Goal: Information Seeking & Learning: Find specific fact

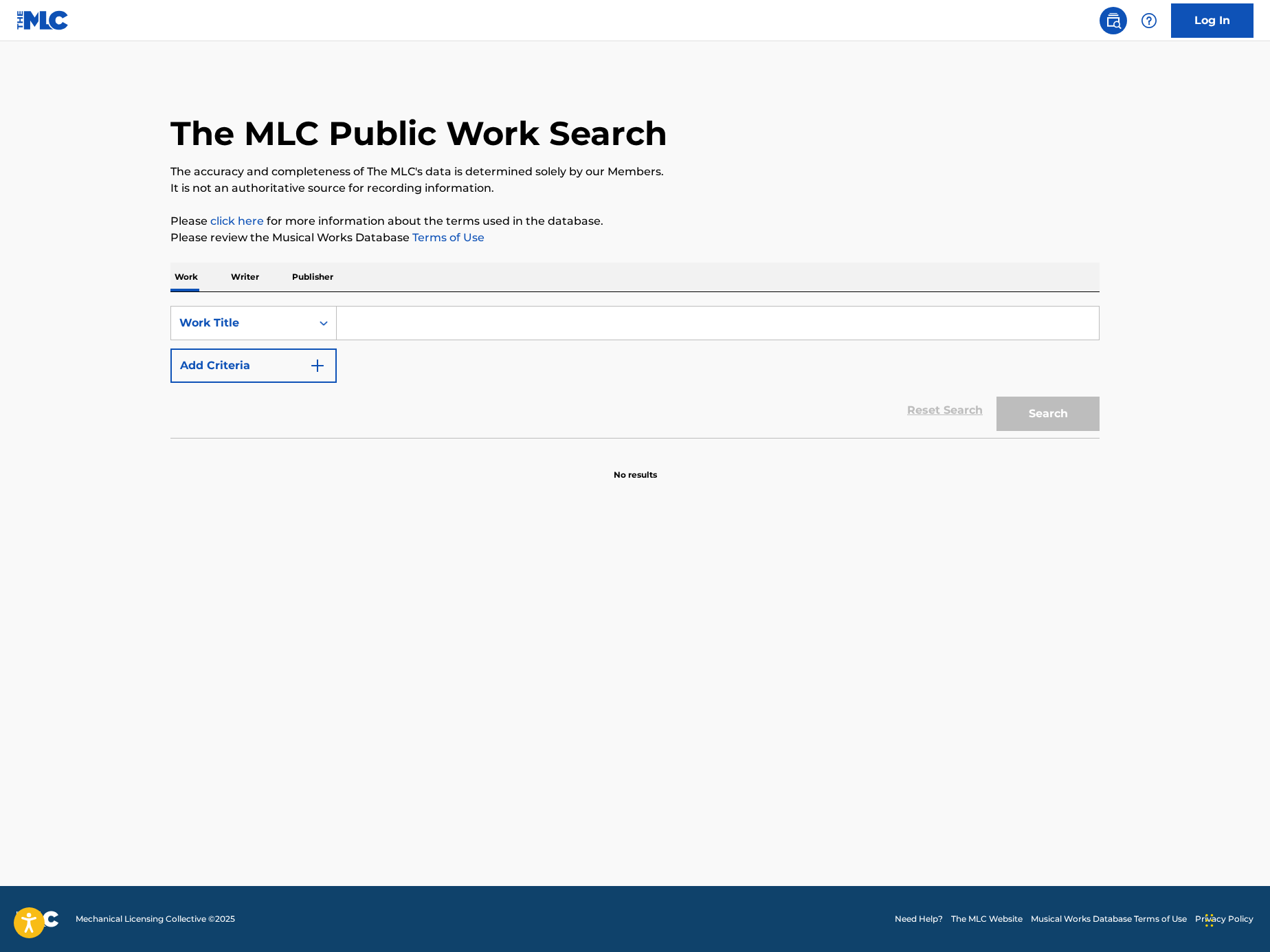
click at [292, 371] on button "Add Criteria" at bounding box center [254, 365] width 166 height 35
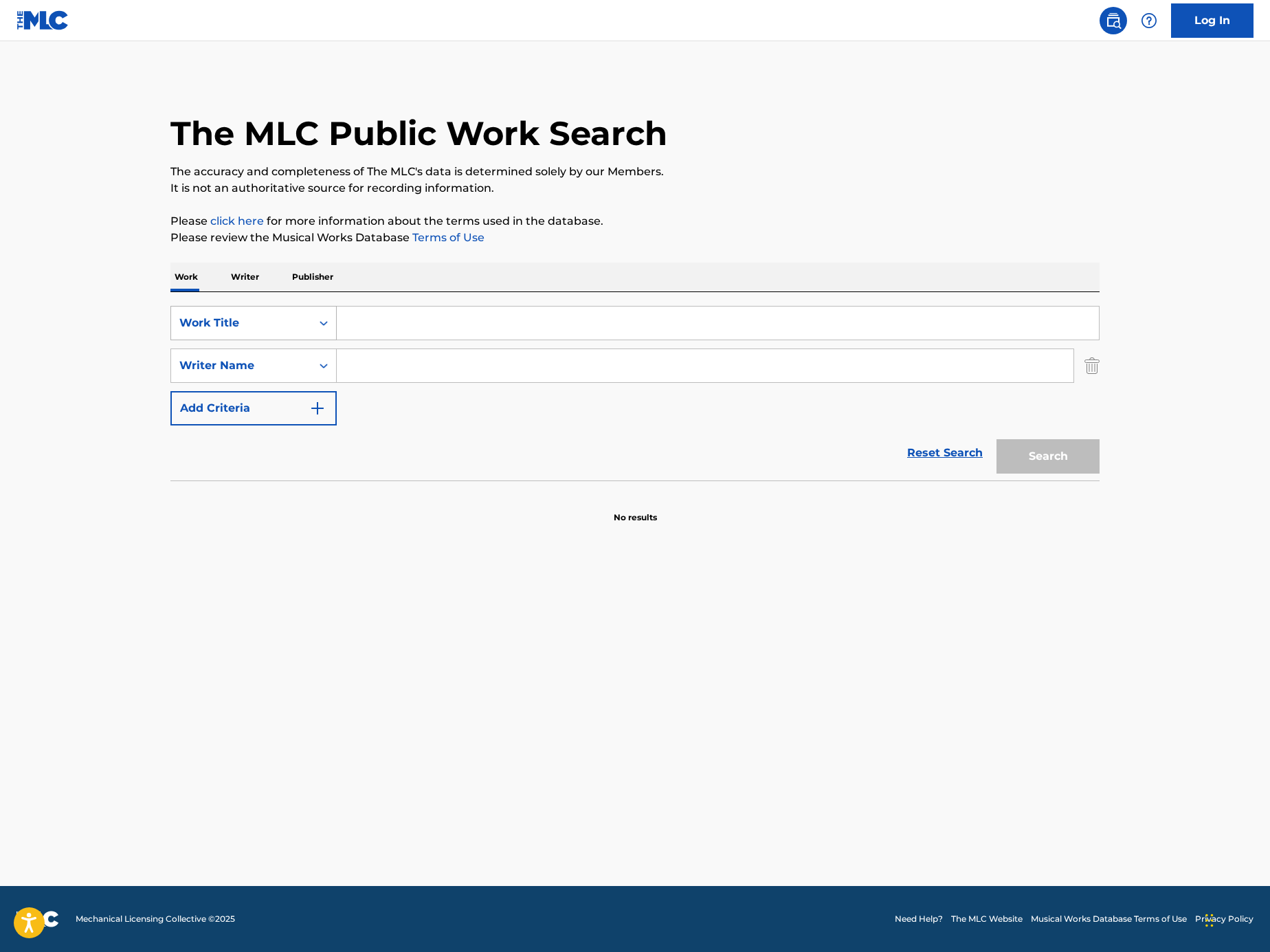
click at [289, 330] on div "Work Title" at bounding box center [242, 323] width 124 height 16
click at [292, 352] on div "MLC Song Code" at bounding box center [254, 357] width 165 height 35
click at [443, 345] on div "SearchWithCriteria794bdbd8-3b19-427e-b6c0-ad60b4f2d85f MLC Song Code SearchWith…" at bounding box center [635, 366] width 930 height 120
click at [445, 335] on input "Search Form" at bounding box center [718, 323] width 763 height 33
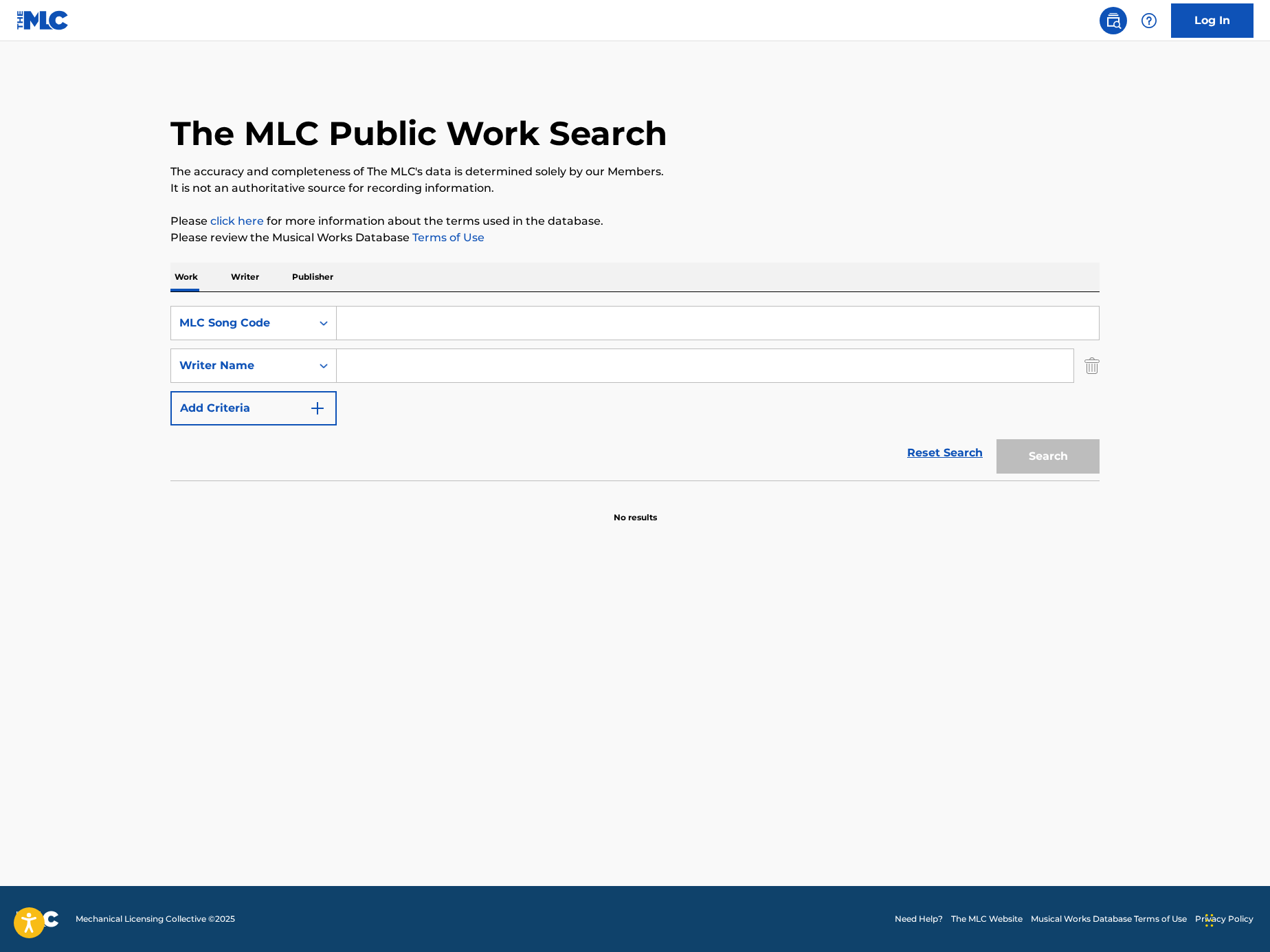
paste input "ND3KFR"
click at [1097, 364] on img "Search Form" at bounding box center [1092, 365] width 15 height 35
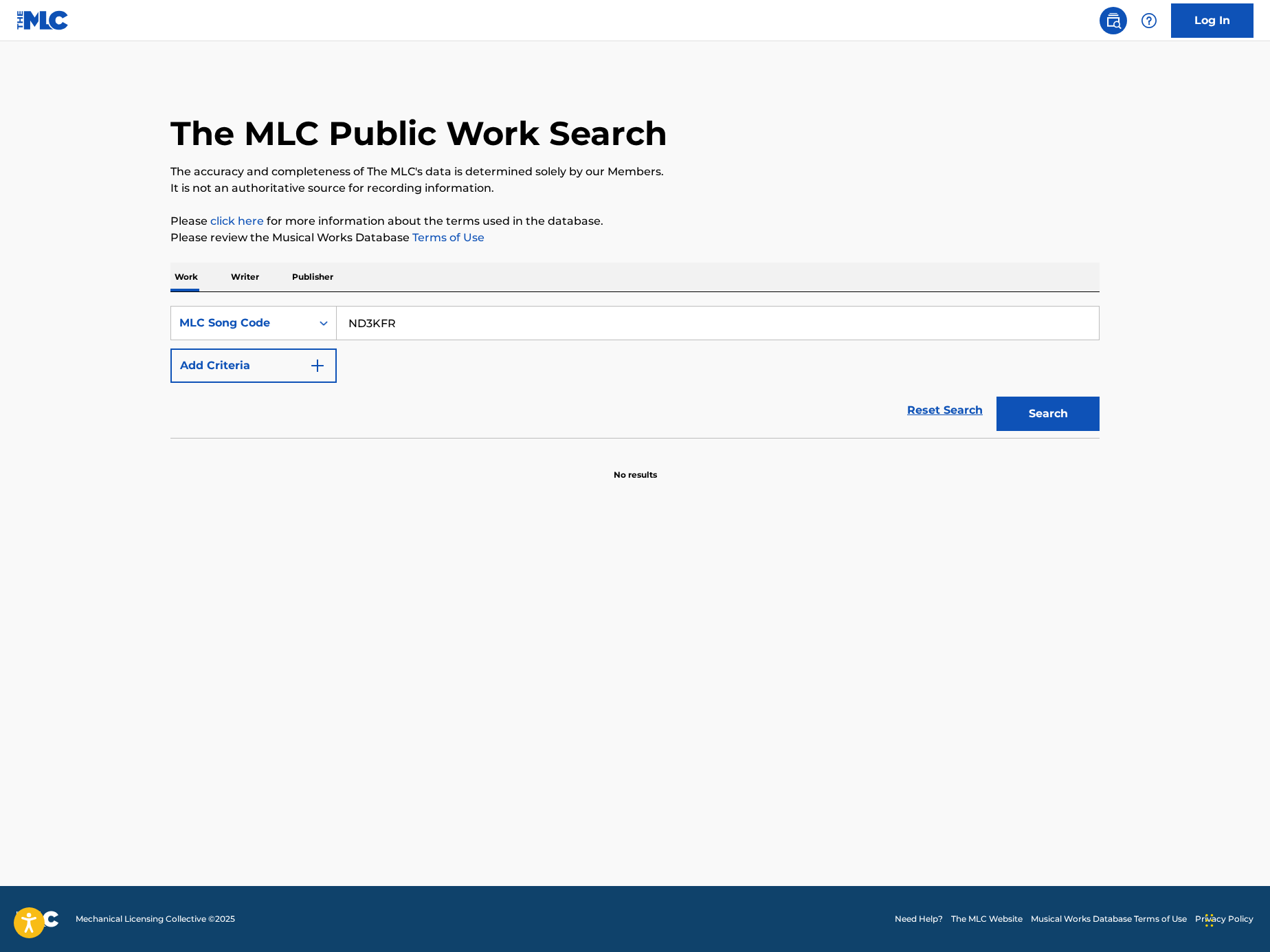
click at [1081, 419] on button "Search" at bounding box center [1048, 414] width 103 height 35
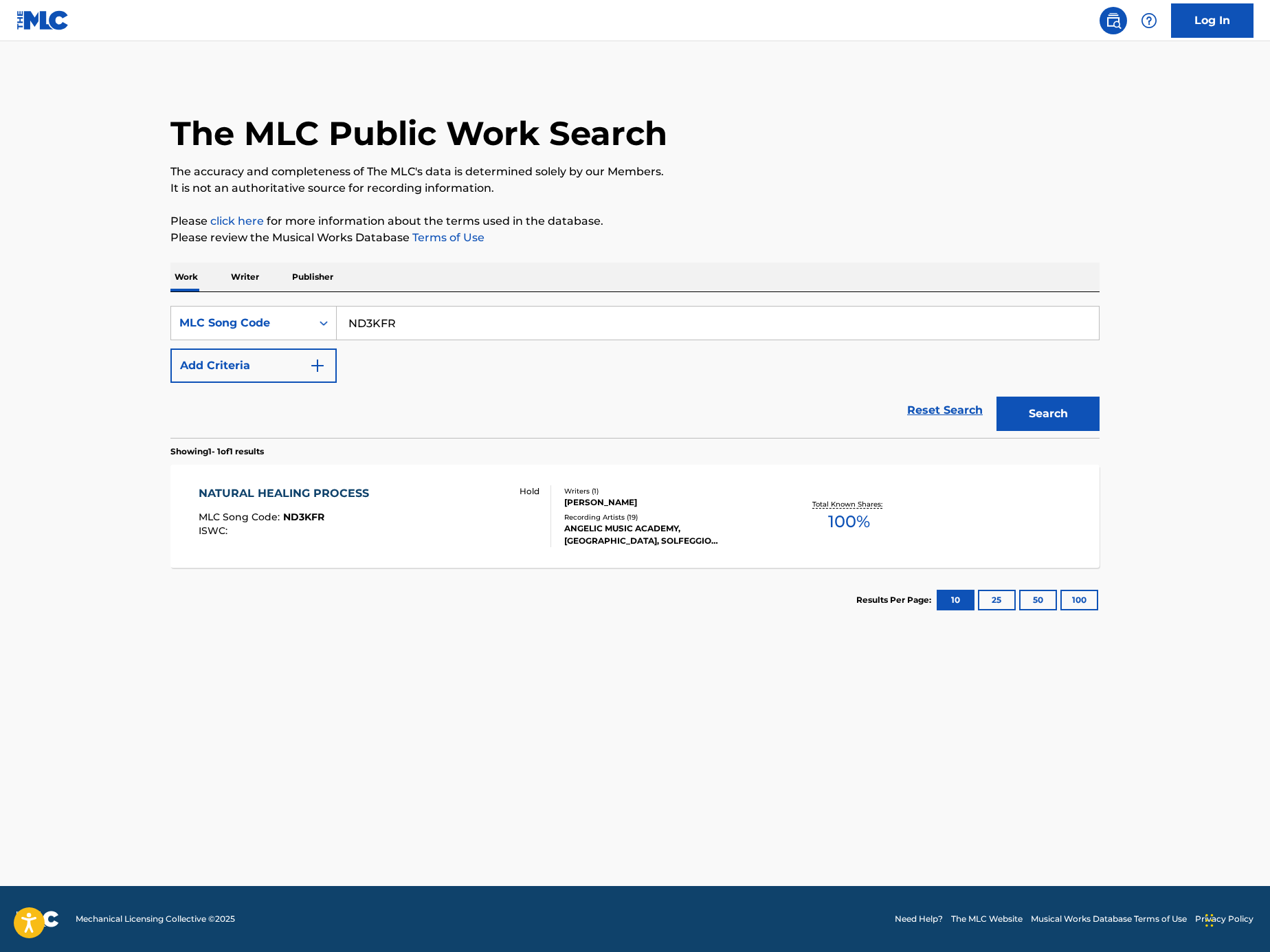
click at [410, 326] on input "ND3KFR" at bounding box center [718, 323] width 763 height 33
type input "ND3KFRa"
paste input "Search Form"
click at [584, 326] on input "Search Form" at bounding box center [718, 323] width 763 height 33
paste input "N4606Q"
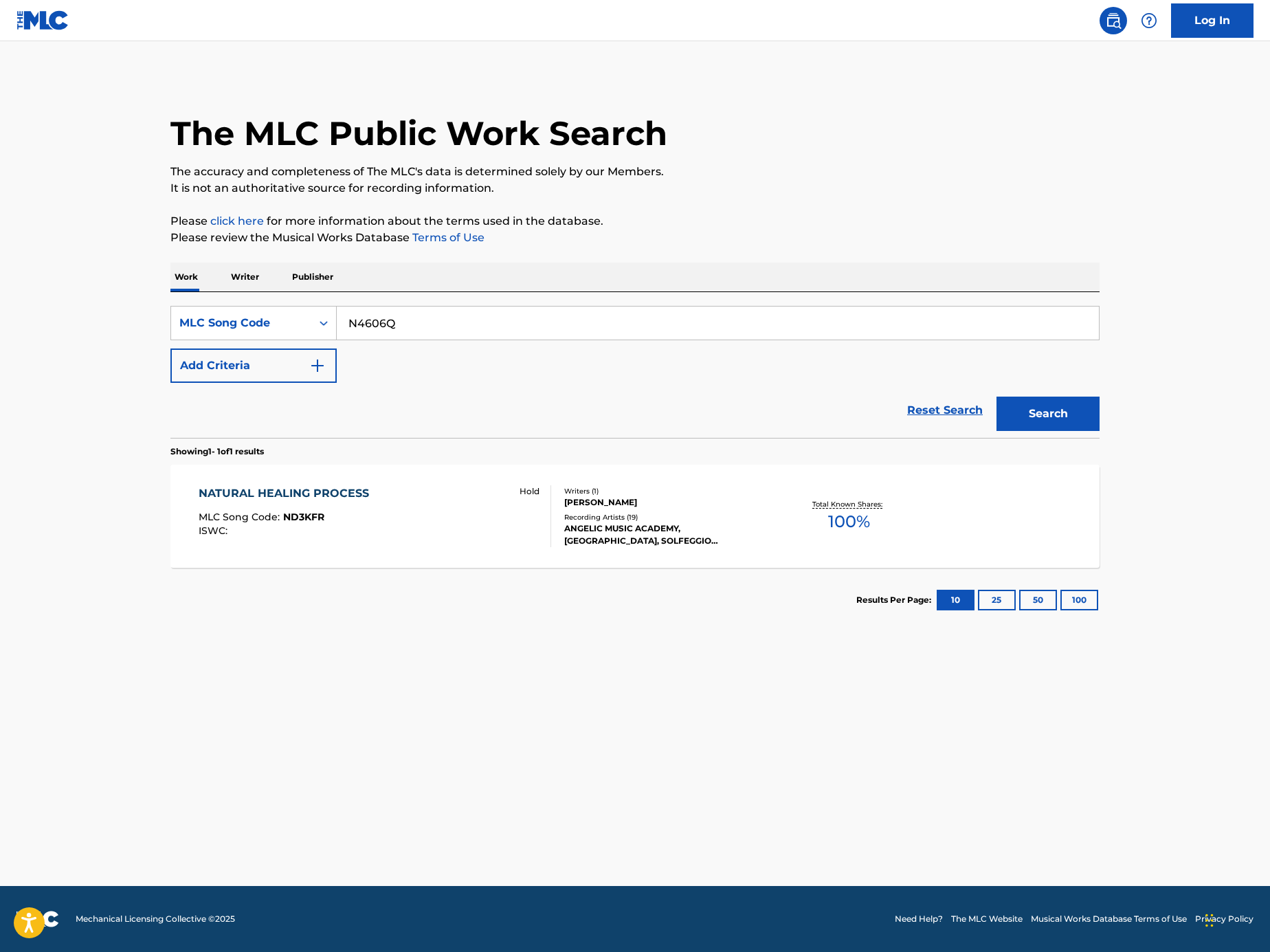
click at [1040, 410] on button "Search" at bounding box center [1048, 414] width 103 height 35
click at [796, 321] on input "N4606Q" at bounding box center [718, 323] width 763 height 33
paste input "D3KFR"
type input "ND3KFR"
click at [1024, 402] on button "Search" at bounding box center [1048, 414] width 103 height 35
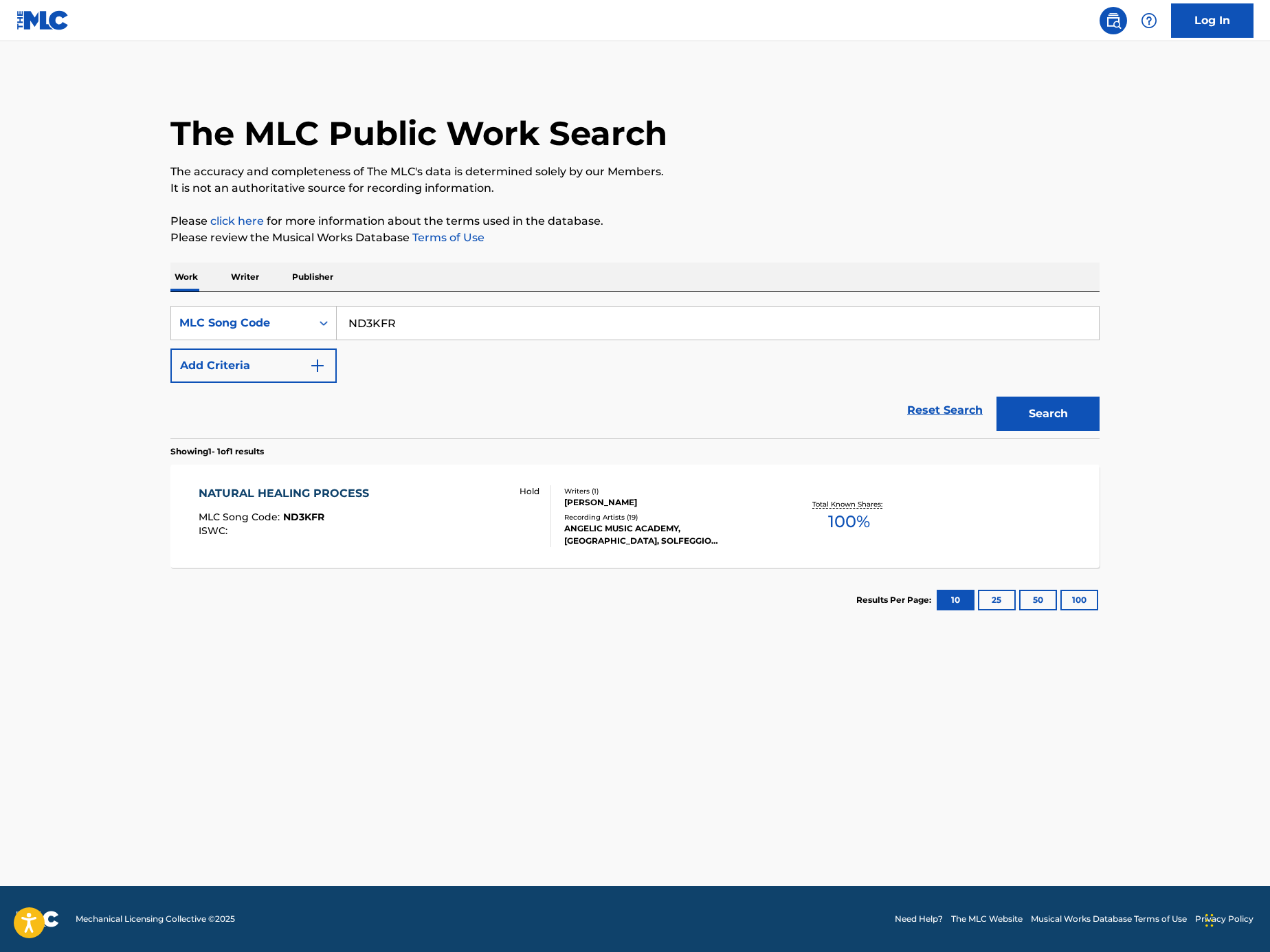
click at [361, 500] on div "NATURAL HEALING PROCESS" at bounding box center [288, 493] width 178 height 16
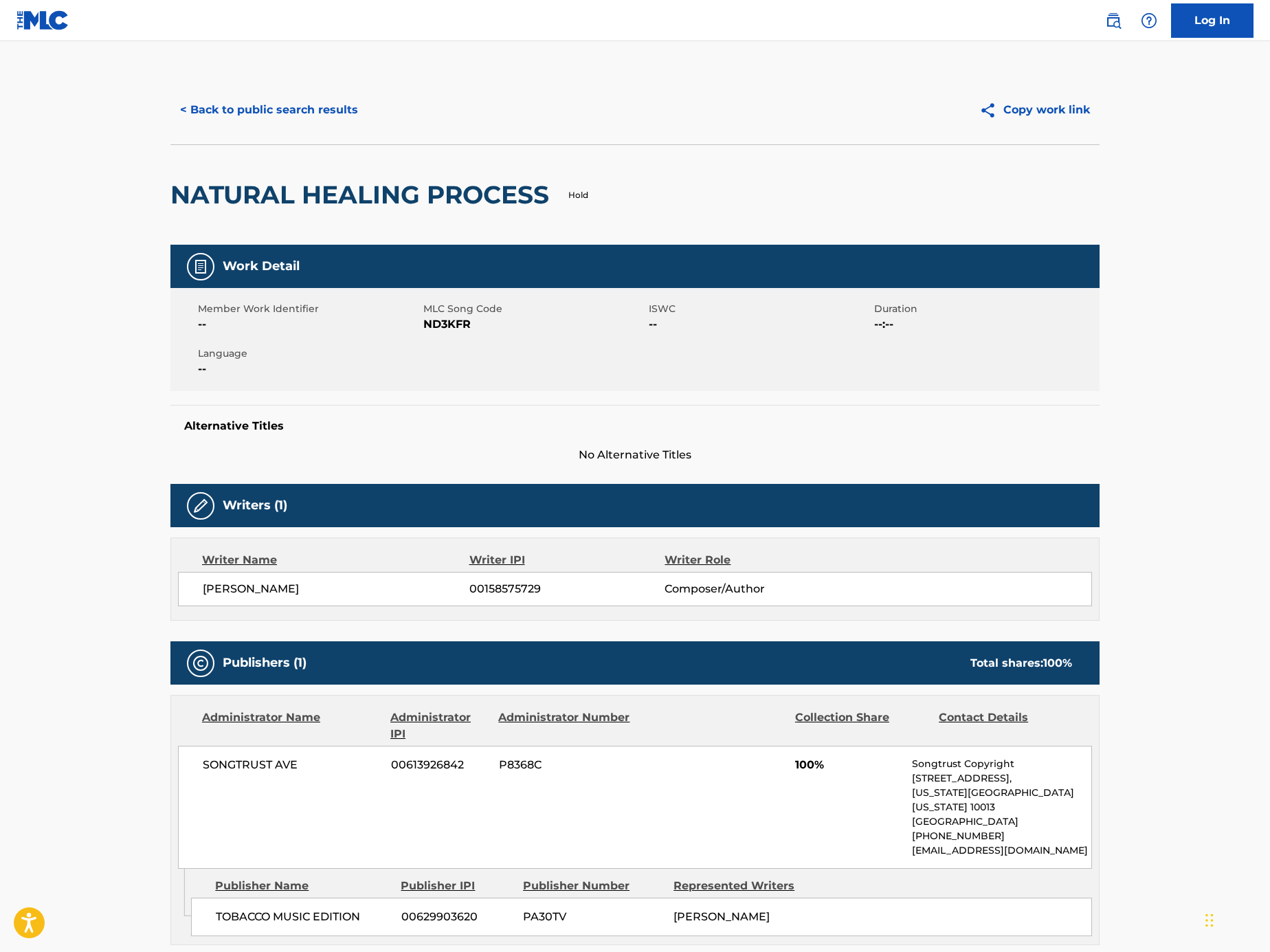
click at [247, 98] on button "< Back to public search results" at bounding box center [269, 110] width 197 height 35
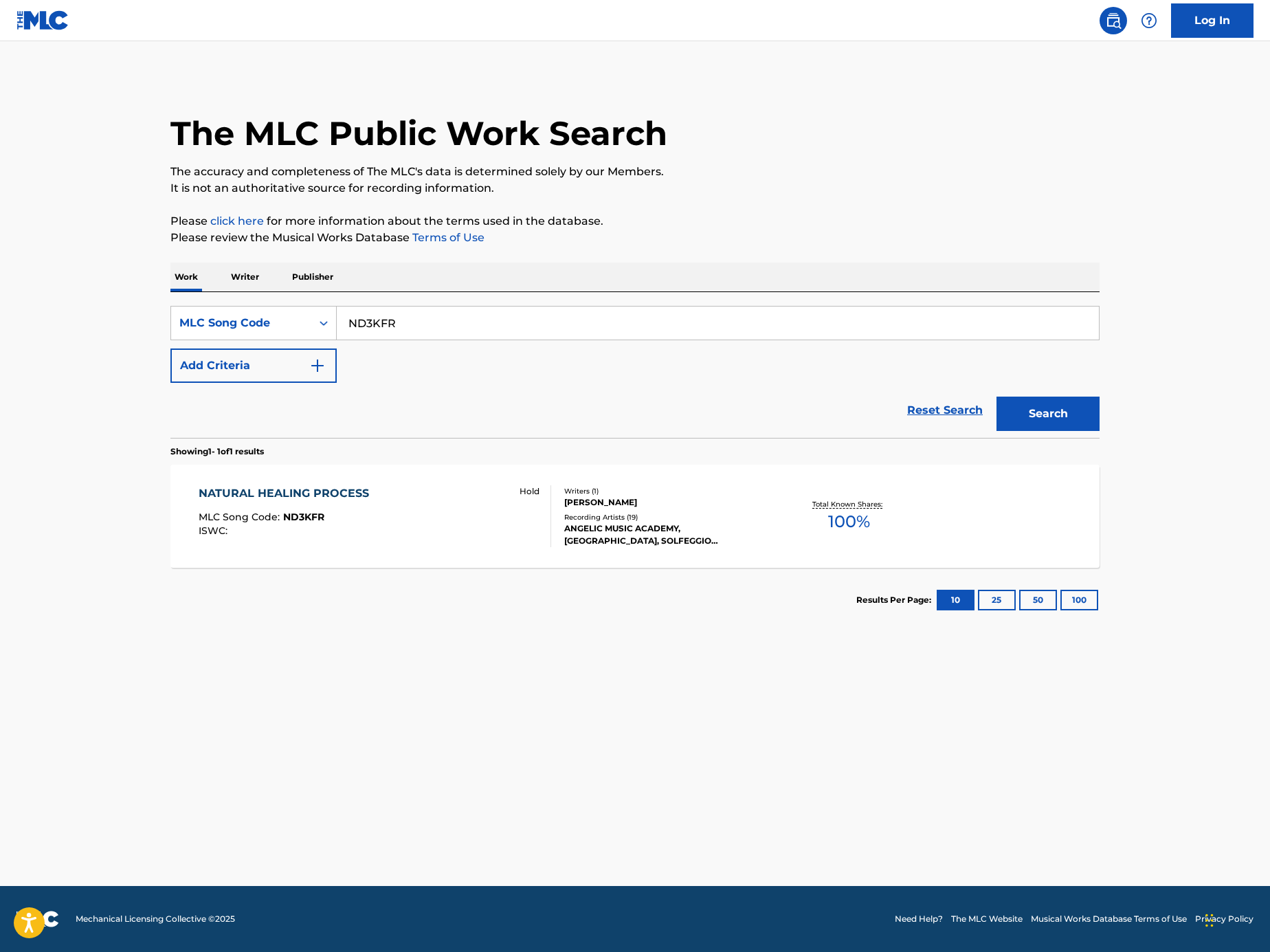
click at [460, 338] on input "ND3KFR" at bounding box center [718, 323] width 763 height 33
paste input "4606Q"
type input "N4606Q"
click at [1074, 401] on button "Search" at bounding box center [1048, 414] width 103 height 35
click at [197, 476] on div "NATURAL HEALING MLC Song Code : N4606Q ISWC : T9109762165 Writers ( 2 ) ROBERT …" at bounding box center [635, 516] width 930 height 103
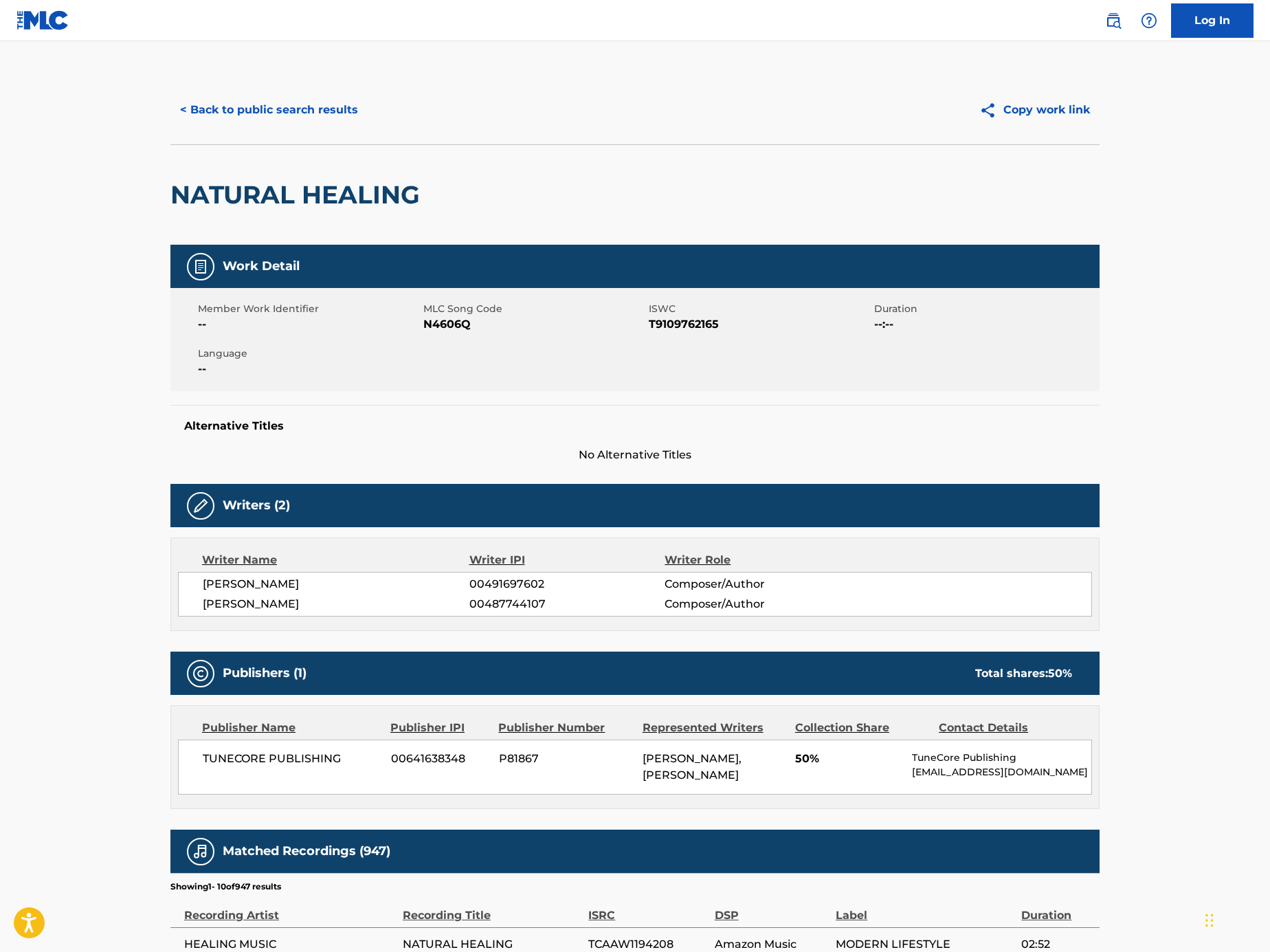
click at [318, 130] on div "< Back to public search results Copy work link" at bounding box center [635, 110] width 930 height 69
click at [315, 115] on button "< Back to public search results" at bounding box center [269, 110] width 197 height 35
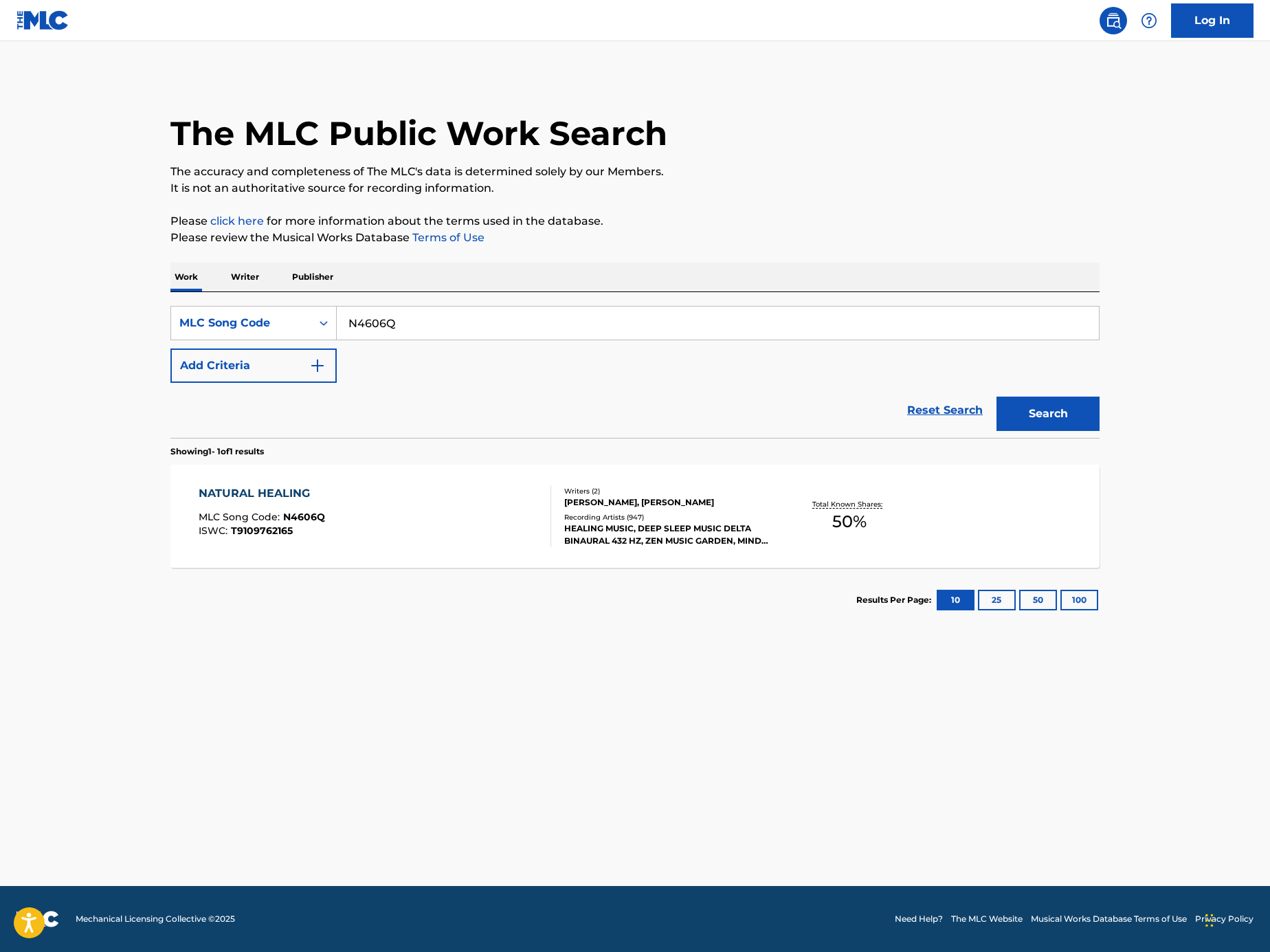
click at [472, 317] on input "N4606Q" at bounding box center [718, 323] width 763 height 33
paste input "MV9G49"
click at [1030, 409] on button "Search" at bounding box center [1048, 414] width 103 height 35
click at [794, 325] on input "MV9G49" at bounding box center [718, 323] width 763 height 33
paste input "CEC4"
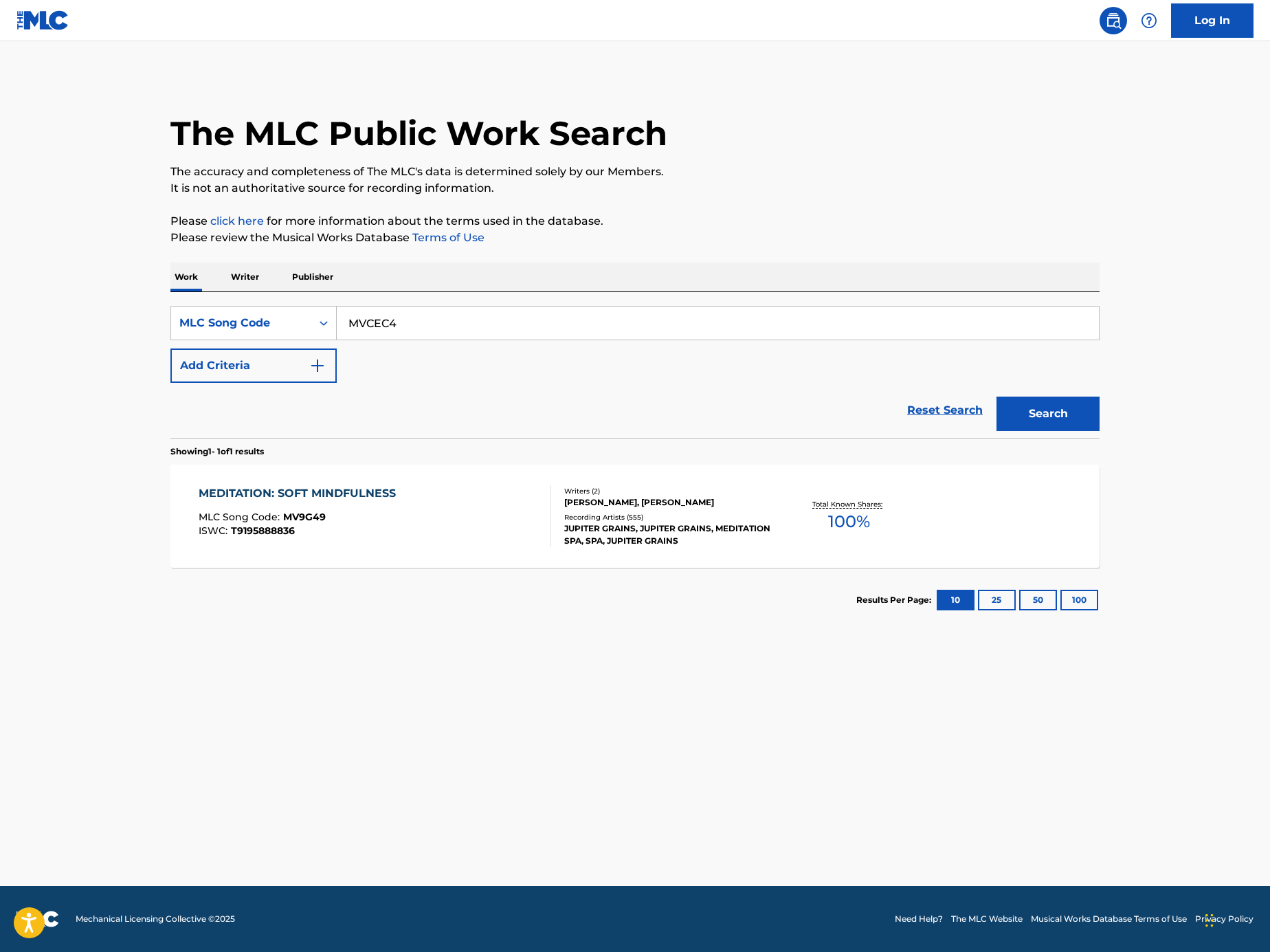
click at [1073, 424] on button "Search" at bounding box center [1048, 414] width 103 height 35
click at [612, 316] on input "MVCEC4" at bounding box center [718, 323] width 763 height 33
click at [612, 316] on input "MVCEC4" at bounding box center [718, 323] width 763 height 33
paste input "O3928H"
type input "O3928H"
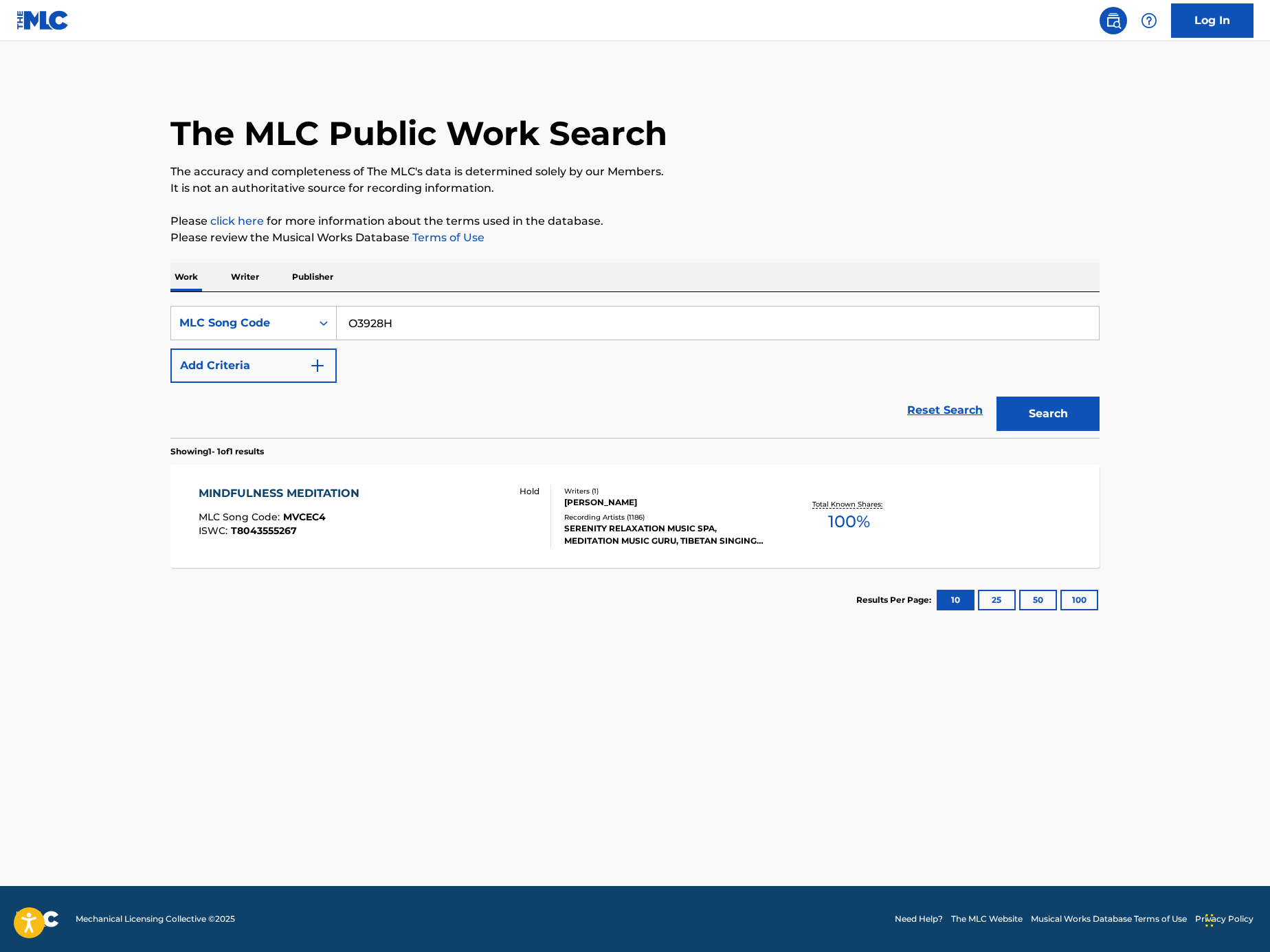
click at [1063, 408] on button "Search" at bounding box center [1048, 414] width 103 height 35
click at [471, 494] on div "OM MLC Song Code : O3928H ISWC :" at bounding box center [375, 517] width 353 height 62
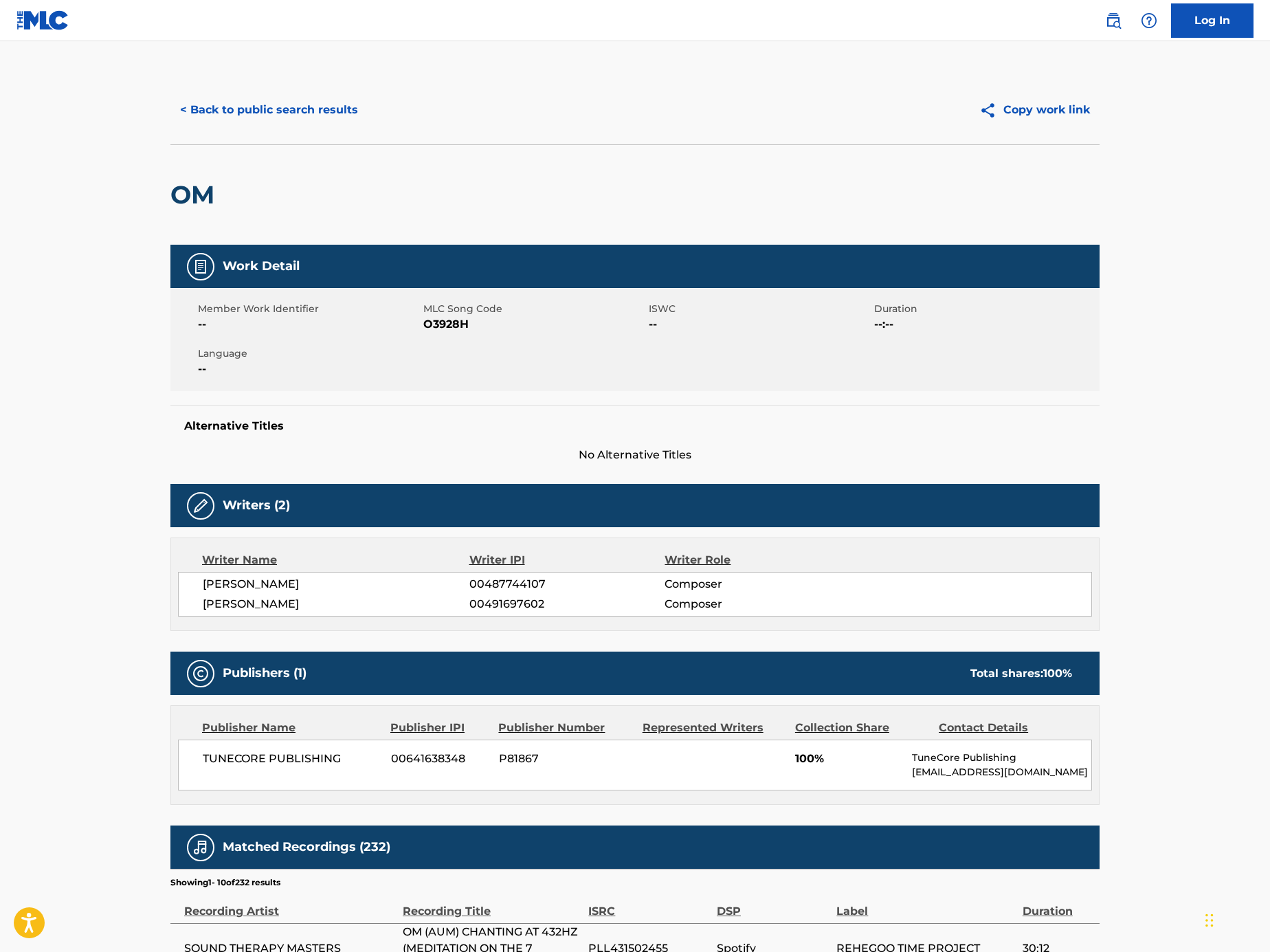
drag, startPoint x: 393, startPoint y: 584, endPoint x: 129, endPoint y: 583, distance: 264.0
click at [127, 584] on main "< Back to public search results Copy work link OM Work Detail Member Work Ident…" at bounding box center [635, 698] width 1270 height 1313
copy span "MICHAEL GEORGE SILVERMAN"
drag, startPoint x: 236, startPoint y: 192, endPoint x: 104, endPoint y: 194, distance: 132.0
click at [104, 194] on main "< Back to public search results Copy work link OM Work Detail Member Work Ident…" at bounding box center [635, 698] width 1270 height 1313
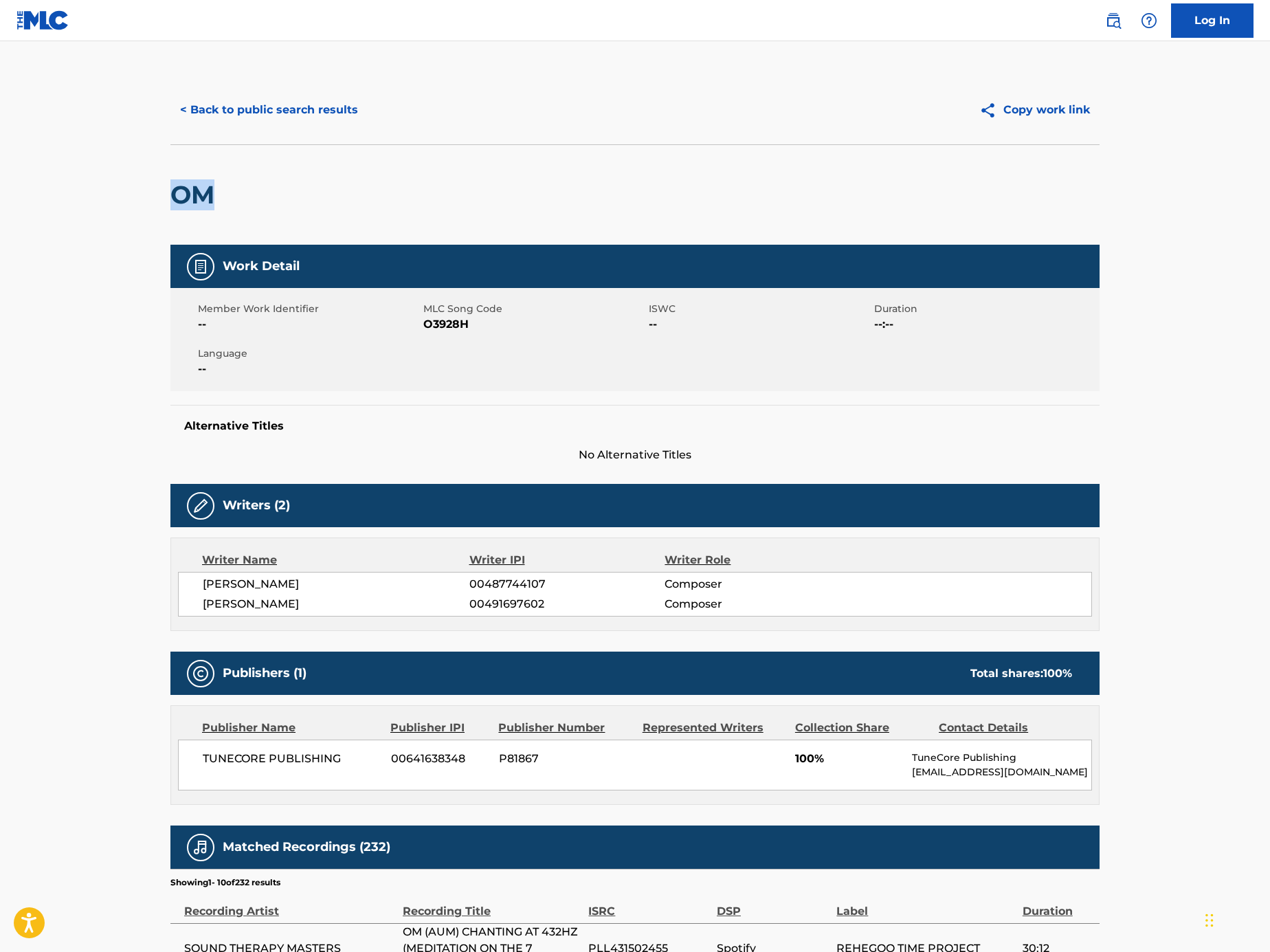
copy h2 "OM"
click at [225, 111] on button "< Back to public search results" at bounding box center [269, 110] width 197 height 35
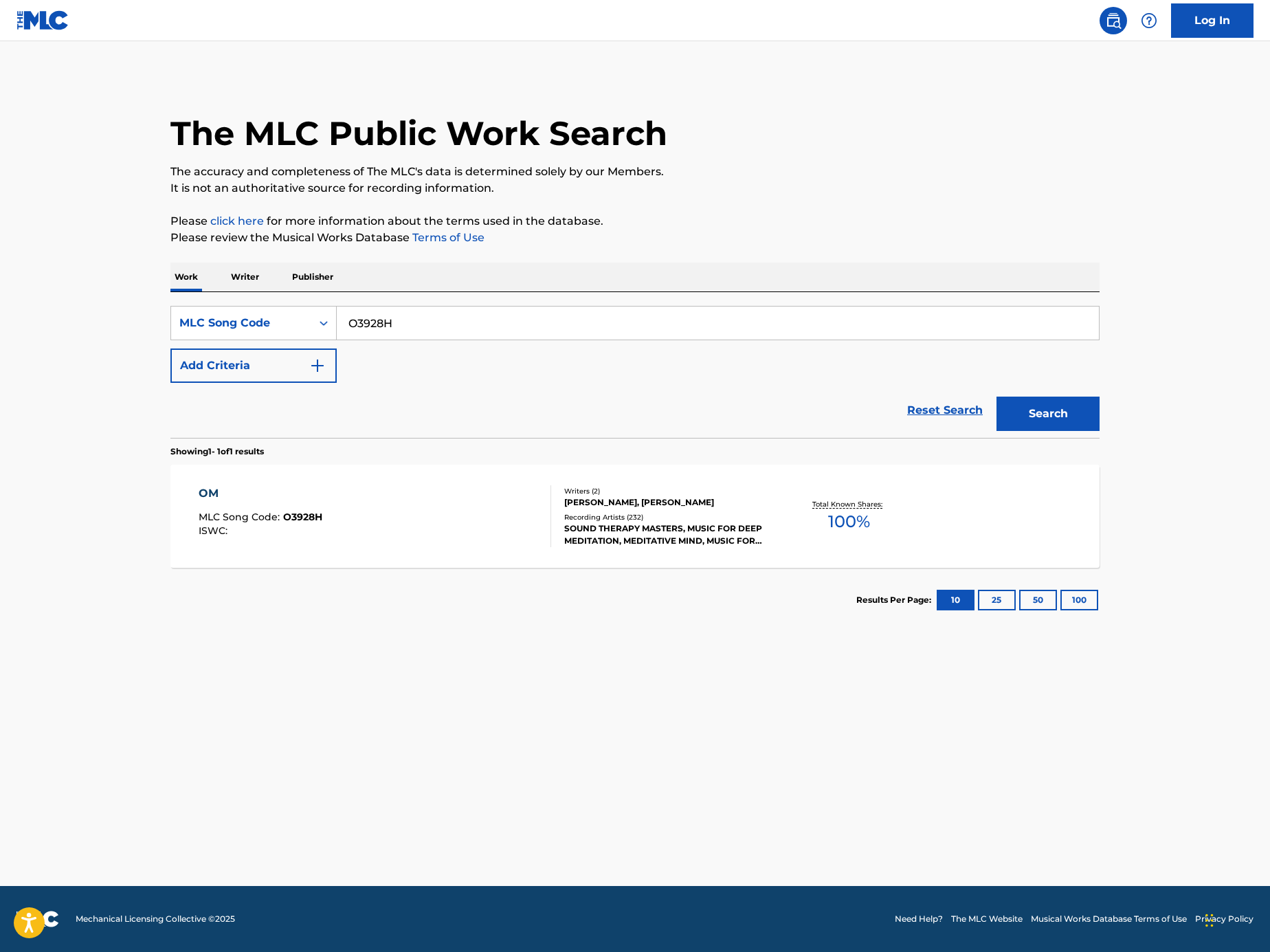
click at [438, 321] on input "O3928H" at bounding box center [718, 323] width 763 height 33
paste input "N4606Q"
click at [1071, 405] on button "Search" at bounding box center [1048, 414] width 103 height 35
click at [452, 322] on input "N4606Q" at bounding box center [718, 323] width 763 height 33
paste input "M8970X"
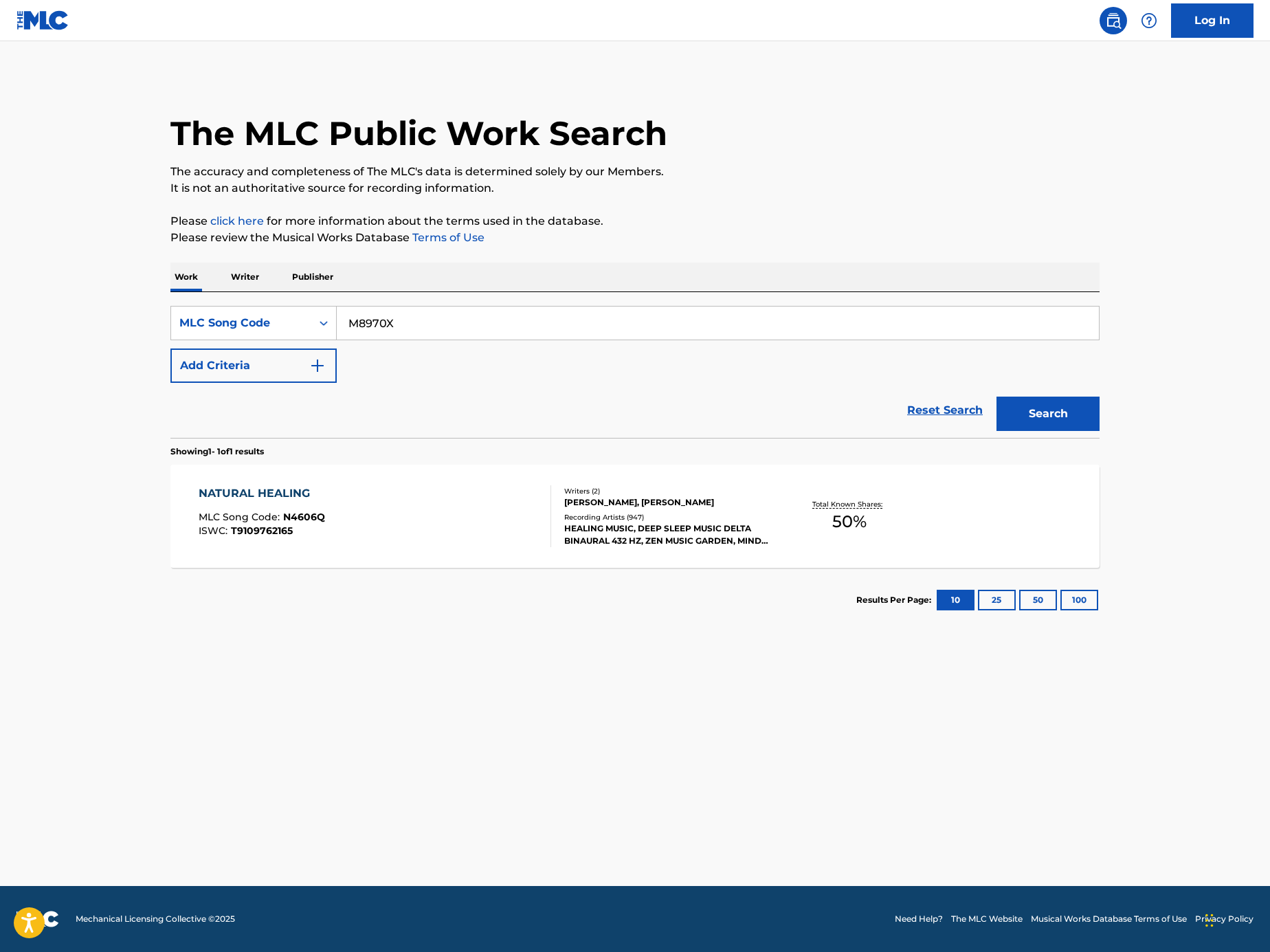
type input "M8970X"
drag, startPoint x: 1025, startPoint y: 392, endPoint x: 1043, endPoint y: 443, distance: 54.1
click at [1026, 395] on div "Search" at bounding box center [1044, 410] width 110 height 55
click at [1039, 412] on button "Search" at bounding box center [1048, 414] width 103 height 35
click at [400, 538] on div "MEDITATE MLC Song Code : M8970X ISWC :" at bounding box center [375, 517] width 353 height 62
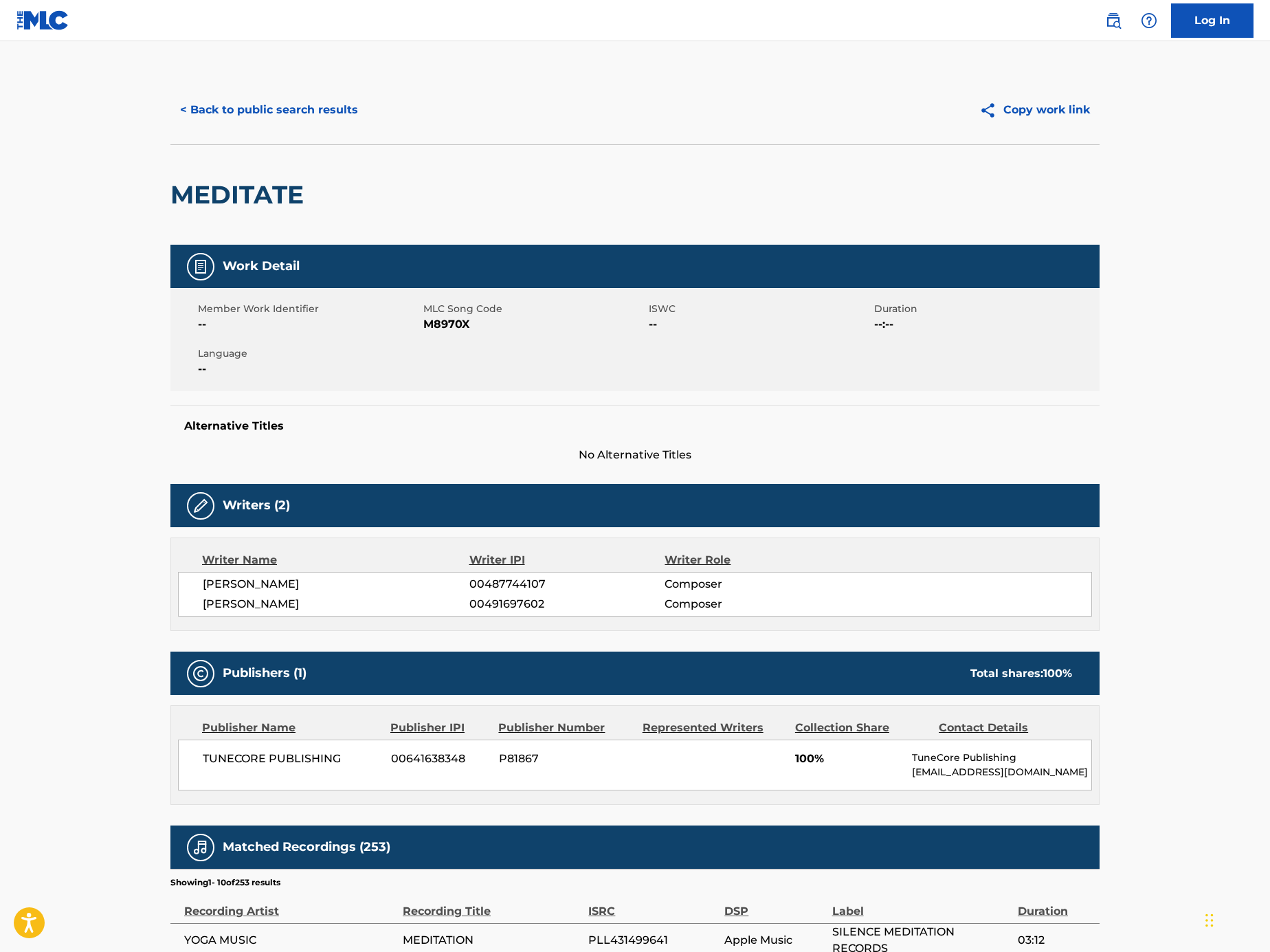
click at [298, 93] on button "< Back to public search results" at bounding box center [269, 110] width 197 height 35
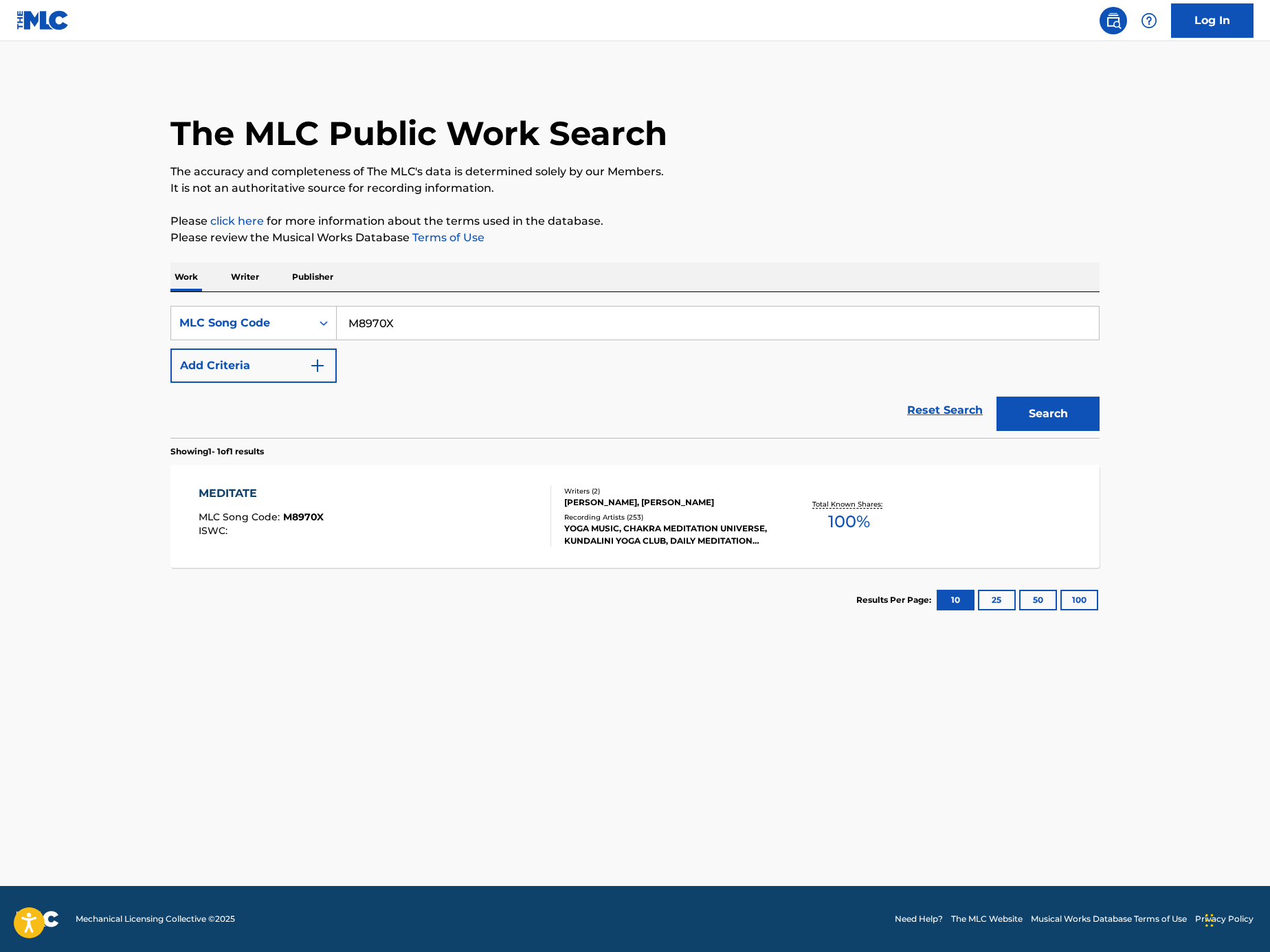
click at [511, 316] on input "M8970X" at bounding box center [718, 323] width 763 height 33
paste input "Search Form"
click at [756, 317] on input "Search Form" at bounding box center [718, 323] width 763 height 33
paste input "Search Form"
click at [636, 326] on input "Search Form" at bounding box center [718, 323] width 763 height 33
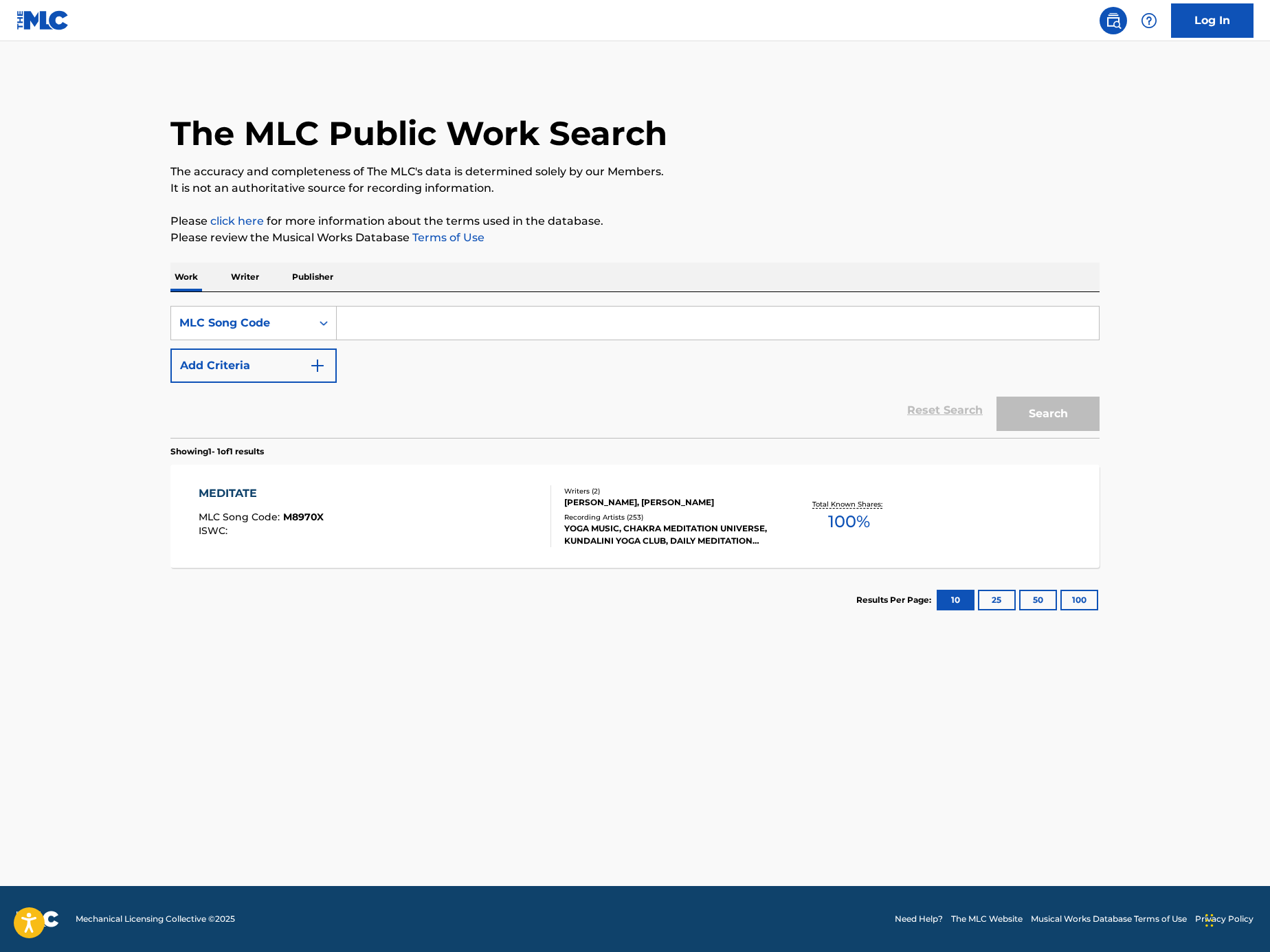
paste input "YA03TR"
type input "YA03TR"
click at [1048, 409] on button "Search" at bounding box center [1048, 414] width 103 height 35
click at [554, 309] on input "YA03TR" at bounding box center [718, 323] width 763 height 33
paste input "Search Form"
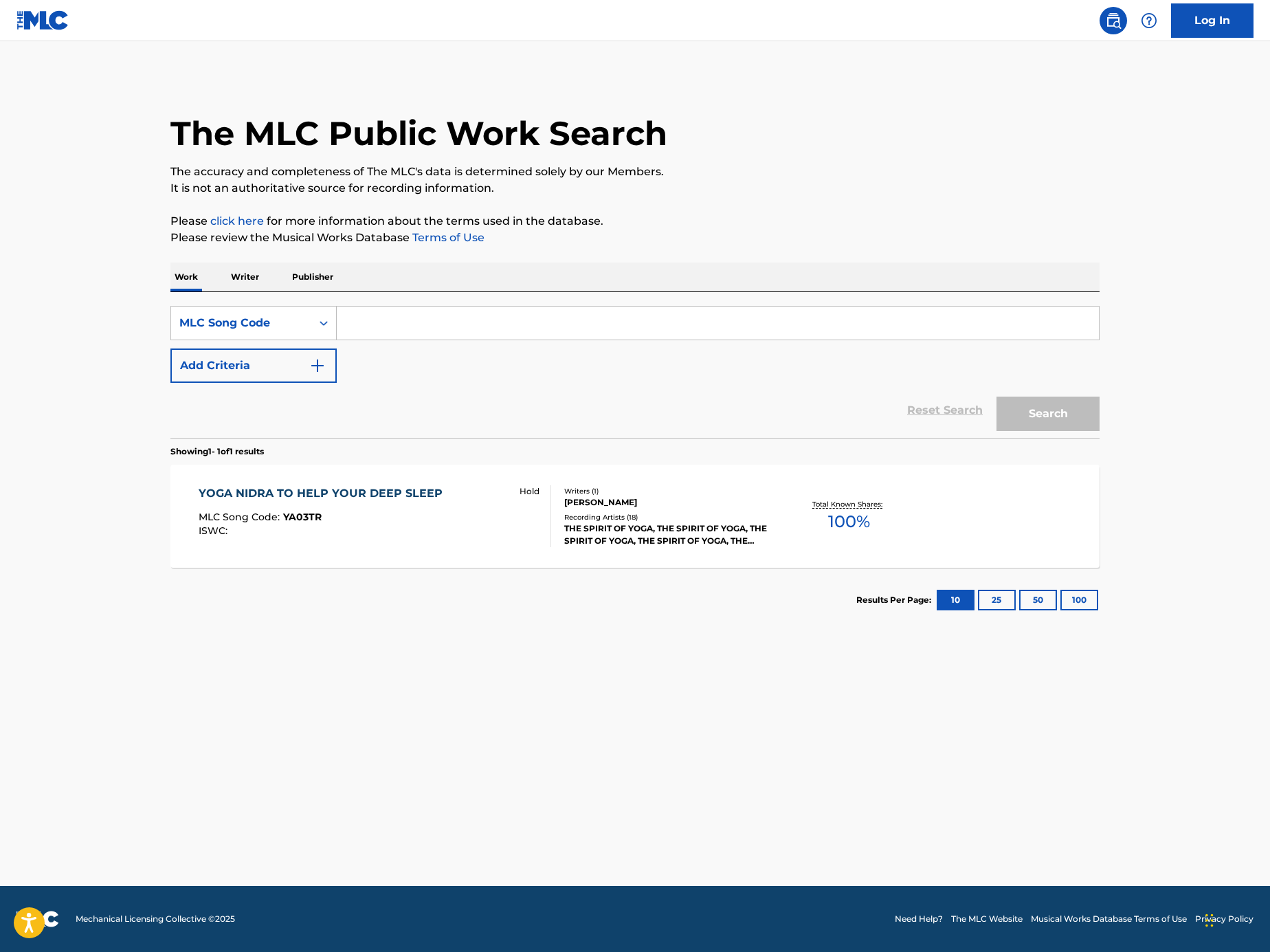
click at [865, 340] on div "Search Form" at bounding box center [718, 323] width 763 height 35
click at [638, 354] on div "SearchWithCriteria794bdbd8-3b19-427e-b6c0-ad60b4f2d85f MLC Song Code Add Criter…" at bounding box center [635, 344] width 930 height 77
click at [627, 325] on input "Search Form" at bounding box center [718, 323] width 763 height 33
paste input "MA6VT9"
click at [1060, 407] on button "Search" at bounding box center [1048, 414] width 103 height 35
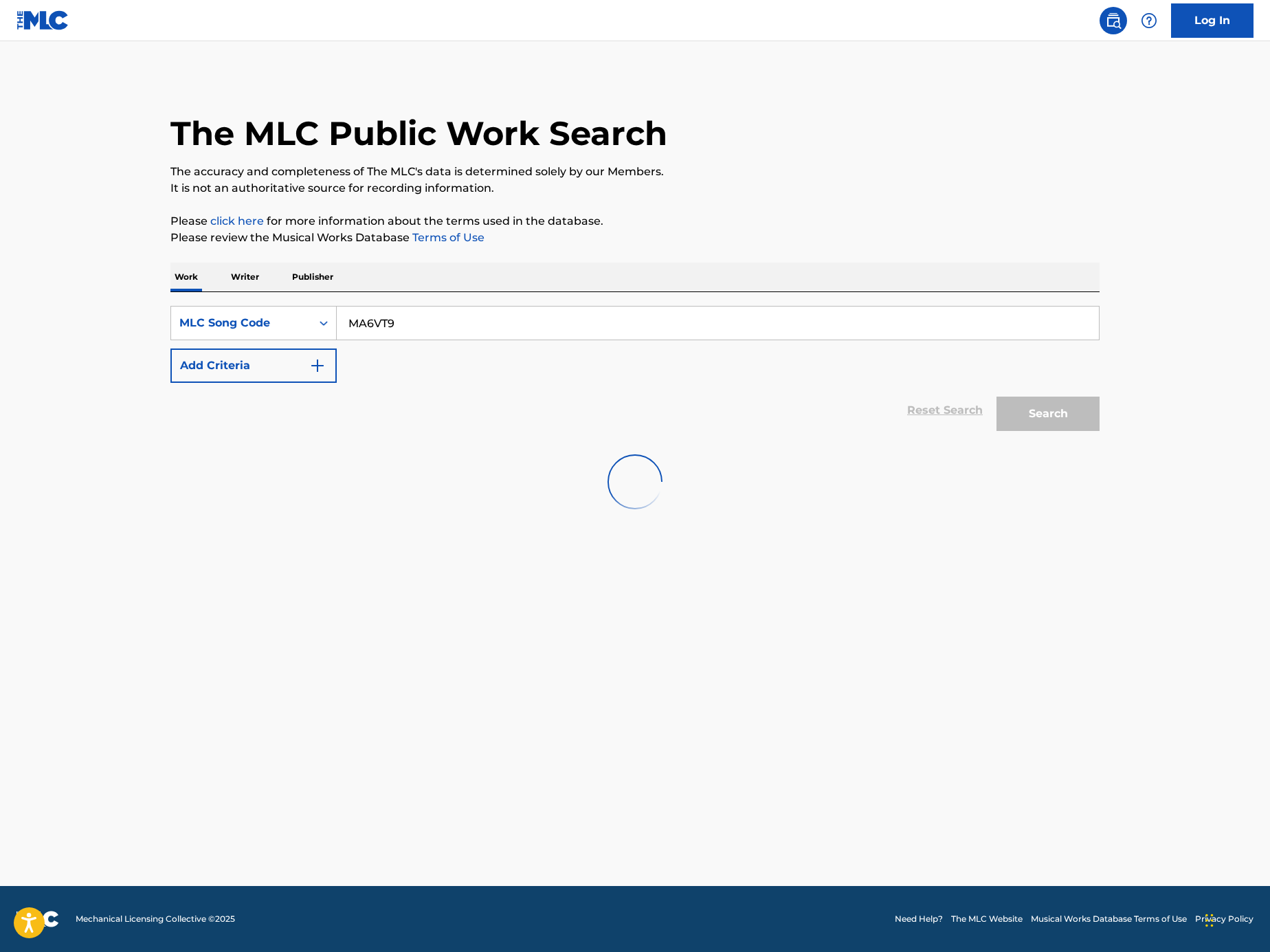
click at [505, 316] on input "MA6VT9" at bounding box center [718, 323] width 763 height 33
paste input "8970X"
type input "M8970X"
click at [1050, 412] on div "Search" at bounding box center [1044, 410] width 110 height 55
click at [445, 302] on div "SearchWithCriteriaec287497-1e4f-460e-922d-0e5f23b20b5d Work Title Add Criteria …" at bounding box center [635, 365] width 930 height 146
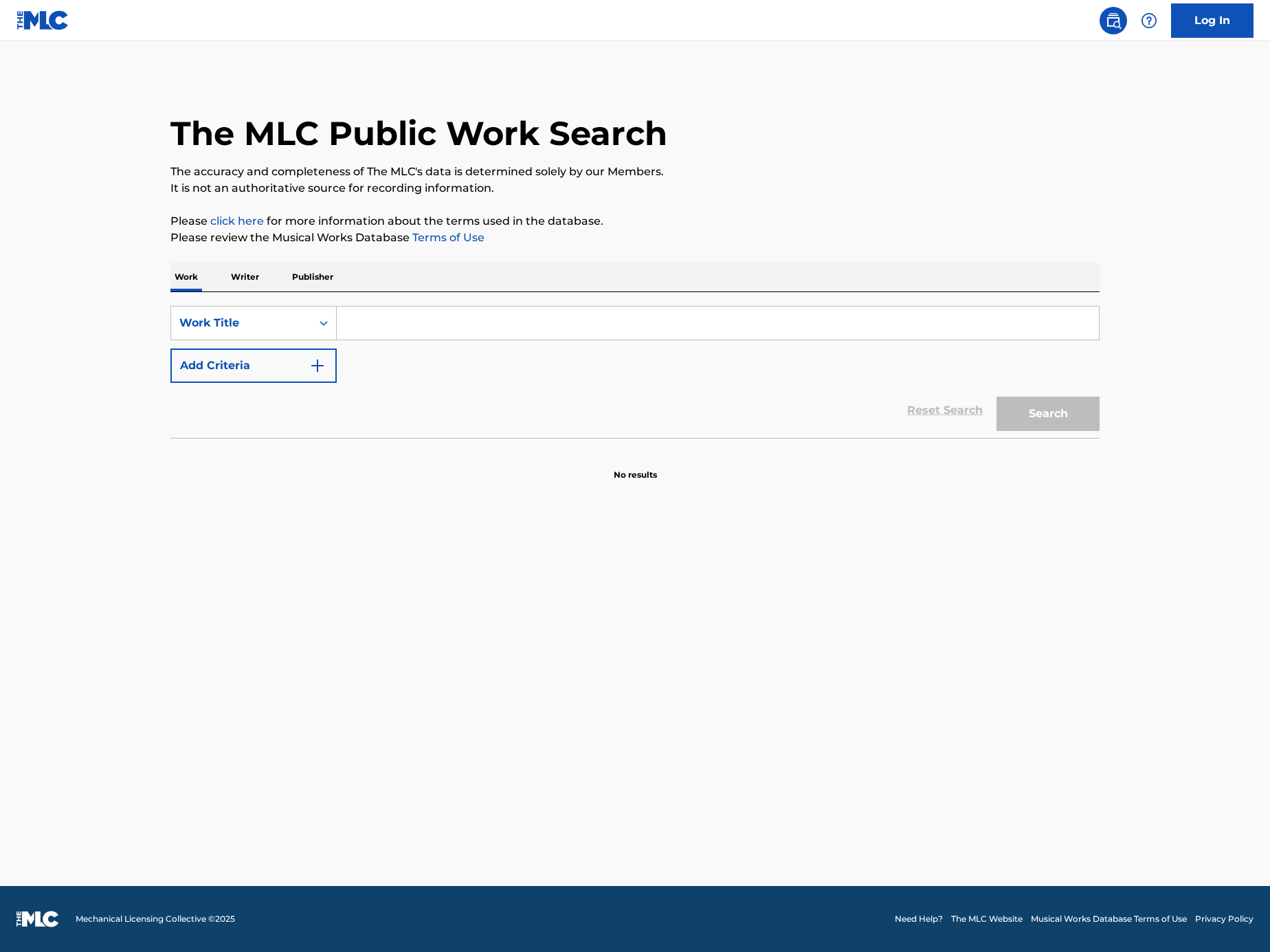
click at [446, 314] on input "Search Form" at bounding box center [718, 323] width 763 height 33
paste input "M8970X"
click at [1058, 407] on button "Search" at bounding box center [1048, 414] width 103 height 35
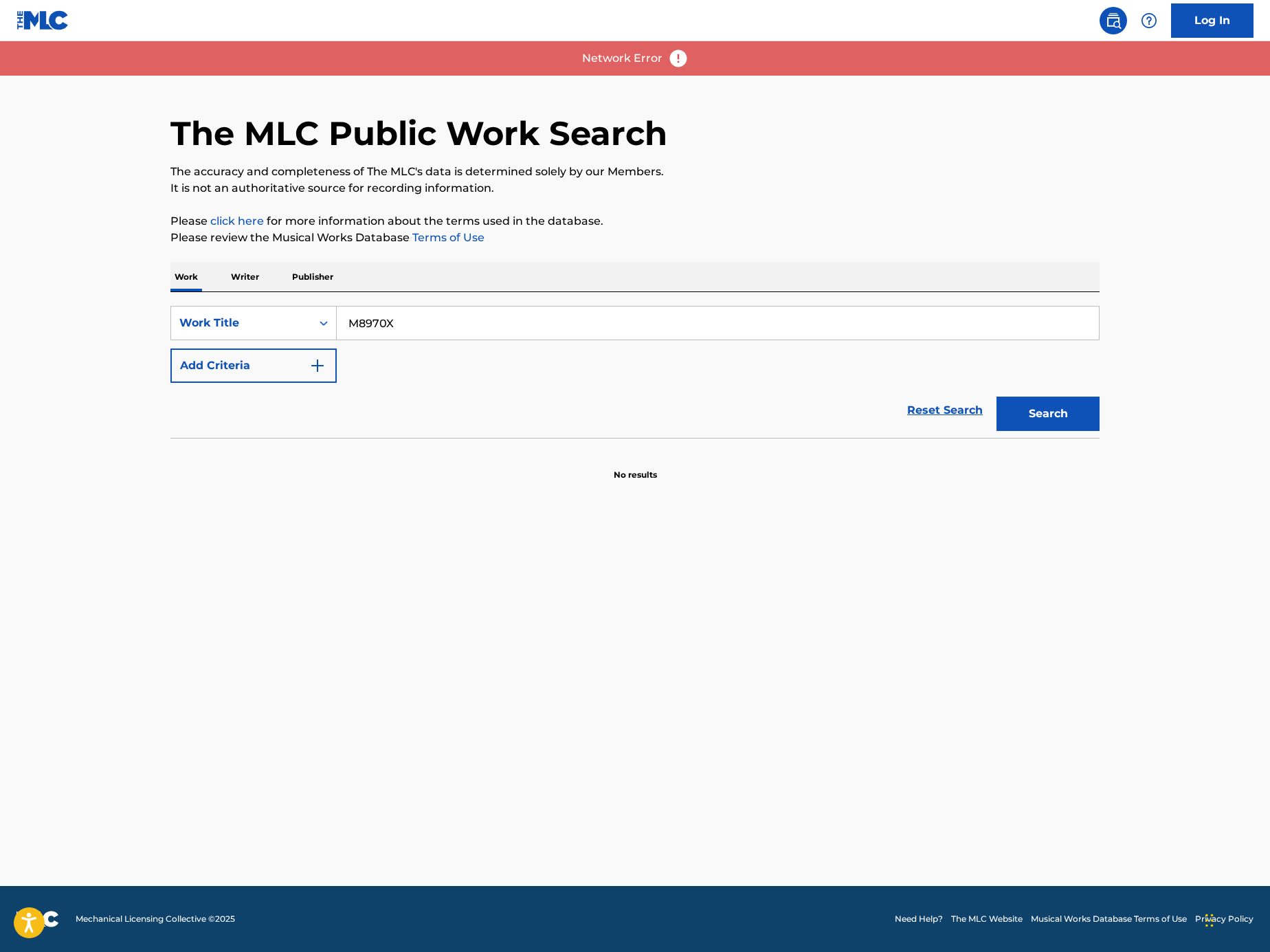
click at [1057, 424] on button "Search" at bounding box center [1048, 414] width 103 height 35
click at [1029, 416] on button "Search" at bounding box center [1048, 414] width 103 height 35
click at [1029, 416] on div "Search" at bounding box center [1044, 410] width 110 height 55
click at [1029, 416] on button "Search" at bounding box center [1048, 414] width 103 height 35
click at [1029, 416] on div "Search" at bounding box center [1044, 410] width 110 height 55
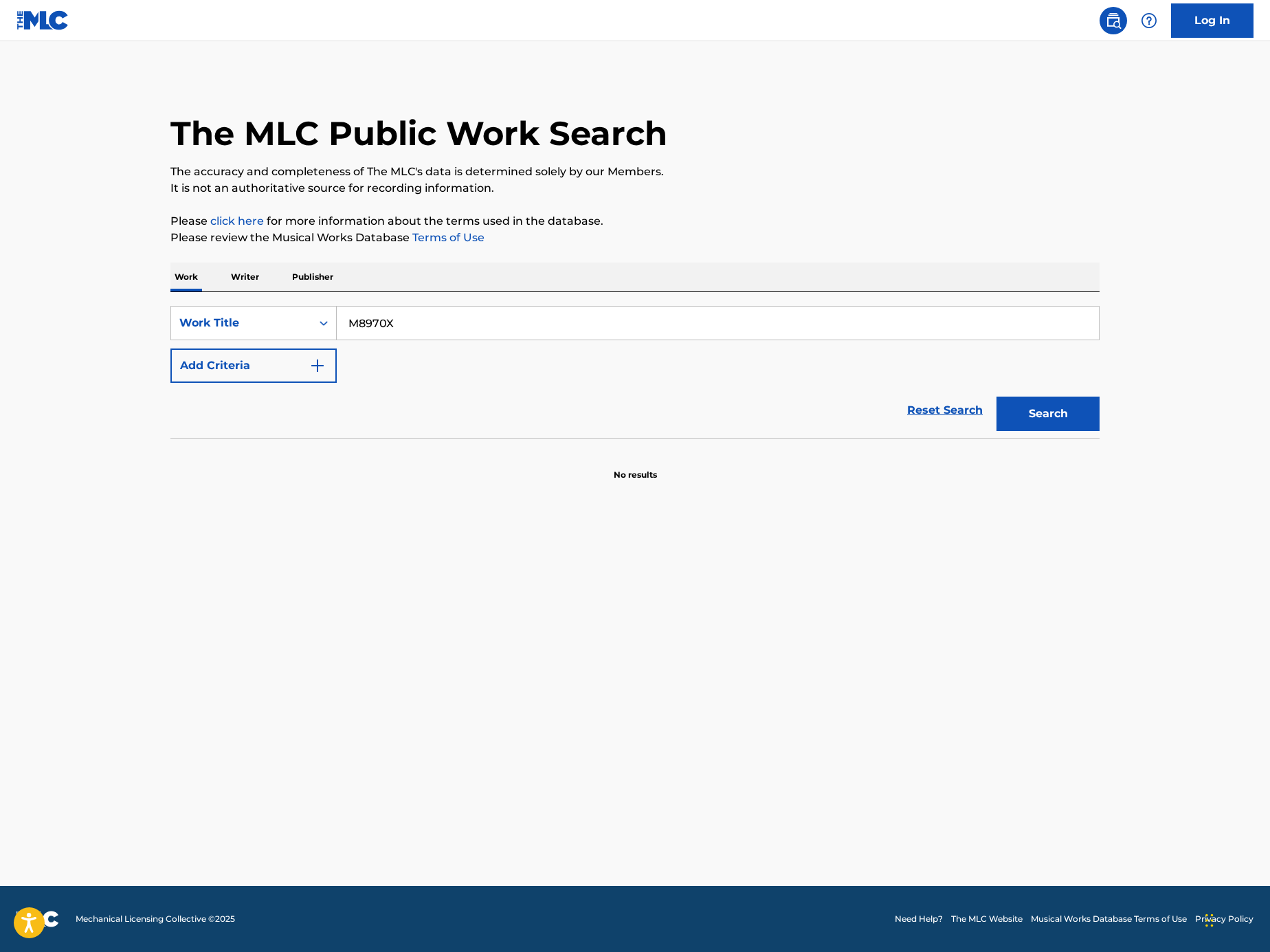
click at [434, 326] on input "M8970X" at bounding box center [718, 323] width 763 height 33
paste input "HVB4AG"
type input "HVB4AG"
click at [1057, 397] on button "Search" at bounding box center [1048, 414] width 103 height 35
click at [1022, 417] on button "Search" at bounding box center [1048, 414] width 103 height 35
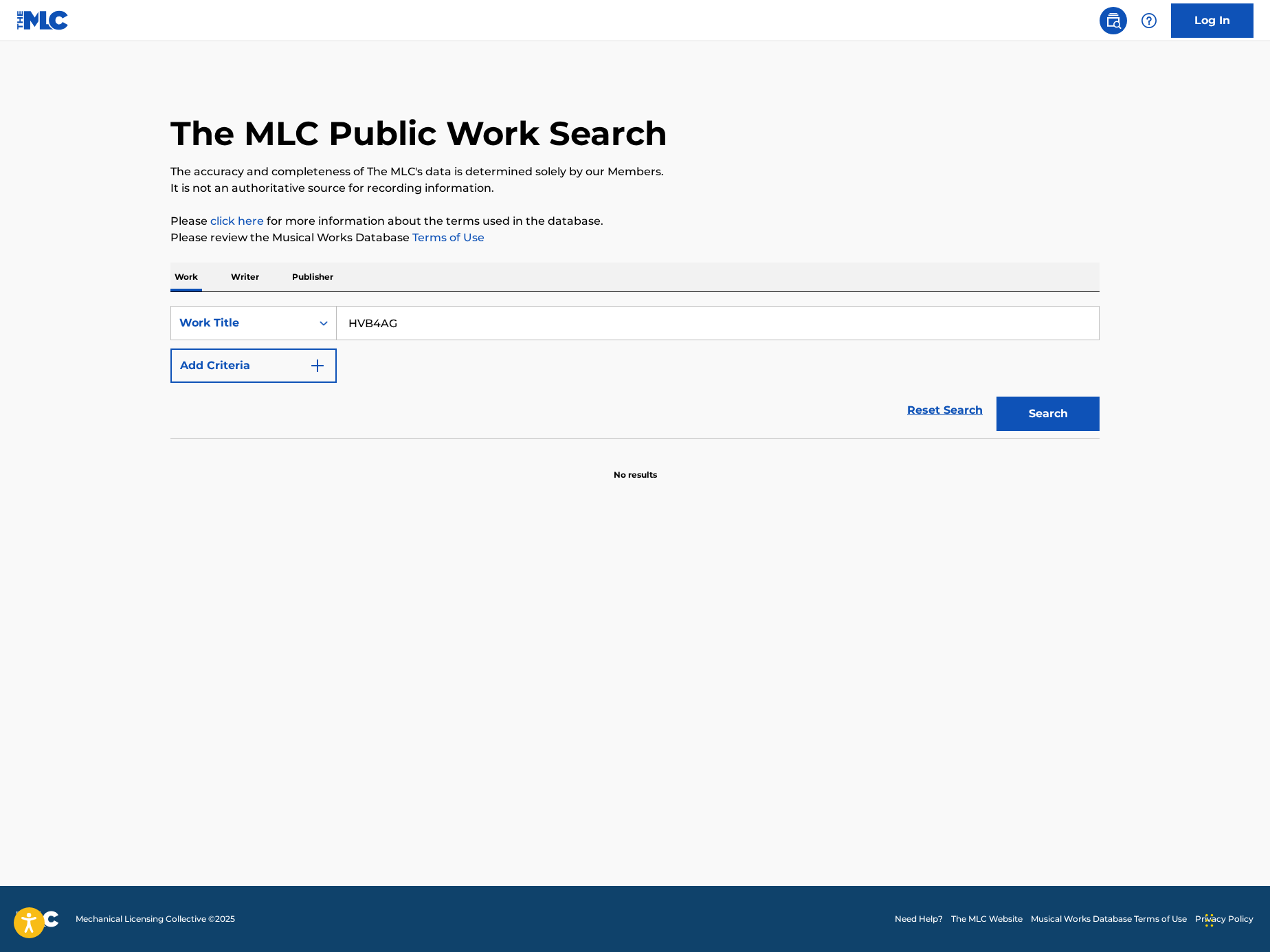
drag, startPoint x: 635, startPoint y: 324, endPoint x: 644, endPoint y: 323, distance: 9.1
click at [634, 324] on input "HVB4AG" at bounding box center [718, 323] width 763 height 33
paste input "Search Form"
click at [665, 334] on input "Search Form" at bounding box center [718, 323] width 763 height 33
paste input "O45092"
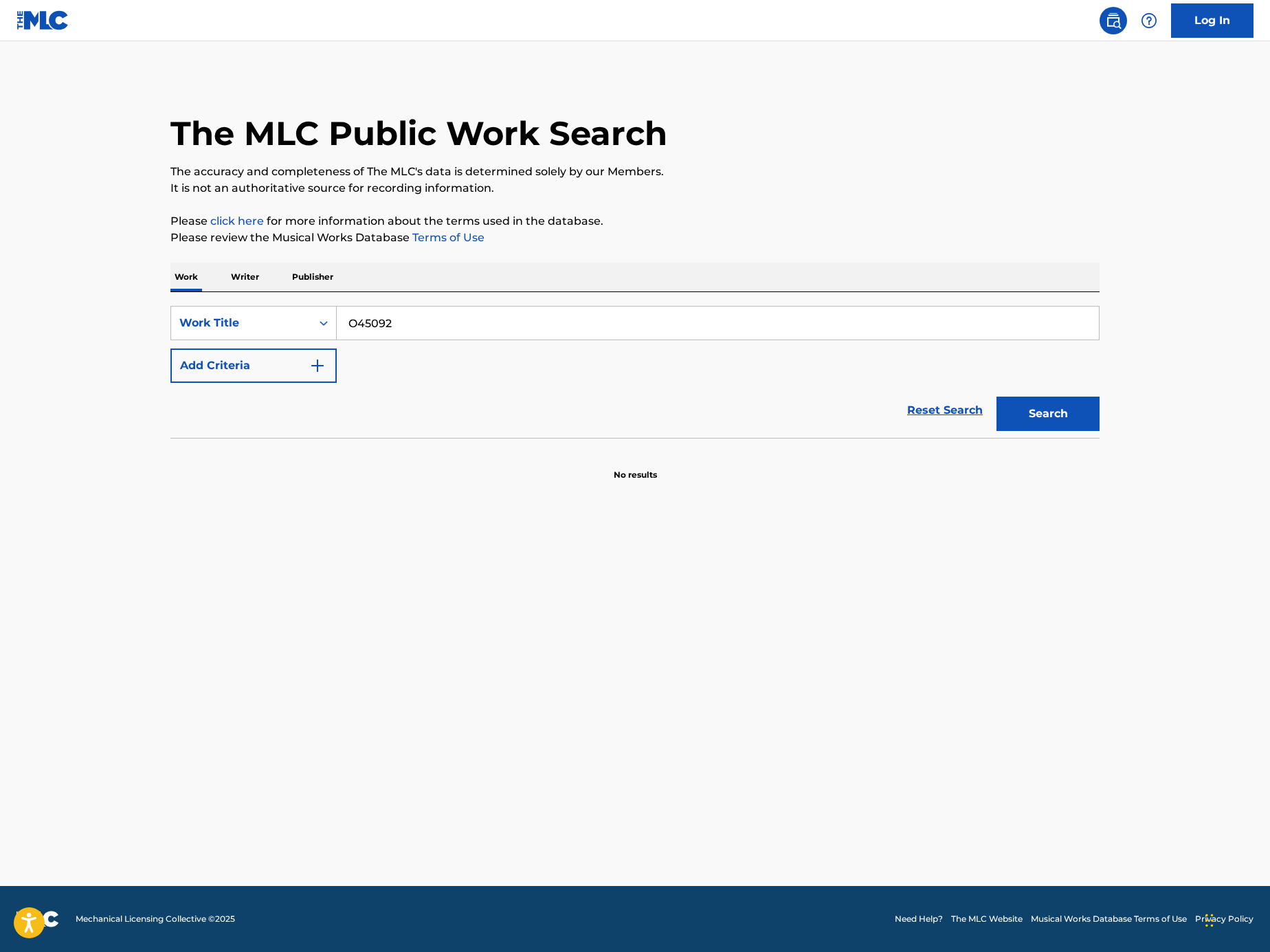
click at [1022, 388] on div "Search" at bounding box center [1044, 410] width 110 height 55
click at [1030, 402] on button "Search" at bounding box center [1048, 414] width 103 height 35
drag, startPoint x: 605, startPoint y: 341, endPoint x: 599, endPoint y: 326, distance: 16.2
click at [602, 335] on div "SearchWithCriteriaec287497-1e4f-460e-922d-0e5f23b20b5d Work Title O45092 Add Cr…" at bounding box center [635, 344] width 930 height 77
click at [599, 326] on input "O45092" at bounding box center [718, 323] width 763 height 33
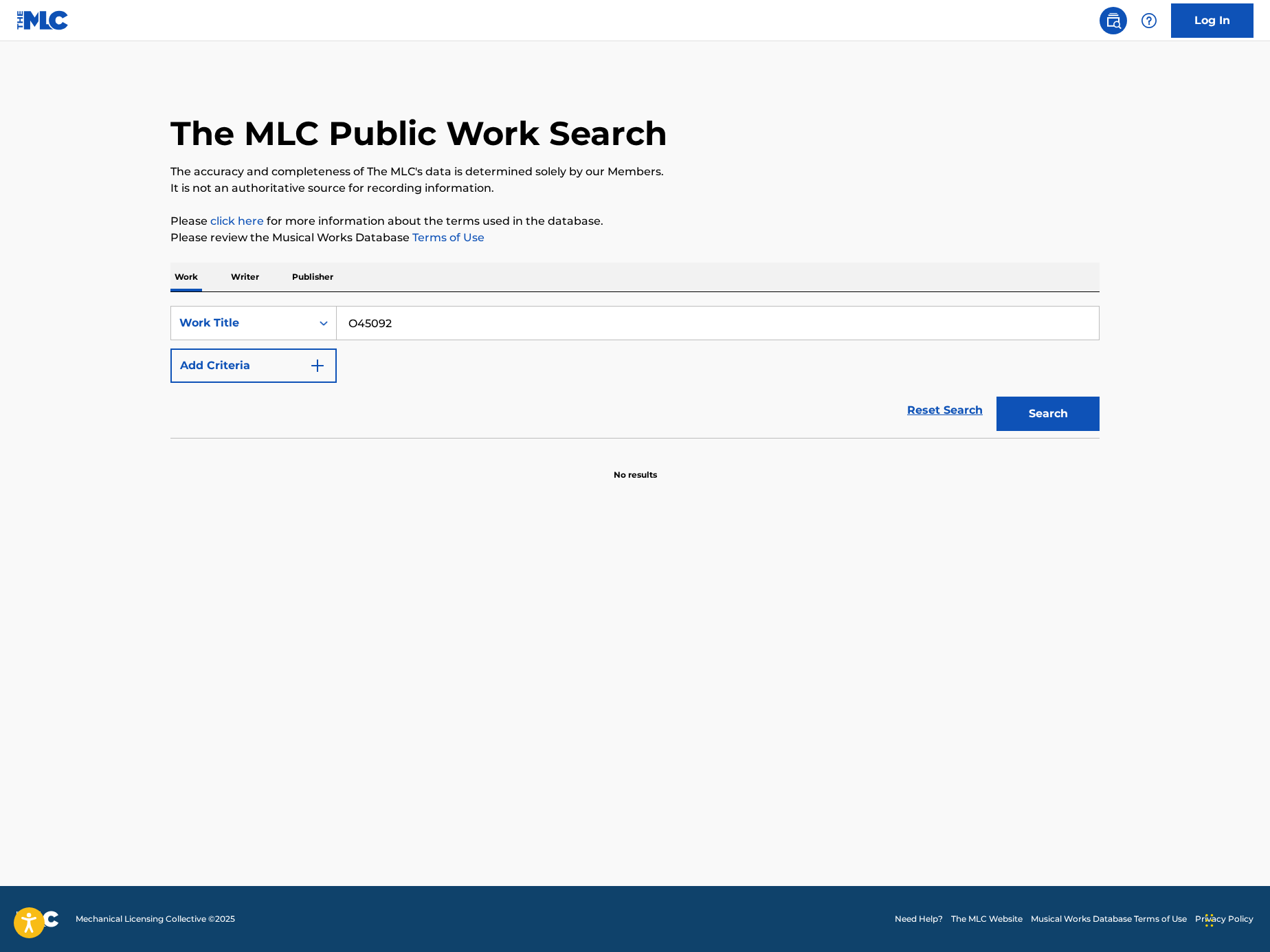
paste input "SD76GR"
click at [1034, 397] on button "Search" at bounding box center [1048, 414] width 103 height 35
click at [756, 347] on div "SearchWithCriteriaec287497-1e4f-460e-922d-0e5f23b20b5d Work Title SD76GR Add Cr…" at bounding box center [635, 344] width 930 height 77
click at [758, 335] on input "SD76GR" at bounding box center [718, 323] width 763 height 33
paste input "O4924Y"
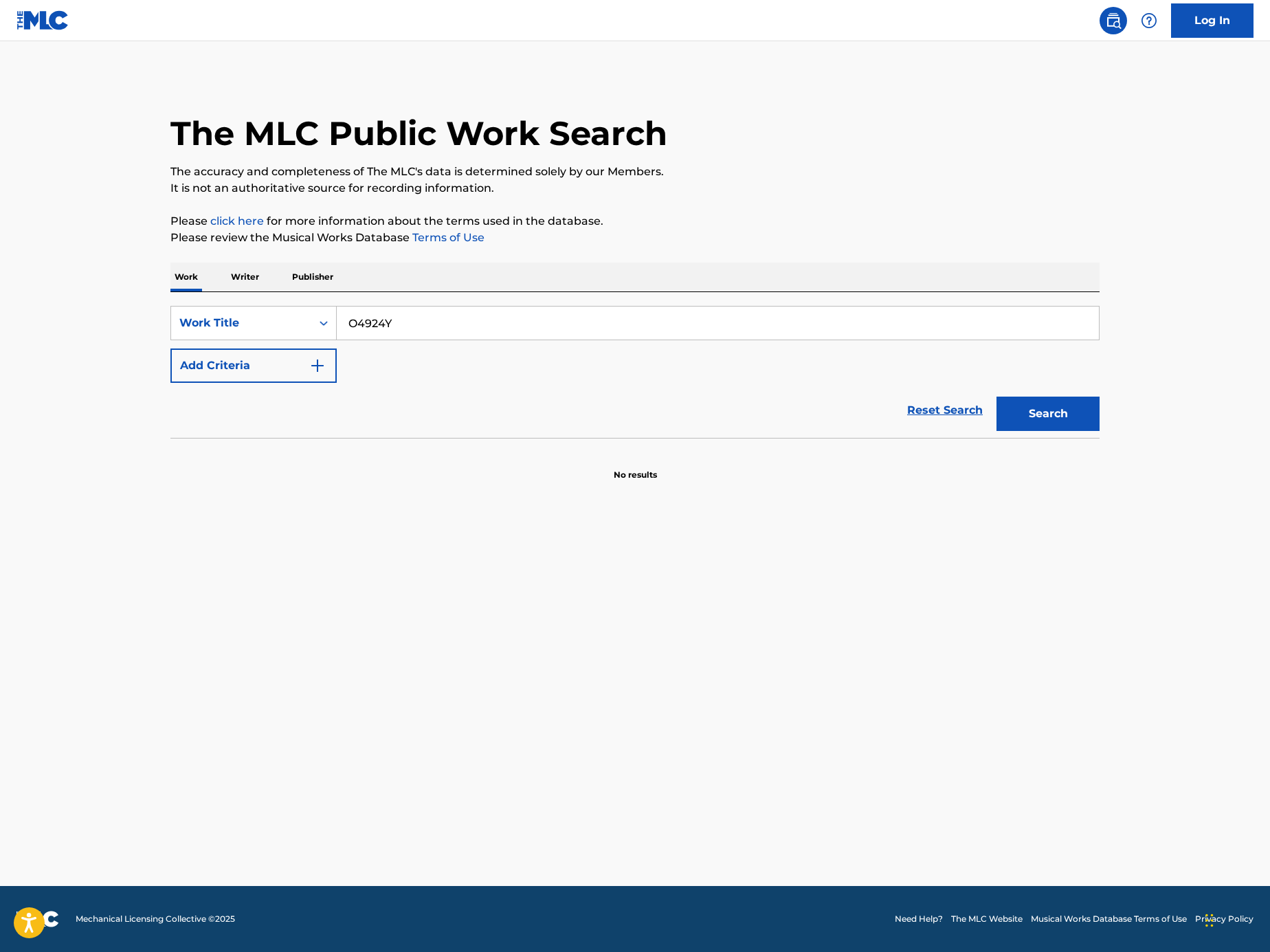
click at [1029, 399] on button "Search" at bounding box center [1048, 414] width 103 height 35
drag, startPoint x: 517, startPoint y: 340, endPoint x: 515, endPoint y: 327, distance: 13.2
click at [517, 339] on div "O4924Y" at bounding box center [718, 323] width 763 height 35
click at [515, 326] on input "O4924Y" at bounding box center [718, 323] width 763 height 33
paste input "5092"
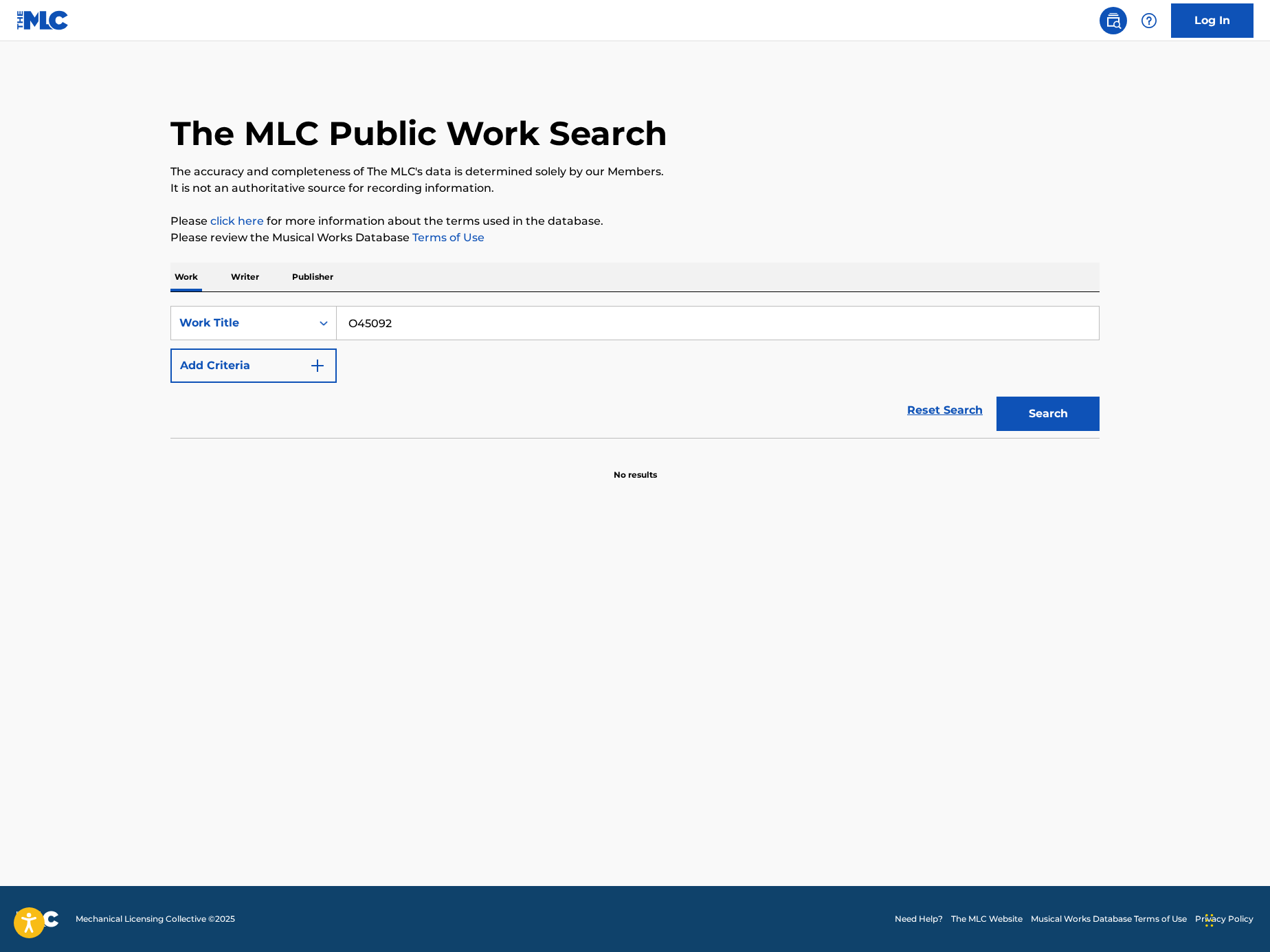
click at [1066, 391] on div "Search" at bounding box center [1044, 410] width 110 height 55
click at [1045, 378] on div "SearchWithCriteriaec287497-1e4f-460e-922d-0e5f23b20b5d Work Title O45092 Add Cr…" at bounding box center [635, 344] width 930 height 77
click at [1030, 418] on button "Search" at bounding box center [1048, 414] width 103 height 35
click at [608, 333] on input "O45092" at bounding box center [718, 323] width 763 height 33
paste input "SD76GR"
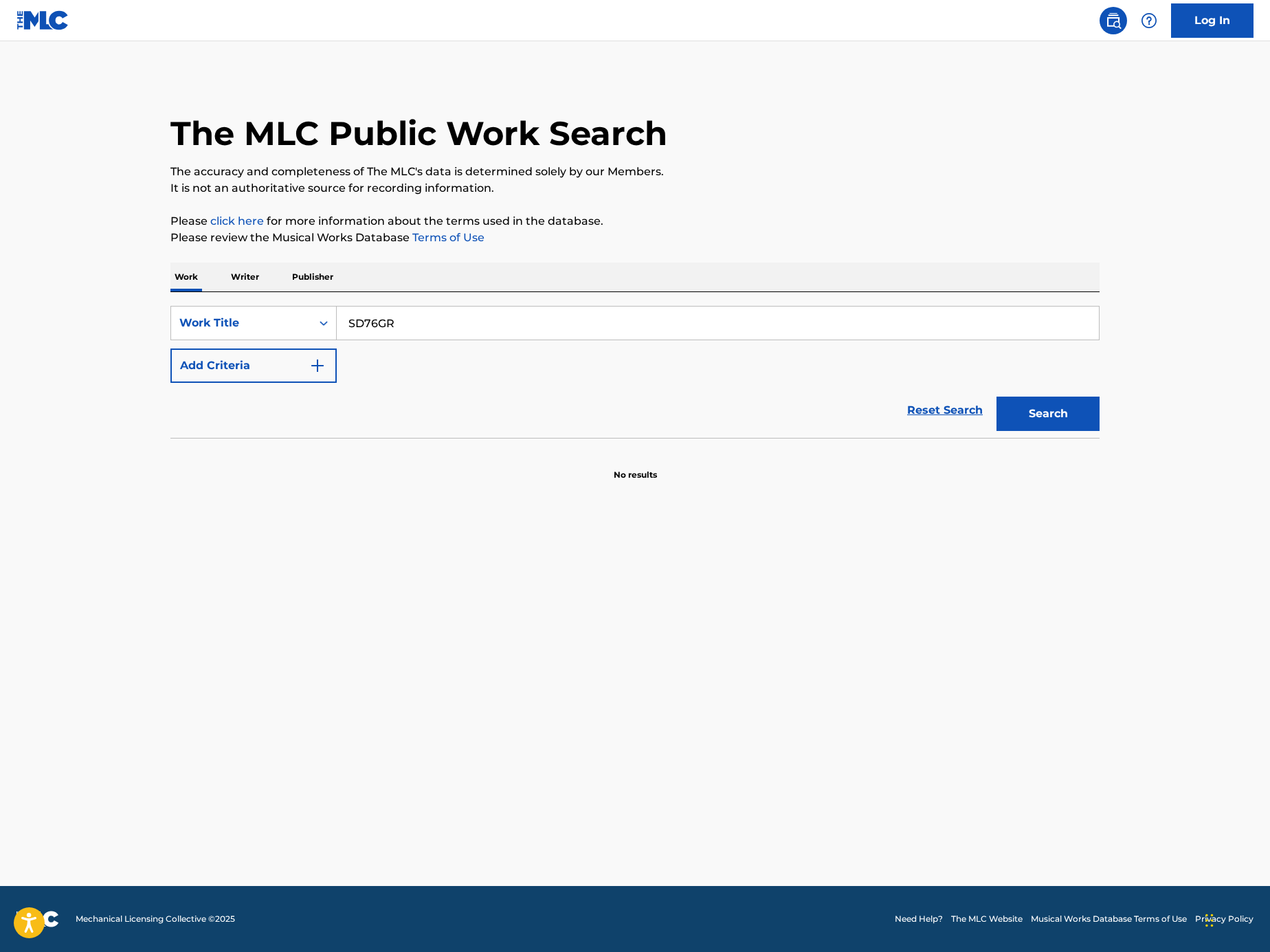
click at [1052, 405] on button "Search" at bounding box center [1048, 414] width 103 height 35
click at [654, 322] on input "SD76GR" at bounding box center [718, 323] width 763 height 33
paste input "HVB4AG"
click at [1064, 430] on button "Search" at bounding box center [1048, 414] width 103 height 35
click at [1057, 414] on button "Search" at bounding box center [1048, 414] width 103 height 35
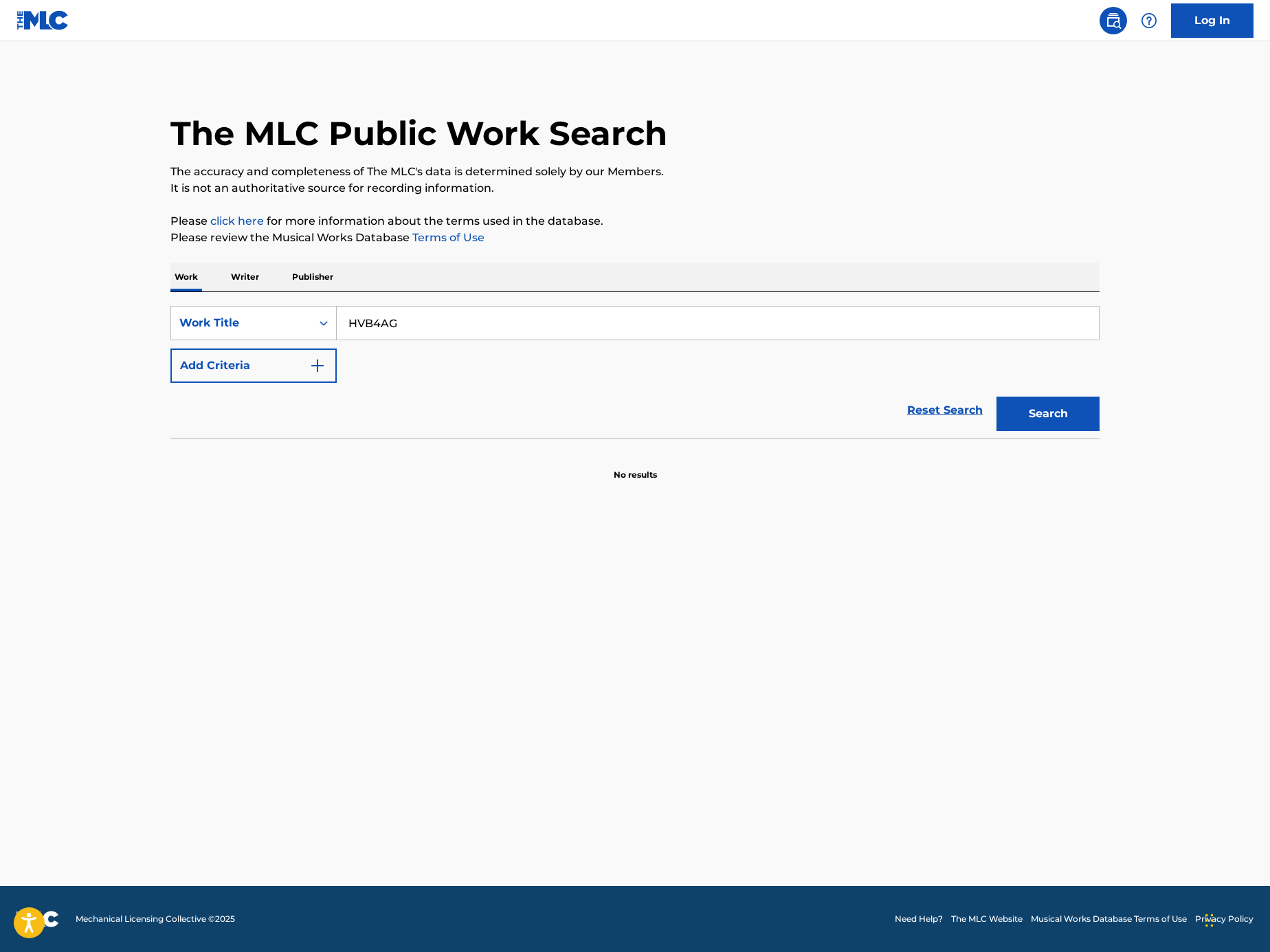
click at [665, 322] on input "HVB4AG" at bounding box center [718, 323] width 763 height 33
click at [1050, 404] on button "Search" at bounding box center [1048, 414] width 103 height 35
click at [595, 332] on input "HVB4AG" at bounding box center [718, 323] width 763 height 33
paste input "ITO101892707"
type input "ITO101892707"
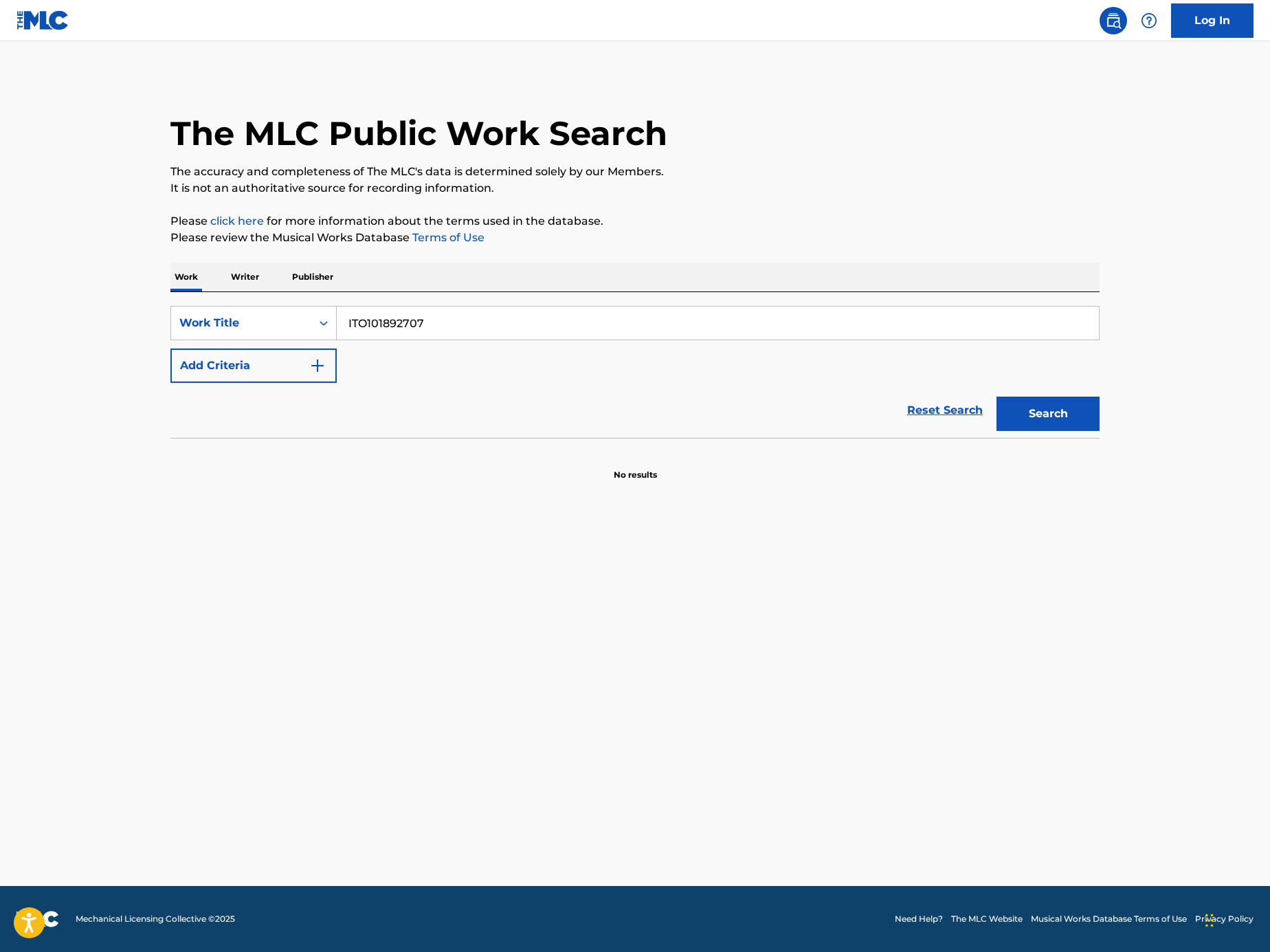
click at [465, 318] on input "ITO101892707" at bounding box center [718, 323] width 763 height 33
paste input "Search Form"
click at [266, 349] on button "Add Criteria" at bounding box center [254, 365] width 166 height 35
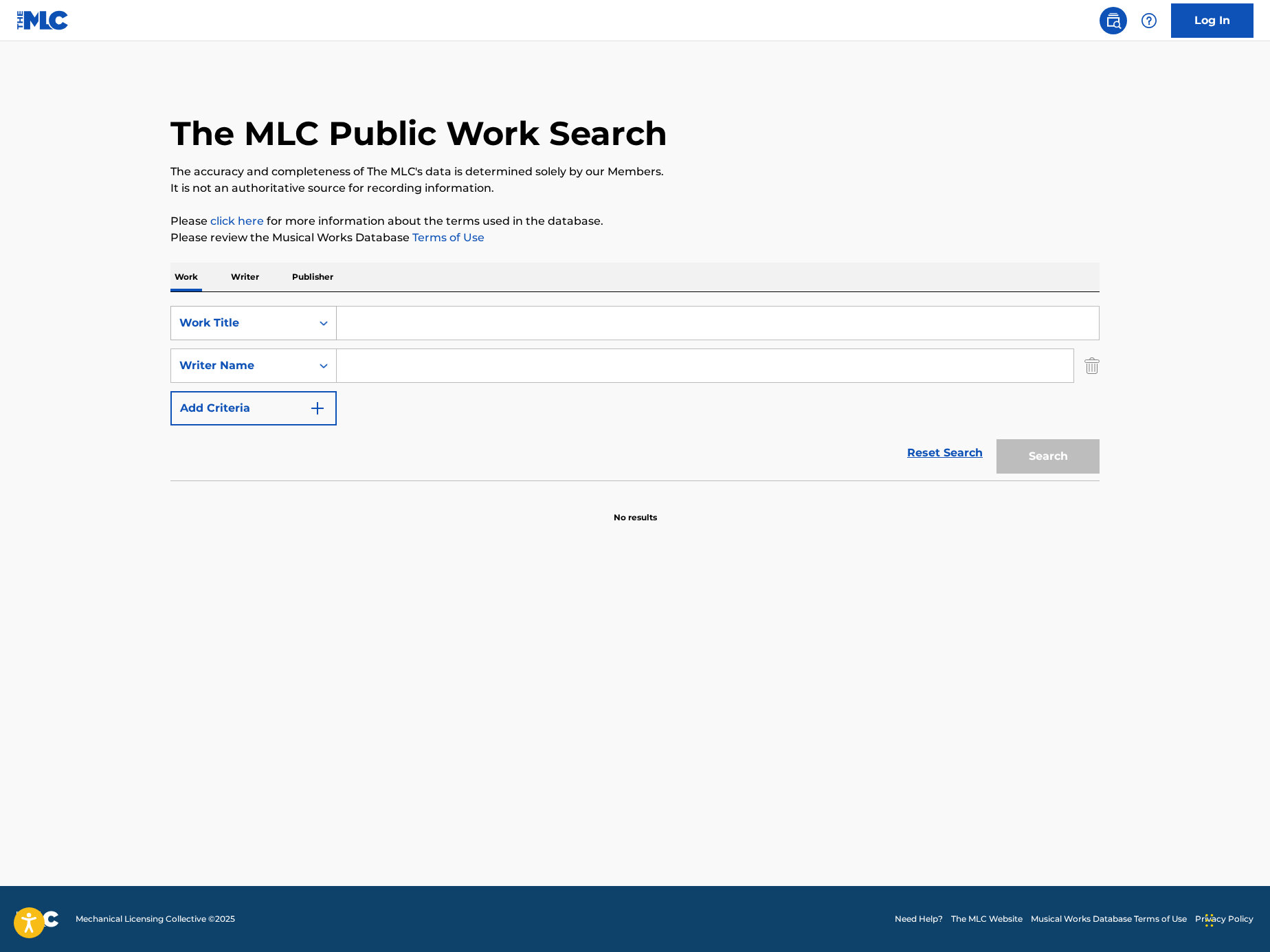
click at [273, 326] on div "Work Title" at bounding box center [242, 323] width 124 height 16
click at [280, 353] on div "MLC Song Code" at bounding box center [254, 357] width 165 height 35
click at [1087, 371] on img "Search Form" at bounding box center [1092, 365] width 15 height 35
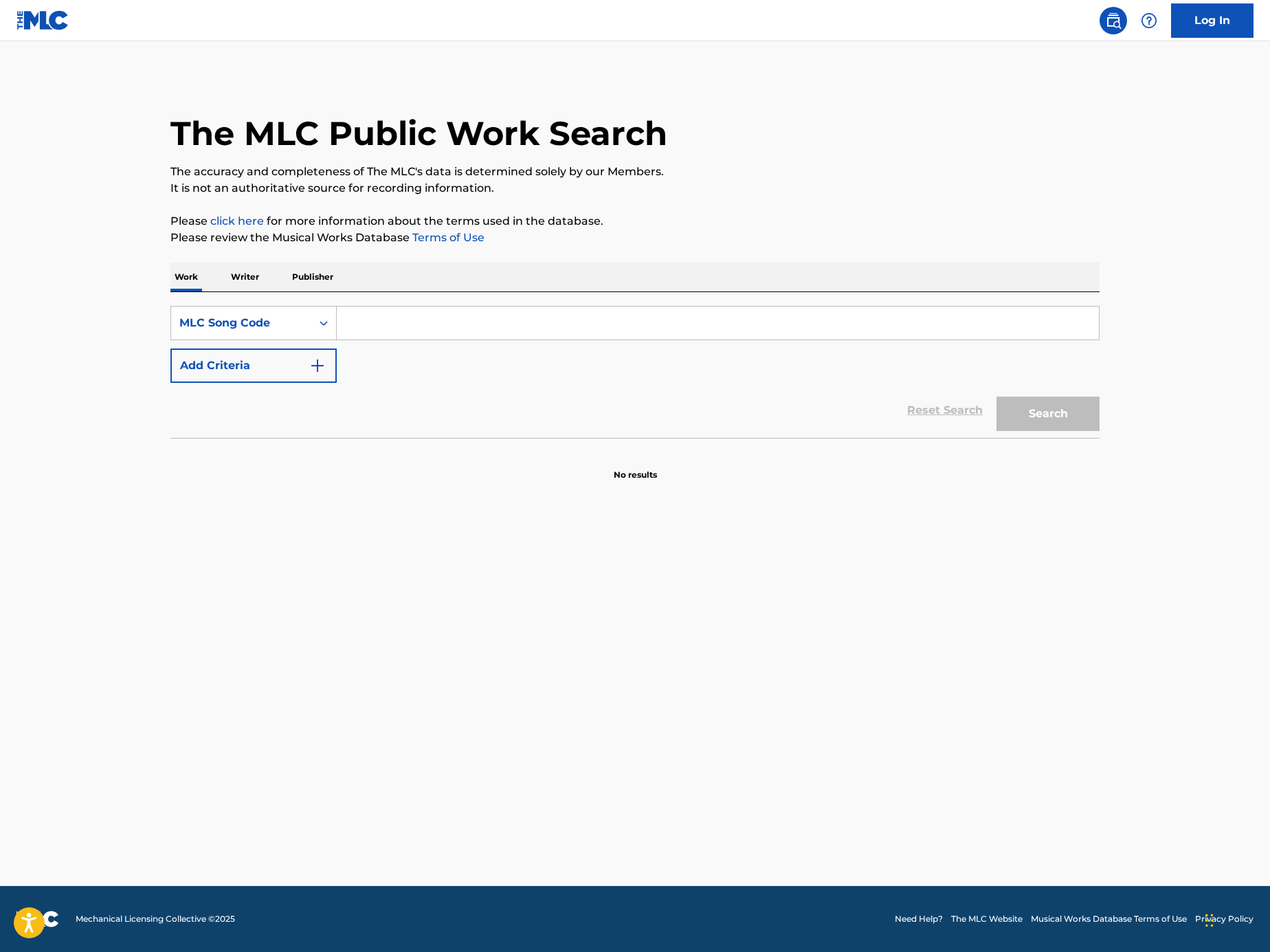
click at [530, 318] on input "Search Form" at bounding box center [718, 323] width 763 height 33
paste input "A9483Y"
type input "A9483Y"
click at [1045, 407] on button "Search" at bounding box center [1048, 414] width 103 height 35
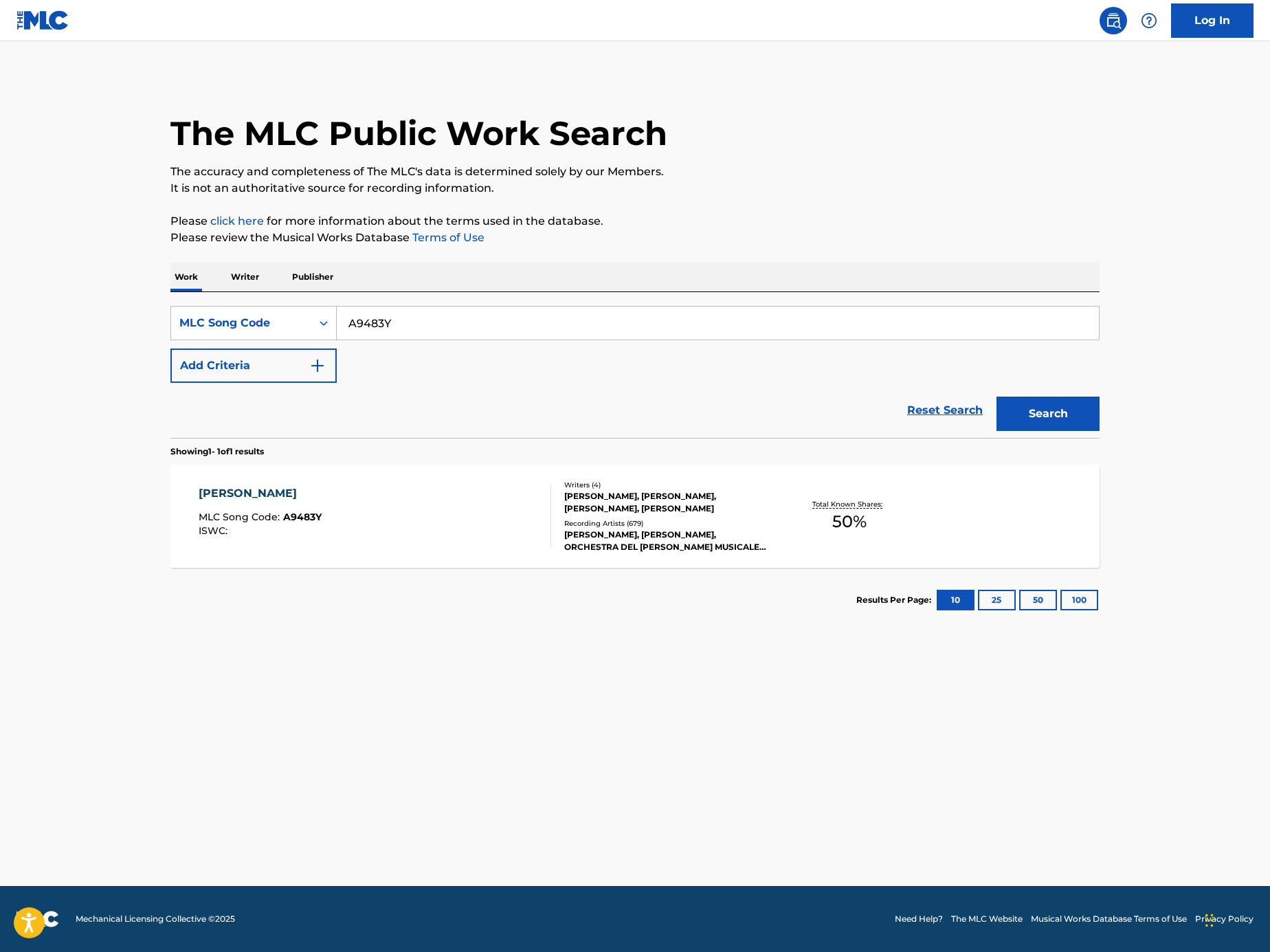
click at [446, 524] on div "AIDA MLC Song Code : A9483Y ISWC :" at bounding box center [375, 517] width 353 height 62
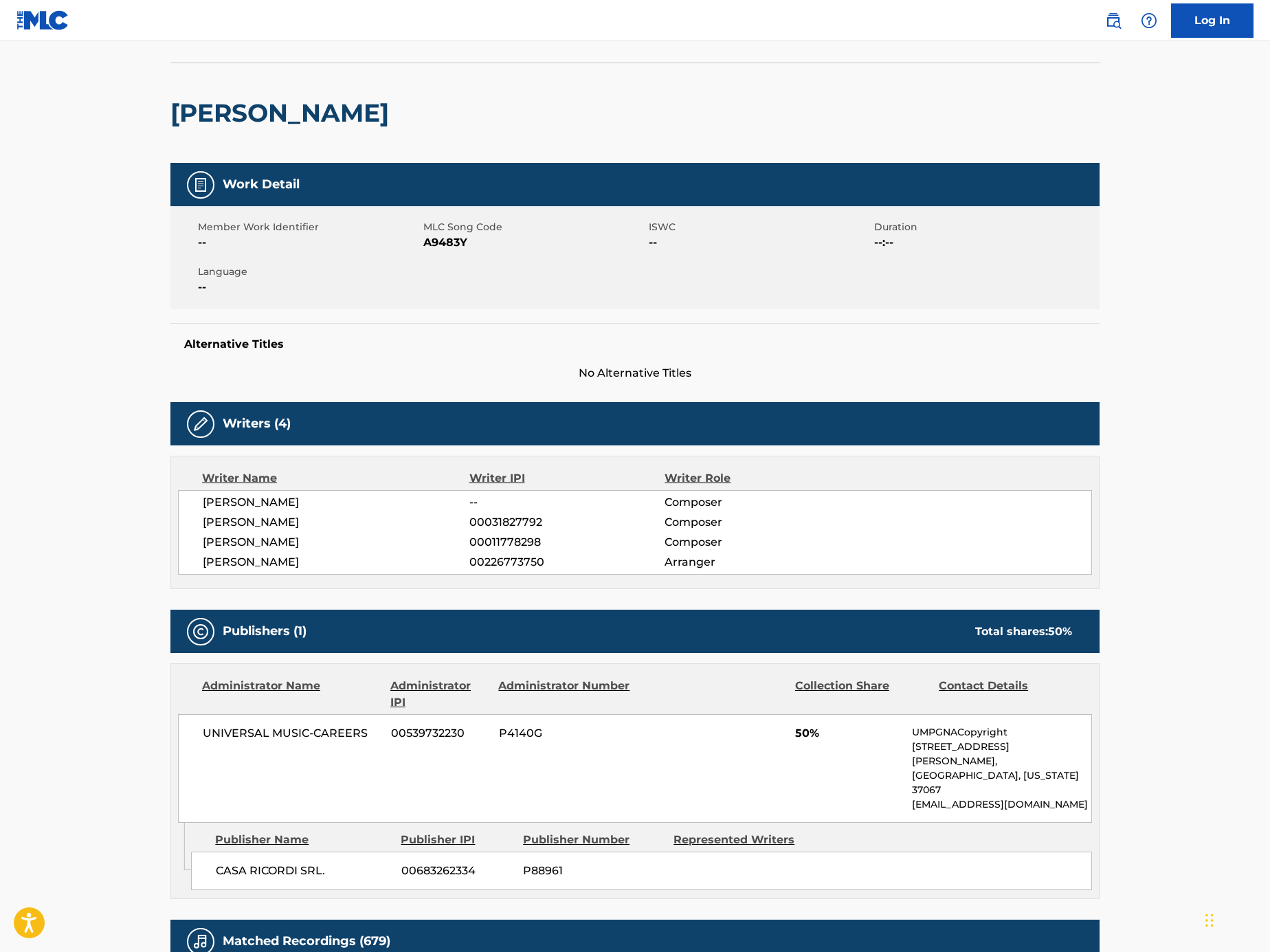
scroll to position [164, 0]
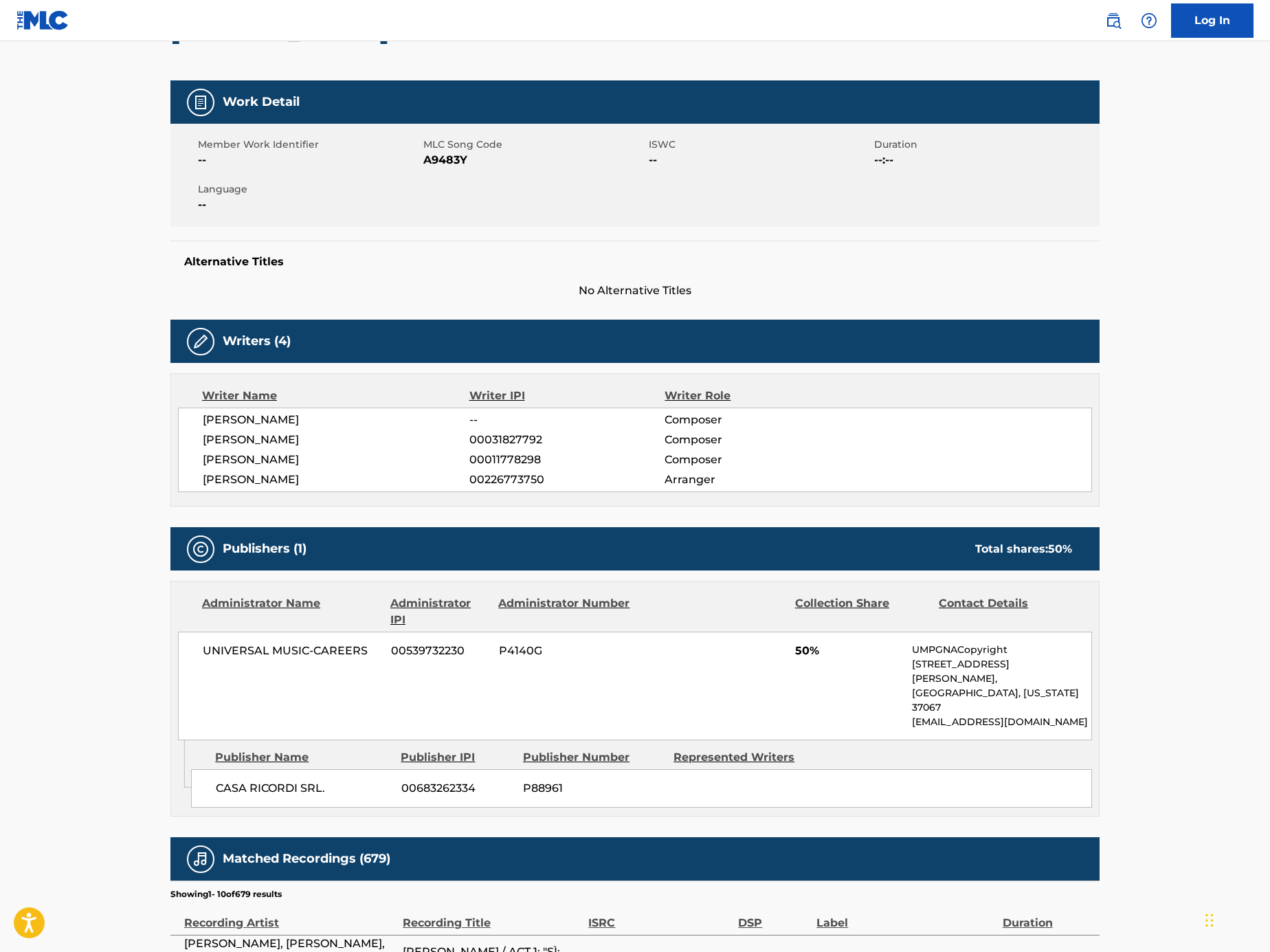
drag, startPoint x: 312, startPoint y: 483, endPoint x: 204, endPoint y: 424, distance: 123.1
click at [204, 424] on div "DAHLKE -- Composer GIUSEPPE VERDI 00031827792 Composer ANTONIO GHISLANZONI 0001…" at bounding box center [635, 450] width 914 height 85
click at [400, 492] on div "Writer Name Writer IPI Writer Role DAHLKE -- Composer GIUSEPPE VERDI 0003182779…" at bounding box center [635, 440] width 930 height 133
drag, startPoint x: 319, startPoint y: 483, endPoint x: 184, endPoint y: 483, distance: 135.0
click at [184, 483] on div "DAHLKE -- Composer GIUSEPPE VERDI 00031827792 Composer ANTONIO GHISLANZONI 0001…" at bounding box center [635, 450] width 914 height 85
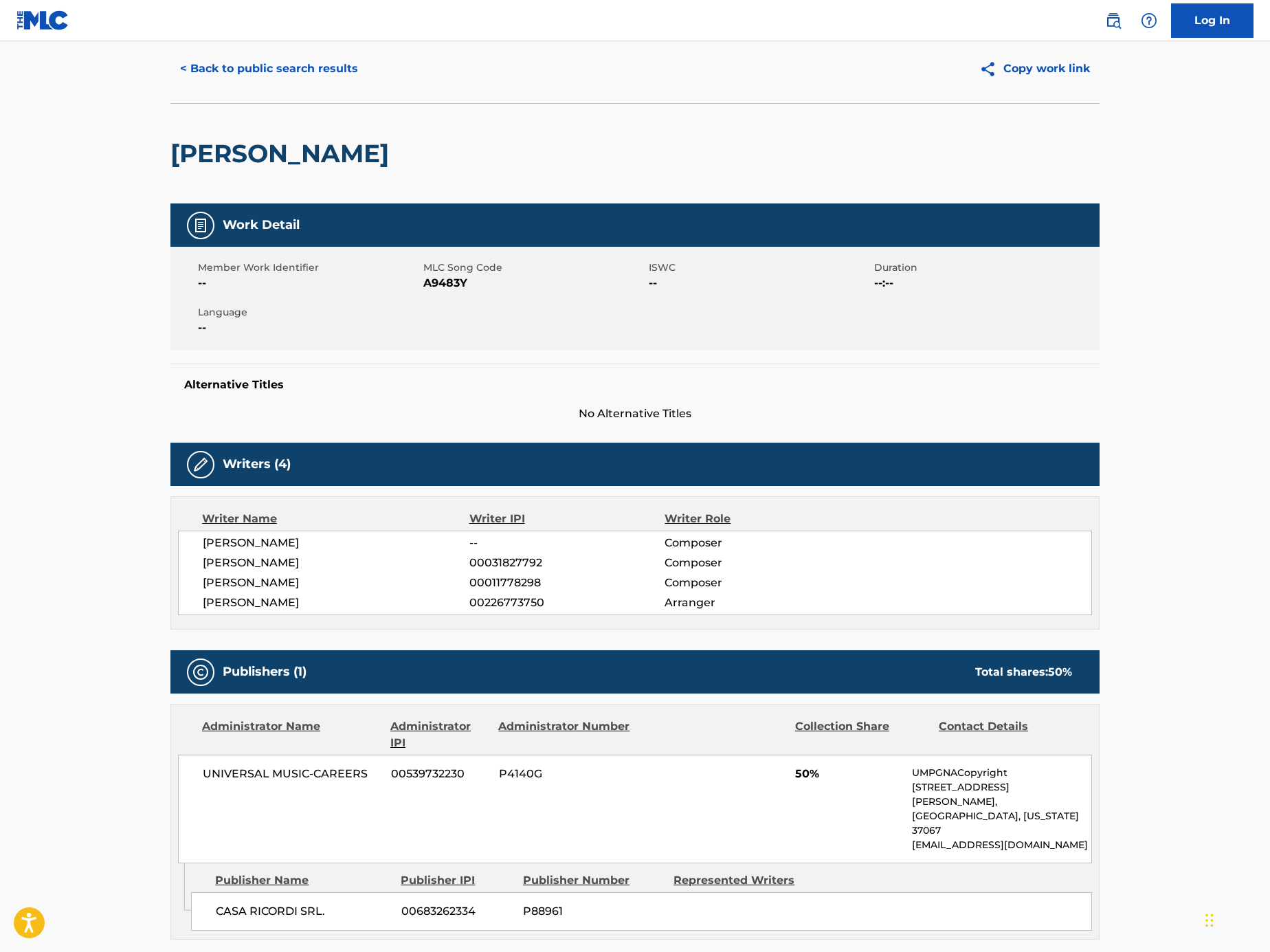
scroll to position [0, 0]
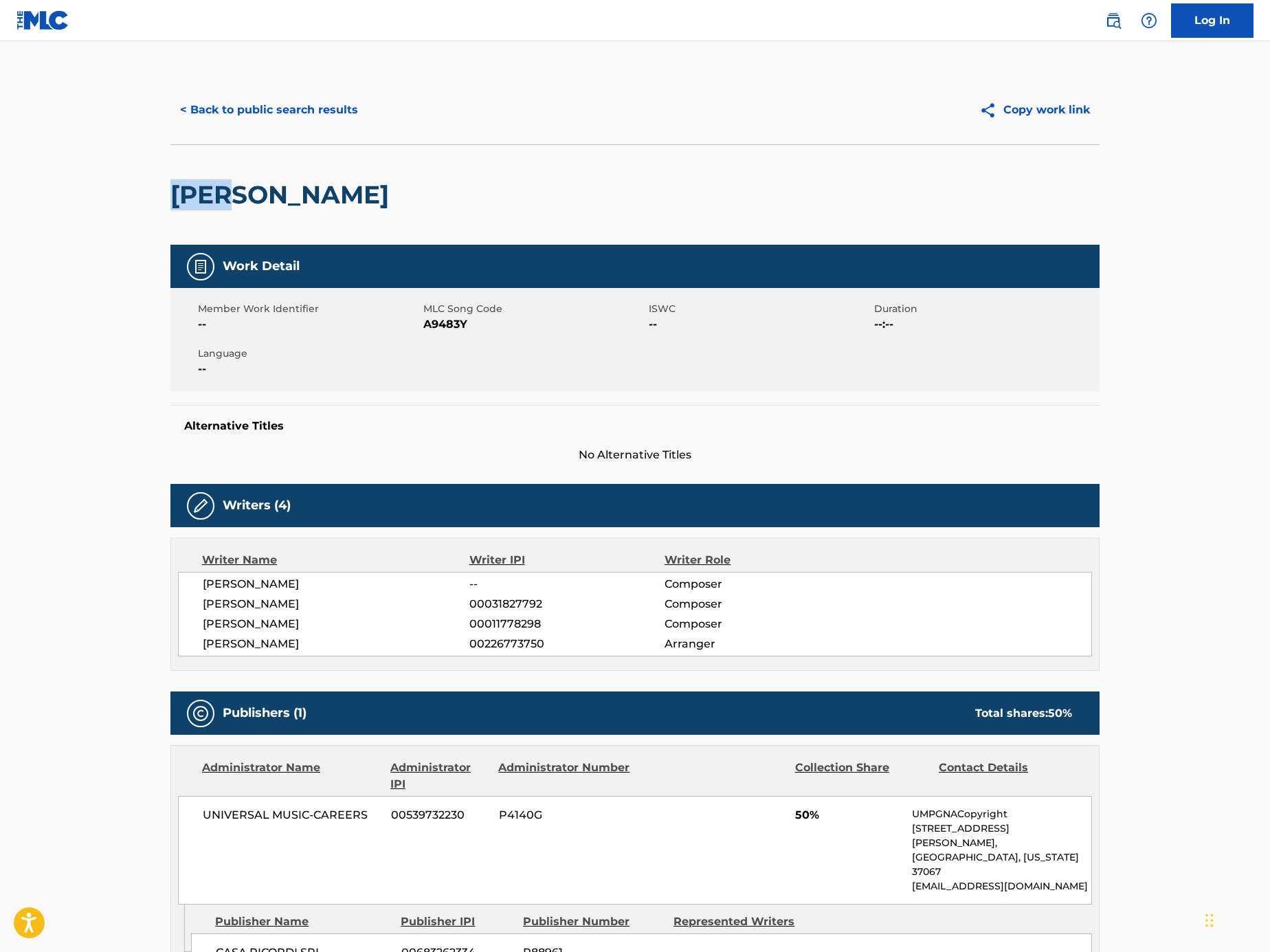
click at [164, 199] on div "< Back to public search results Copy work link AIDA Work Detail Member Work Ide…" at bounding box center [634, 961] width 962 height 1772
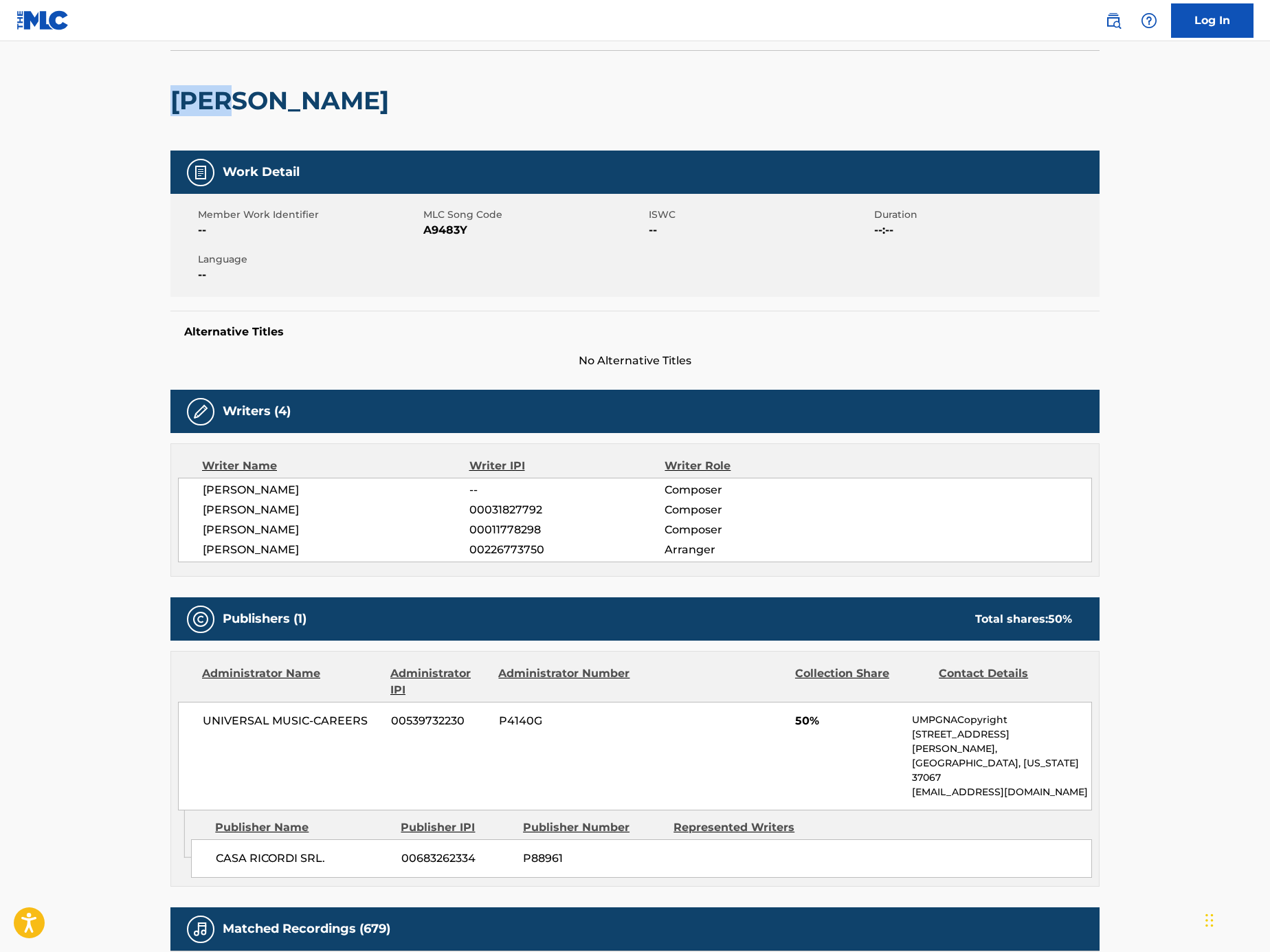
scroll to position [93, 0]
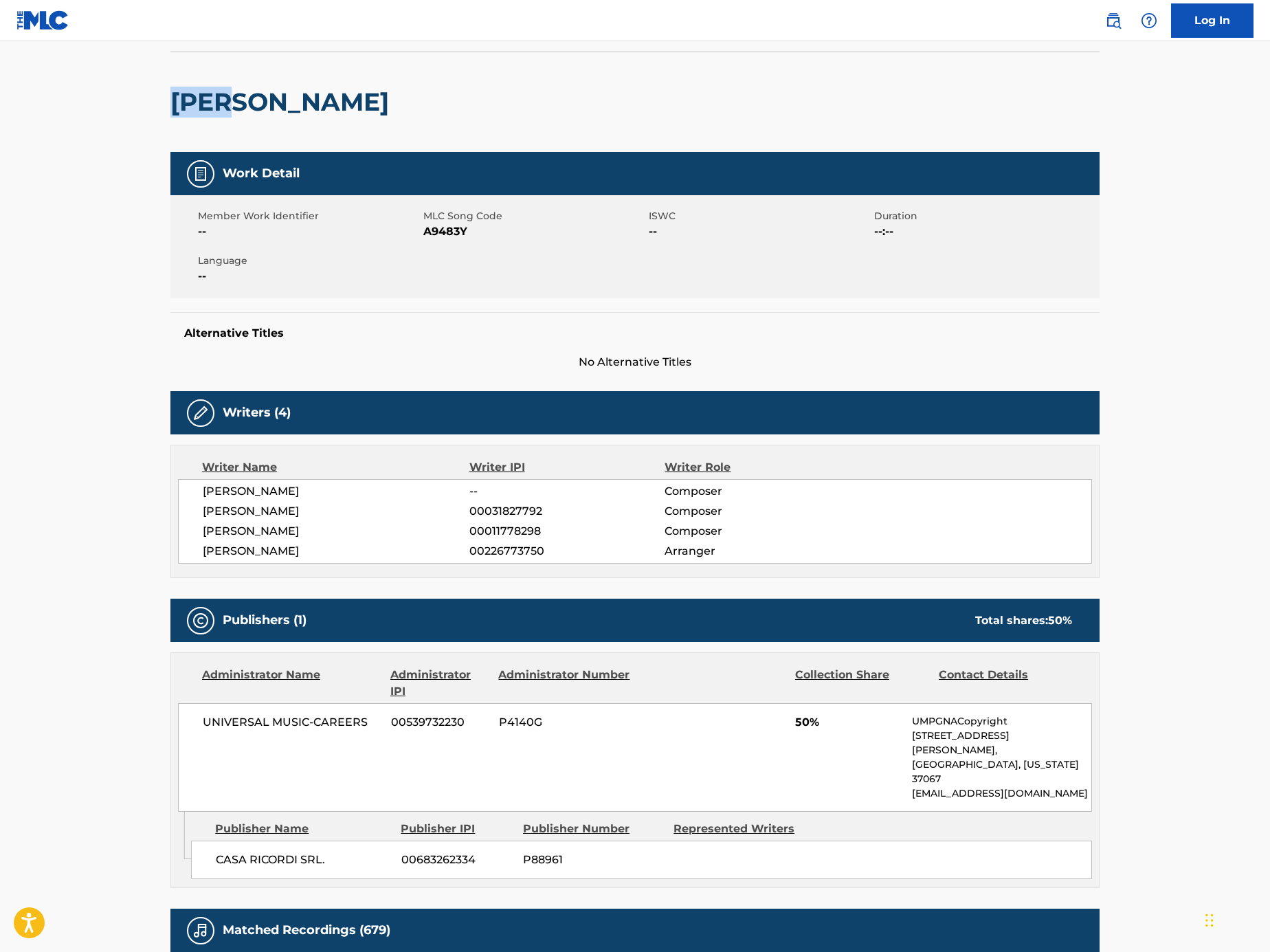
drag, startPoint x: 238, startPoint y: 531, endPoint x: 204, endPoint y: 487, distance: 55.6
click at [204, 487] on div "DAHLKE -- Composer GIUSEPPE VERDI 00031827792 Composer ANTONIO GHISLANZONI 0001…" at bounding box center [635, 521] width 914 height 85
copy div "DAHLKE -- Composer GIUSEPPE VERDI 00031827792 Composer ANTONIO GHISLANZONI 0001…"
click at [327, 525] on span "ANTONIO GHISLANZONI" at bounding box center [336, 531] width 266 height 16
drag, startPoint x: 306, startPoint y: 517, endPoint x: 192, endPoint y: 509, distance: 114.3
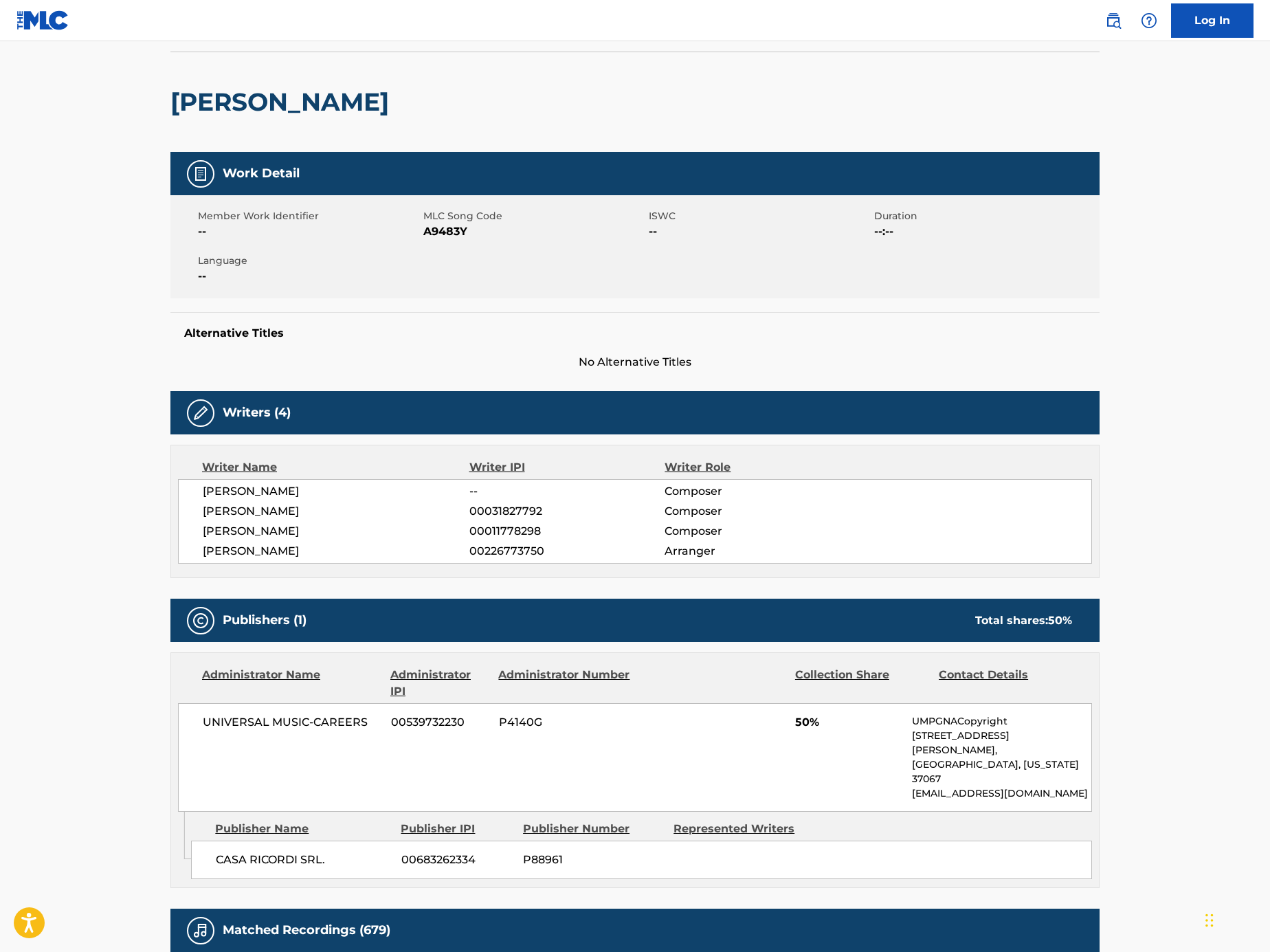
click at [192, 509] on div "DAHLKE -- Composer GIUSEPPE VERDI 00031827792 Composer ANTONIO GHISLANZONI 0001…" at bounding box center [635, 521] width 914 height 85
copy span "GIUSEPPE VERDI"
drag, startPoint x: 214, startPoint y: 538, endPoint x: 176, endPoint y: 534, distance: 38.2
click at [176, 534] on div "Writer Name Writer IPI Writer Role DAHLKE -- Composer GIUSEPPE VERDI 0003182779…" at bounding box center [635, 511] width 930 height 133
copy span "ANTONIO GHISLANZONI"
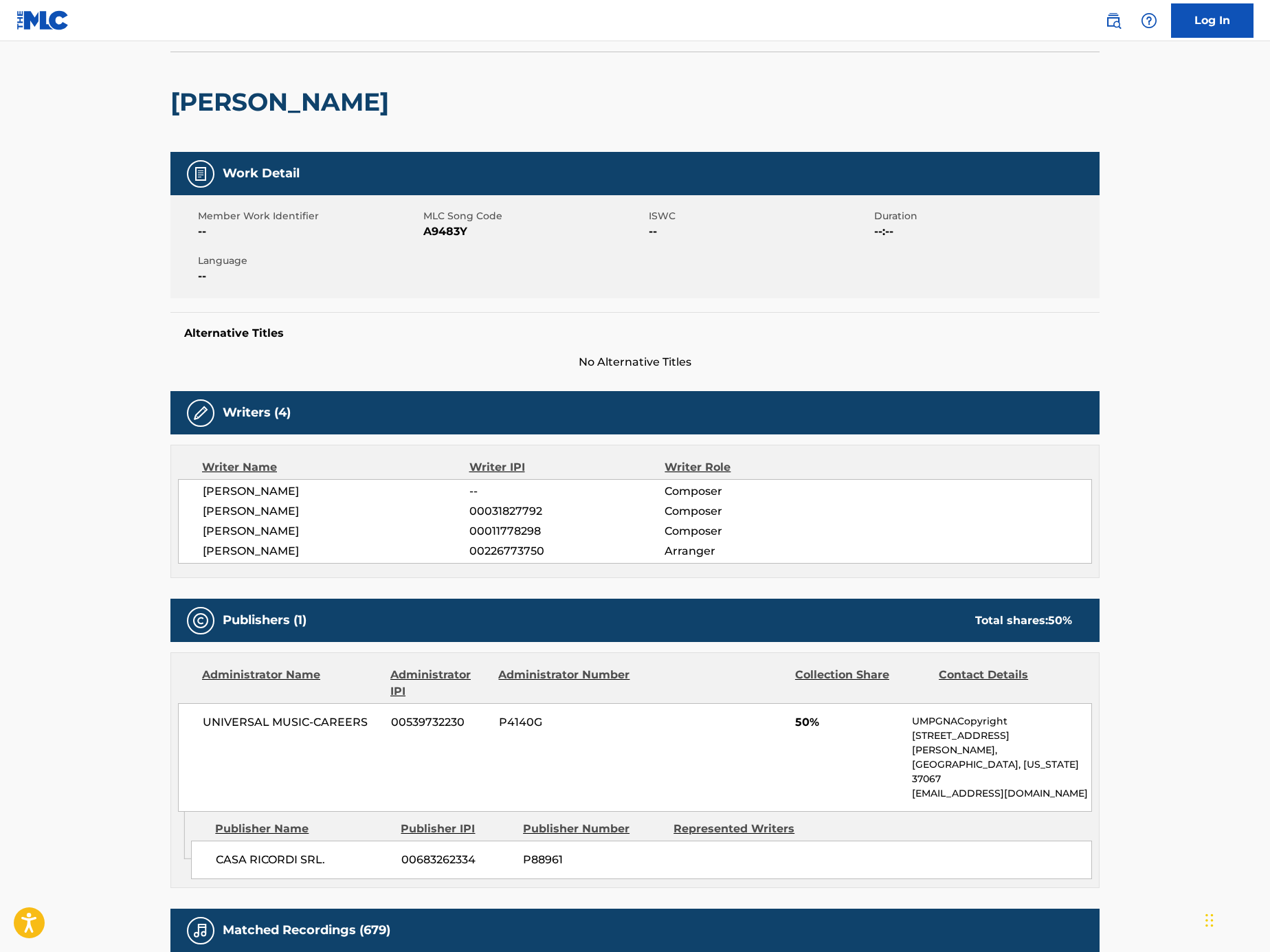
drag, startPoint x: 334, startPoint y: 564, endPoint x: 170, endPoint y: 548, distance: 164.8
click at [171, 548] on div "Writer Name Writer IPI Writer Role DAHLKE -- Composer GIUSEPPE VERDI 0003182779…" at bounding box center [635, 511] width 930 height 133
copy span "SHMUEL NOIFELD"
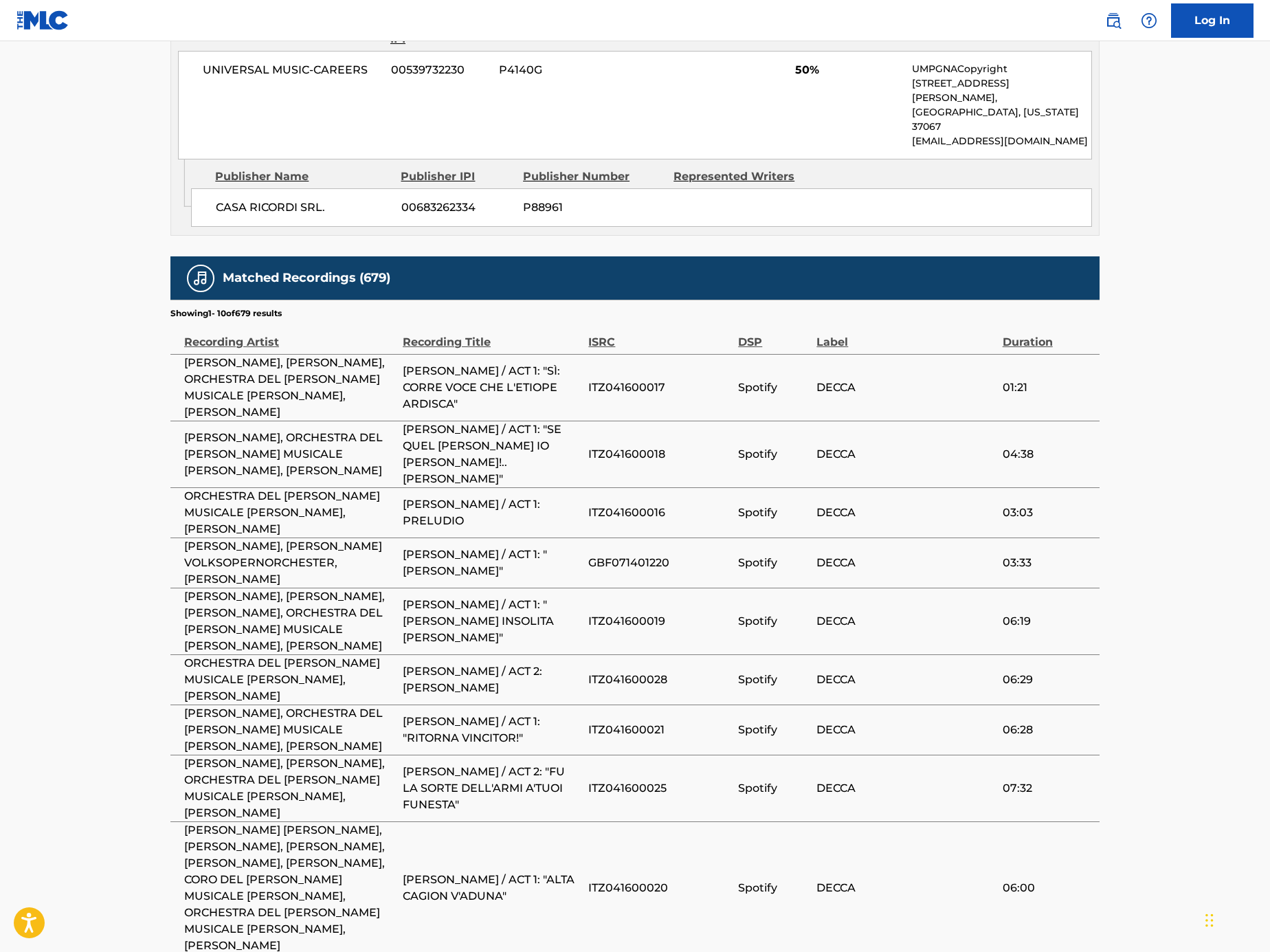
scroll to position [836, 0]
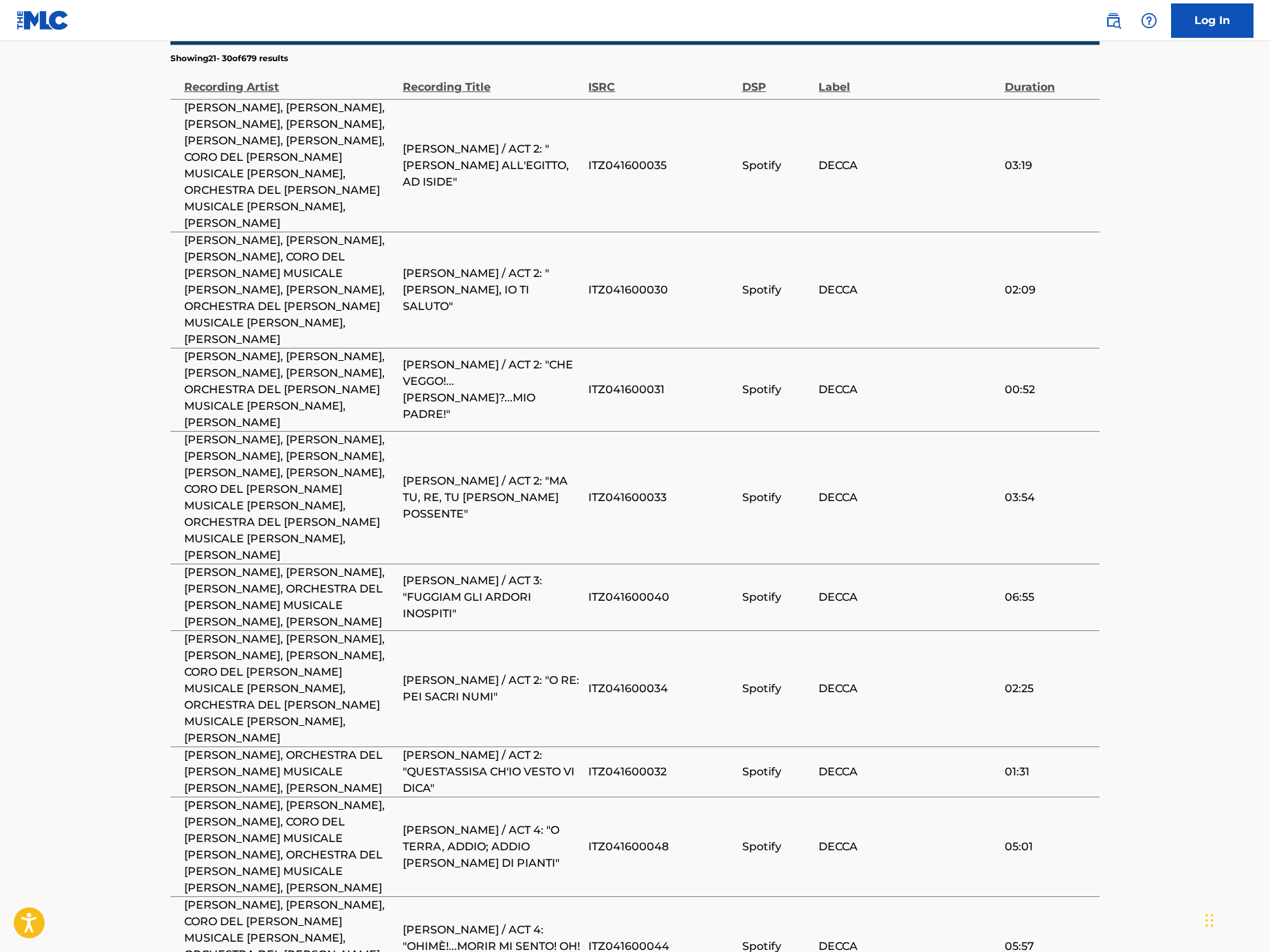
scroll to position [1120, 0]
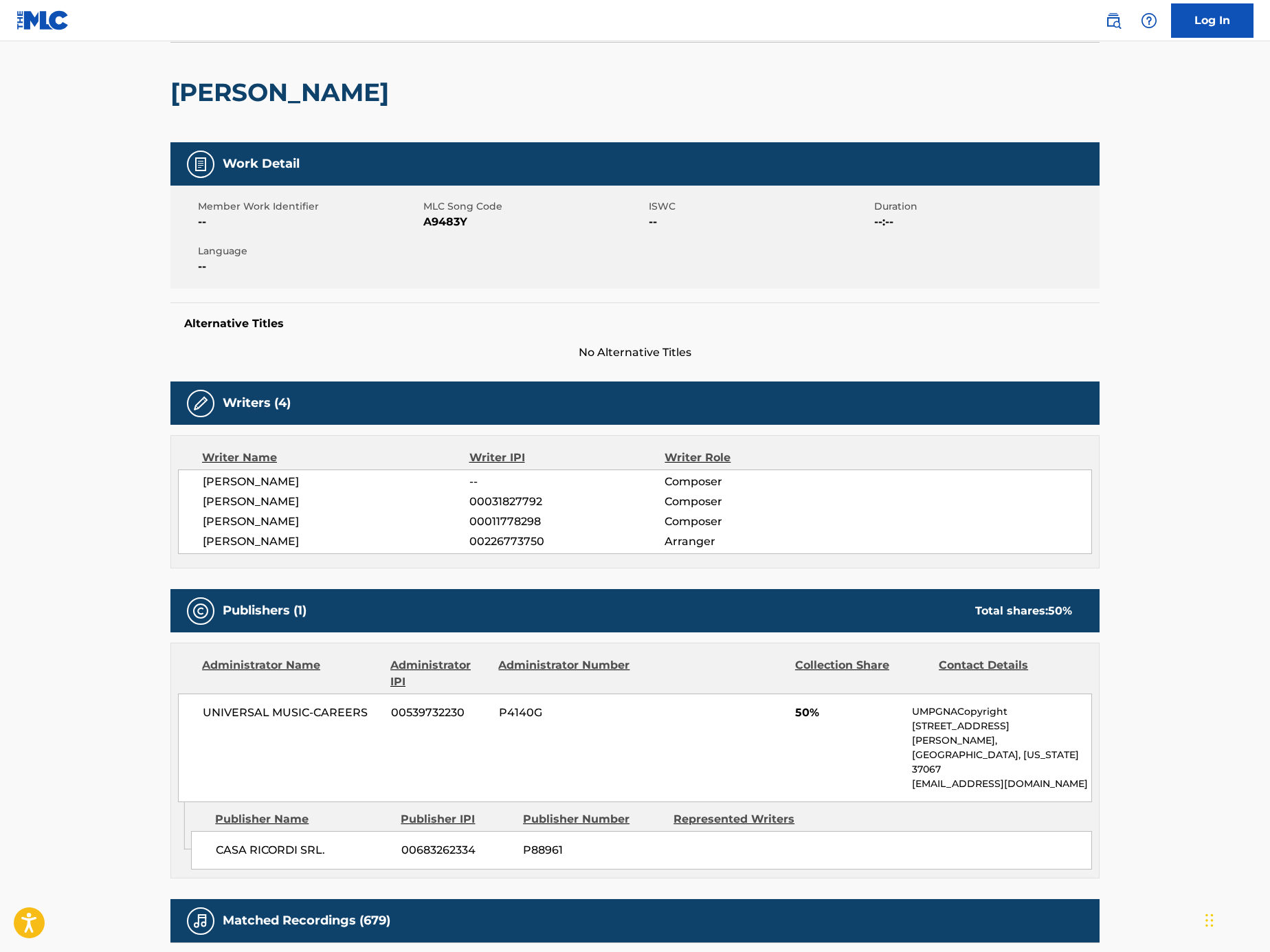
scroll to position [0, 0]
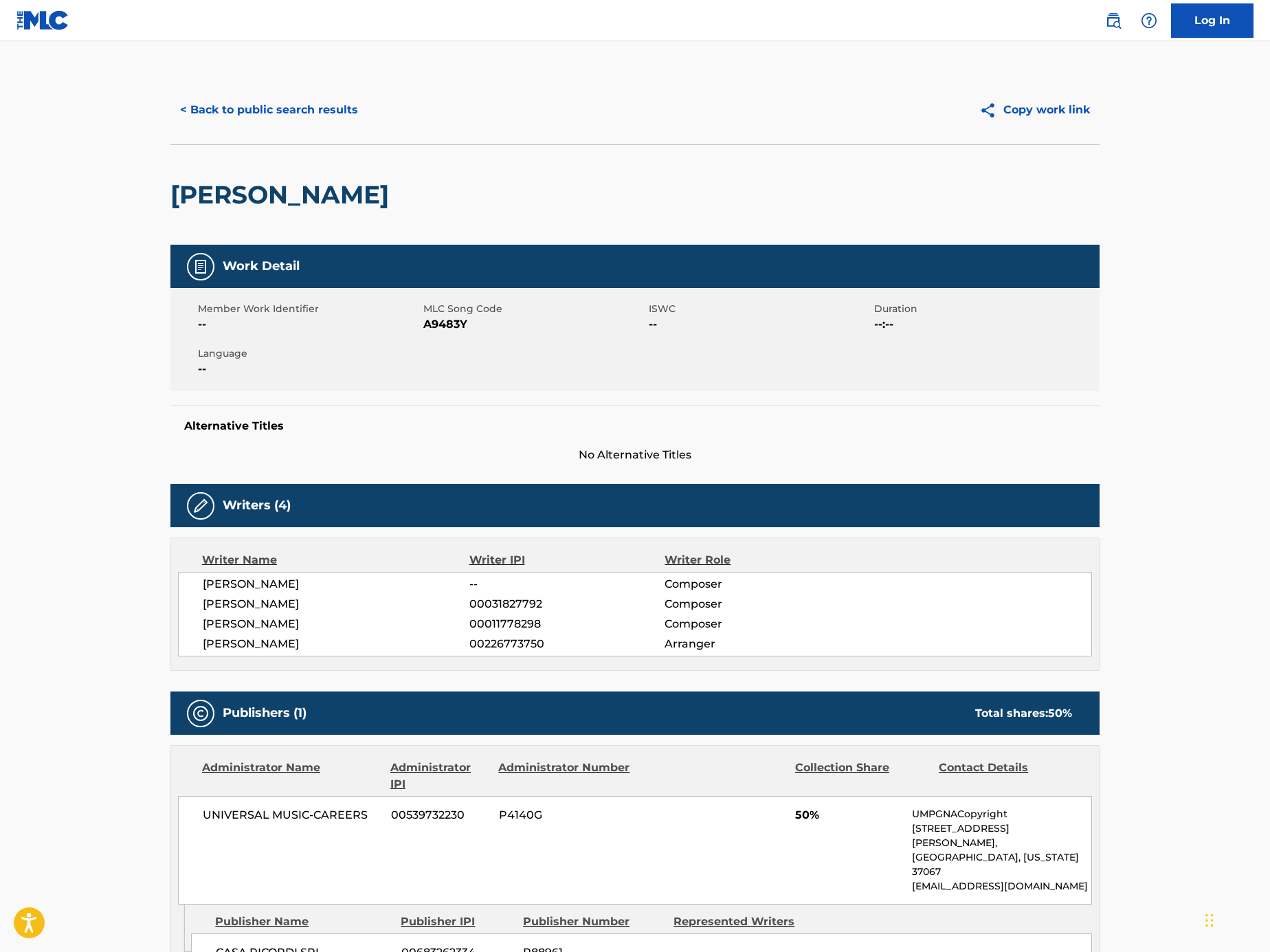
click at [302, 108] on button "< Back to public search results" at bounding box center [269, 110] width 197 height 35
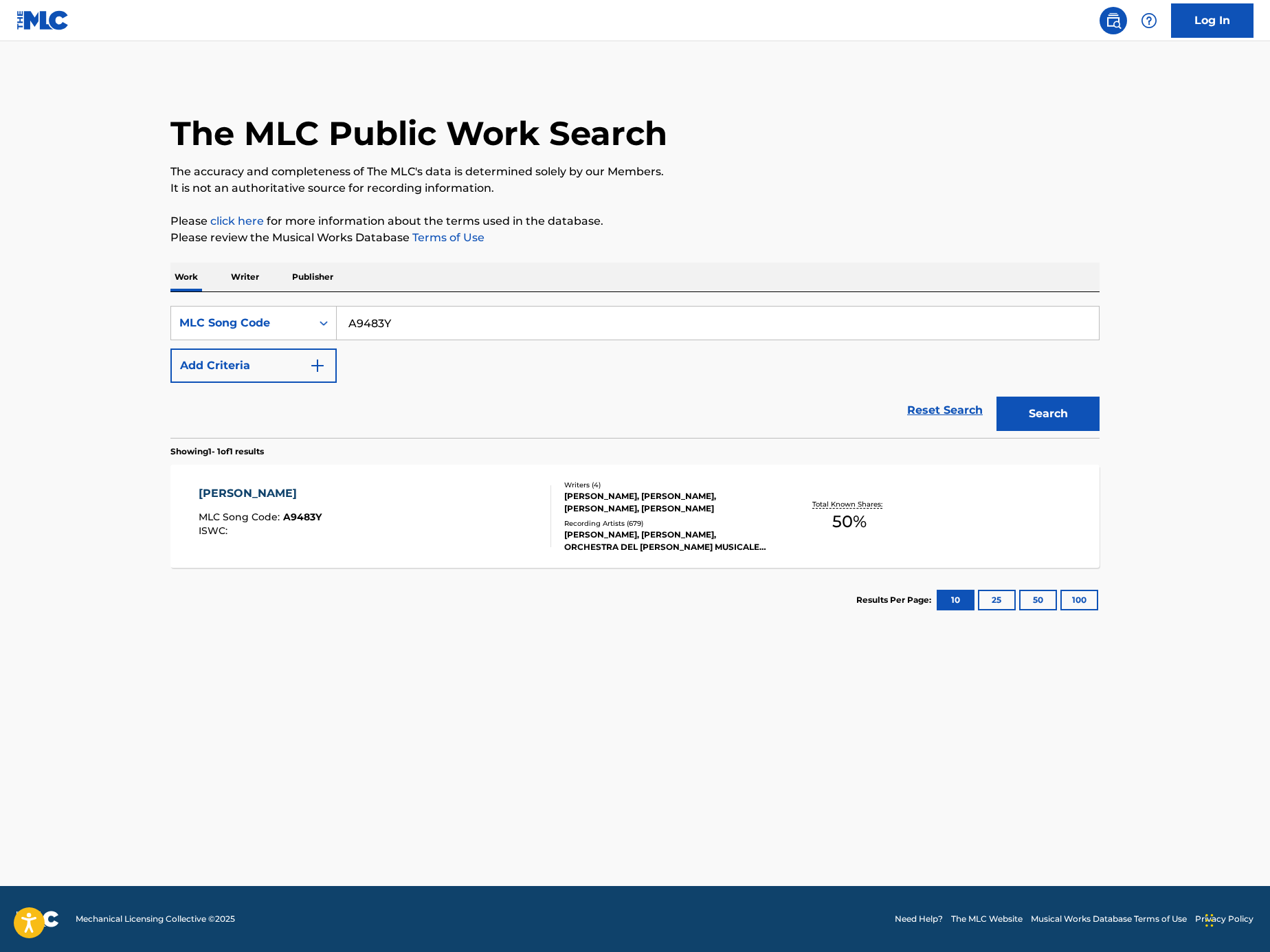
click at [497, 326] on input "A9483Y" at bounding box center [718, 323] width 763 height 33
paste input "IC51EN"
type input "IC51EN"
click at [1043, 401] on button "Search" at bounding box center [1048, 414] width 103 height 35
click at [429, 491] on div "I WANNA BE YOUR SHADOW MLC Song Code : IC51EN ISWC : T1011413786" at bounding box center [375, 517] width 353 height 62
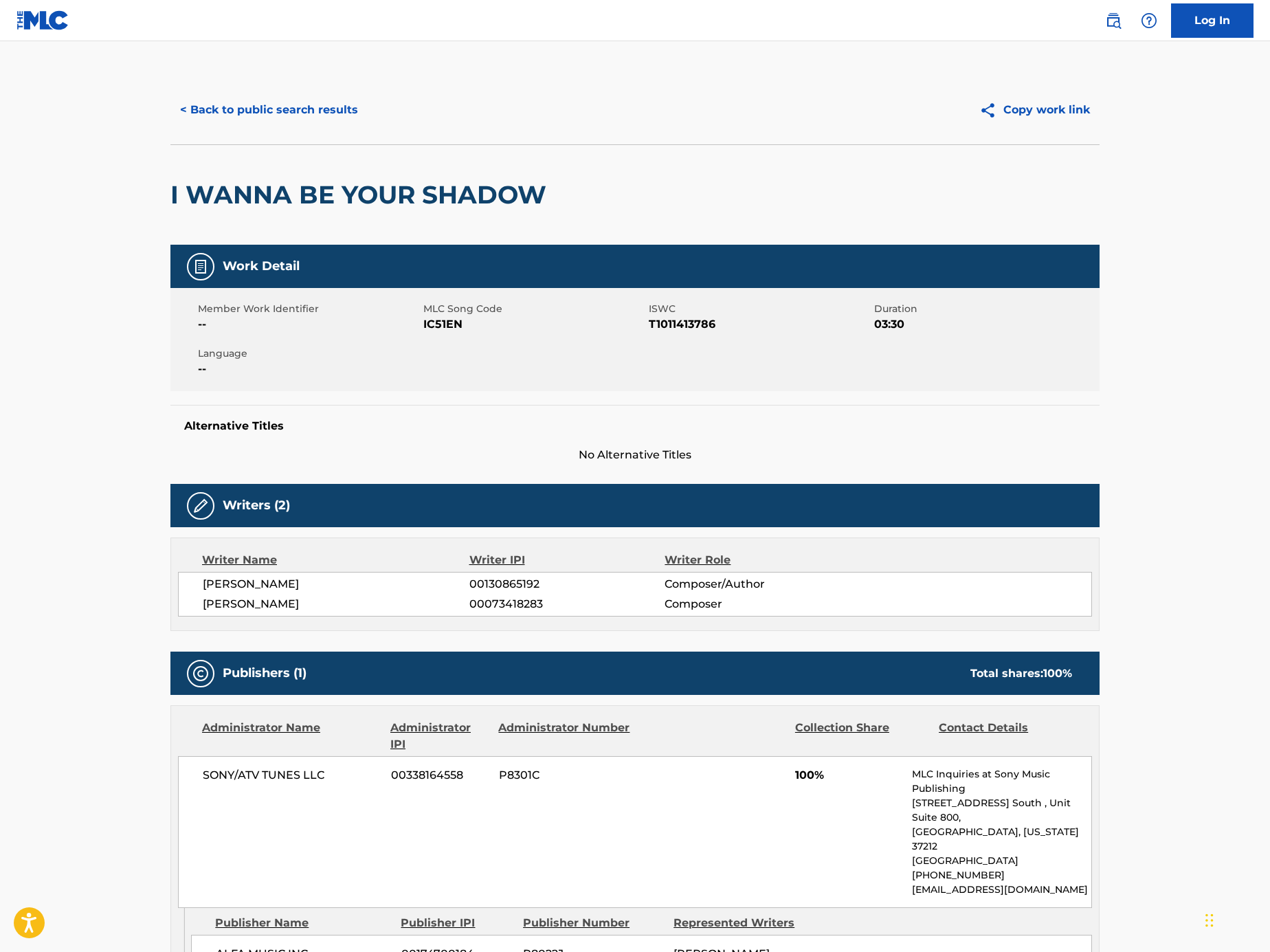
click at [321, 119] on button "< Back to public search results" at bounding box center [269, 110] width 197 height 35
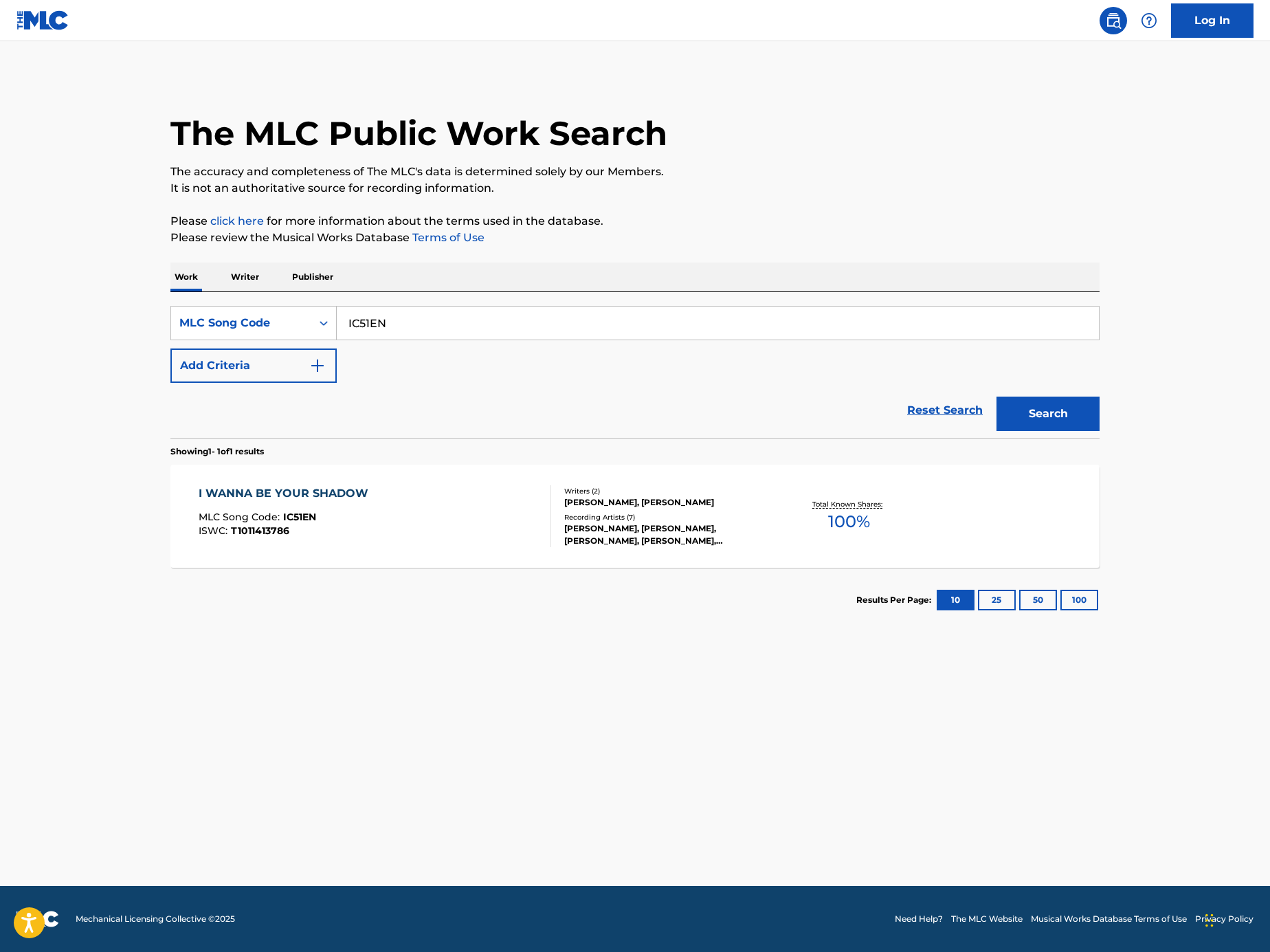
click at [495, 328] on input "IC51EN" at bounding box center [718, 323] width 763 height 33
paste input "Search Form"
click at [633, 304] on div "SearchWithCriteriaf6901664-ea89-4817-b82c-cf3810e96453 MLC Song Code Add Criter…" at bounding box center [635, 365] width 930 height 146
click at [629, 319] on input "Search Form" at bounding box center [718, 323] width 763 height 33
paste input "T33545"
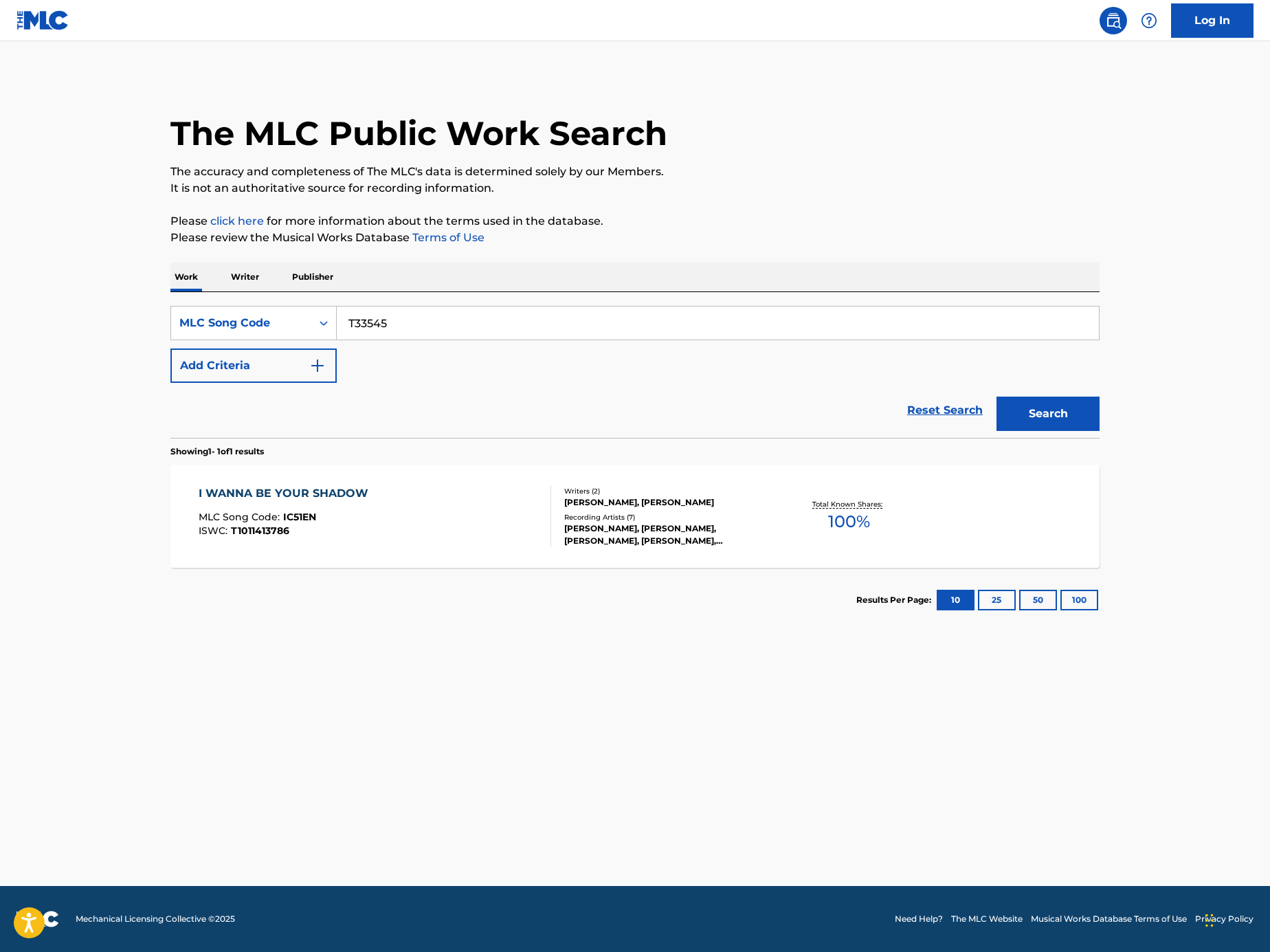
type input "T33545"
click at [1055, 411] on button "Search" at bounding box center [1048, 414] width 103 height 35
click at [530, 537] on div "THINK MI DID DONE MLC Song Code : T33545 ISWC :" at bounding box center [375, 517] width 353 height 62
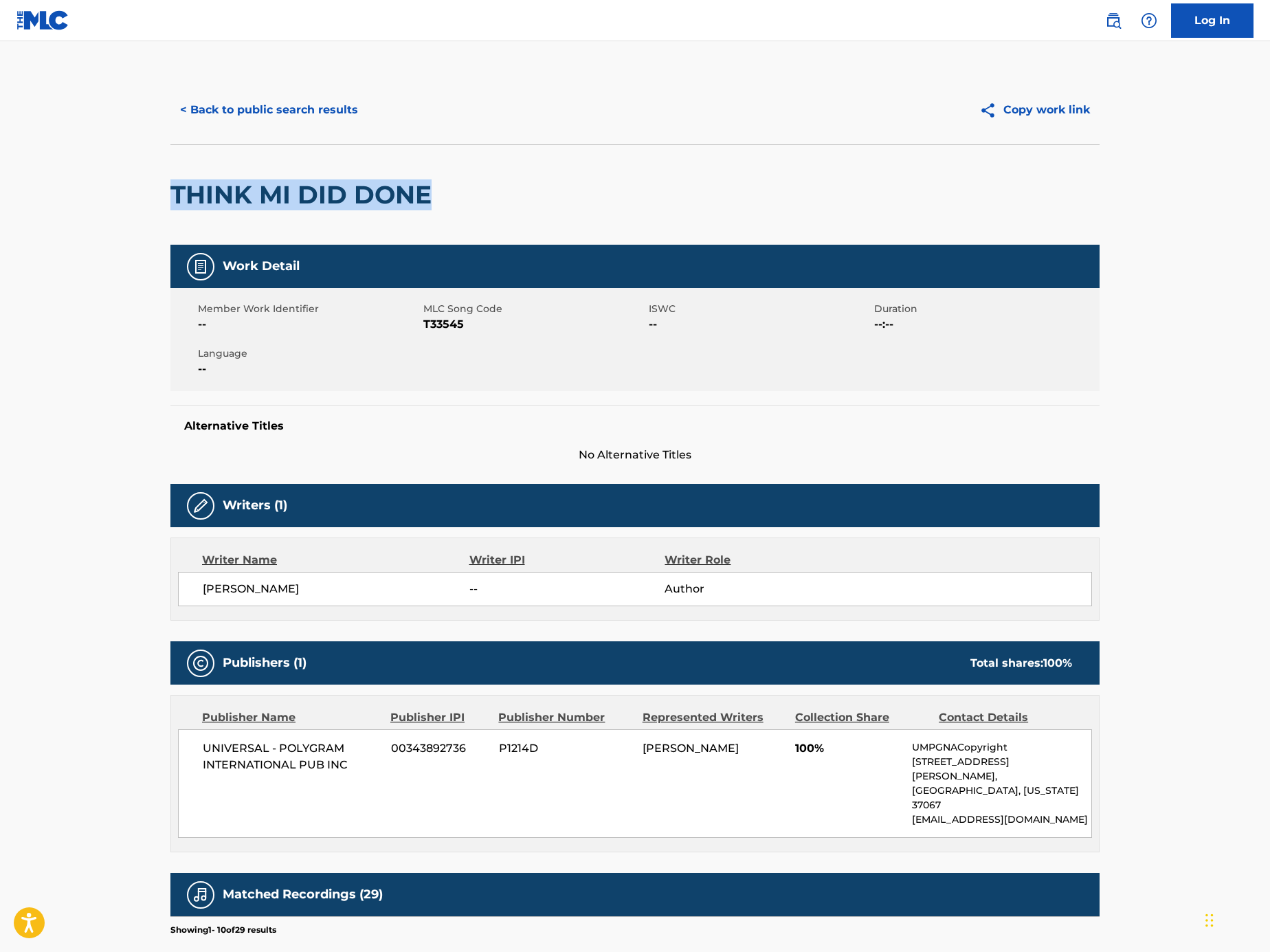
drag, startPoint x: 499, startPoint y: 186, endPoint x: 141, endPoint y: 185, distance: 358.0
click at [141, 185] on main "< Back to public search results Copy work link THINK MI DID DONE Work Detail Me…" at bounding box center [635, 714] width 1270 height 1344
copy h2 "THINK MI DID DONE"
click at [255, 97] on button "< Back to public search results" at bounding box center [269, 110] width 197 height 35
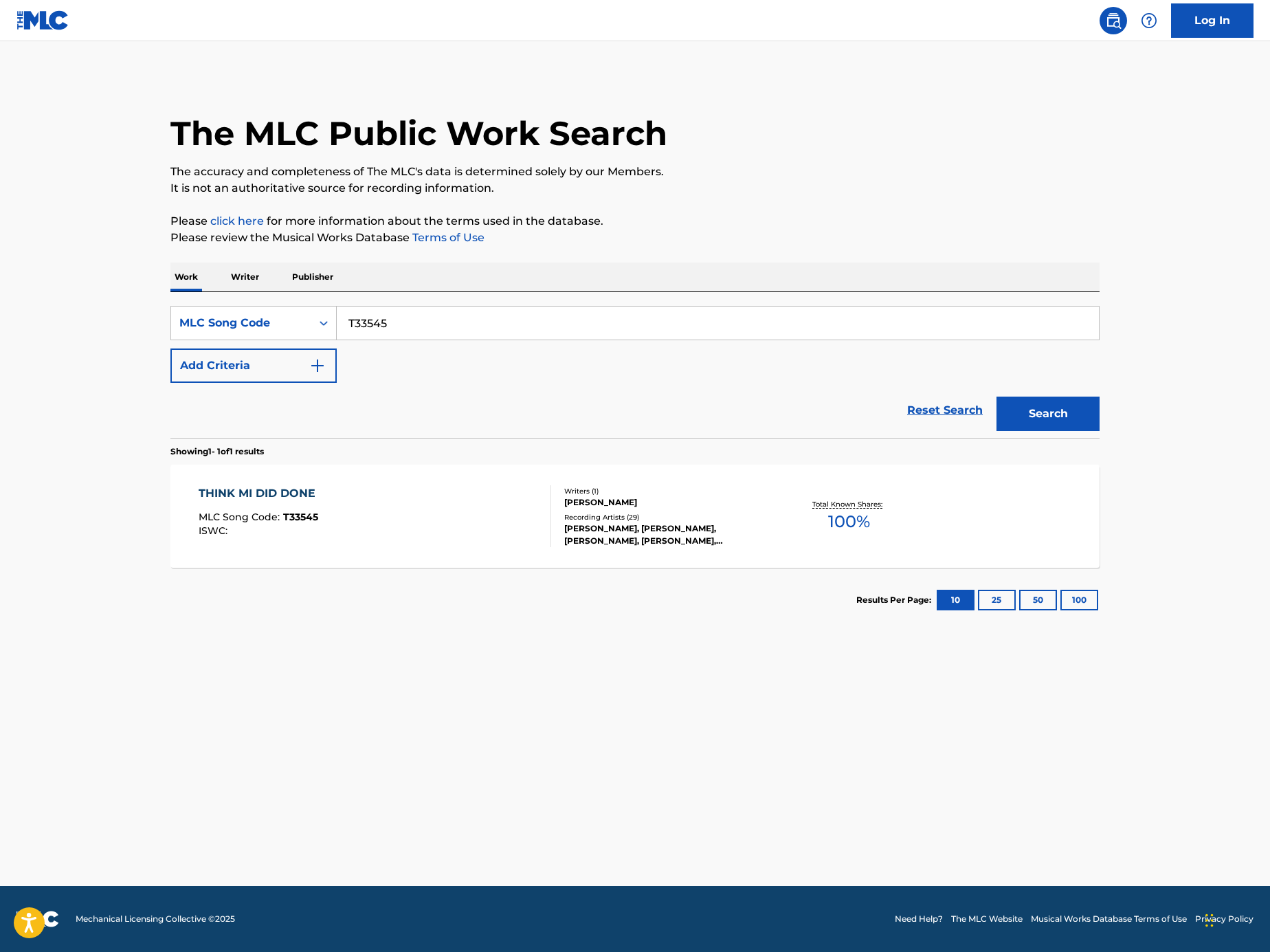
click at [492, 322] on input "T33545" at bounding box center [718, 323] width 763 height 33
paste input "Search Form"
click at [839, 314] on input "Search Form" at bounding box center [718, 323] width 763 height 33
paste input "FH75TC"
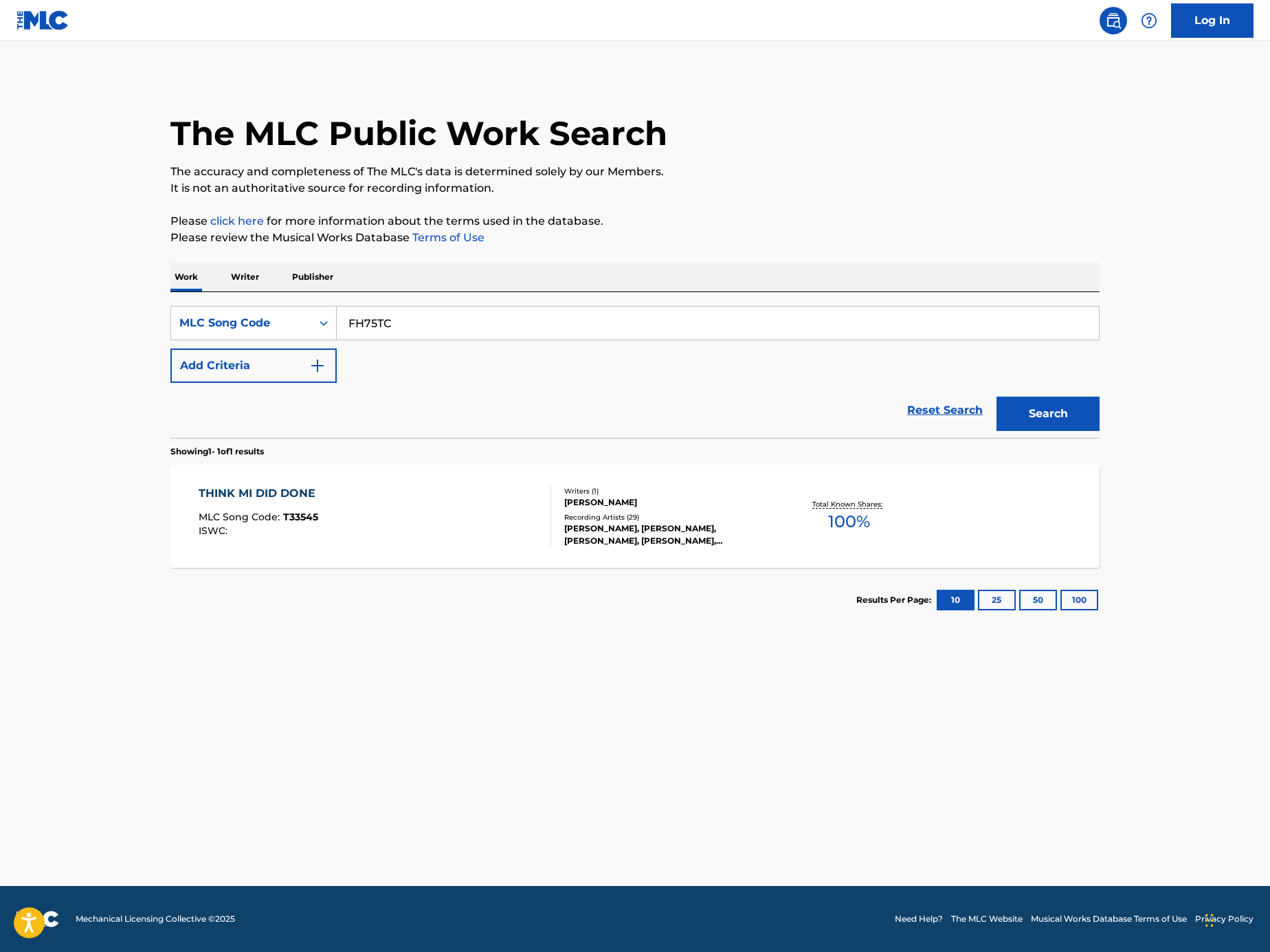
type input "FH75TC"
click at [1041, 404] on button "Search" at bounding box center [1048, 414] width 103 height 35
click at [390, 532] on div "ISWC :" at bounding box center [347, 531] width 297 height 11
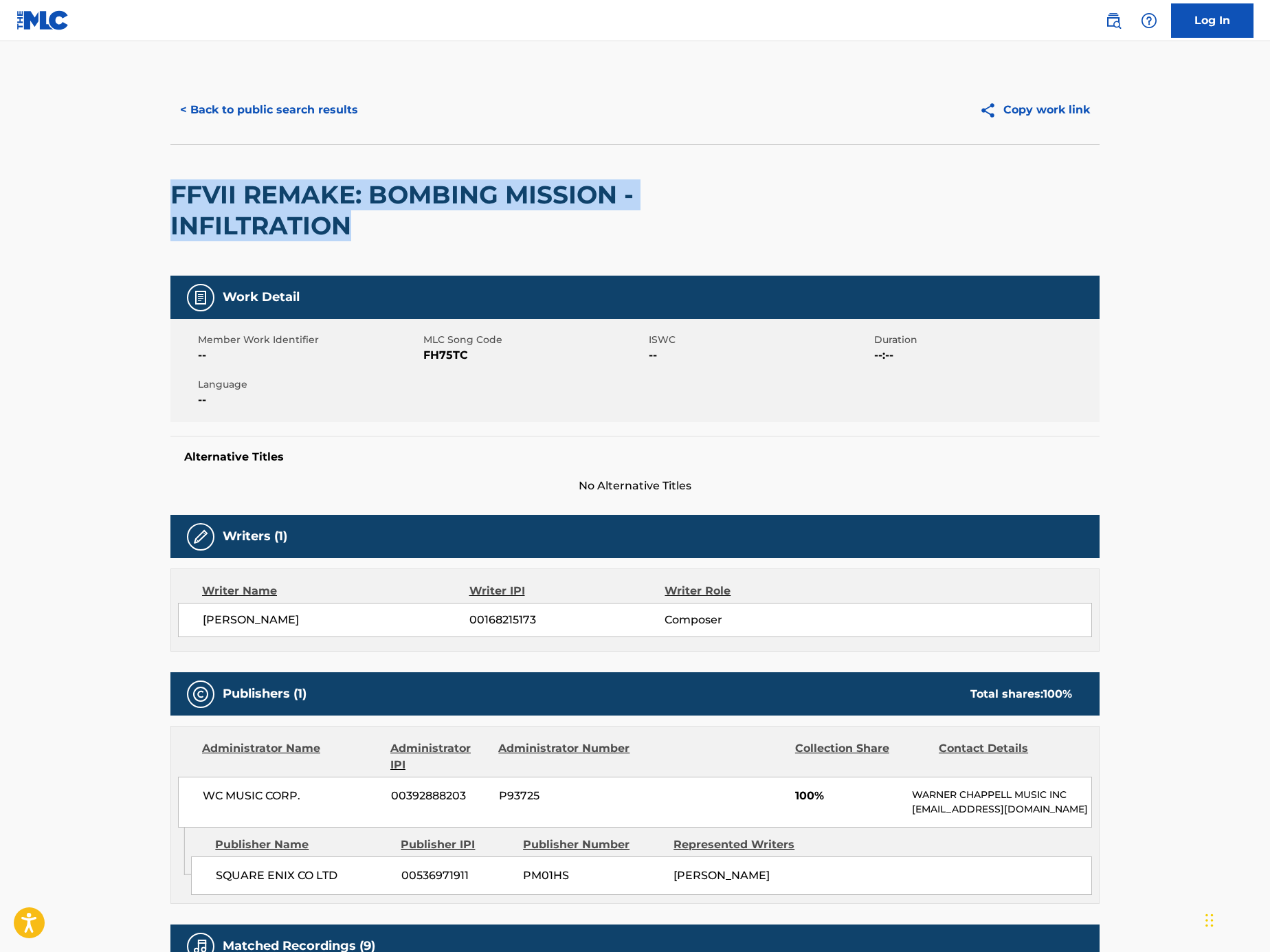
drag, startPoint x: 209, startPoint y: 214, endPoint x: 169, endPoint y: 208, distance: 40.4
click at [169, 208] on div "< Back to public search results Copy work link FFVII REMAKE: BOMBING MISSION - …" at bounding box center [634, 703] width 962 height 1256
copy h2 "FFVII REMAKE: BOMBING MISSION - INFILTRATION"
click at [277, 103] on button "< Back to public search results" at bounding box center [269, 110] width 197 height 35
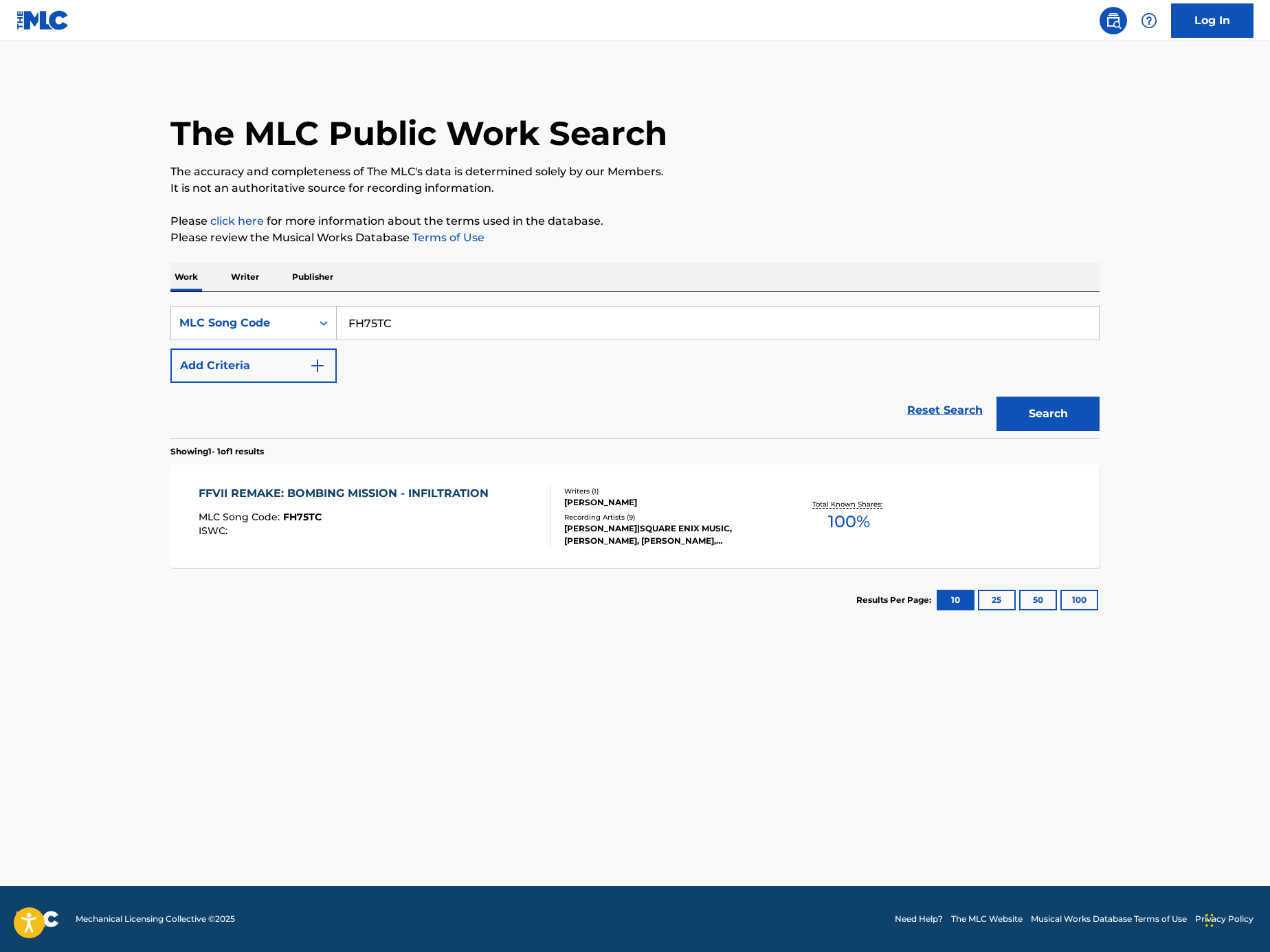
click at [509, 313] on input "FH75TC" at bounding box center [718, 323] width 763 height 33
paste input "Search Form"
click at [741, 311] on input "Search Form" at bounding box center [718, 323] width 763 height 33
paste input "NV9FXO"
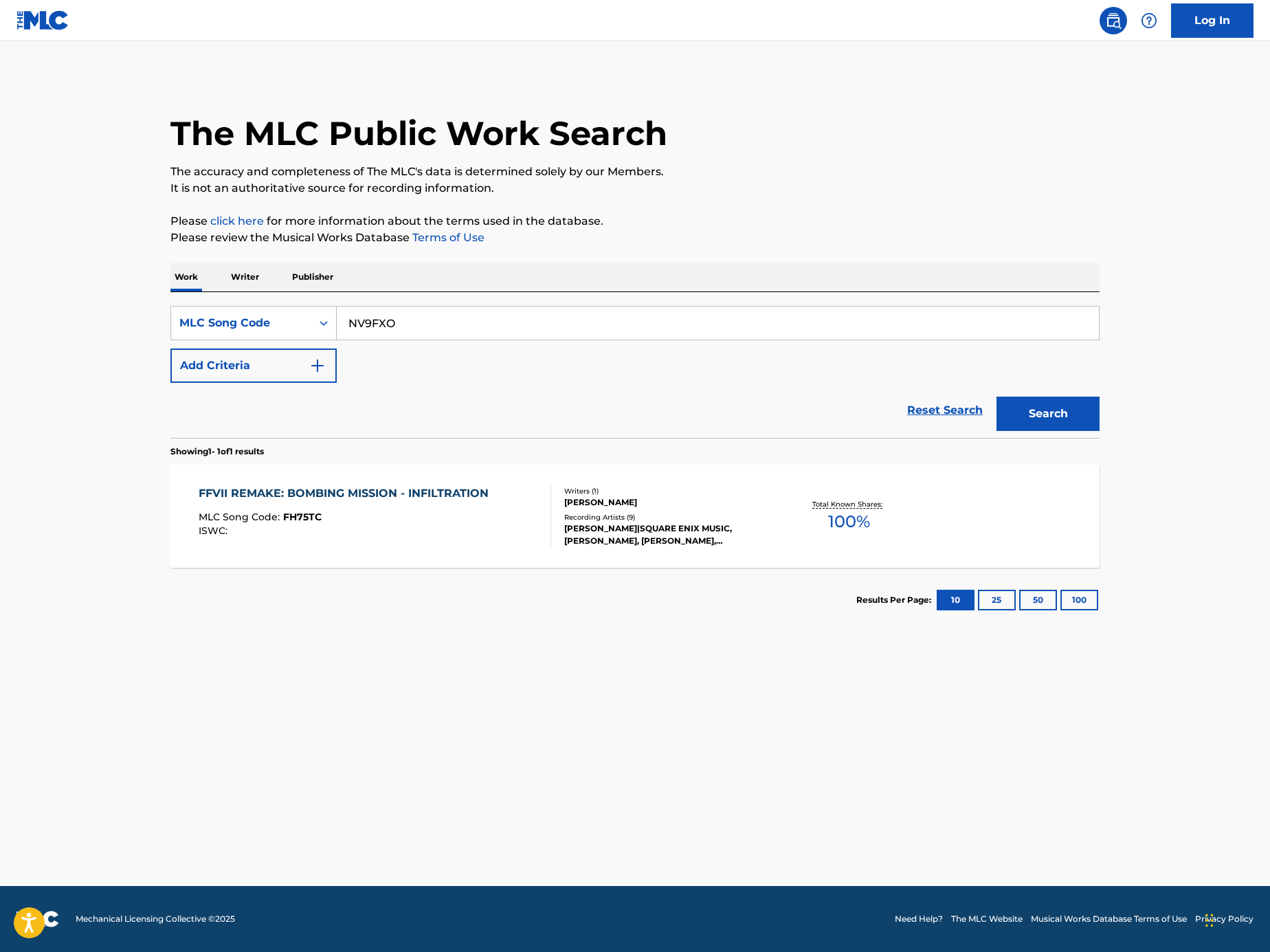
type input "NV9FXO"
click at [1071, 414] on button "Search" at bounding box center [1048, 414] width 103 height 35
click at [466, 548] on div "NEMURENU YORUWA KIMINO SEI MLC Song Code : NV9FXO ISWC : Writers ( 2 ) KEN MATS…" at bounding box center [635, 516] width 930 height 103
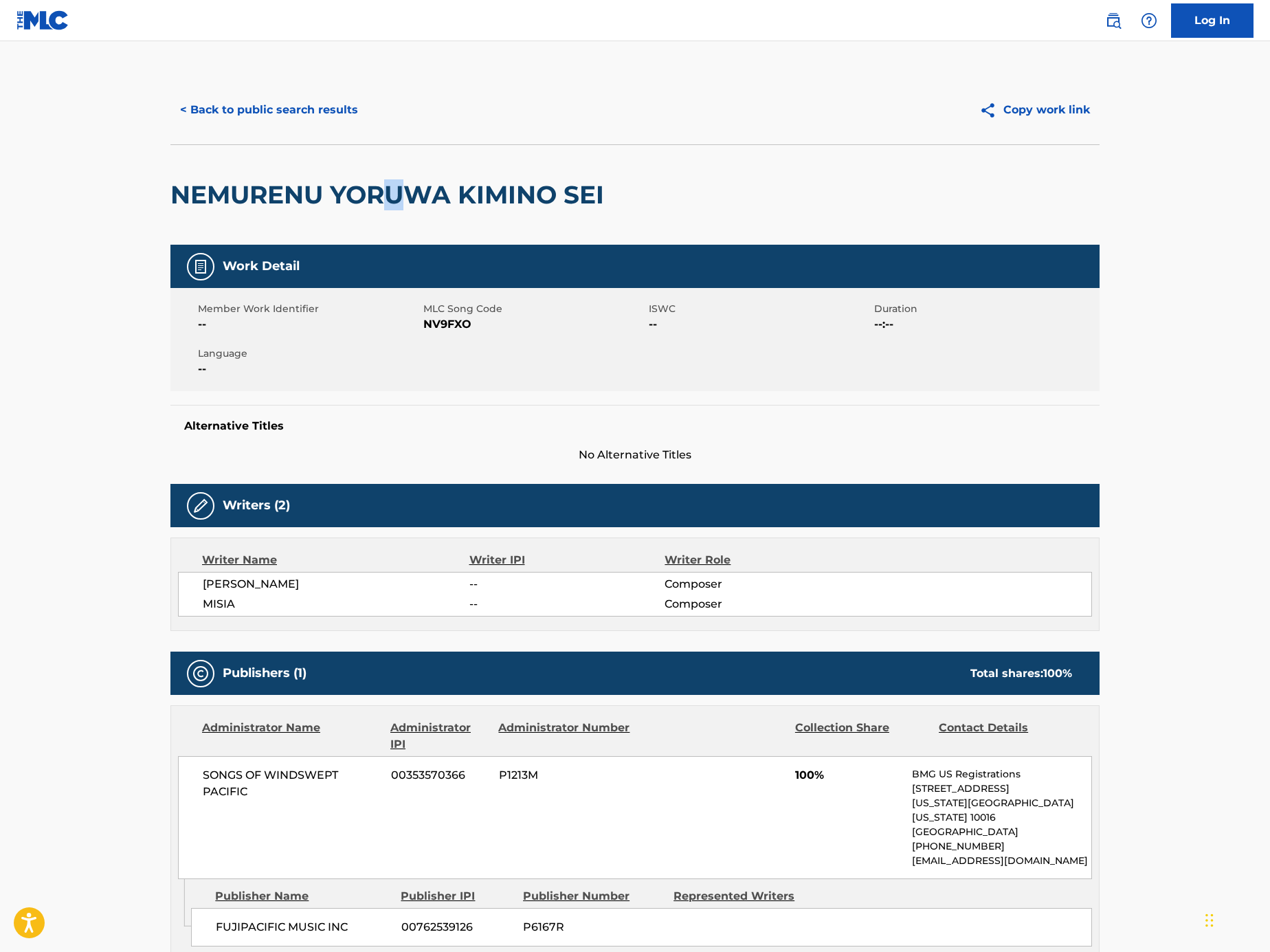
drag, startPoint x: 398, startPoint y: 203, endPoint x: 422, endPoint y: 200, distance: 24.2
click at [396, 202] on h2 "NEMURENU YORUWA KIMINO SEI" at bounding box center [390, 195] width 440 height 31
drag, startPoint x: 670, startPoint y: 196, endPoint x: 165, endPoint y: 163, distance: 506.1
click at [165, 163] on div "< Back to public search results Copy work link NEMURENU YORUWA KIMINO SEI Work …" at bounding box center [634, 794] width 962 height 1438
copy h2 "NEMURENU YORUWA KIMINO SEI"
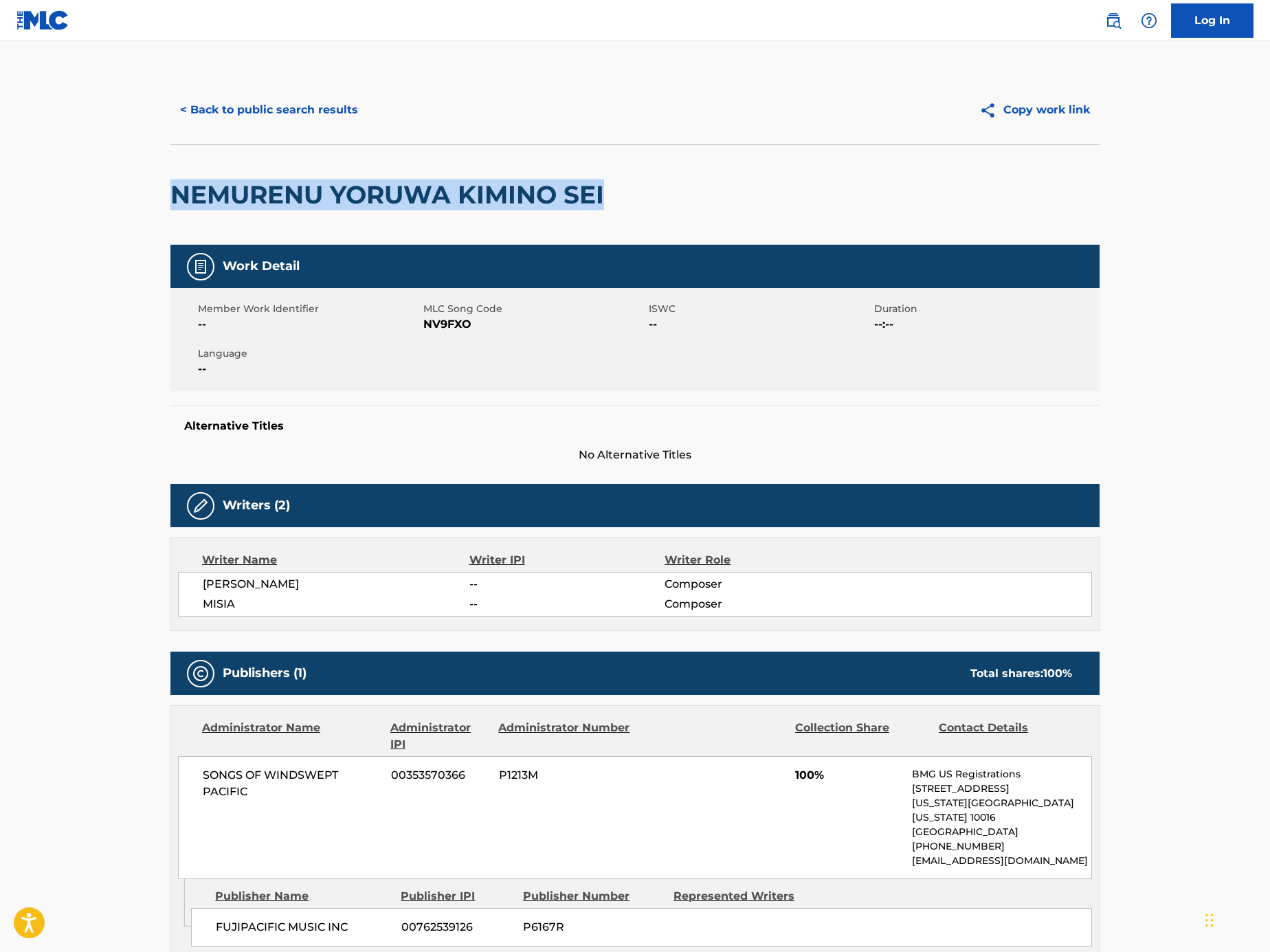
click at [285, 94] on button "< Back to public search results" at bounding box center [269, 110] width 197 height 35
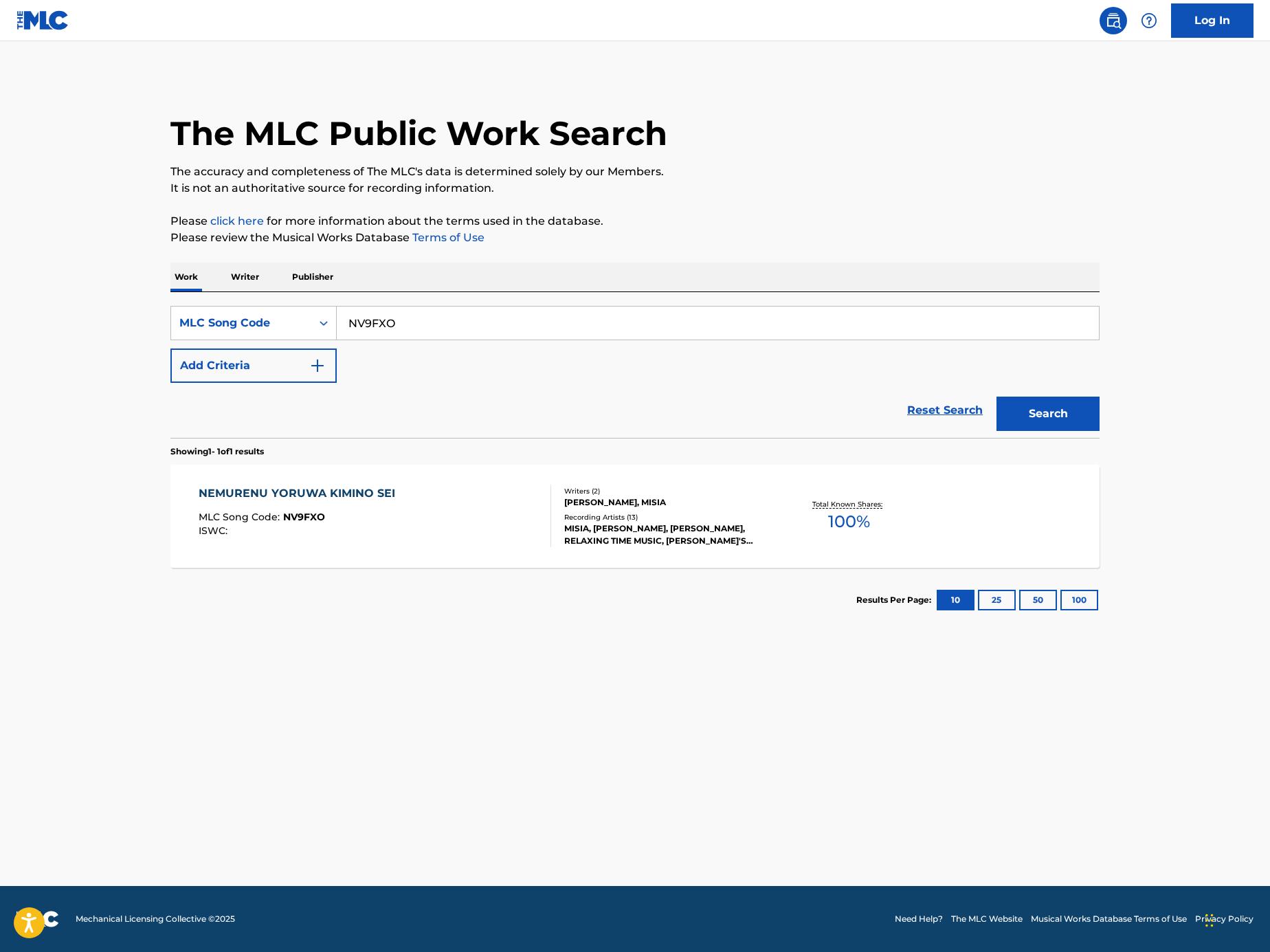
click at [432, 324] on input "NV9FXO" at bounding box center [718, 323] width 763 height 33
paste input "Search Form"
click at [744, 307] on input "Search Form" at bounding box center [718, 323] width 763 height 33
paste input "BA18OL"
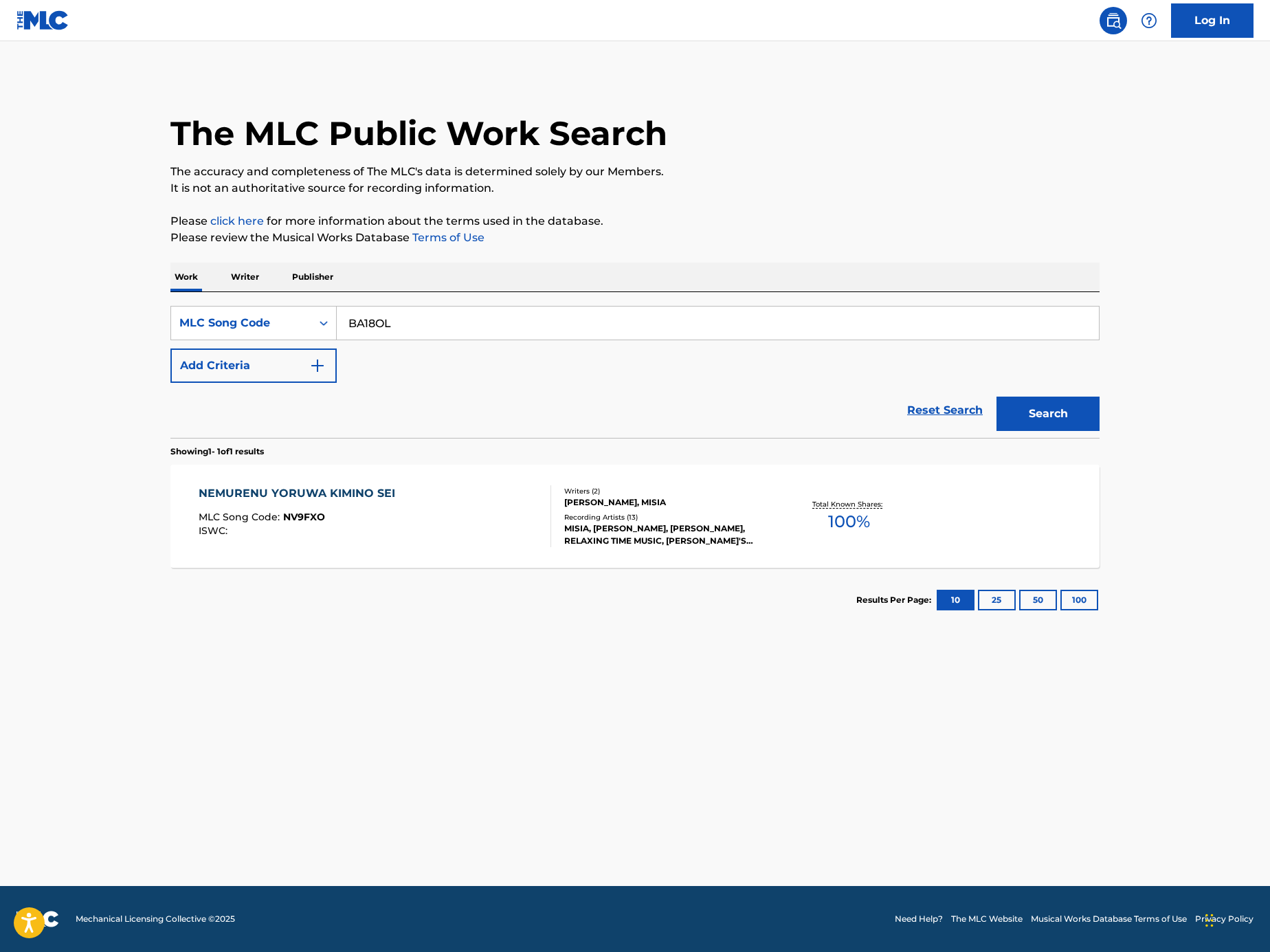
type input "BA18OL"
click at [1038, 412] on button "Search" at bounding box center [1048, 414] width 103 height 35
click at [403, 535] on div "BLACK CATCHER MLC Song Code : BA18OL ISWC : T9329210017" at bounding box center [375, 517] width 353 height 62
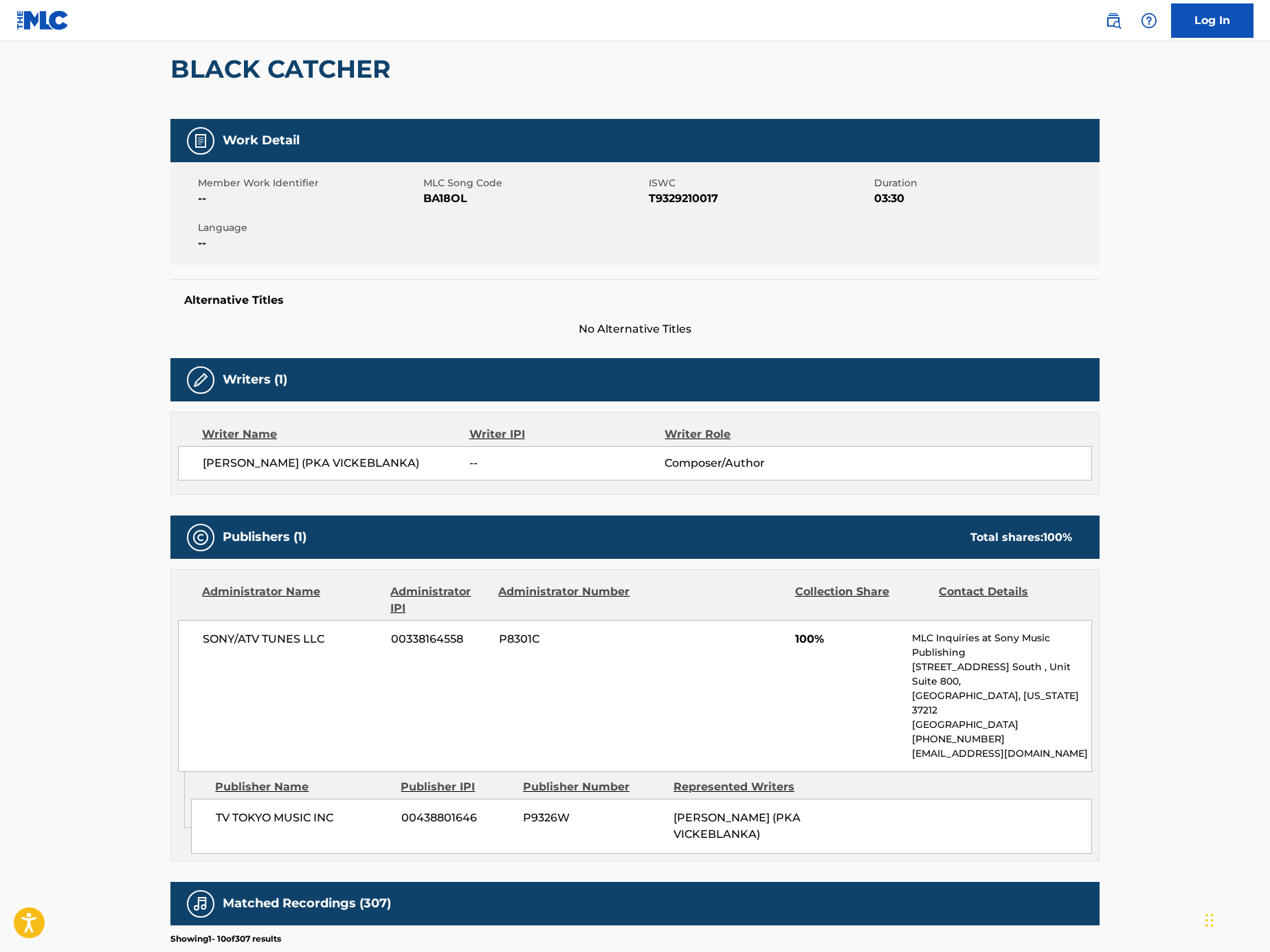
scroll to position [114, 0]
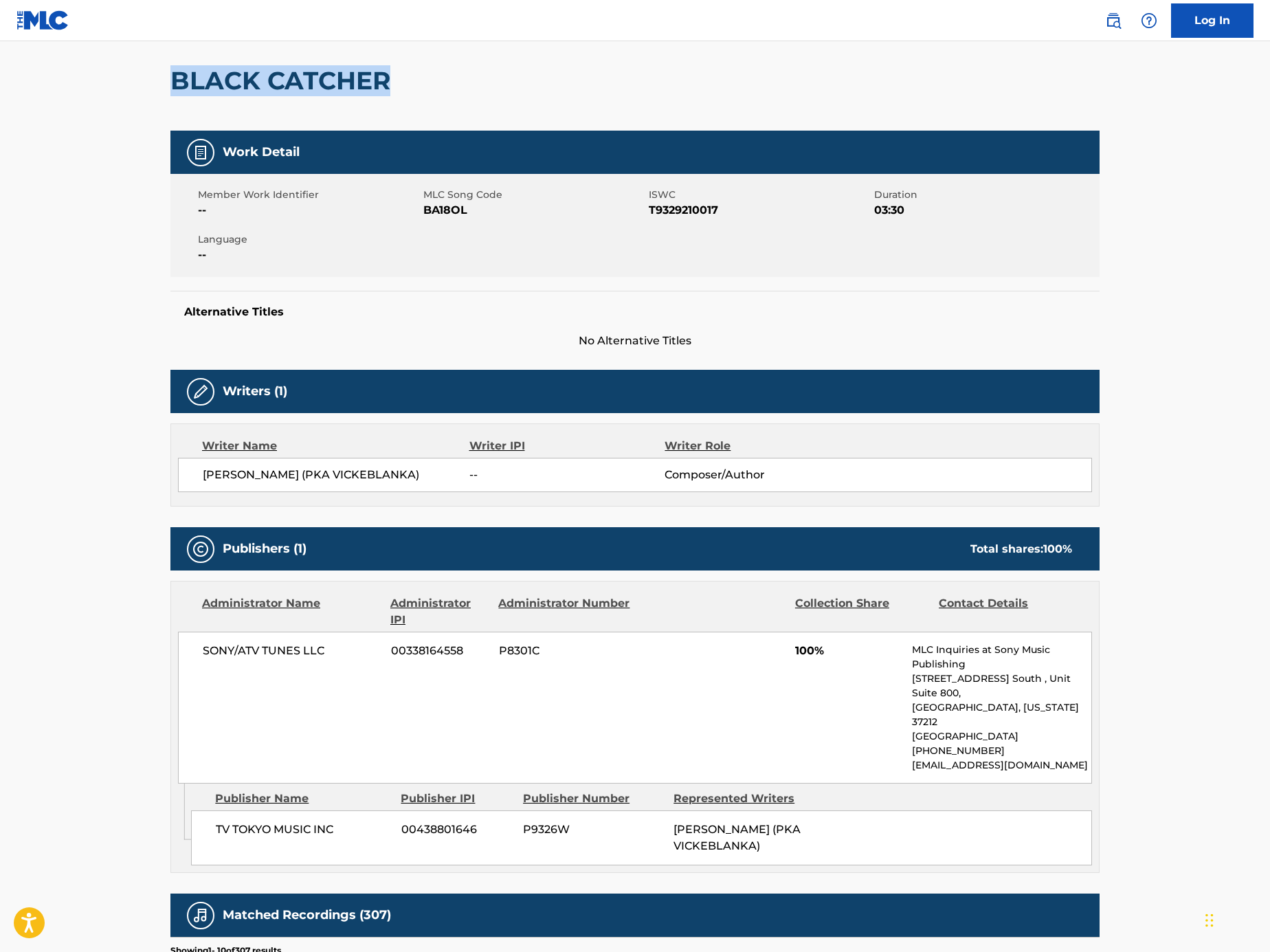
drag, startPoint x: 280, startPoint y: 80, endPoint x: 135, endPoint y: 67, distance: 145.6
click at [135, 67] on main "< Back to public search results Copy work link BLACK CATCHER Work Detail Member…" at bounding box center [635, 667] width 1270 height 1479
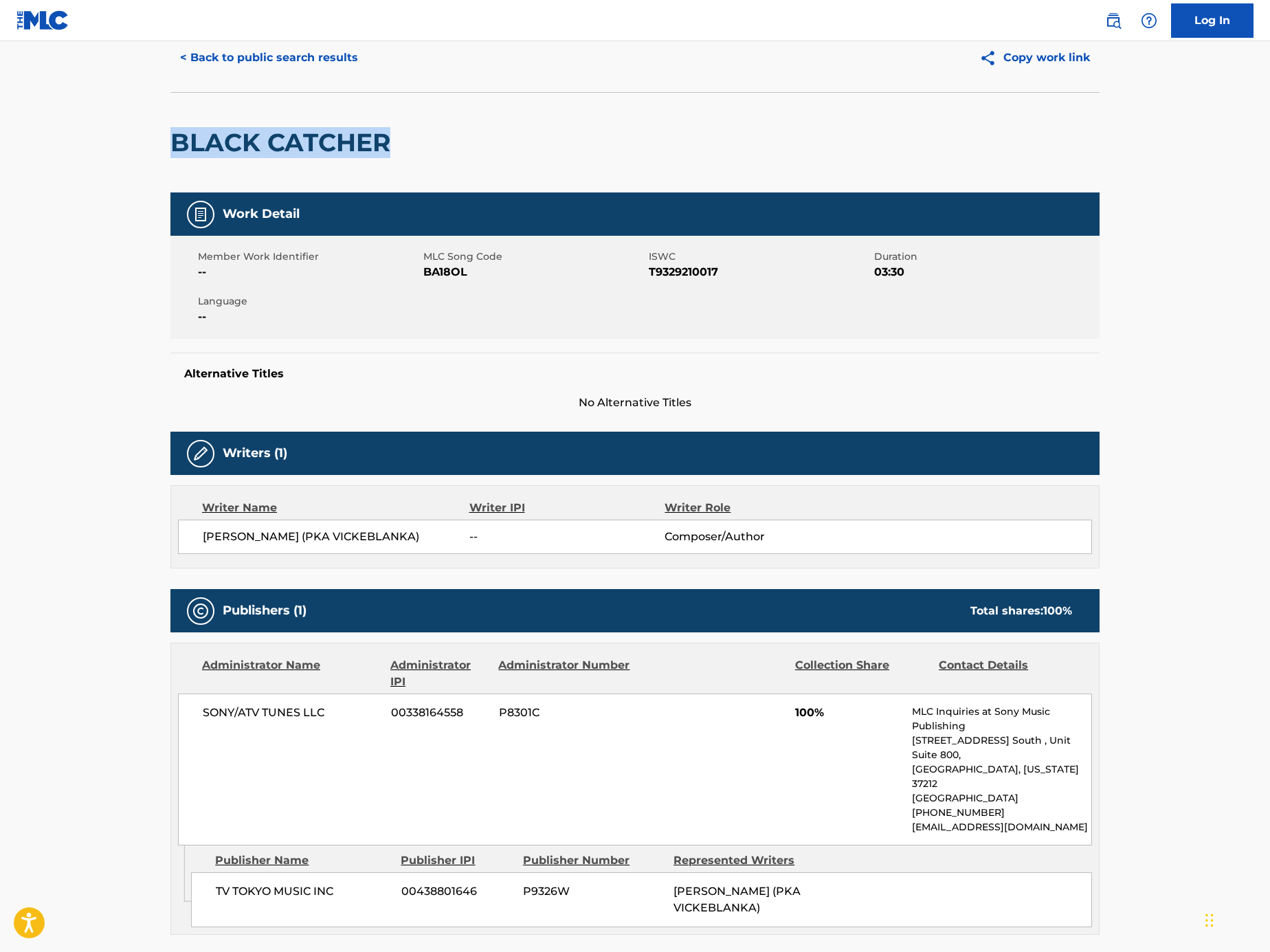
scroll to position [0, 0]
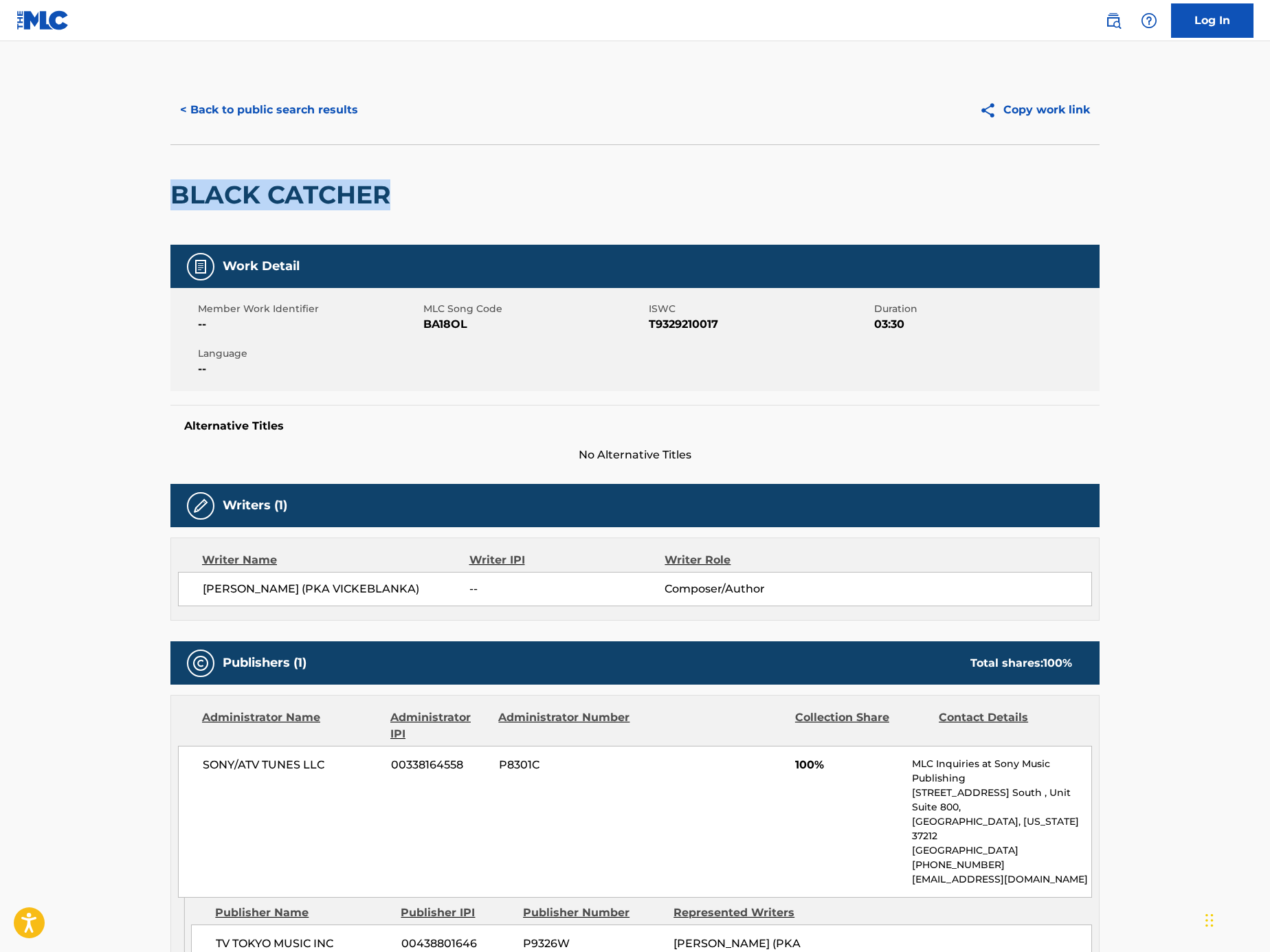
click at [276, 98] on button "< Back to public search results" at bounding box center [269, 110] width 197 height 35
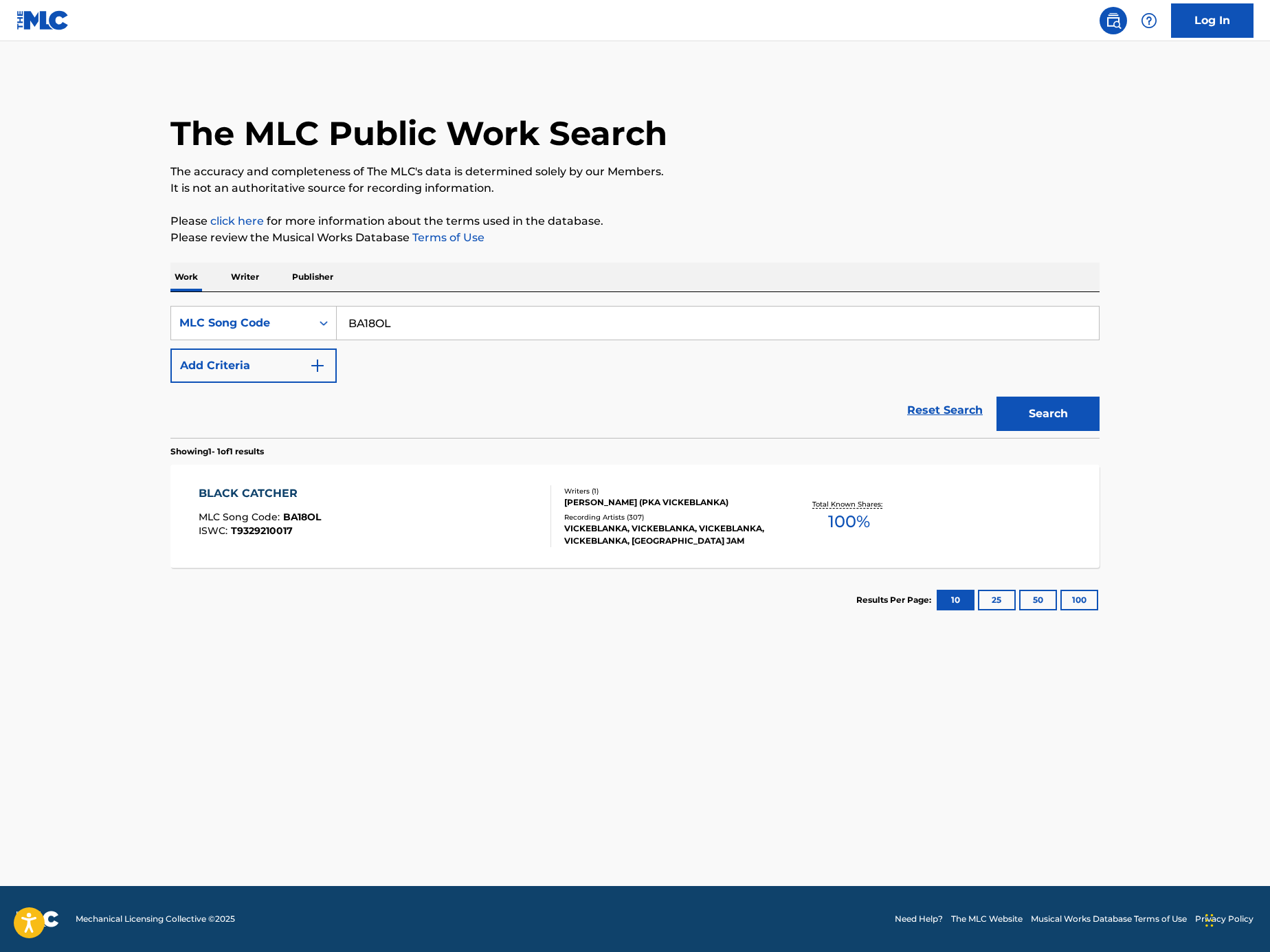
click at [471, 319] on input "BA18OL" at bounding box center [718, 323] width 763 height 33
paste input "Search Form"
click at [837, 322] on input "Search Form" at bounding box center [718, 323] width 763 height 33
paste input "DB4QDM"
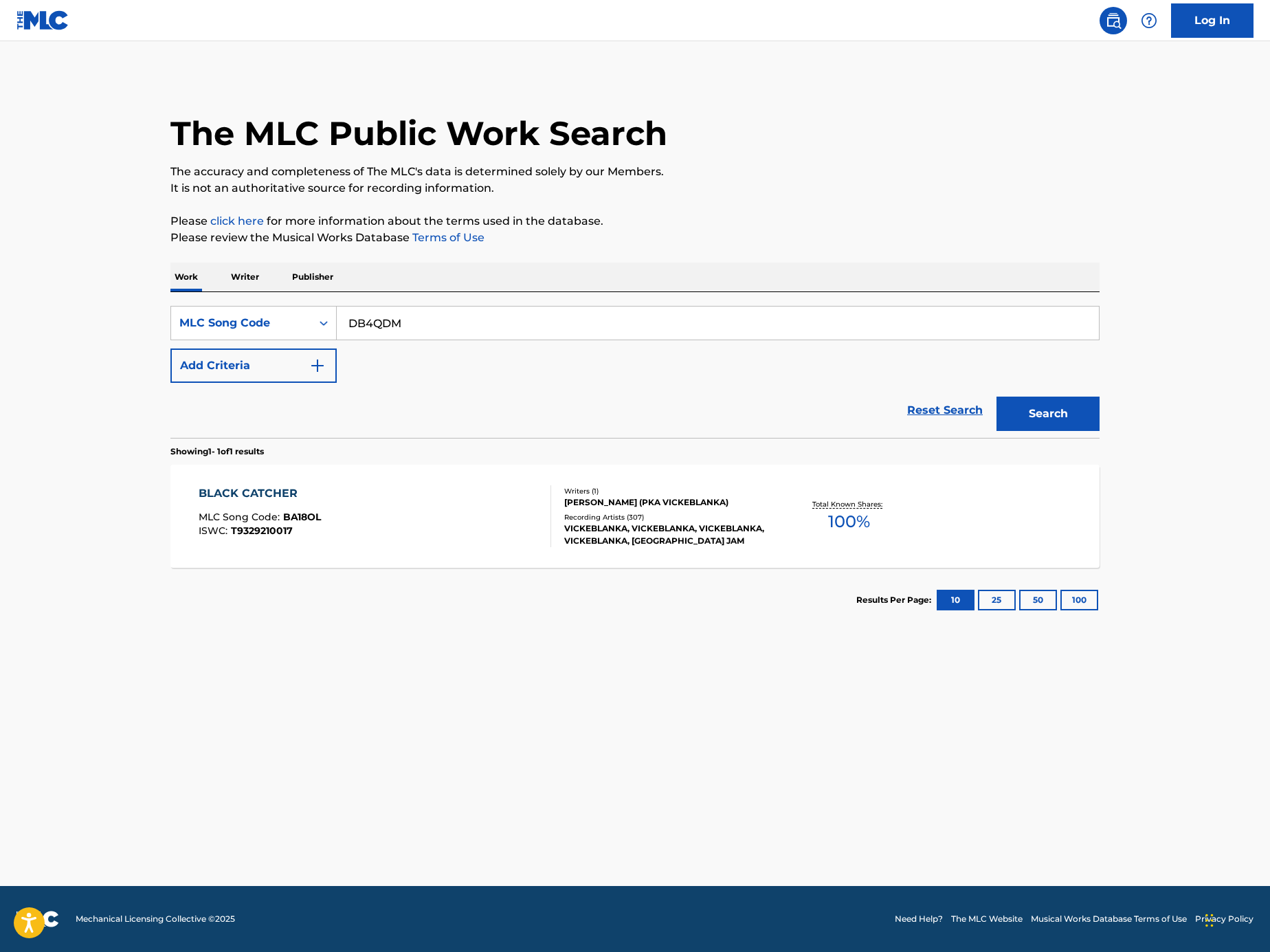
type input "DB4QDM"
click at [1039, 422] on button "Search" at bounding box center [1048, 414] width 103 height 35
click at [485, 517] on div "DOMSBORE MLC Song Code : DB4QDM ISWC : T1011554122" at bounding box center [375, 517] width 353 height 62
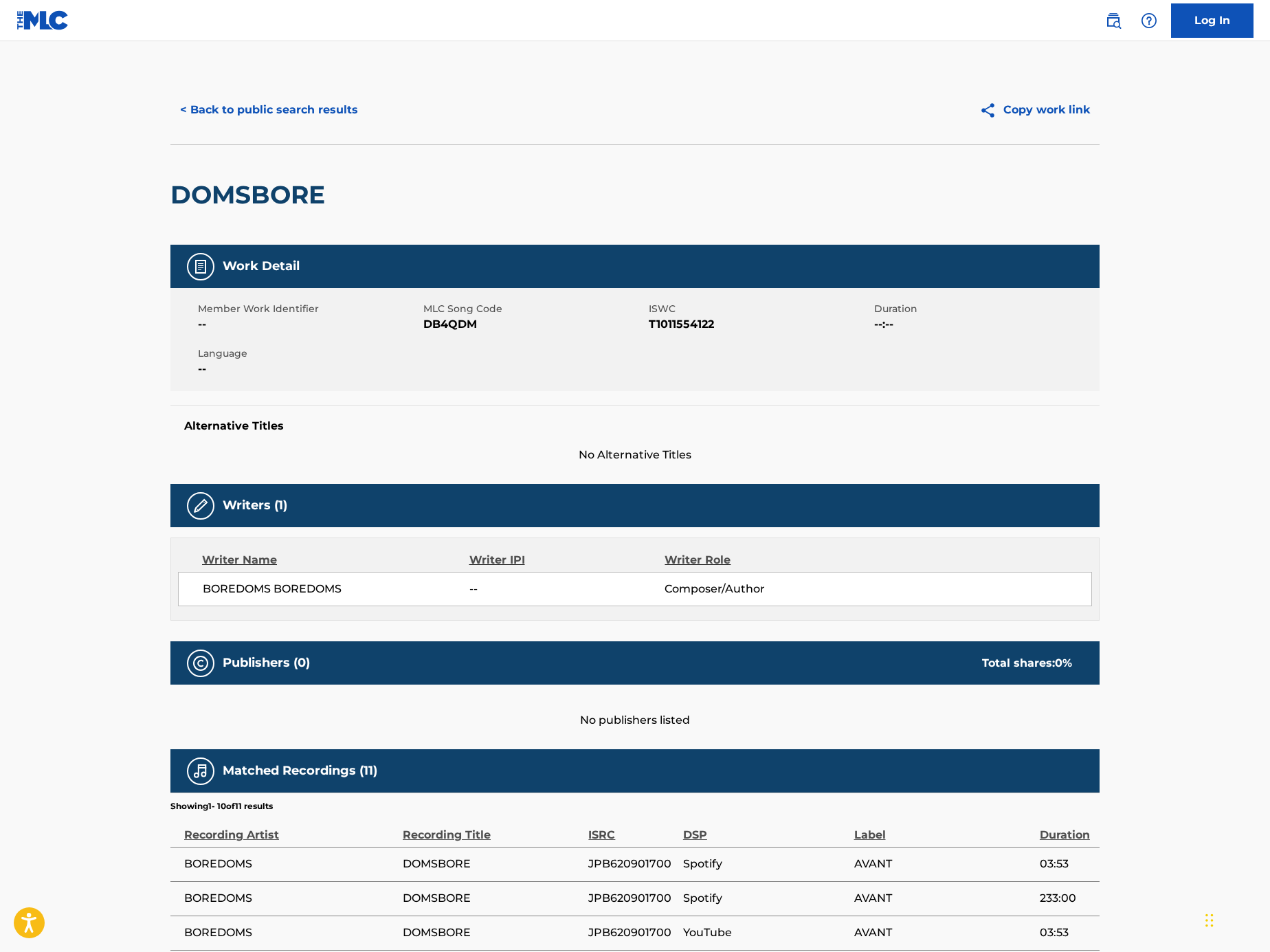
click at [239, 94] on button "< Back to public search results" at bounding box center [269, 110] width 197 height 35
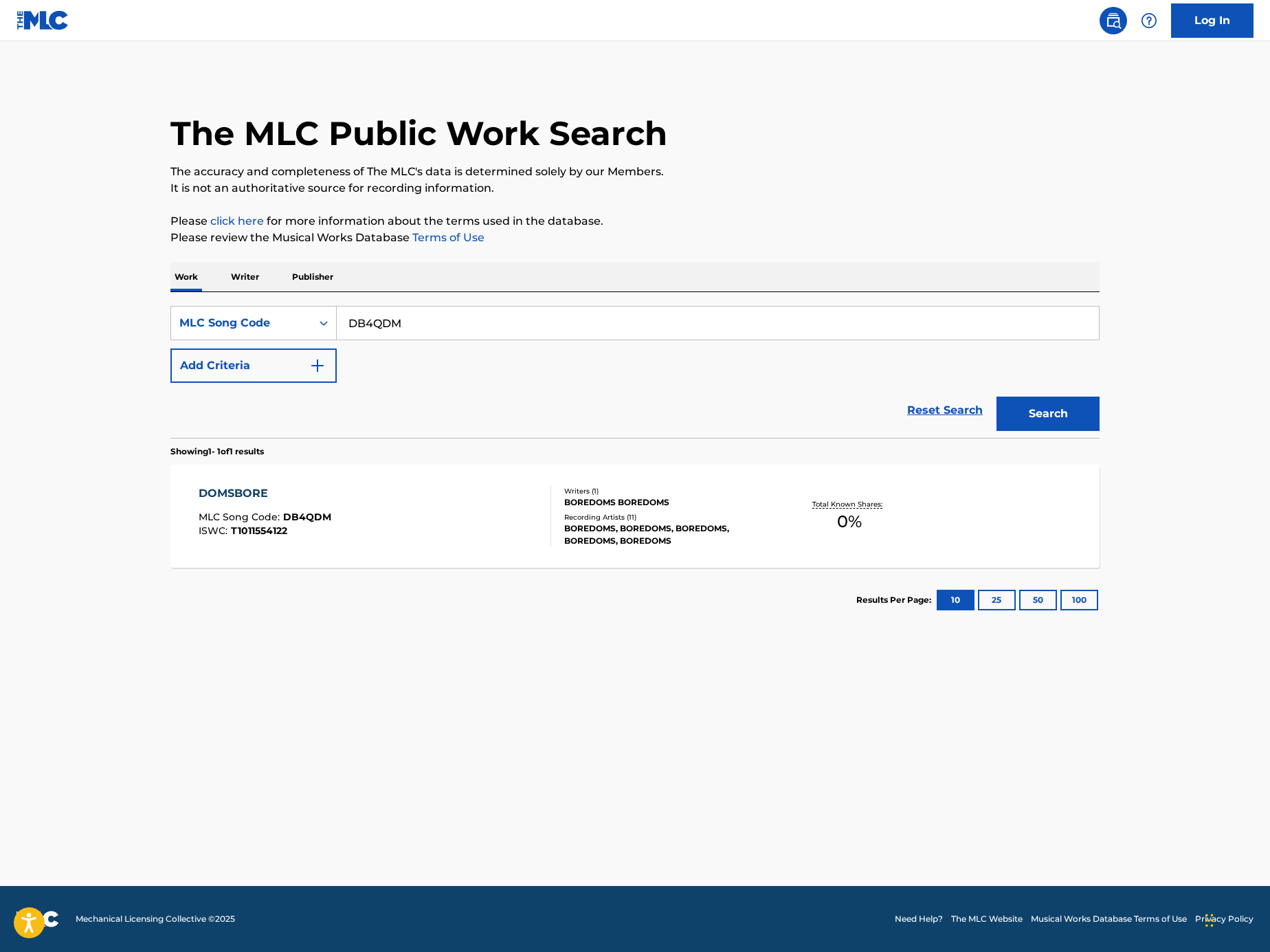
click at [522, 319] on input "DB4QDM" at bounding box center [718, 323] width 763 height 33
paste input "Search Form"
click at [688, 321] on input "Search Form" at bounding box center [718, 323] width 763 height 33
paste input "KVB0YI"
type input "KVB0YI"
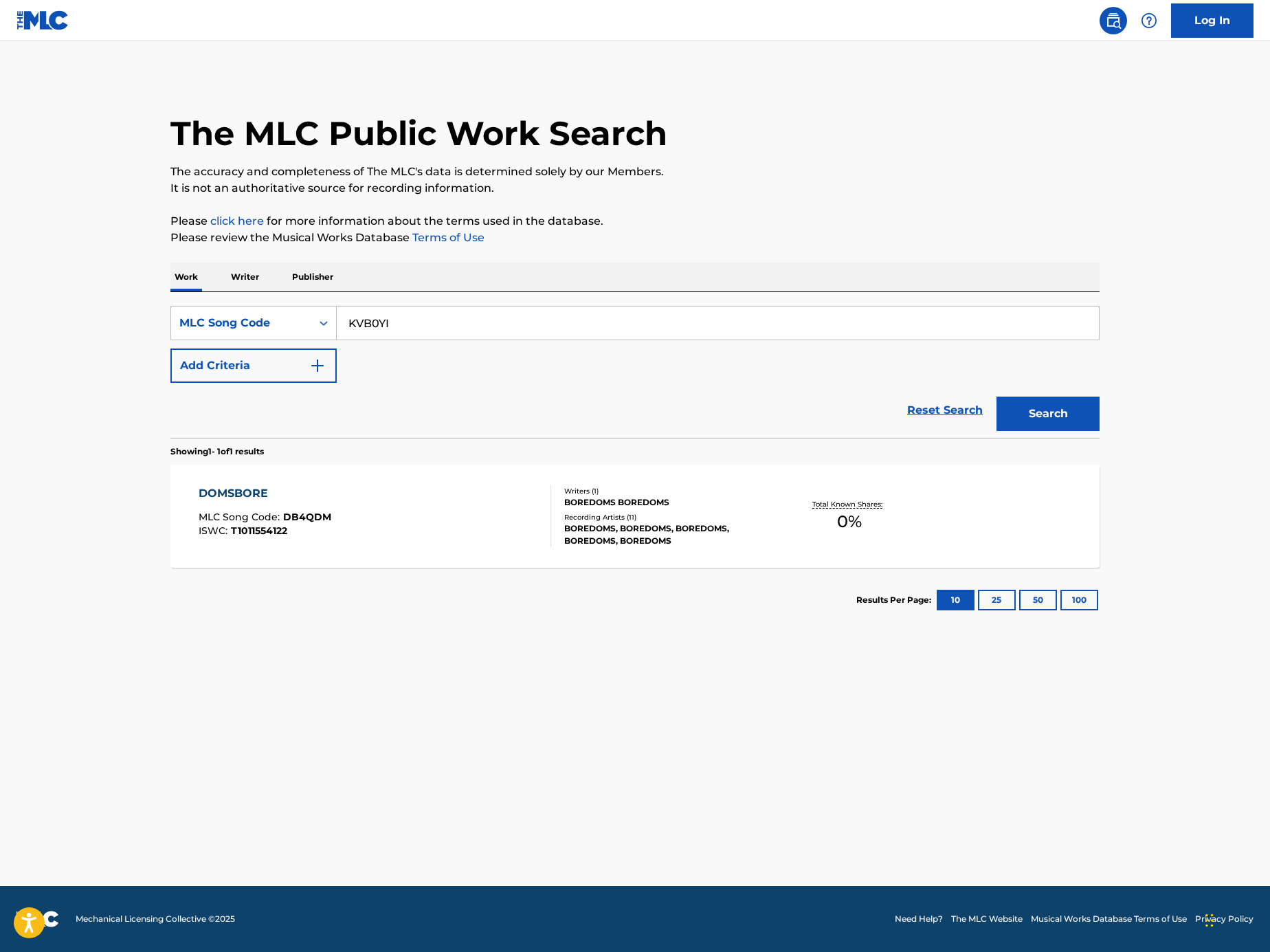
click at [1070, 422] on button "Search" at bounding box center [1048, 414] width 103 height 35
click at [457, 319] on input "KVB0YI" at bounding box center [718, 323] width 763 height 33
paste input "Search Form"
click at [687, 314] on input "Search Form" at bounding box center [718, 323] width 763 height 33
paste input "SH1SPH"
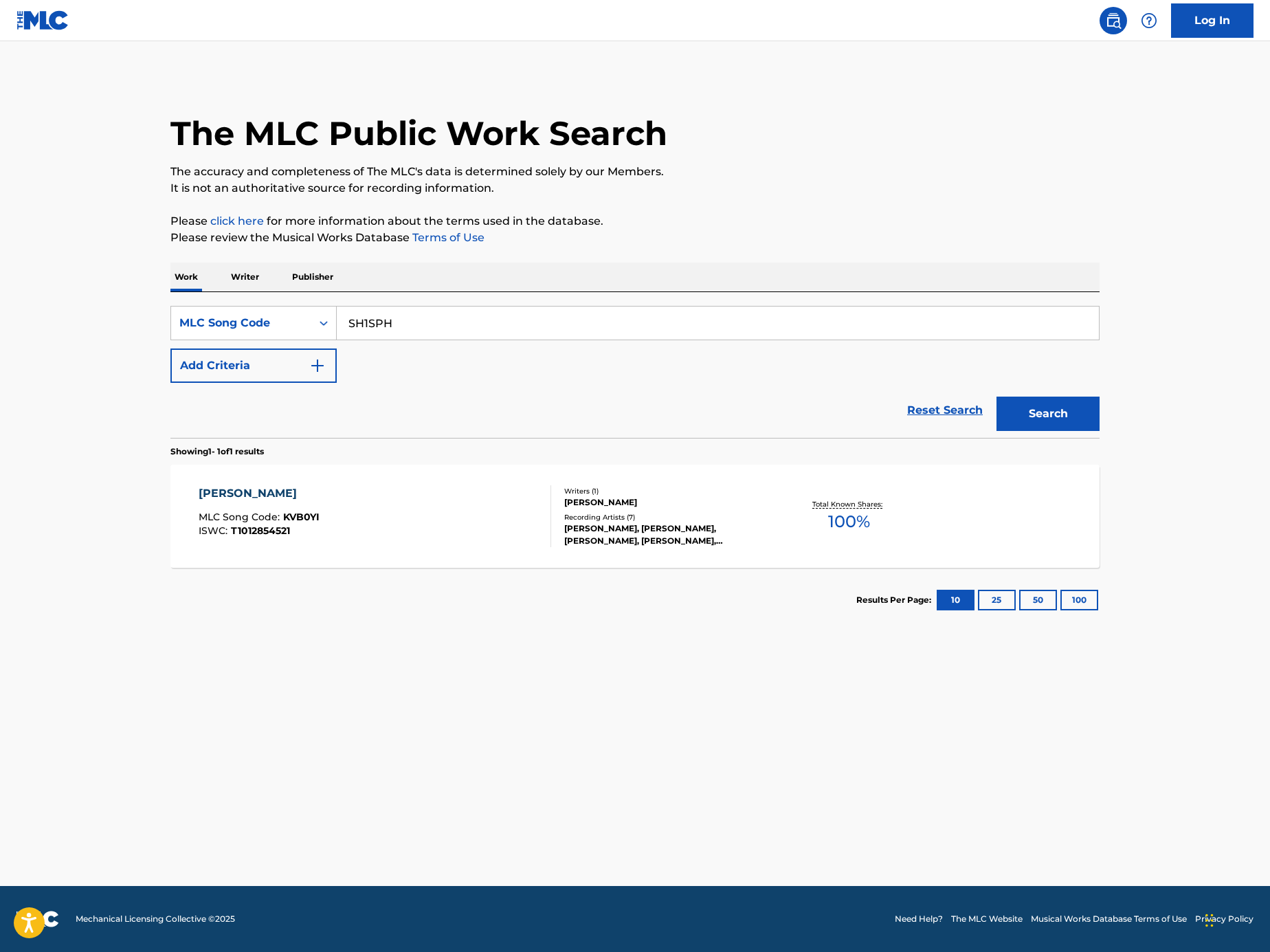
type input "SH1SPH"
click at [1067, 416] on button "Search" at bounding box center [1048, 414] width 103 height 35
click at [393, 521] on div "SEIZE THE MOMENT!! MLC Song Code : SH1SPH ISWC : T3029982632" at bounding box center [375, 517] width 353 height 62
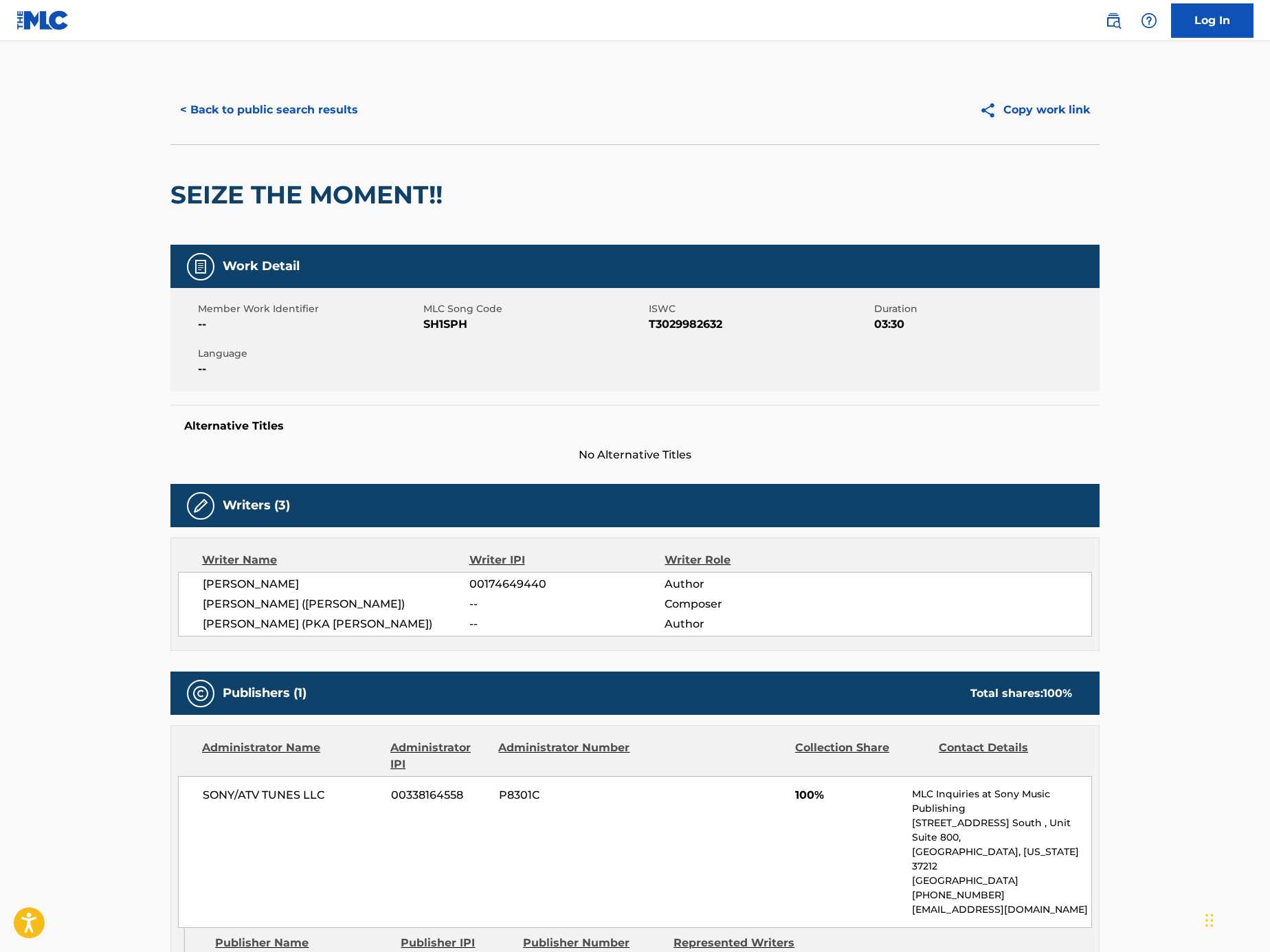
click at [279, 117] on button "< Back to public search results" at bounding box center [269, 110] width 197 height 35
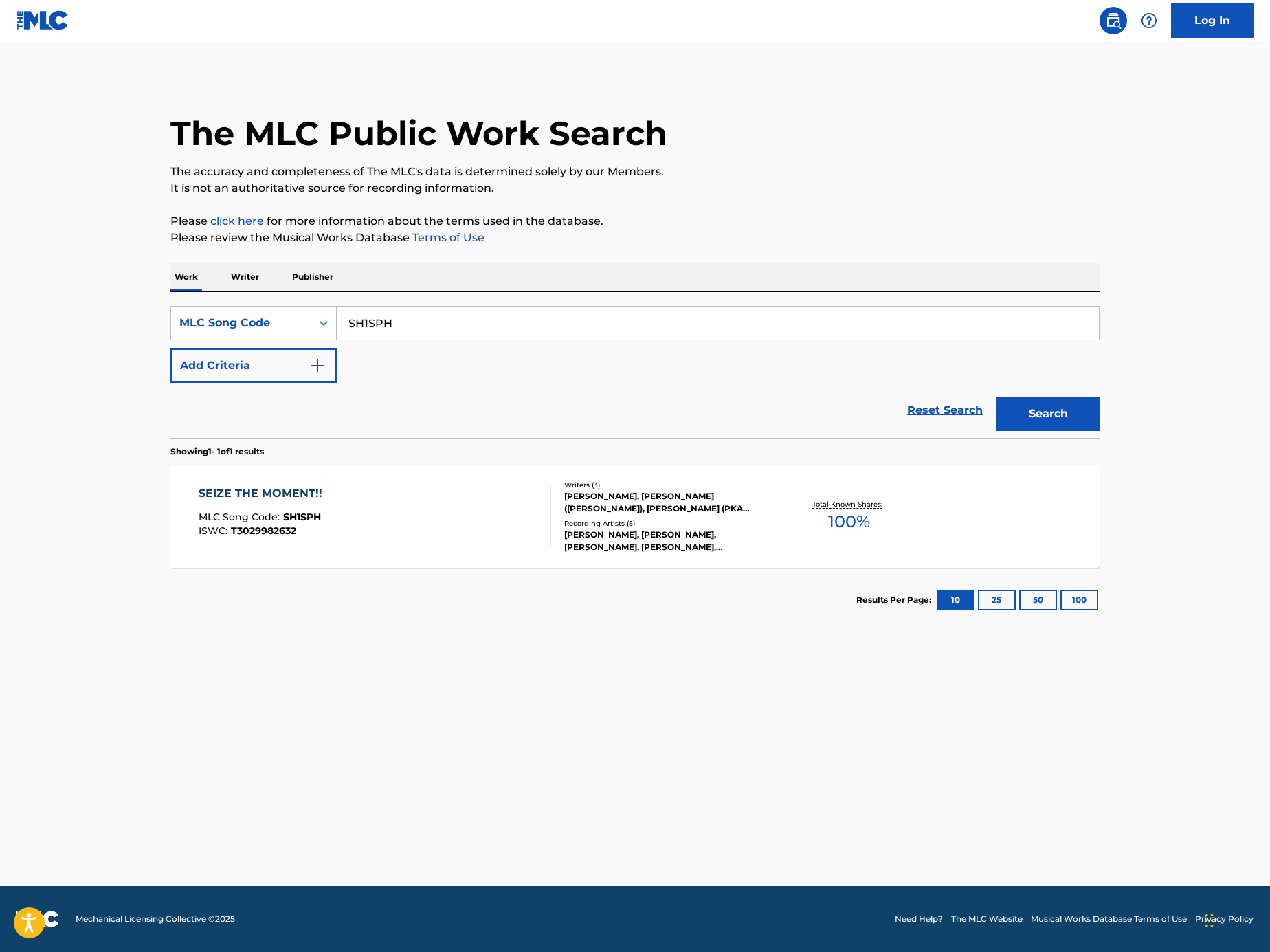
click at [479, 340] on div "SH1SPH" at bounding box center [718, 323] width 763 height 35
click at [478, 327] on input "SH1SPH" at bounding box center [718, 323] width 763 height 33
paste input "X8942O"
type input "X8942O"
click at [1040, 404] on button "Search" at bounding box center [1048, 414] width 103 height 35
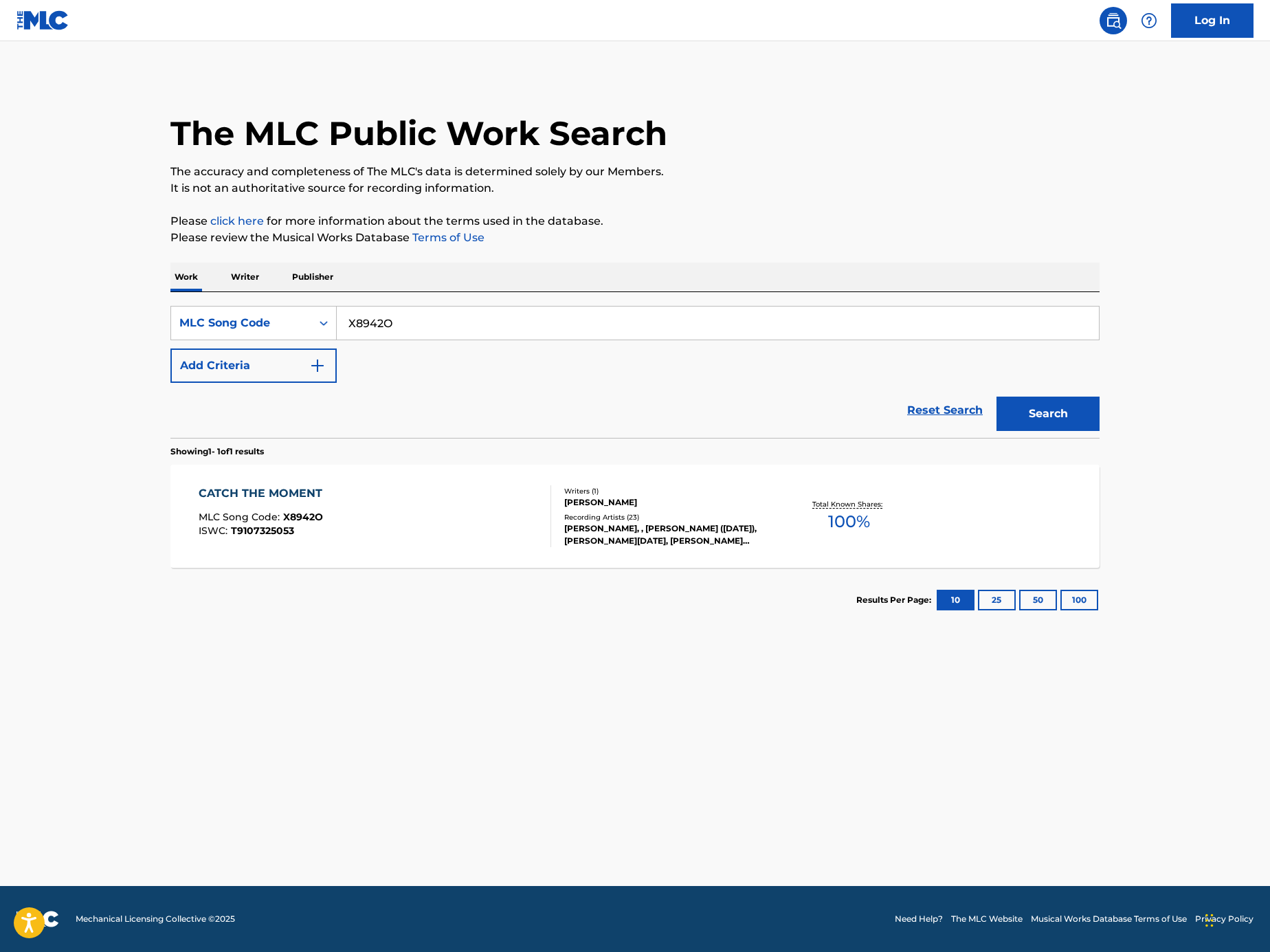
click at [443, 319] on input "X8942O" at bounding box center [718, 323] width 763 height 33
paste input "Search Form"
click at [744, 324] on input "Search Form" at bounding box center [718, 323] width 763 height 33
paste input "H4773Y"
type input "H4773Y"
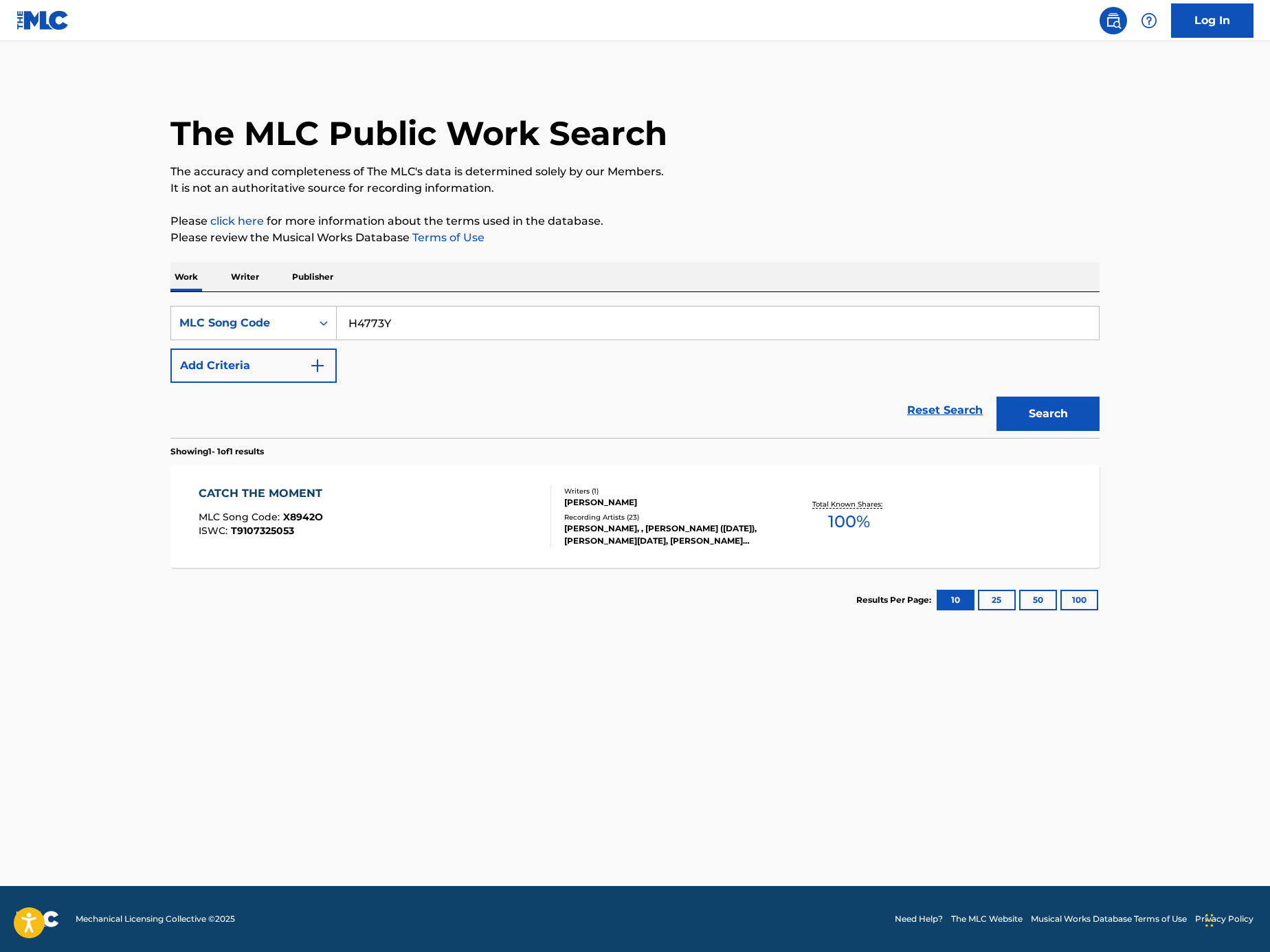
click at [1016, 393] on div "Search" at bounding box center [1044, 410] width 110 height 55
click at [1037, 414] on button "Search" at bounding box center [1048, 414] width 103 height 35
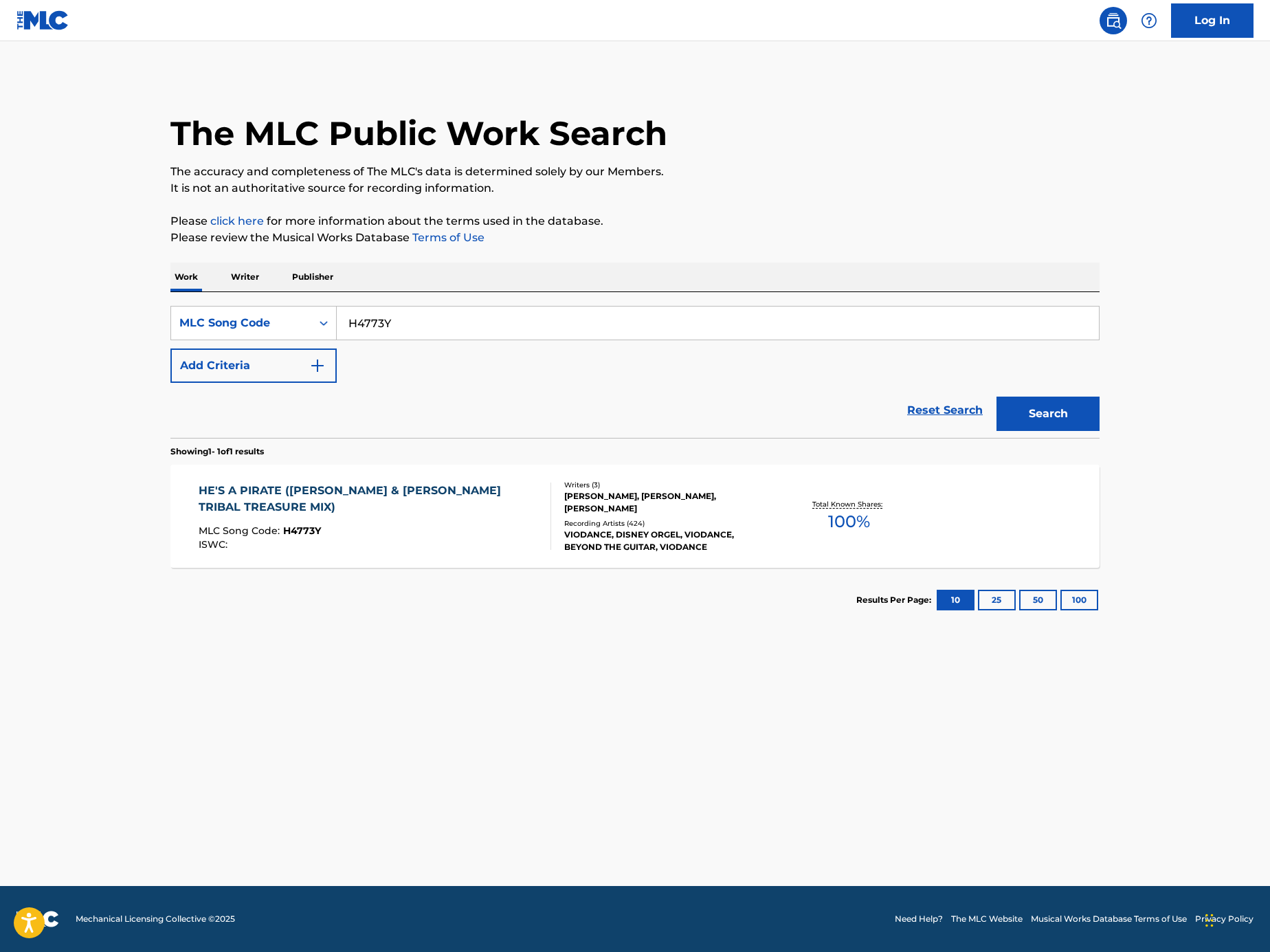
click at [506, 530] on div "MLC Song Code : H4773Y" at bounding box center [369, 533] width 342 height 14
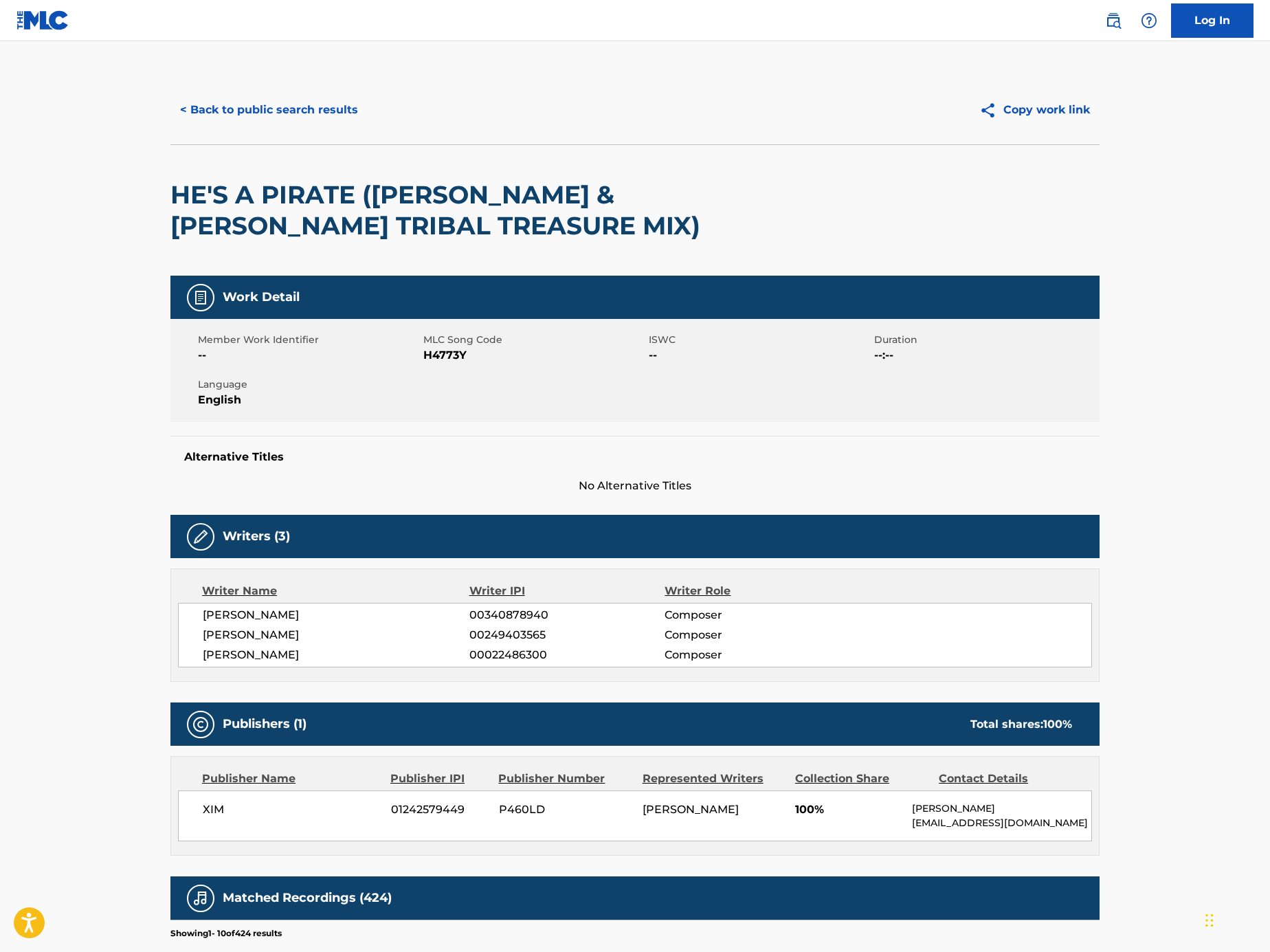
click at [331, 114] on button "< Back to public search results" at bounding box center [269, 110] width 197 height 35
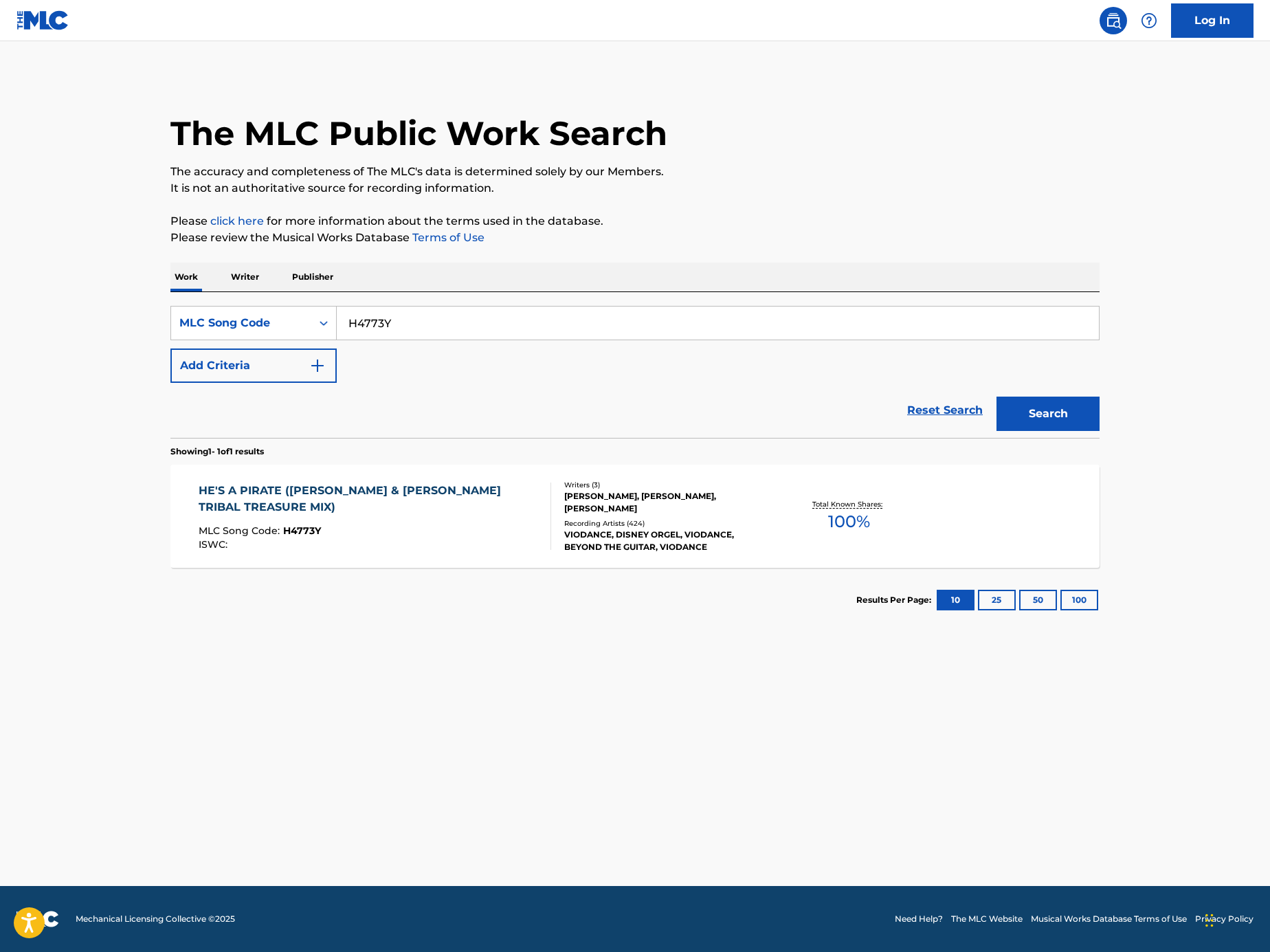
click at [455, 552] on div "HE'S A PIRATE (FRISCA & LAMBOY TRIBAL TREASURE MIX) MLC Song Code : H4773Y ISWC…" at bounding box center [635, 516] width 930 height 103
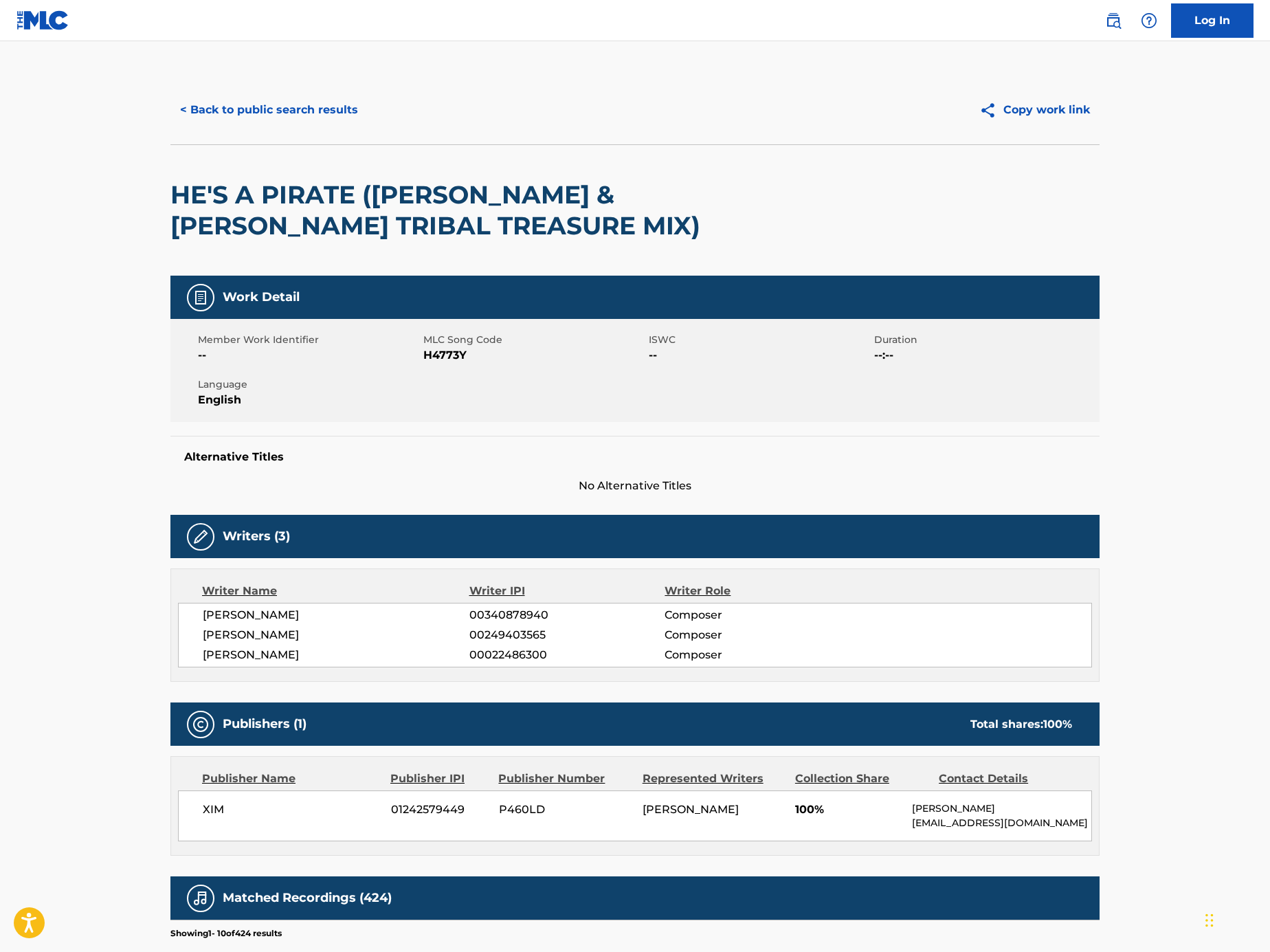
click at [339, 190] on h2 "HE'S A PIRATE (FRISCA & LAMBOY TRIBAL TREASURE MIX)" at bounding box center [449, 211] width 557 height 62
drag, startPoint x: 349, startPoint y: 190, endPoint x: 158, endPoint y: 192, distance: 191.0
click at [158, 192] on div "< Back to public search results Copy work link HE'S A PIRATE (FRISCA & LAMBOY T…" at bounding box center [634, 745] width 962 height 1339
copy h2 "HE'S A PIRATE"
click at [278, 96] on button "< Back to public search results" at bounding box center [269, 110] width 197 height 35
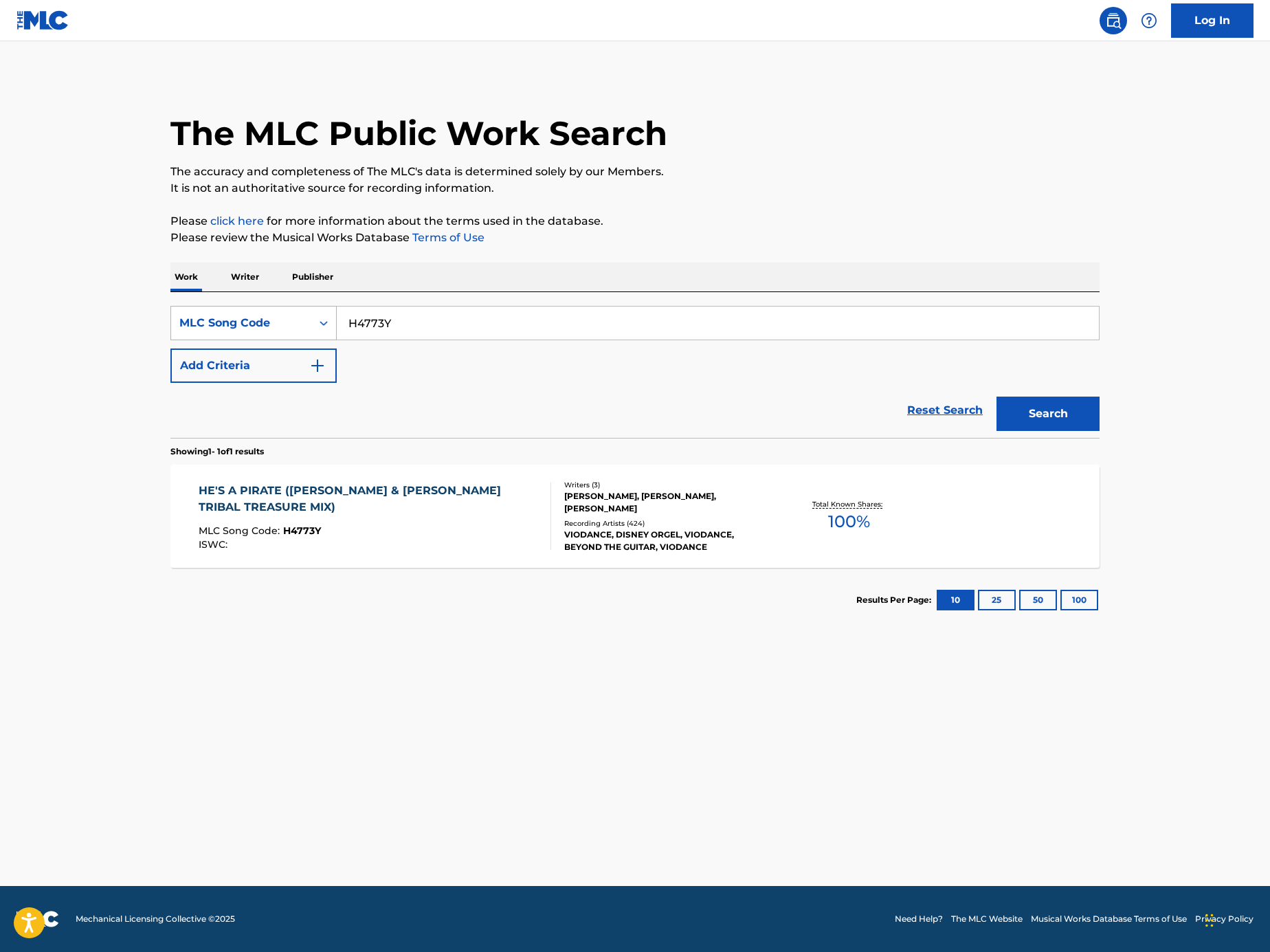
click at [249, 331] on div "MLC Song Code" at bounding box center [241, 323] width 140 height 26
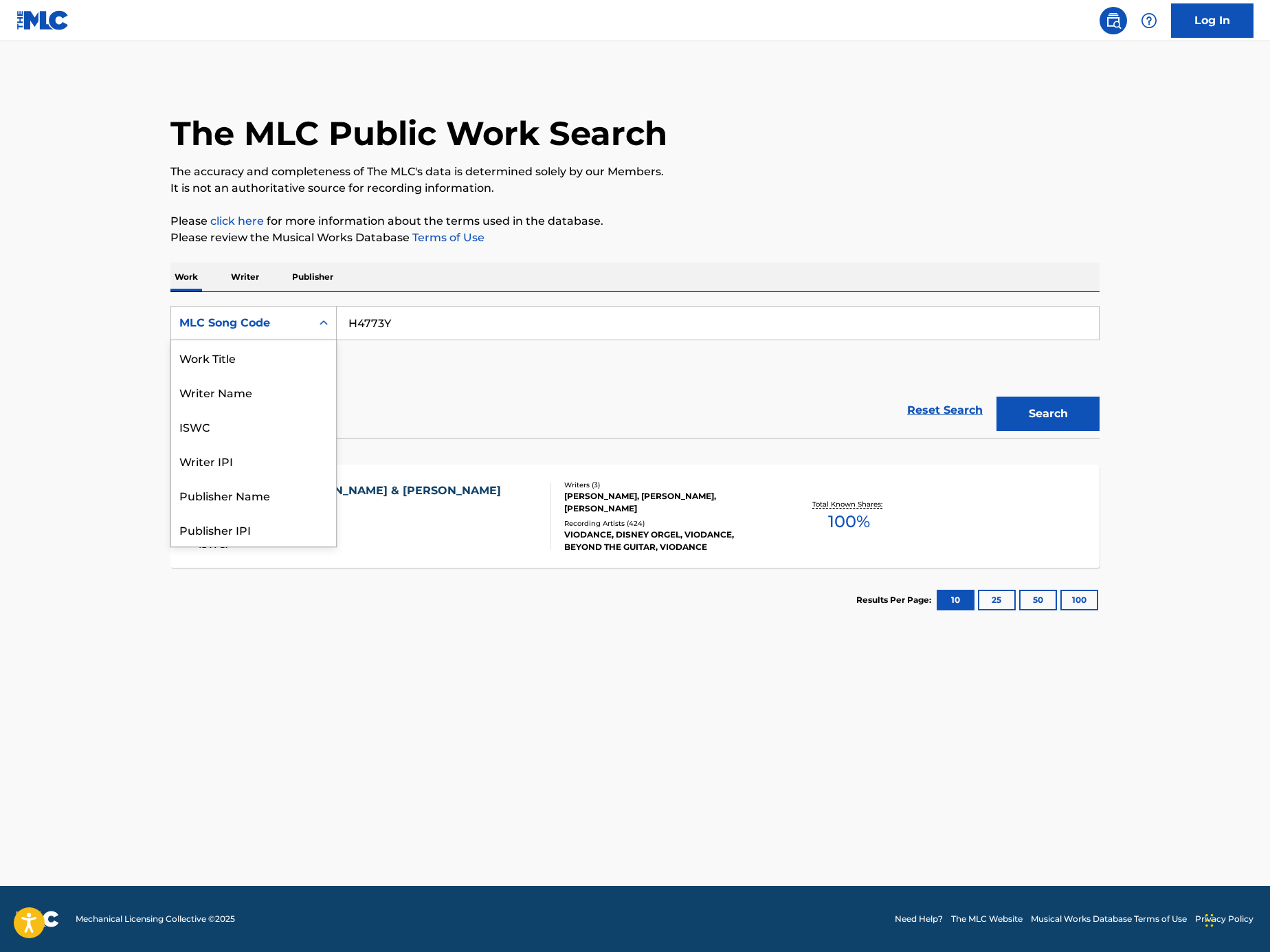
scroll to position [69, 0]
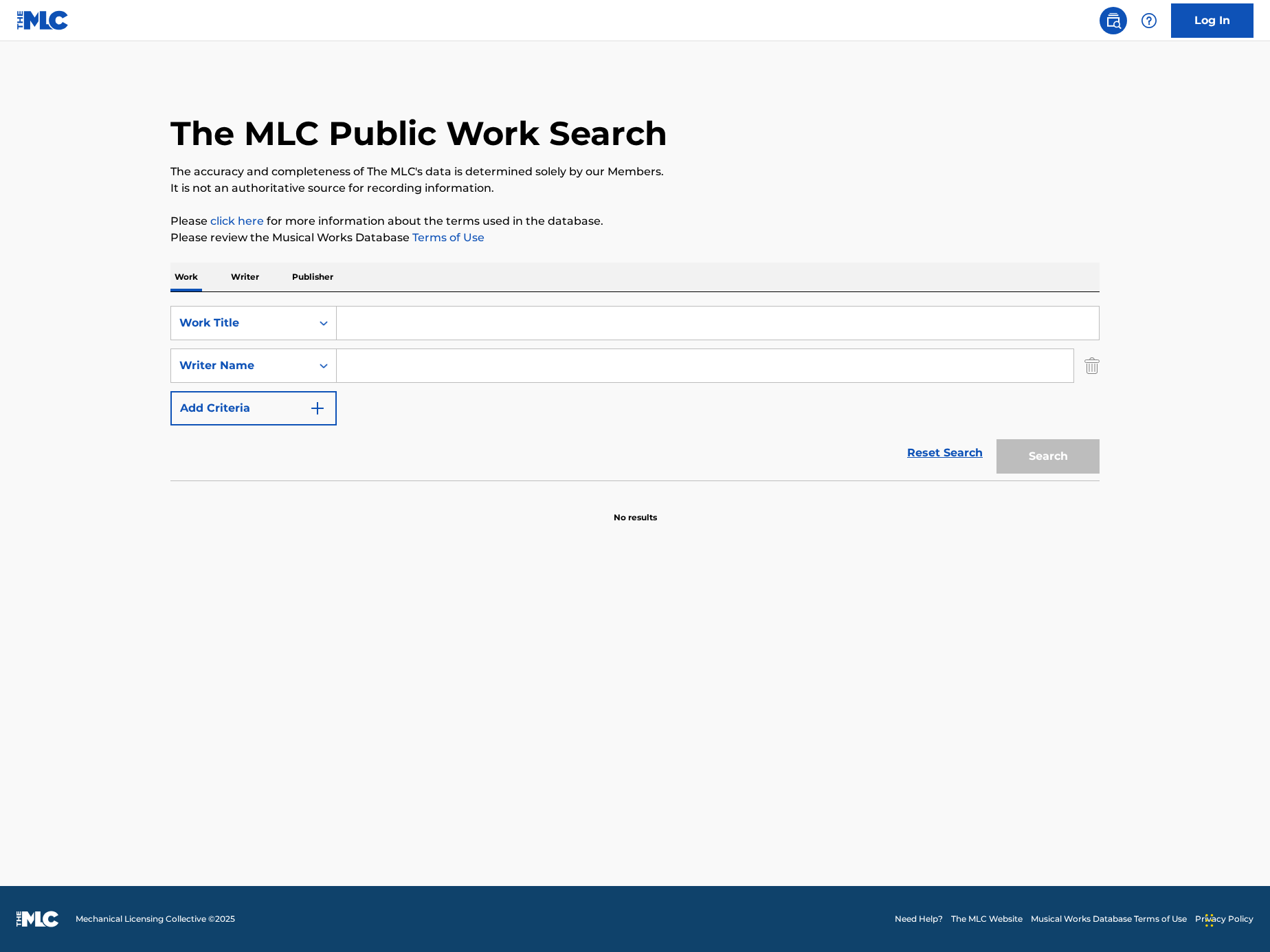
click at [362, 327] on input "Search Form" at bounding box center [718, 323] width 763 height 33
paste input "HE'S A PIRATE"
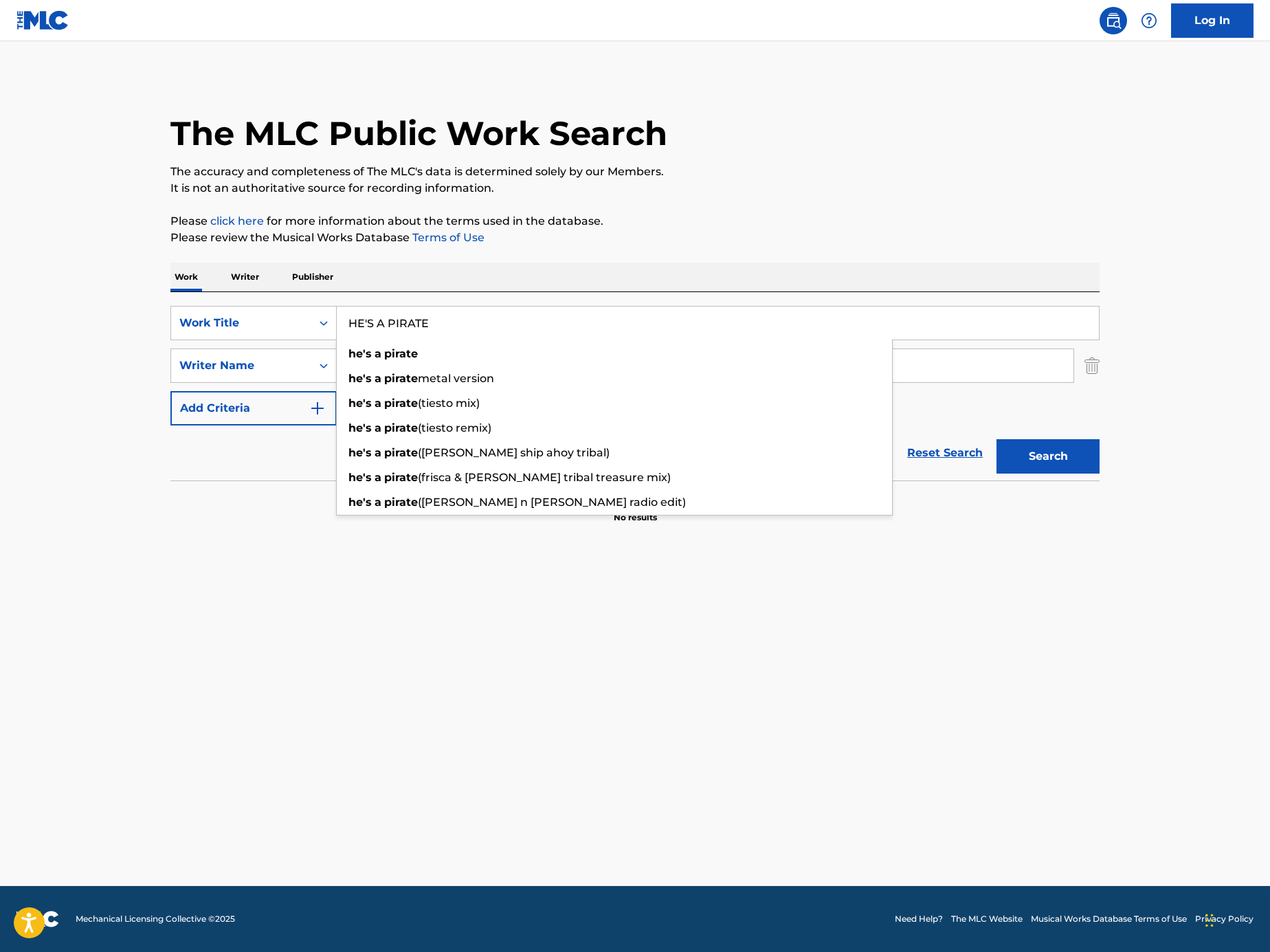
type input "HE'S A PIRATE"
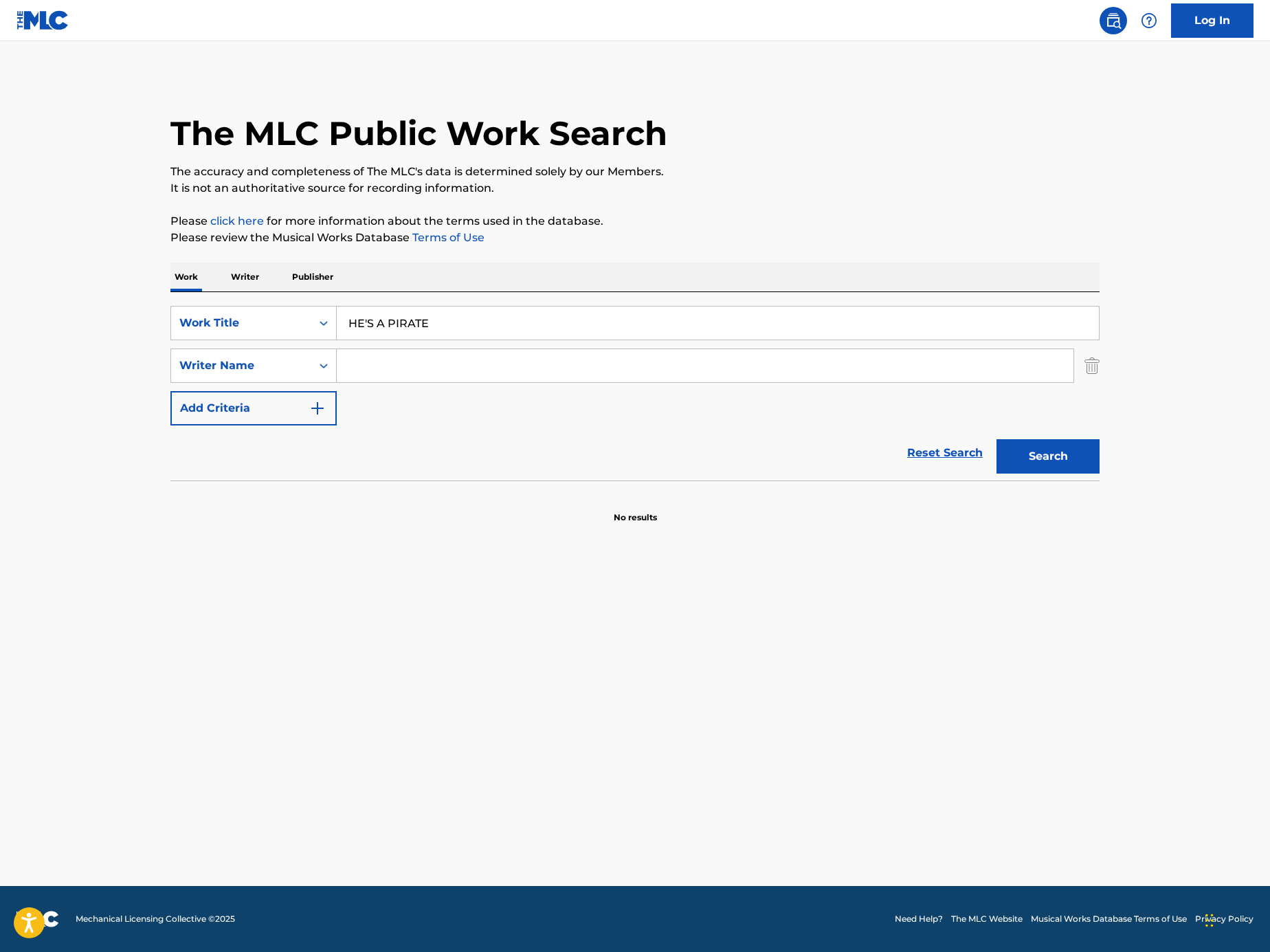
click at [85, 341] on main "The MLC Public Work Search The accuracy and completeness of The MLC's data is d…" at bounding box center [635, 464] width 1270 height 845
click at [384, 375] on input "Search Form" at bounding box center [705, 365] width 737 height 33
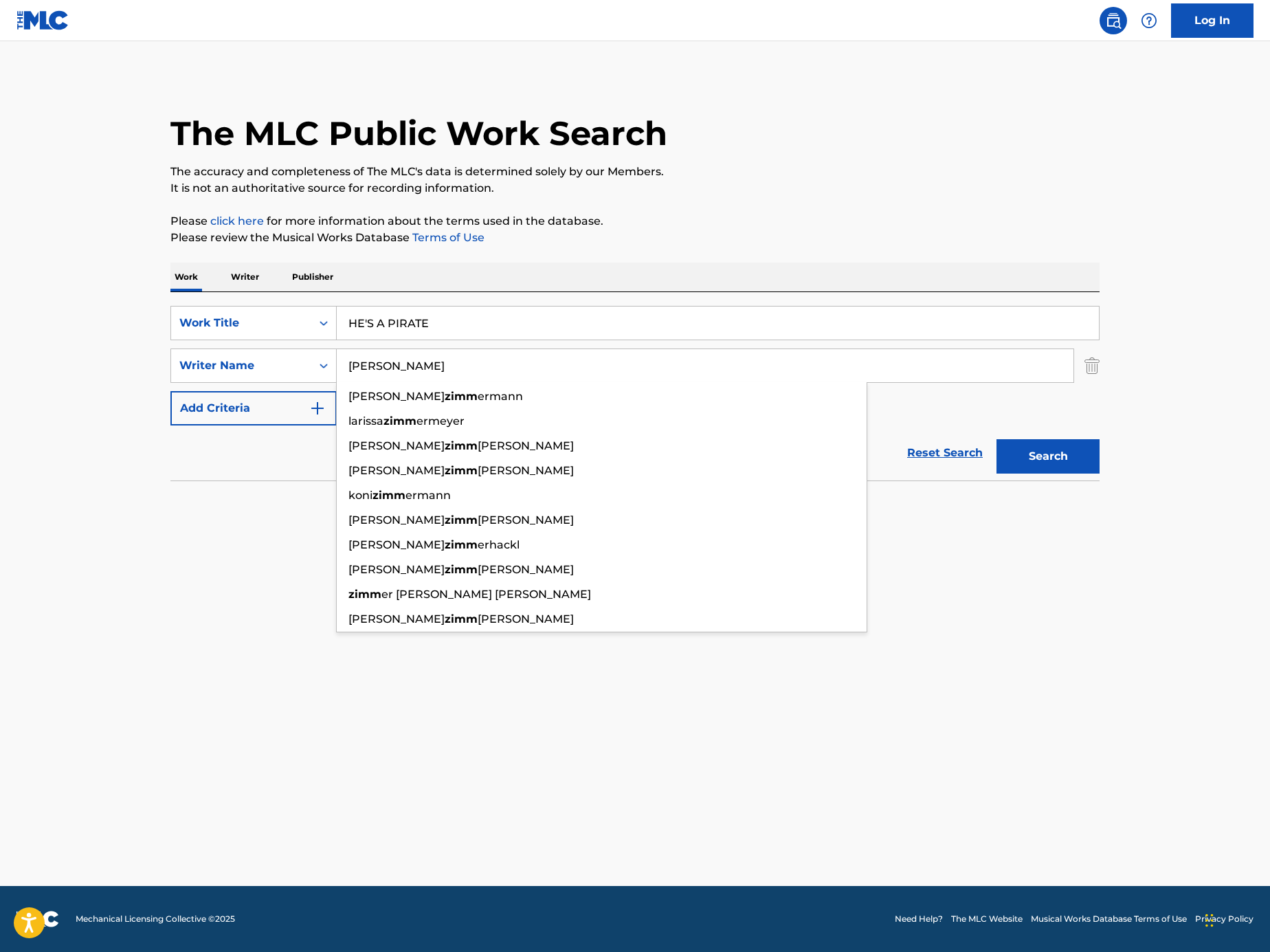
type input "[PERSON_NAME]"
click at [997, 439] on button "Search" at bounding box center [1048, 456] width 103 height 35
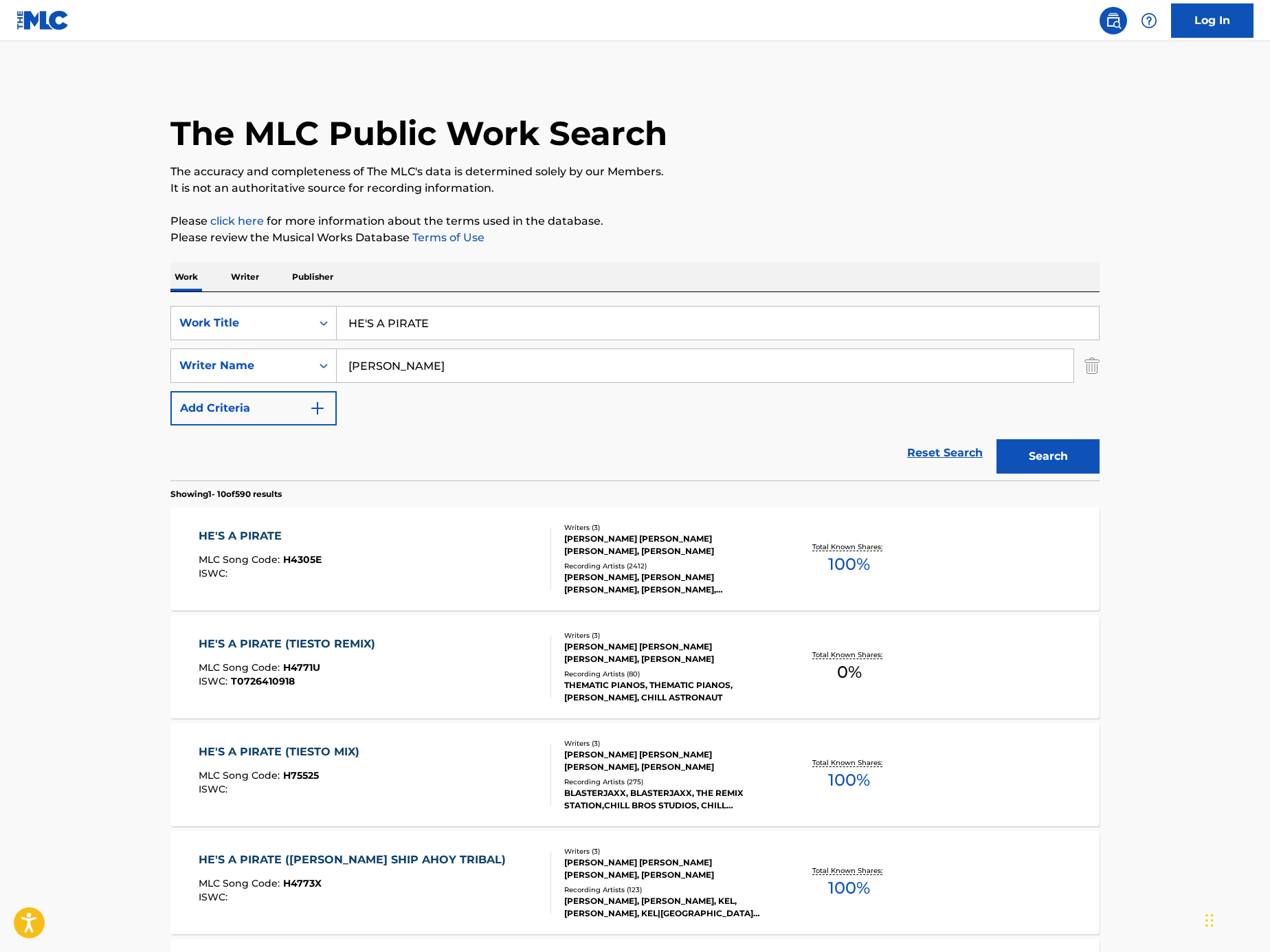
click at [515, 576] on div "HE'S A PIRATE MLC Song Code : H4305E ISWC :" at bounding box center [375, 559] width 353 height 62
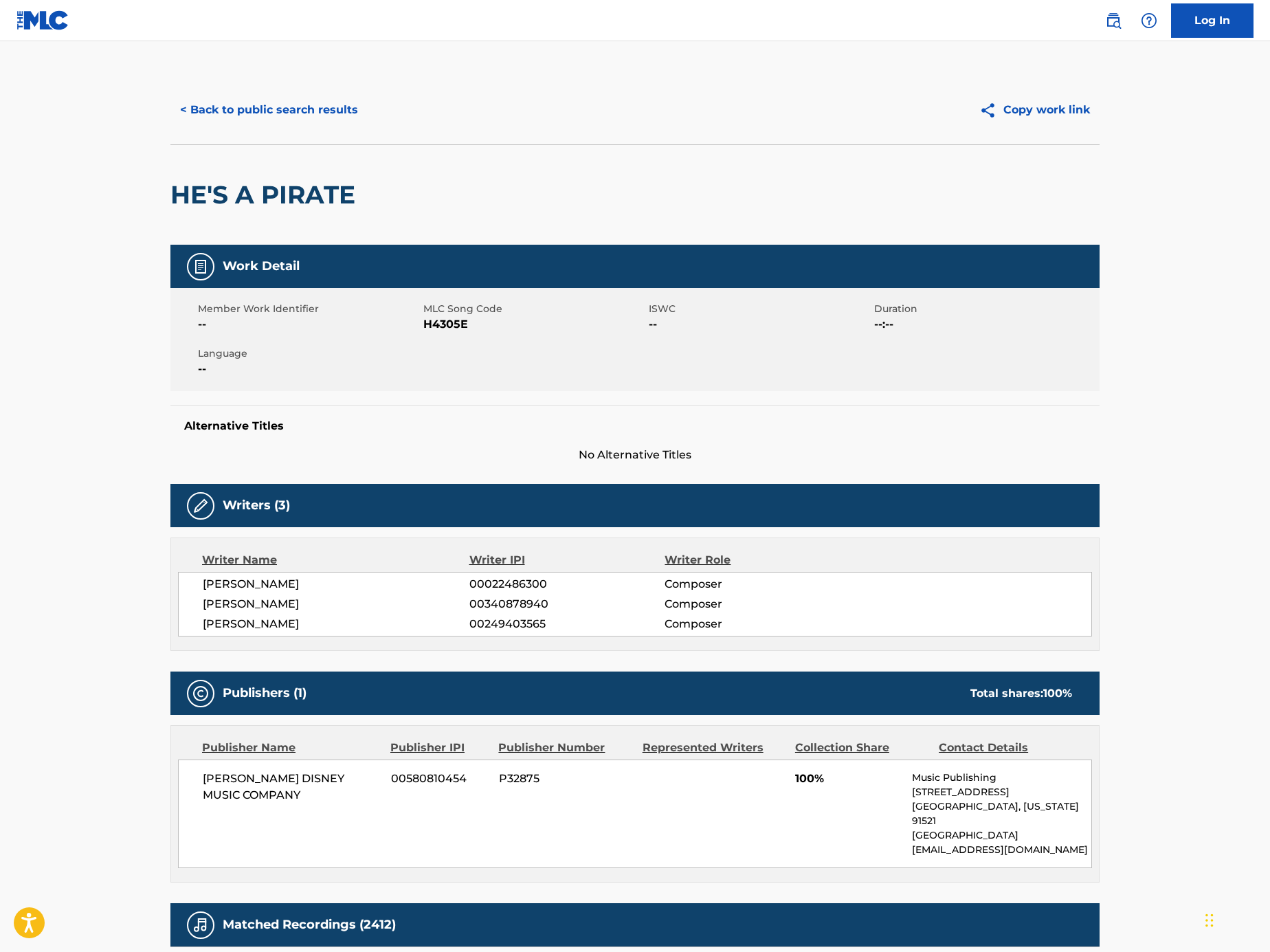
click at [471, 326] on span "H4305E" at bounding box center [534, 324] width 222 height 16
click at [460, 323] on span "H4305E" at bounding box center [534, 324] width 222 height 16
copy span "H4305E"
click at [238, 106] on button "< Back to public search results" at bounding box center [269, 110] width 197 height 35
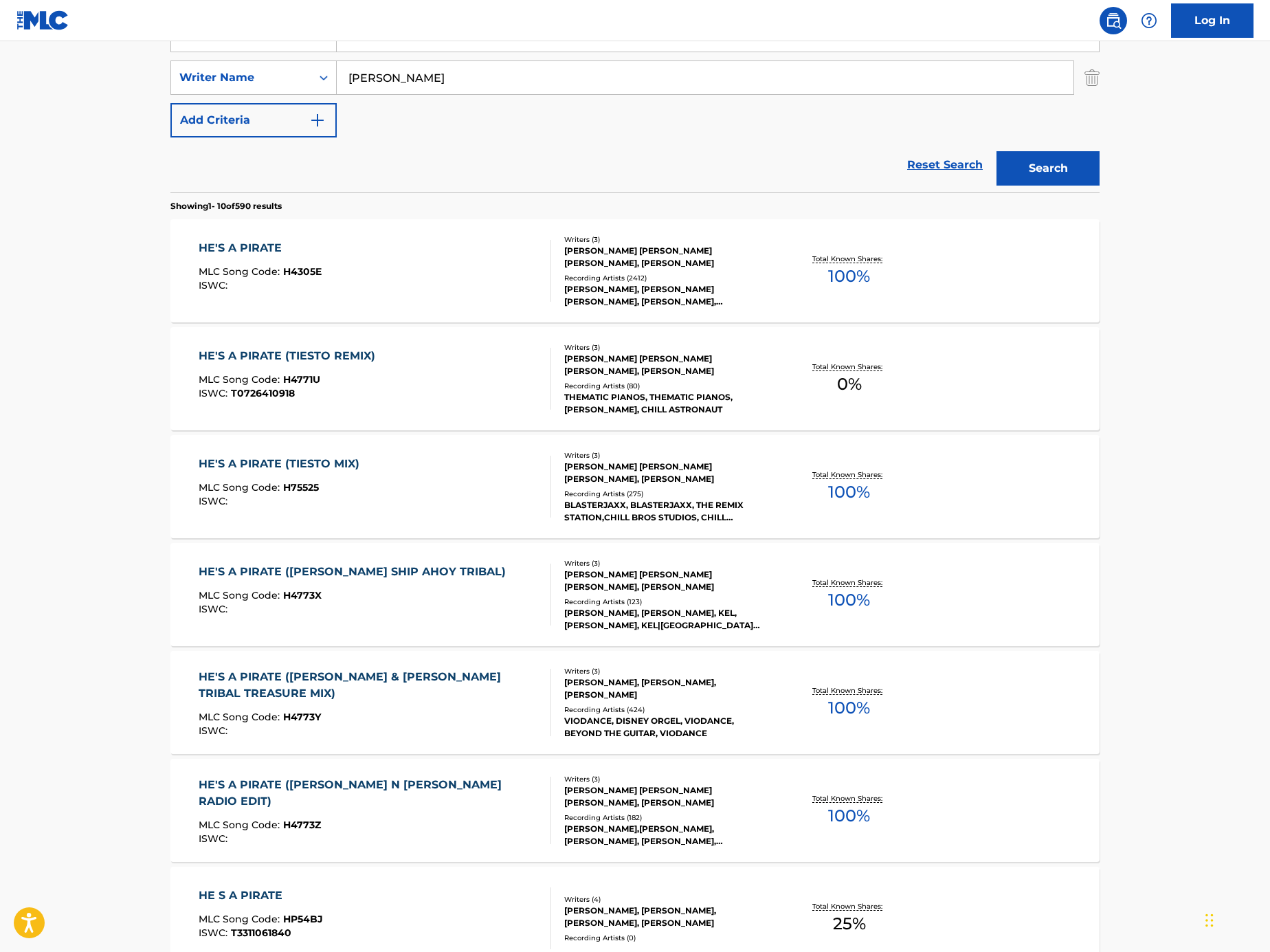
scroll to position [279, 0]
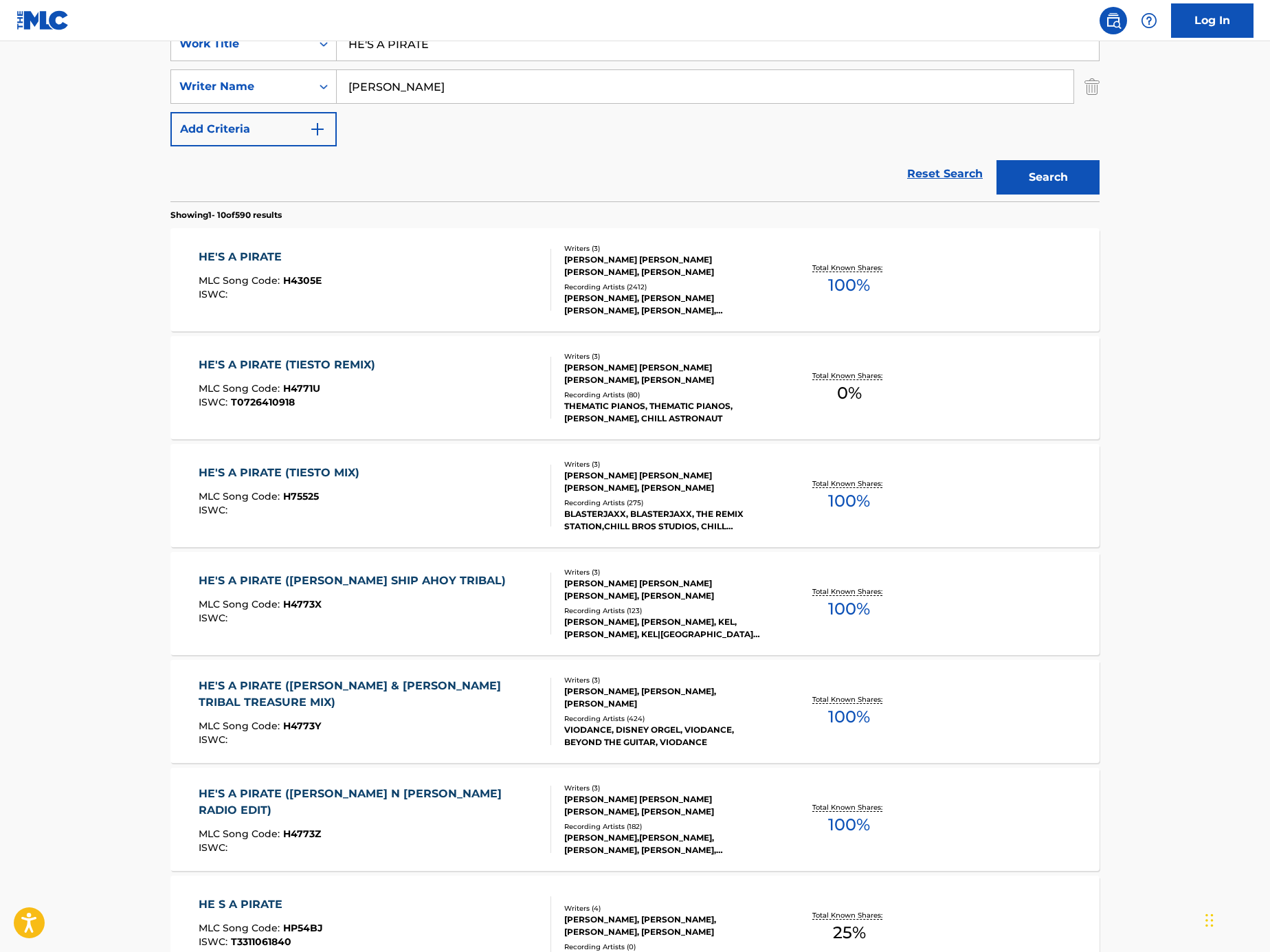
click at [486, 372] on div "HE'S A PIRATE (TIESTO REMIX) MLC Song Code : H4771U ISWC : T0726410918" at bounding box center [375, 388] width 353 height 62
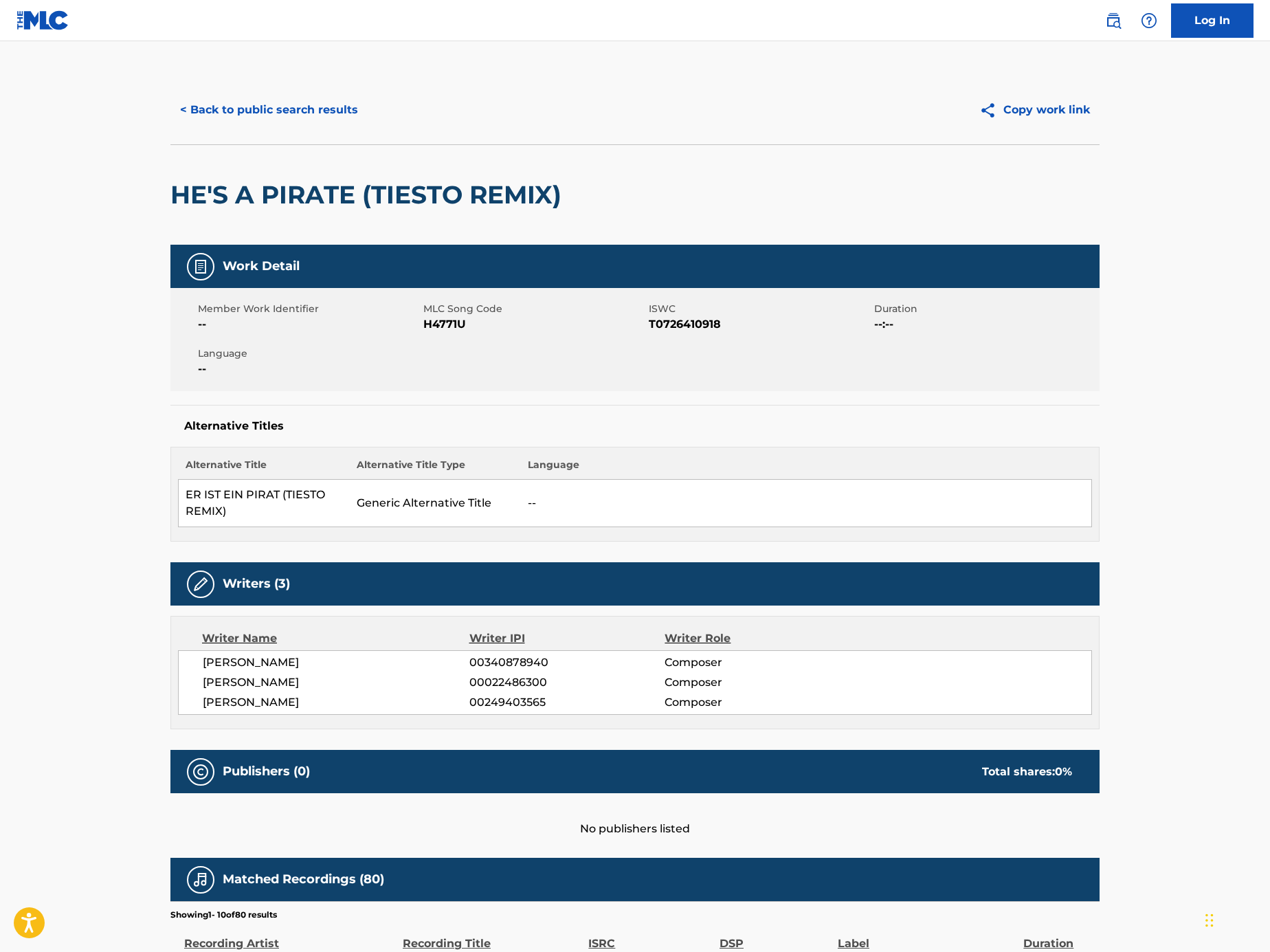
click at [445, 333] on div "Member Work Identifier -- MLC Song Code H4771U ISWC T0726410918 Duration --:-- …" at bounding box center [635, 340] width 930 height 103
click at [447, 328] on span "H4771U" at bounding box center [534, 324] width 222 height 16
copy span "H4771U"
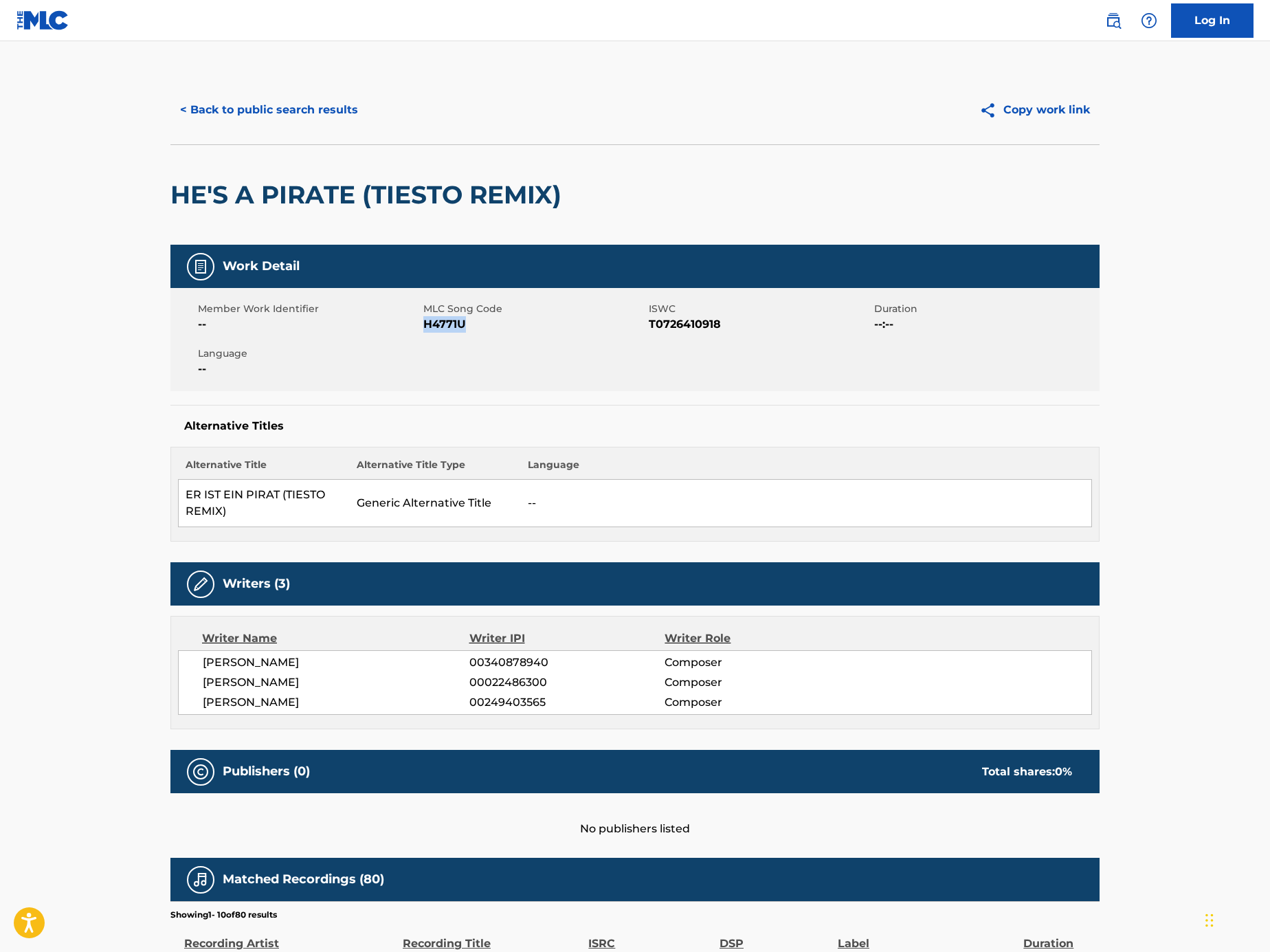
click at [273, 107] on button "< Back to public search results" at bounding box center [269, 110] width 197 height 35
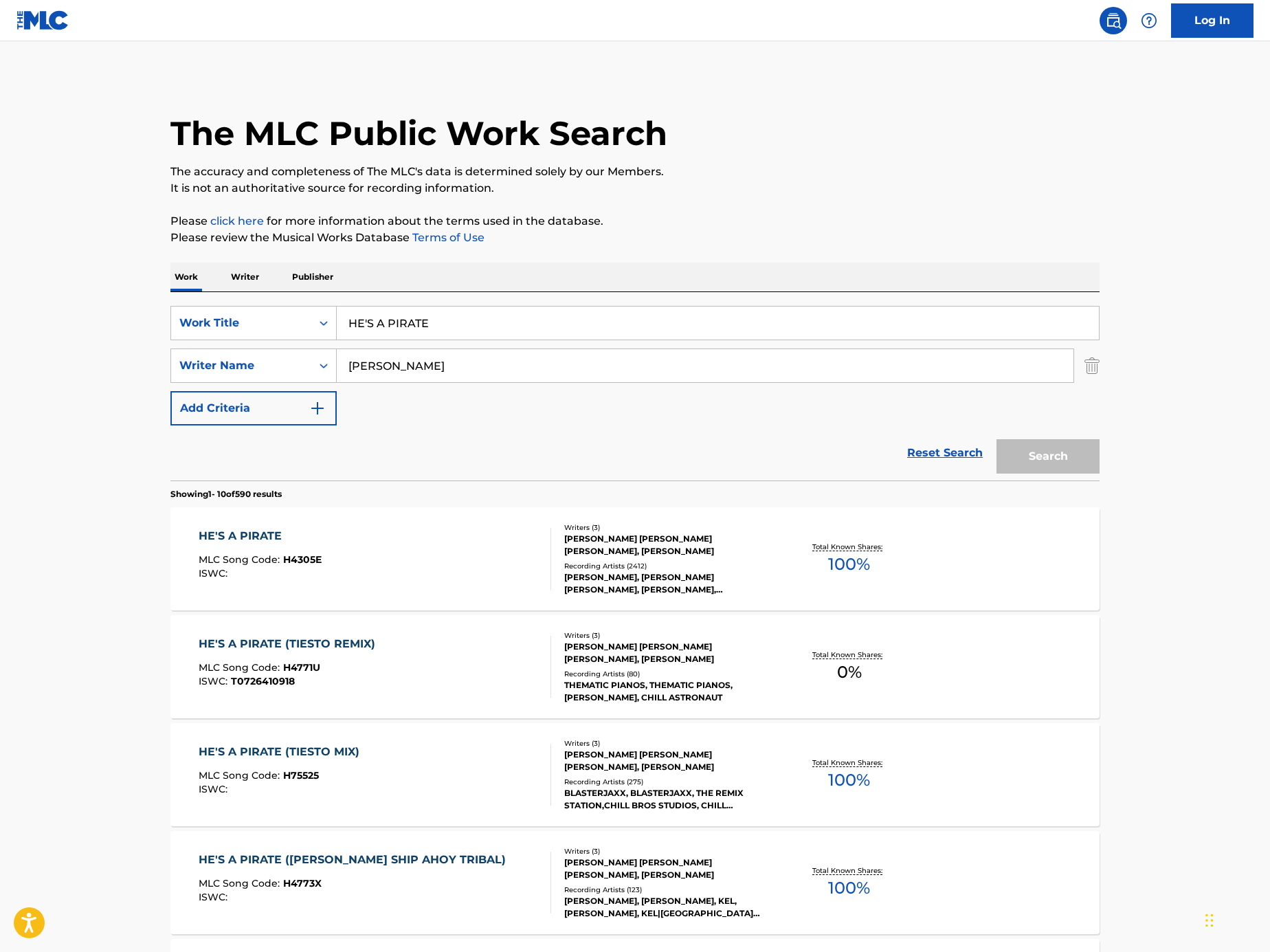
scroll to position [279, 0]
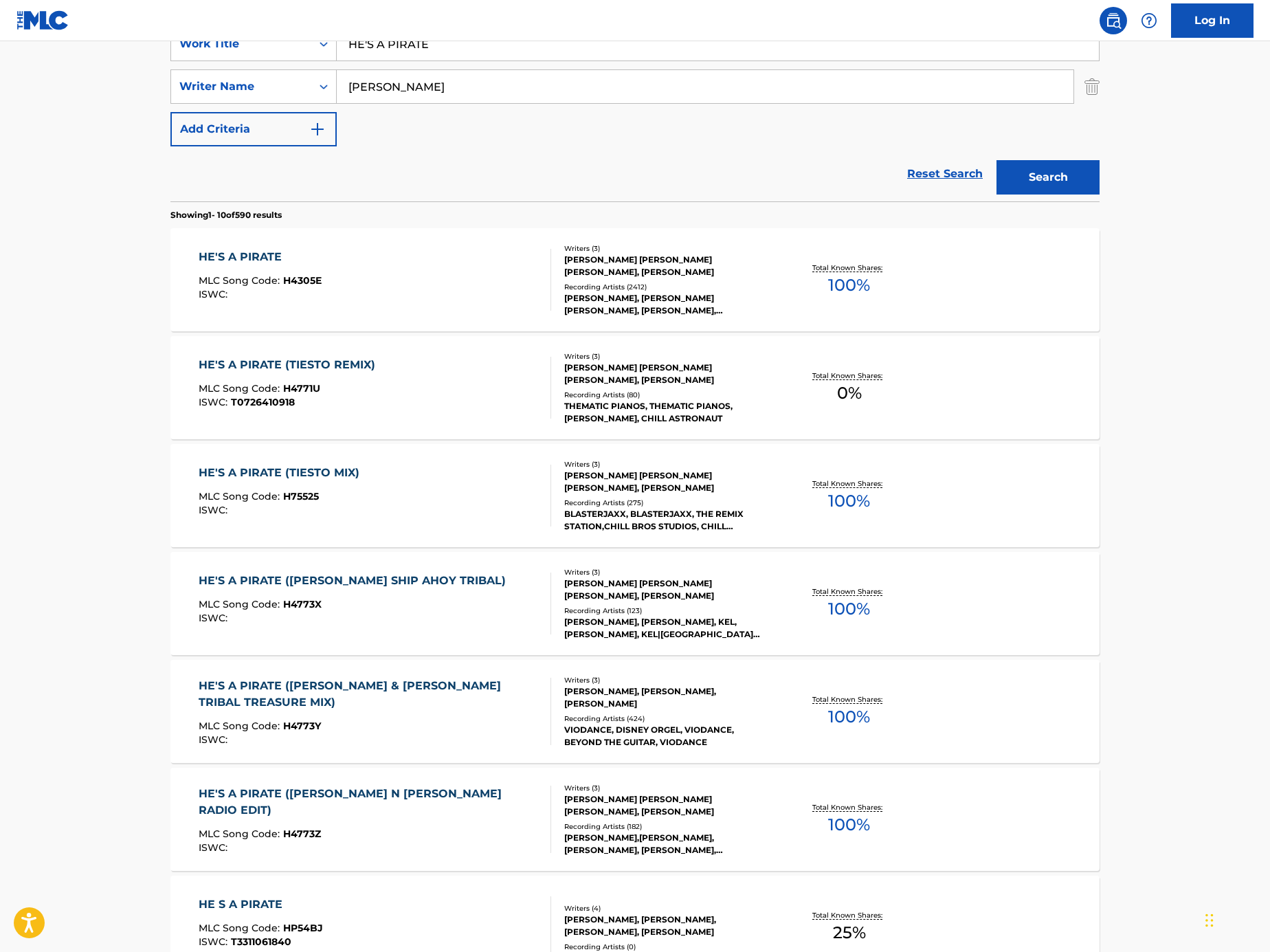
click at [415, 507] on div "HE'S A PIRATE (TIESTO MIX) MLC Song Code : H75525 ISWC :" at bounding box center [375, 495] width 353 height 62
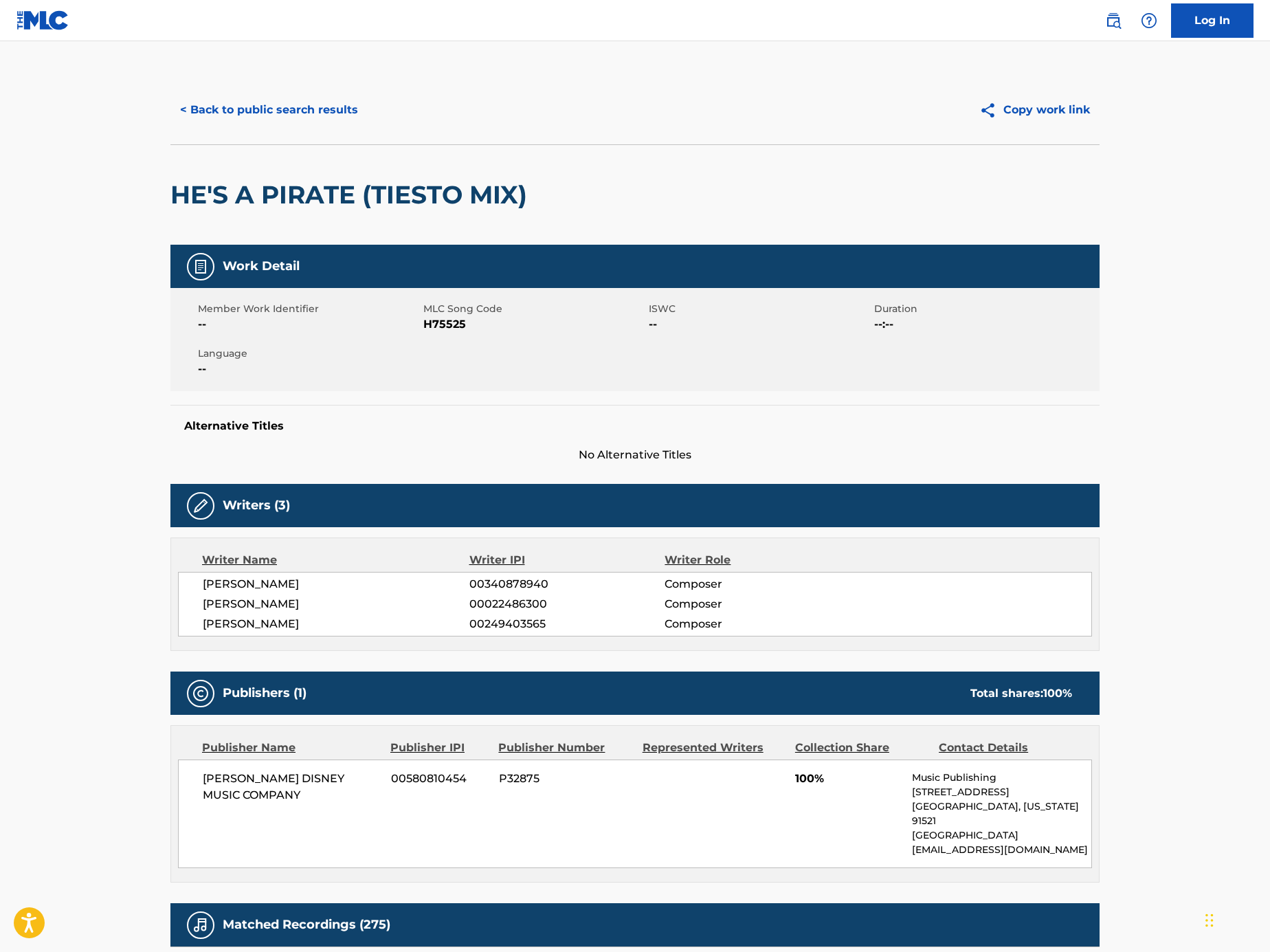
click at [438, 302] on span "MLC Song Code" at bounding box center [534, 309] width 222 height 14
click at [443, 321] on span "H75525" at bounding box center [534, 324] width 222 height 16
copy span "H75525"
click at [221, 99] on button "< Back to public search results" at bounding box center [269, 110] width 197 height 35
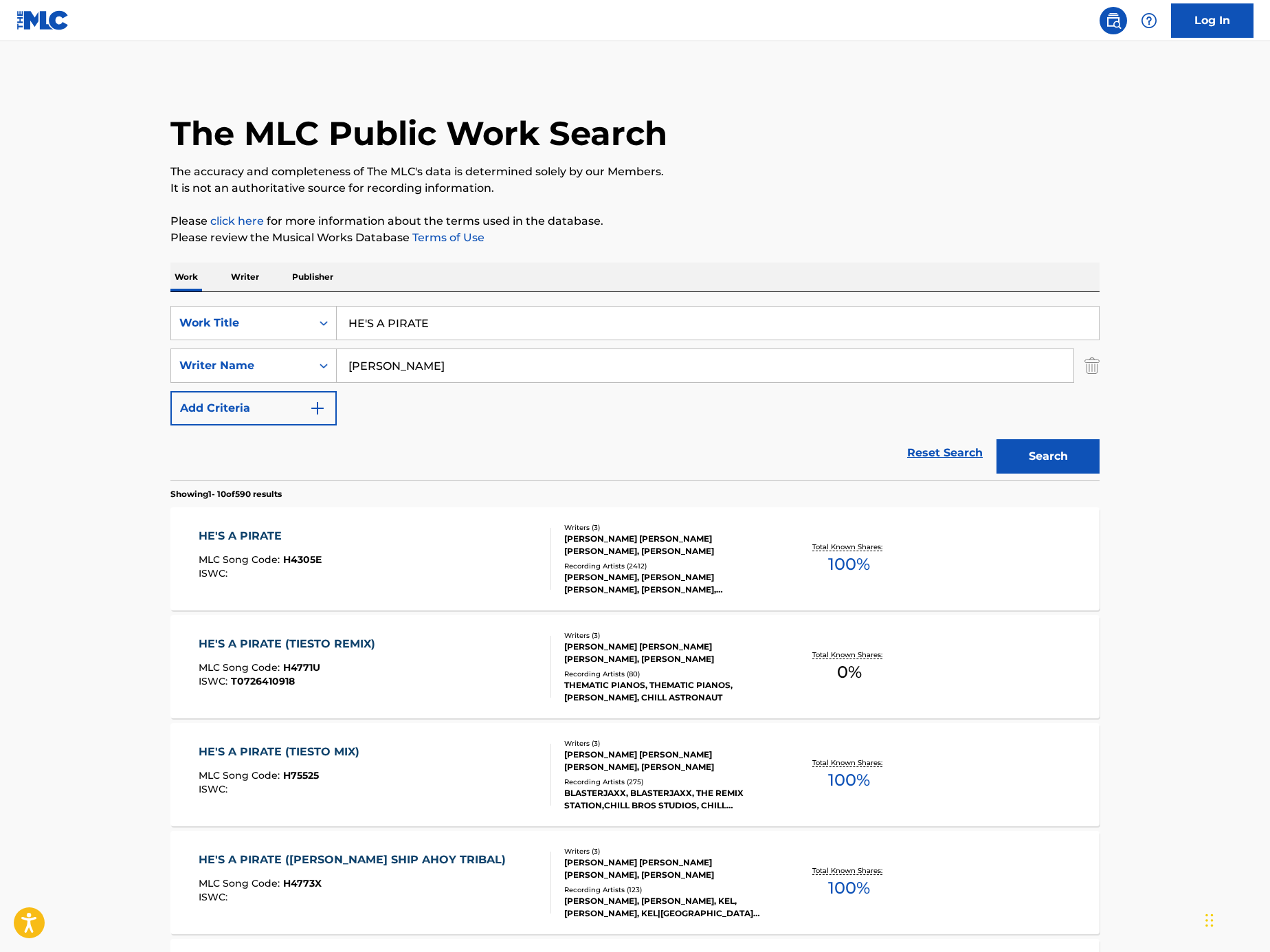
scroll to position [279, 0]
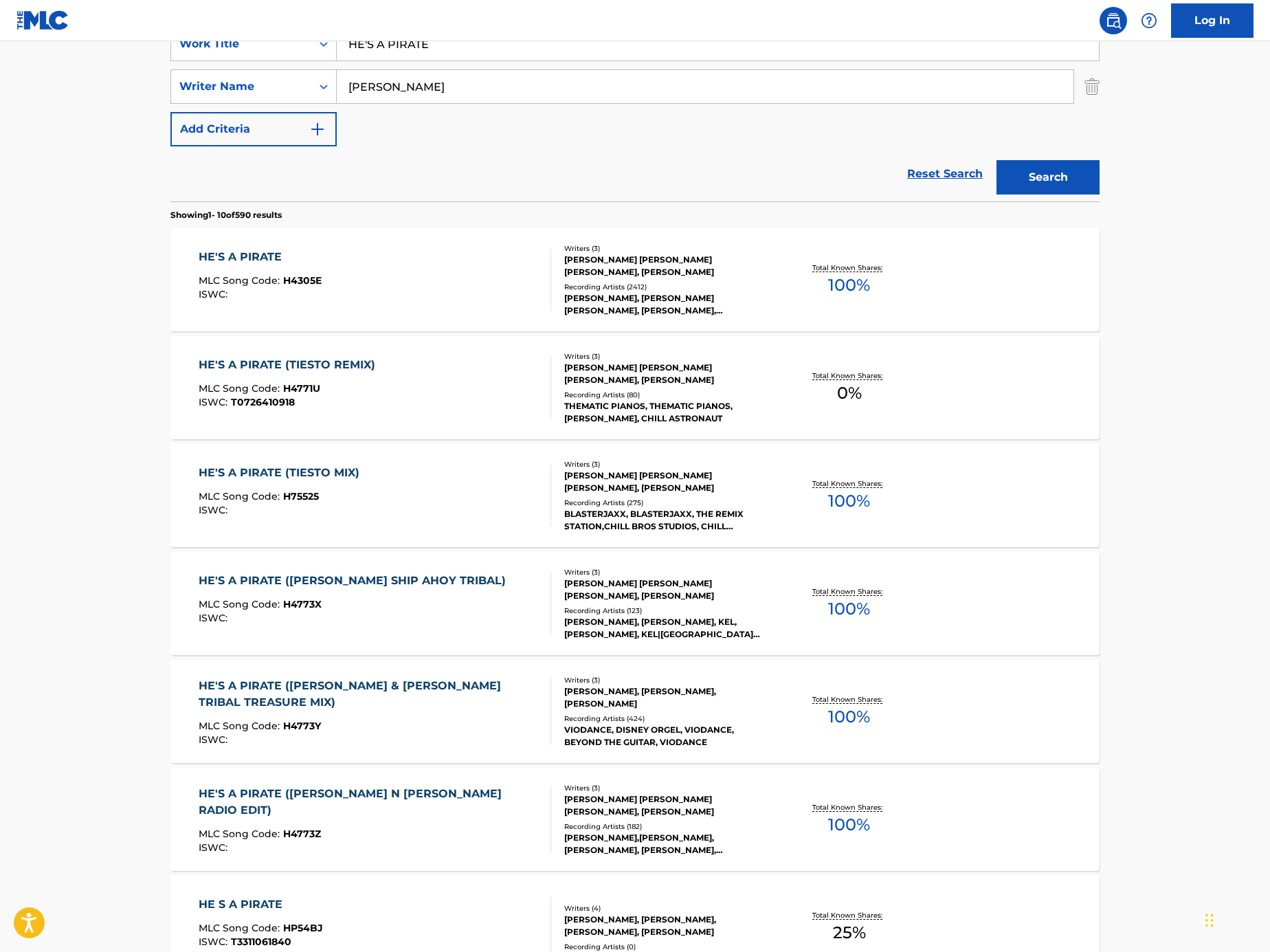
click at [442, 607] on div "MLC Song Code : H4773X" at bounding box center [356, 606] width 314 height 14
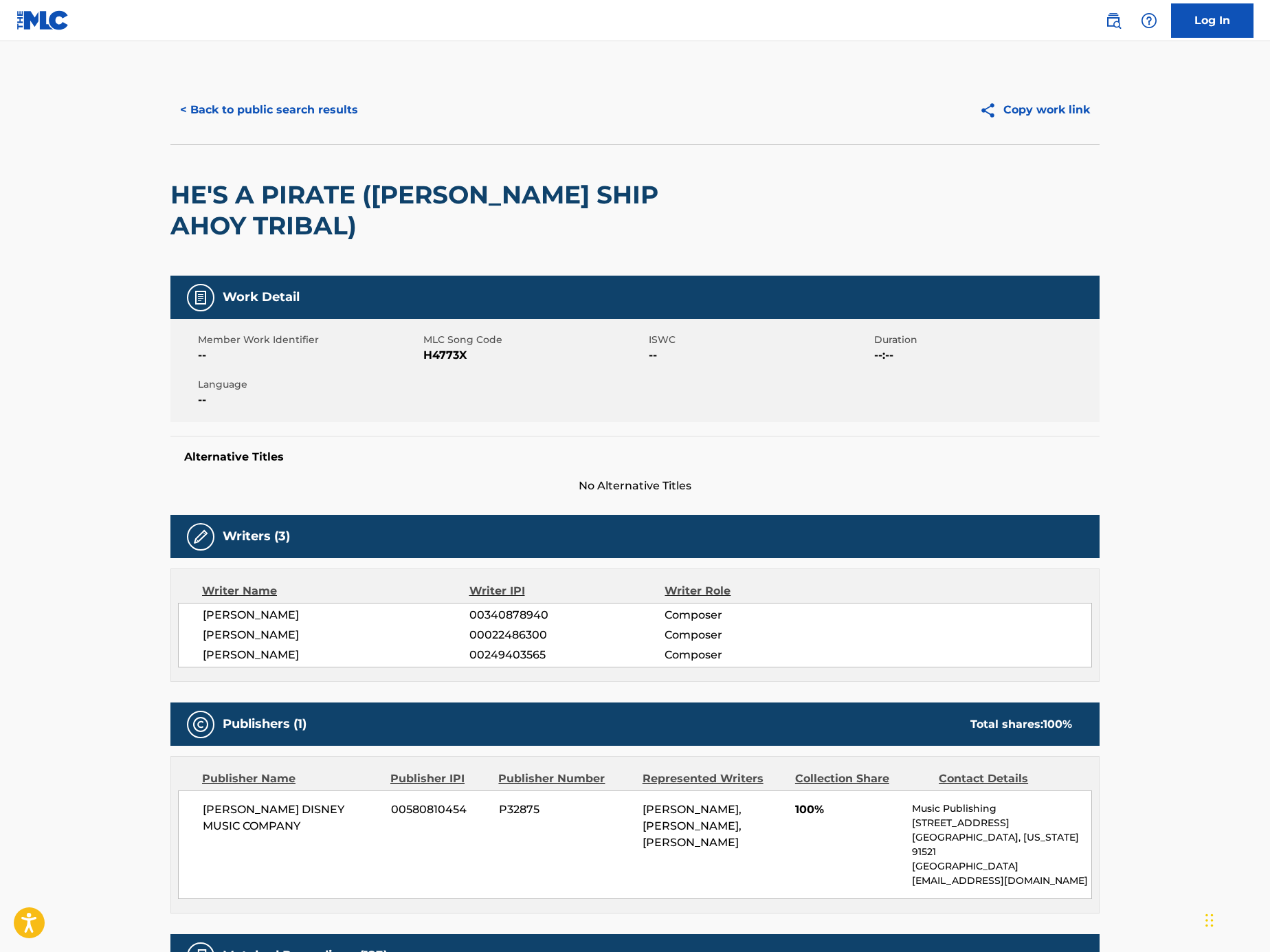
click at [433, 355] on span "H4773X" at bounding box center [534, 355] width 222 height 16
copy span "H4773X"
click at [296, 118] on button "< Back to public search results" at bounding box center [269, 110] width 197 height 35
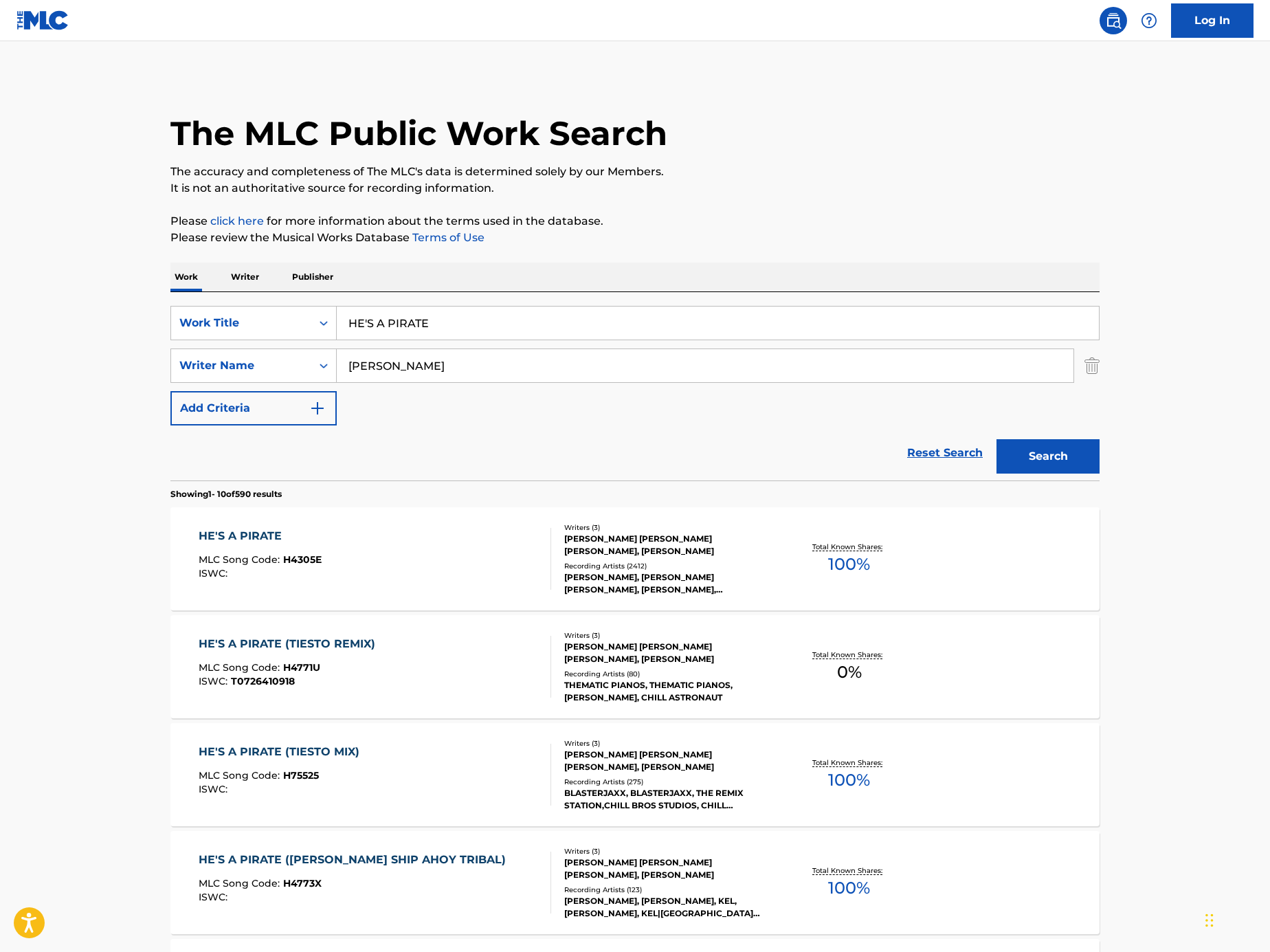
scroll to position [279, 0]
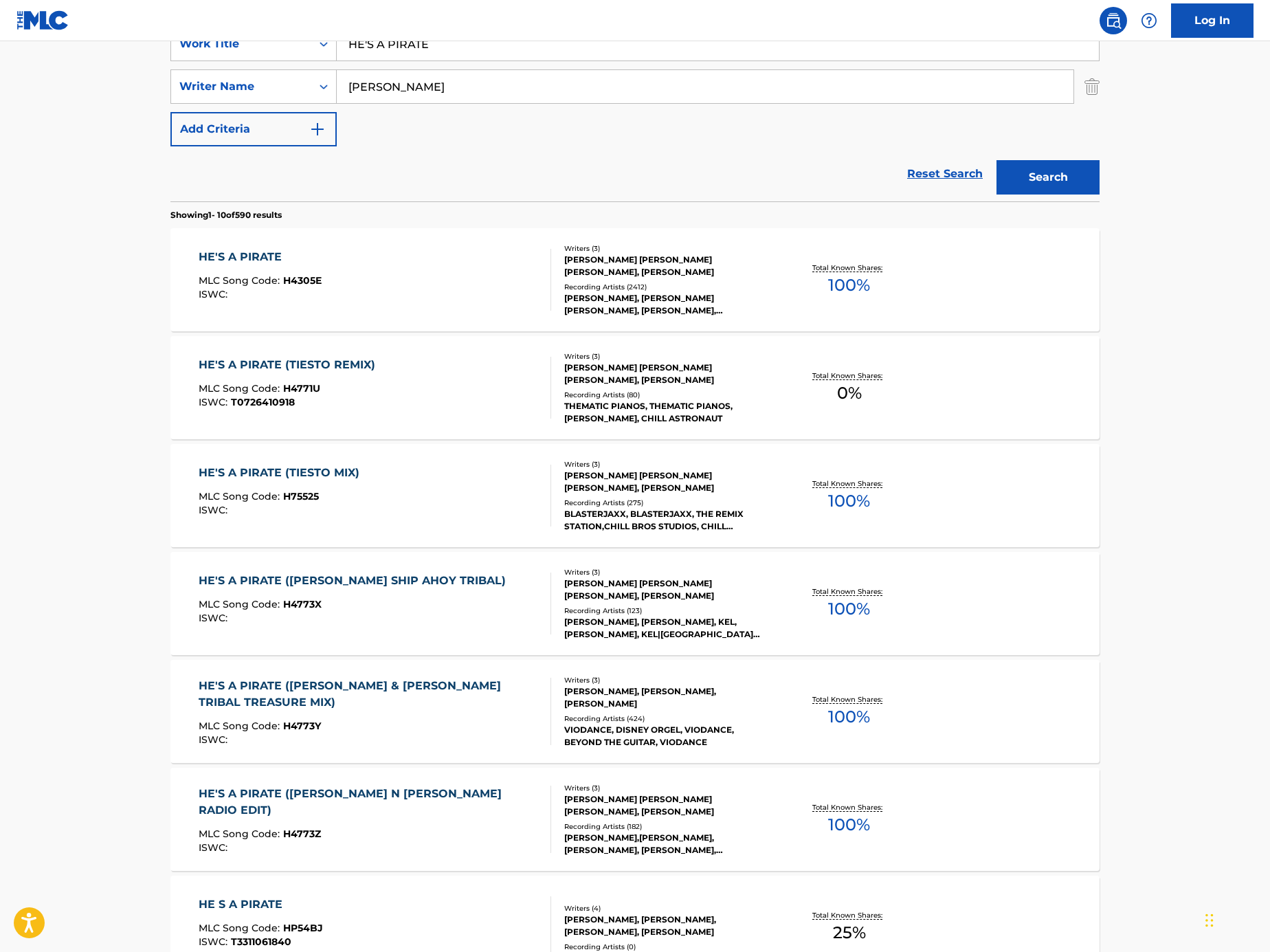
click at [409, 829] on div "MLC Song Code : H4773Z" at bounding box center [369, 836] width 342 height 14
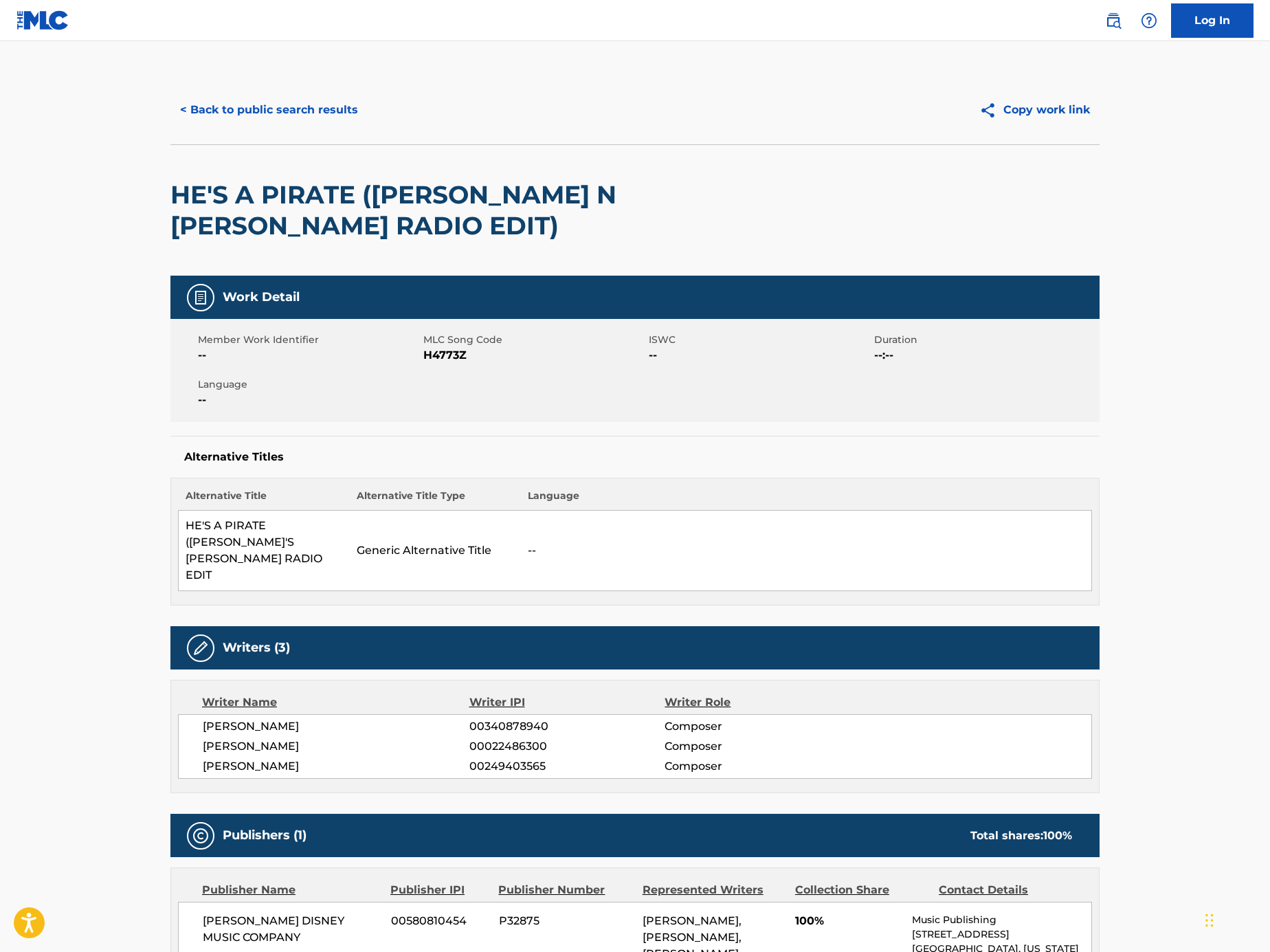
click at [446, 352] on span "H4773Z" at bounding box center [534, 355] width 222 height 16
copy span "H4773Z"
click at [310, 111] on button "< Back to public search results" at bounding box center [269, 110] width 197 height 35
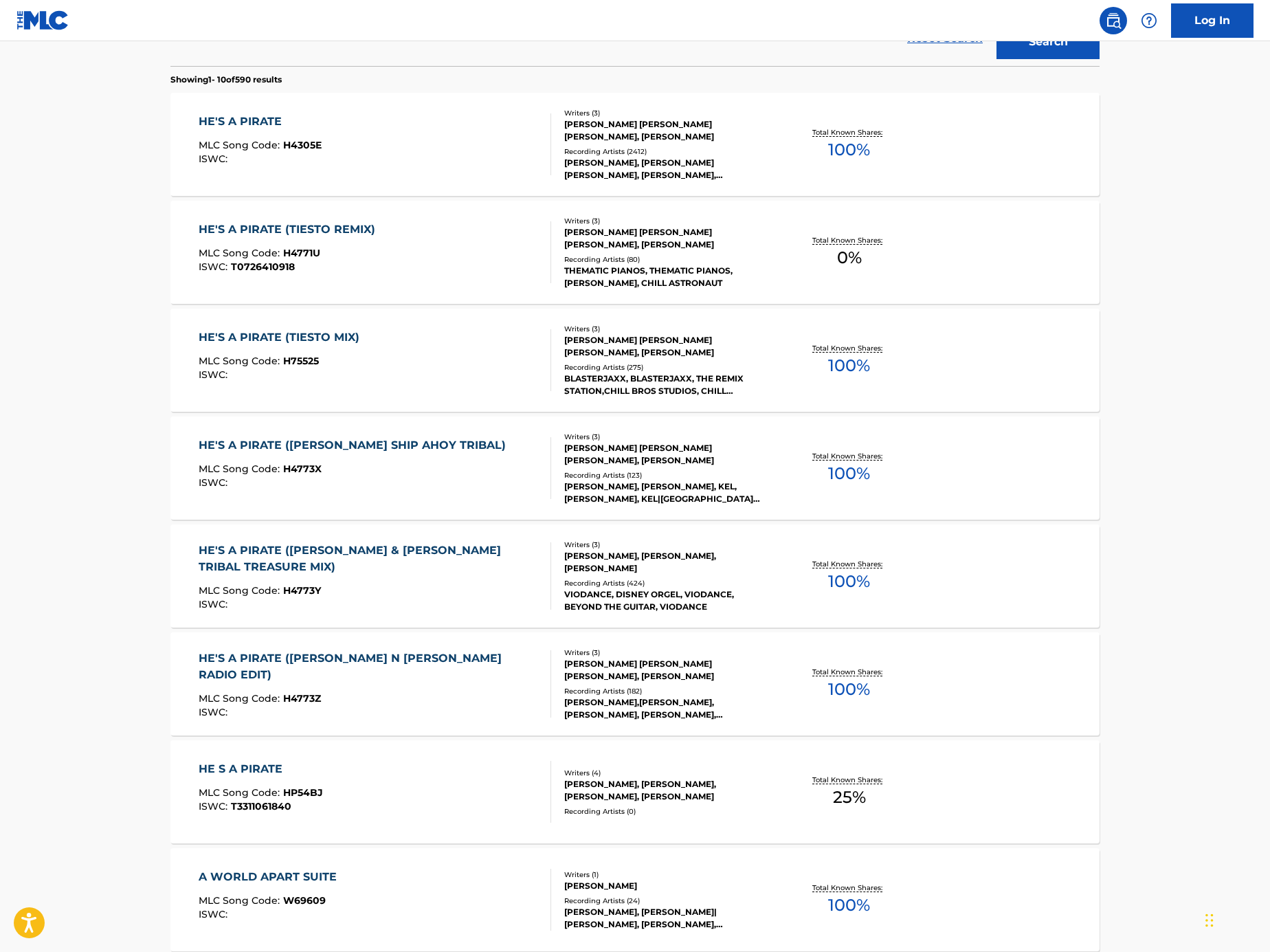
scroll to position [496, 0]
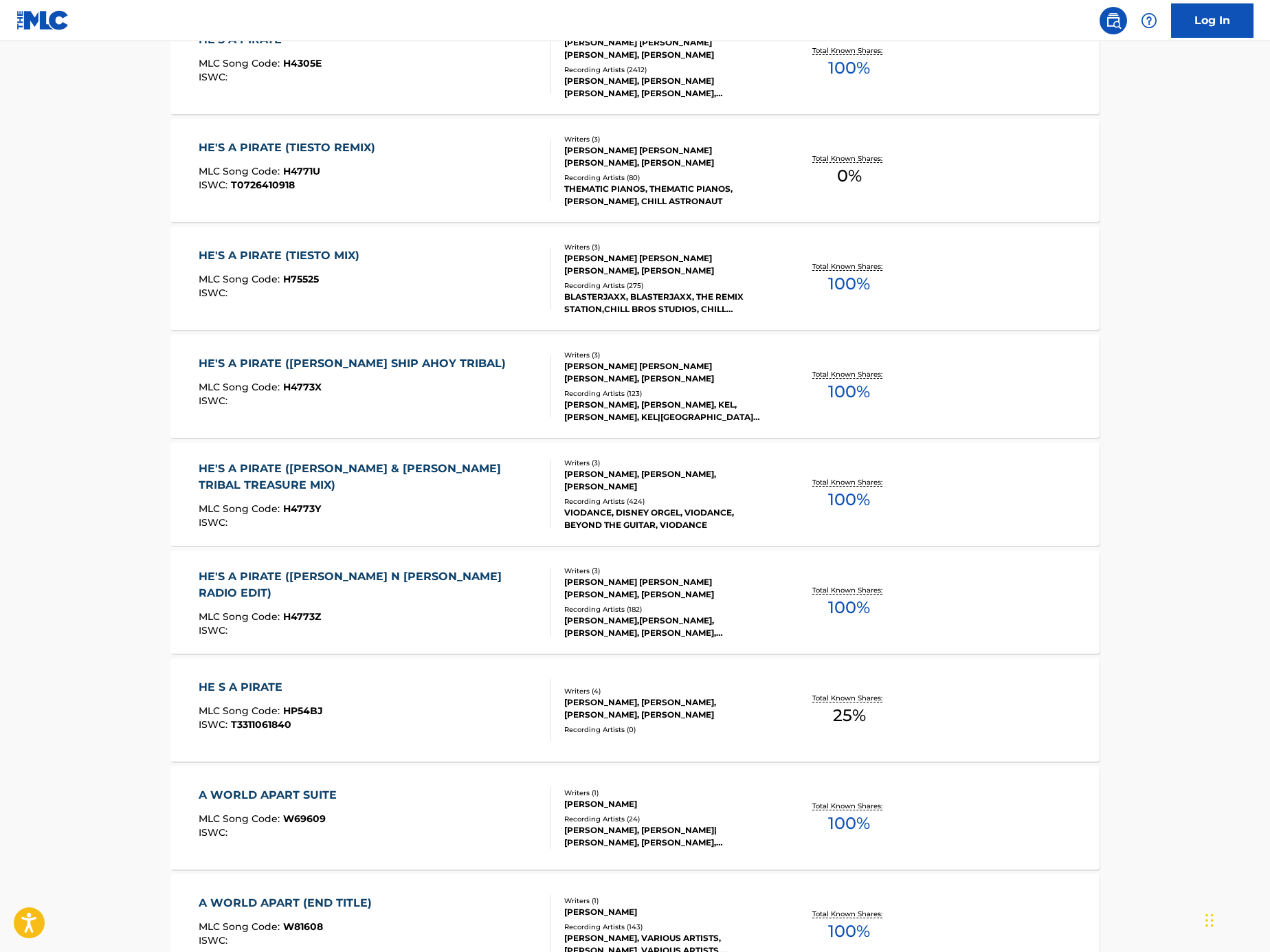
click at [397, 703] on div "HE S A PIRATE MLC Song Code : HP54BJ ISWC : T3311061840" at bounding box center [375, 710] width 353 height 62
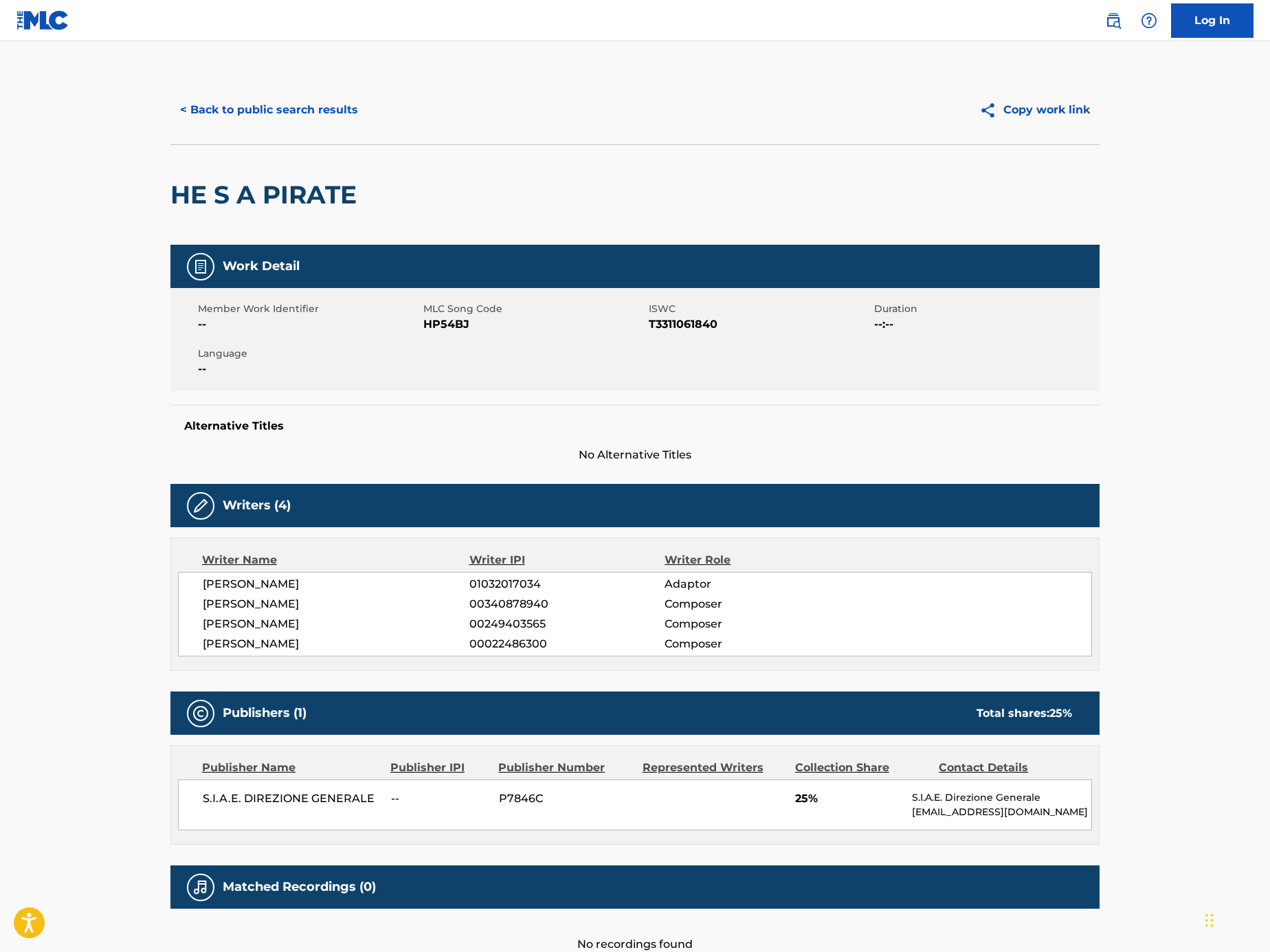
click at [273, 116] on button "< Back to public search results" at bounding box center [269, 110] width 197 height 35
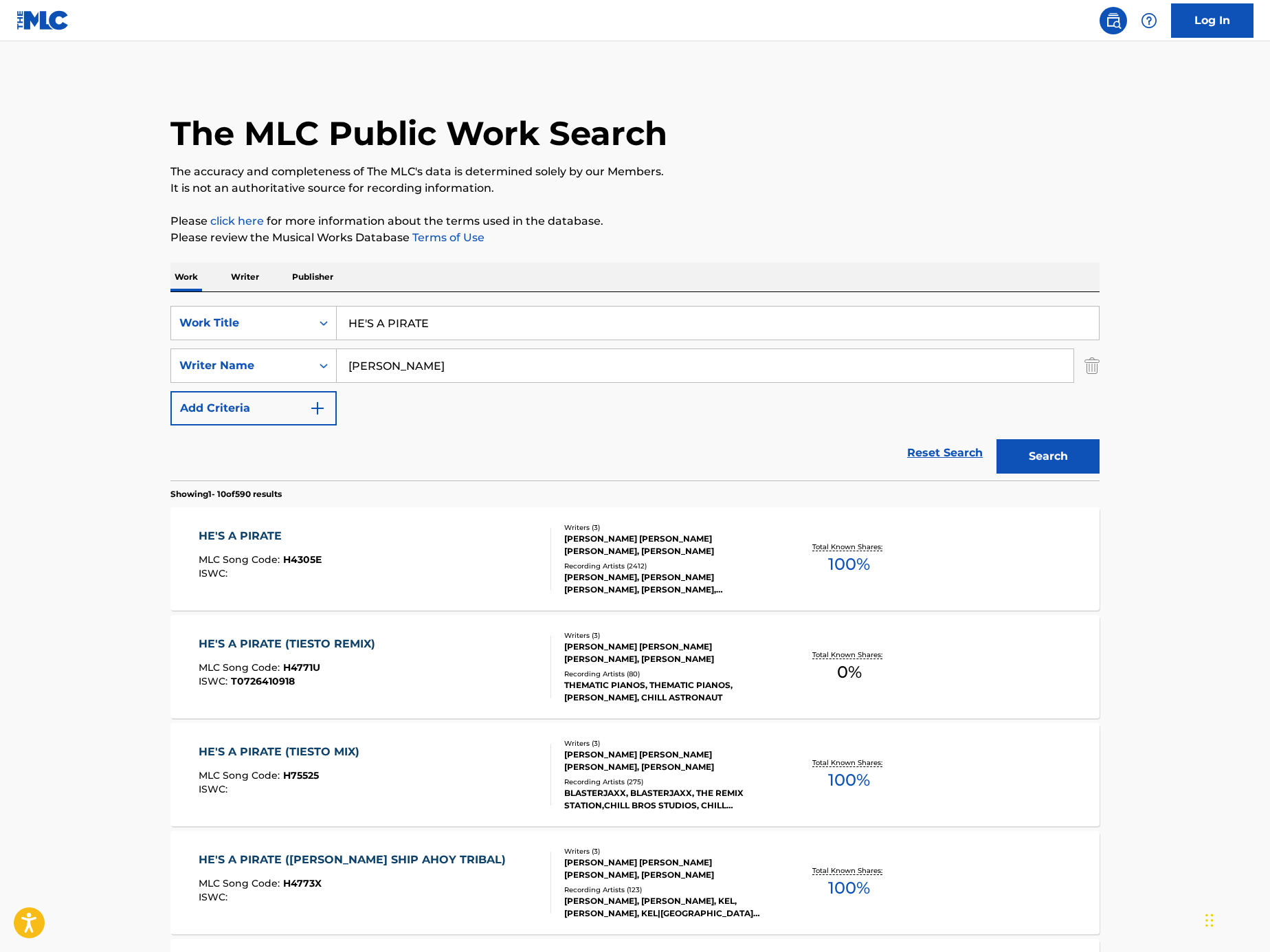
click at [529, 312] on input "HE'S A PIRATE" at bounding box center [718, 323] width 763 height 33
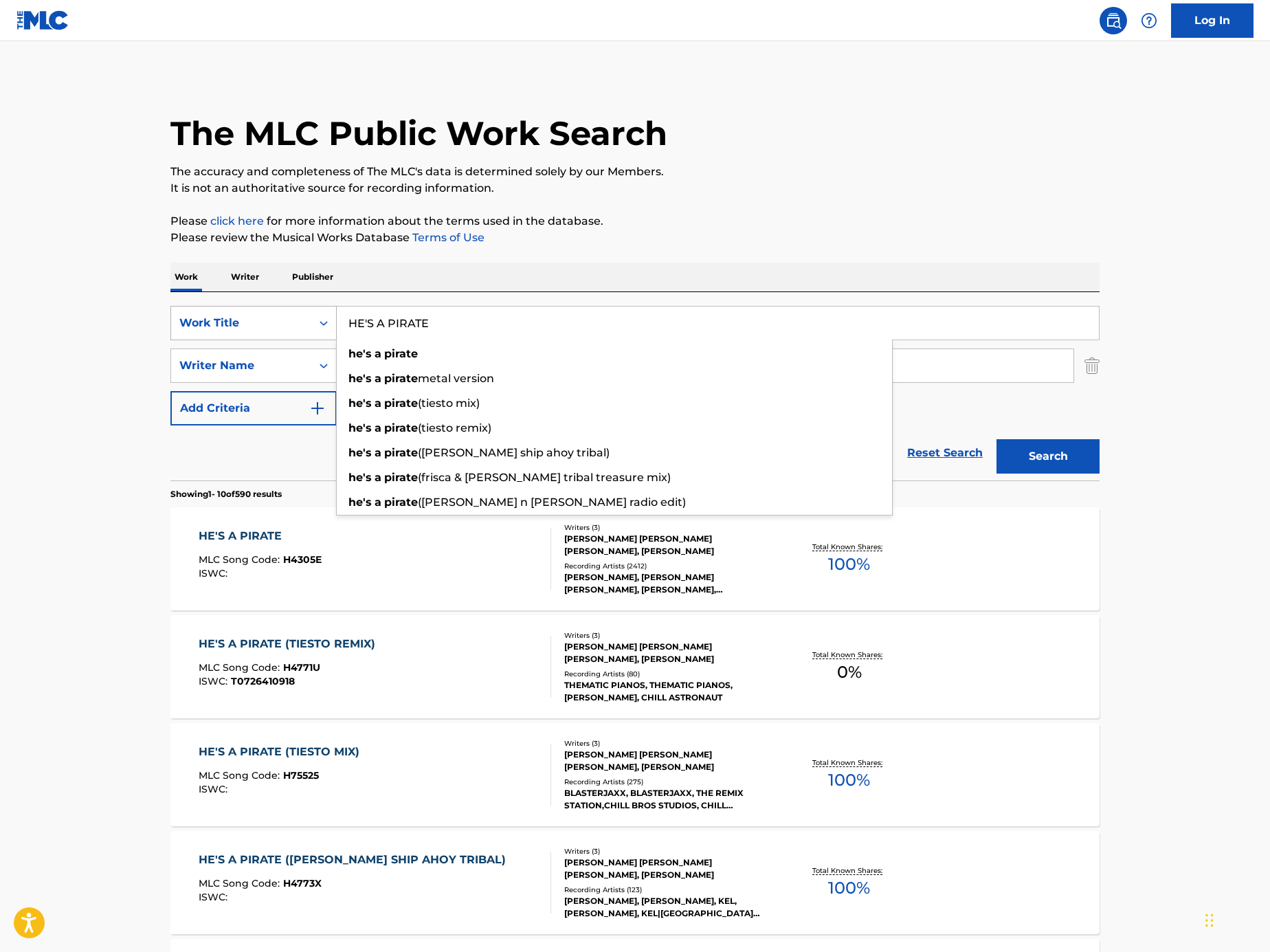
click at [239, 308] on div "Work Title" at bounding box center [254, 323] width 166 height 35
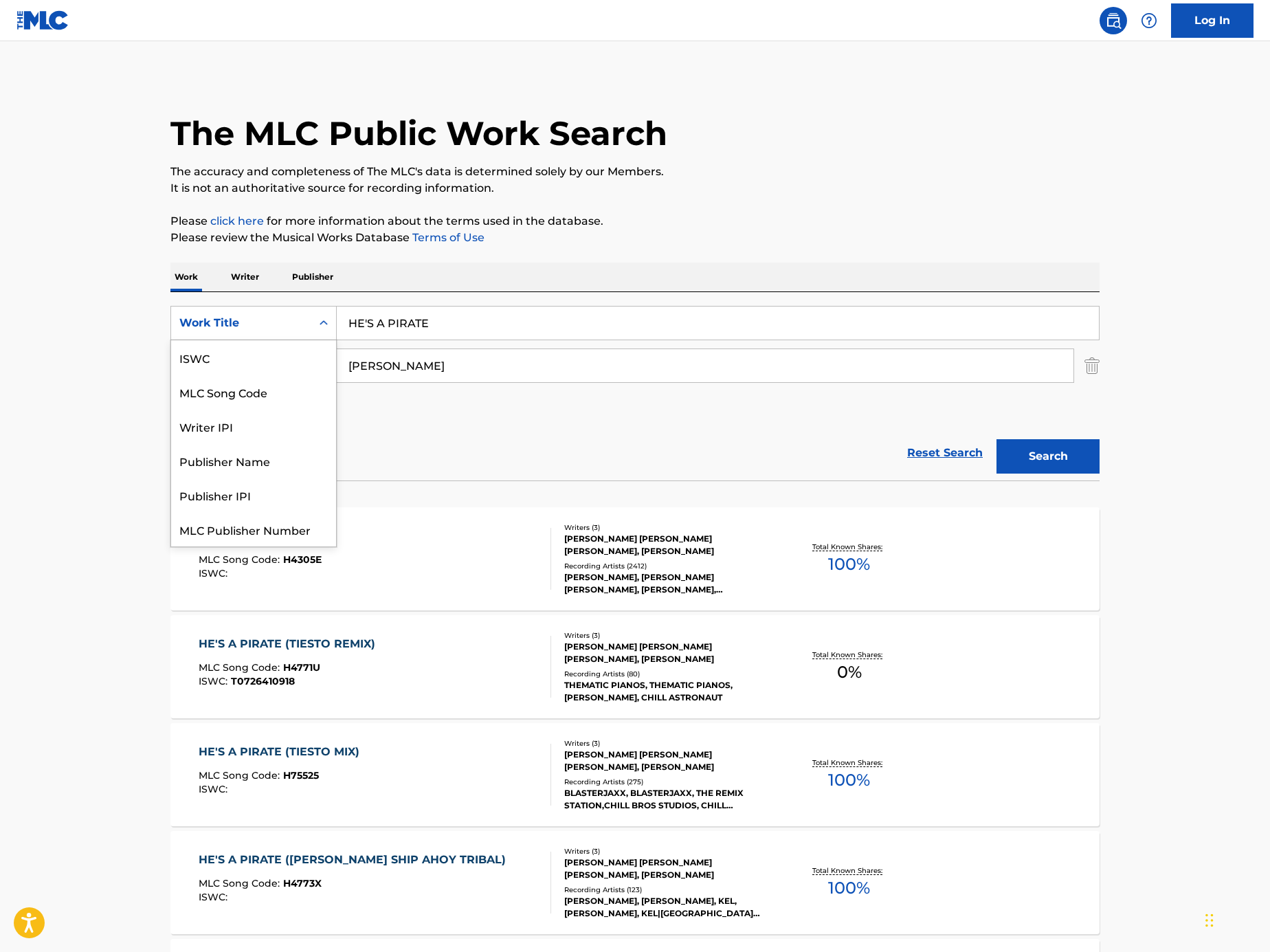
scroll to position [35, 0]
click at [257, 352] on div "MLC Song Code" at bounding box center [254, 357] width 165 height 35
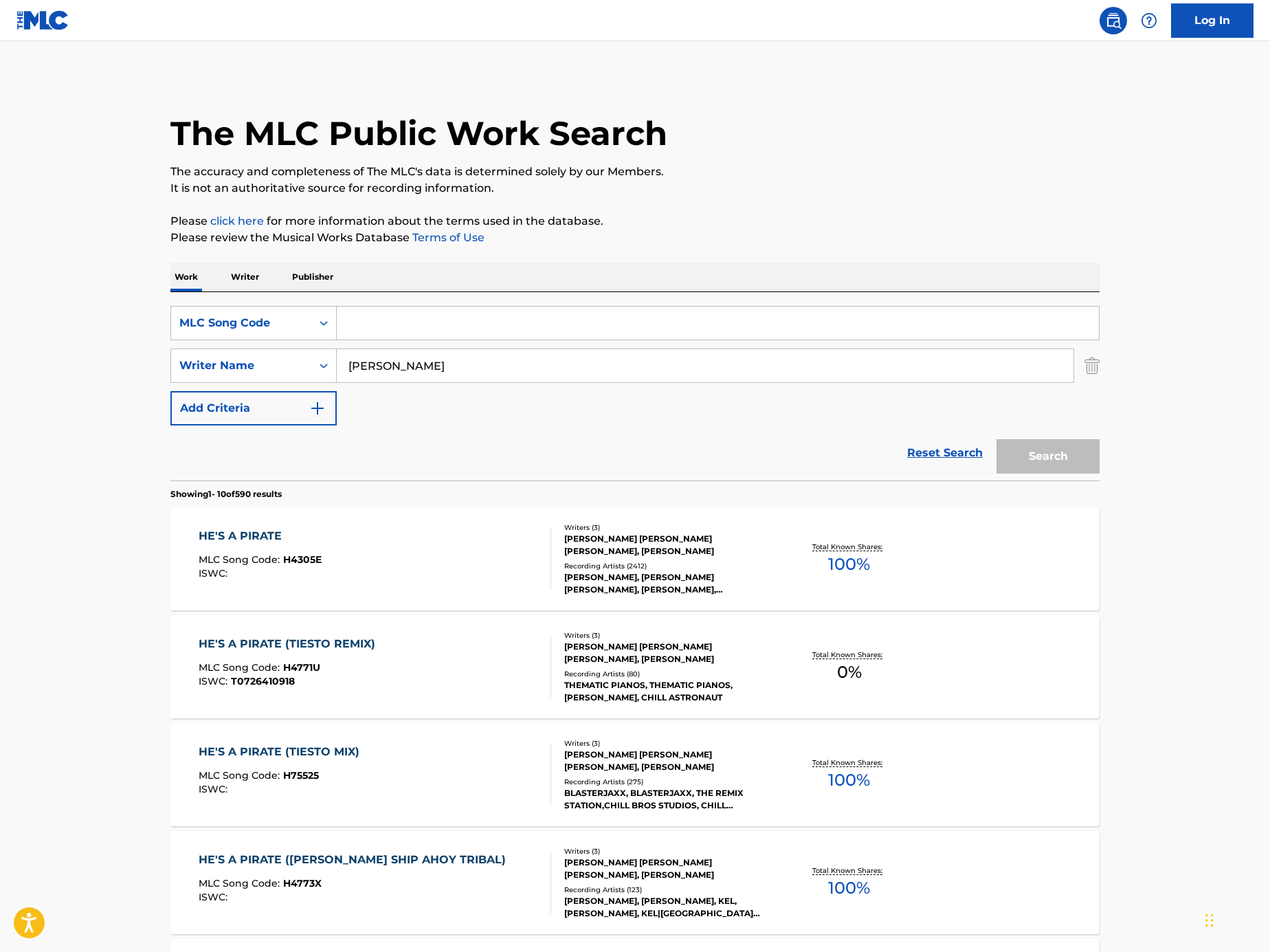
click at [1100, 369] on div "The MLC Public Work Search The accuracy and completeness of The MLC's data is d…" at bounding box center [634, 863] width 962 height 1576
click at [996, 354] on input "[PERSON_NAME]" at bounding box center [705, 365] width 737 height 33
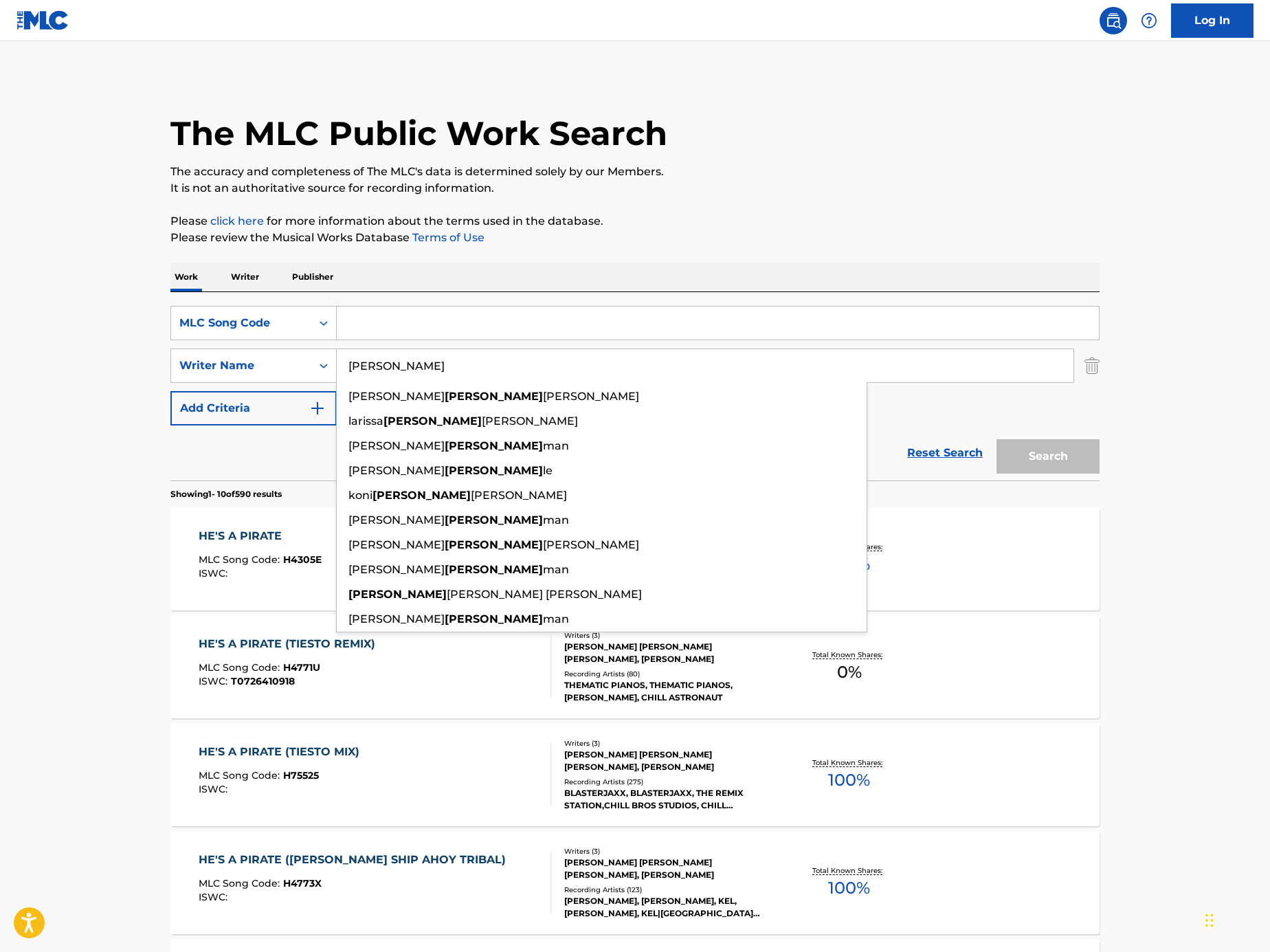
click at [1096, 373] on img "Search Form" at bounding box center [1092, 365] width 15 height 35
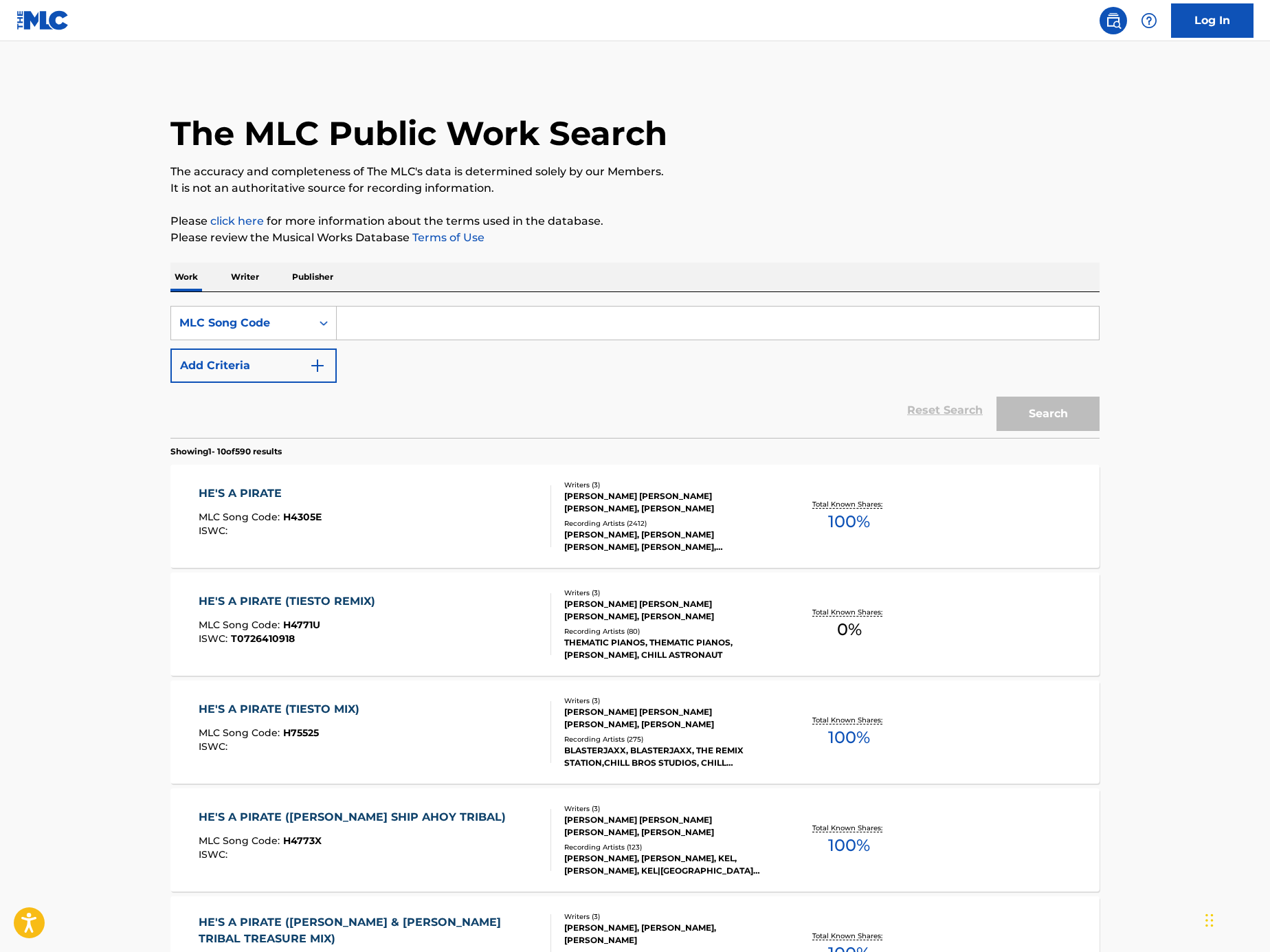
click at [927, 335] on input "Search Form" at bounding box center [718, 323] width 763 height 33
paste input "TD8RYL"
type input "TD8RYL"
click at [1087, 414] on button "Search" at bounding box center [1048, 414] width 103 height 35
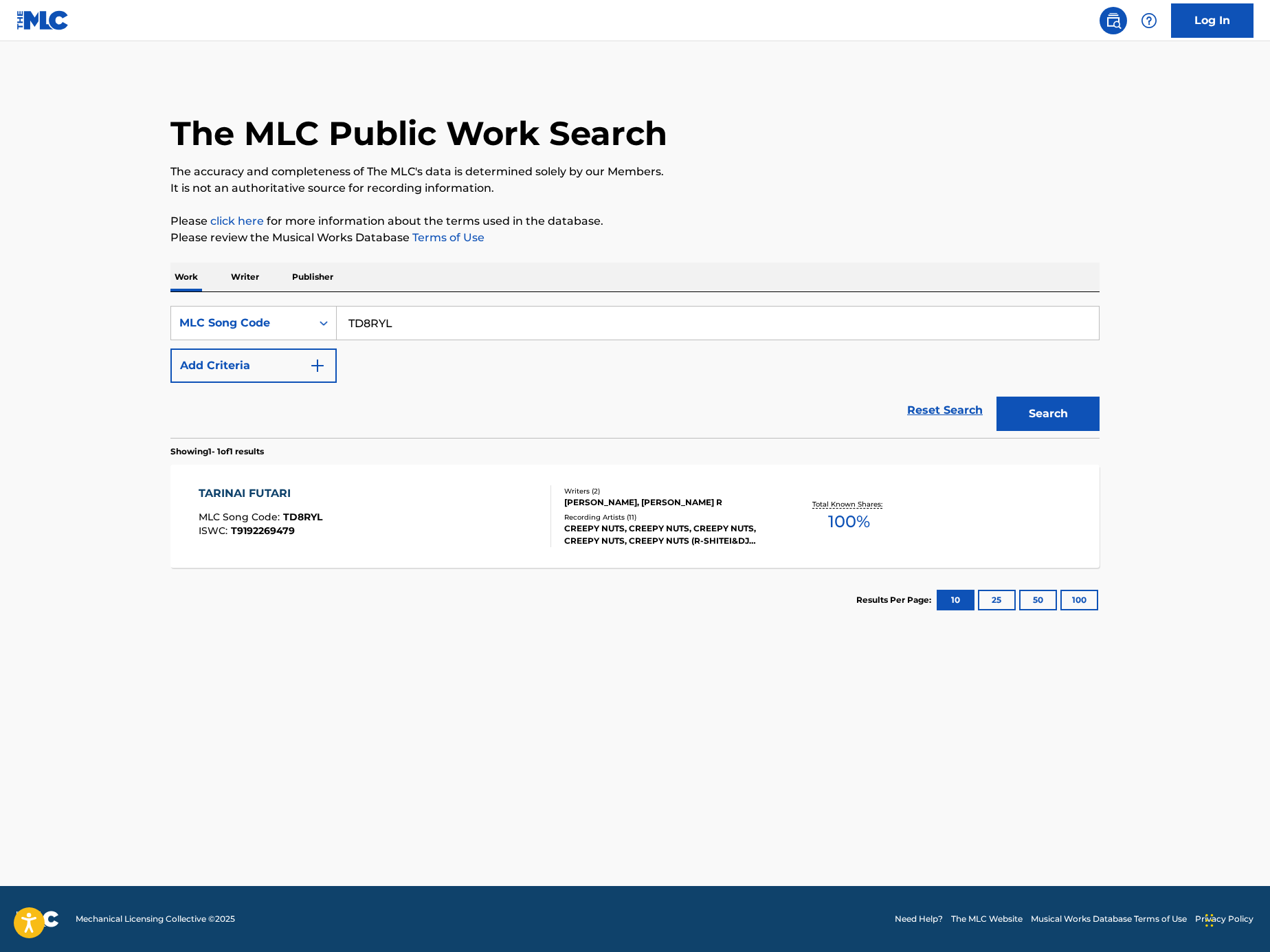
click at [501, 564] on div "TARINAI FUTARI MLC Song Code : TD8RYL ISWC : T9192269479 Writers ( 2 ) MATSUNAG…" at bounding box center [635, 516] width 930 height 103
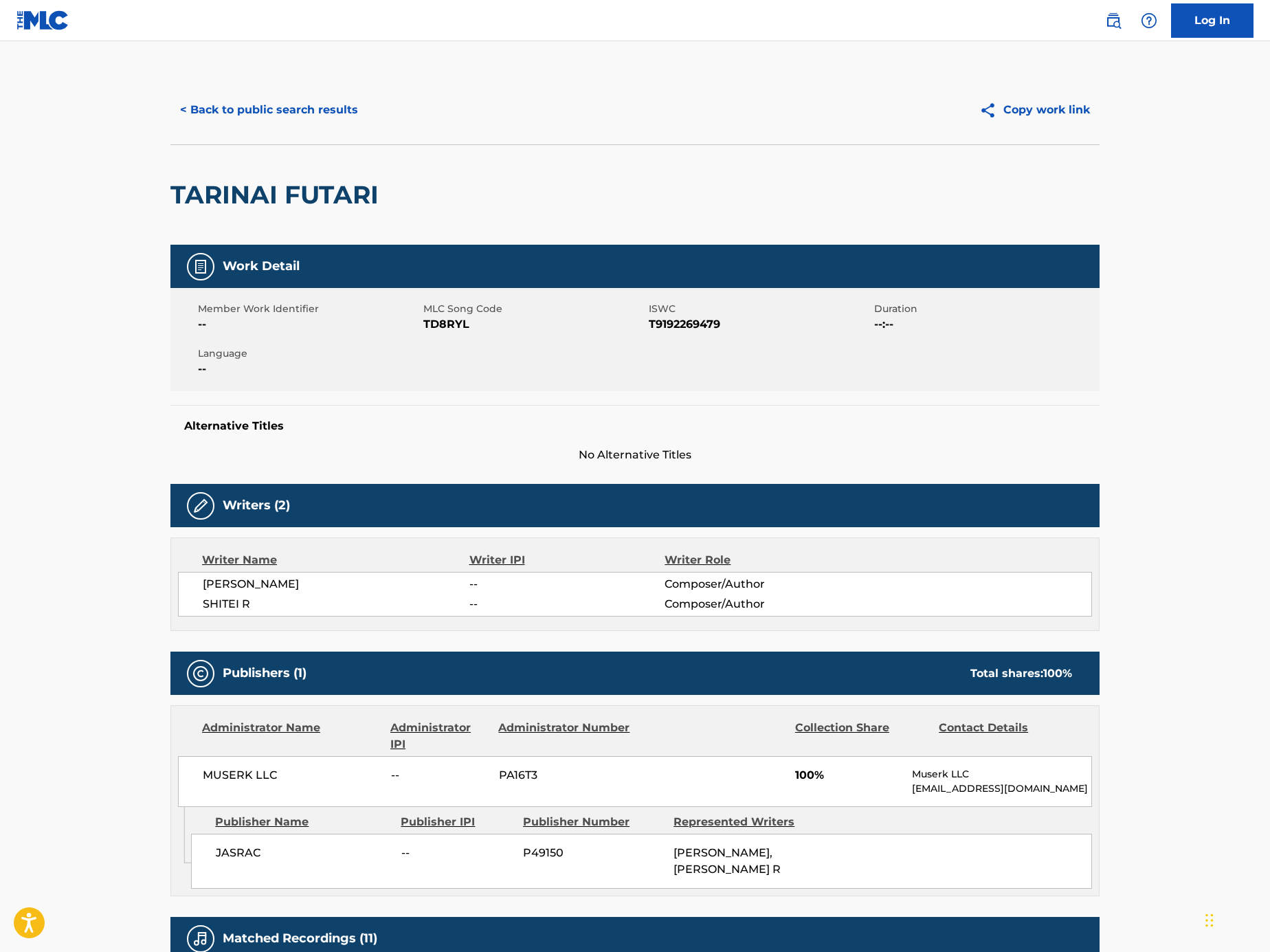
click at [442, 330] on span "TD8RYL" at bounding box center [534, 324] width 222 height 16
click at [326, 108] on button "< Back to public search results" at bounding box center [269, 110] width 197 height 35
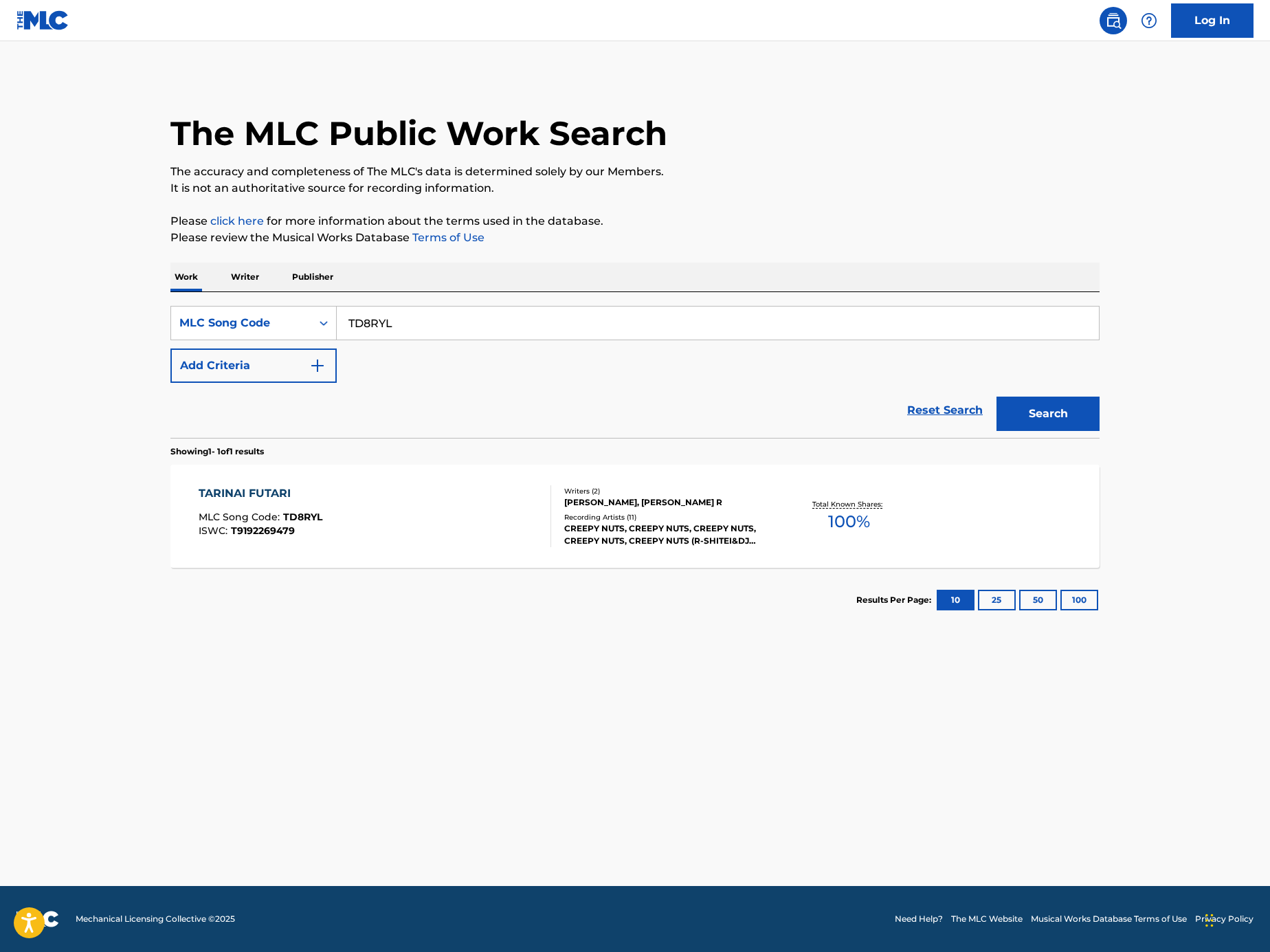
click at [474, 324] on input "TD8RYL" at bounding box center [718, 323] width 763 height 33
paste input "AB2GO5"
type input "AB2GO5"
click at [1046, 404] on button "Search" at bounding box center [1048, 414] width 103 height 35
click at [482, 529] on div "たりないふたり MLC Song Code : AB2GO5 ISWC : T9192269479" at bounding box center [375, 517] width 353 height 62
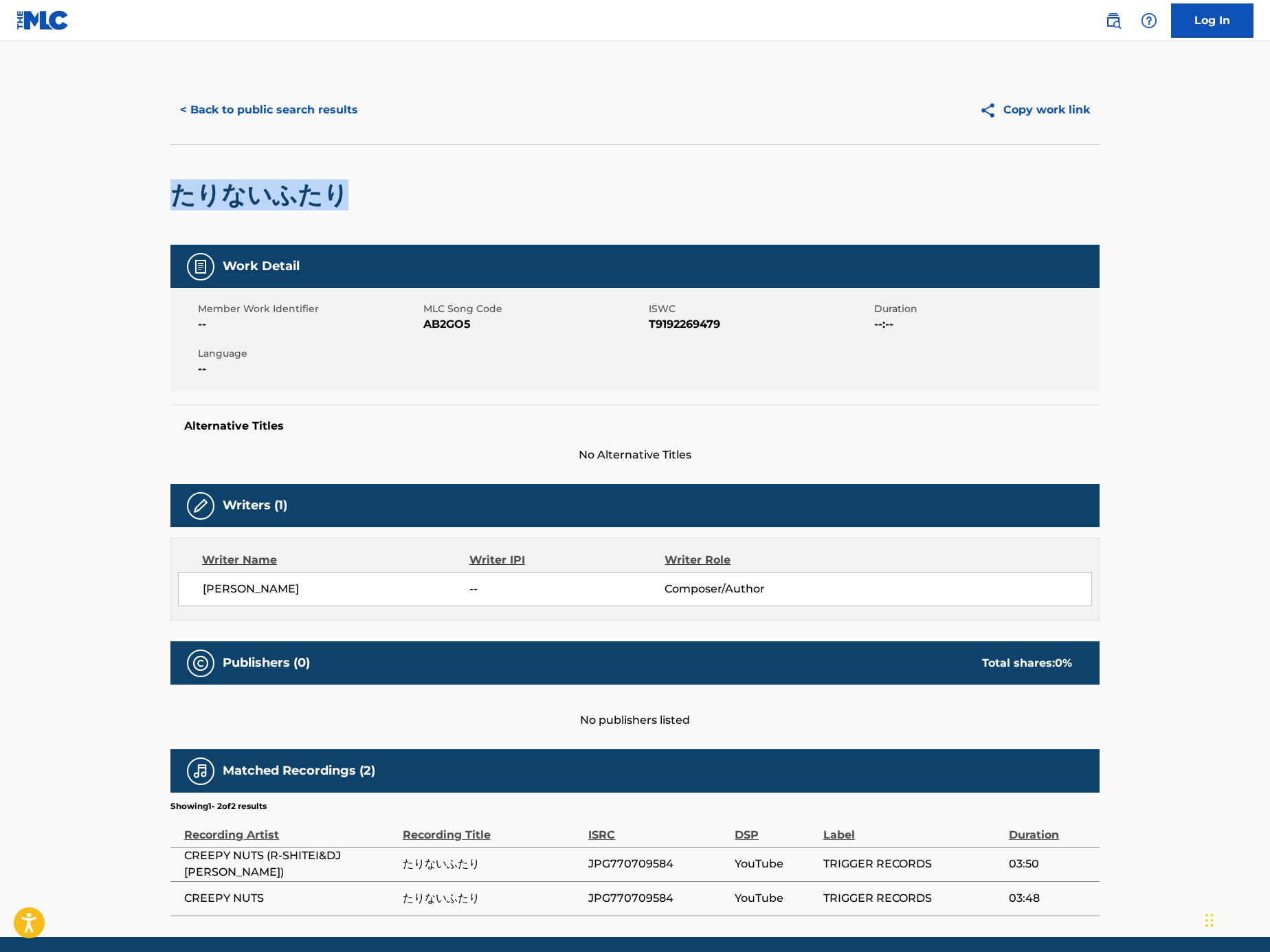
drag, startPoint x: 235, startPoint y: 194, endPoint x: 111, endPoint y: 190, distance: 124.1
click at [111, 190] on main "< Back to public search results Copy work link たりないふたり Work Detail Member Work …" at bounding box center [635, 489] width 1270 height 896
click at [80, 661] on main "< Back to public search results Copy work link たりないふたり Work Detail Member Work …" at bounding box center [635, 489] width 1270 height 896
click at [311, 108] on button "< Back to public search results" at bounding box center [269, 110] width 197 height 35
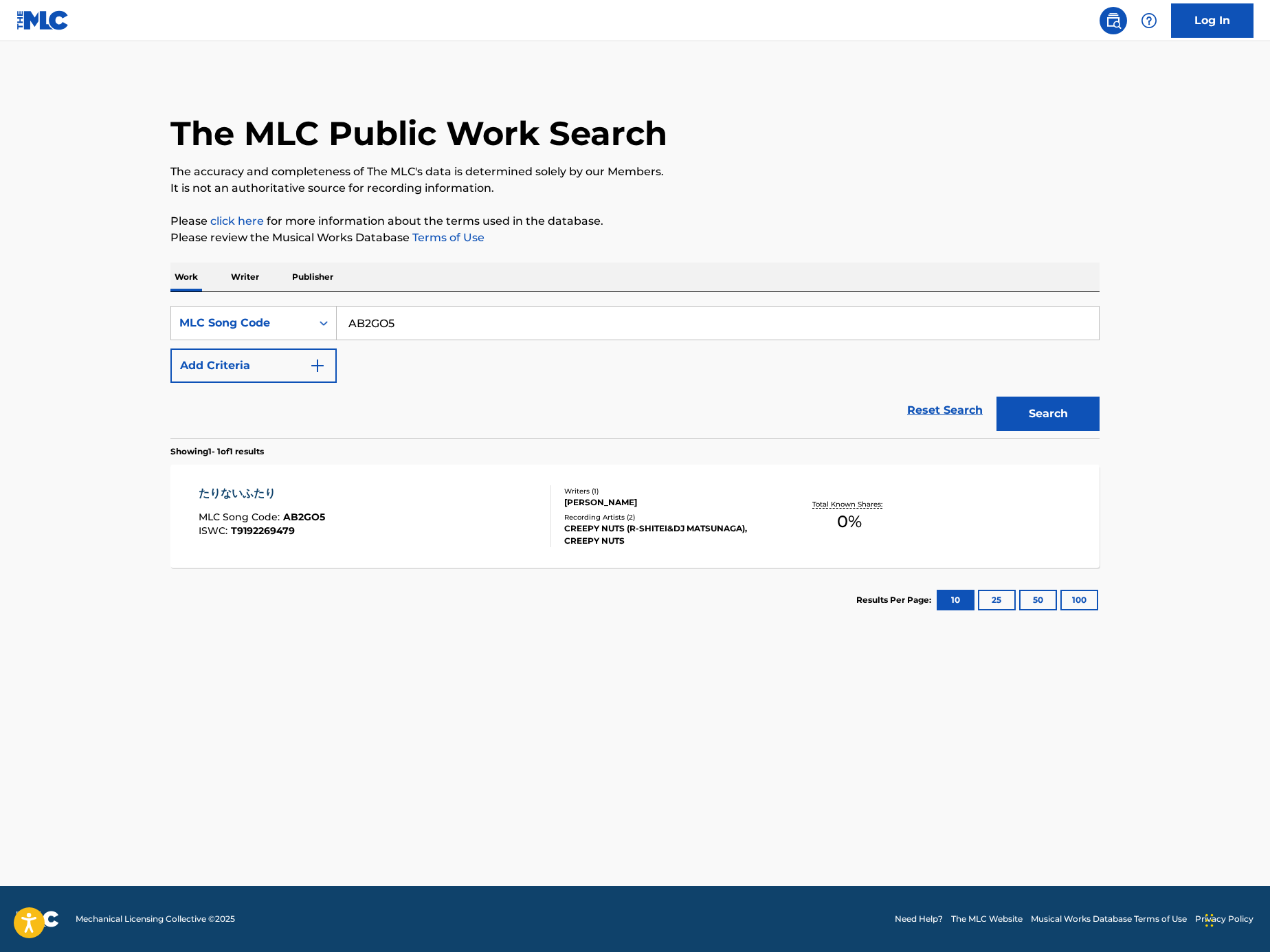
click at [462, 321] on input "AB2GO5" at bounding box center [718, 323] width 763 height 33
paste input "Search Form"
click at [717, 327] on input "Search Form" at bounding box center [718, 323] width 763 height 33
paste input "EA56CR"
type input "EA56CR"
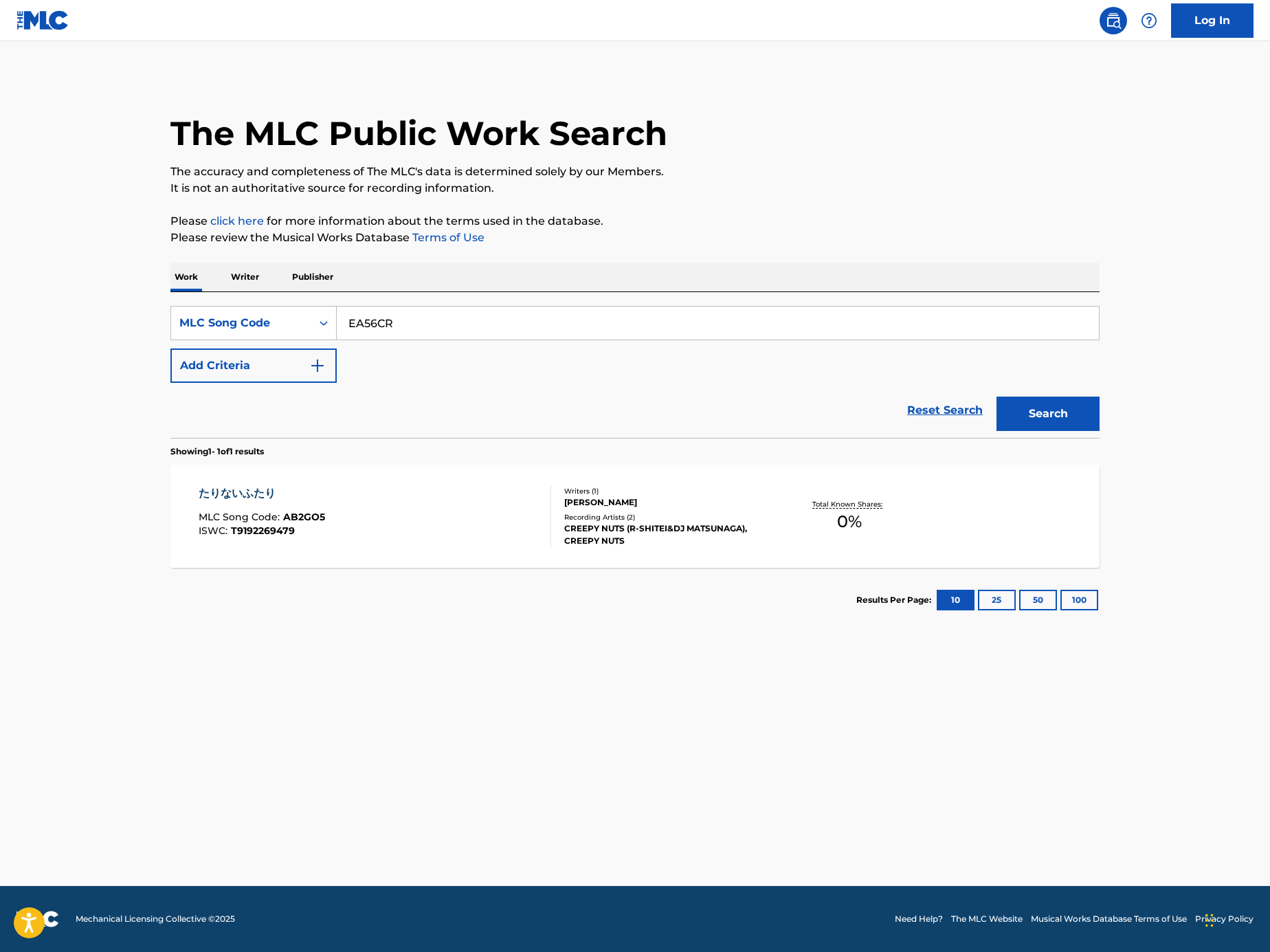
click at [1026, 401] on button "Search" at bounding box center [1048, 414] width 103 height 35
click at [418, 471] on div "ECLIPSED MLC Song Code : EA56CR ISWC : T3009527297 Writers ( 2 ) AKI SHIRAI (PK…" at bounding box center [635, 516] width 930 height 103
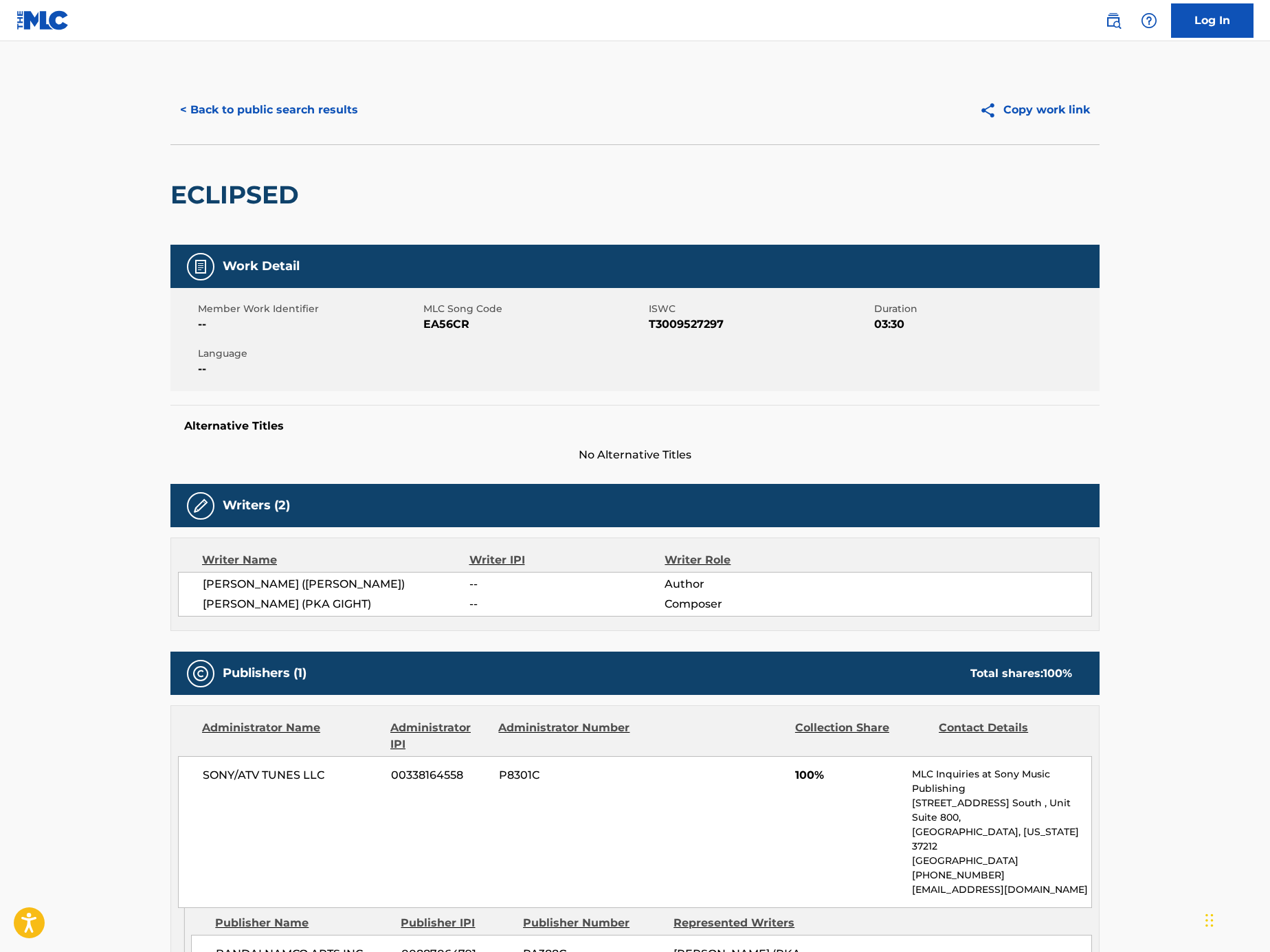
click at [262, 109] on button "< Back to public search results" at bounding box center [269, 110] width 197 height 35
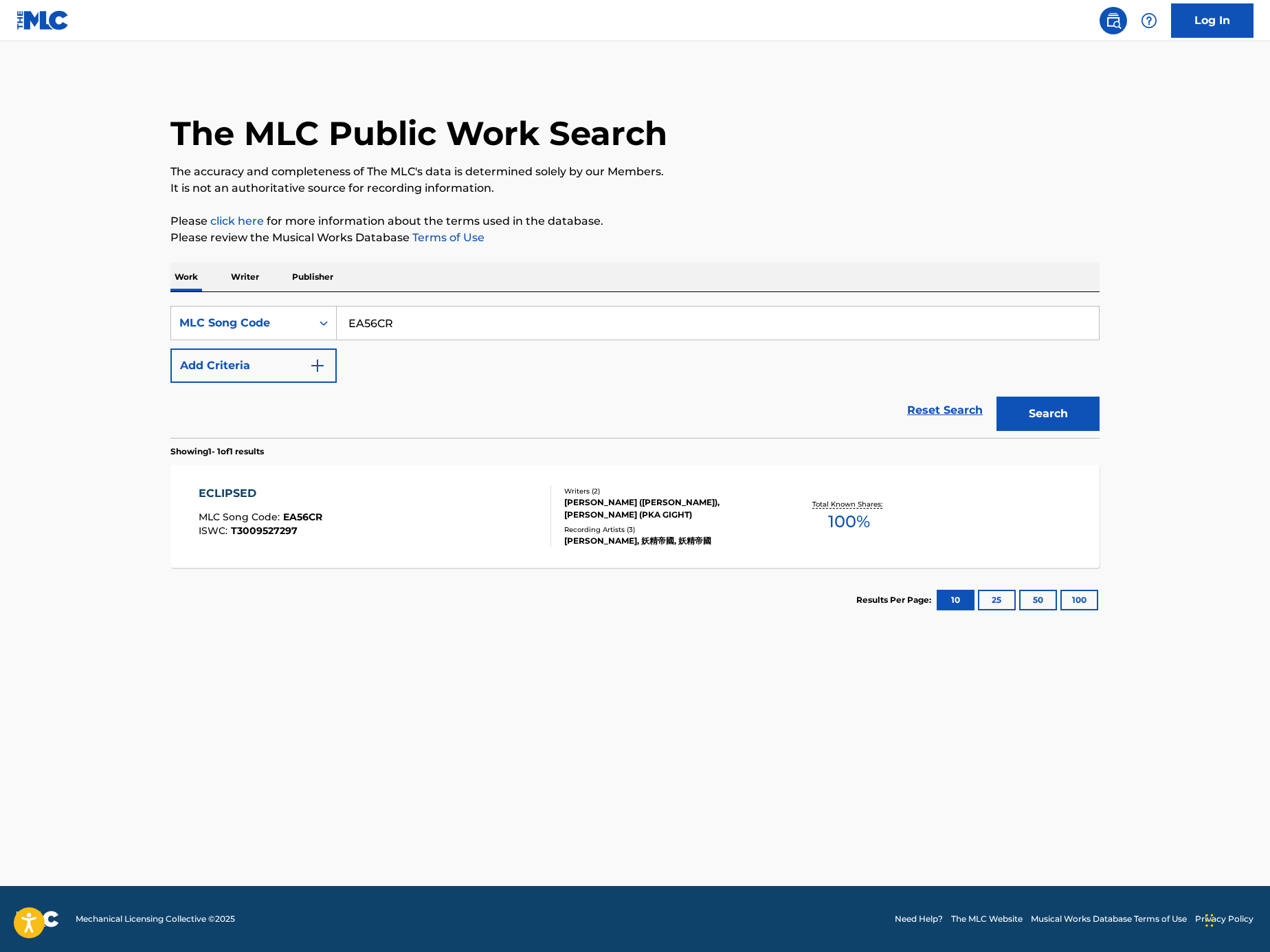
click at [510, 314] on input "EA56CR" at bounding box center [718, 323] width 763 height 33
paste input "Search Form"
click at [619, 325] on input "Search Form" at bounding box center [718, 323] width 763 height 33
paste input "BA1Q8V"
type input "BA1Q8V"
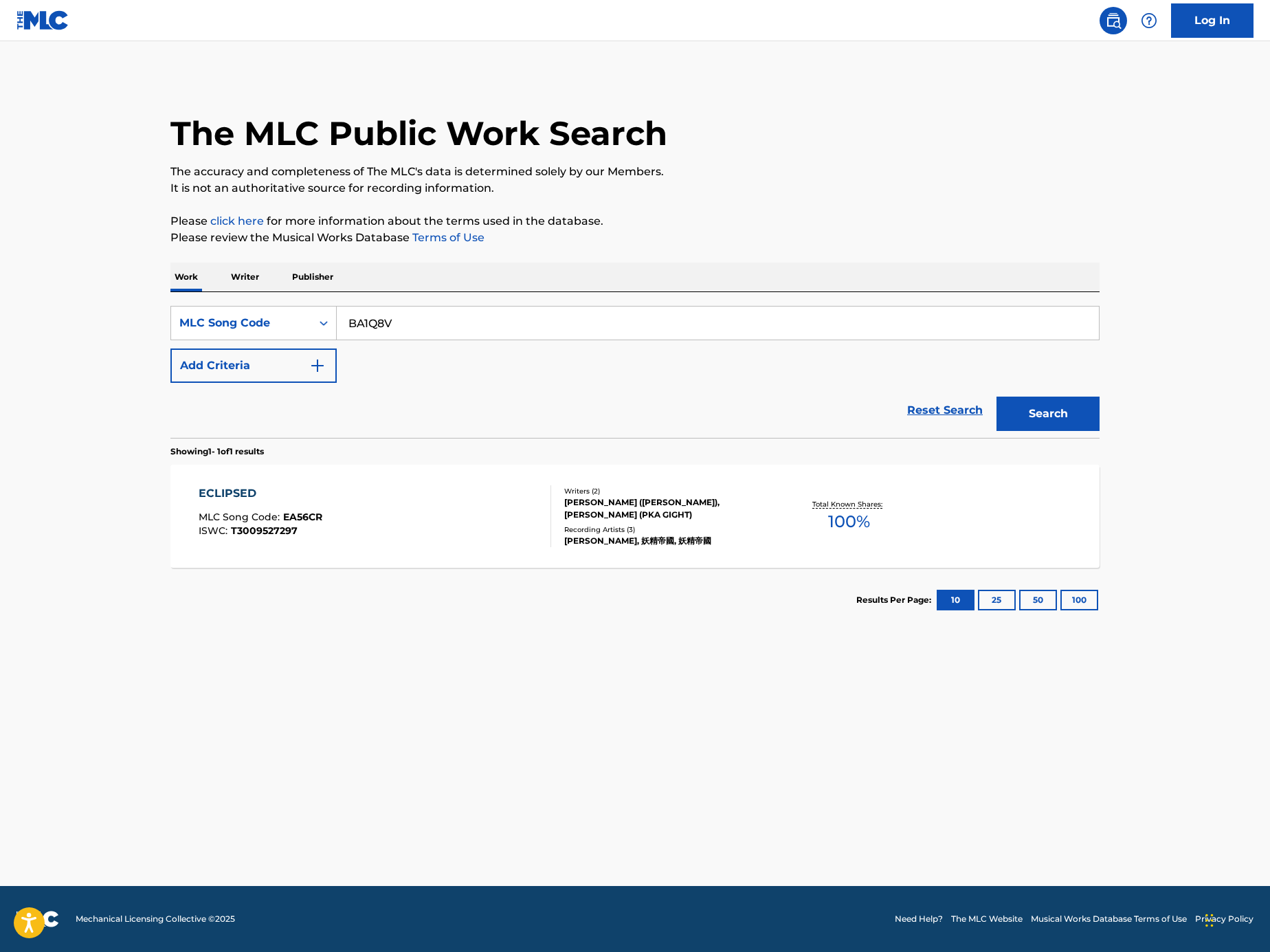
click at [1056, 408] on button "Search" at bounding box center [1048, 414] width 103 height 35
click at [487, 533] on div "BREAKIN LOOSE MLC Song Code : BA1Q8V ISWC : T1016171325" at bounding box center [375, 517] width 353 height 62
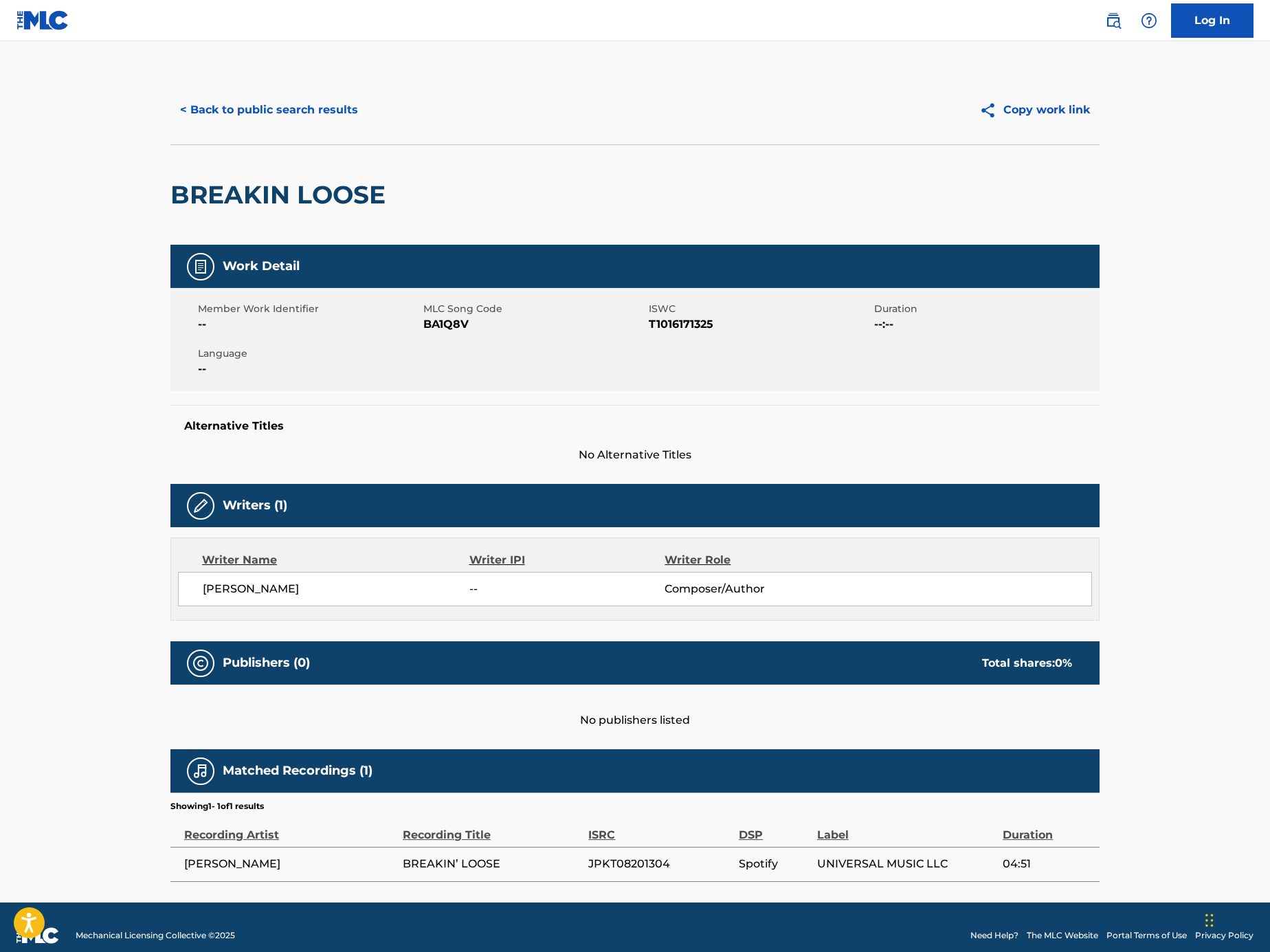
click at [332, 120] on button "< Back to public search results" at bounding box center [269, 110] width 197 height 35
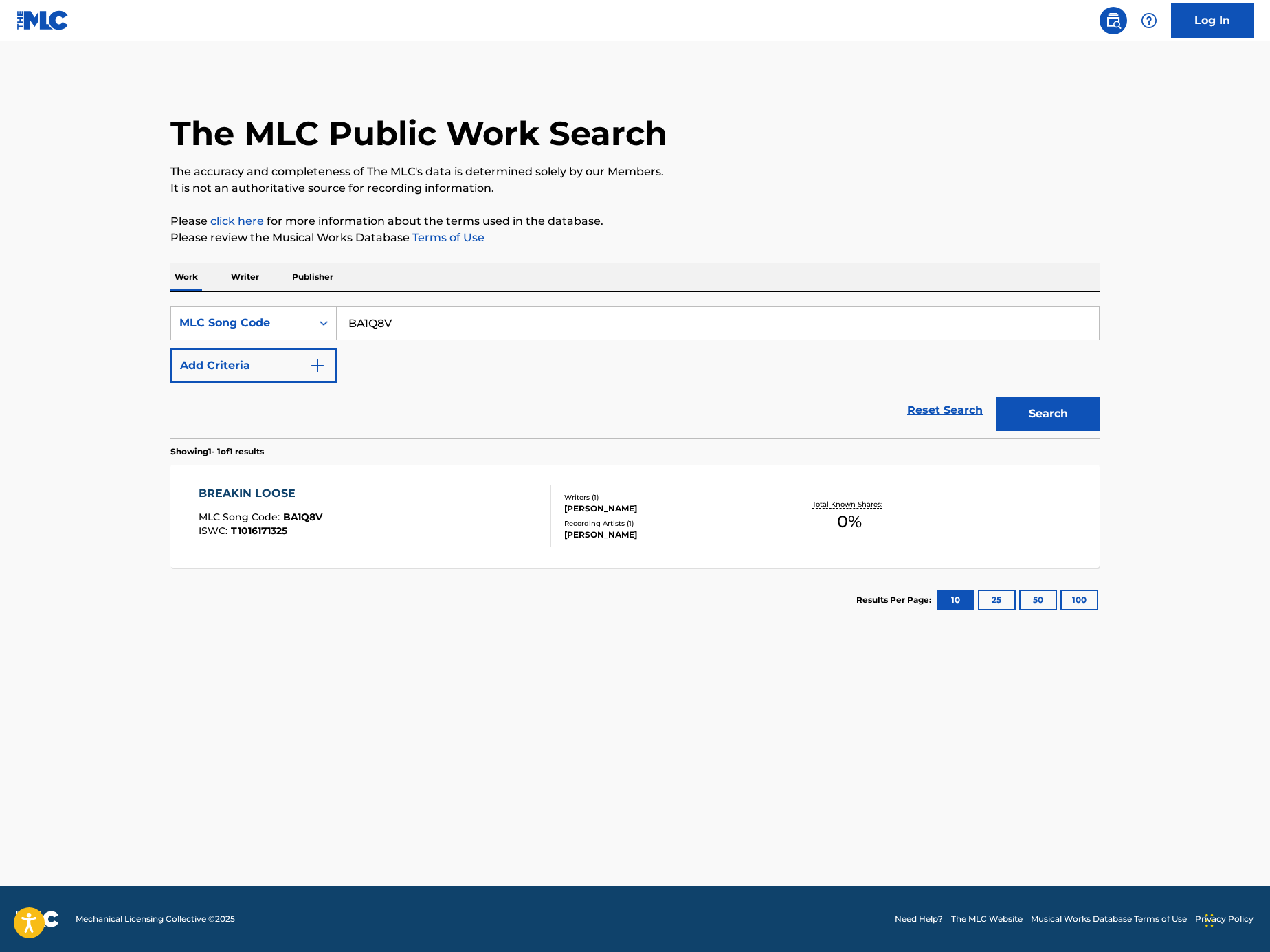
click at [493, 309] on input "BA1Q8V" at bounding box center [718, 323] width 763 height 33
paste input "DVBBBS"
type input "DVBBBS"
click at [1030, 418] on button "Search" at bounding box center [1048, 414] width 103 height 35
click at [474, 519] on div "DOKURYUUNO COBRA MLC Song Code : DVBBBS ISWC :" at bounding box center [375, 517] width 353 height 62
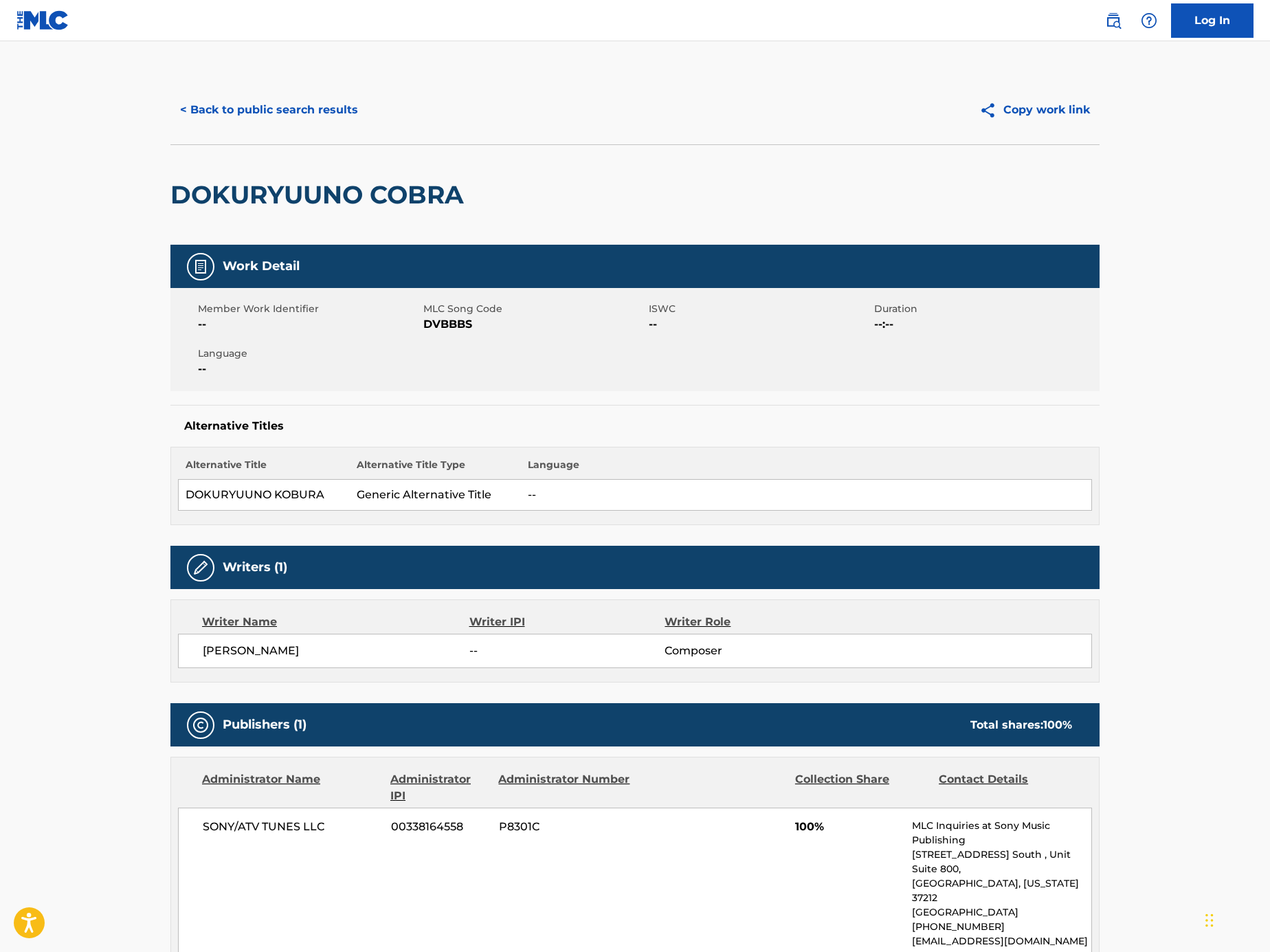
click at [262, 89] on div "< Back to public search results Copy work link" at bounding box center [635, 110] width 930 height 69
click at [281, 111] on button "< Back to public search results" at bounding box center [269, 110] width 197 height 35
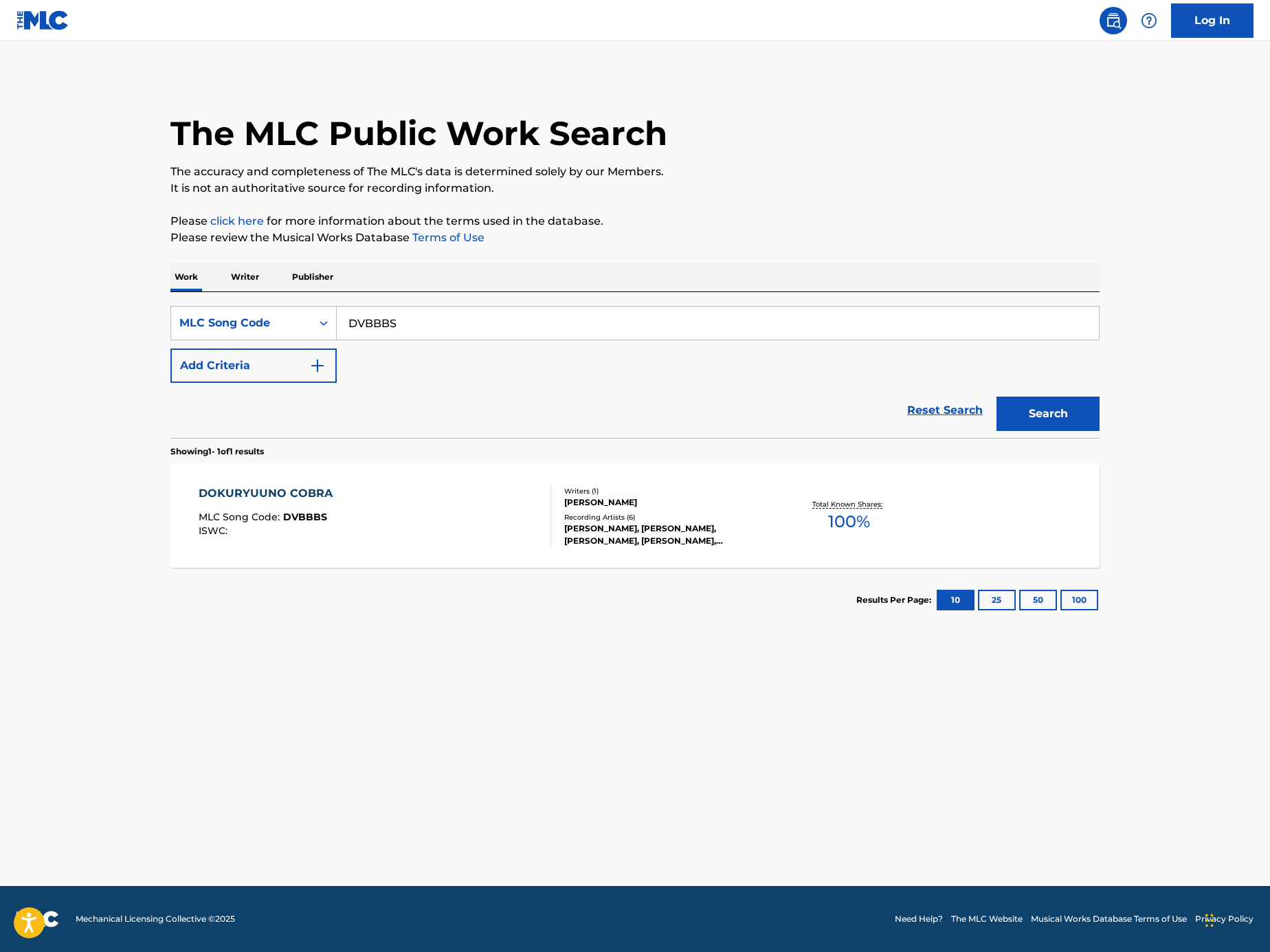
click at [476, 333] on input "DVBBBS" at bounding box center [718, 323] width 763 height 33
paste input "Search Form"
click at [749, 332] on input "Search Form" at bounding box center [718, 323] width 763 height 33
paste input "Y24839"
type input "Y24839"
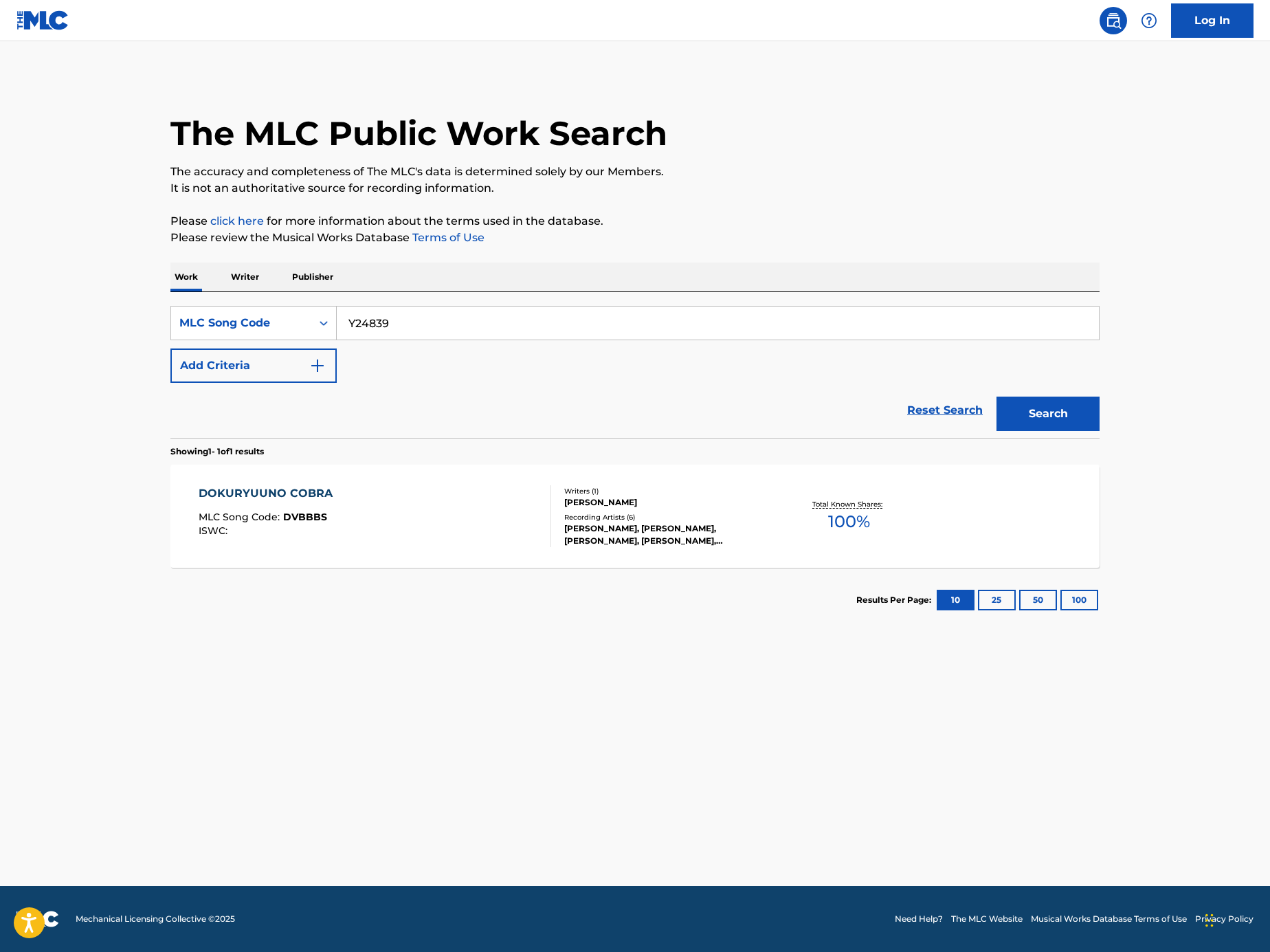
click at [1012, 412] on button "Search" at bounding box center [1048, 414] width 103 height 35
click at [509, 524] on div "YOAKE UMAREKURU SHOUJO (INSTRUMENTAL) MLC Song Code : Y24839 ISWC :" at bounding box center [375, 517] width 353 height 62
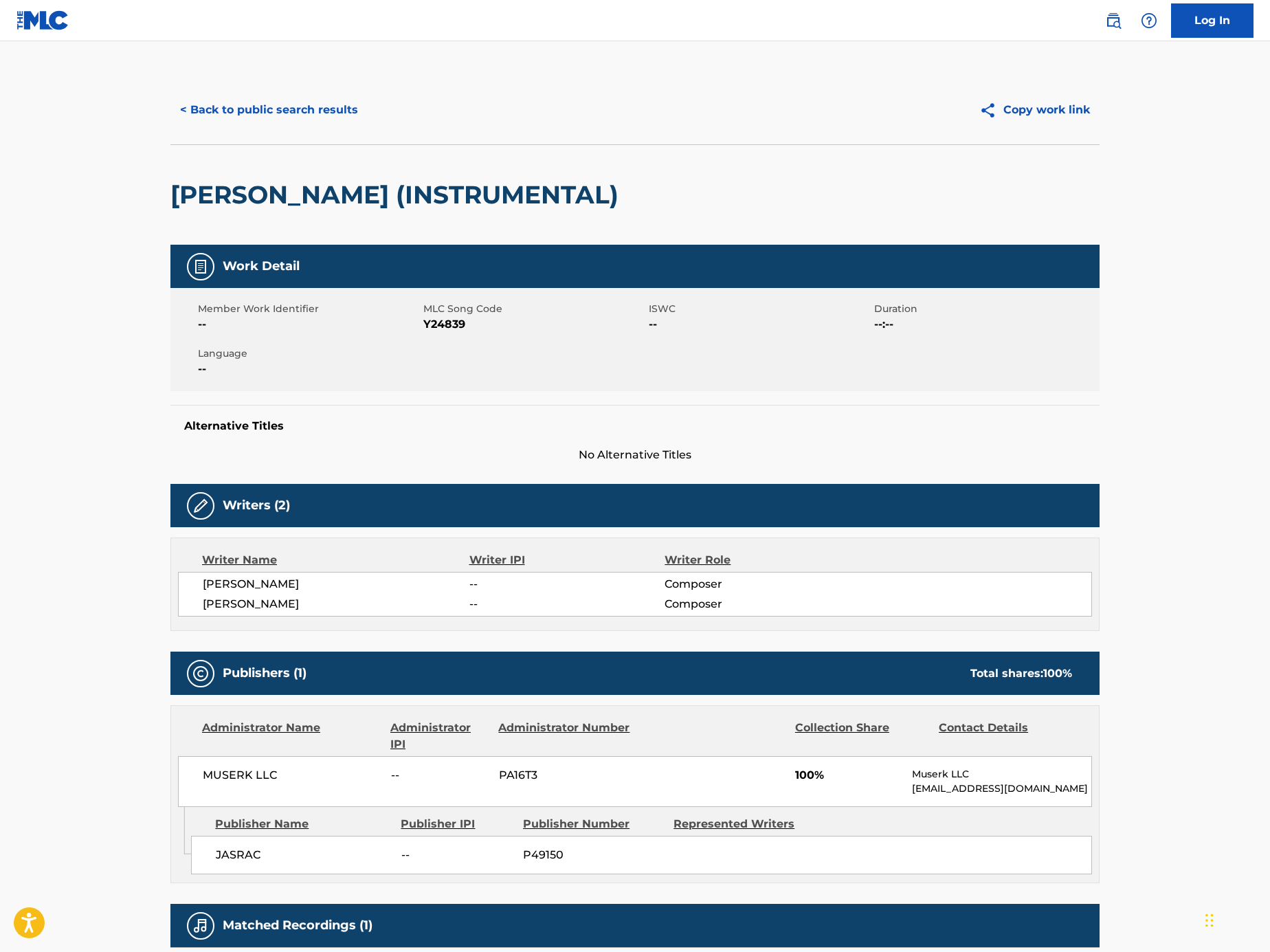
click at [304, 106] on button "< Back to public search results" at bounding box center [269, 110] width 197 height 35
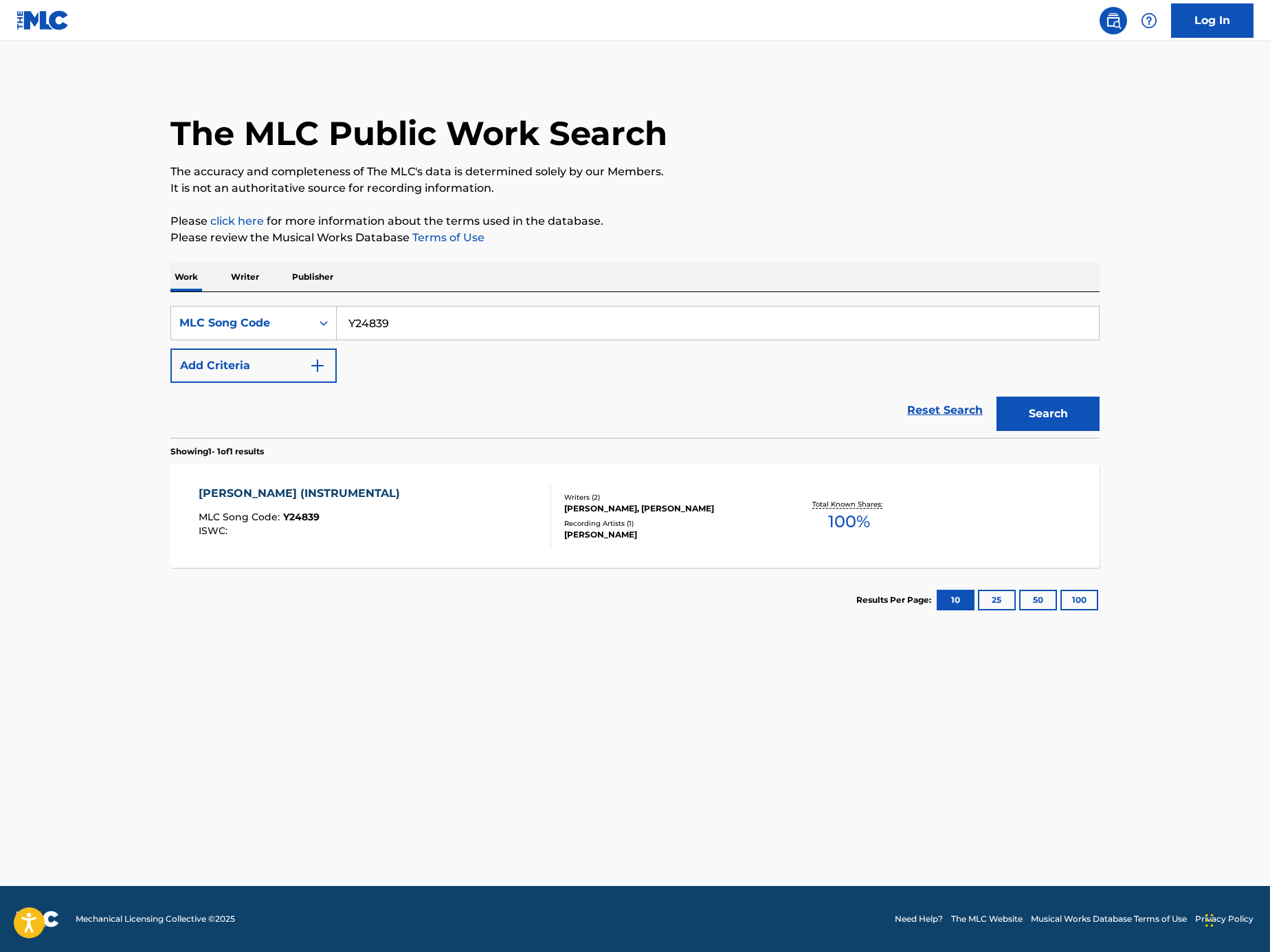
click at [524, 333] on input "Y24839" at bounding box center [718, 323] width 763 height 33
paste input "Search Form"
click at [725, 320] on input "Search Form" at bounding box center [718, 323] width 763 height 33
paste input "DB04G0"
type input "DB04G0"
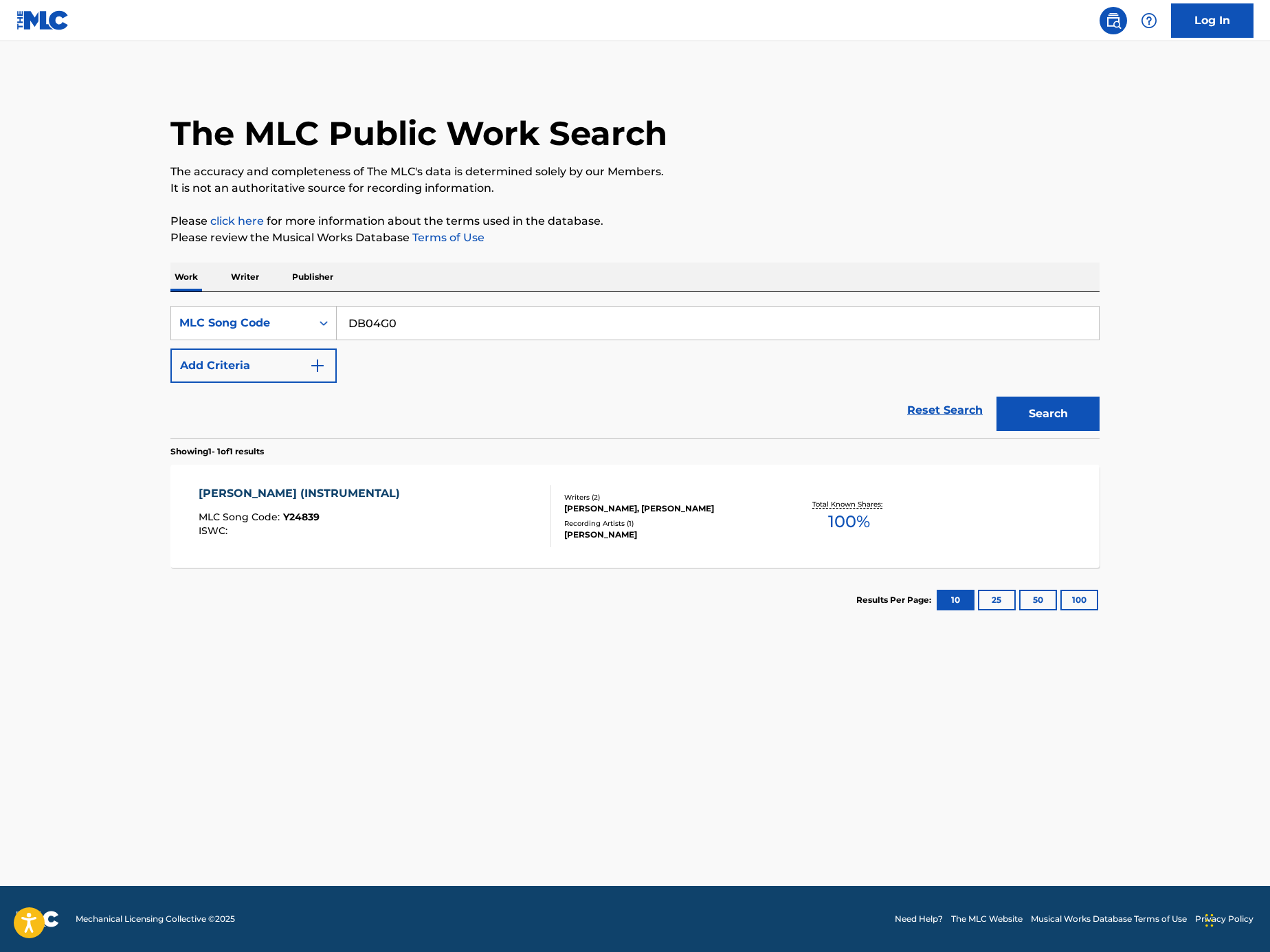
drag, startPoint x: 1062, startPoint y: 409, endPoint x: 1046, endPoint y: 432, distance: 28.0
click at [1062, 410] on button "Search" at bounding box center [1048, 414] width 103 height 35
click at [425, 549] on div "DA MA SHI E MLC Song Code : DB04G0 ISWC : T1015961654 Writers ( 1 ) JYO HISAISH…" at bounding box center [635, 516] width 930 height 103
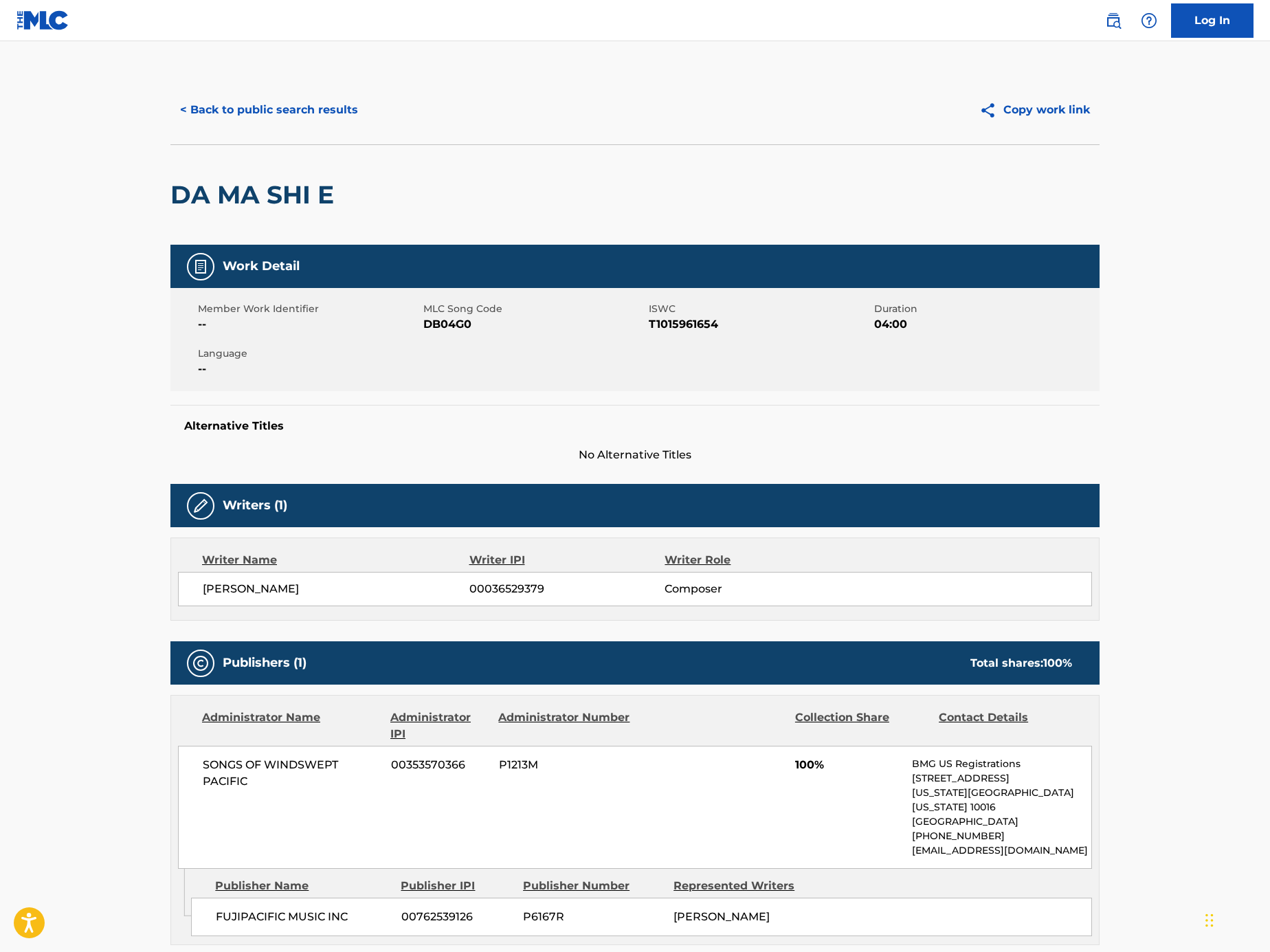
click at [312, 108] on button "< Back to public search results" at bounding box center [269, 110] width 197 height 35
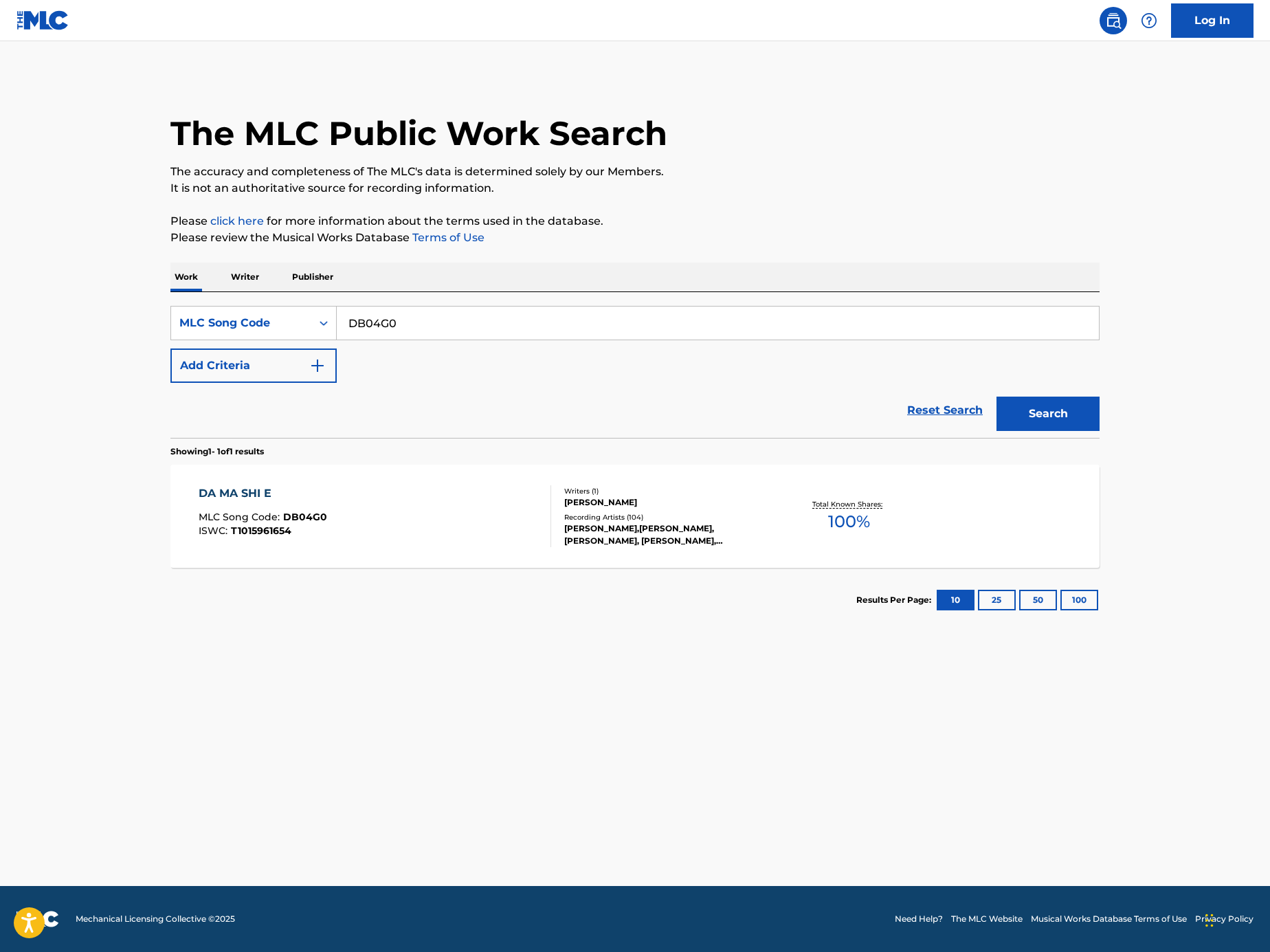
click at [506, 310] on input "DB04G0" at bounding box center [718, 323] width 763 height 33
paste input "RO17LO"
type input "RO17LO"
click at [1088, 418] on button "Search" at bounding box center [1048, 414] width 103 height 35
click at [283, 543] on div "ROKI MLC Song Code : RO17LO ISWC : T9243866662" at bounding box center [260, 517] width 123 height 62
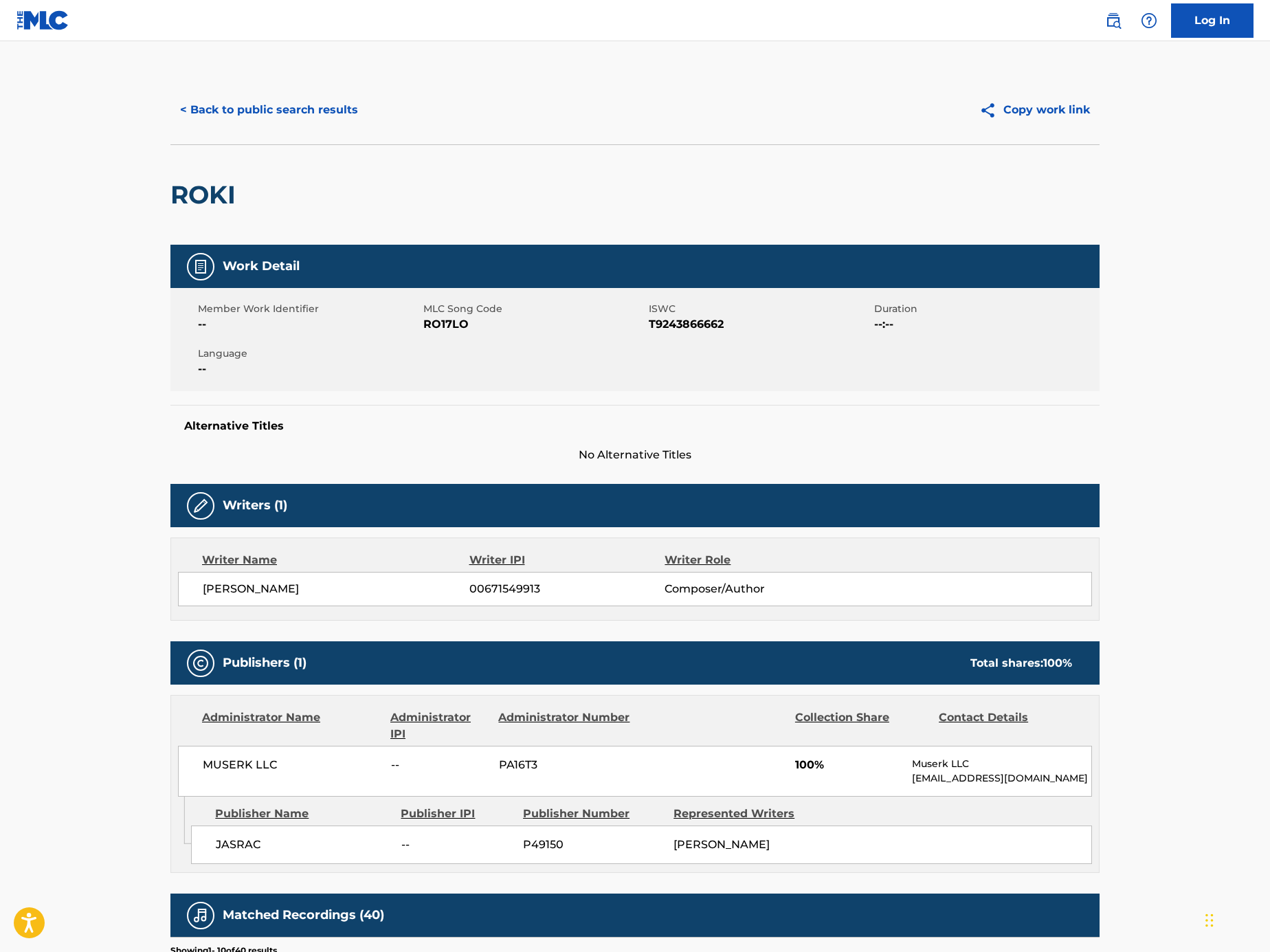
click at [259, 105] on button "< Back to public search results" at bounding box center [269, 110] width 197 height 35
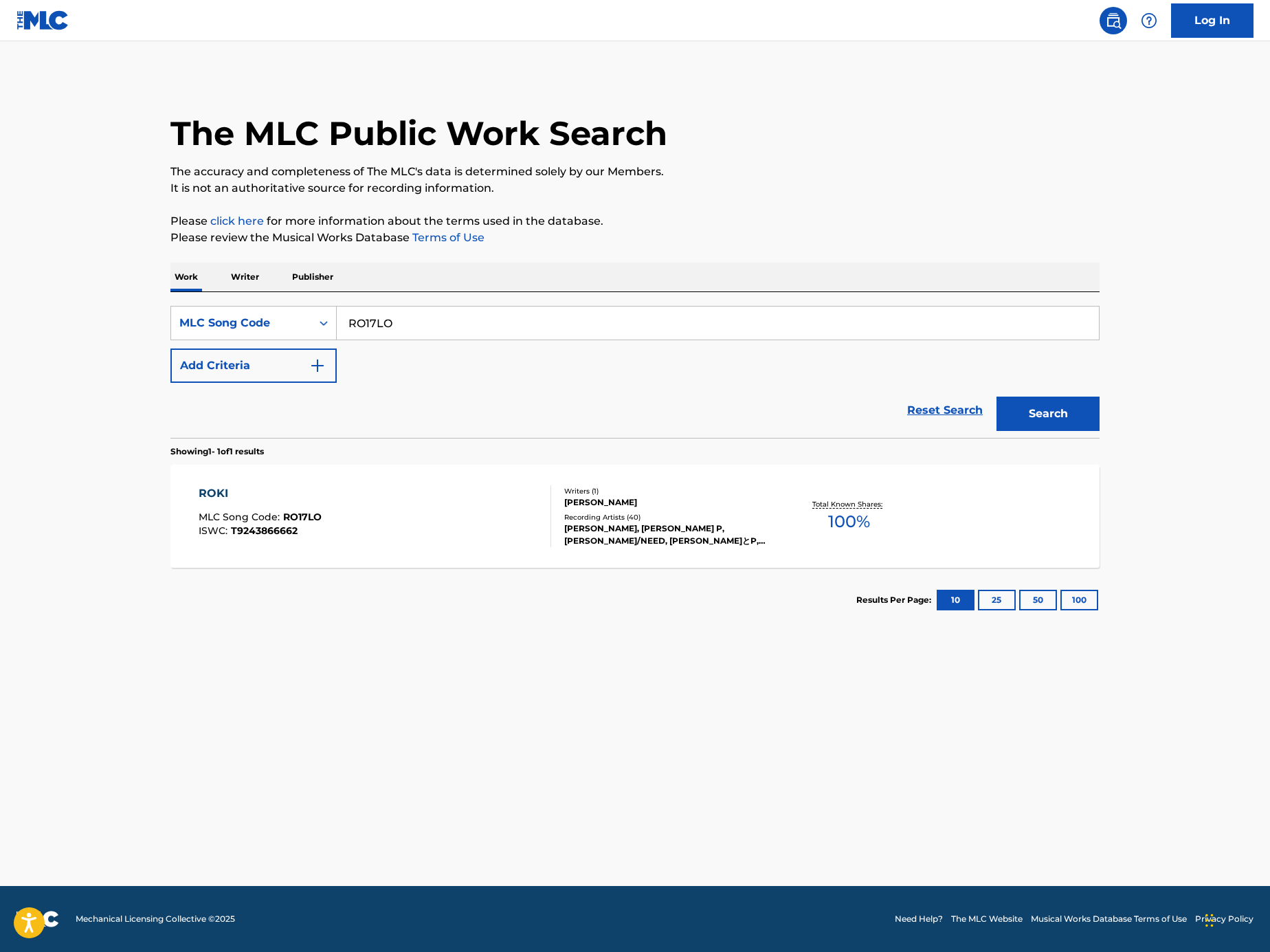
click at [436, 313] on input "RO17LO" at bounding box center [718, 323] width 763 height 33
paste input "Search Form"
click at [674, 312] on input "Search Form" at bounding box center [718, 323] width 763 height 33
paste input "N2048K"
type input "N2048K"
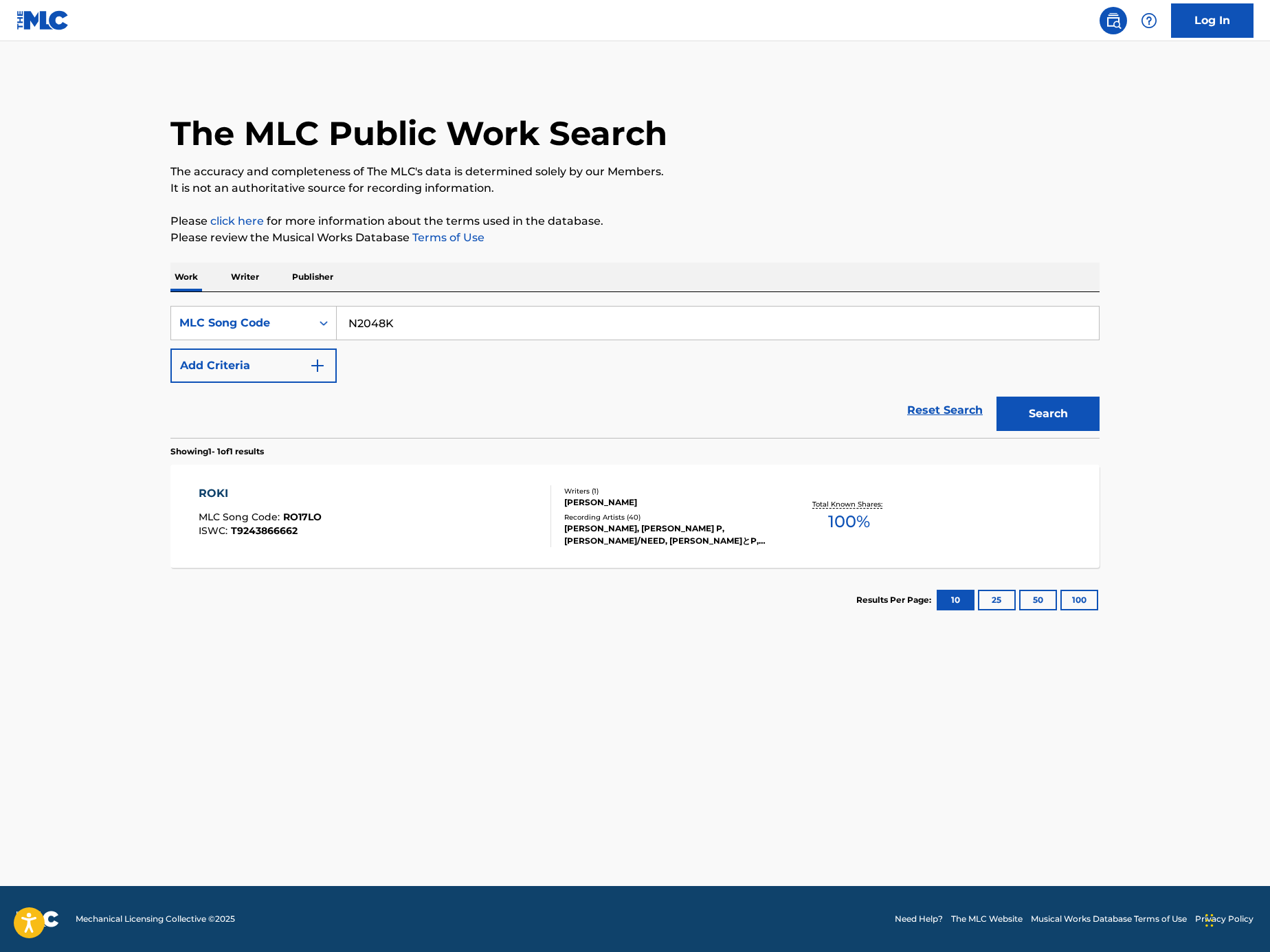
click at [1035, 392] on div "Search" at bounding box center [1044, 410] width 110 height 55
click at [1035, 404] on button "Search" at bounding box center [1048, 414] width 103 height 35
click at [483, 543] on div "NAUSICAA REQUEIM MLC Song Code : N2048K ISWC :" at bounding box center [375, 517] width 353 height 62
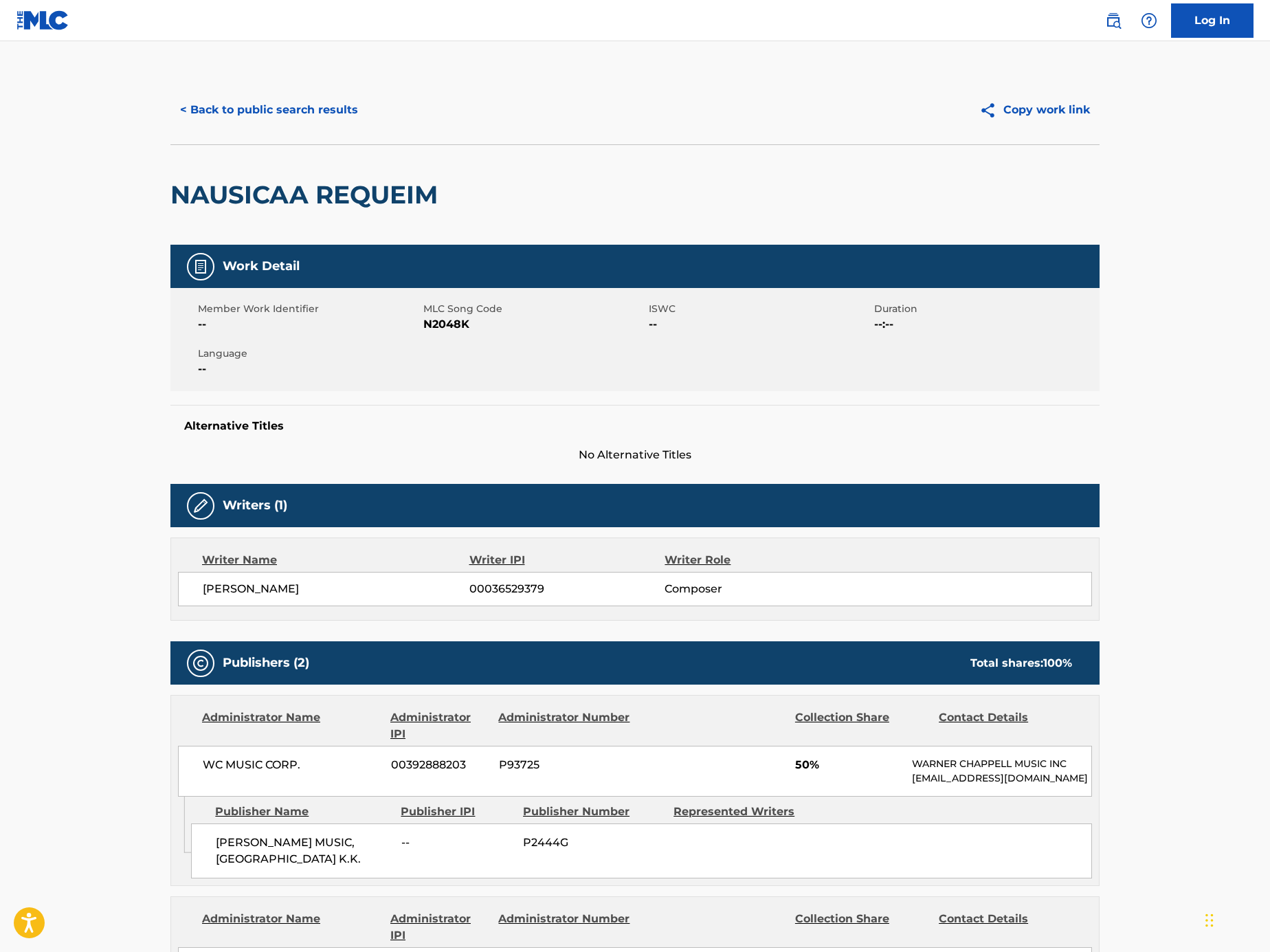
click at [261, 104] on button "< Back to public search results" at bounding box center [269, 110] width 197 height 35
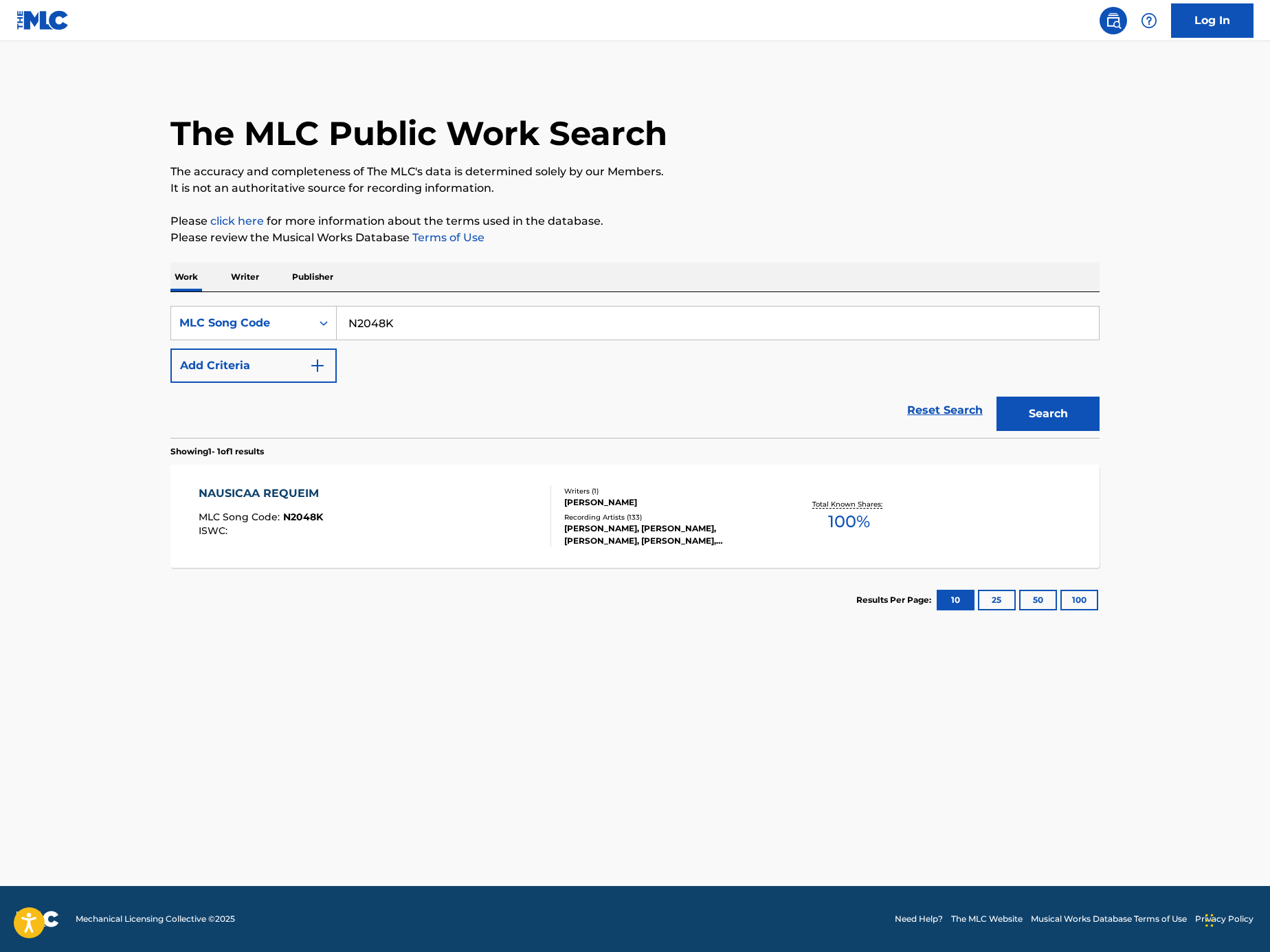
click at [488, 352] on div "SearchWithCriteriadac3615d-24d4-4ebd-87fa-da33d9ee07fa MLC Song Code N2048K Add…" at bounding box center [635, 344] width 930 height 77
click at [489, 333] on input "N2048K" at bounding box center [718, 323] width 763 height 33
paste input "Search Form"
click at [736, 321] on input "Search Form" at bounding box center [718, 323] width 763 height 33
paste input "PVCN5S"
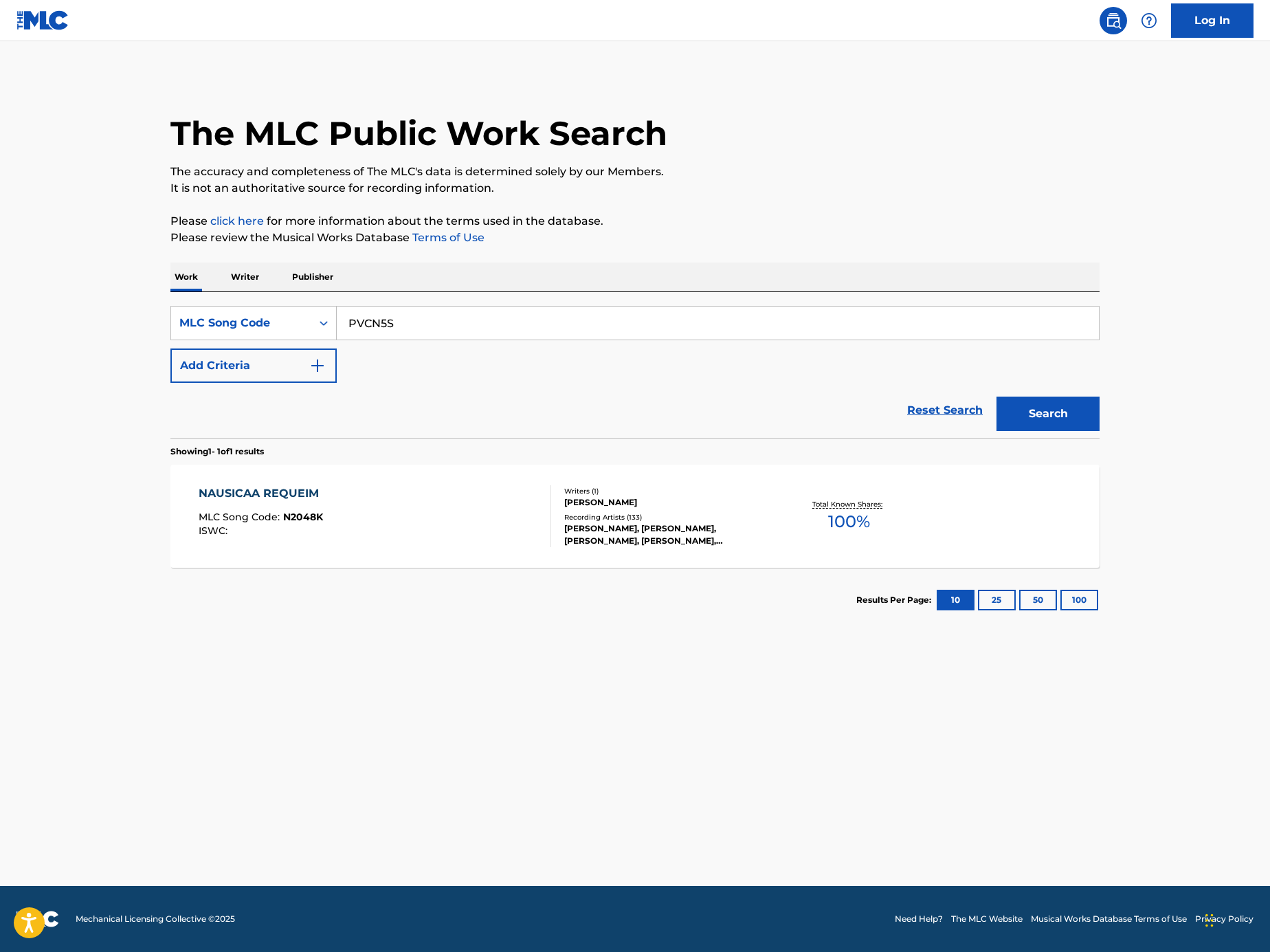
type input "PVCN5S"
click at [1030, 407] on button "Search" at bounding box center [1048, 414] width 103 height 35
click at [402, 330] on input "PVCN5S" at bounding box center [718, 323] width 763 height 33
paste input "Search Form"
click at [672, 313] on input "Search Form" at bounding box center [718, 323] width 763 height 33
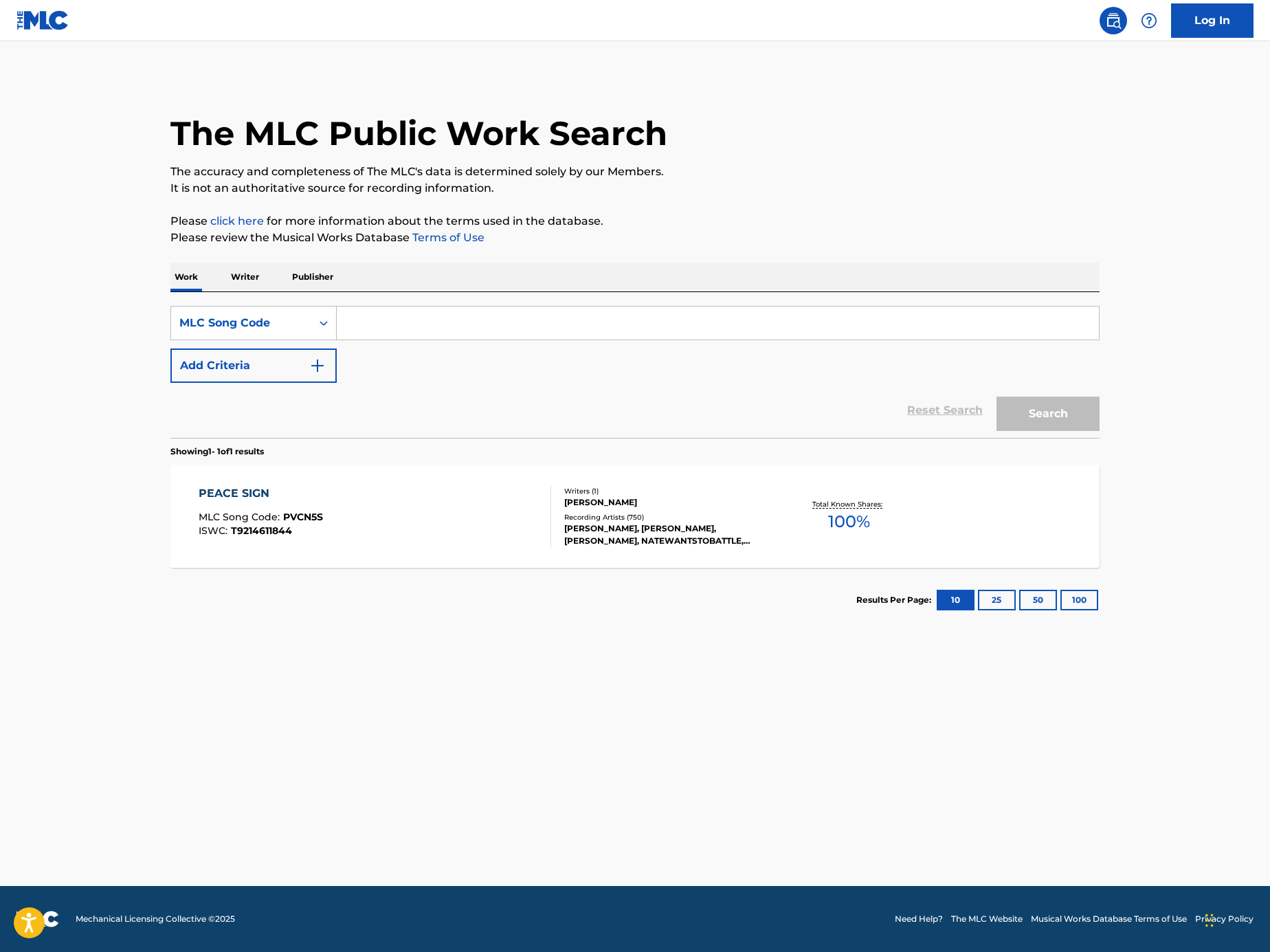
paste input "SC2R9W"
type input "SC2R9W"
click at [1045, 408] on button "Search" at bounding box center [1048, 414] width 103 height 35
click at [537, 495] on div "SENZAIHYOUMEI MLC Song Code : SC2R9W ISWC : T3174745503" at bounding box center [375, 517] width 353 height 62
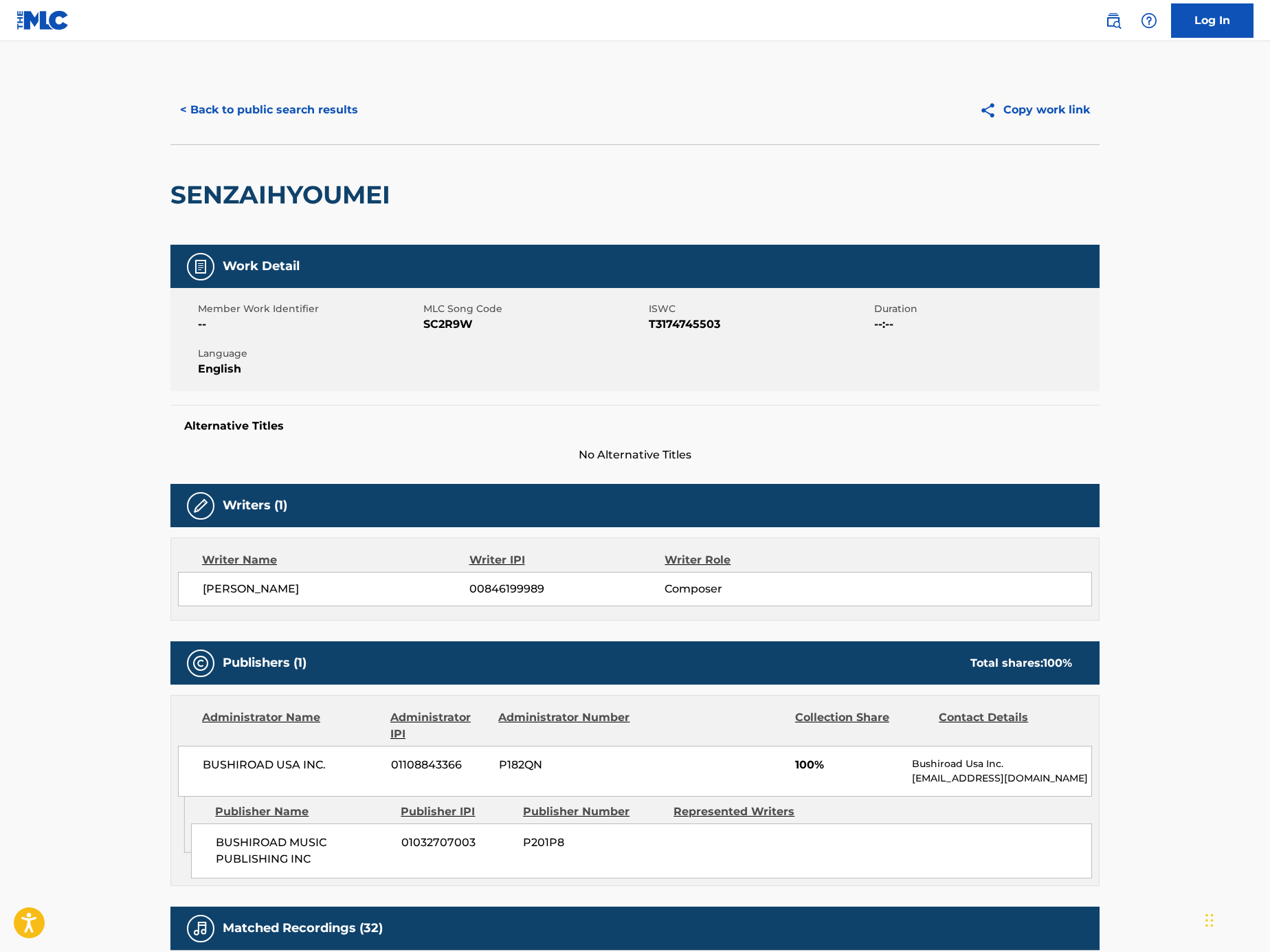
click at [342, 123] on button "< Back to public search results" at bounding box center [269, 110] width 197 height 35
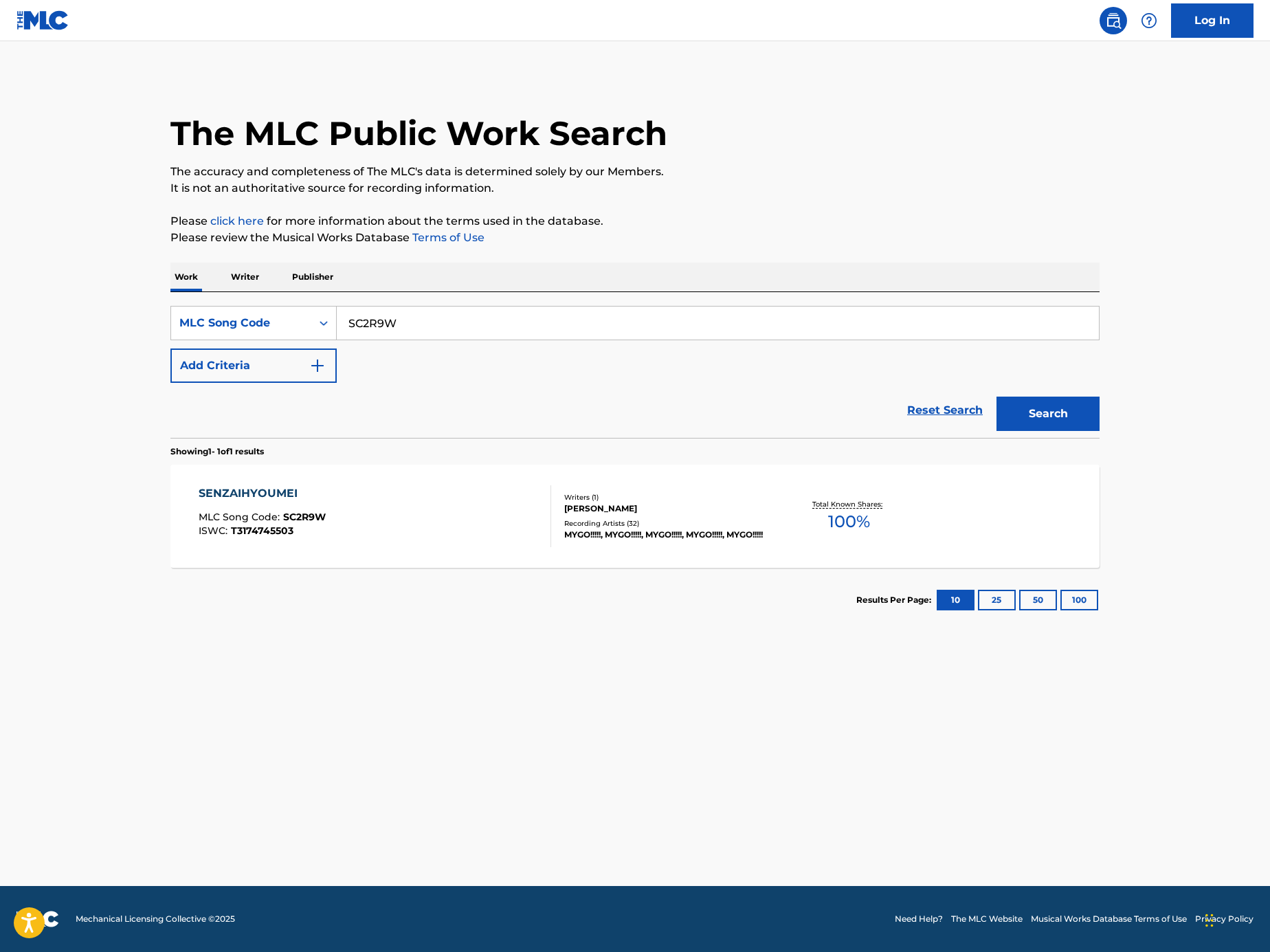
click at [451, 313] on input "SC2R9W" at bounding box center [718, 323] width 763 height 33
paste input "Search Form"
click at [727, 328] on input "Search Form" at bounding box center [718, 323] width 763 height 33
paste input "SD170S"
type input "SD170S"
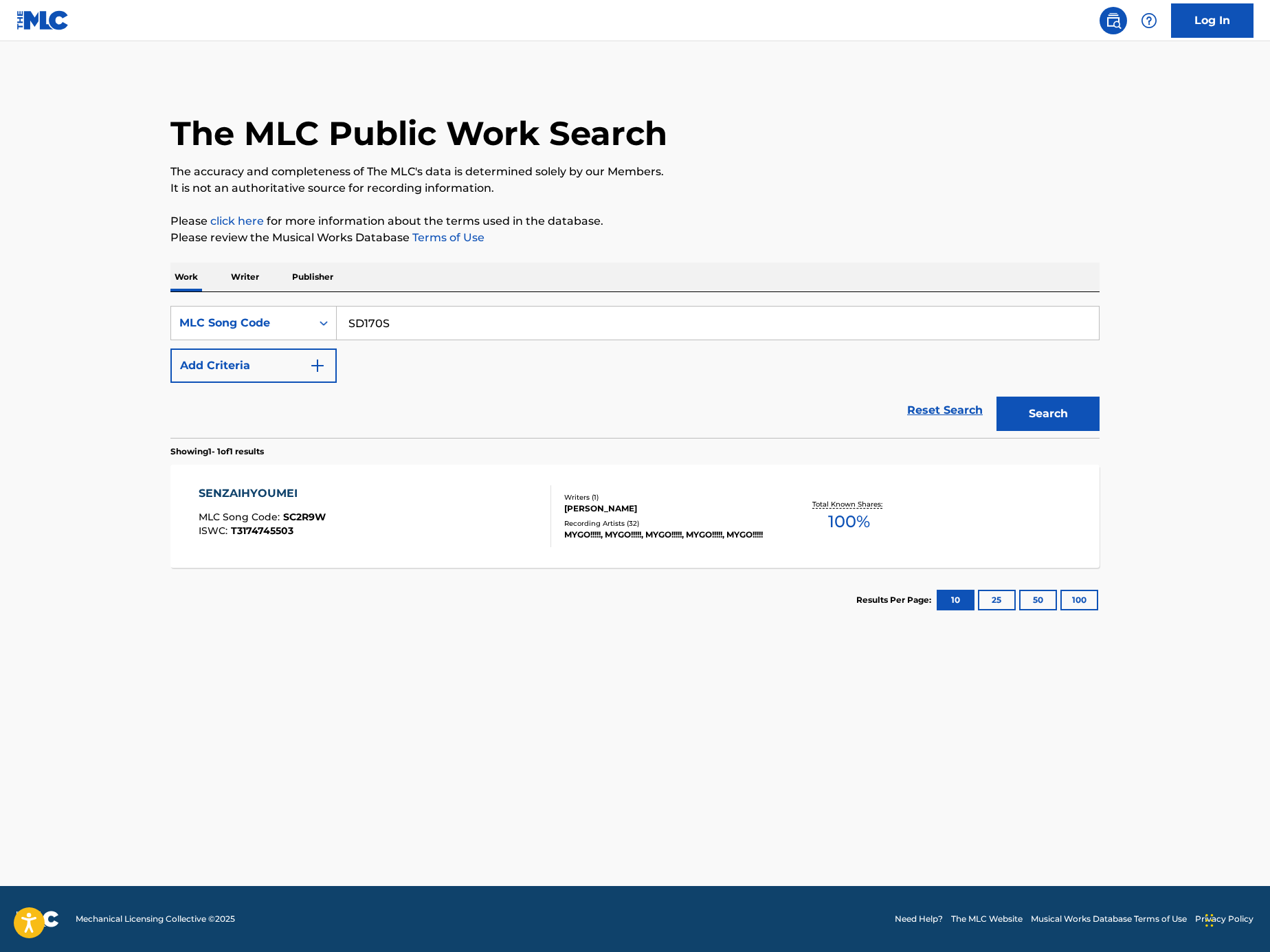
click at [1069, 419] on button "Search" at bounding box center [1048, 414] width 103 height 35
click at [525, 528] on div "SEKASEKA GEKIJOU MLC Song Code : SD170S ISWC : T9192224296" at bounding box center [375, 517] width 353 height 62
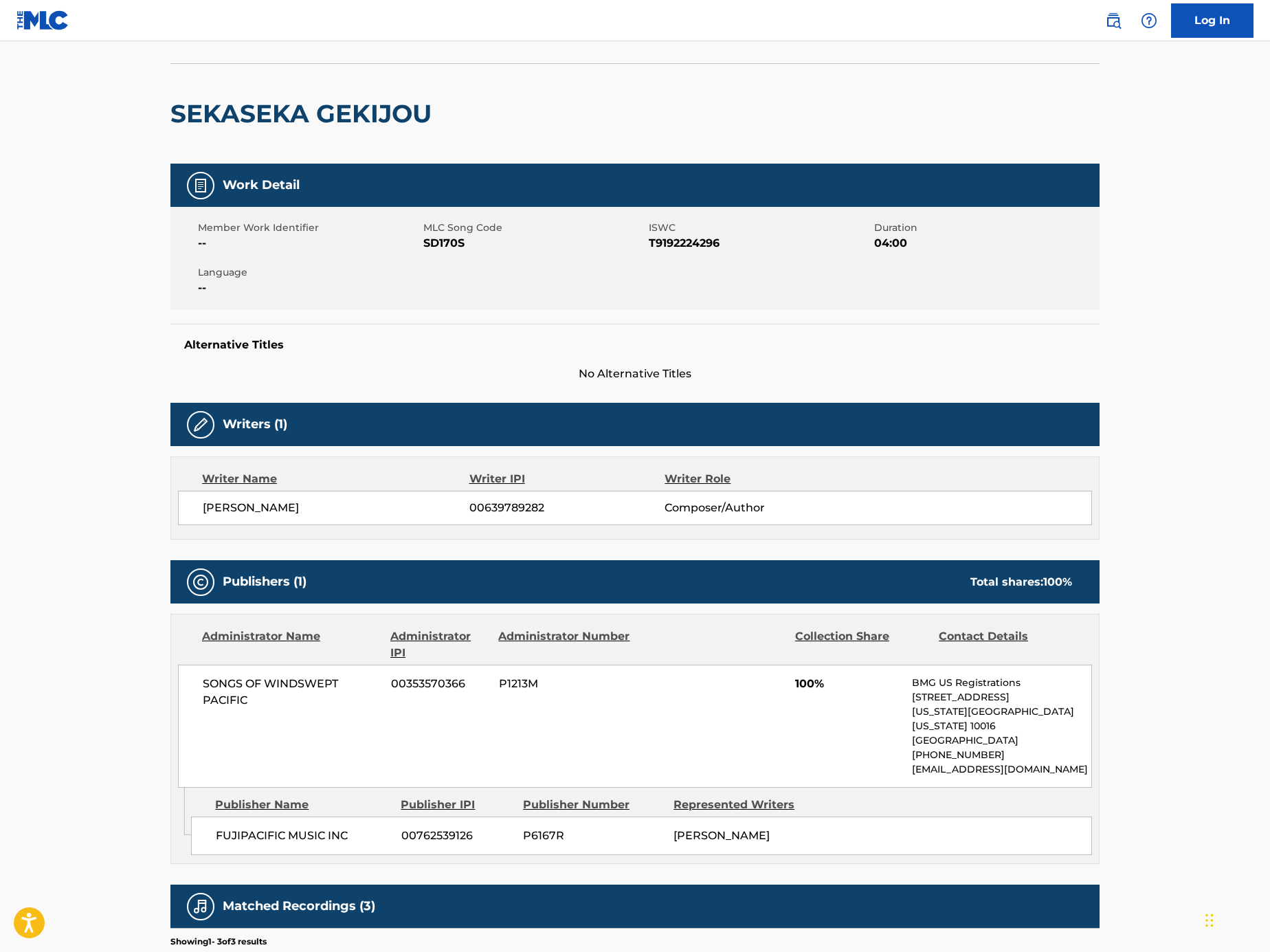
scroll to position [164, 0]
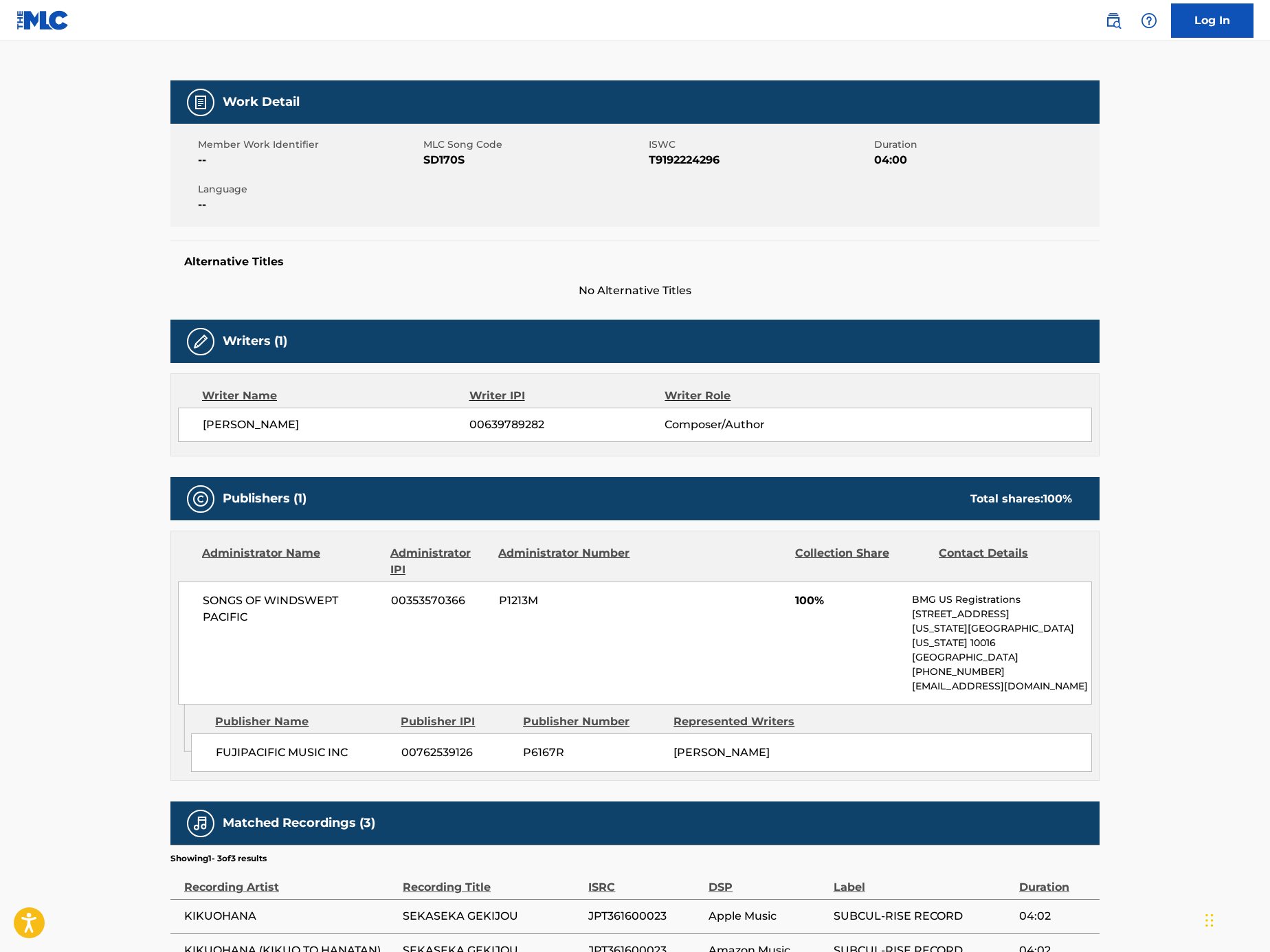
drag, startPoint x: 283, startPoint y: 421, endPoint x: 179, endPoint y: 420, distance: 104.0
click at [179, 420] on div "KEISUKE KIKUCHI 00639789282 Composer/Author" at bounding box center [635, 424] width 914 height 35
copy span "KEISUKE KIKUCHI"
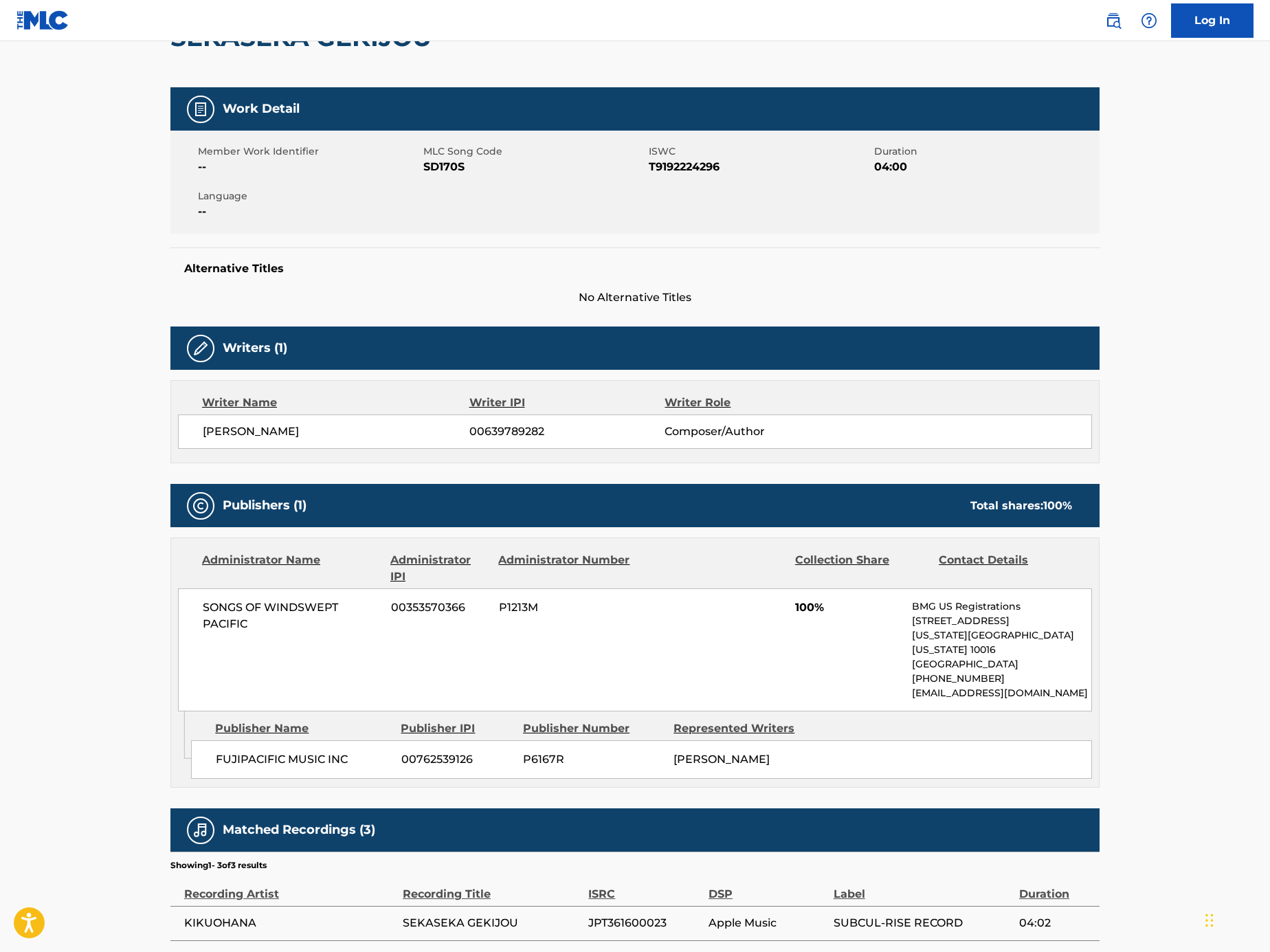
scroll to position [0, 0]
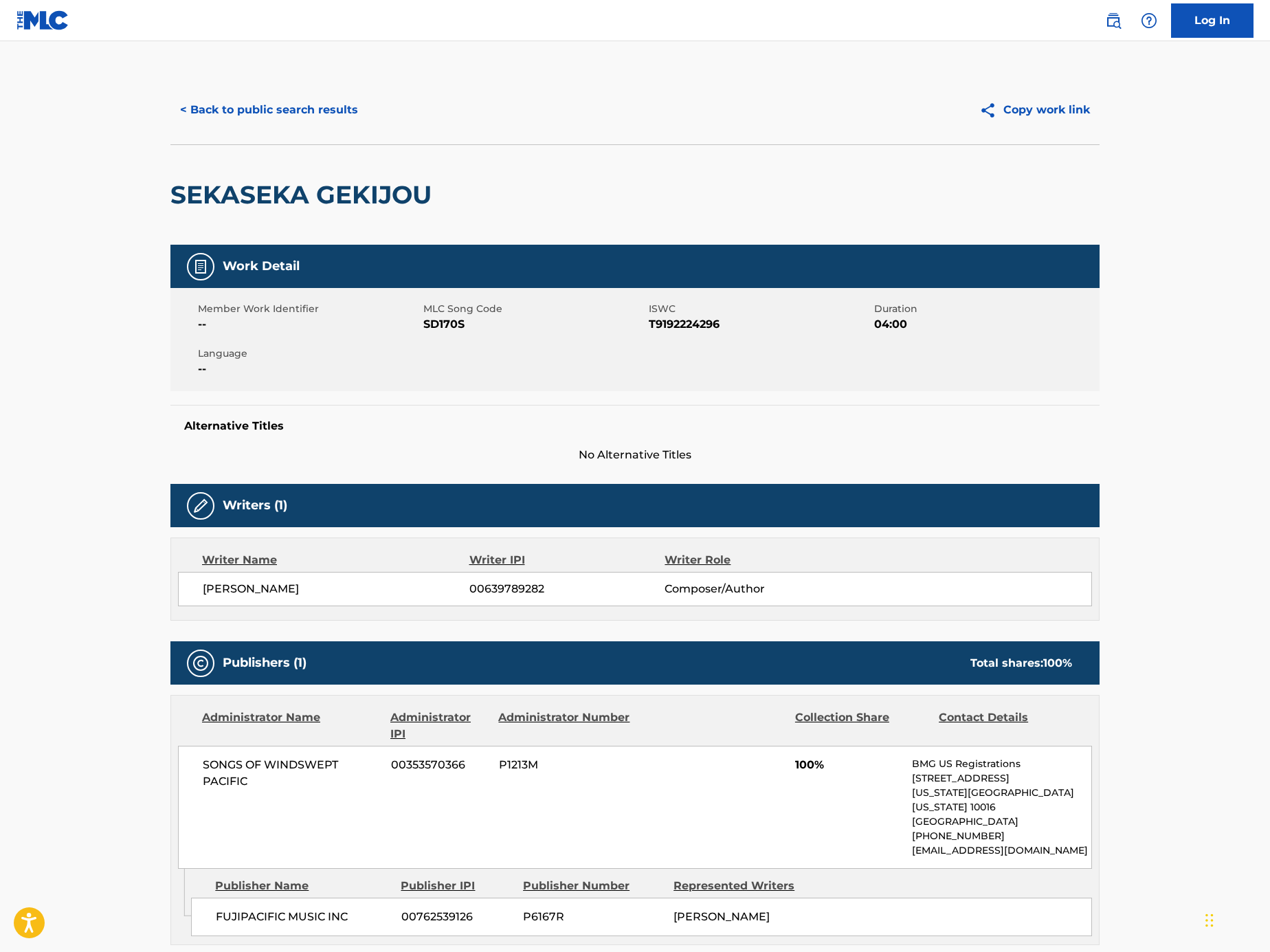
click at [260, 114] on button "< Back to public search results" at bounding box center [269, 110] width 197 height 35
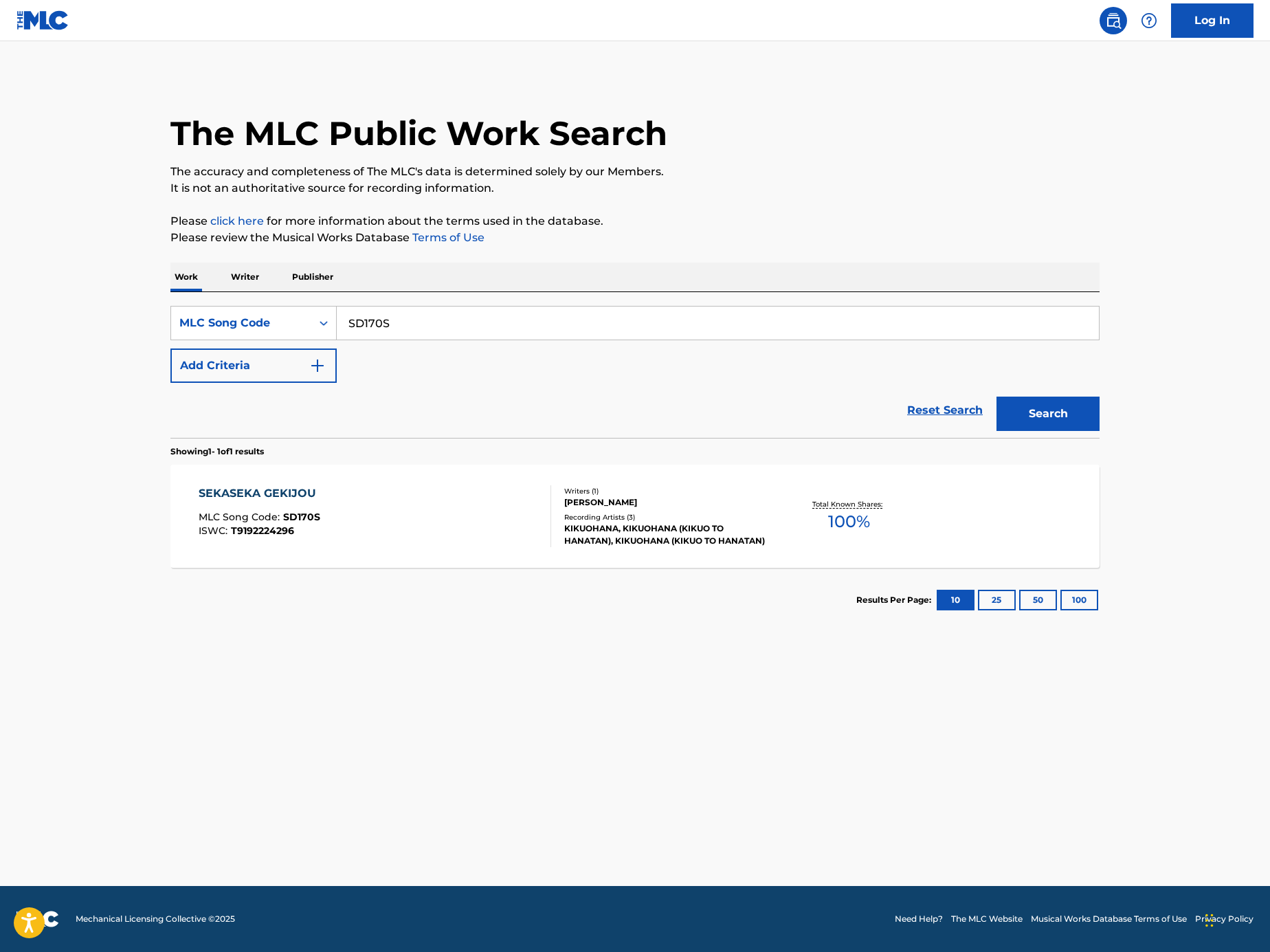
click at [531, 332] on input "SD170S" at bounding box center [718, 323] width 763 height 33
paste input "Search Form"
click at [779, 319] on input "Search Form" at bounding box center [718, 323] width 763 height 33
paste input "RN9D5K"
type input "RN9D5K"
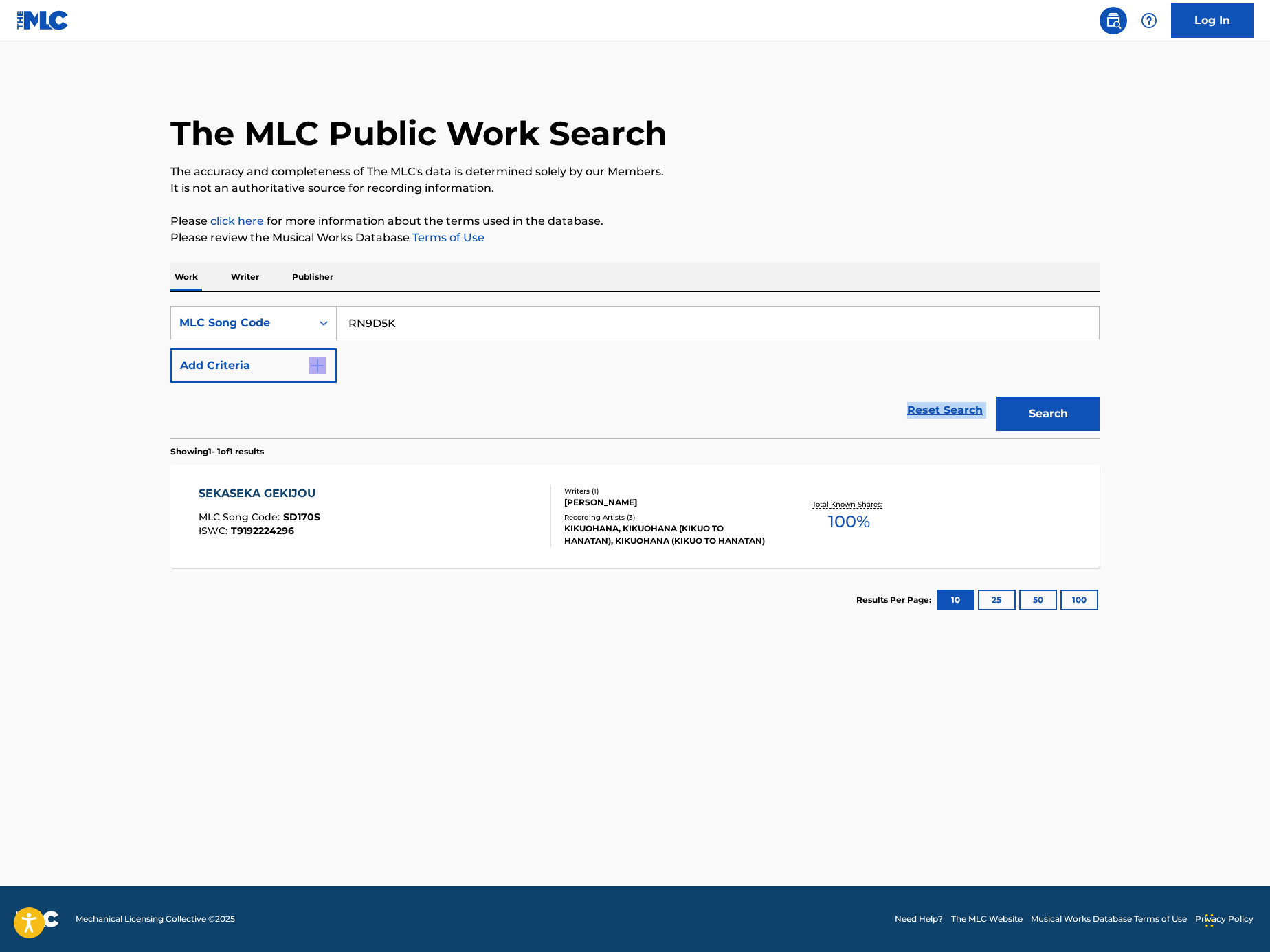
drag, startPoint x: 1051, startPoint y: 382, endPoint x: 1055, endPoint y: 407, distance: 25.3
click at [1051, 390] on form "SearchWithCriteriadac3615d-24d4-4ebd-87fa-da33d9ee07fa MLC Song Code RN9D5K Add…" at bounding box center [635, 371] width 930 height 132
click at [1055, 407] on button "Search" at bounding box center [1048, 414] width 103 height 35
click at [450, 487] on div "REBREAK MLC Song Code : RN9D5K ISWC :" at bounding box center [375, 517] width 353 height 62
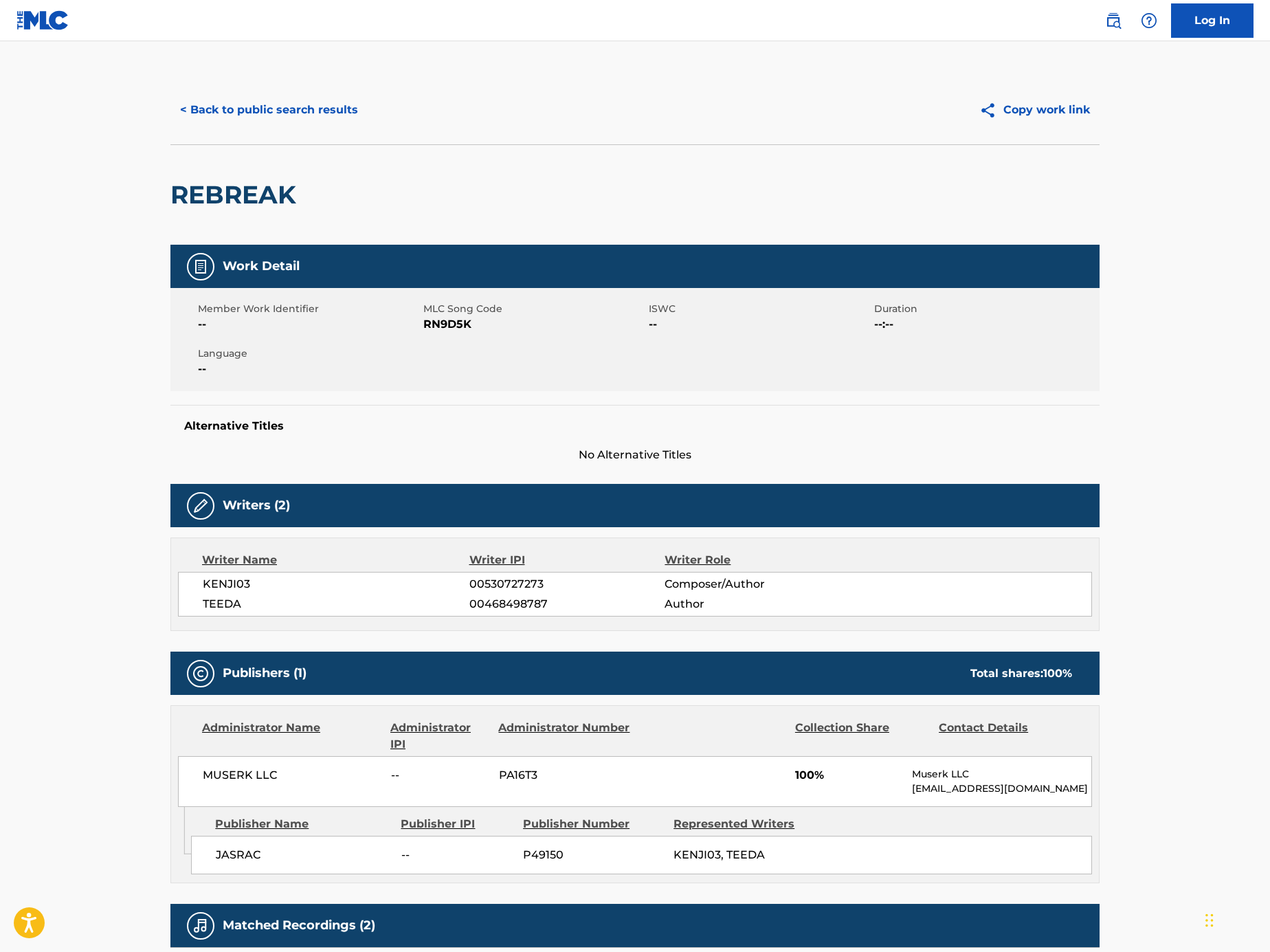
click at [314, 109] on button "< Back to public search results" at bounding box center [269, 110] width 197 height 35
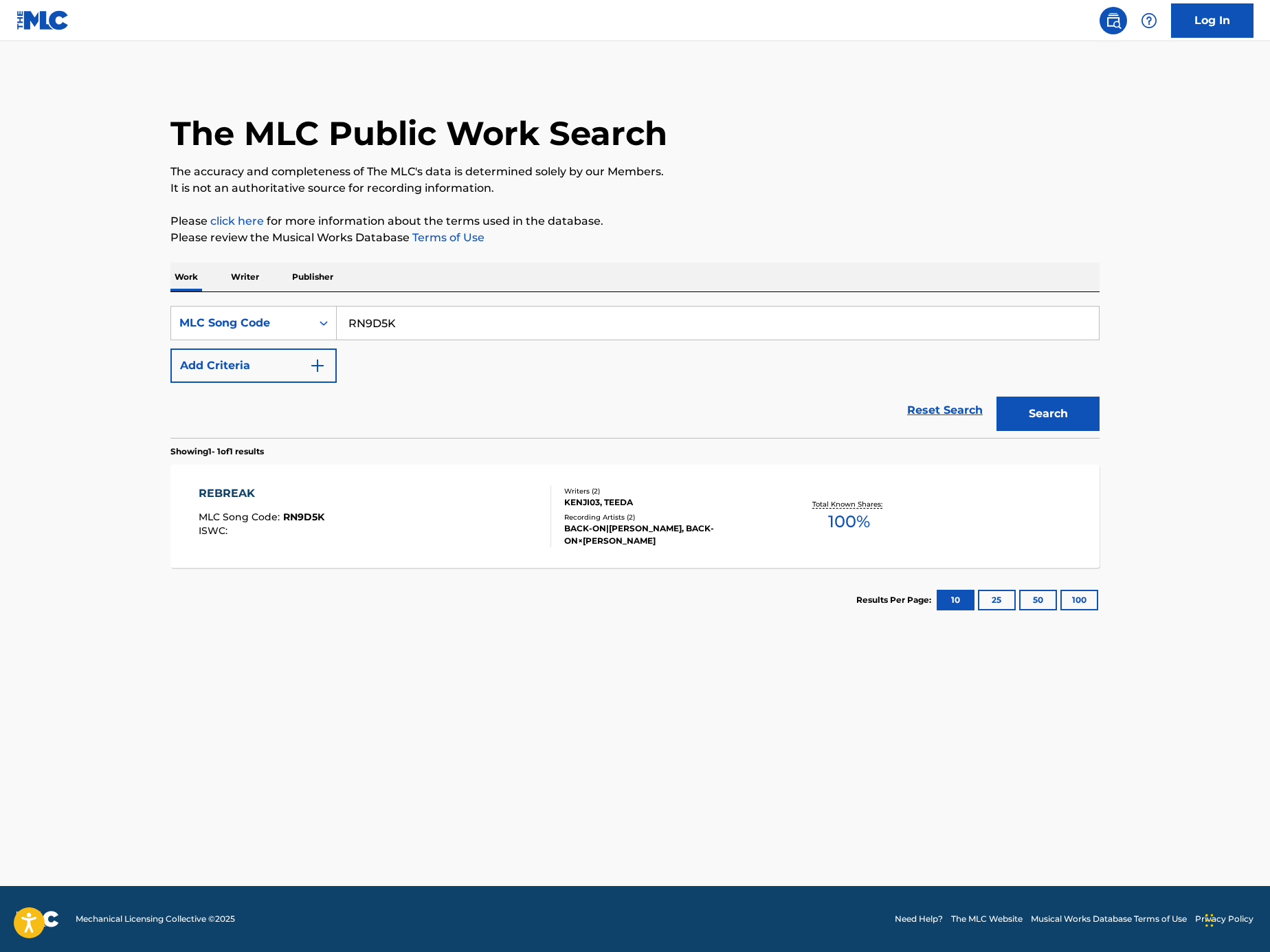
click at [472, 321] on input "RN9D5K" at bounding box center [718, 323] width 763 height 33
paste input "Search Form"
click at [684, 295] on div "SearchWithCriteriadac3615d-24d4-4ebd-87fa-da33d9ee07fa MLC Song Code Add Criter…" at bounding box center [635, 365] width 930 height 146
click at [682, 317] on input "Search Form" at bounding box center [718, 323] width 763 height 33
paste input "R2129C"
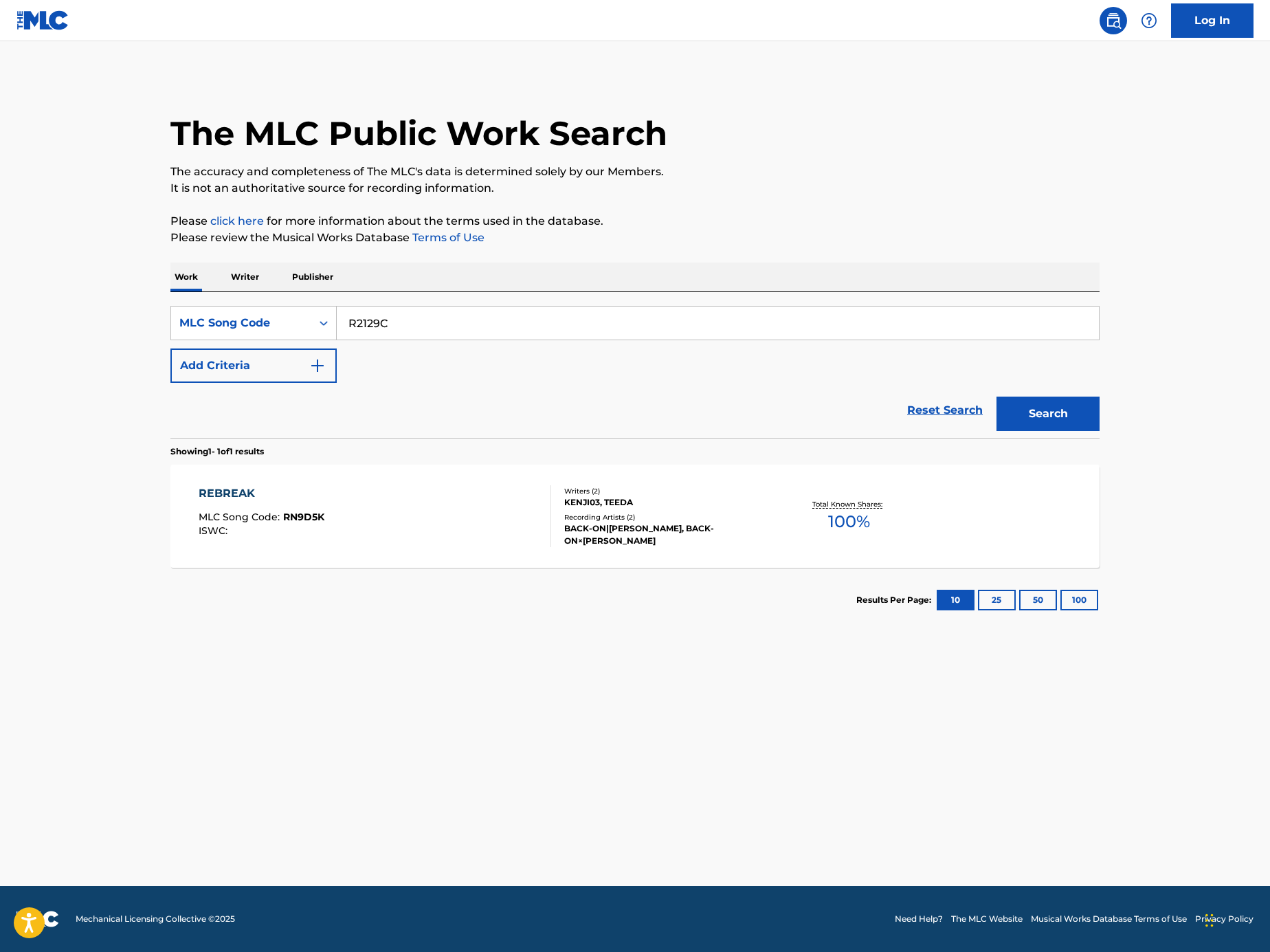
type input "R2129C"
click at [1025, 414] on button "Search" at bounding box center [1048, 414] width 103 height 35
click at [380, 483] on div "REUNION MLC Song Code : R2129C ISWC : T0701264881 Writers ( 3 ) NORMAN LUBOFF, …" at bounding box center [635, 516] width 930 height 103
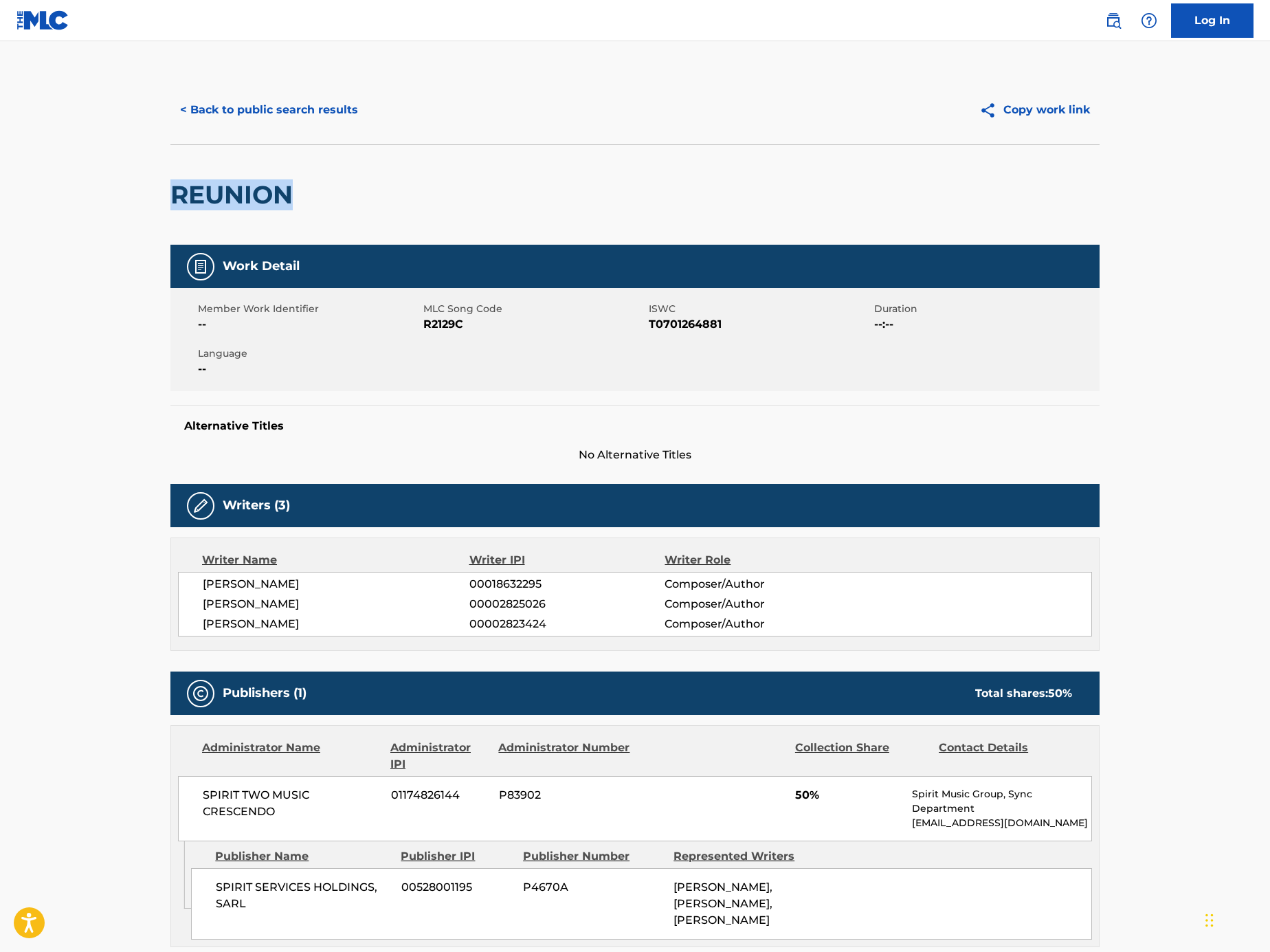
drag, startPoint x: 310, startPoint y: 190, endPoint x: 116, endPoint y: 190, distance: 194.0
click at [116, 190] on main "< Back to public search results Copy work link REUNION Work Detail Member Work …" at bounding box center [635, 761] width 1270 height 1439
copy h2 "REUNION"
drag, startPoint x: 329, startPoint y: 83, endPoint x: 324, endPoint y: 102, distance: 19.6
click at [329, 83] on div "< Back to public search results Copy work link" at bounding box center [635, 110] width 930 height 69
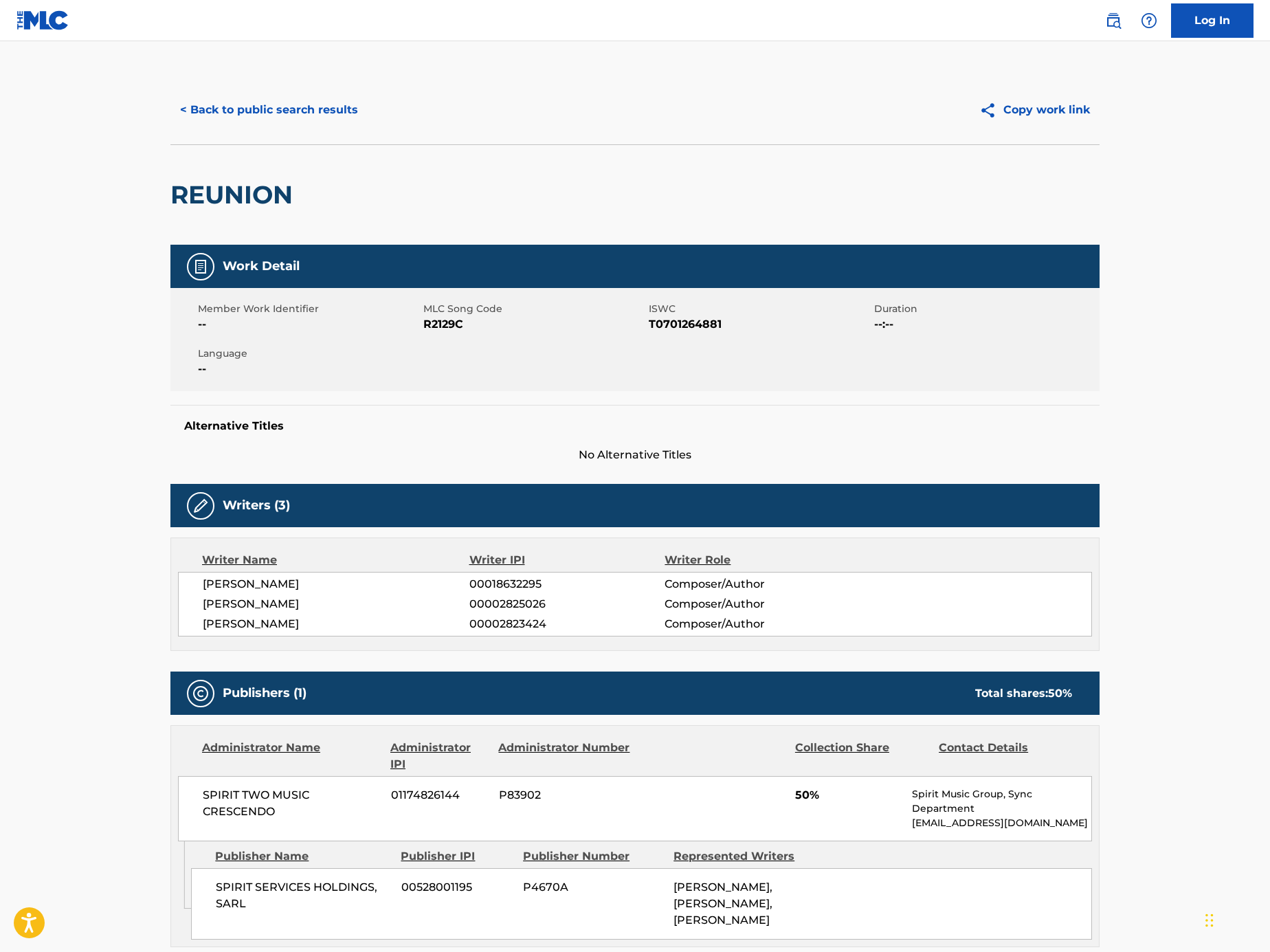
click at [323, 103] on button "< Back to public search results" at bounding box center [269, 110] width 197 height 35
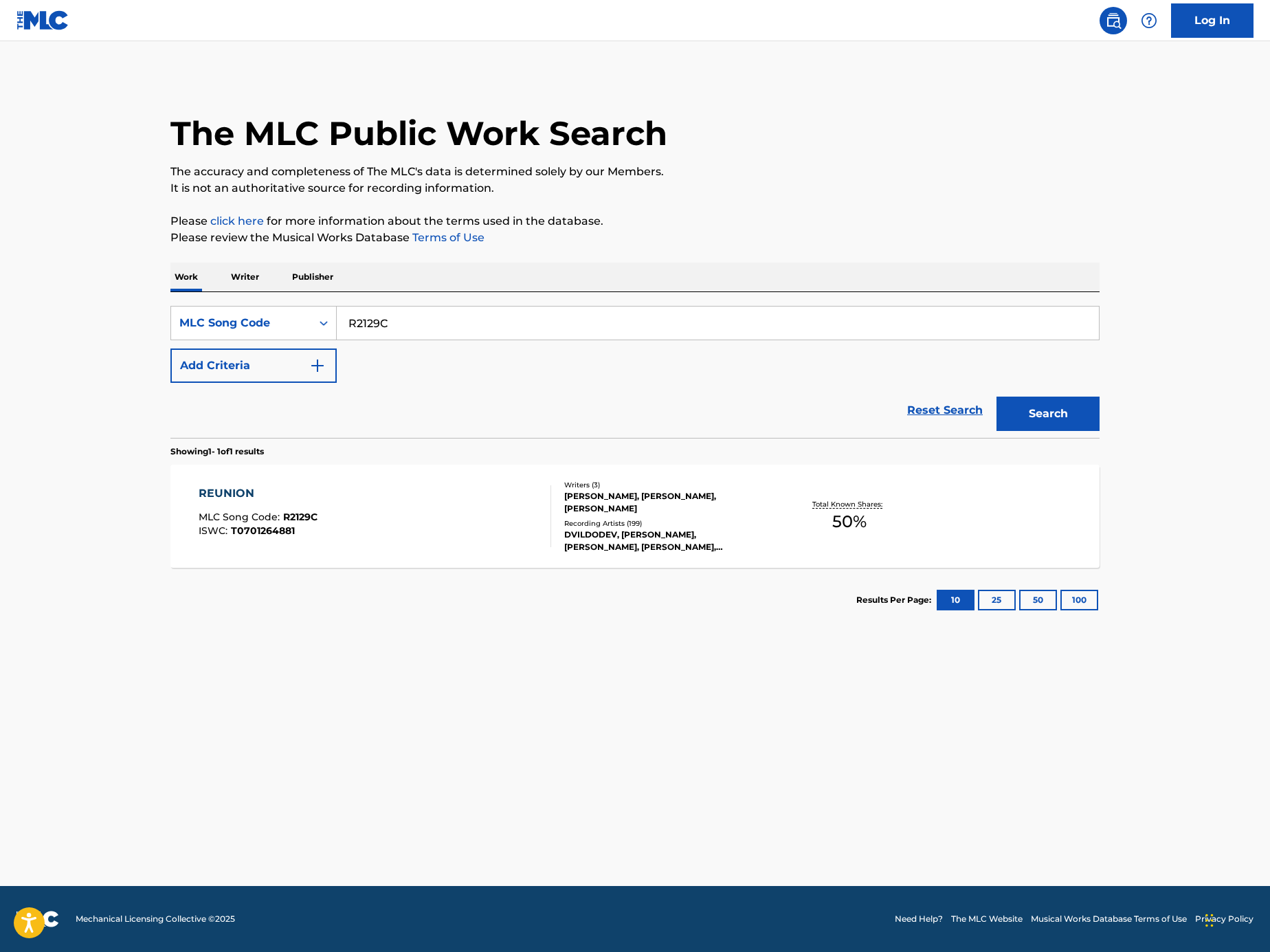
click at [488, 328] on input "R2129C" at bounding box center [718, 323] width 763 height 33
click at [224, 327] on div "MLC Song Code" at bounding box center [242, 323] width 124 height 16
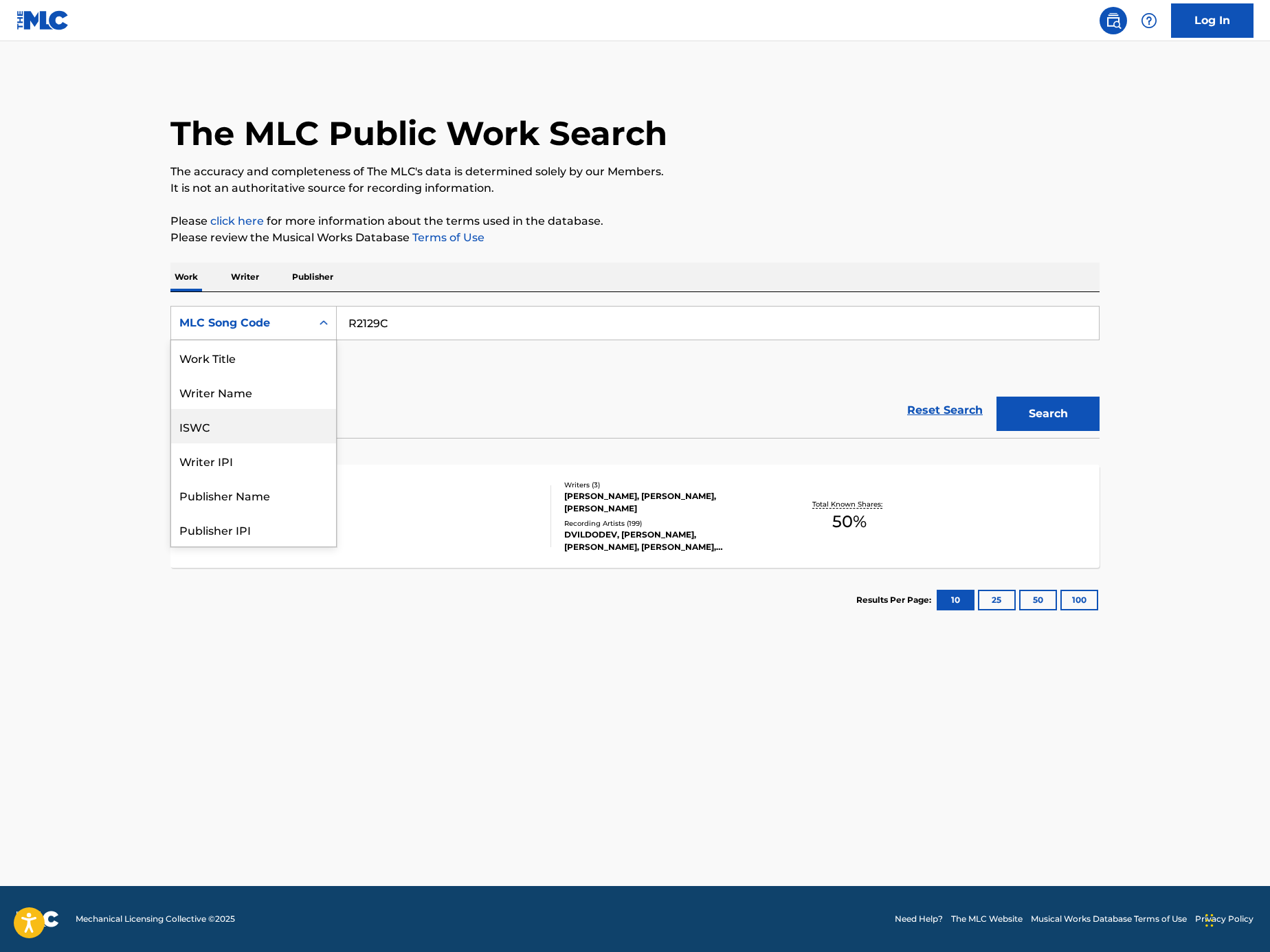
scroll to position [69, 0]
click at [237, 364] on div "ISWC" at bounding box center [254, 357] width 165 height 35
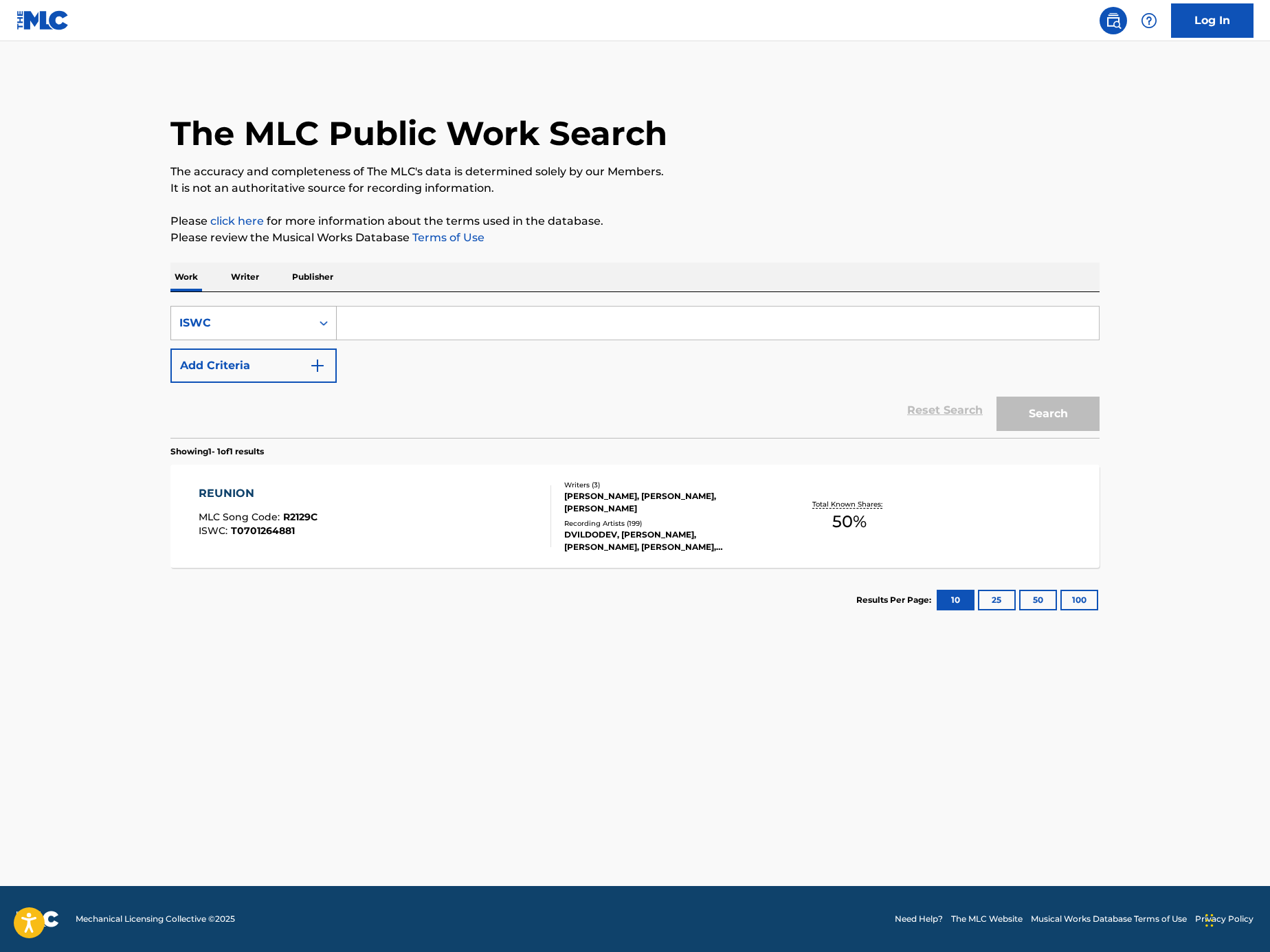
click at [236, 333] on div "ISWC" at bounding box center [241, 323] width 140 height 26
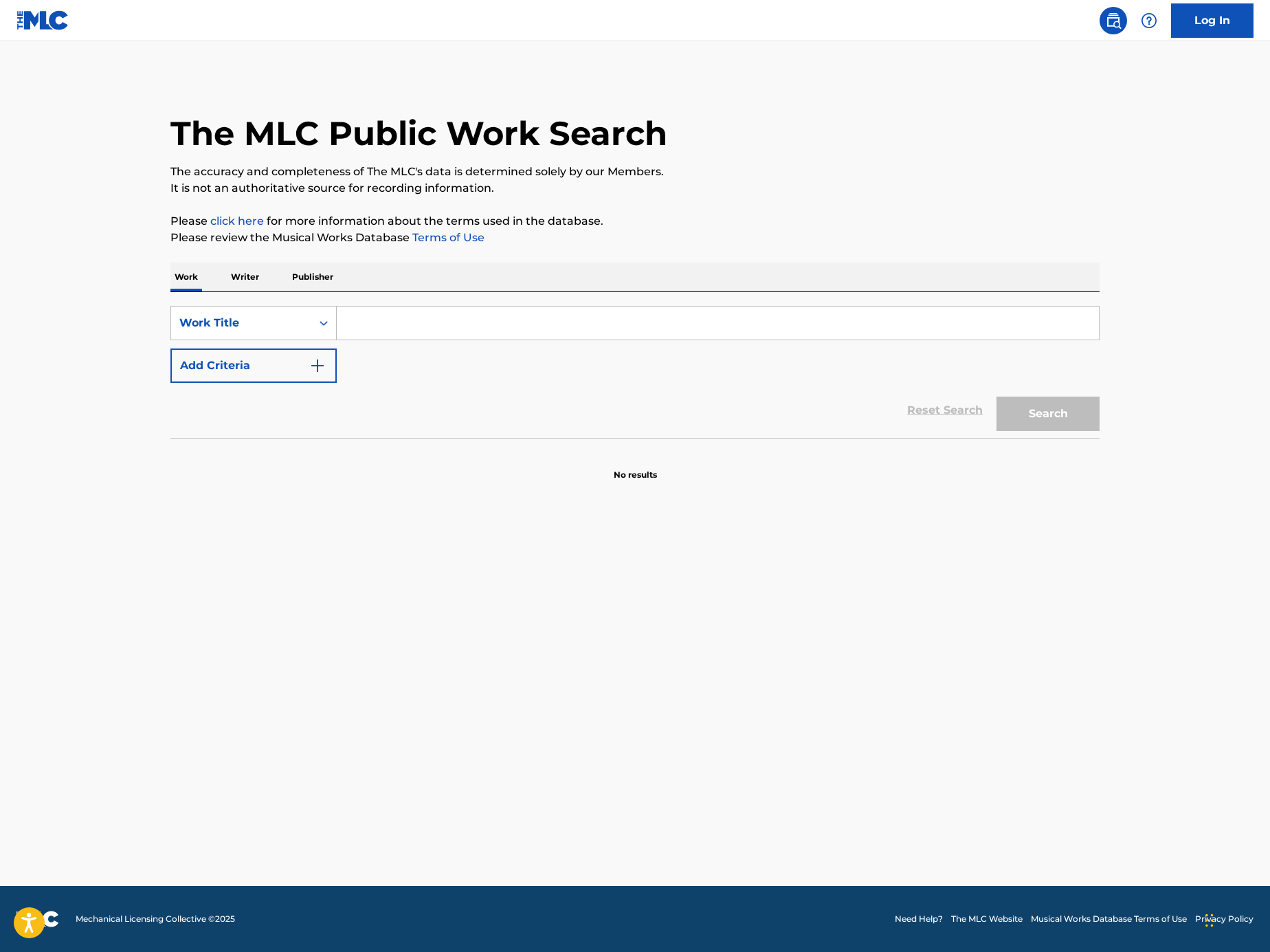
click at [411, 335] on input "Search Form" at bounding box center [718, 323] width 763 height 33
paste input "REUNION"
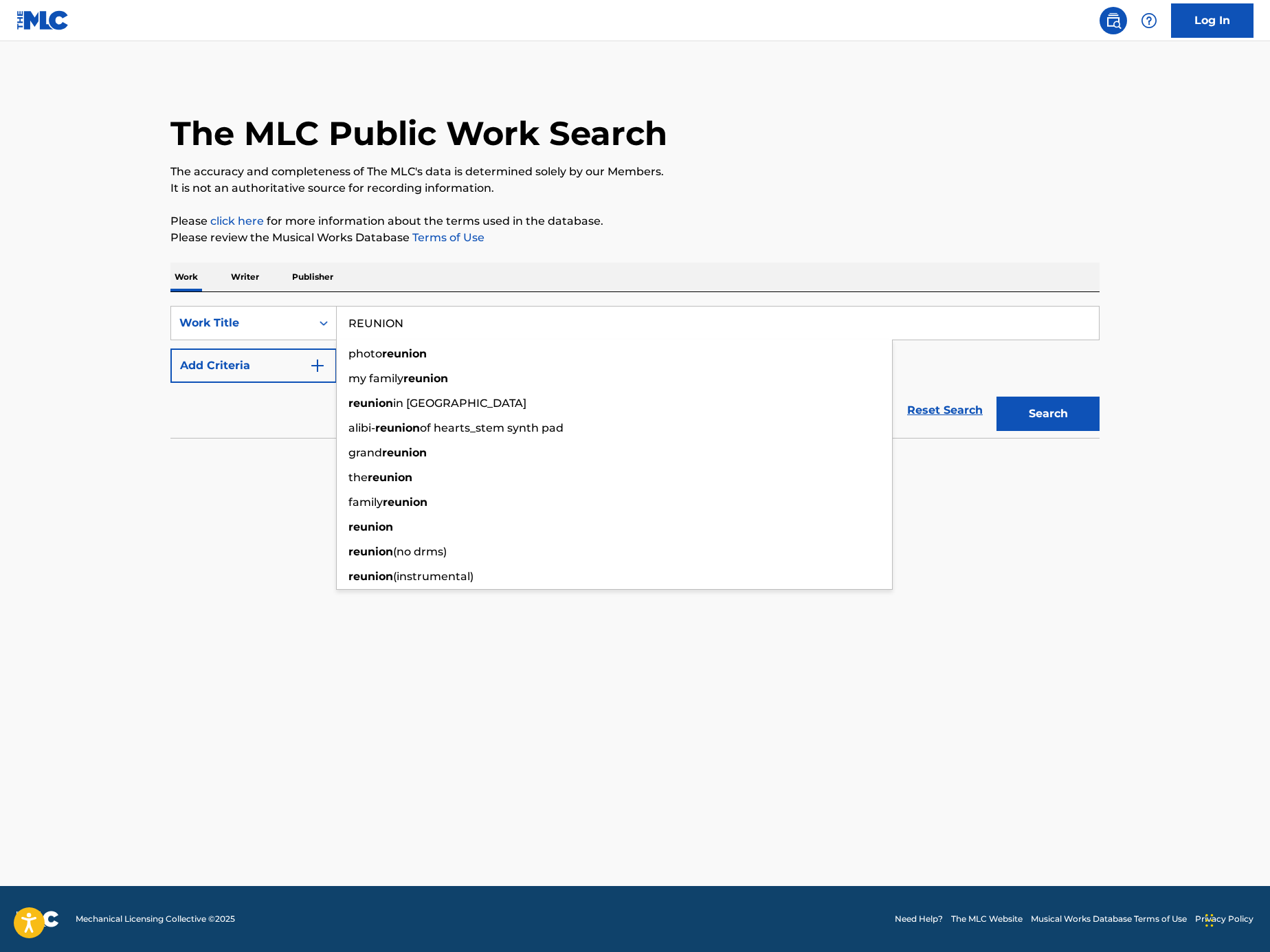
type input "REUNION"
click at [321, 359] on img "Search Form" at bounding box center [317, 365] width 16 height 16
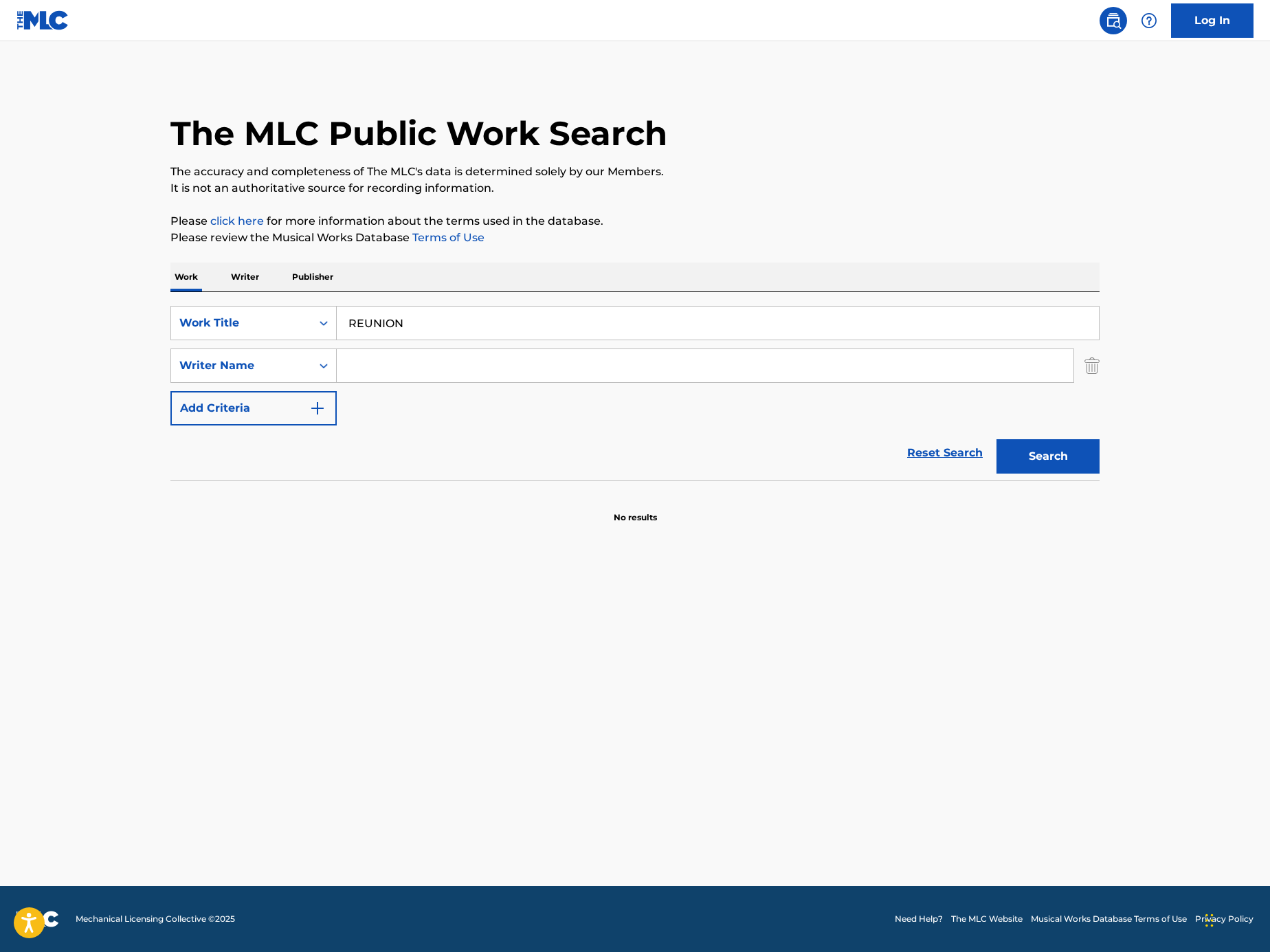
click at [411, 361] on input "Search Form" at bounding box center [705, 365] width 737 height 33
click at [997, 439] on button "Search" at bounding box center [1048, 456] width 103 height 35
click at [409, 362] on input "kx" at bounding box center [705, 365] width 737 height 33
type input "kz"
click at [997, 439] on button "Search" at bounding box center [1048, 456] width 103 height 35
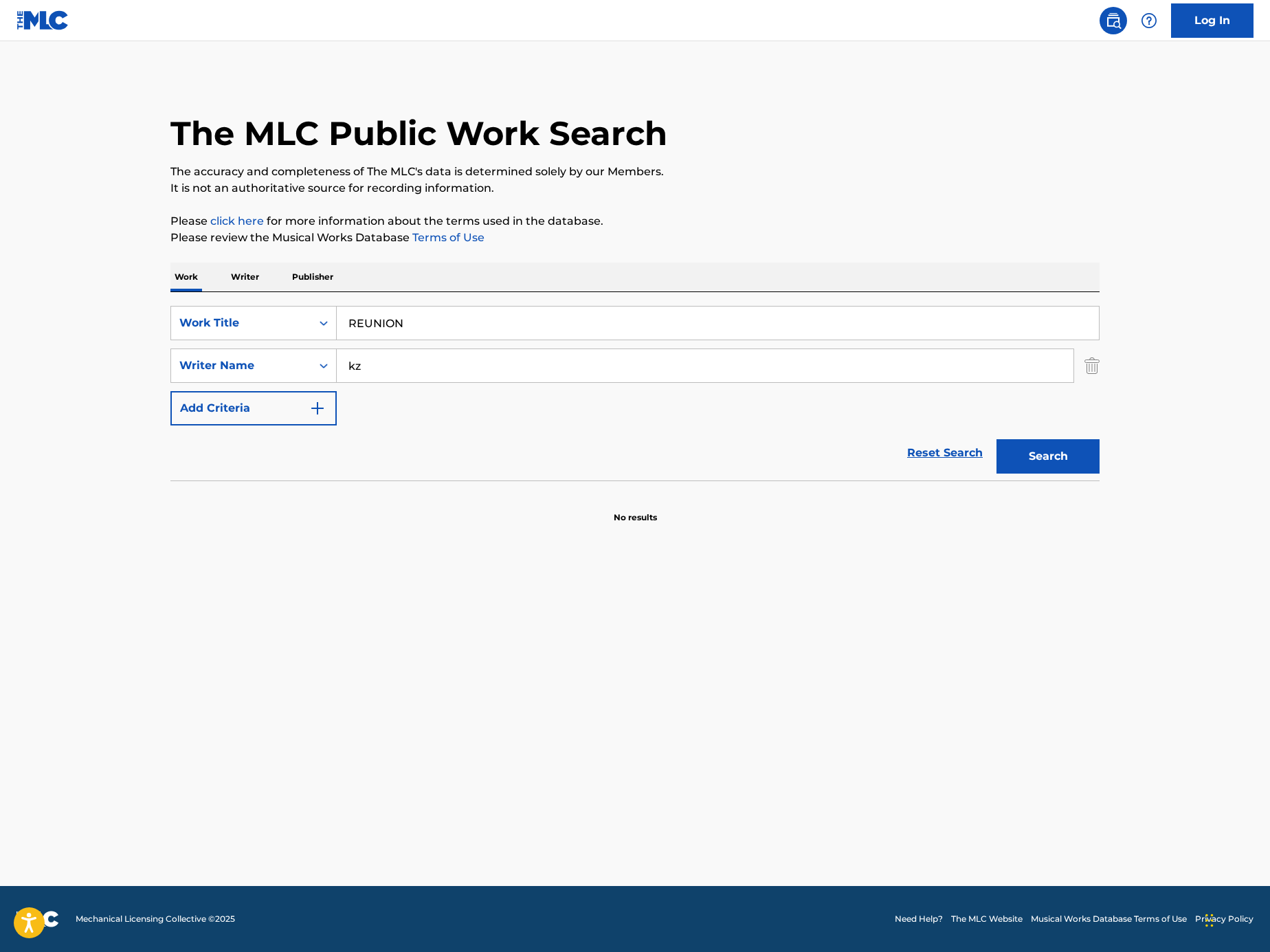
click at [470, 321] on input "REUNION" at bounding box center [718, 323] width 763 height 33
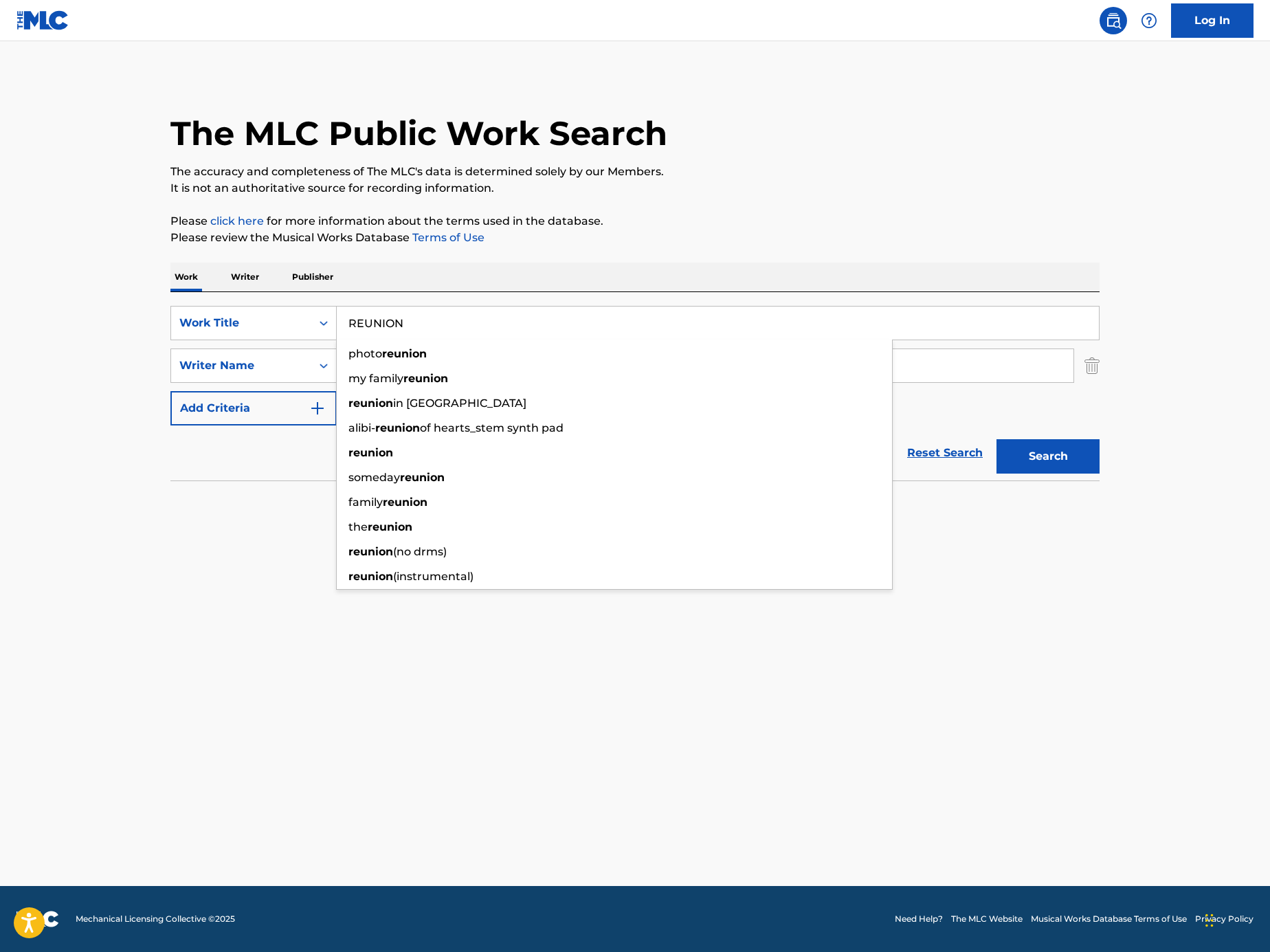
click at [391, 322] on input "REUNION" at bounding box center [718, 323] width 763 height 33
click at [261, 322] on div "Work Title" at bounding box center [242, 323] width 124 height 16
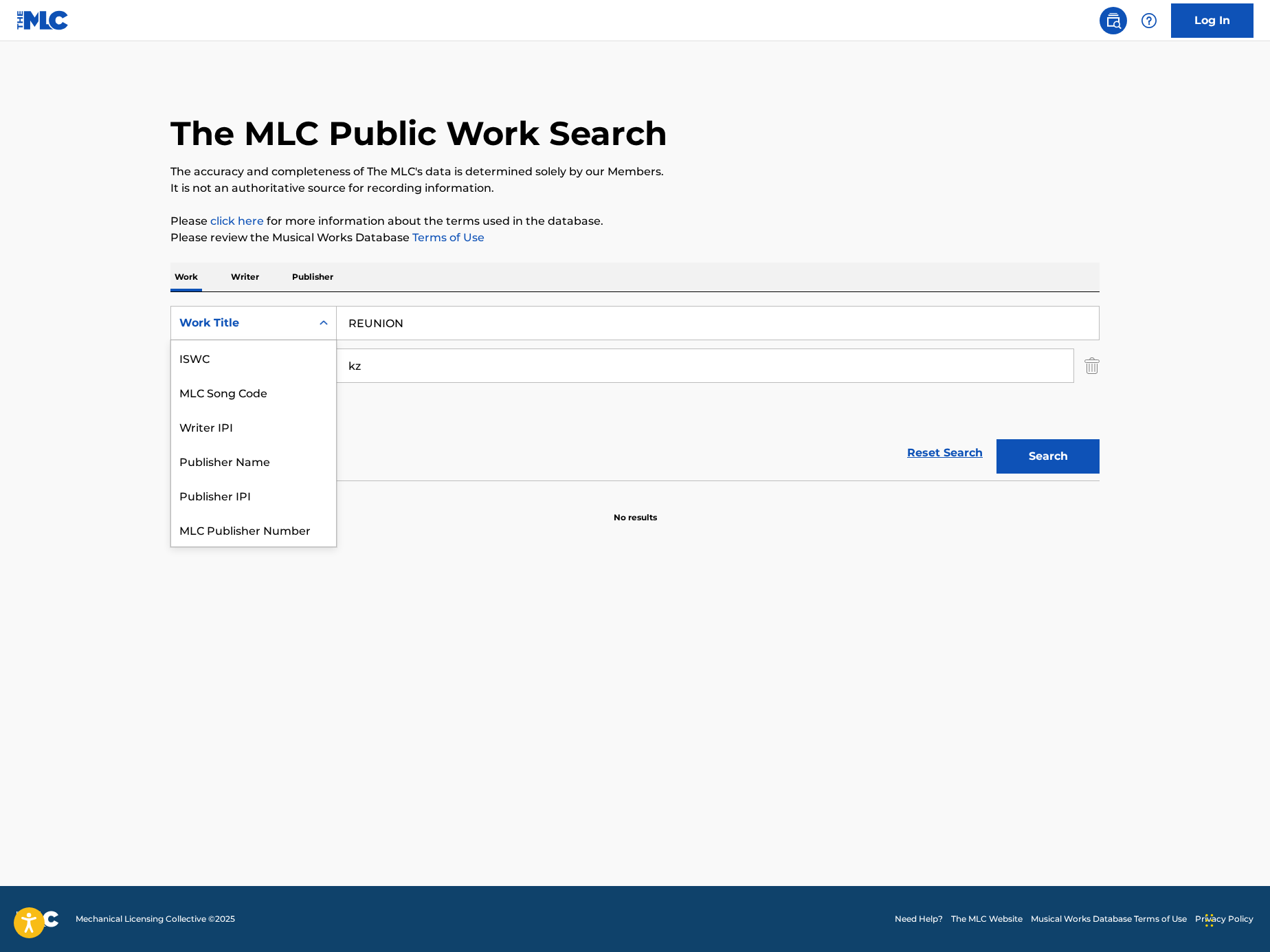
scroll to position [35, 0]
click at [269, 367] on div "MLC Song Code" at bounding box center [254, 357] width 165 height 35
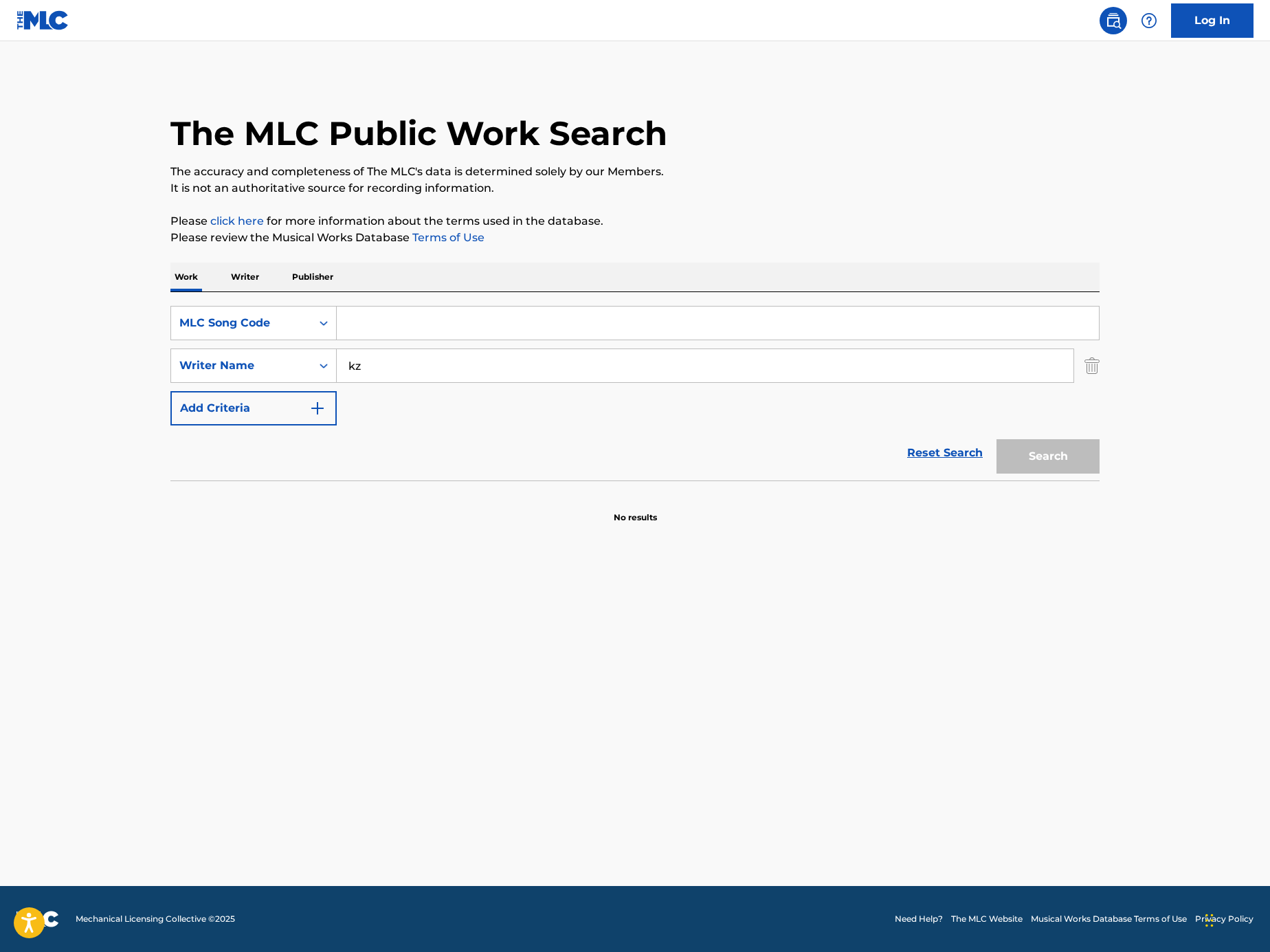
click at [1093, 366] on img "Search Form" at bounding box center [1092, 365] width 15 height 35
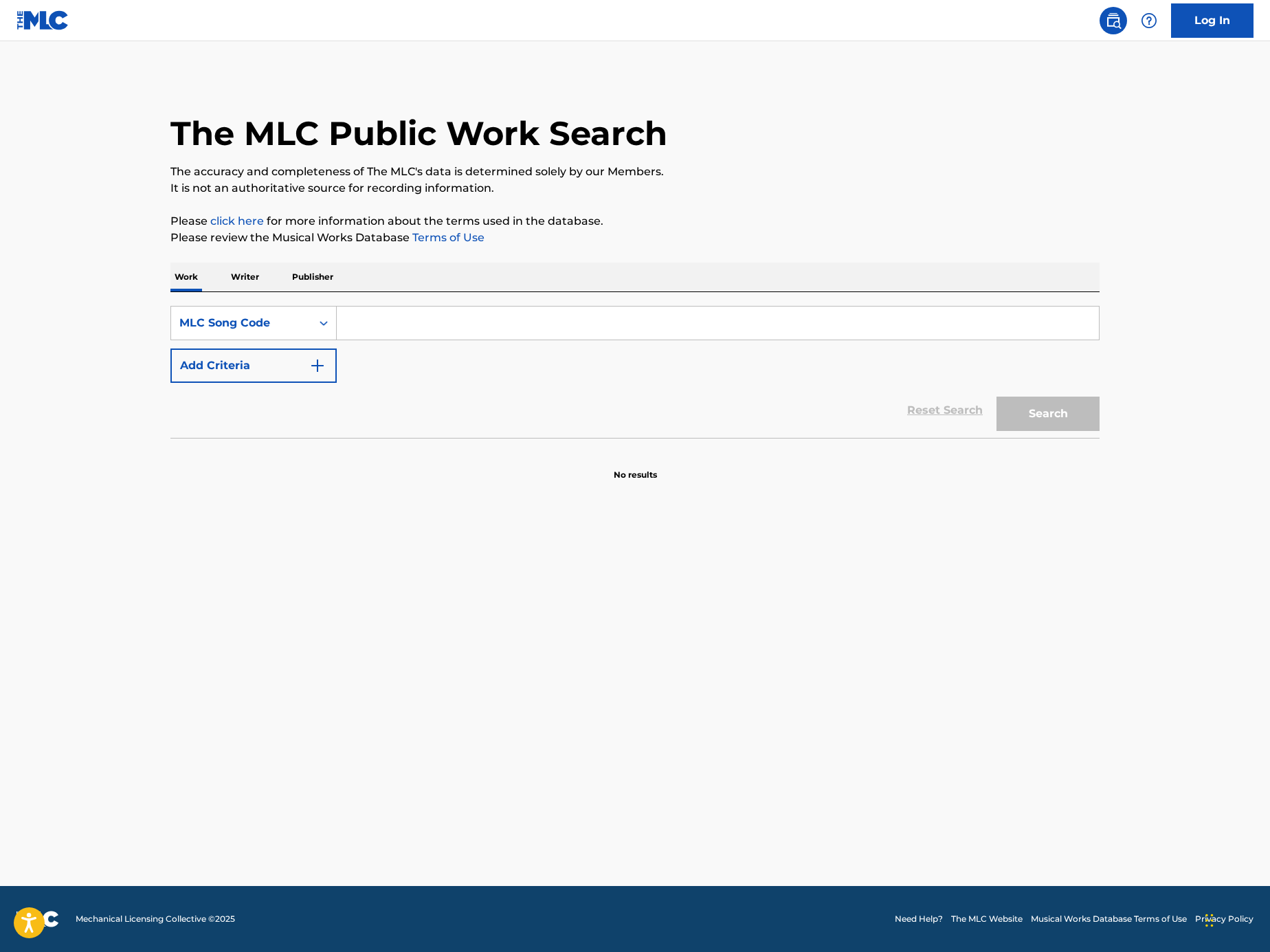
click at [850, 335] on input "Search Form" at bounding box center [718, 323] width 763 height 33
click at [650, 328] on input "Search Form" at bounding box center [718, 323] width 763 height 33
paste input "L19698"
type input "L19698"
click at [1022, 402] on button "Search" at bounding box center [1048, 414] width 103 height 35
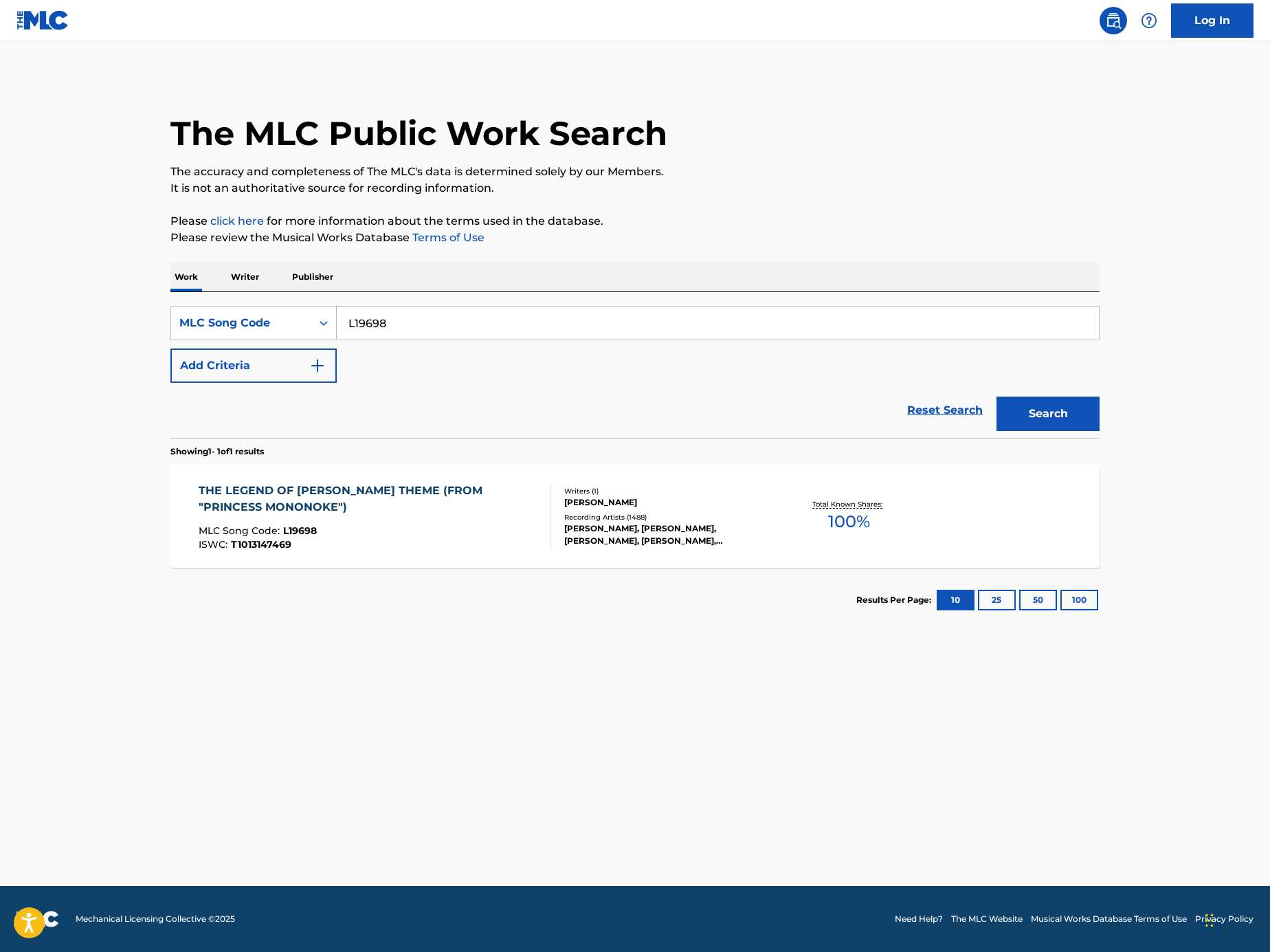
click at [501, 550] on div "THE LEGEND OF ASHITAKA THEME (FROM "PRINCESS MONONOKE") MLC Song Code : L19698 …" at bounding box center [635, 516] width 930 height 103
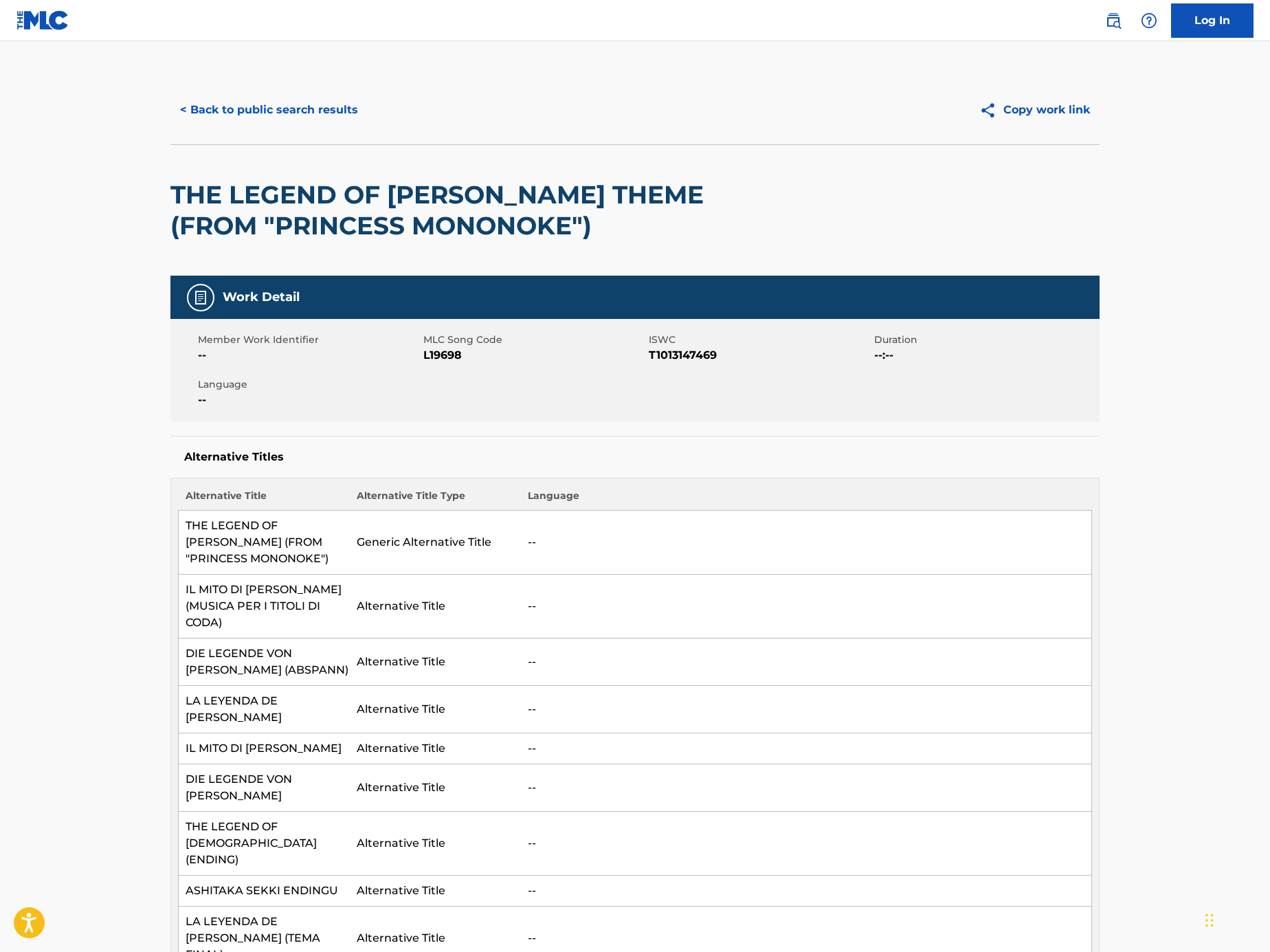
click at [322, 97] on button "< Back to public search results" at bounding box center [269, 110] width 197 height 35
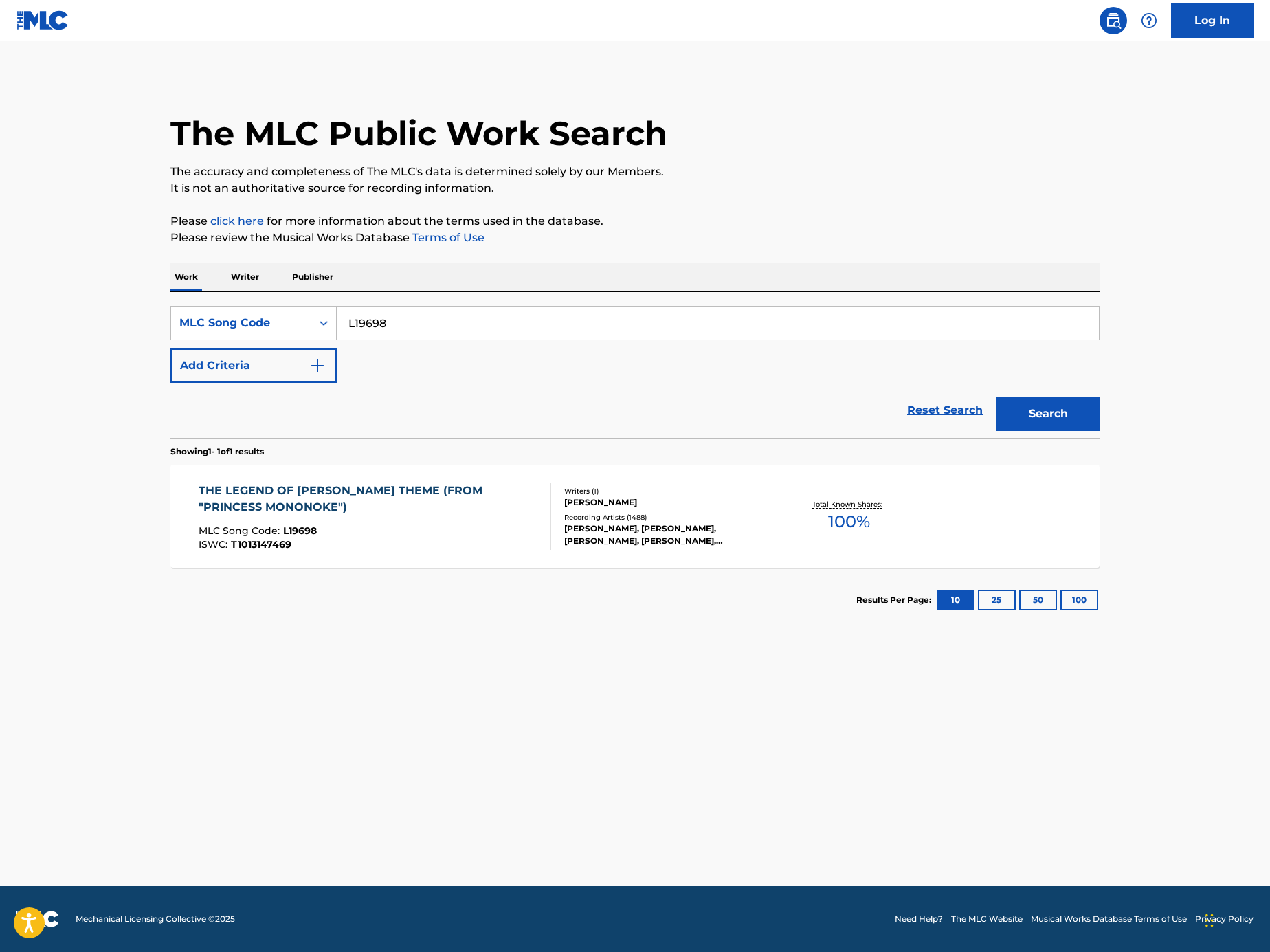
click at [521, 321] on input "L19698" at bounding box center [718, 323] width 763 height 33
paste input "Search Form"
click at [828, 320] on input "Search Form" at bounding box center [718, 323] width 763 height 33
paste input "TD63R4"
type input "TD63R4"
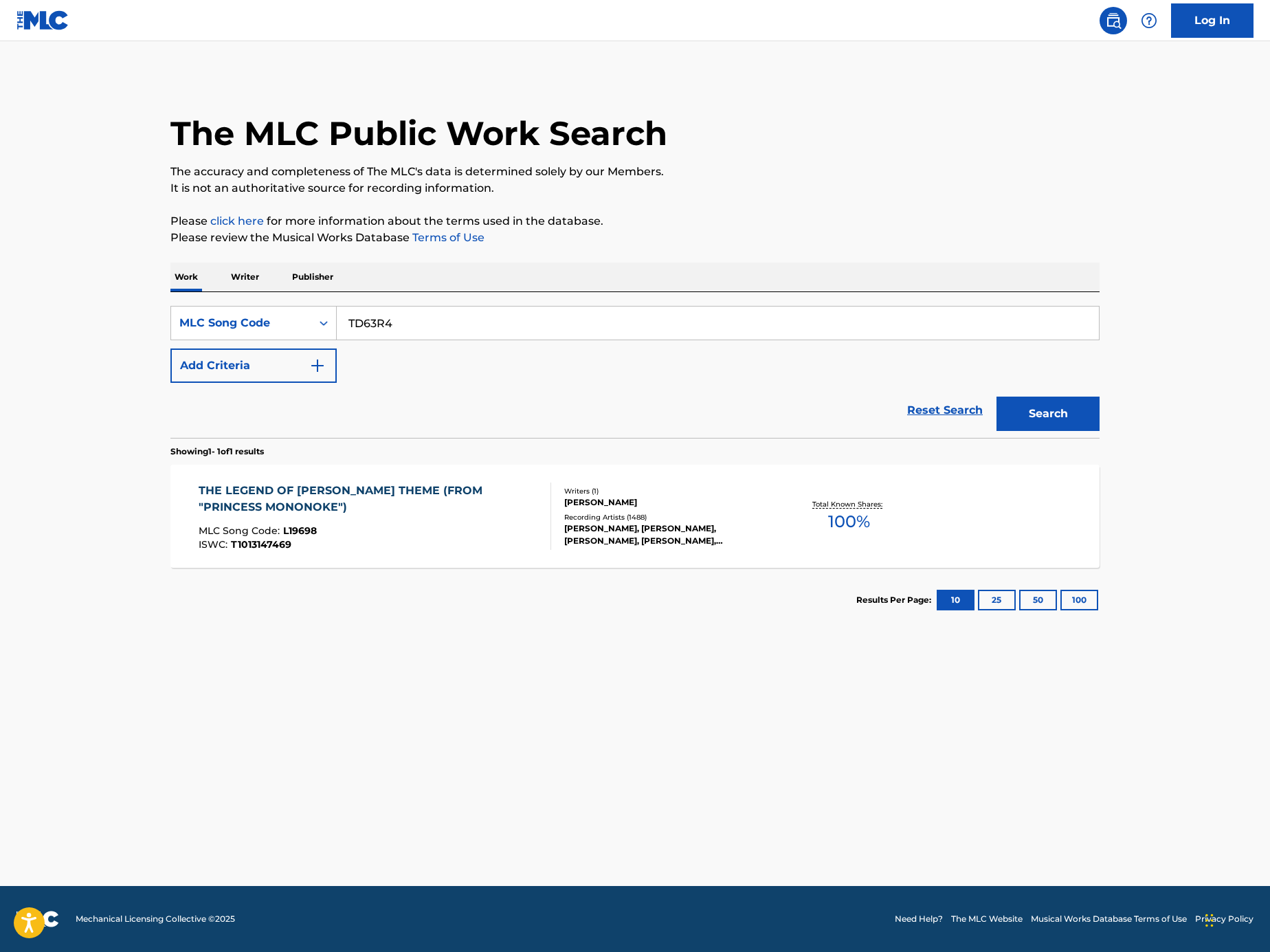
click at [1042, 401] on button "Search" at bounding box center [1048, 414] width 103 height 35
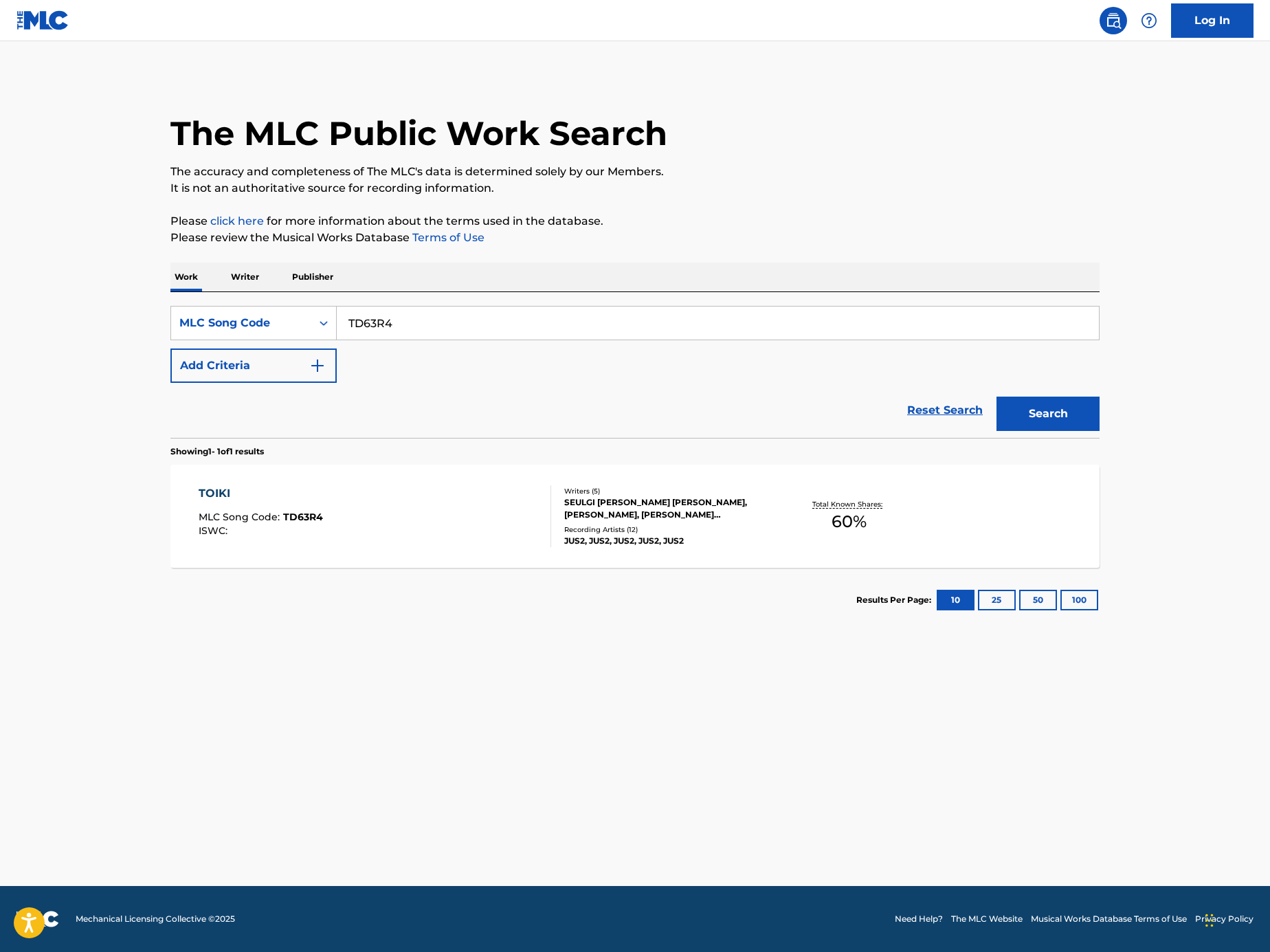
click at [408, 495] on div "TOIKI MLC Song Code : TD63R4 ISWC :" at bounding box center [375, 517] width 353 height 62
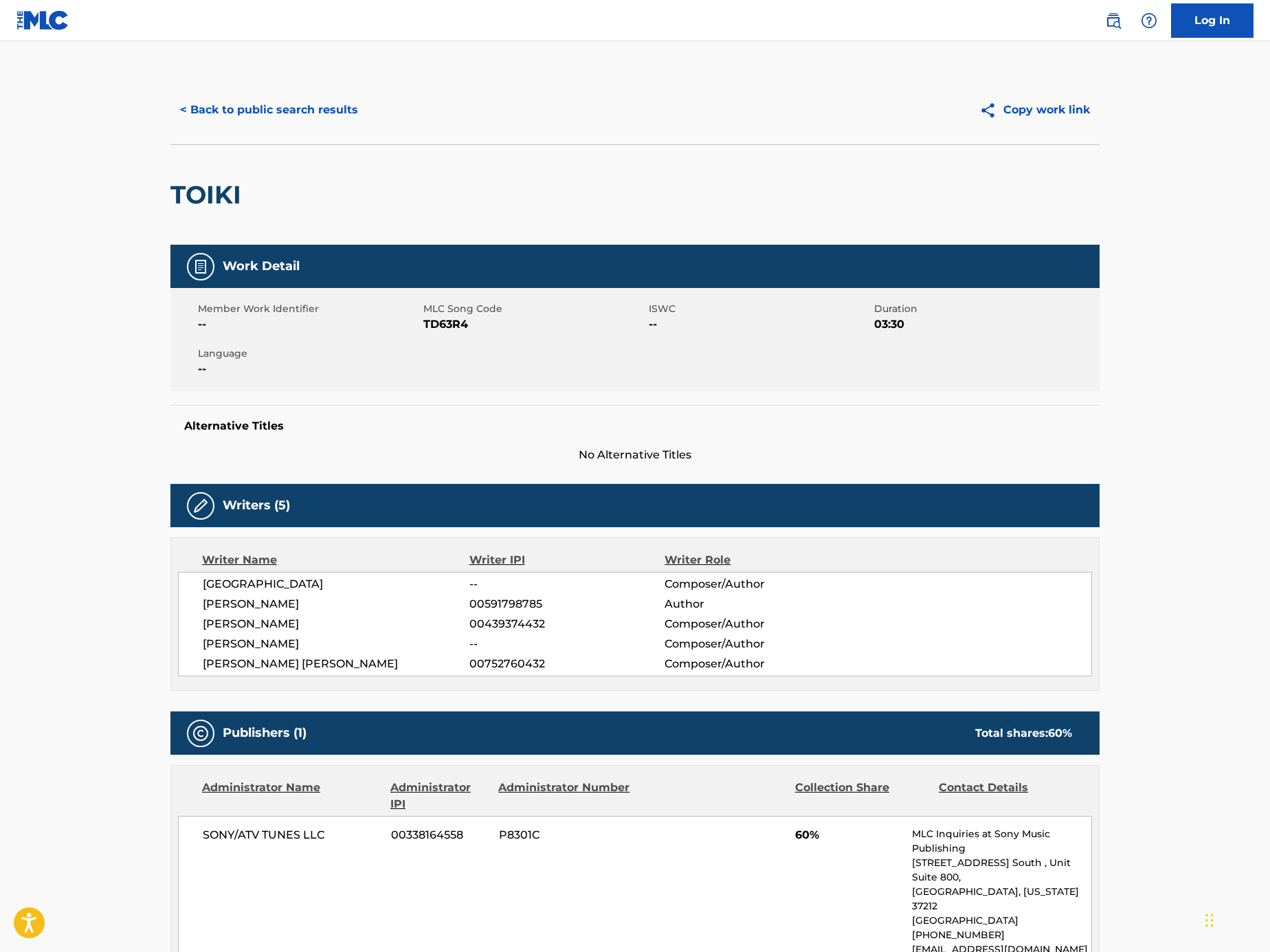
click at [47, 385] on main "< Back to public search results Copy work link TOIKI Work Detail Member Work Id…" at bounding box center [635, 849] width 1270 height 1615
click at [279, 113] on button "< Back to public search results" at bounding box center [269, 110] width 197 height 35
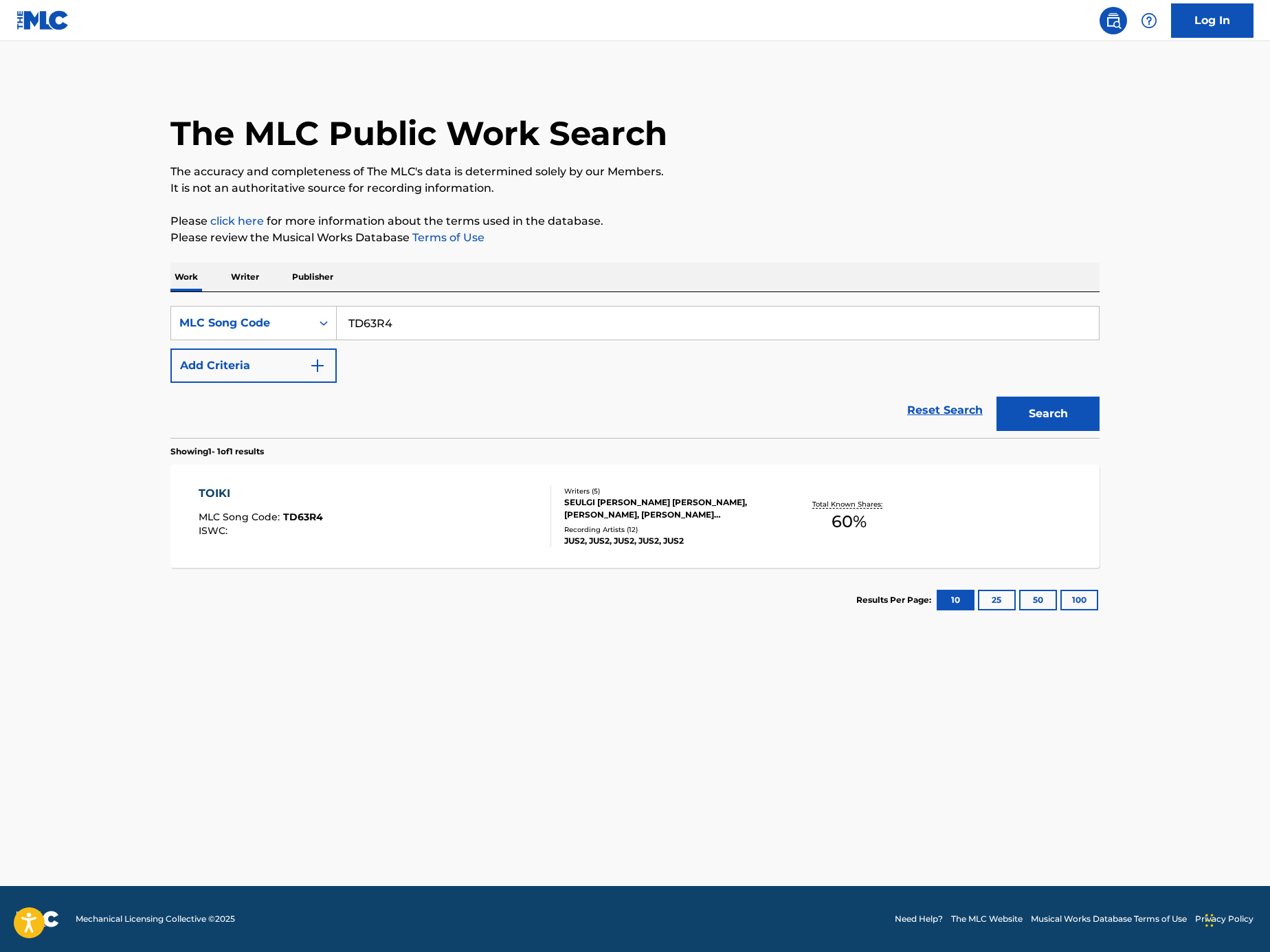
click at [481, 321] on input "TD63R4" at bounding box center [718, 323] width 763 height 33
paste input "EB1RDV"
type input "EB1RDV"
click at [1040, 432] on div "Search" at bounding box center [1044, 410] width 110 height 55
click at [1035, 419] on button "Search" at bounding box center [1048, 414] width 103 height 35
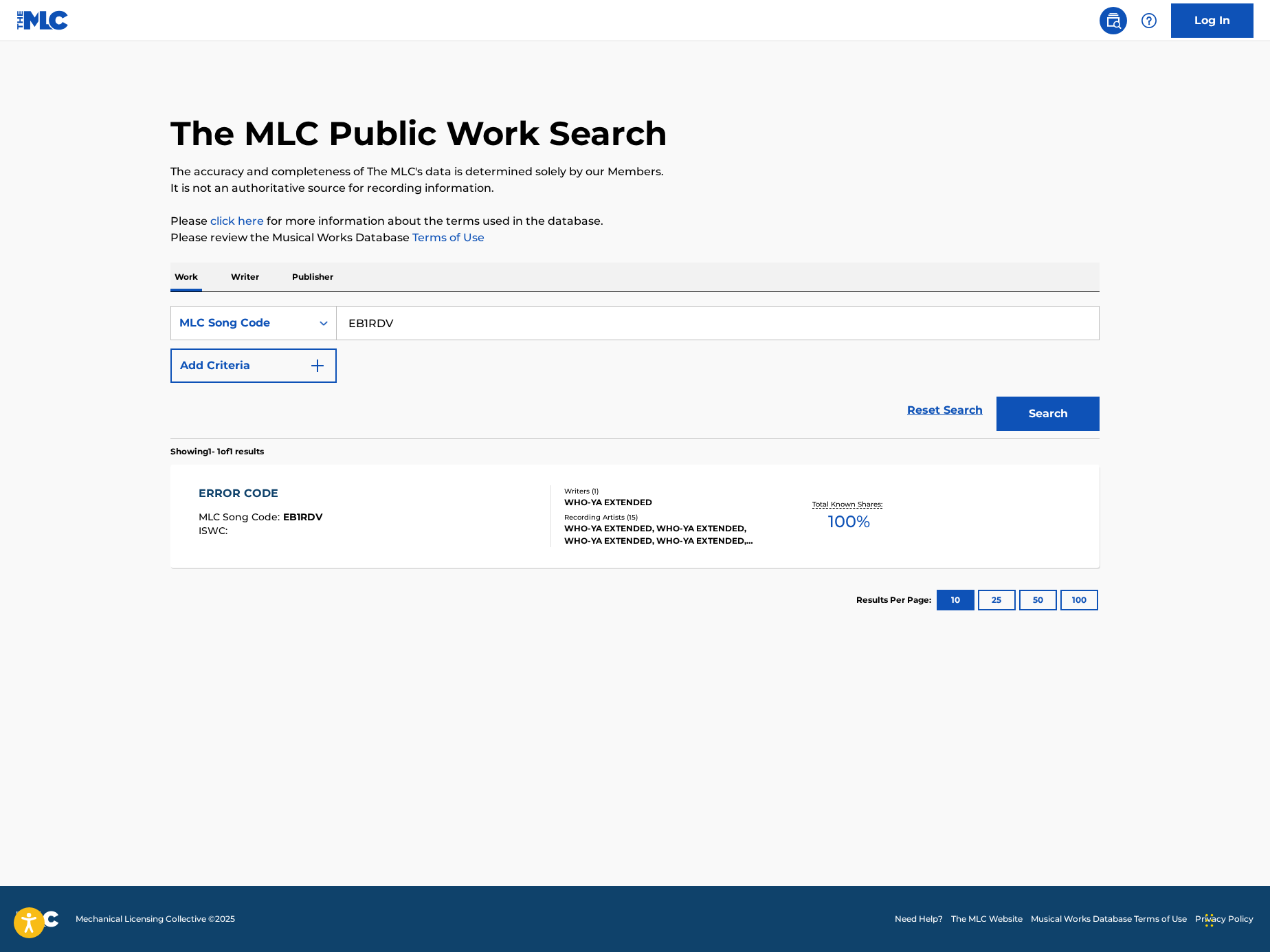
click at [441, 344] on div "SearchWithCriteriabfe00d36-53b0-44d4-b44c-1ec12cf90687 MLC Song Code EB1RDV Add…" at bounding box center [635, 344] width 930 height 77
click at [451, 314] on input "EB1RDV" at bounding box center [718, 323] width 763 height 33
paste input "Search Form"
click at [784, 319] on input "Search Form" at bounding box center [718, 323] width 763 height 33
paste input "SH4VRA"
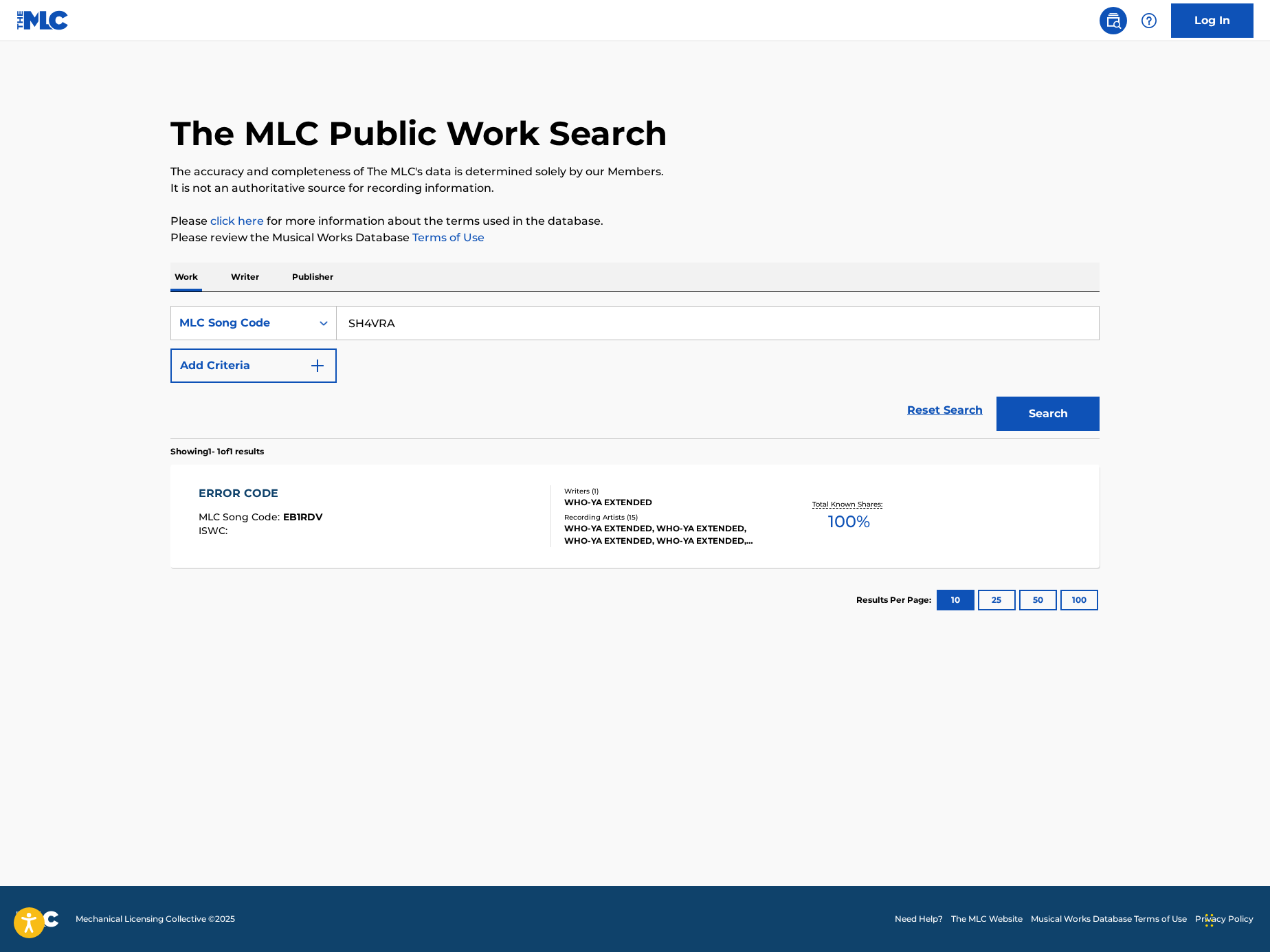
type input "SH4VRA"
click at [1097, 405] on button "Search" at bounding box center [1048, 414] width 103 height 35
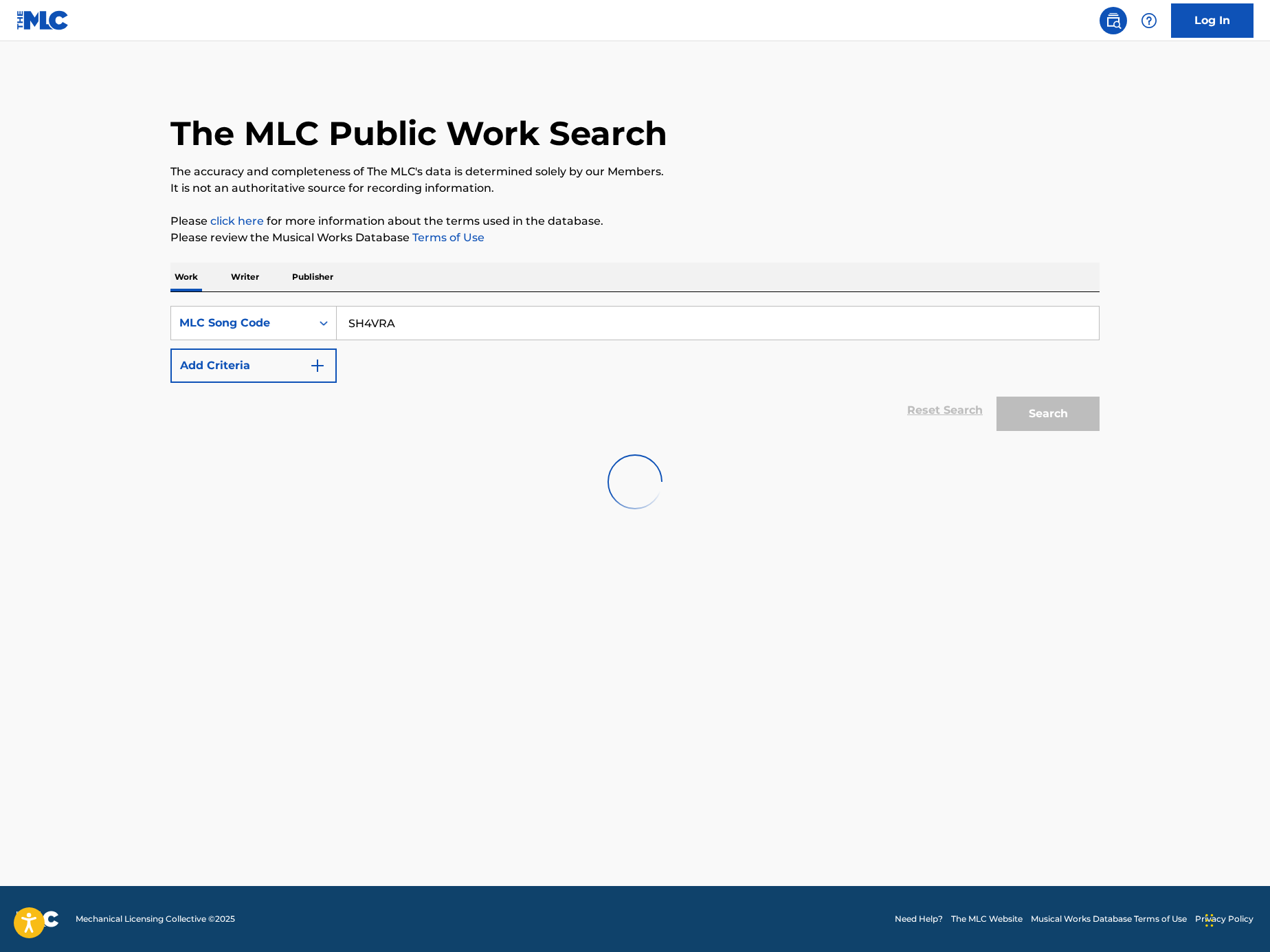
click at [1074, 419] on div "Search" at bounding box center [1044, 410] width 110 height 55
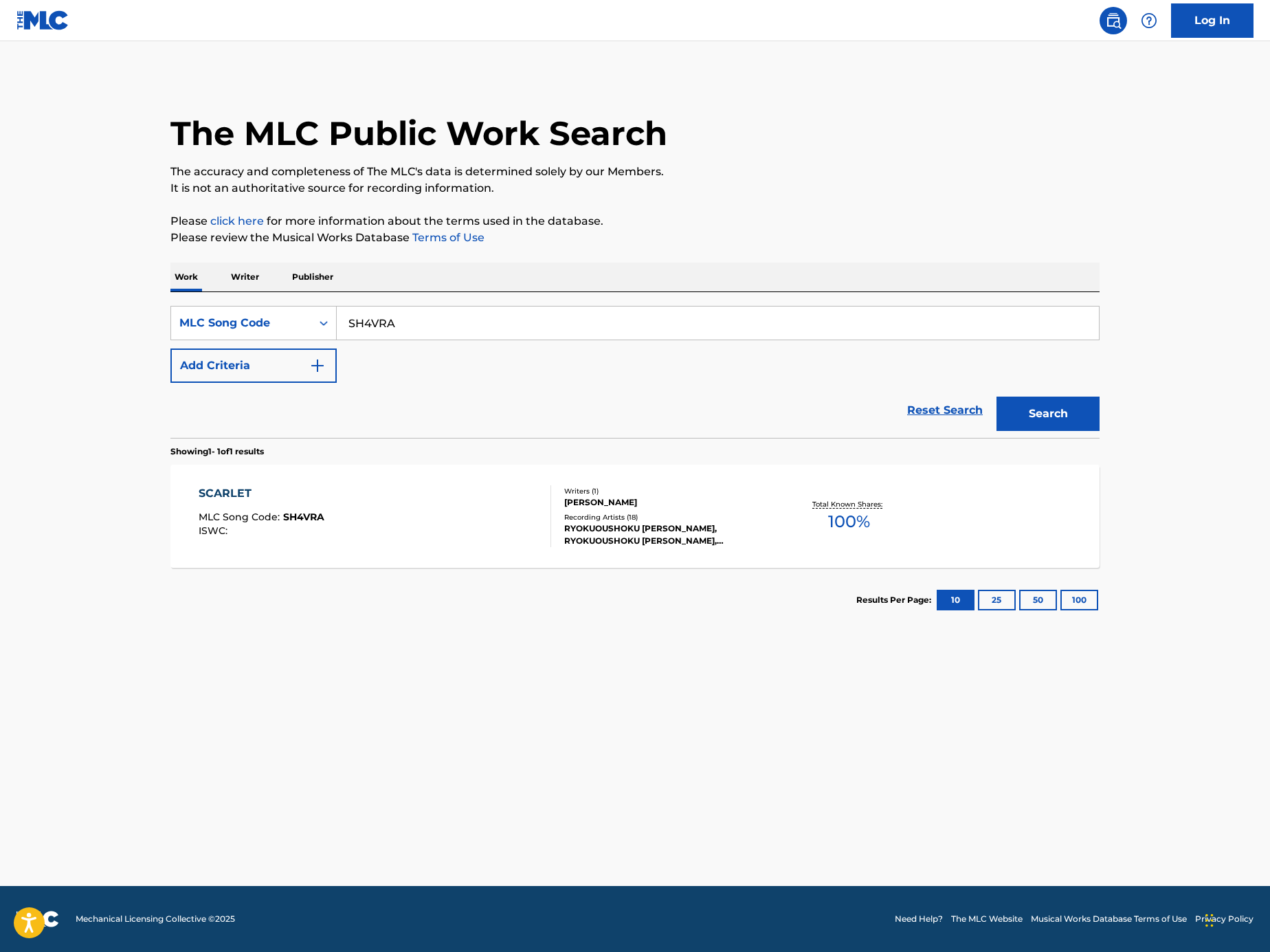
click at [500, 516] on div "SCARLET MLC Song Code : SH4VRA ISWC :" at bounding box center [375, 517] width 353 height 62
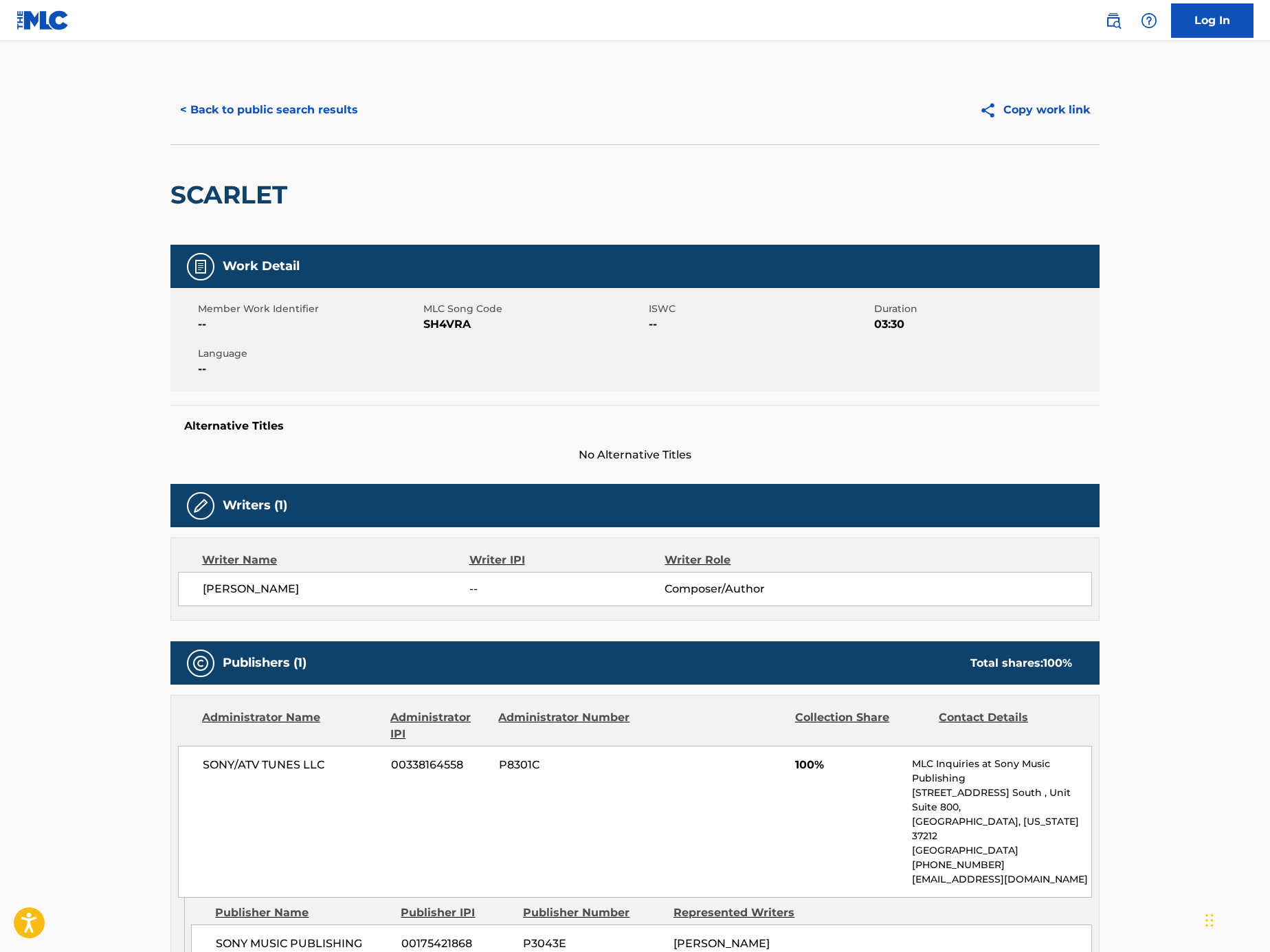
click at [329, 106] on button "< Back to public search results" at bounding box center [269, 110] width 197 height 35
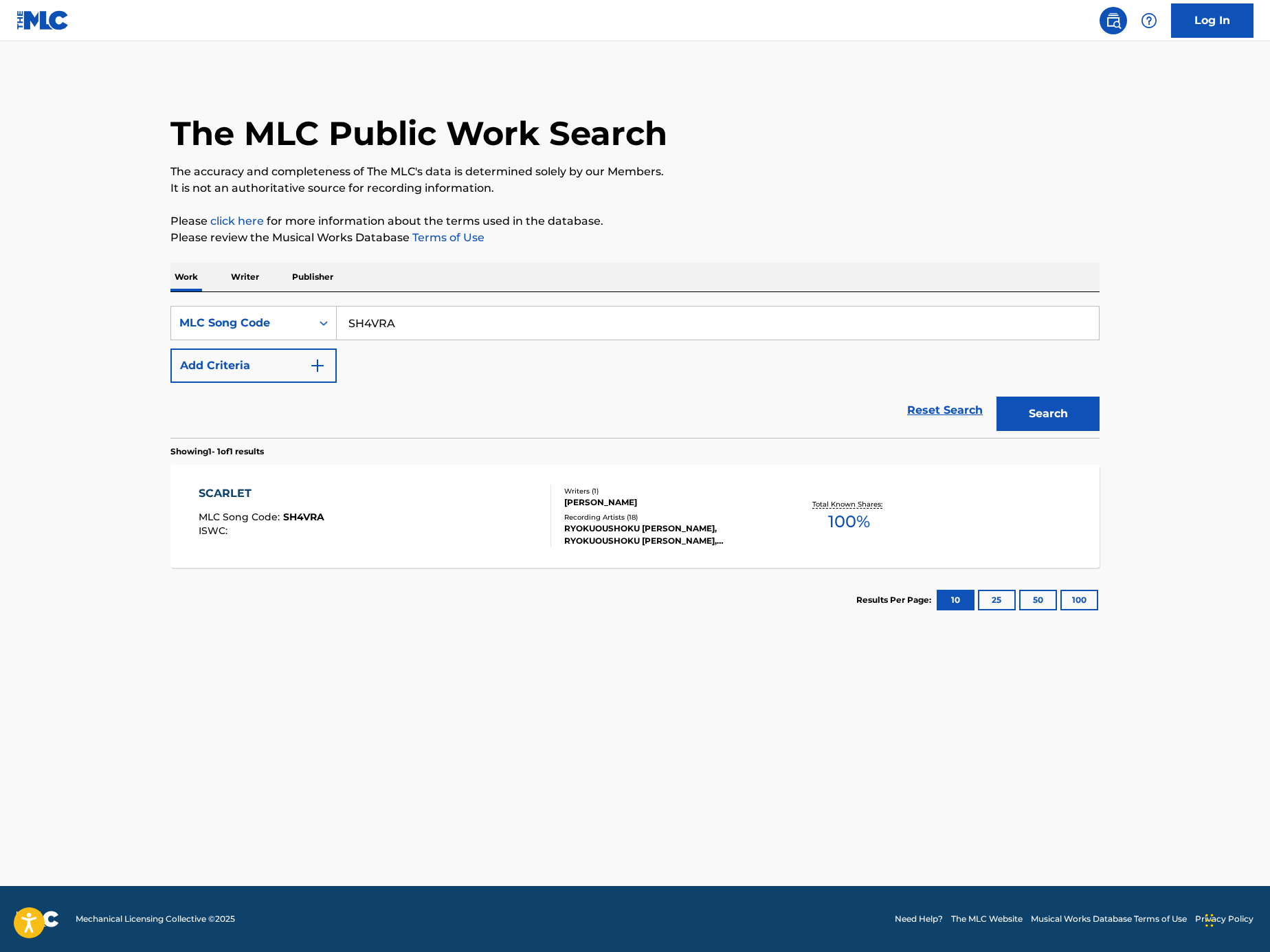
click at [501, 326] on input "SH4VRA" at bounding box center [718, 323] width 763 height 33
paste input "Search Form"
click at [819, 318] on input "Search Form" at bounding box center [718, 323] width 763 height 33
paste input "TV8DQ2"
type input "TV8DQ2"
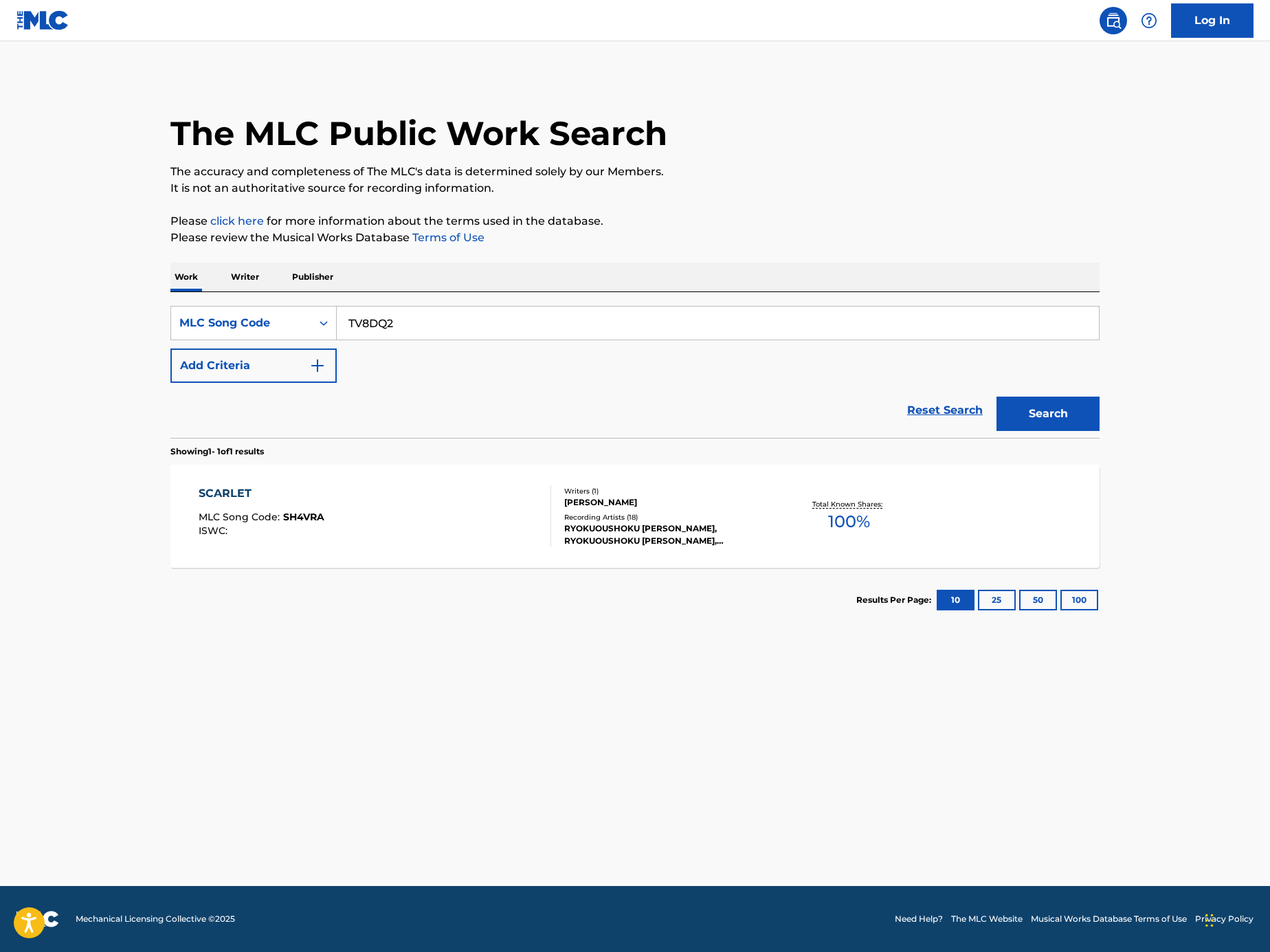
click at [1078, 407] on button "Search" at bounding box center [1048, 414] width 103 height 35
click at [526, 524] on div "THANK YOU VERY MUCH MLC Song Code : TV8DQ2 ISWC :" at bounding box center [375, 517] width 353 height 62
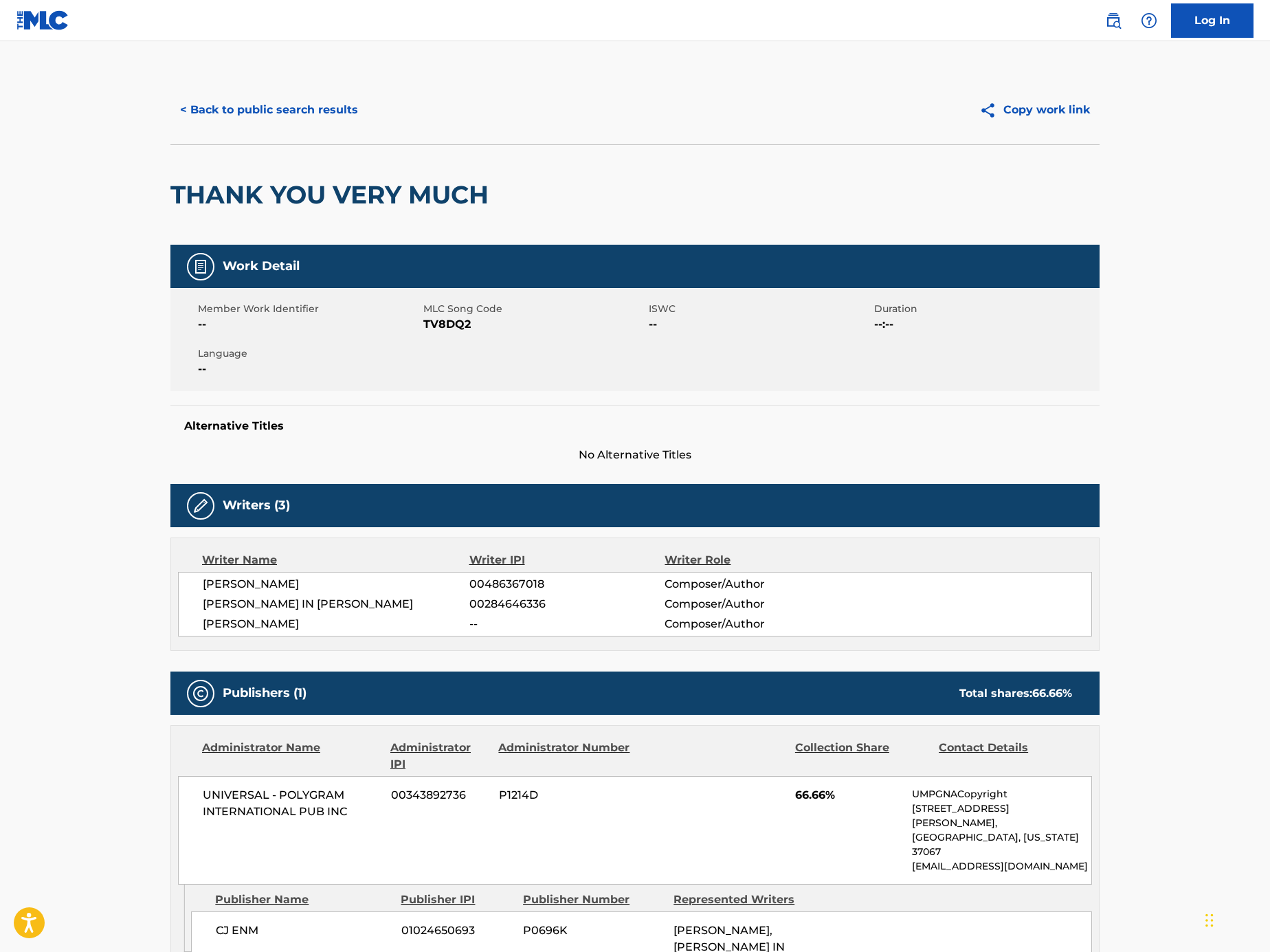
click at [260, 116] on button "< Back to public search results" at bounding box center [269, 110] width 197 height 35
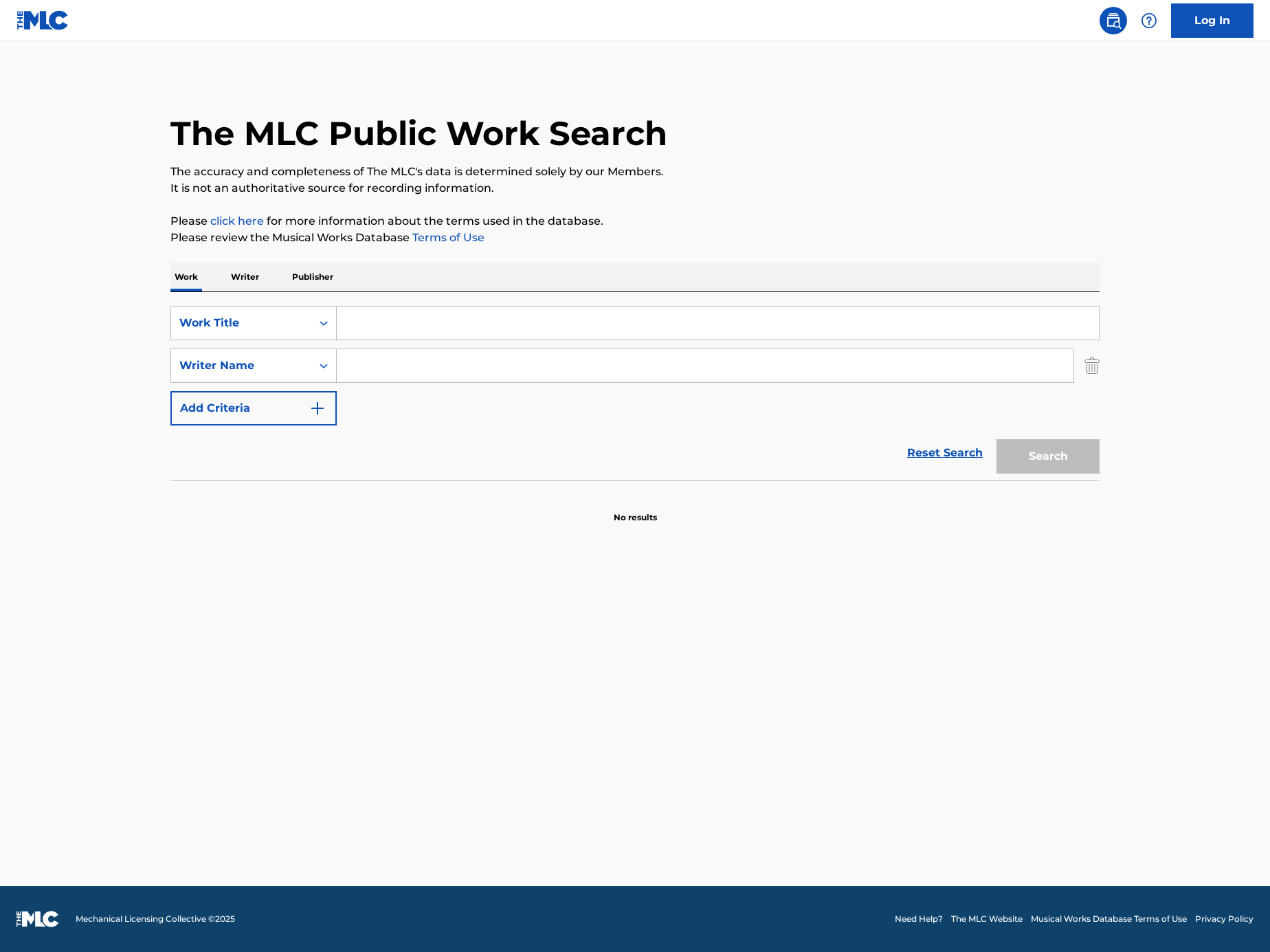
click at [421, 360] on input "Search Form" at bounding box center [705, 365] width 737 height 33
type input "Chi-mey"
click at [940, 314] on input "Search Form" at bounding box center [718, 323] width 763 height 33
paste input "Thank You [PERSON_NAME]"
type input "Thank You [PERSON_NAME]"
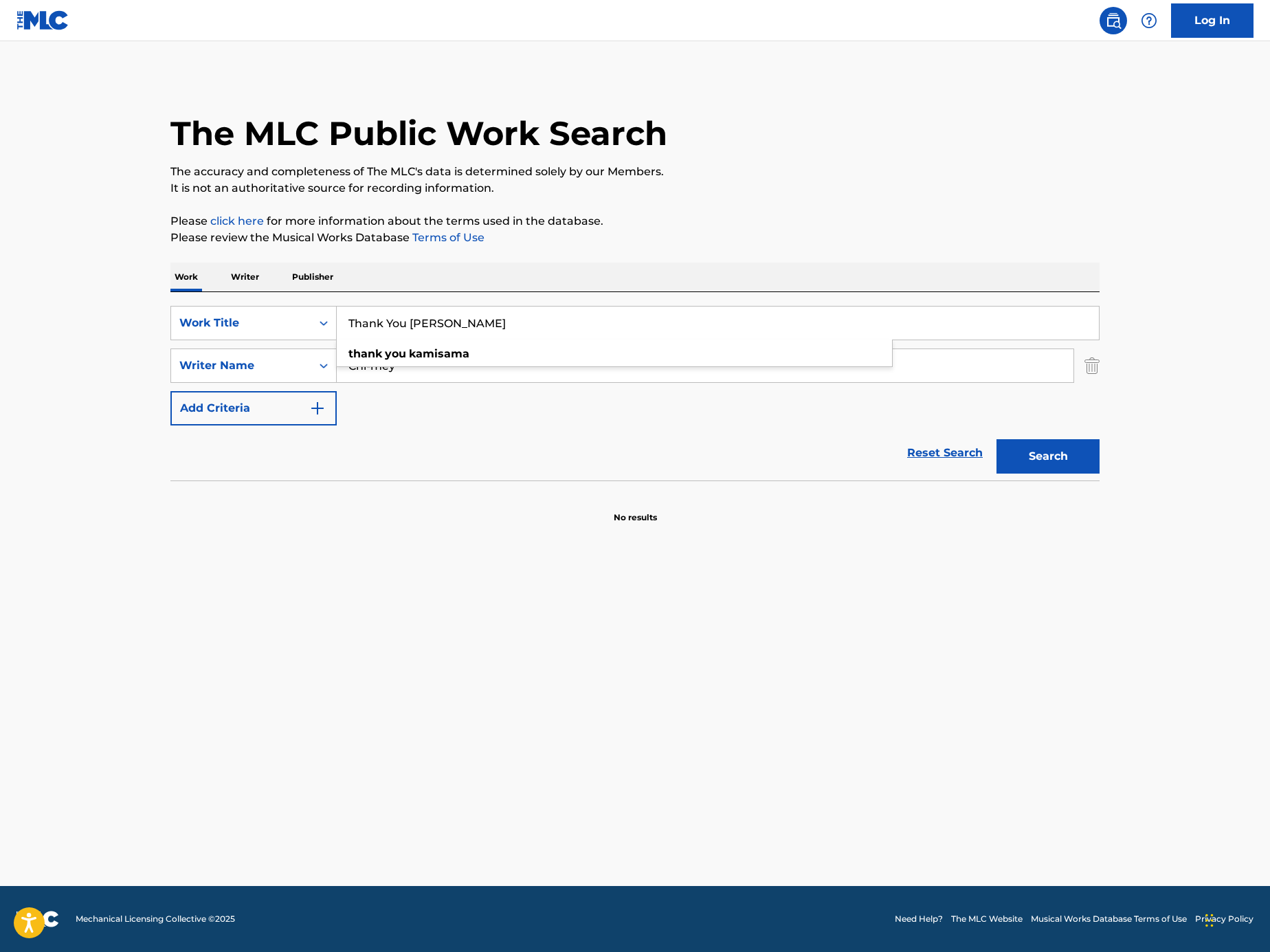
click at [1100, 470] on div "The MLC Public Work Search The accuracy and completeness of The MLC's data is d…" at bounding box center [634, 299] width 962 height 448
click at [1087, 469] on button "Search" at bounding box center [1048, 456] width 103 height 35
click at [494, 339] on input "Thank You [PERSON_NAME]" at bounding box center [718, 323] width 763 height 33
click at [500, 377] on input "Chi-mey" at bounding box center [705, 365] width 737 height 33
paste input "[PERSON_NAME]"
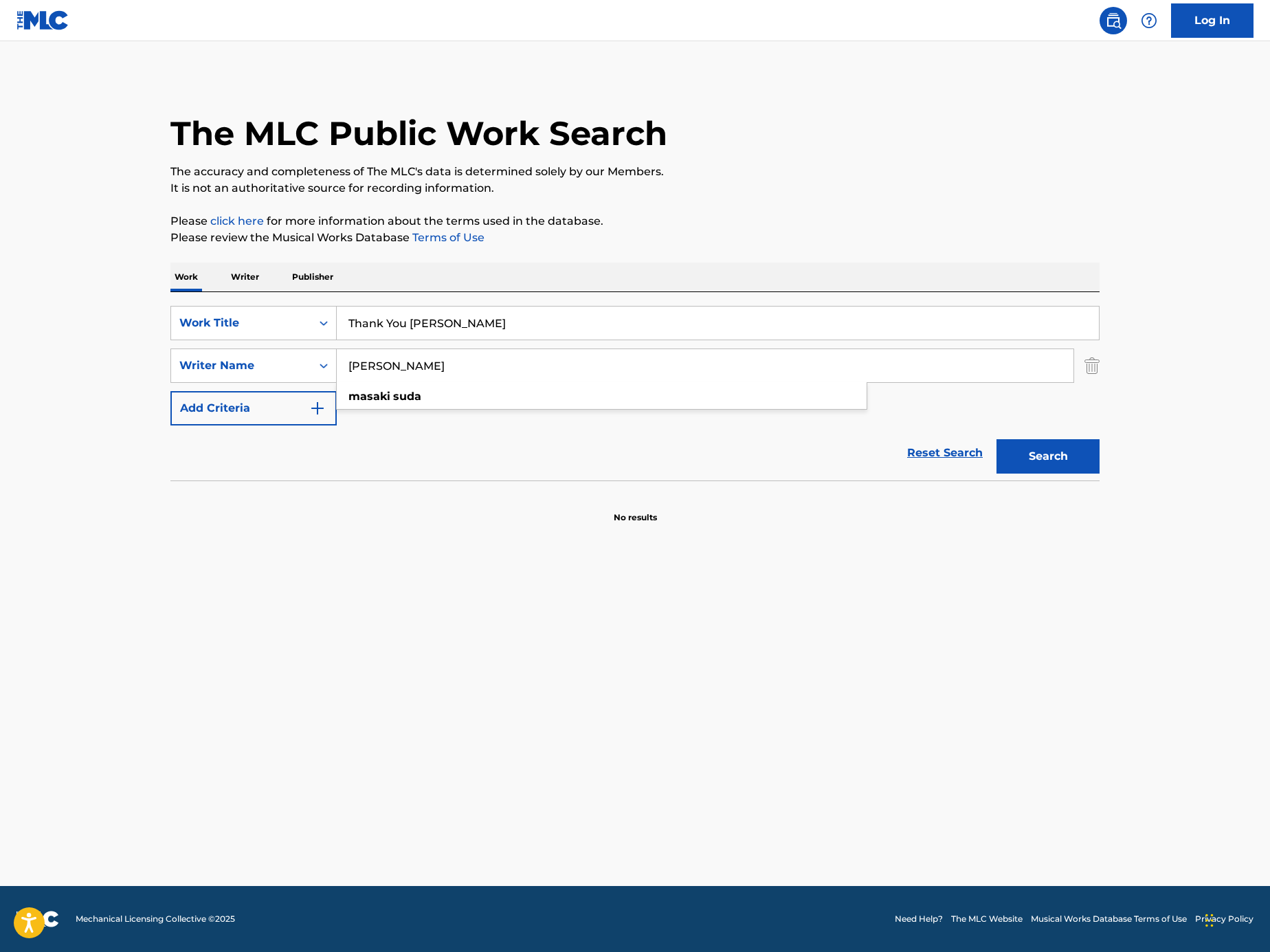
type input "[PERSON_NAME]"
click at [1042, 447] on button "Search" at bounding box center [1048, 456] width 103 height 35
click at [326, 319] on icon "Search Form" at bounding box center [324, 323] width 14 height 14
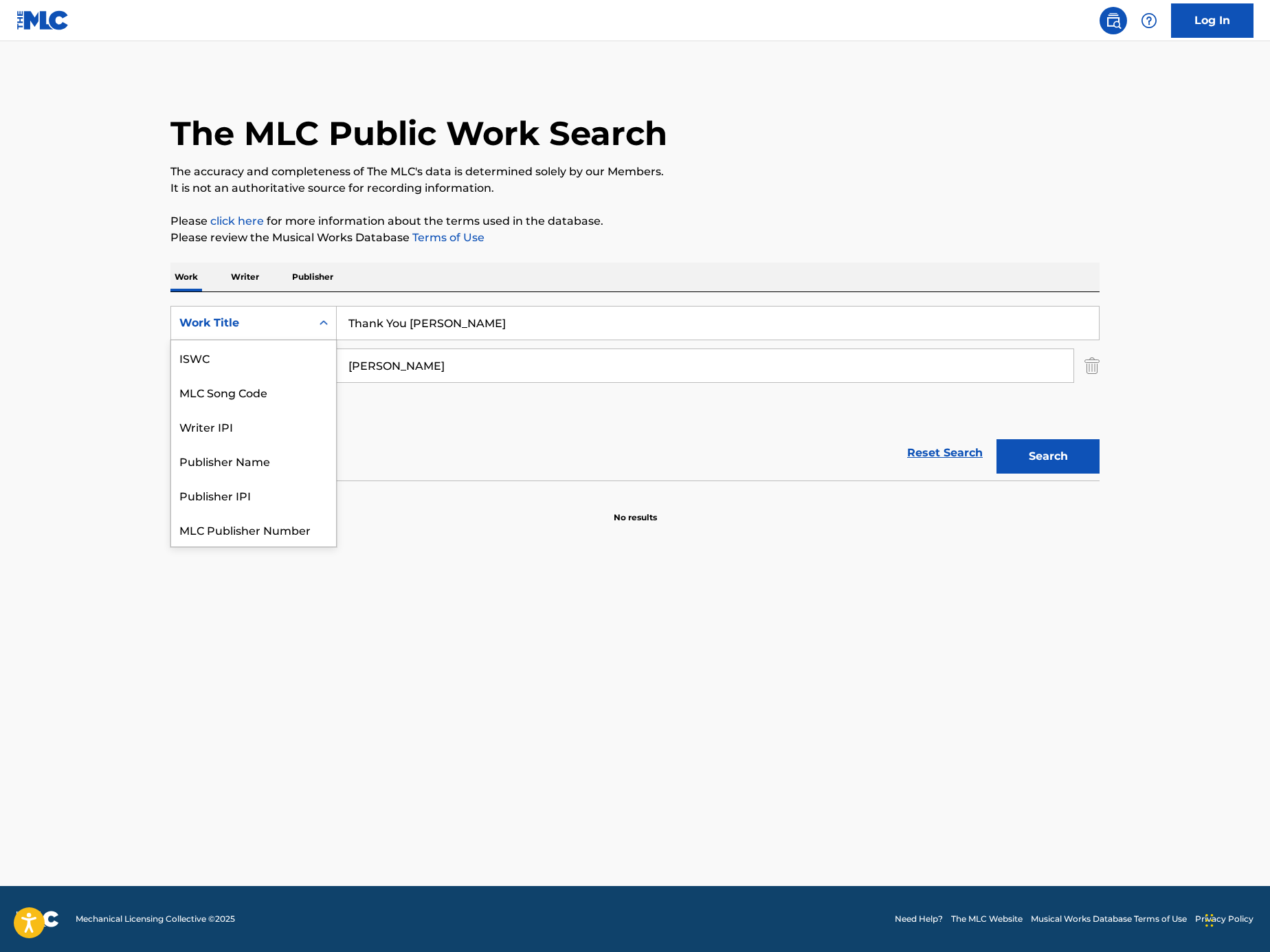
scroll to position [35, 0]
click at [301, 372] on div "MLC Song Code" at bounding box center [254, 357] width 165 height 35
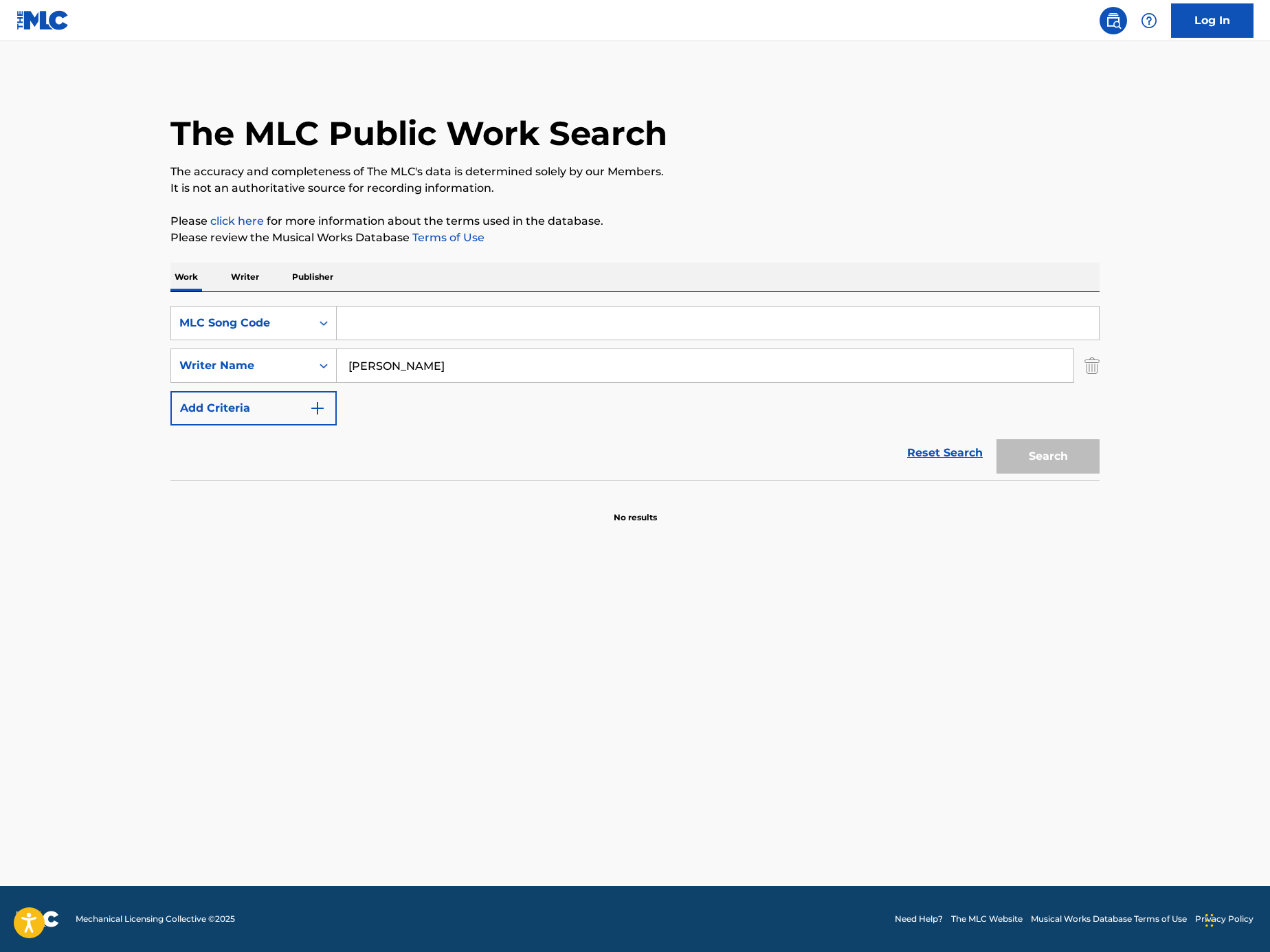
click at [457, 321] on input "Search Form" at bounding box center [718, 323] width 763 height 33
click at [698, 321] on input "Search Form" at bounding box center [718, 323] width 763 height 33
paste input "SA5Q6H"
type input "SA5Q6H"
click at [1073, 361] on div "[PERSON_NAME]" at bounding box center [705, 365] width 738 height 35
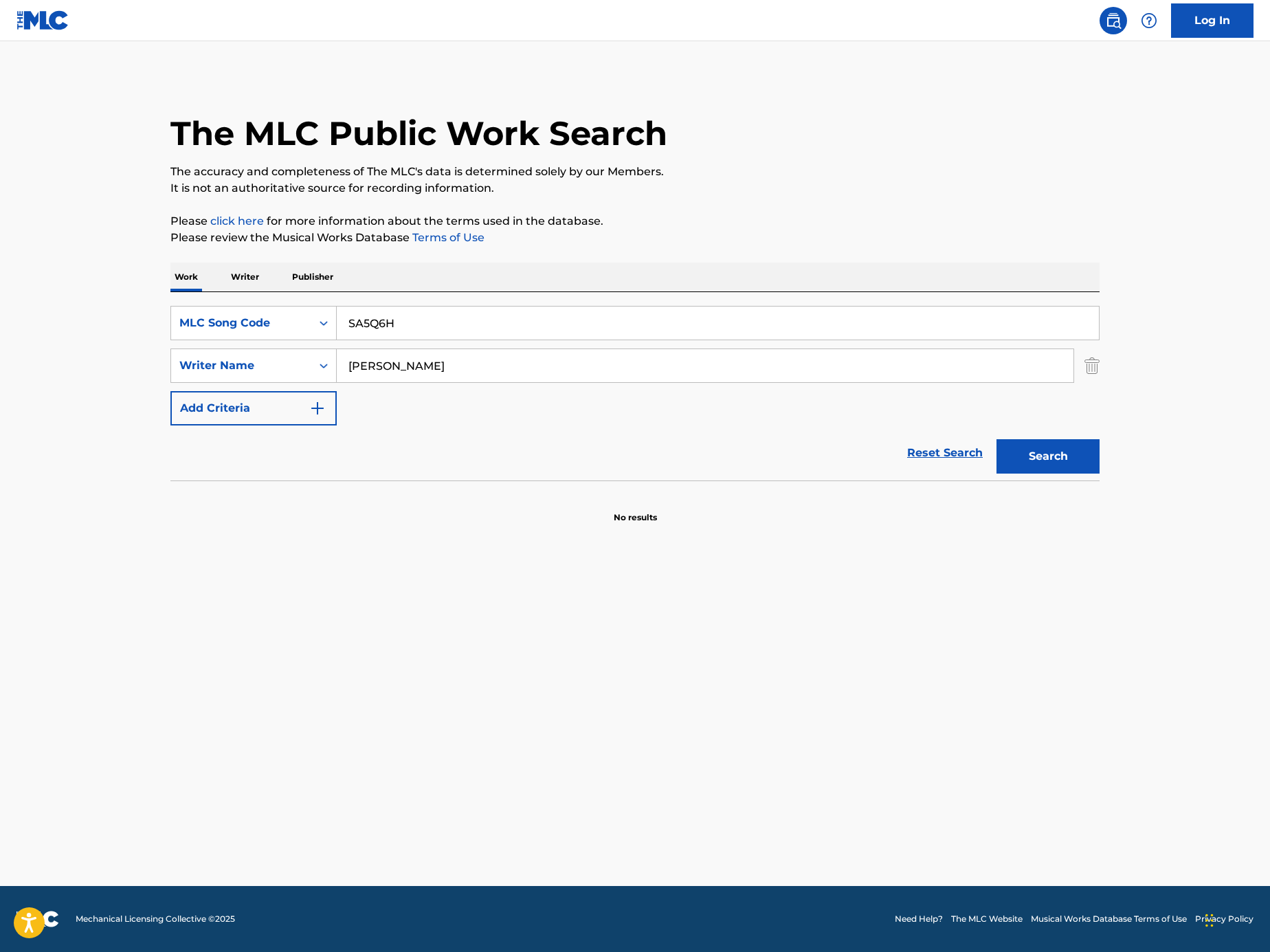
click at [1080, 361] on div "SearchWithCriteriabfe87863-1804-4945-af83-77aef86475fa Writer Name [PERSON_NAME]" at bounding box center [635, 365] width 930 height 35
click at [1087, 364] on img "Search Form" at bounding box center [1092, 365] width 15 height 35
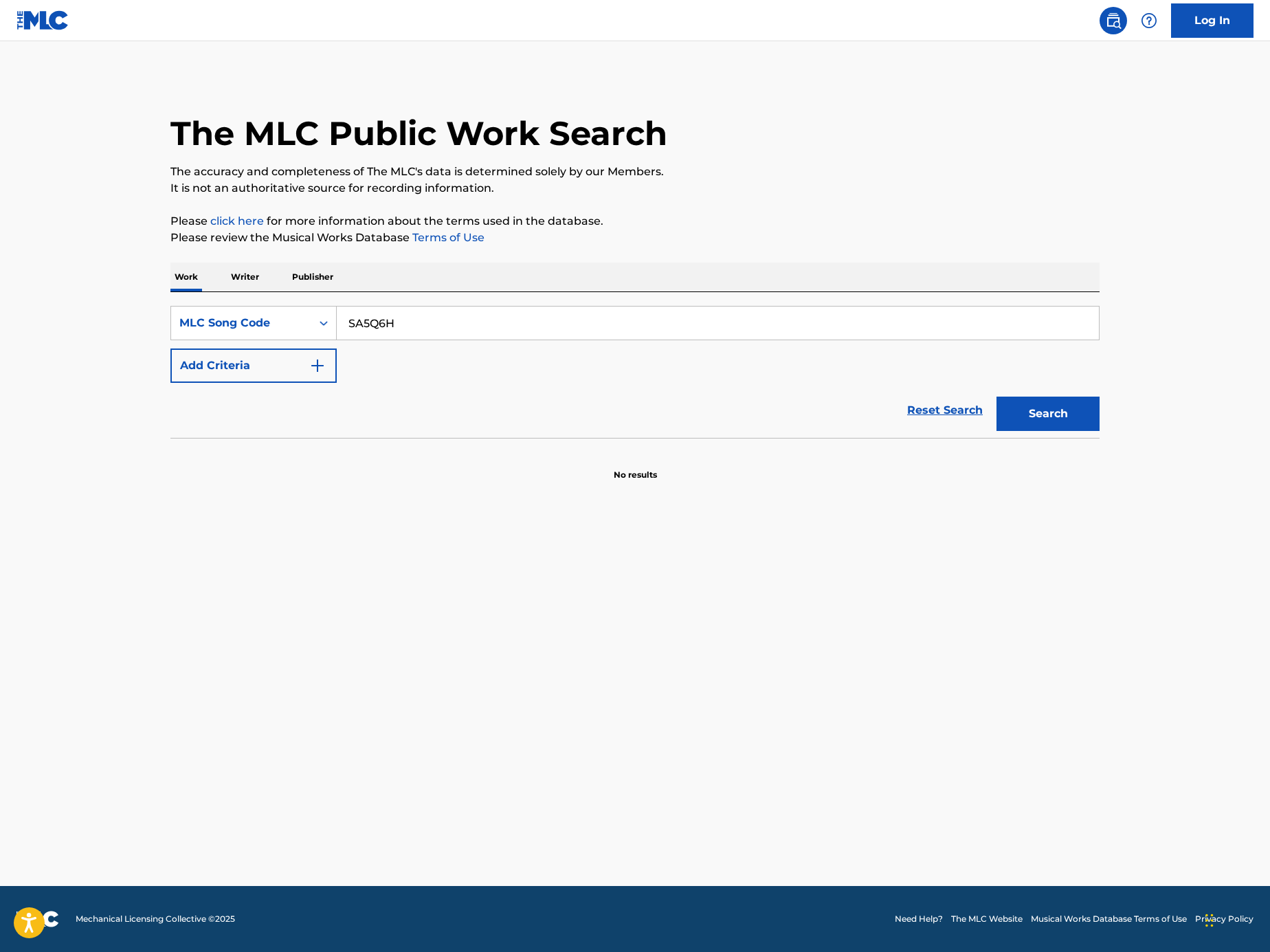
click at [1082, 452] on section "No results" at bounding box center [635, 463] width 930 height 36
click at [1072, 425] on button "Search" at bounding box center [1048, 414] width 103 height 35
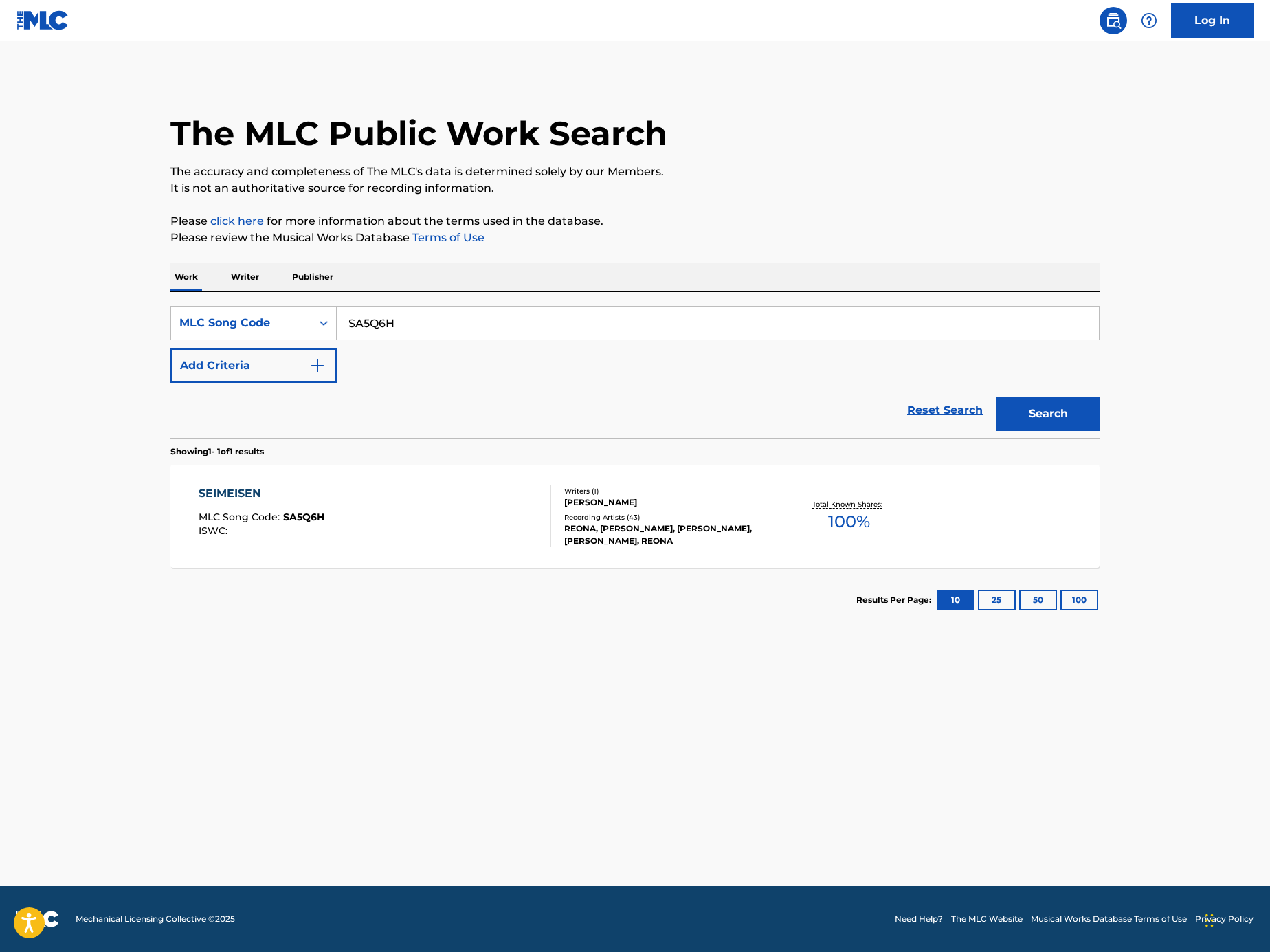
click at [413, 497] on div "SEIMEISEN MLC Song Code : SA5Q6H ISWC :" at bounding box center [375, 517] width 353 height 62
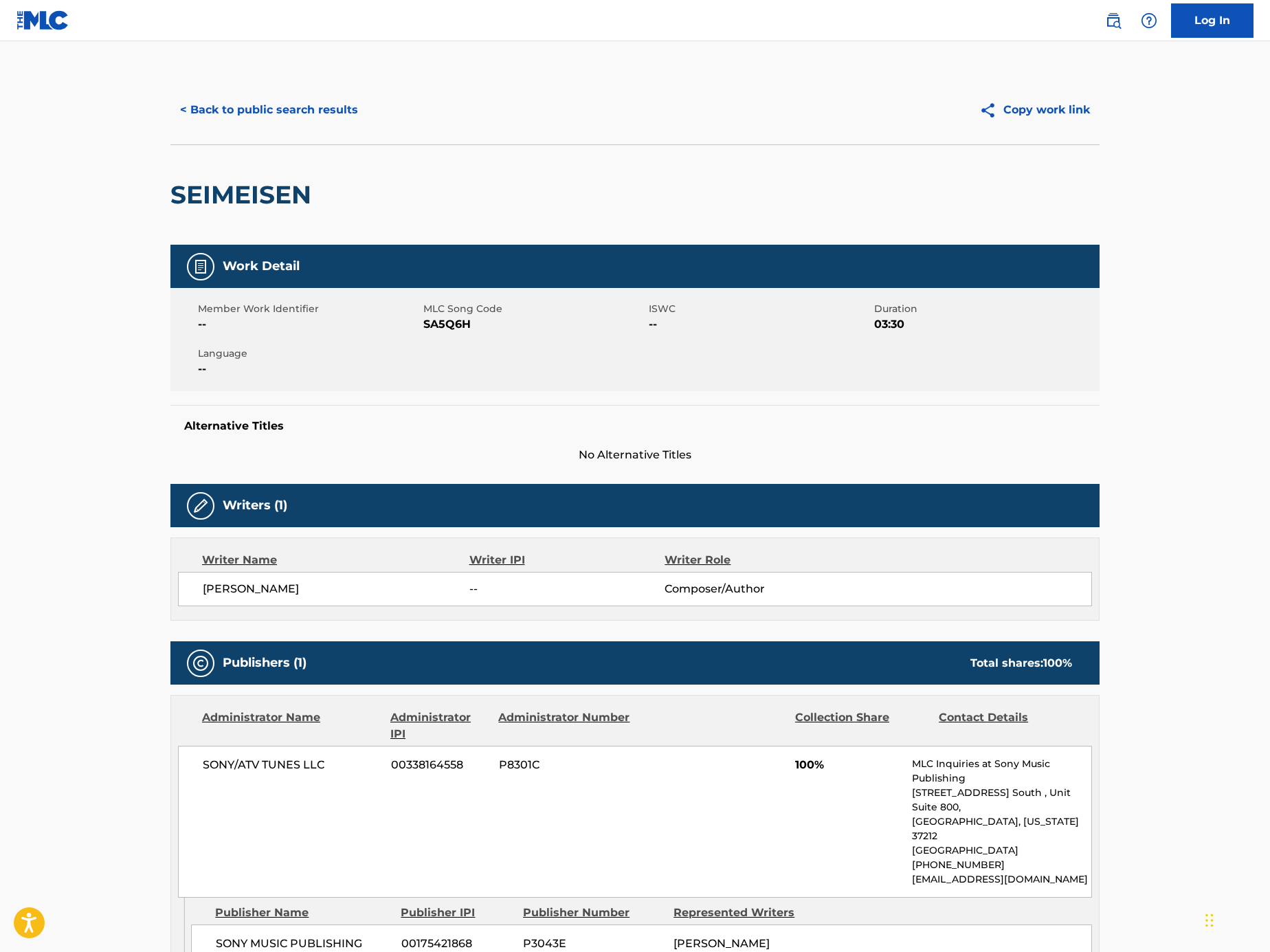
drag, startPoint x: 324, startPoint y: 589, endPoint x: 197, endPoint y: 583, distance: 127.1
click at [197, 583] on div "SOTARO NAMIKAWA -- Composer/Author" at bounding box center [635, 588] width 914 height 35
click at [297, 91] on div "< Back to public search results Copy work link" at bounding box center [635, 110] width 930 height 69
click at [300, 105] on button "< Back to public search results" at bounding box center [269, 110] width 197 height 35
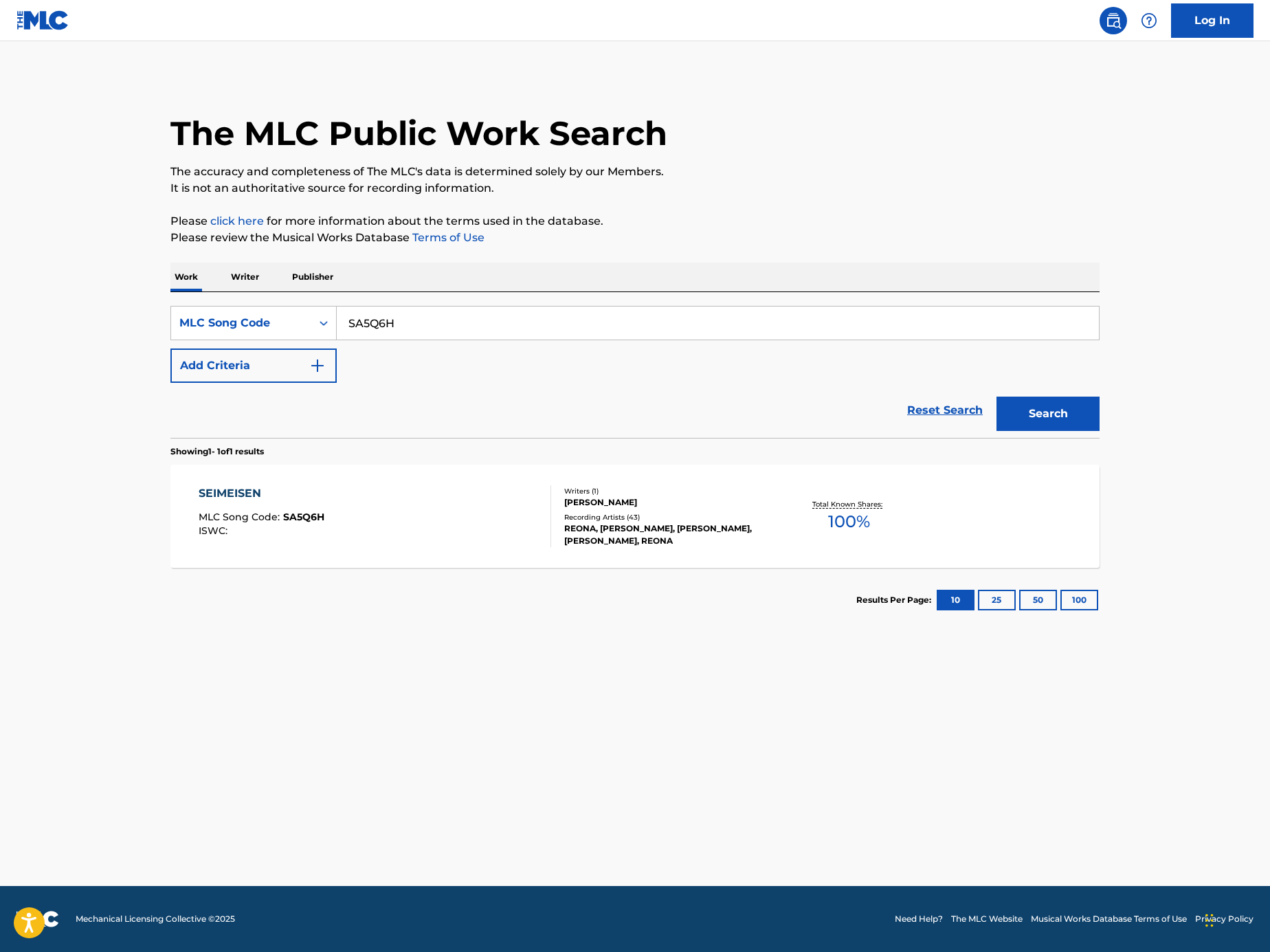
click at [437, 319] on input "SA5Q6H" at bounding box center [718, 323] width 763 height 33
paste input "Search Form"
click at [777, 320] on input "Search Form" at bounding box center [718, 323] width 763 height 33
paste input "EB0WZY"
type input "EB0WZY"
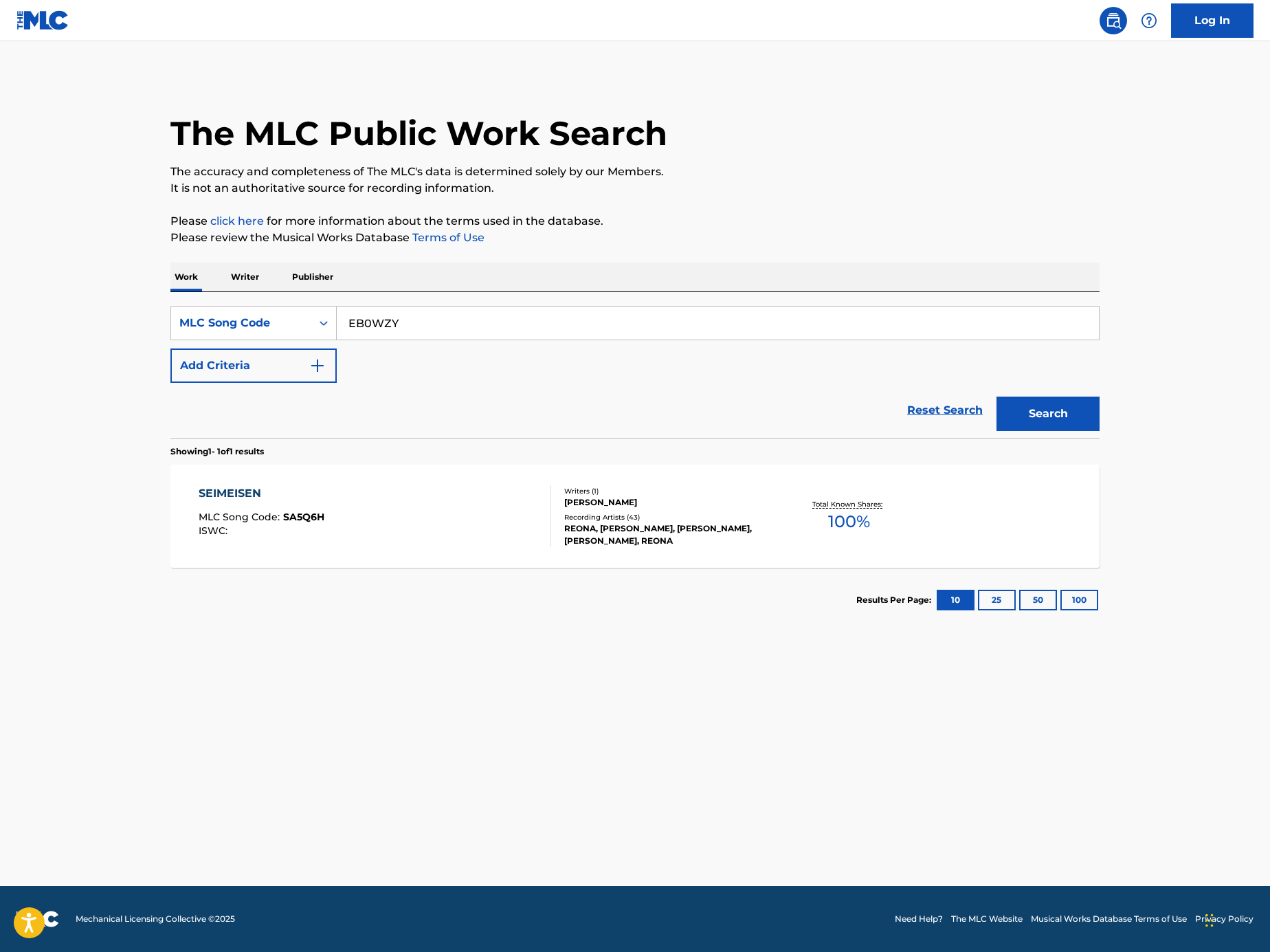
click at [1073, 408] on button "Search" at bounding box center [1048, 414] width 103 height 35
click at [529, 329] on input "EB0WZY" at bounding box center [718, 323] width 763 height 33
paste input "Search Form"
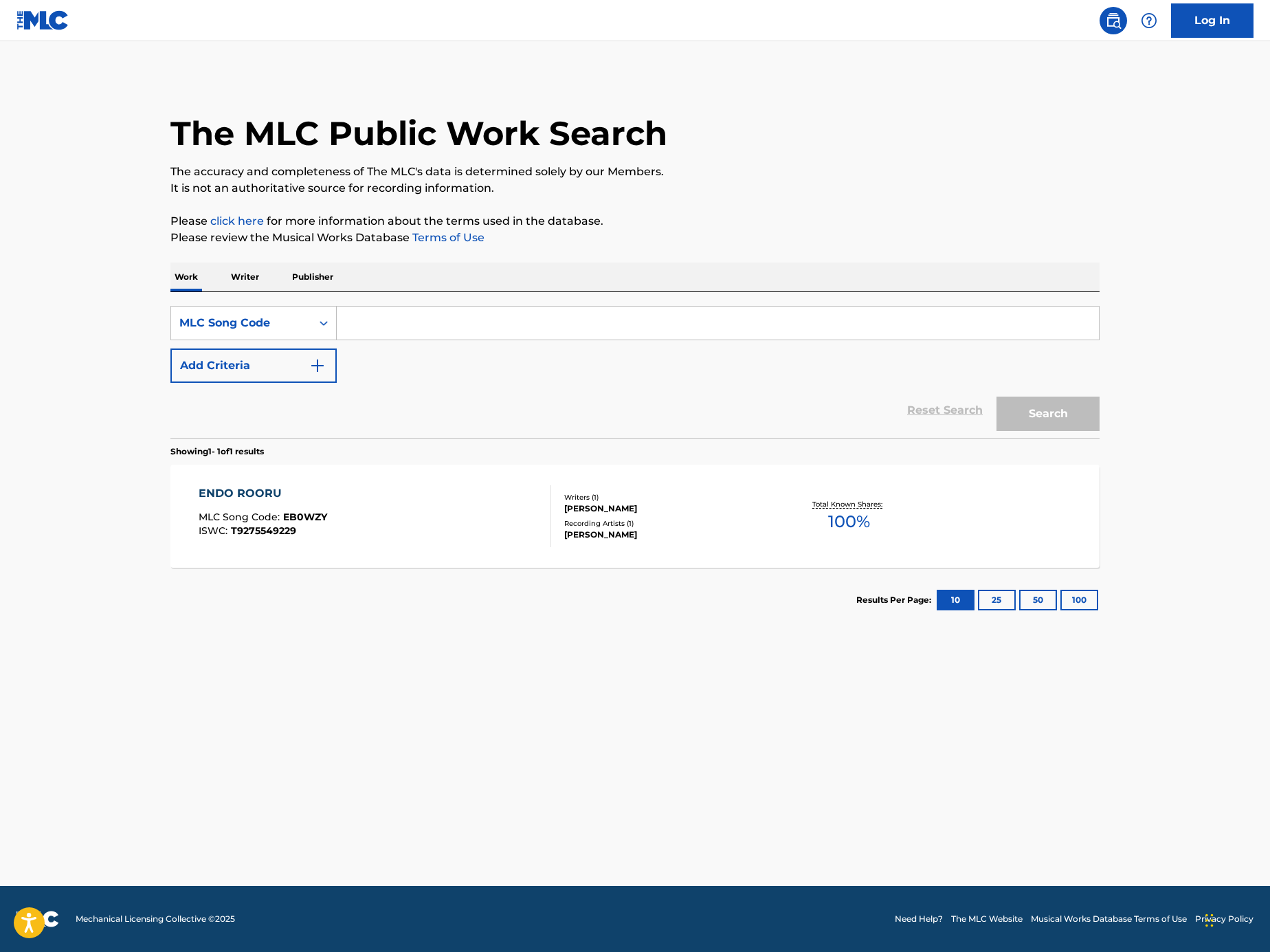
click at [732, 323] on input "Search Form" at bounding box center [718, 323] width 763 height 33
paste input "N38008"
type input "N38008"
click at [1071, 400] on button "Search" at bounding box center [1048, 414] width 103 height 35
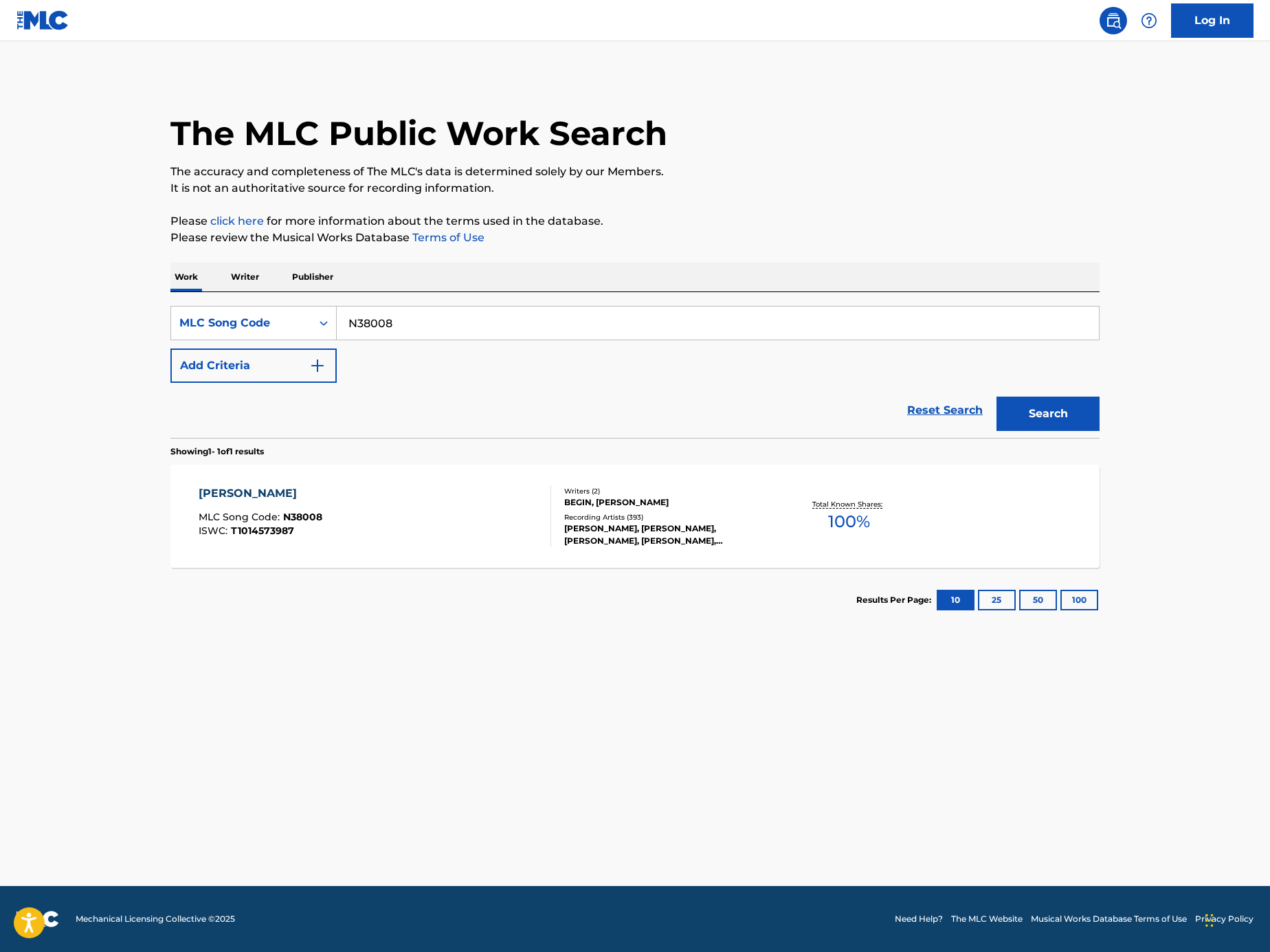
click at [414, 477] on div "NADA SOUSOU MLC Song Code : N38008 ISWC : T1014573987 Writers ( 2 ) BEGIN, RYOK…" at bounding box center [635, 516] width 930 height 103
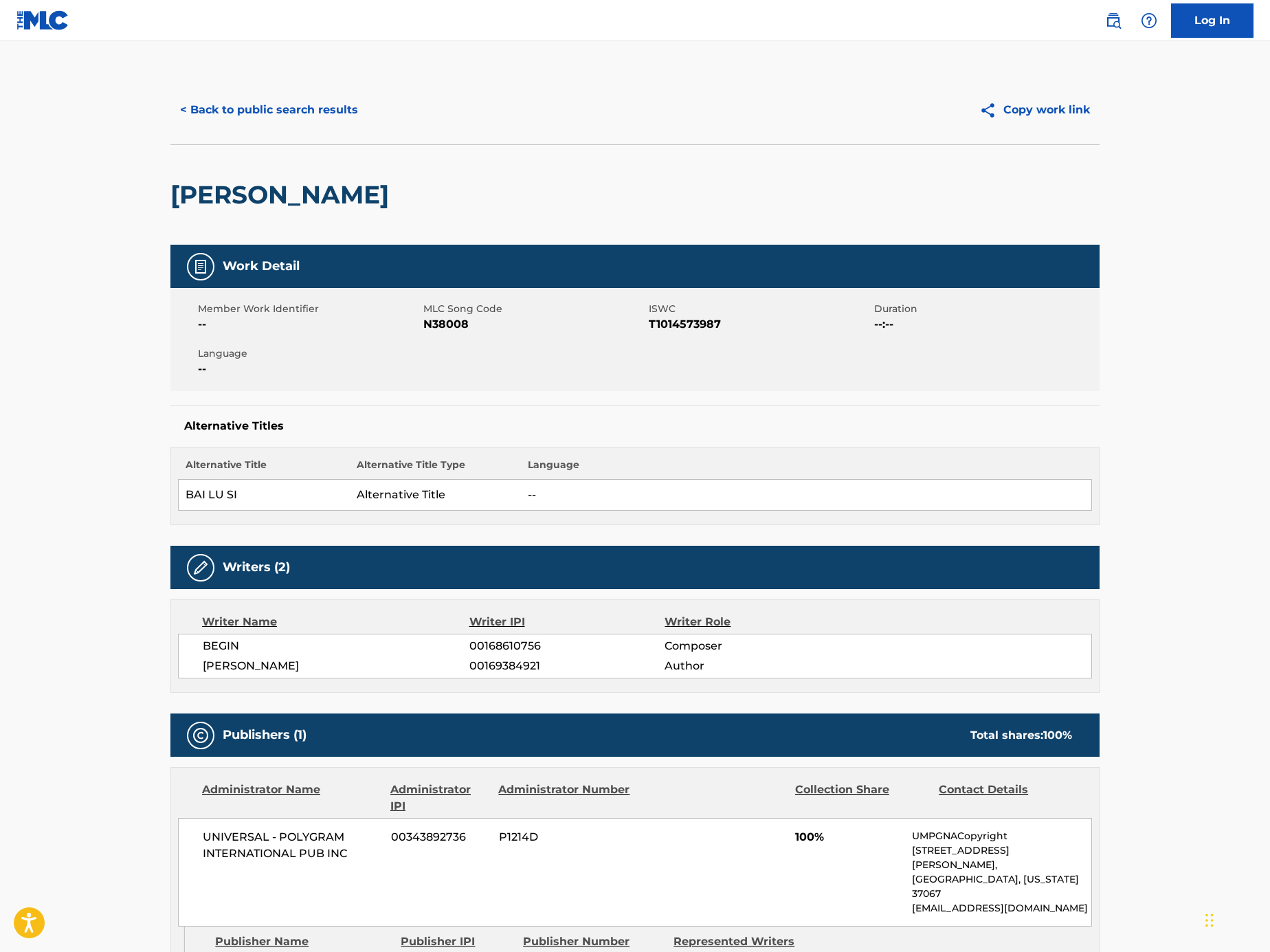
click at [297, 97] on button "< Back to public search results" at bounding box center [269, 110] width 197 height 35
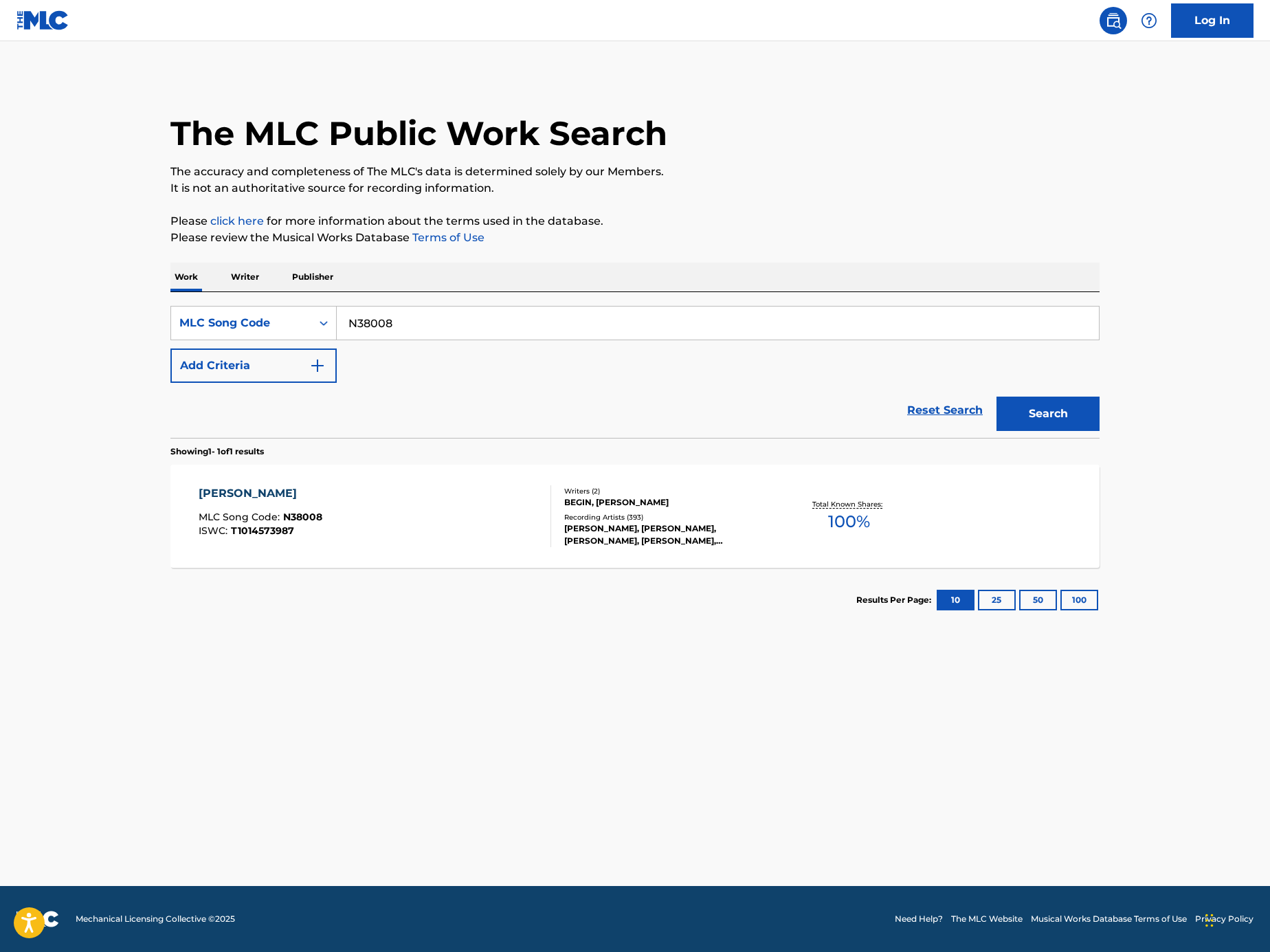
click at [486, 318] on input "N38008" at bounding box center [718, 323] width 763 height 33
paste input "Search Form"
click at [980, 327] on input "Search Form" at bounding box center [718, 323] width 763 height 33
paste input "H2041O"
type input "H2041O"
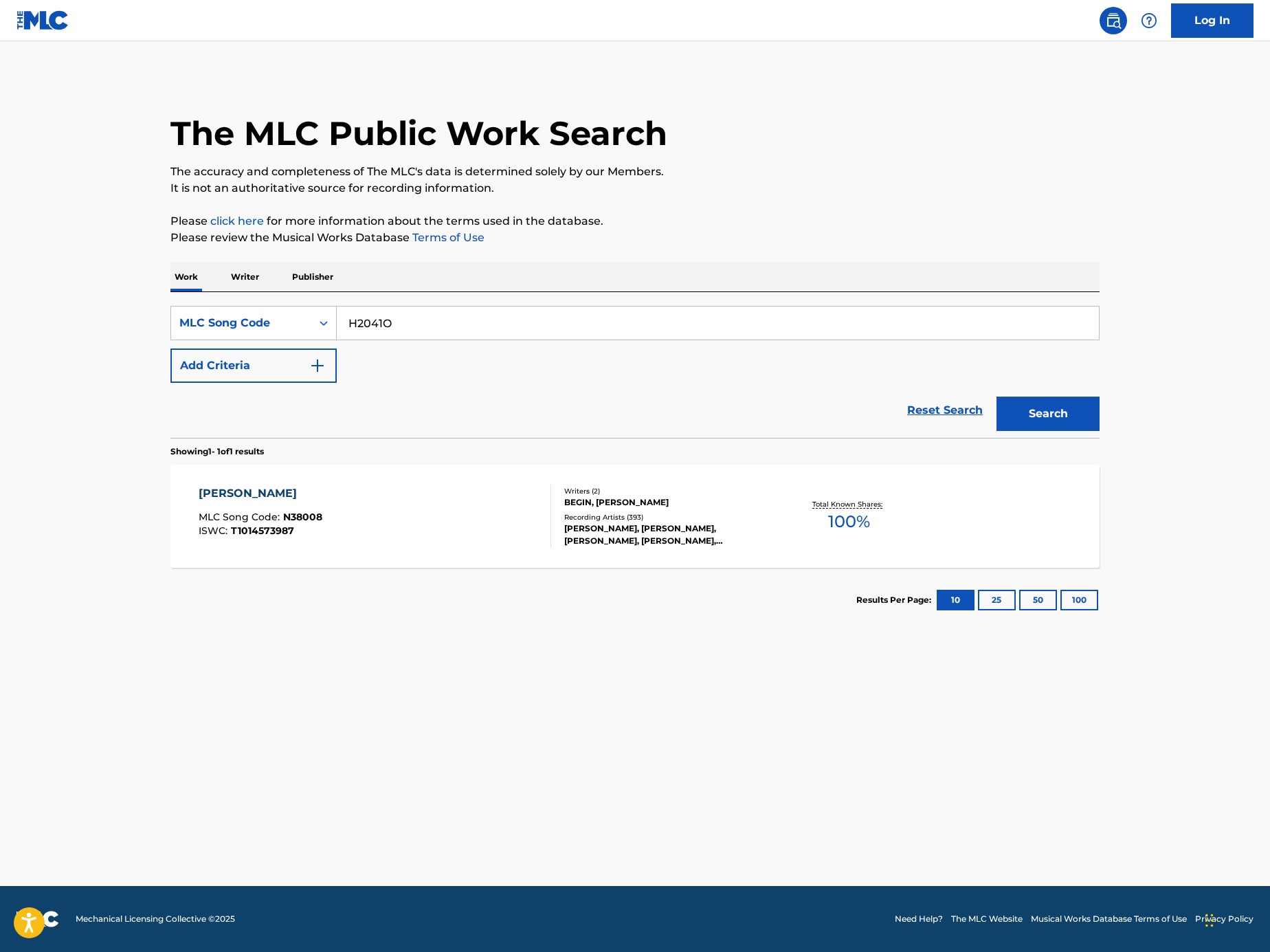
drag, startPoint x: 1066, startPoint y: 397, endPoint x: 1065, endPoint y: 423, distance: 26.0
click at [1066, 398] on button "Search" at bounding box center [1048, 414] width 103 height 35
click at [443, 520] on div "HITORI HEYANO NAKADE MLC Song Code : H2041O ISWC : T1018292845" at bounding box center [375, 517] width 353 height 62
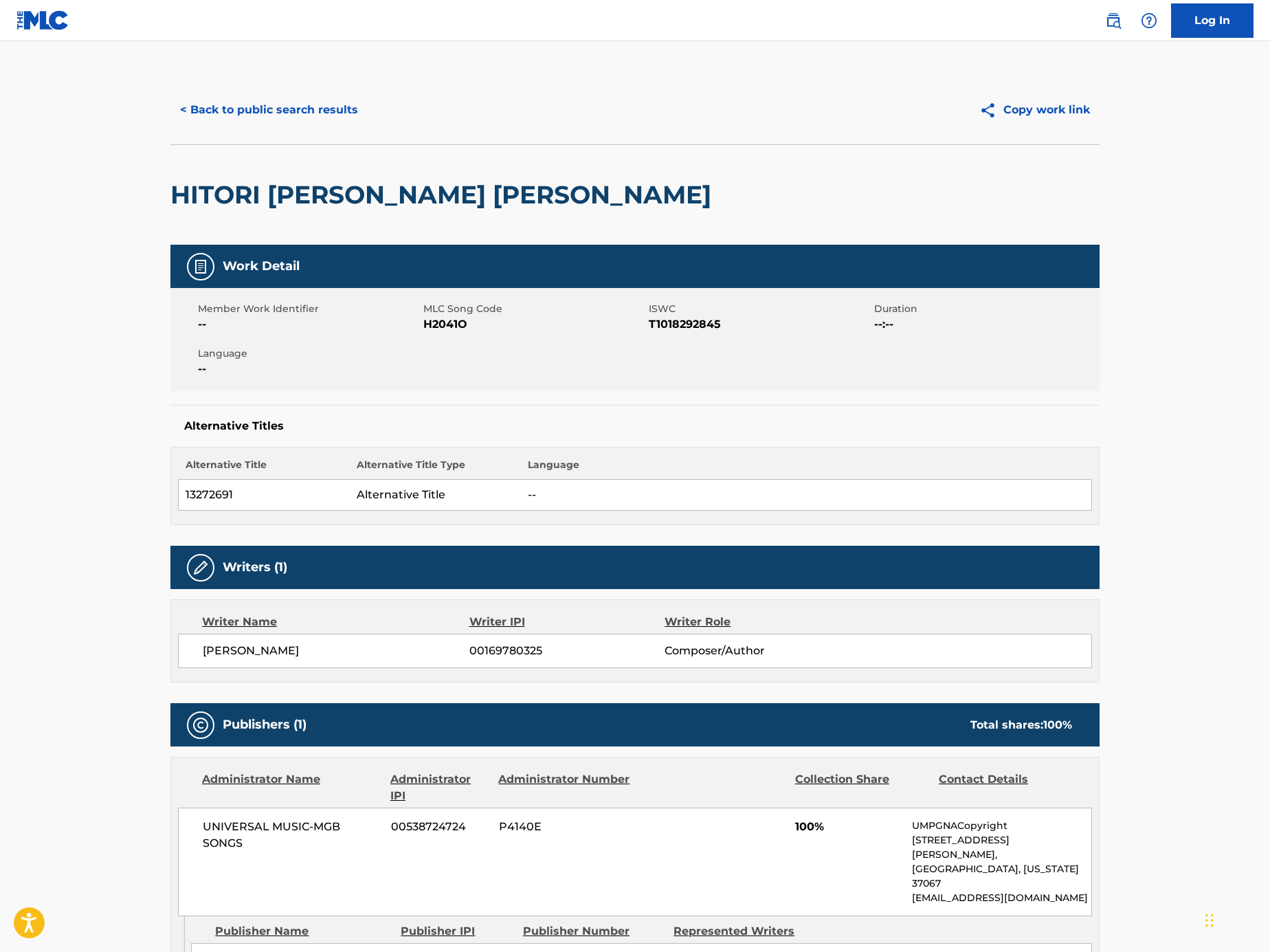
click at [292, 124] on button "< Back to public search results" at bounding box center [269, 110] width 197 height 35
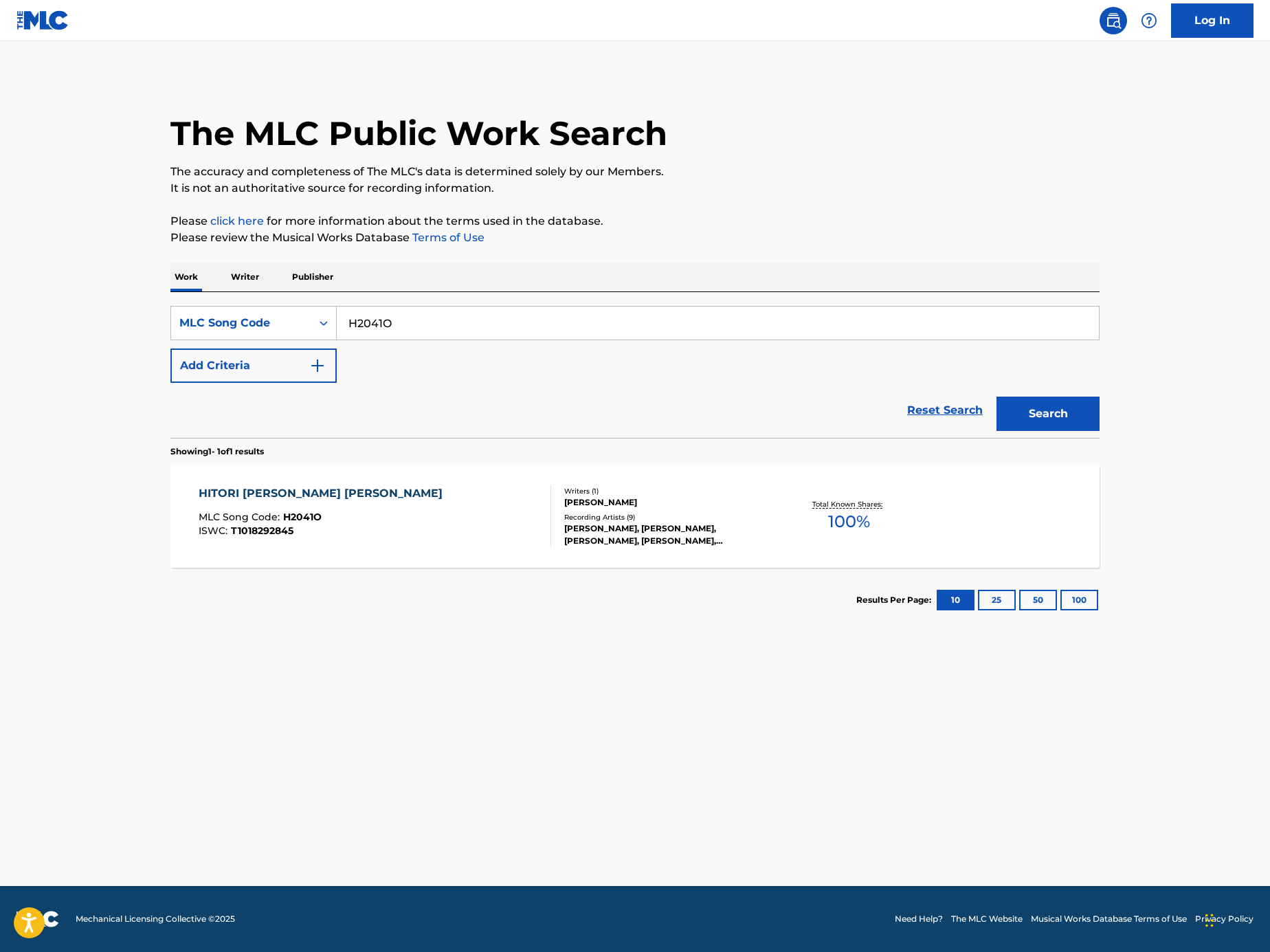
click at [517, 337] on input "H2041O" at bounding box center [718, 323] width 763 height 33
paste input "Search Form"
click at [745, 311] on input "Search Form" at bounding box center [718, 323] width 763 height 33
paste input "GB46PQ"
type input "GB46PQ"
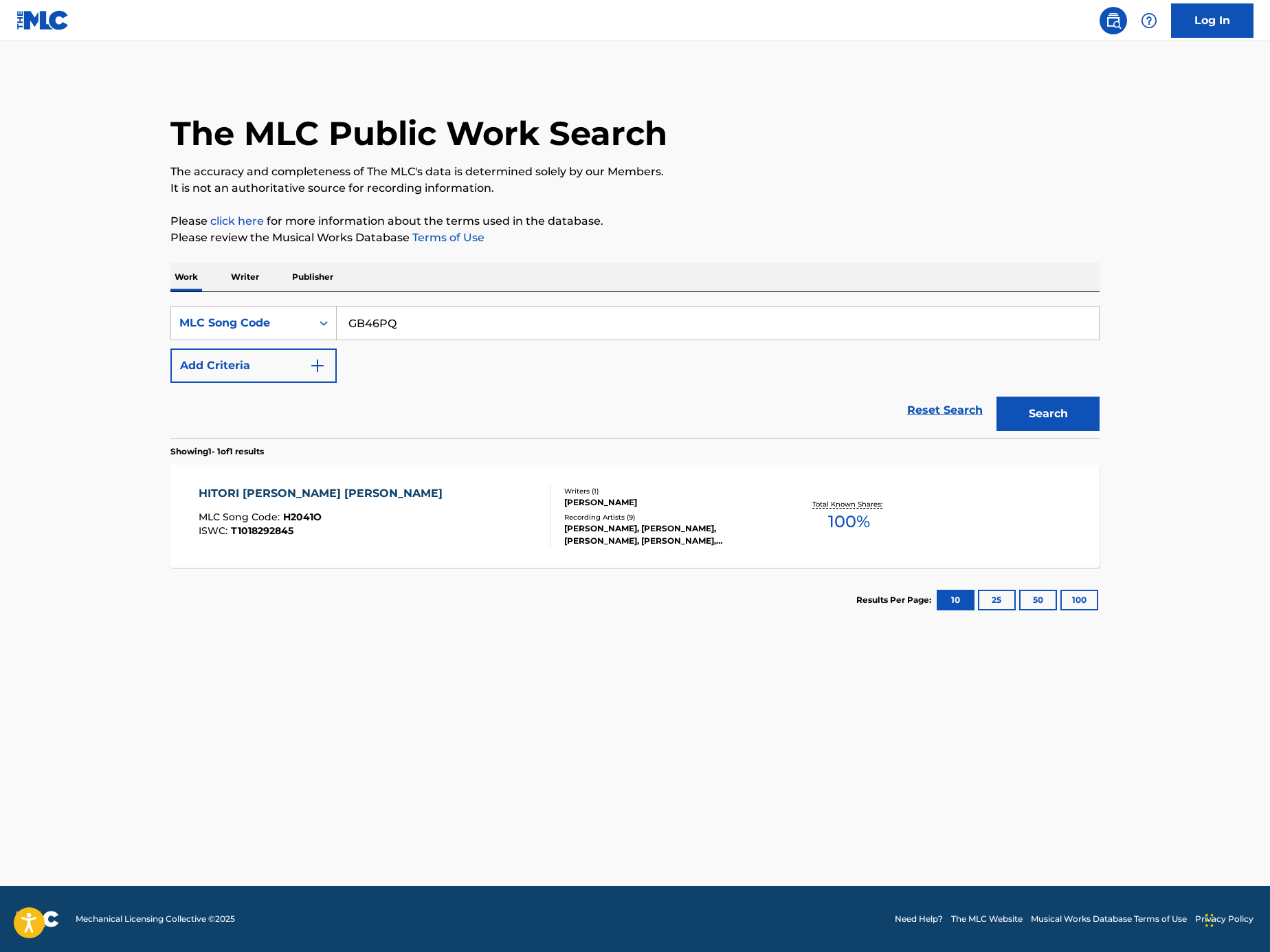
click at [1013, 407] on button "Search" at bounding box center [1048, 414] width 103 height 35
click at [426, 483] on div "GOGO MLC Song Code : GB46PQ ISWC : Writers ( 3 ) RACHEL BRITNEY LYLE, HOOMURESU…" at bounding box center [635, 516] width 930 height 103
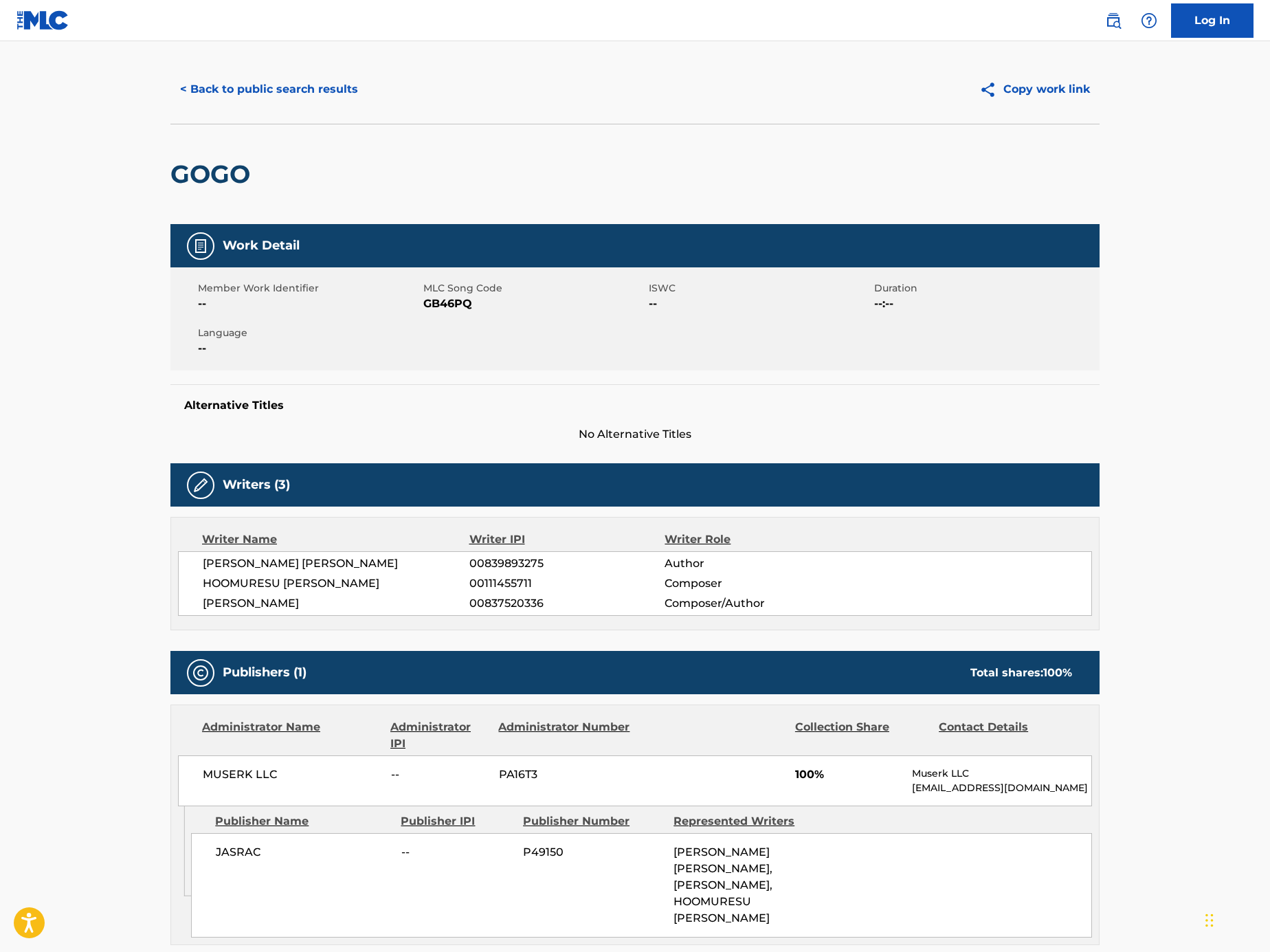
scroll to position [32, 0]
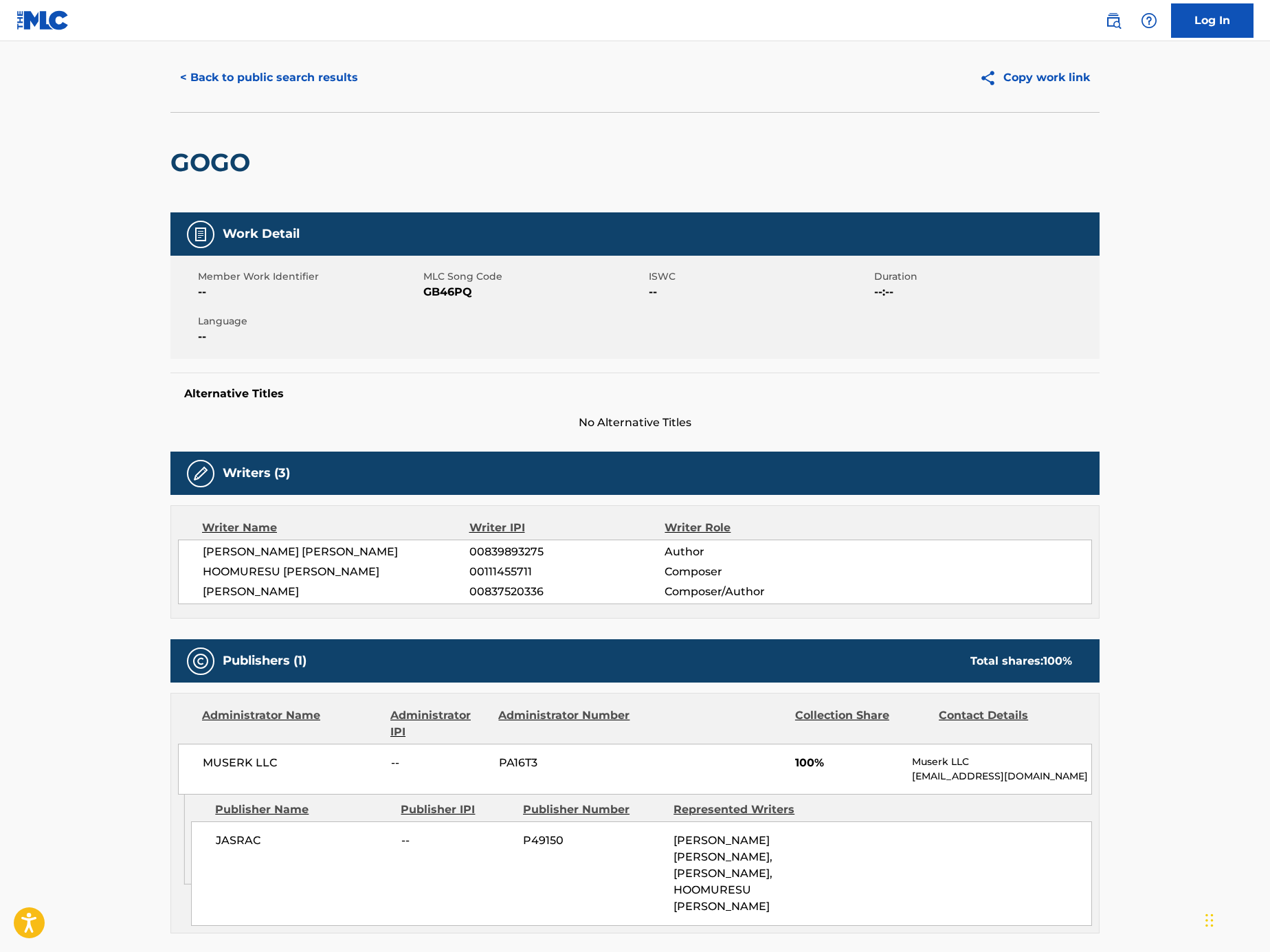
click at [257, 70] on button "< Back to public search results" at bounding box center [269, 78] width 197 height 35
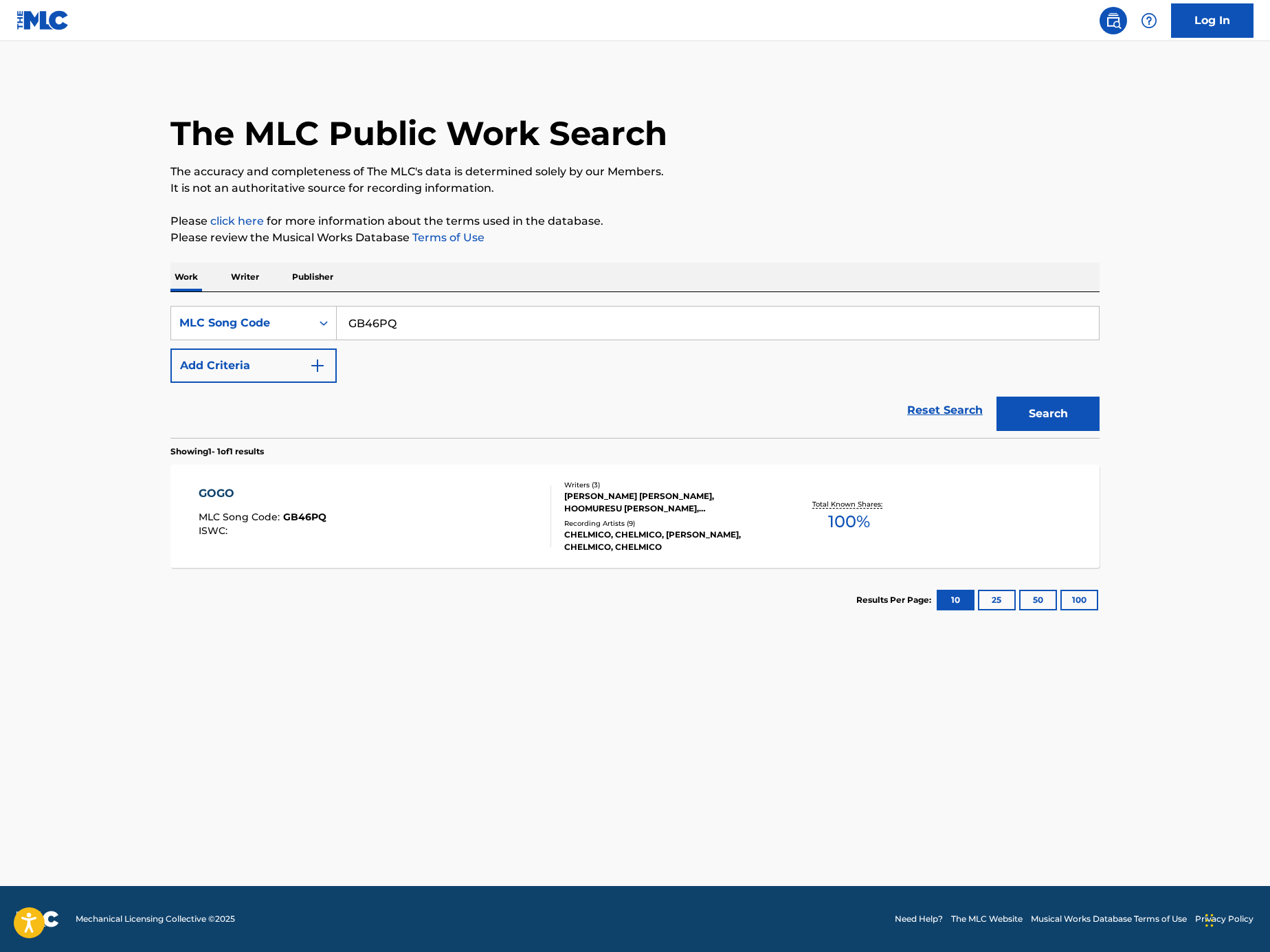
click at [483, 315] on input "GB46PQ" at bounding box center [718, 323] width 763 height 33
paste input "Search Form"
click at [820, 328] on input "Search Form" at bounding box center [718, 323] width 763 height 33
paste input "SD0ELA"
type input "SD0ELA"
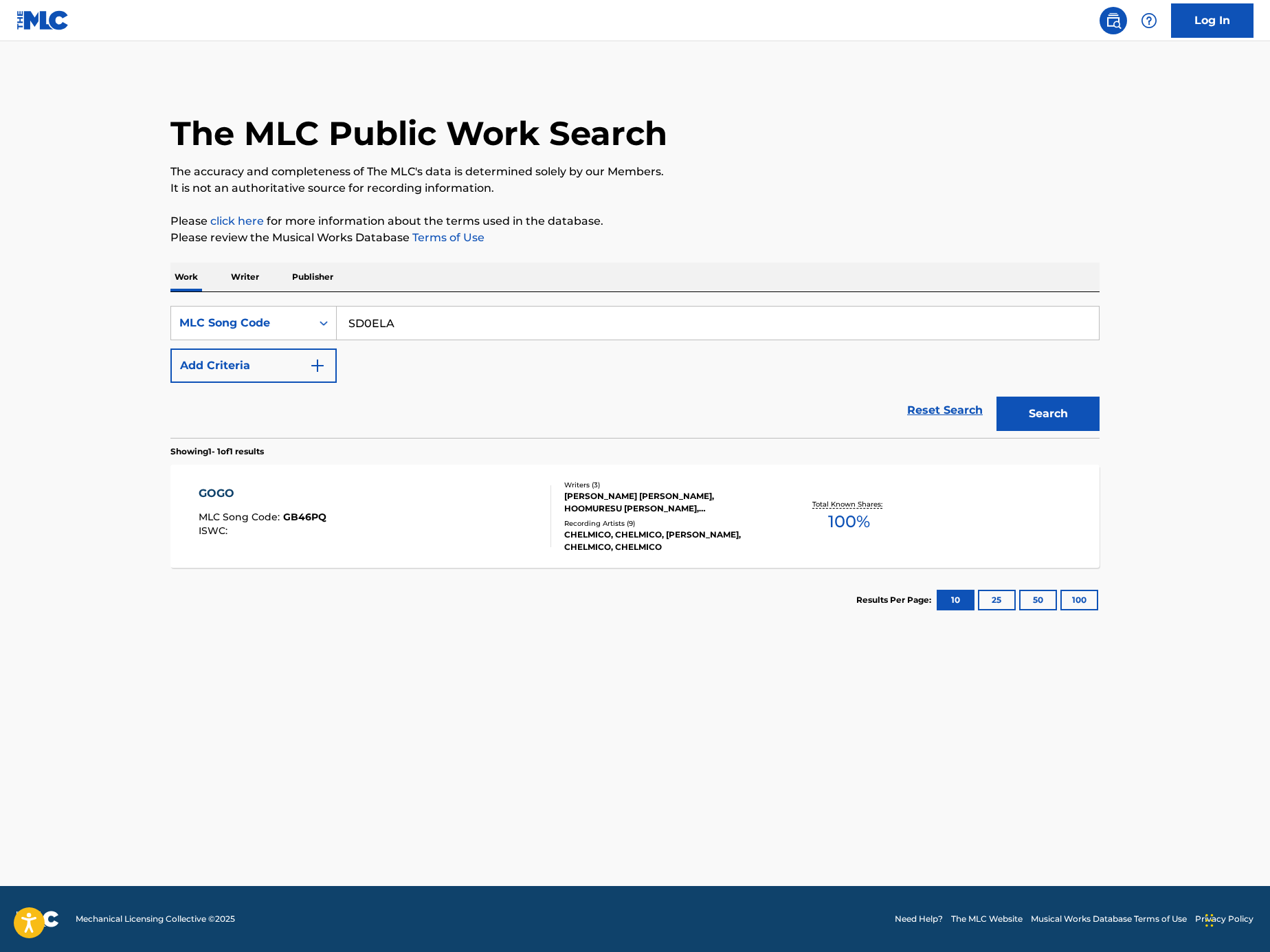
click at [1080, 393] on div "Search" at bounding box center [1044, 410] width 110 height 55
click at [1071, 407] on button "Search" at bounding box center [1048, 414] width 103 height 35
click at [491, 497] on div "SUMMER TIME MLC Song Code : SD0ELA ISWC : T3294144079" at bounding box center [375, 517] width 353 height 62
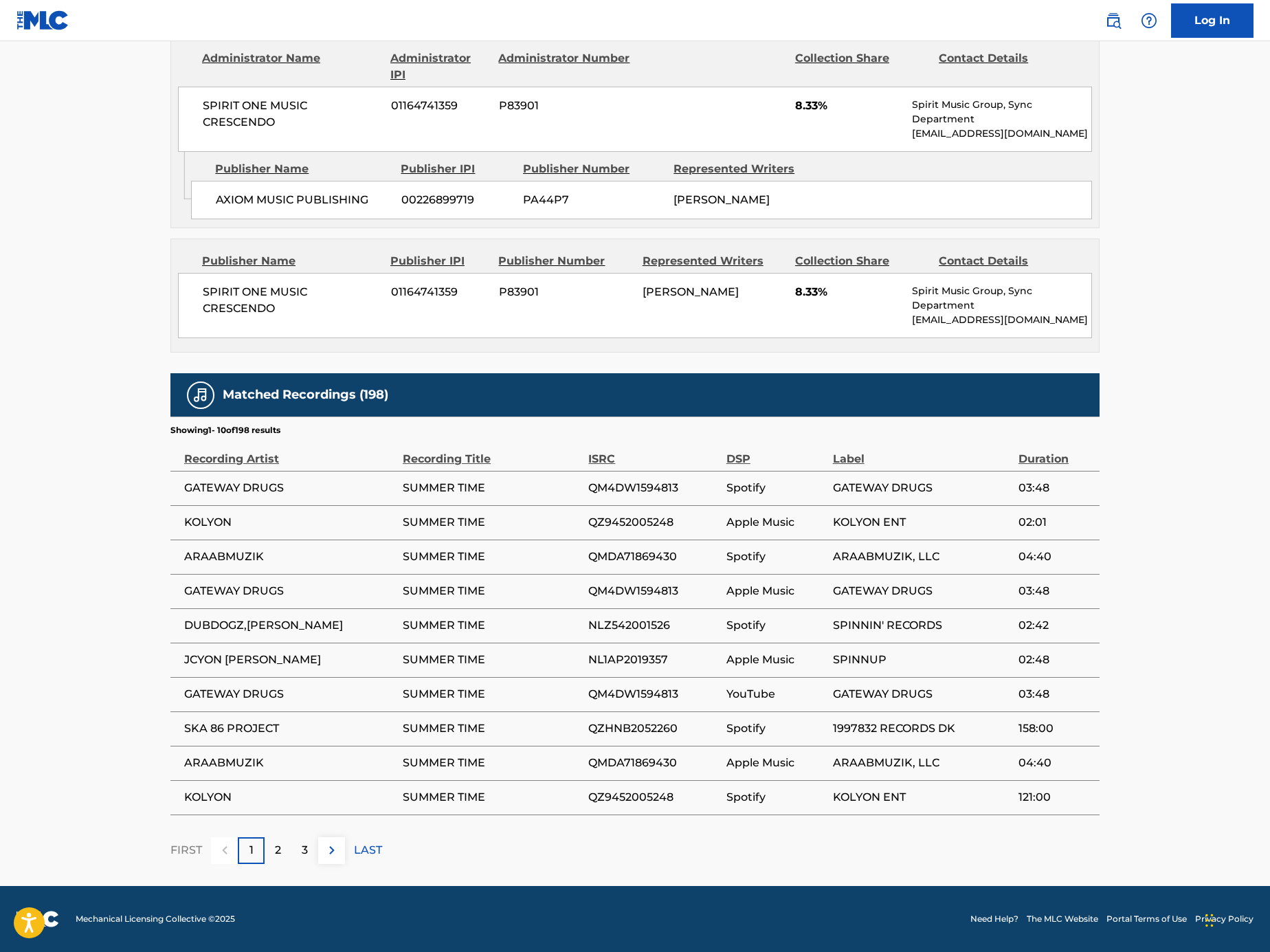
scroll to position [918, 0]
click at [313, 846] on div "3" at bounding box center [305, 851] width 27 height 27
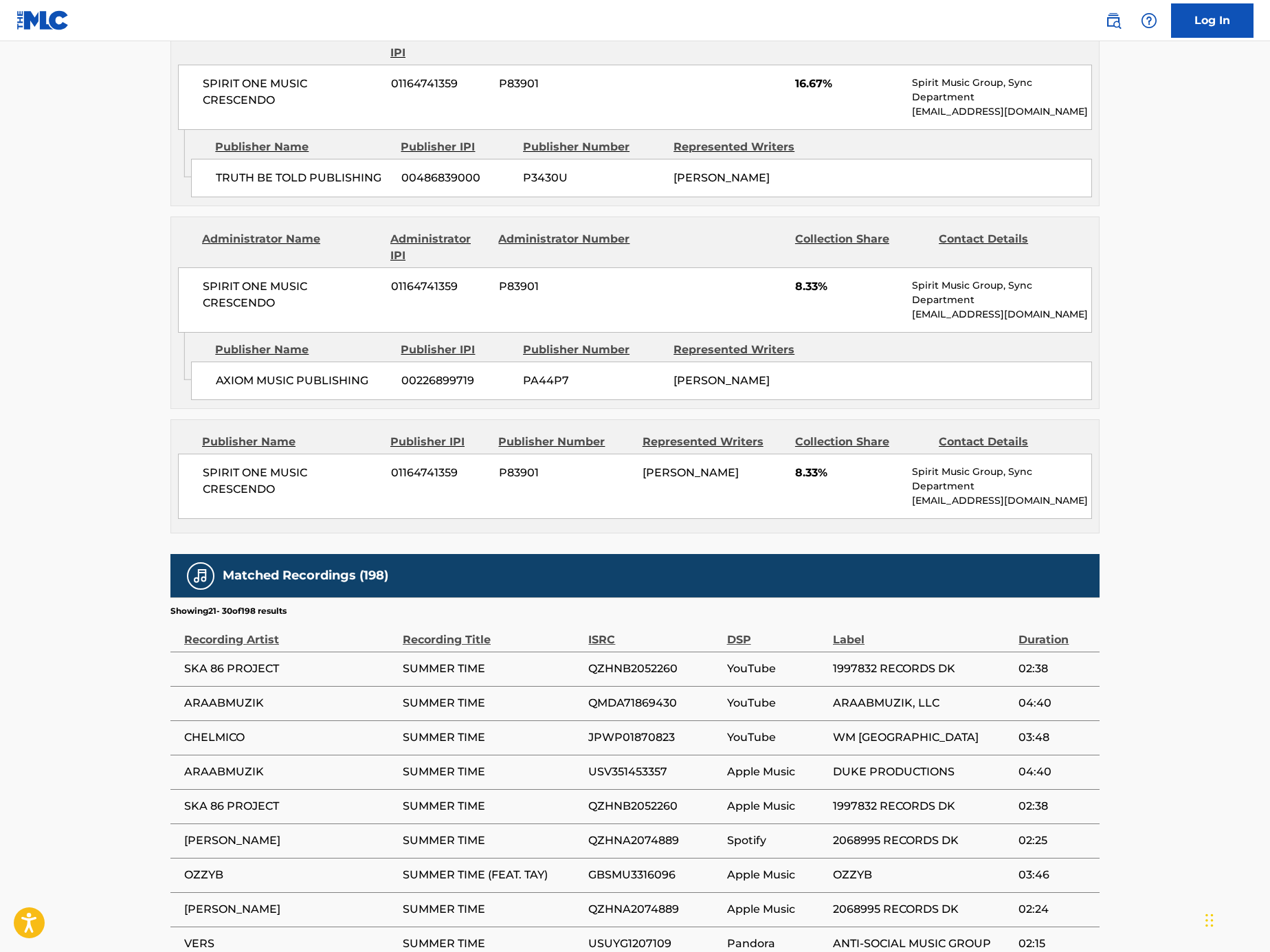
scroll to position [0, 0]
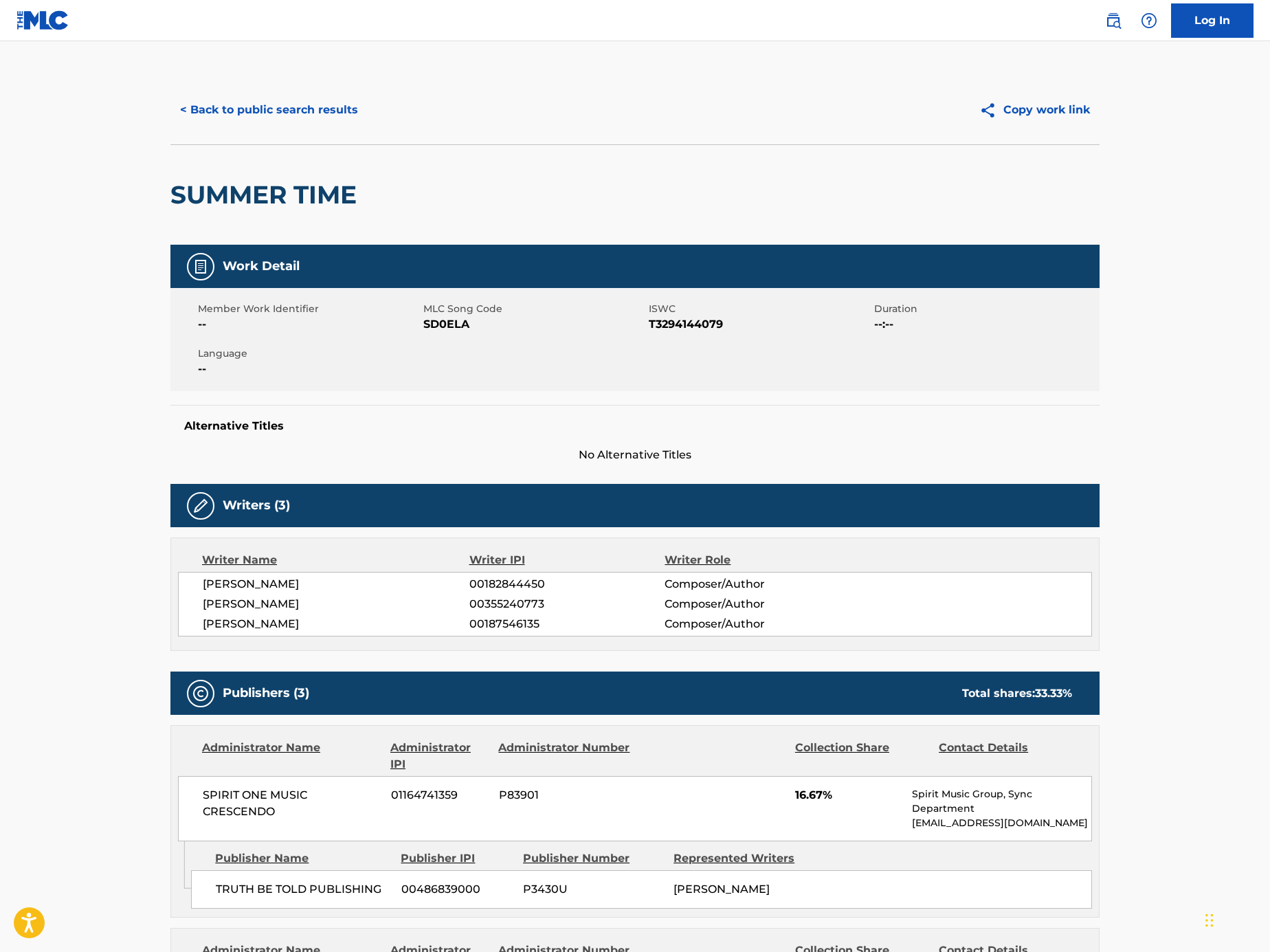
click at [319, 125] on button "< Back to public search results" at bounding box center [269, 110] width 197 height 35
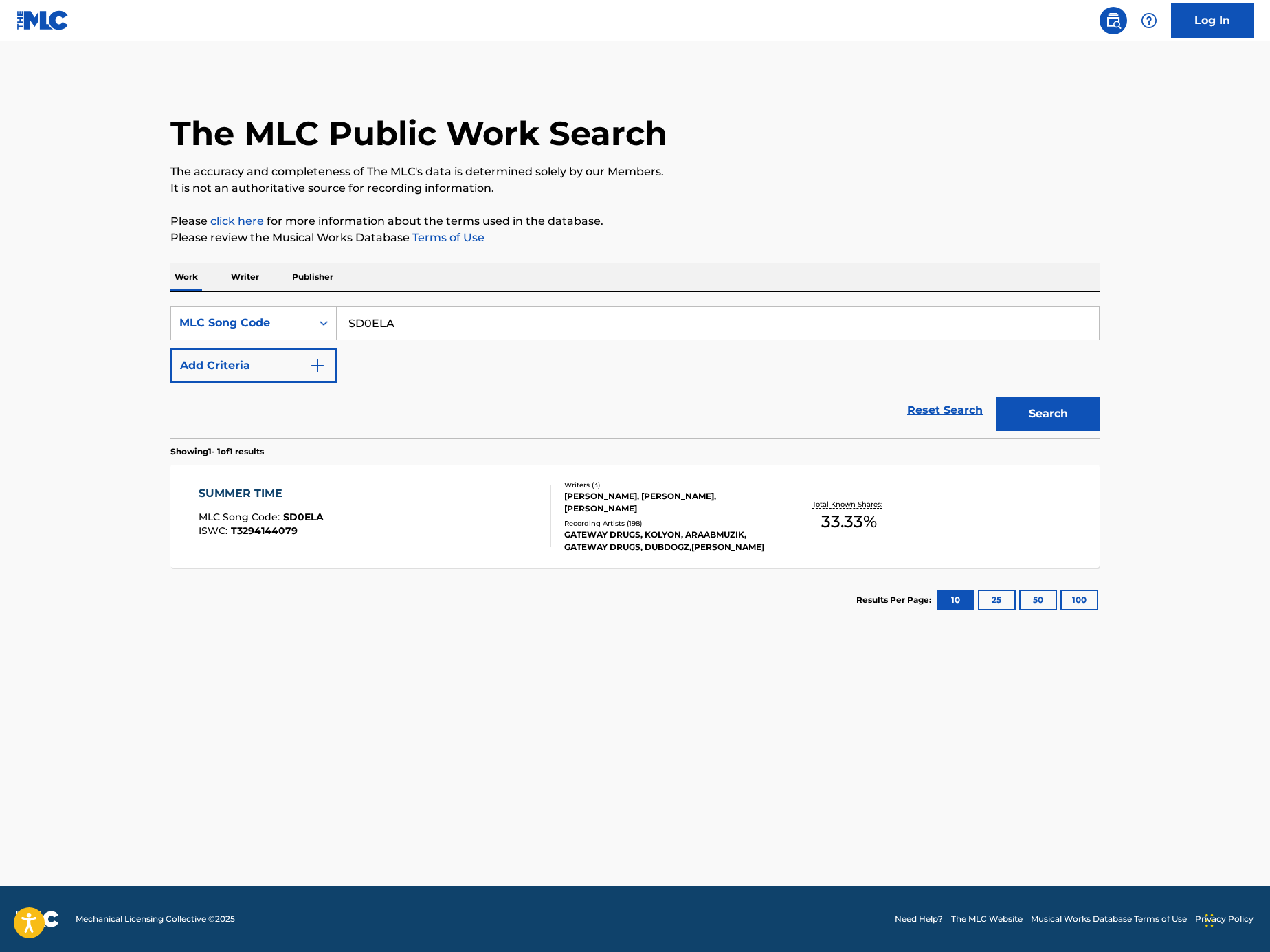
click at [323, 378] on button "Add Criteria" at bounding box center [254, 365] width 166 height 35
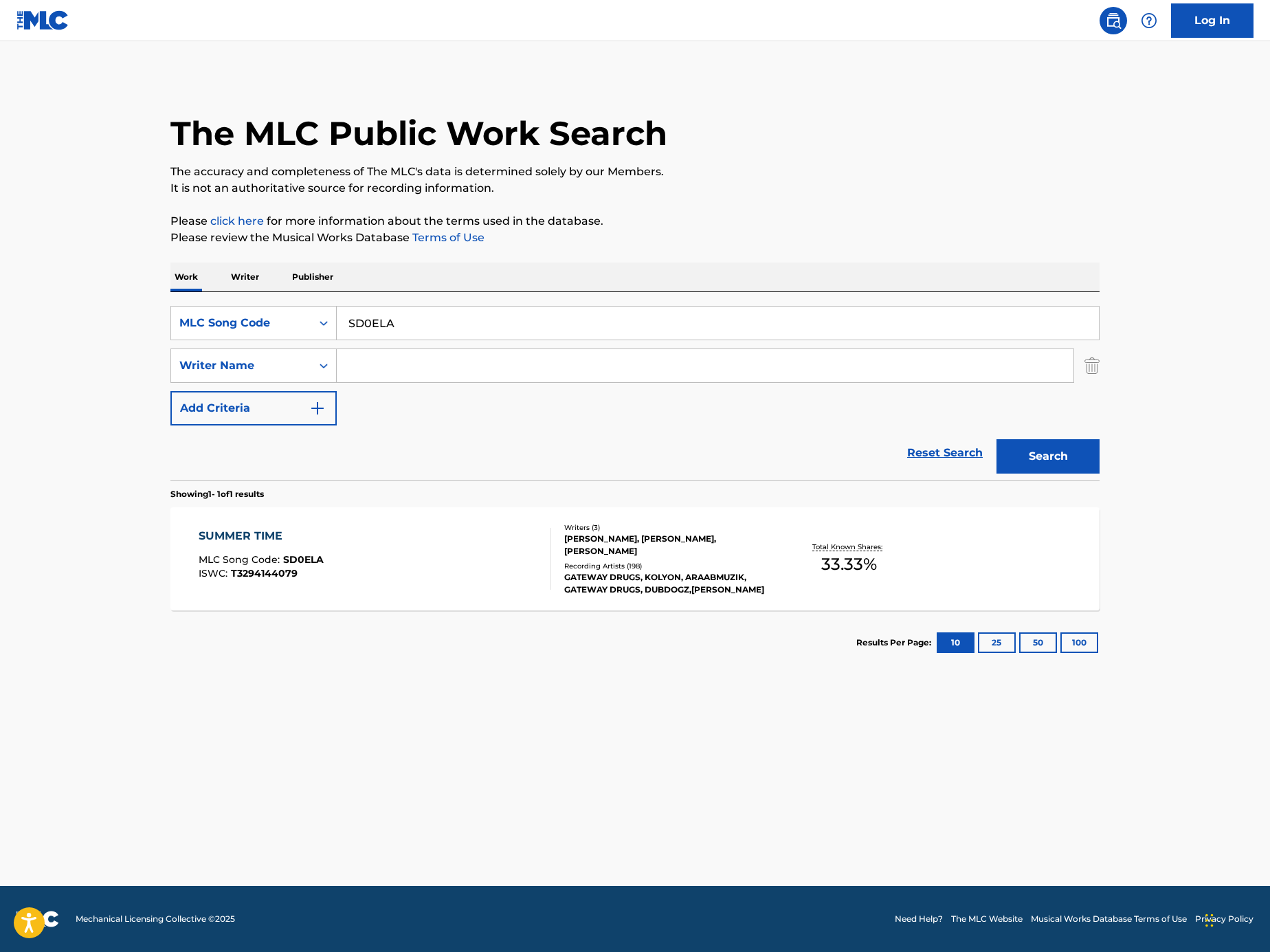
click at [452, 354] on input "Search Form" at bounding box center [705, 365] width 737 height 33
paste input "Mamiko"
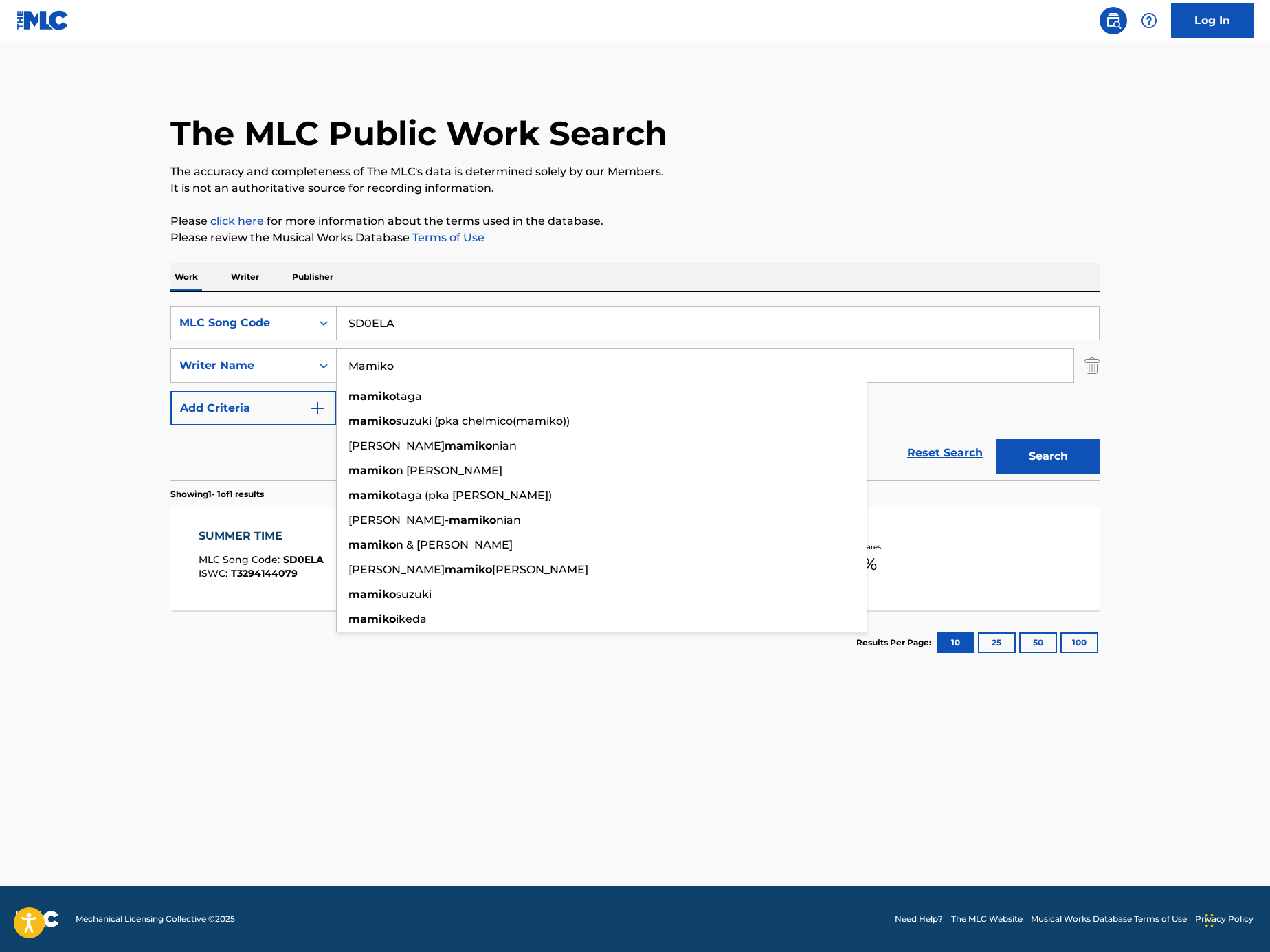
type input "Mamiko"
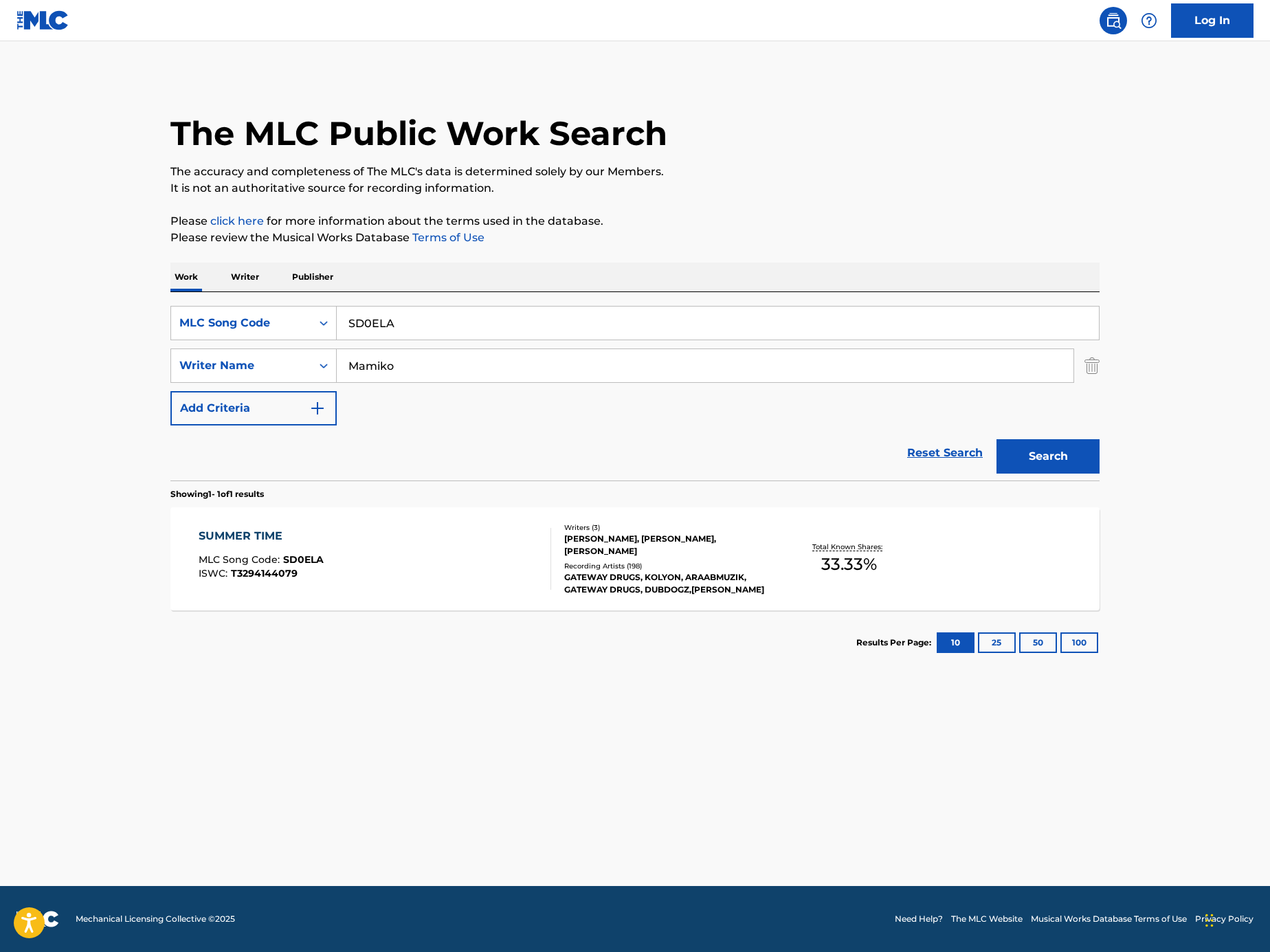
click at [432, 303] on div "SearchWithCriteriac1748e90-e907-4fe1-af51-e91561794b7d MLC Song Code SD0ELA Sea…" at bounding box center [635, 386] width 930 height 188
click at [433, 319] on input "SD0ELA" at bounding box center [718, 323] width 763 height 33
click at [997, 439] on button "Search" at bounding box center [1048, 456] width 103 height 35
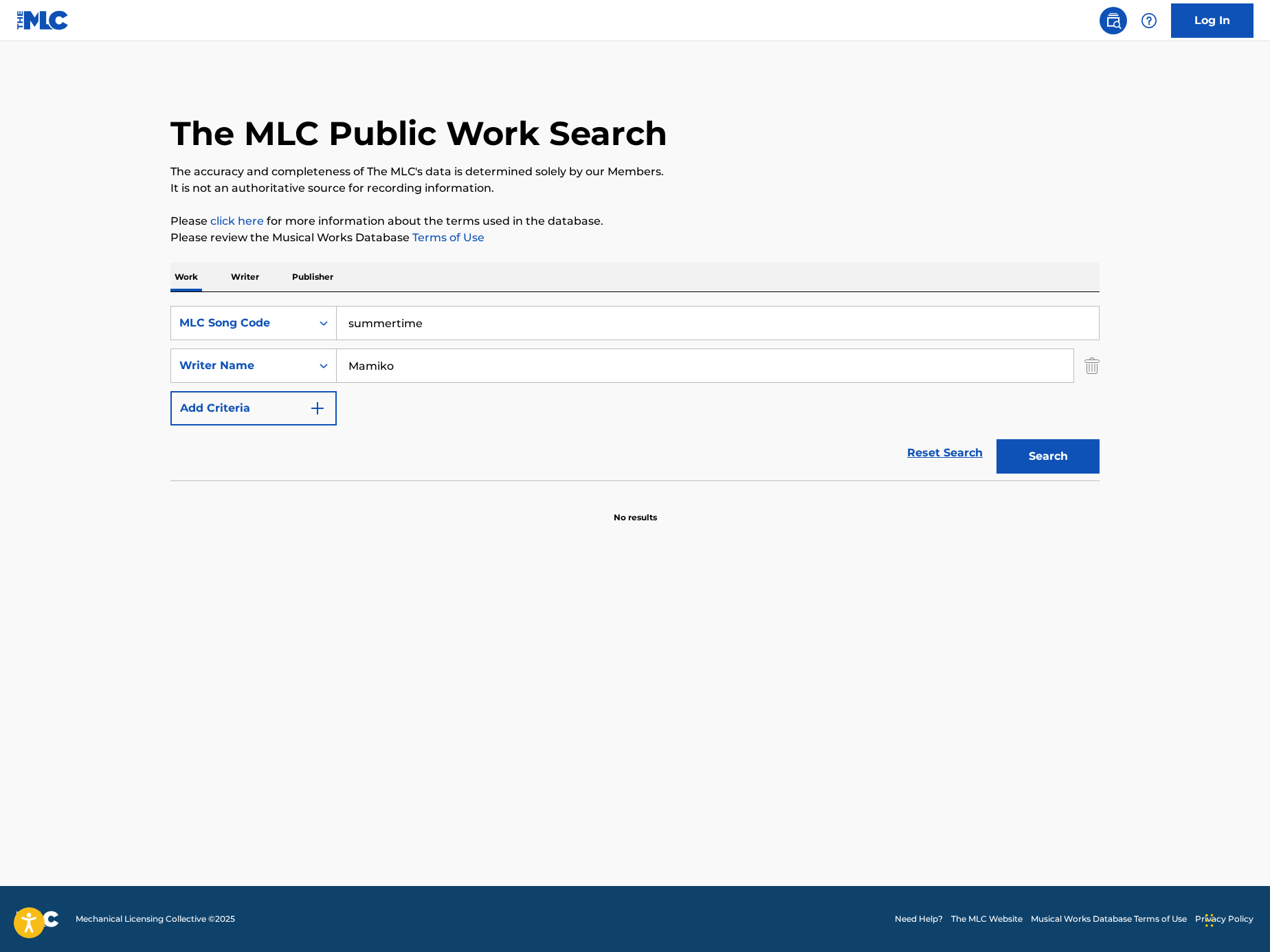
click at [390, 322] on input "summertime" at bounding box center [718, 323] width 763 height 33
click at [395, 322] on input "summertime" at bounding box center [718, 323] width 763 height 33
type input "summer time"
click at [1042, 471] on button "Search" at bounding box center [1048, 456] width 103 height 35
click at [446, 377] on input "Mamiko" at bounding box center [705, 365] width 737 height 33
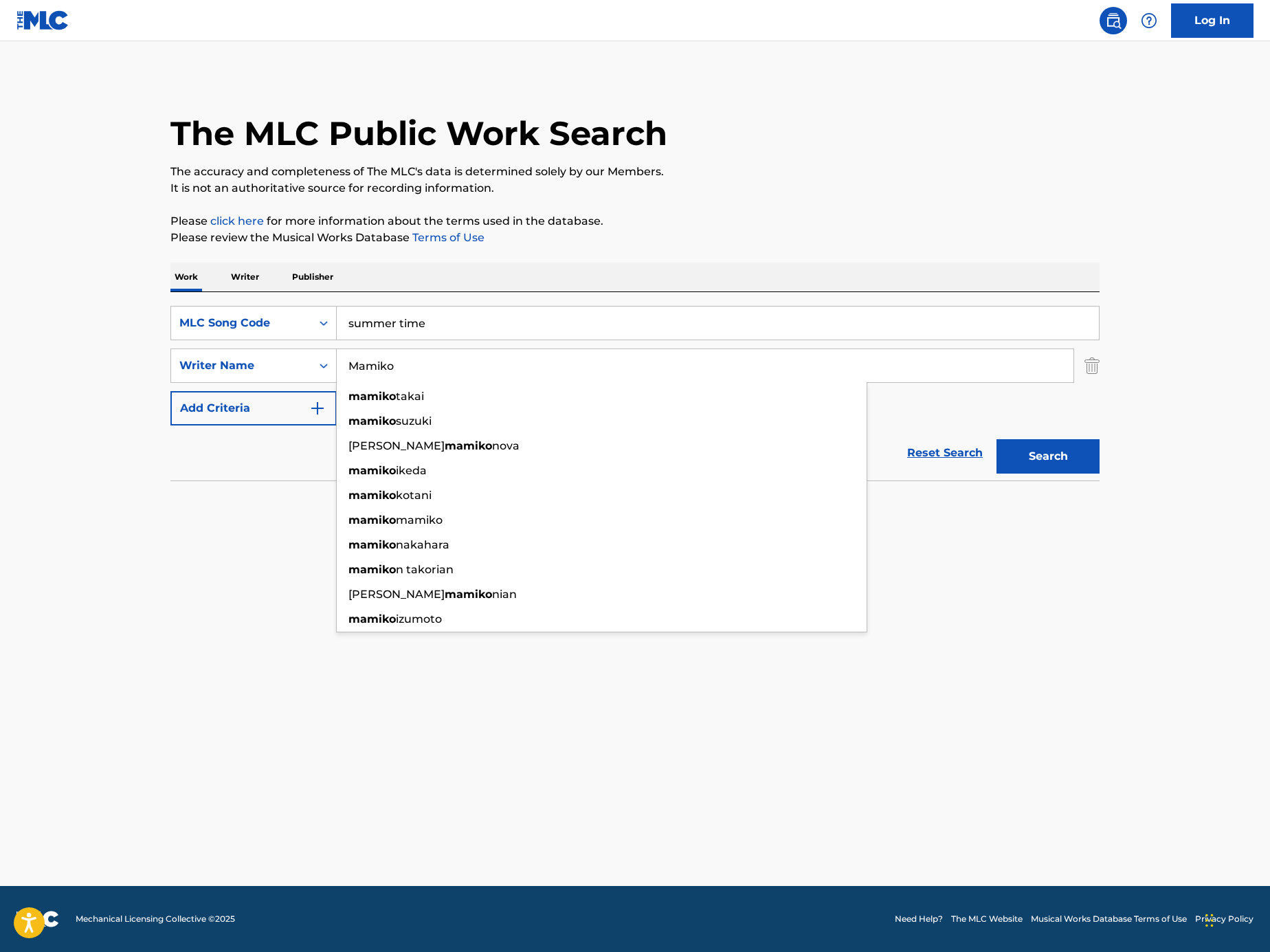
paste input "Rachel"
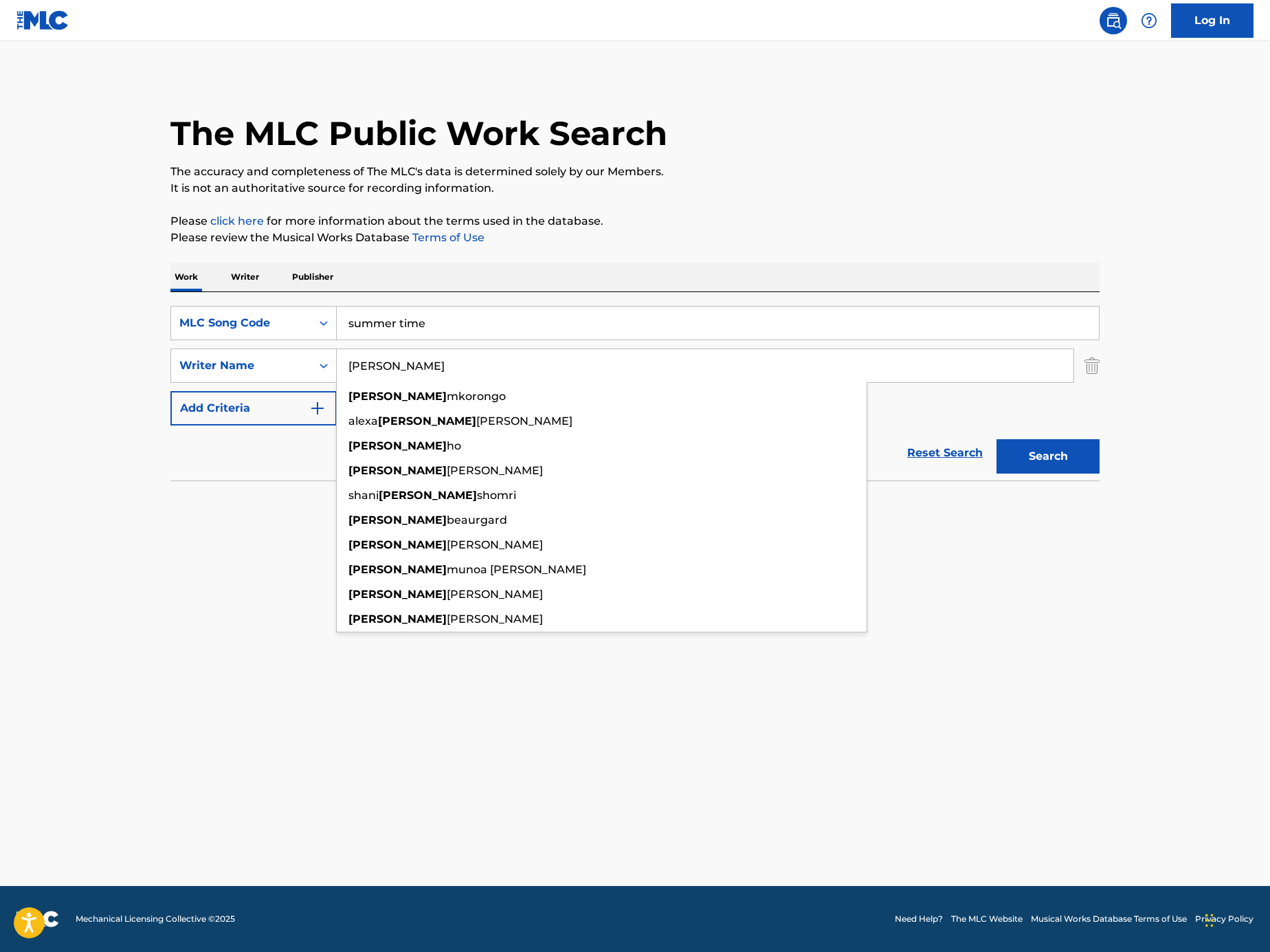
type input "Rachel"
click at [1053, 440] on button "Search" at bounding box center [1048, 456] width 103 height 35
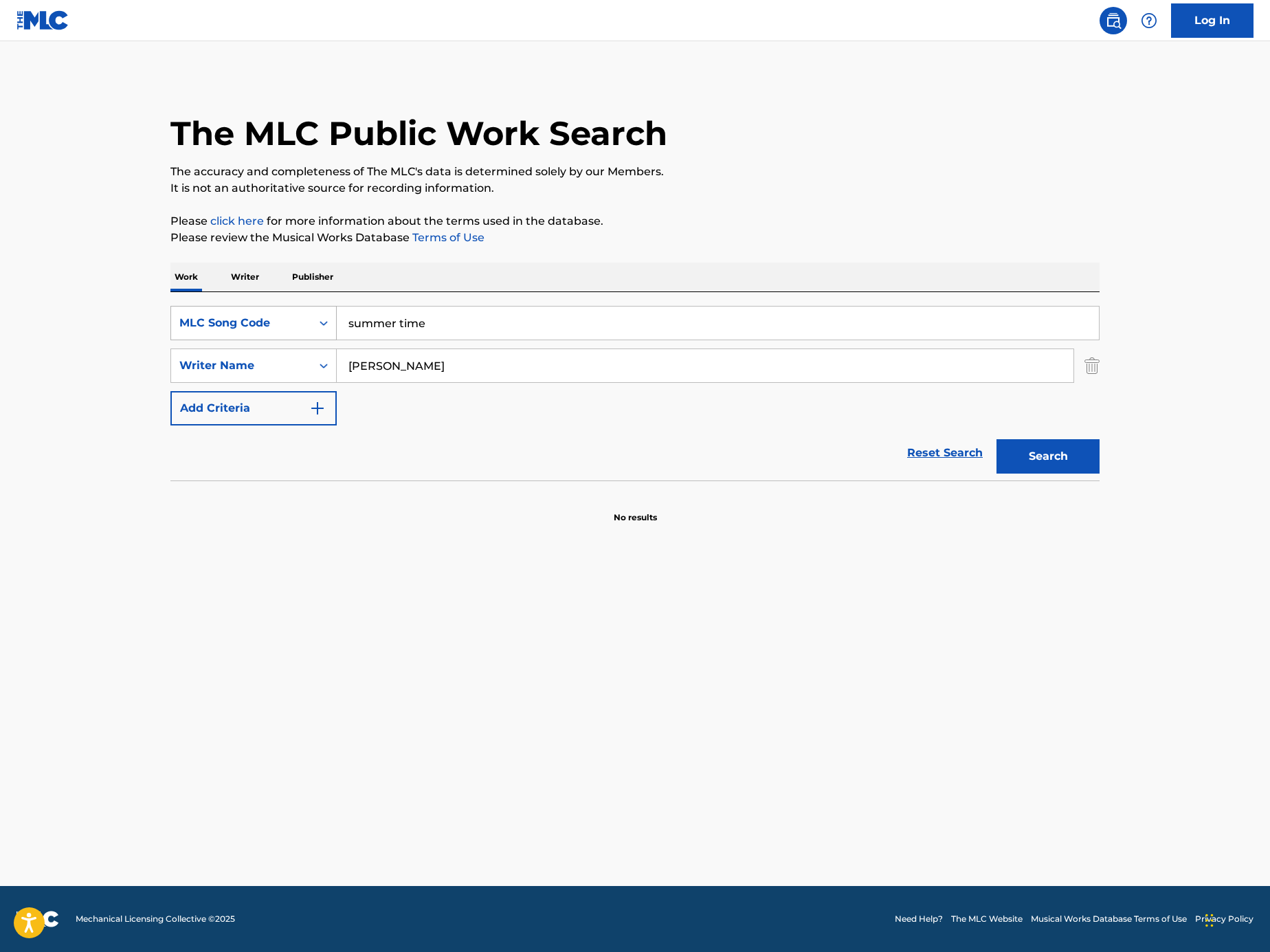
click at [302, 326] on div "MLC Song Code" at bounding box center [242, 323] width 124 height 16
click at [401, 317] on input "summer time" at bounding box center [718, 323] width 763 height 33
paste input "GB46PQ"
type input "GB46PQ"
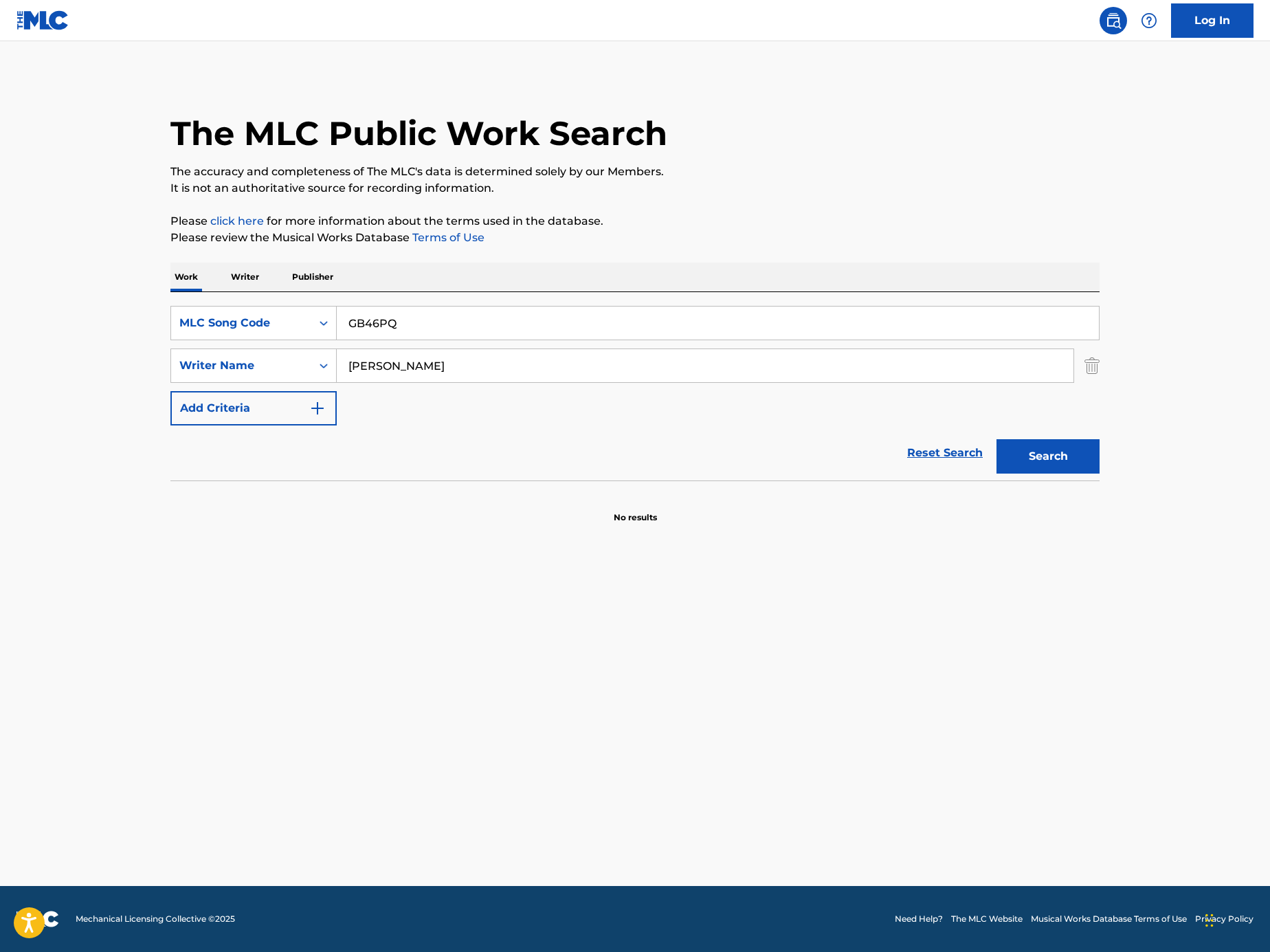
click at [1099, 378] on img "Search Form" at bounding box center [1092, 365] width 15 height 35
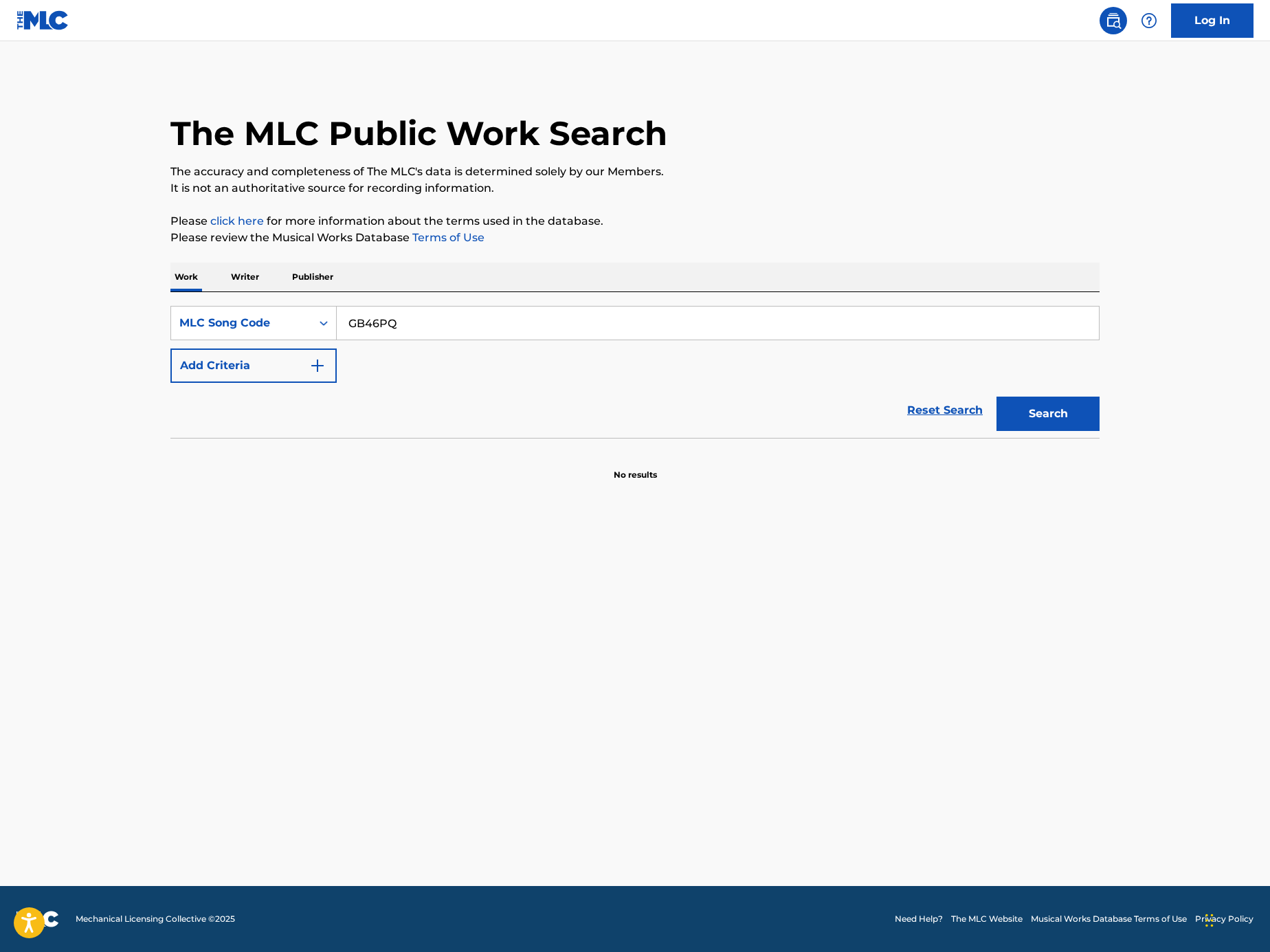
click at [1083, 414] on button "Search" at bounding box center [1048, 414] width 103 height 35
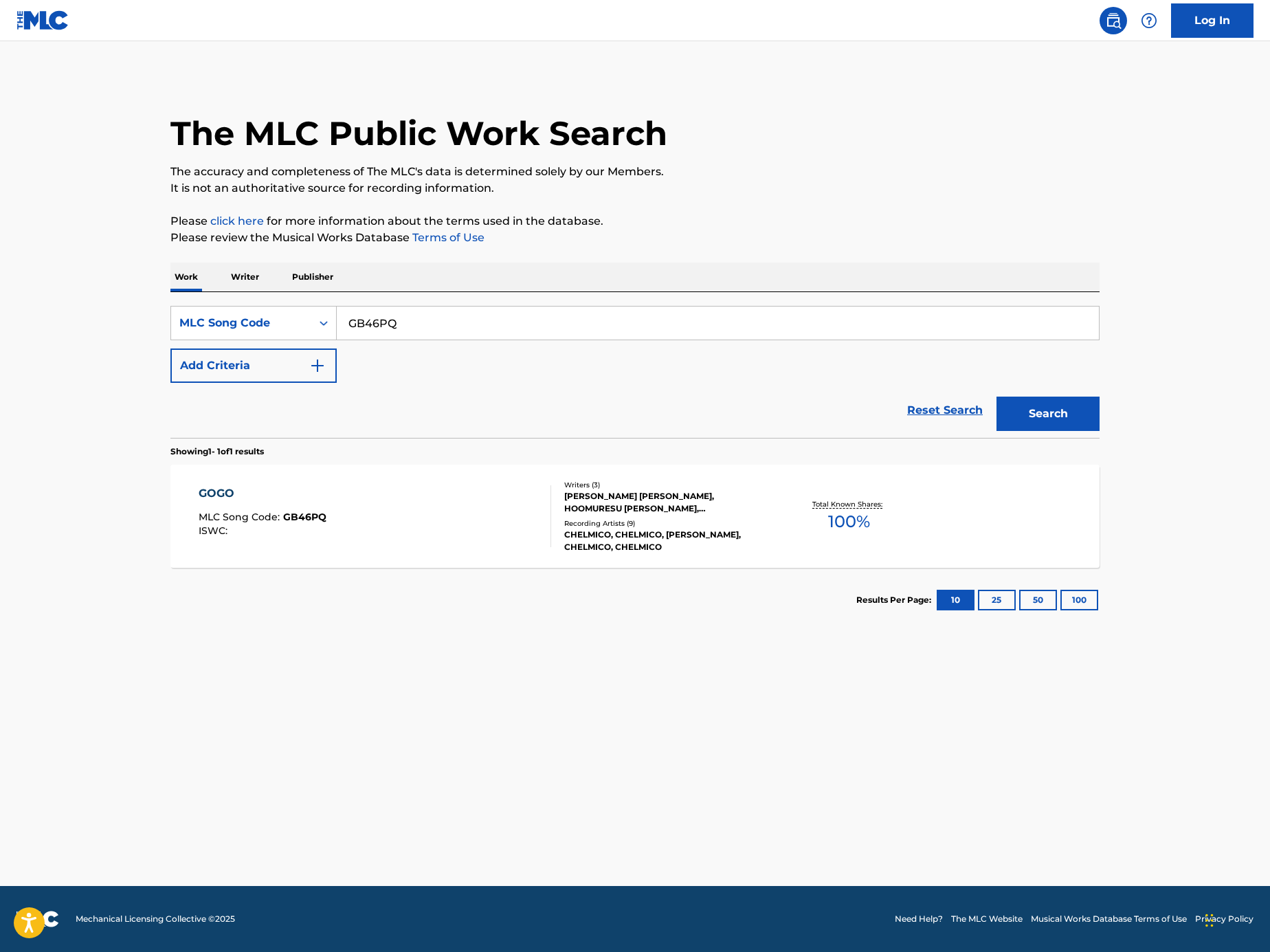
click at [465, 478] on div "GOGO MLC Song Code : GB46PQ ISWC : Writers ( 3 ) RACHEL BRITNEY LYLE, HOOMURESU…" at bounding box center [635, 516] width 930 height 103
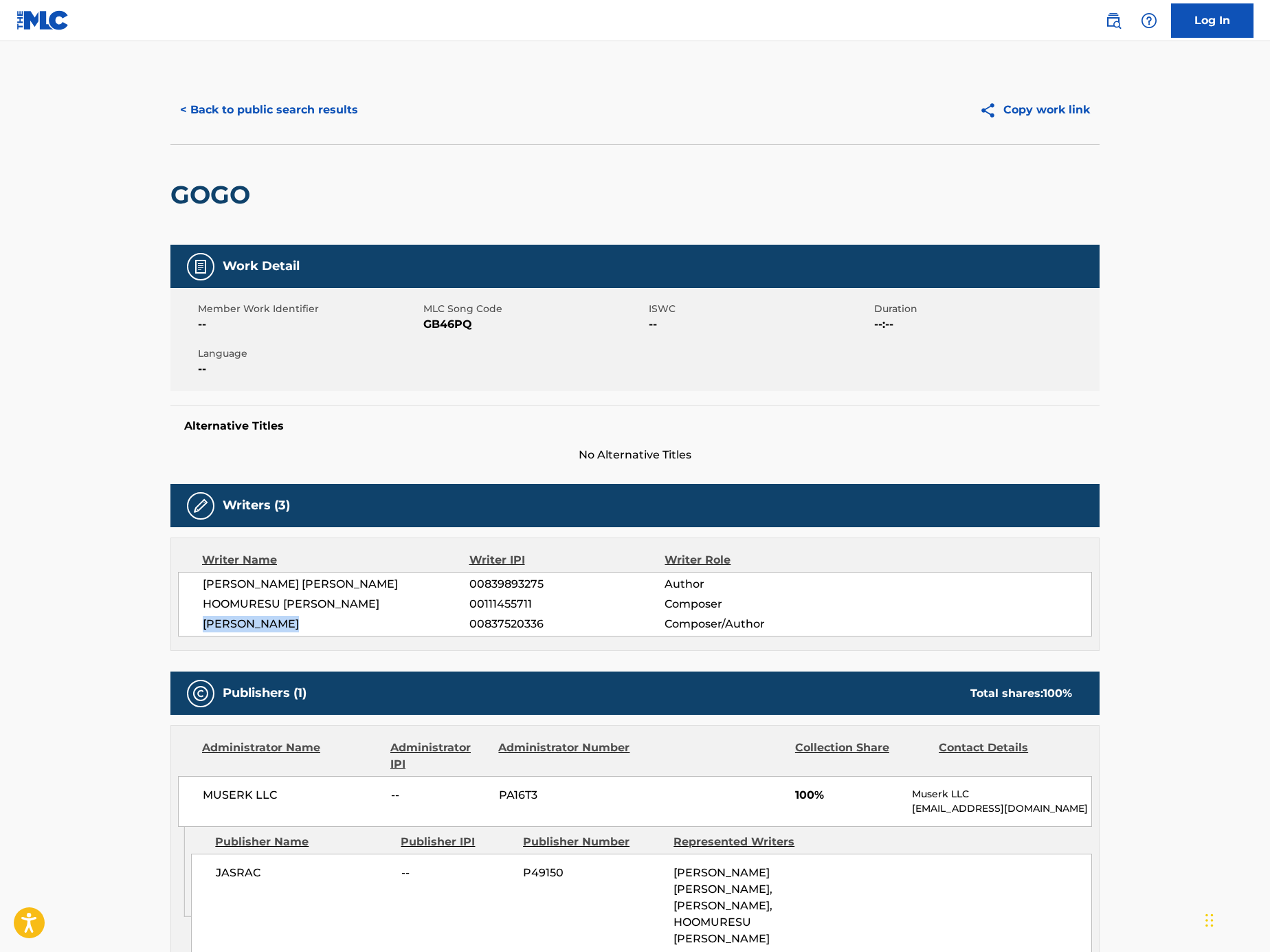
drag, startPoint x: 322, startPoint y: 621, endPoint x: 204, endPoint y: 622, distance: 118.0
click at [204, 622] on span "[PERSON_NAME]" at bounding box center [336, 624] width 266 height 16
copy span "[PERSON_NAME]"
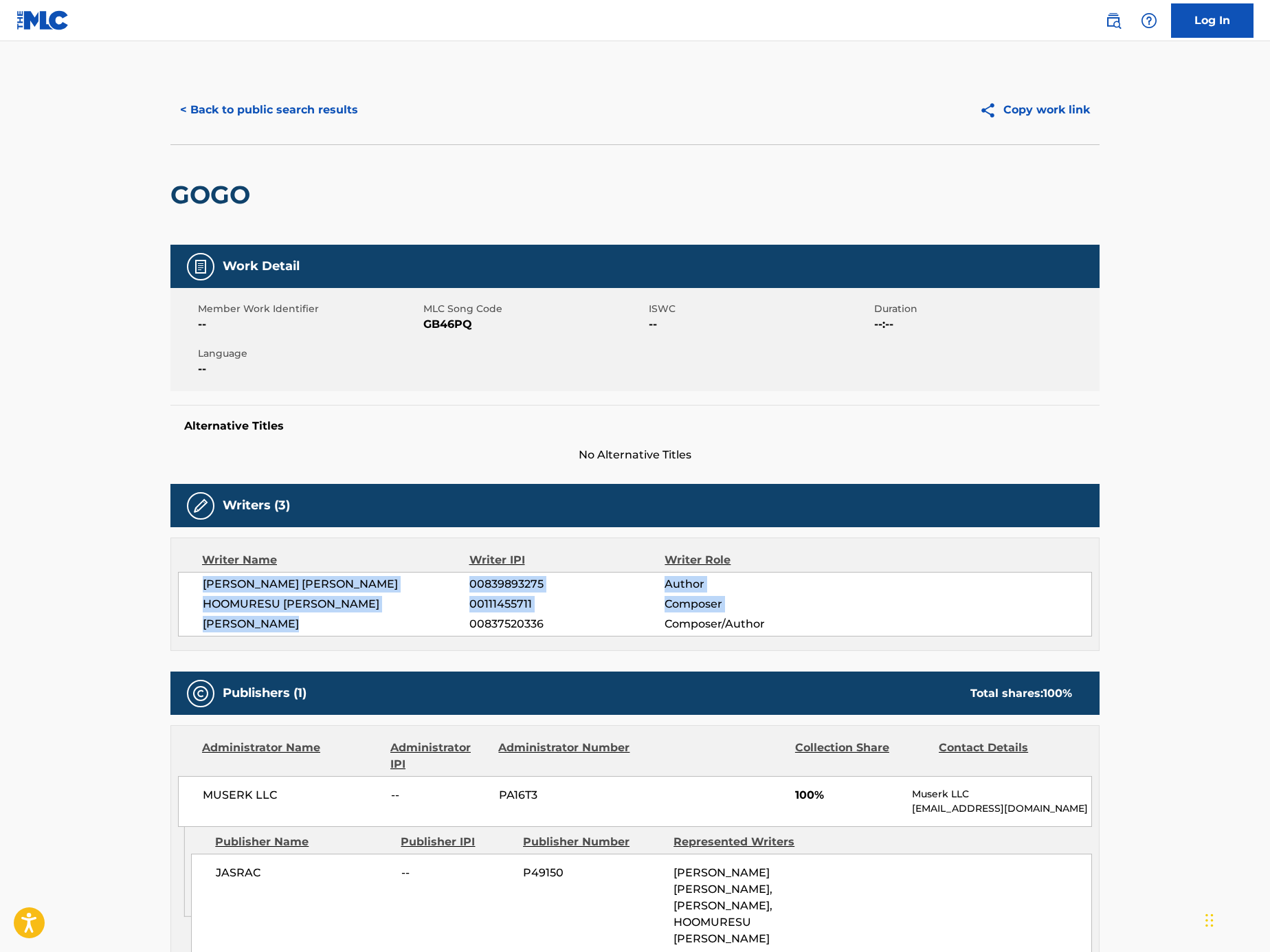
drag, startPoint x: 303, startPoint y: 619, endPoint x: 194, endPoint y: 588, distance: 113.3
click at [194, 588] on div "RACHEL BRITNEY LYLE 00839893275 Author HOOMURESU MIKENEKO 00111455711 Composer …" at bounding box center [635, 604] width 914 height 65
copy div "RACHEL BRITNEY LYLE 00839893275 Author HOOMURESU MIKENEKO 00111455711 Composer …"
click at [285, 112] on button "< Back to public search results" at bounding box center [269, 110] width 197 height 35
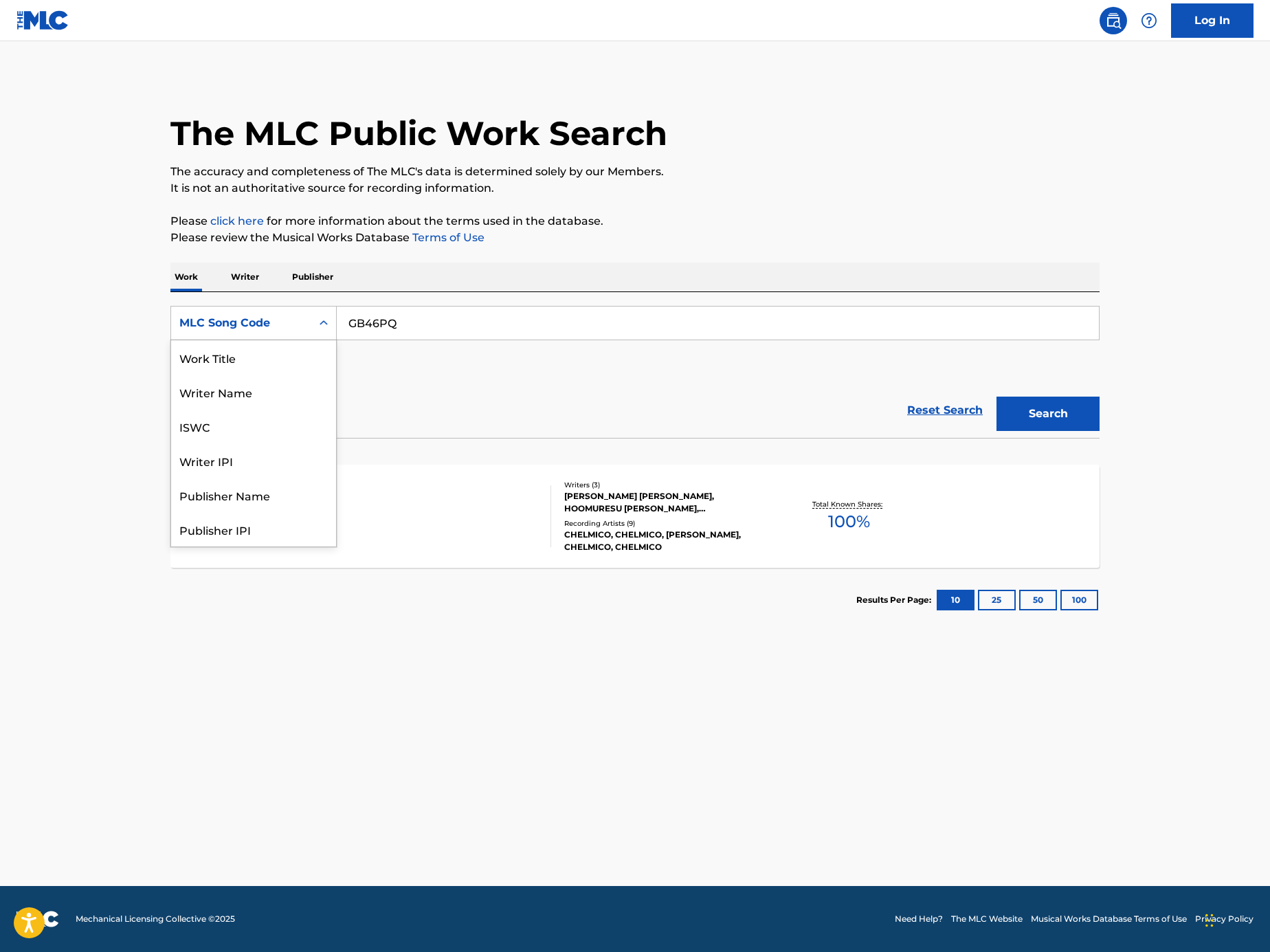
click at [316, 325] on div "Search Form" at bounding box center [323, 323] width 25 height 25
click at [332, 242] on p "Please review the Musical Works Database Terms of Use" at bounding box center [635, 237] width 930 height 16
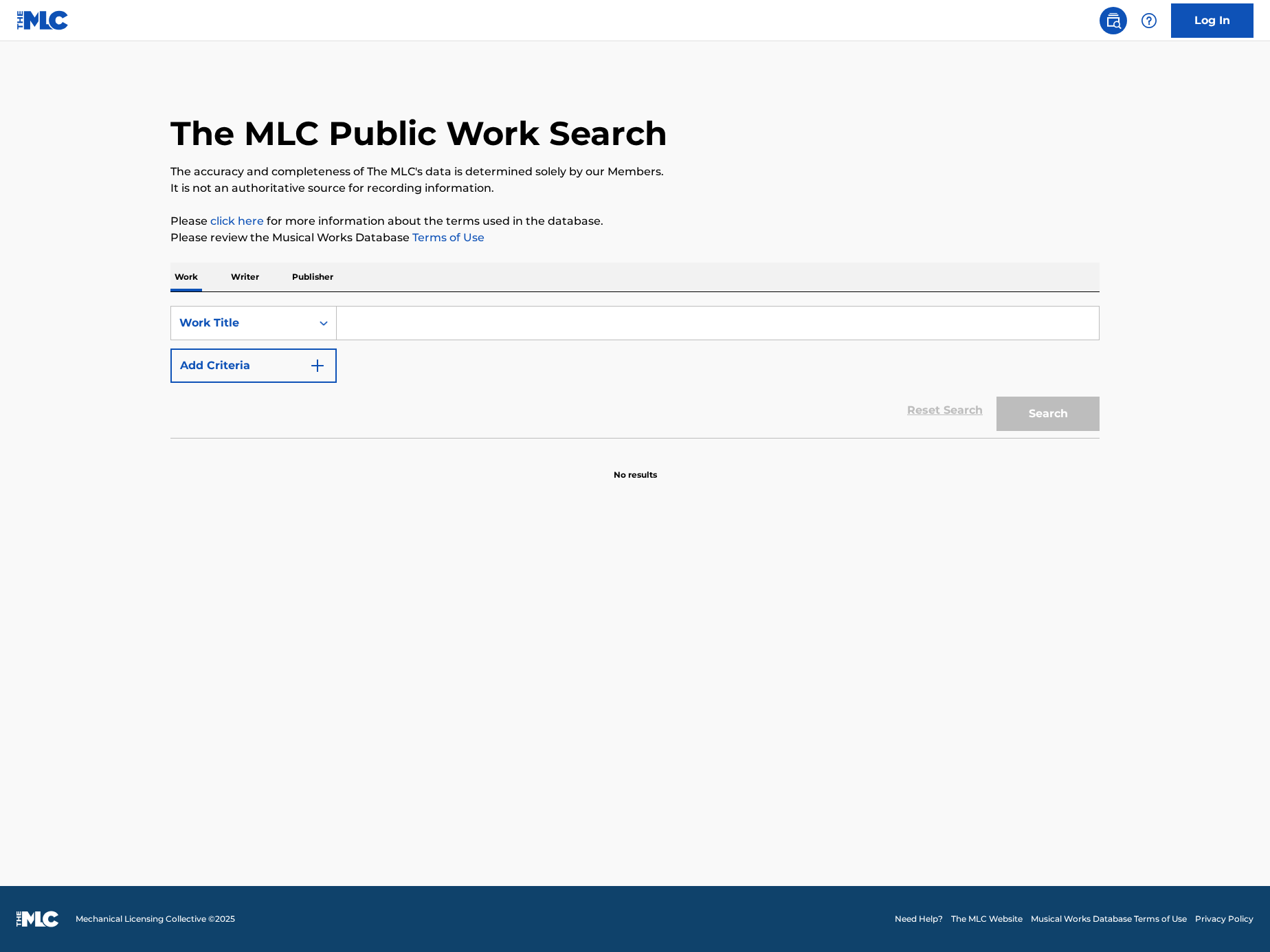
click at [409, 327] on input "Search Form" at bounding box center [718, 323] width 763 height 33
paste input "Summer Time"
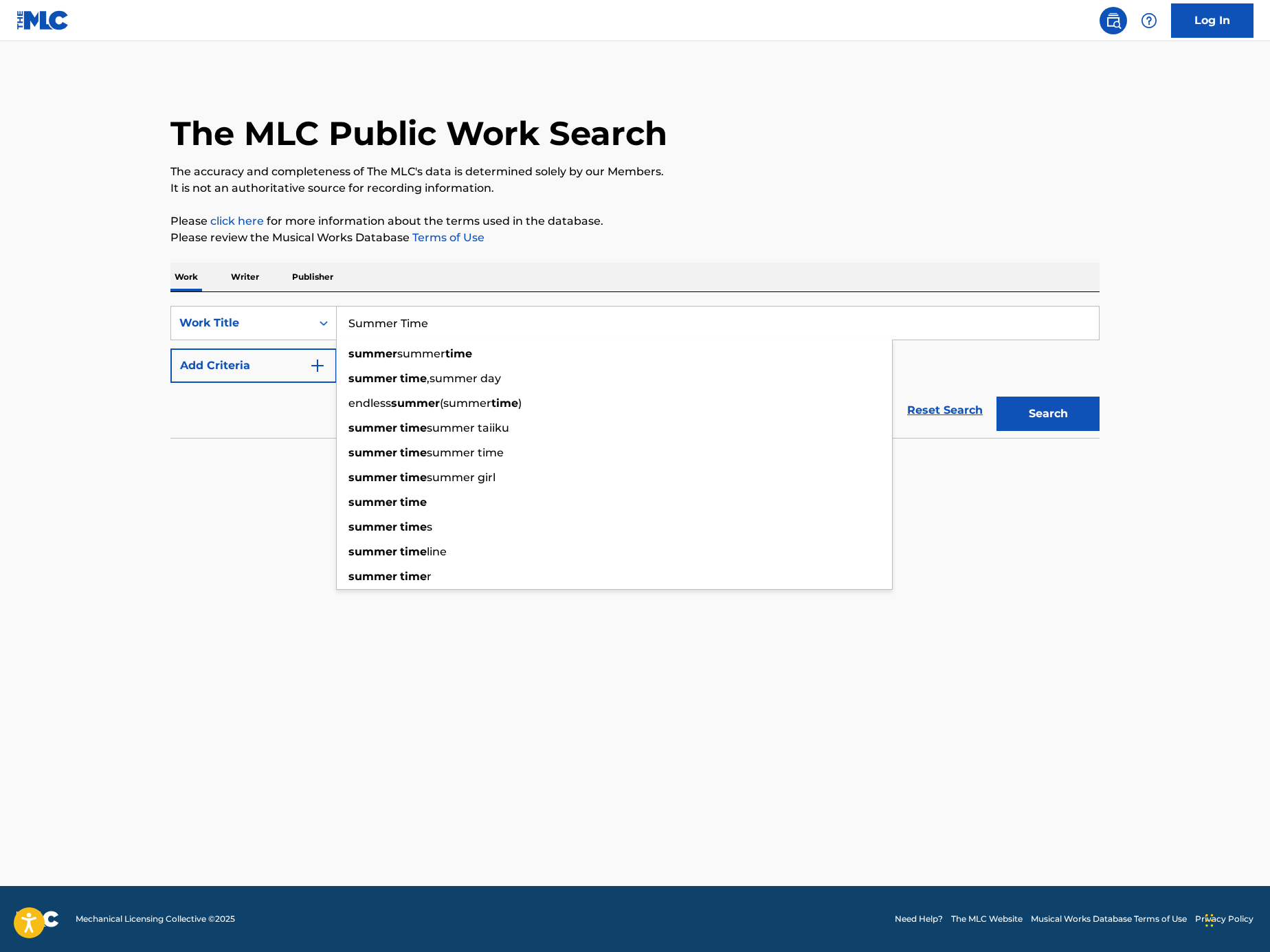
type input "Summer Time"
click at [116, 452] on main "The MLC Public Work Search The accuracy and completeness of The MLC's data is d…" at bounding box center [635, 464] width 1270 height 845
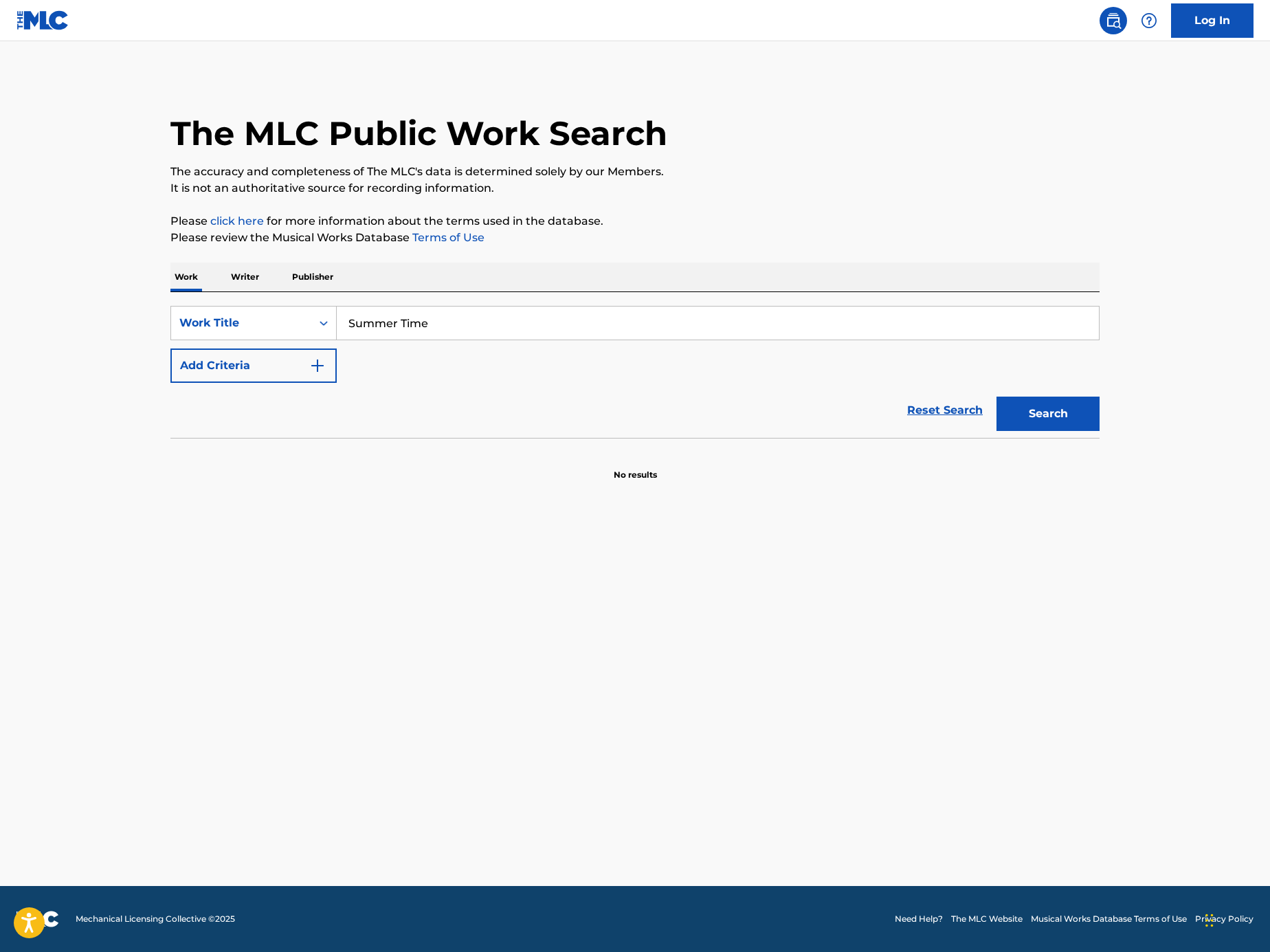
click at [261, 350] on button "Add Criteria" at bounding box center [254, 365] width 166 height 35
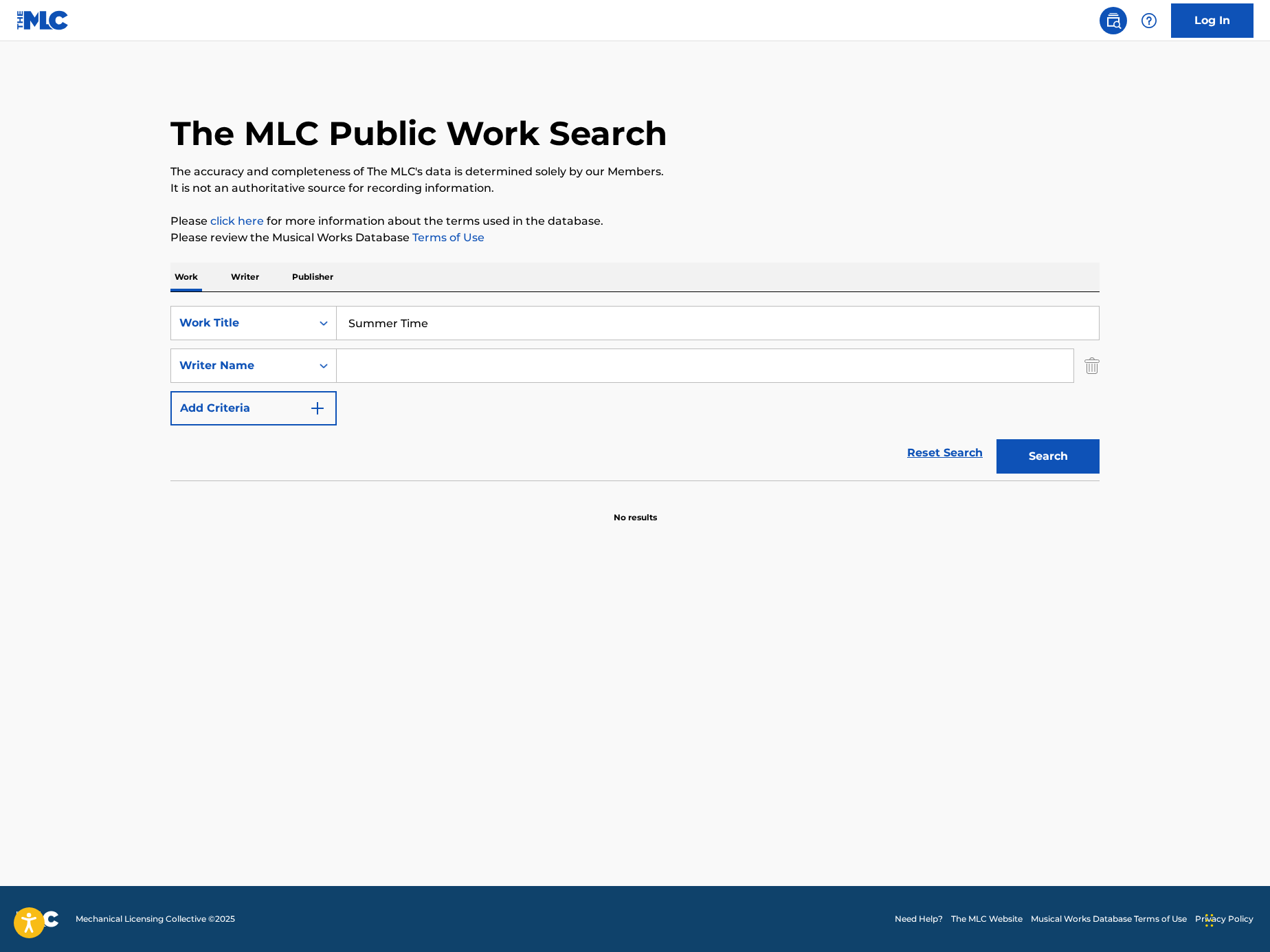
click at [463, 357] on input "Search Form" at bounding box center [705, 365] width 737 height 33
paste input "[PERSON_NAME] [PERSON_NAME]"
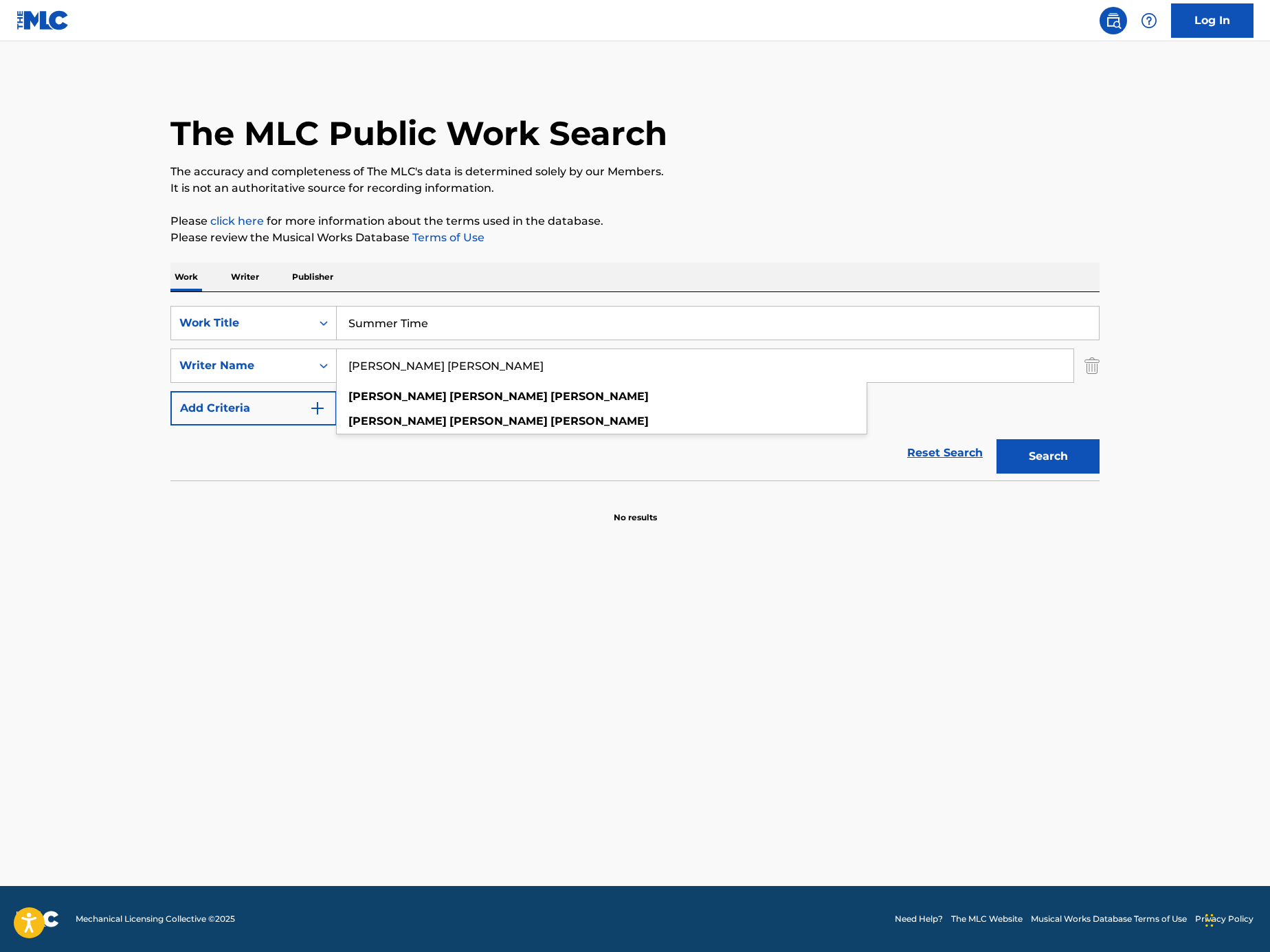
type input "[PERSON_NAME] [PERSON_NAME]"
click at [1066, 450] on button "Search" at bounding box center [1048, 456] width 103 height 35
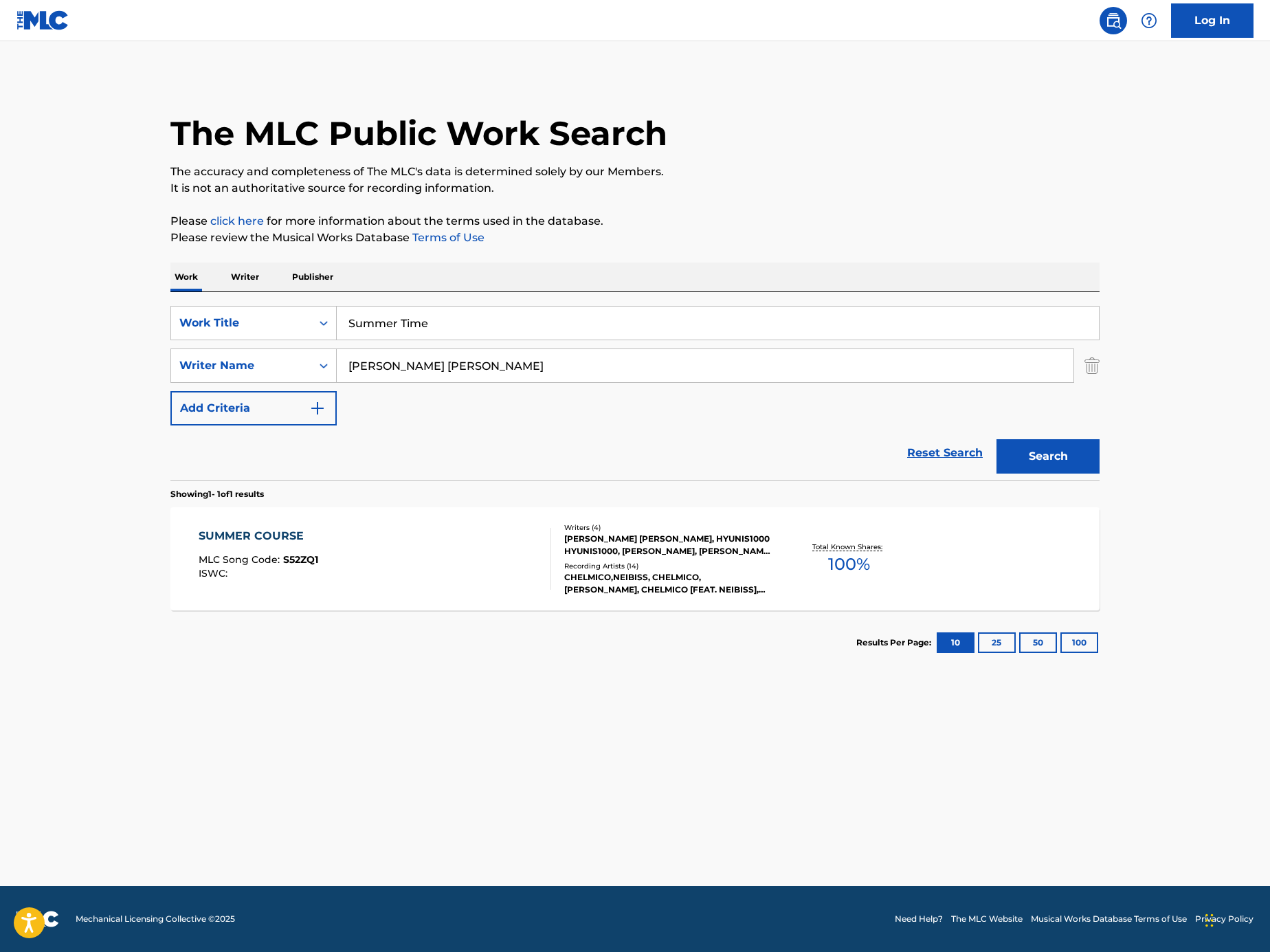
click at [478, 571] on div "SUMMER COURSE MLC Song Code : S52ZQ1 ISWC :" at bounding box center [375, 559] width 353 height 62
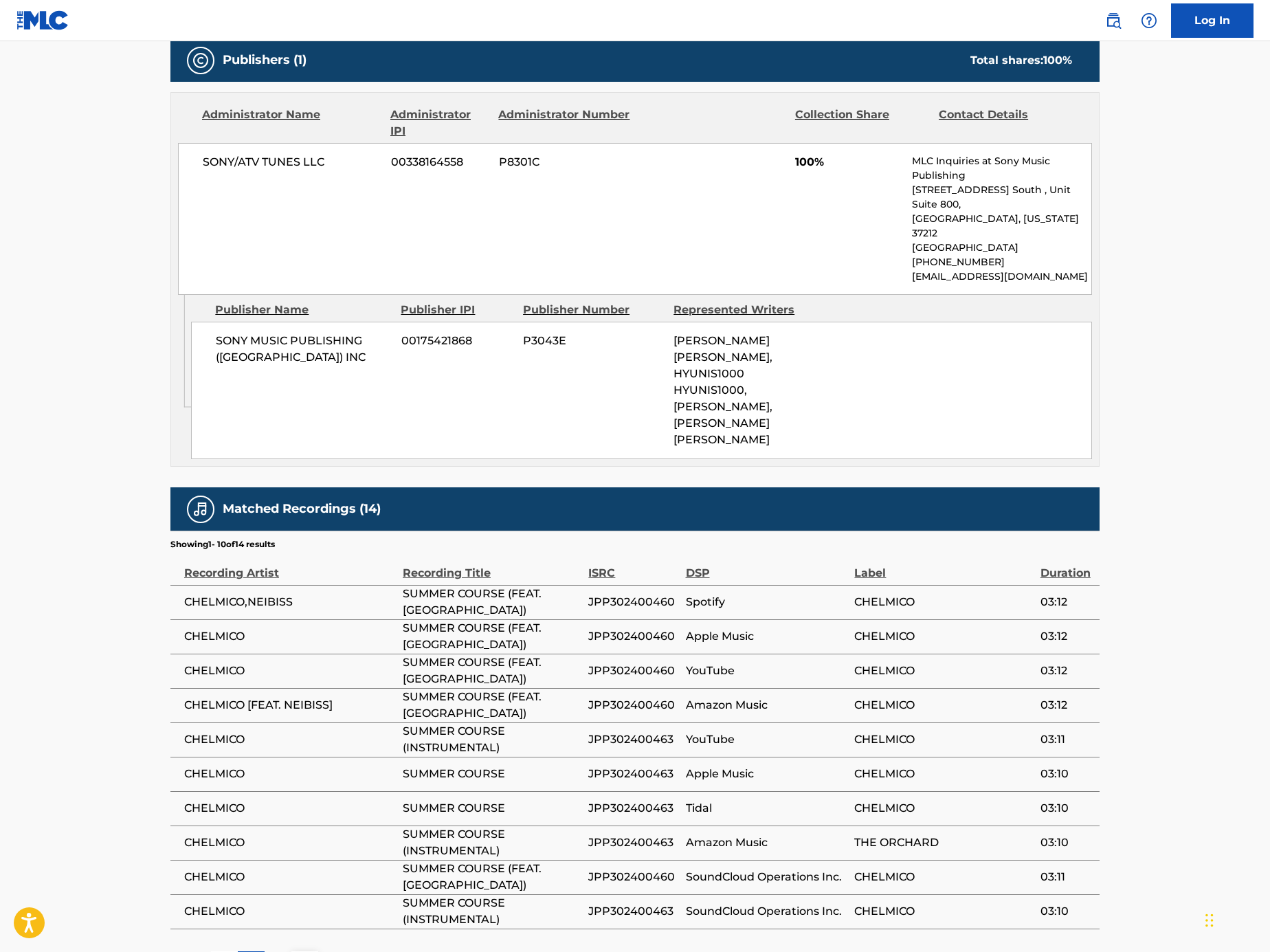
scroll to position [705, 0]
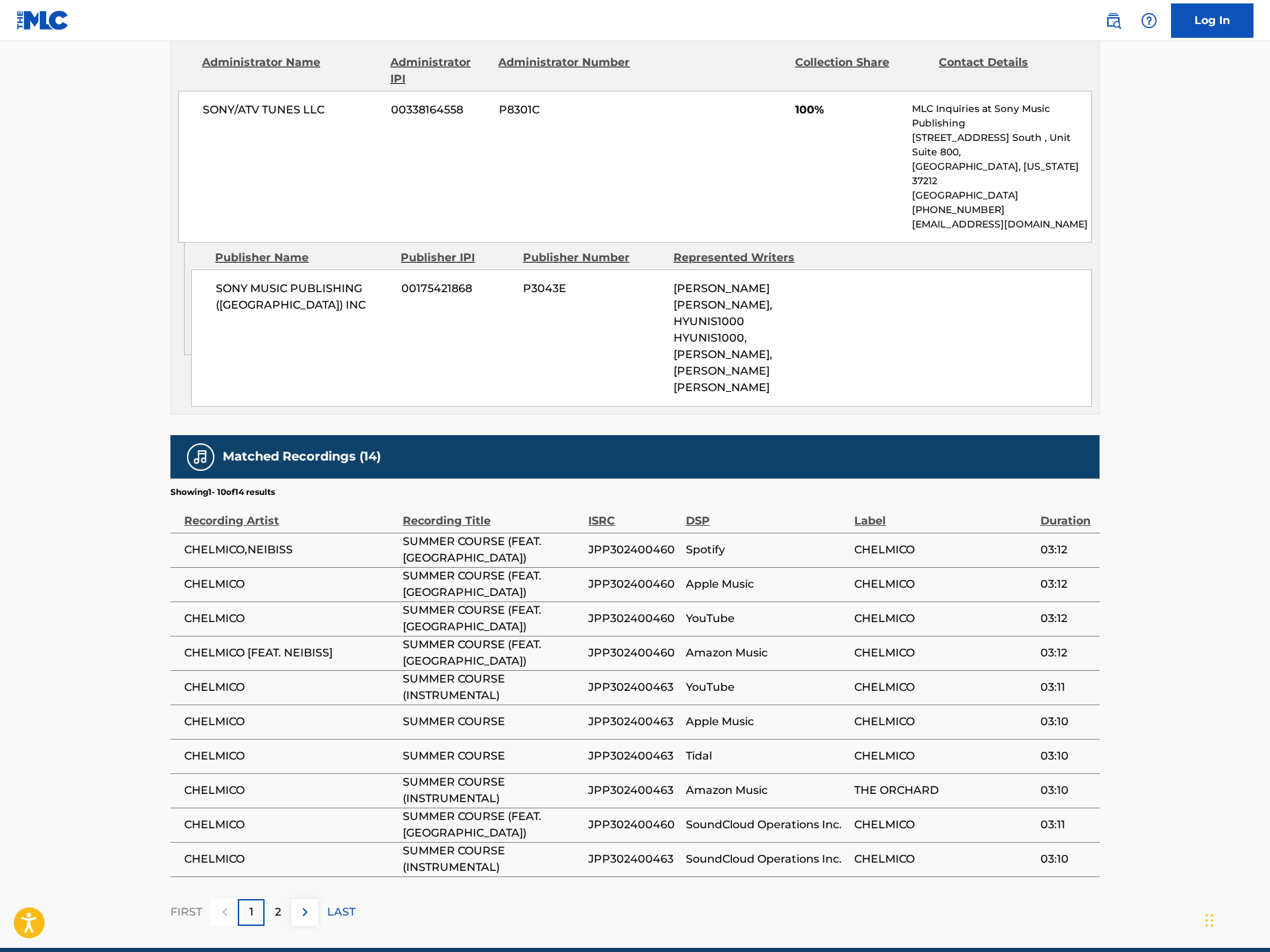
click at [287, 899] on div "2" at bounding box center [278, 913] width 27 height 27
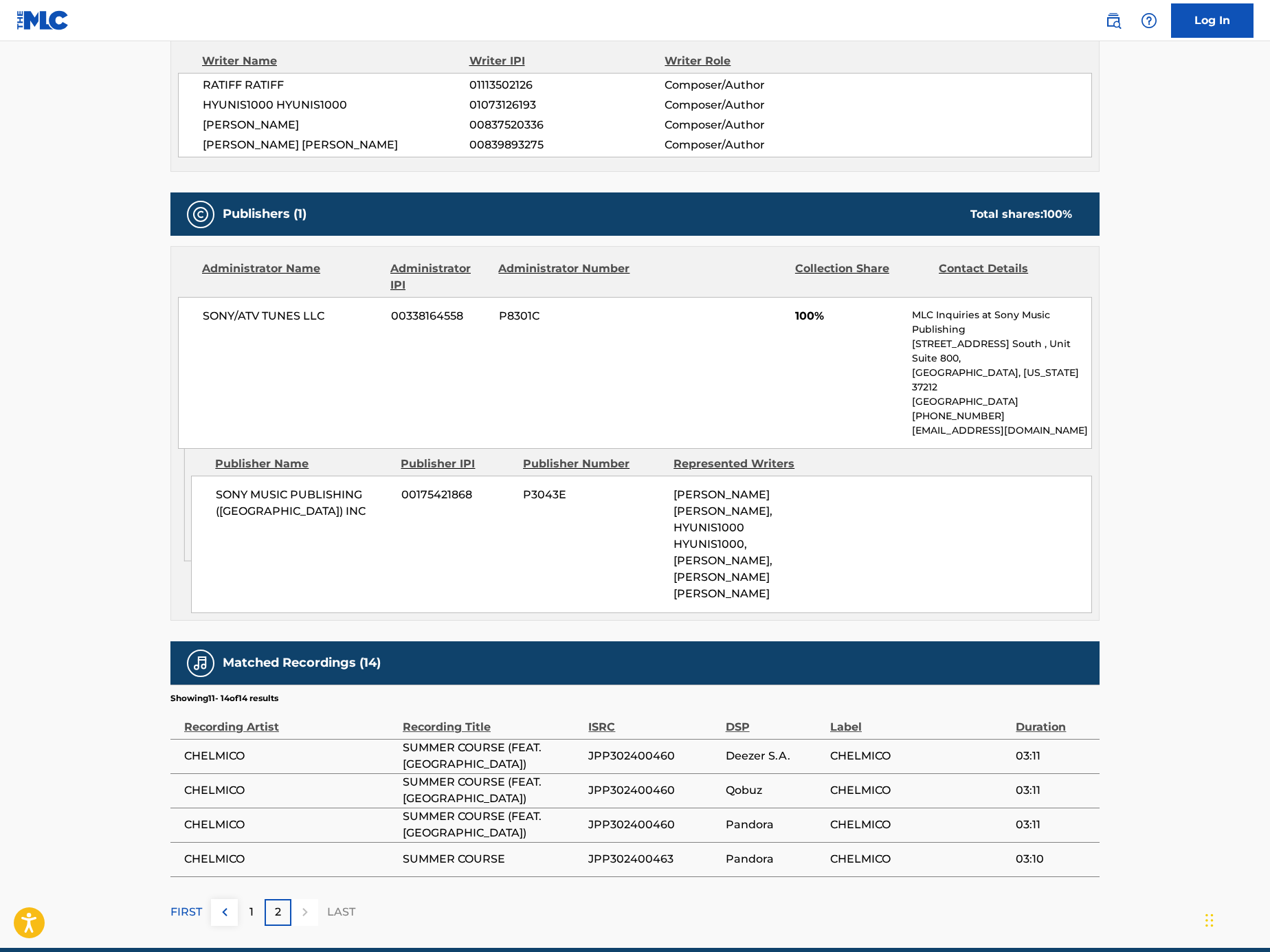
scroll to position [0, 0]
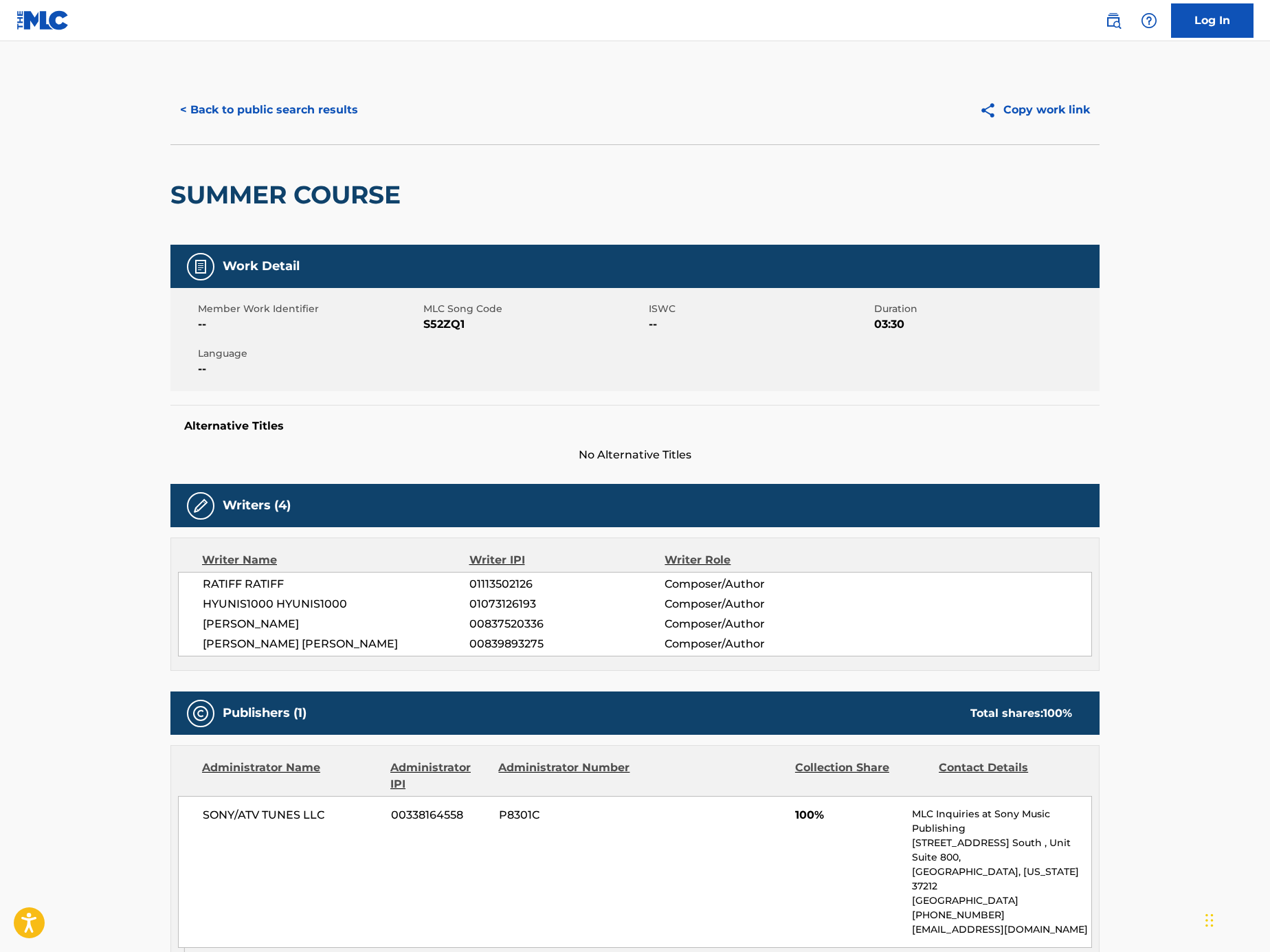
click at [234, 114] on button "< Back to public search results" at bounding box center [269, 110] width 197 height 35
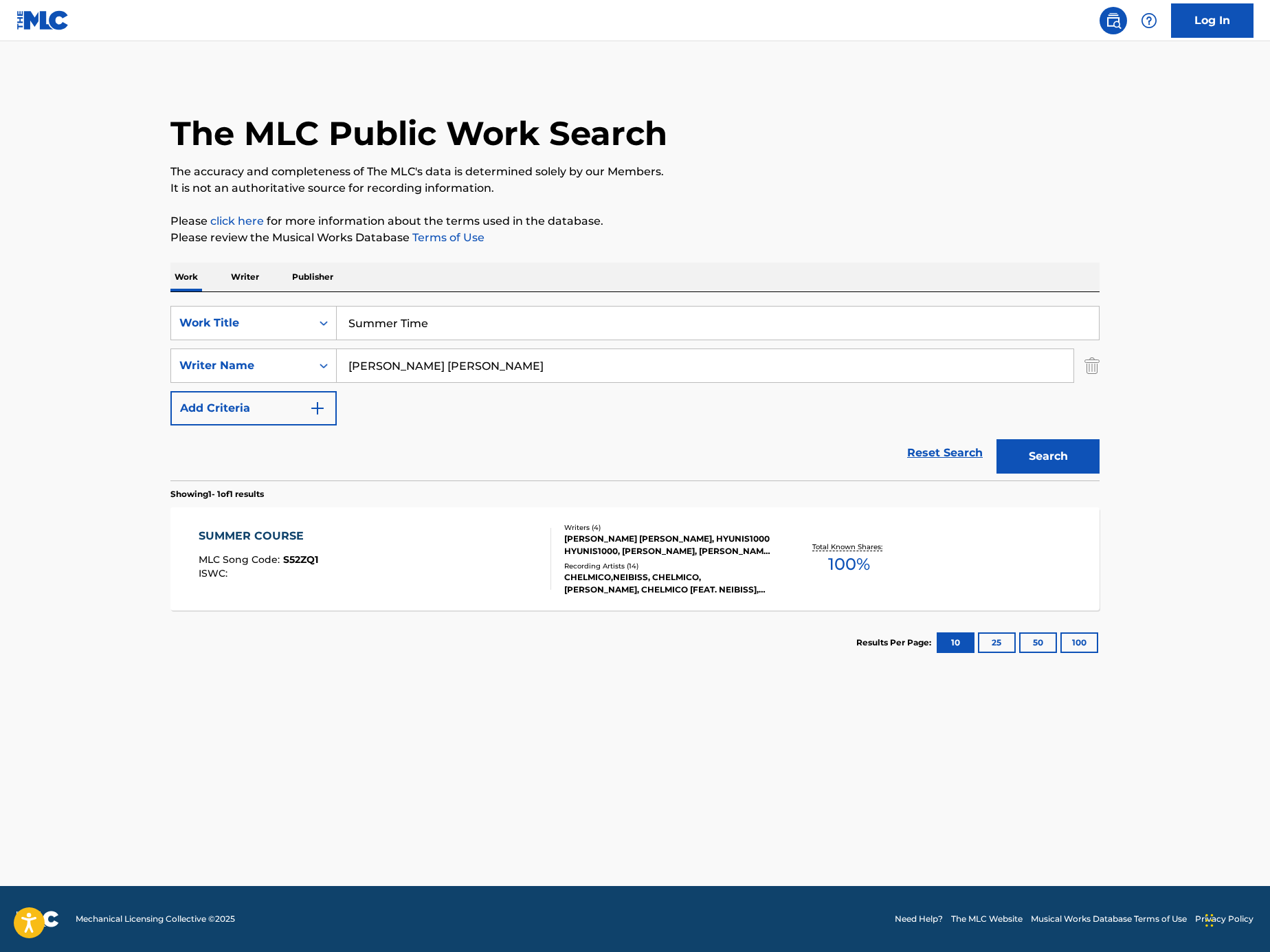
click at [421, 329] on input "Summer Time" at bounding box center [718, 323] width 763 height 33
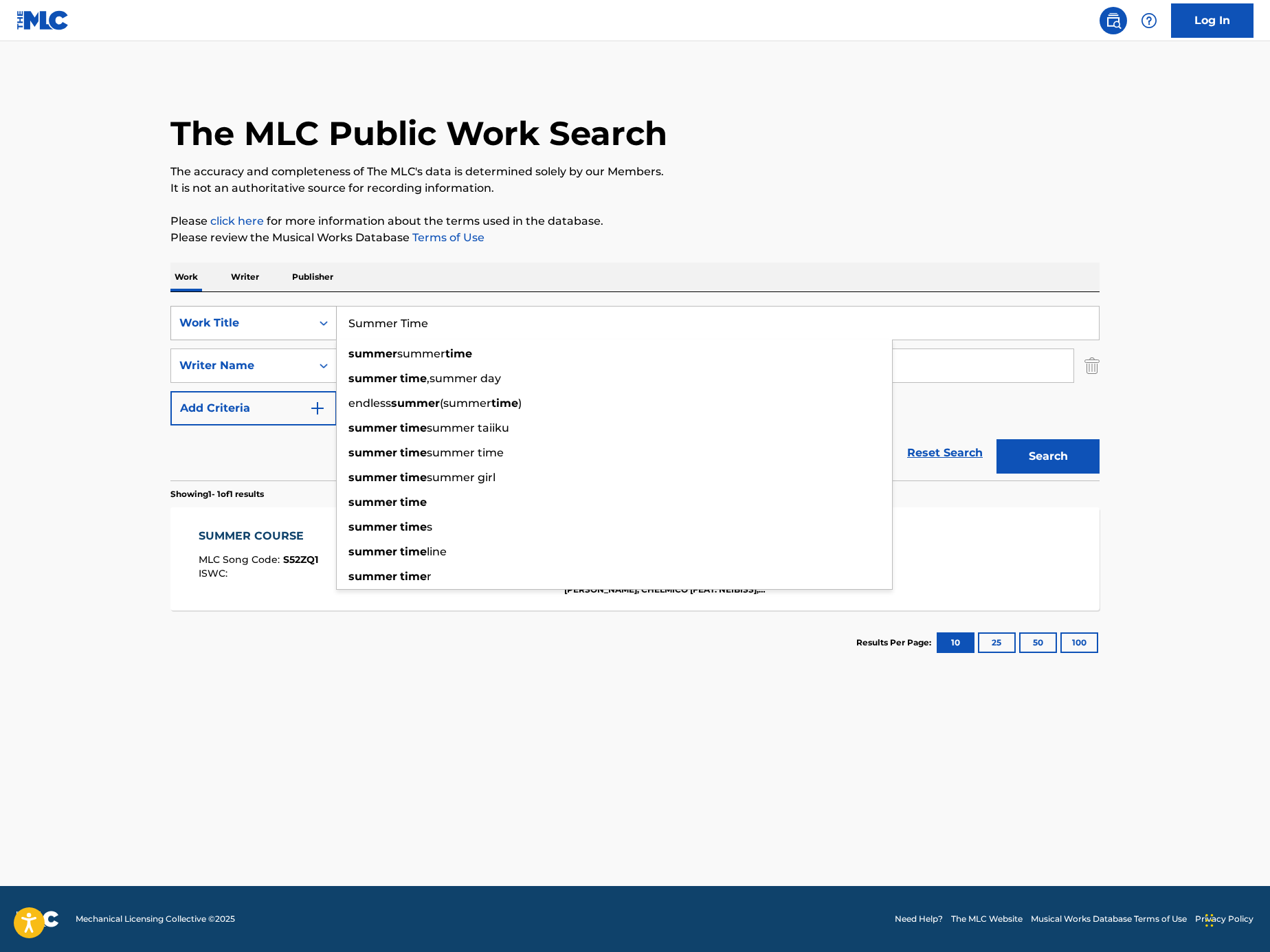
paste input "X0457Y"
type input "X0457Y"
click at [291, 332] on div "Work Title" at bounding box center [241, 323] width 140 height 26
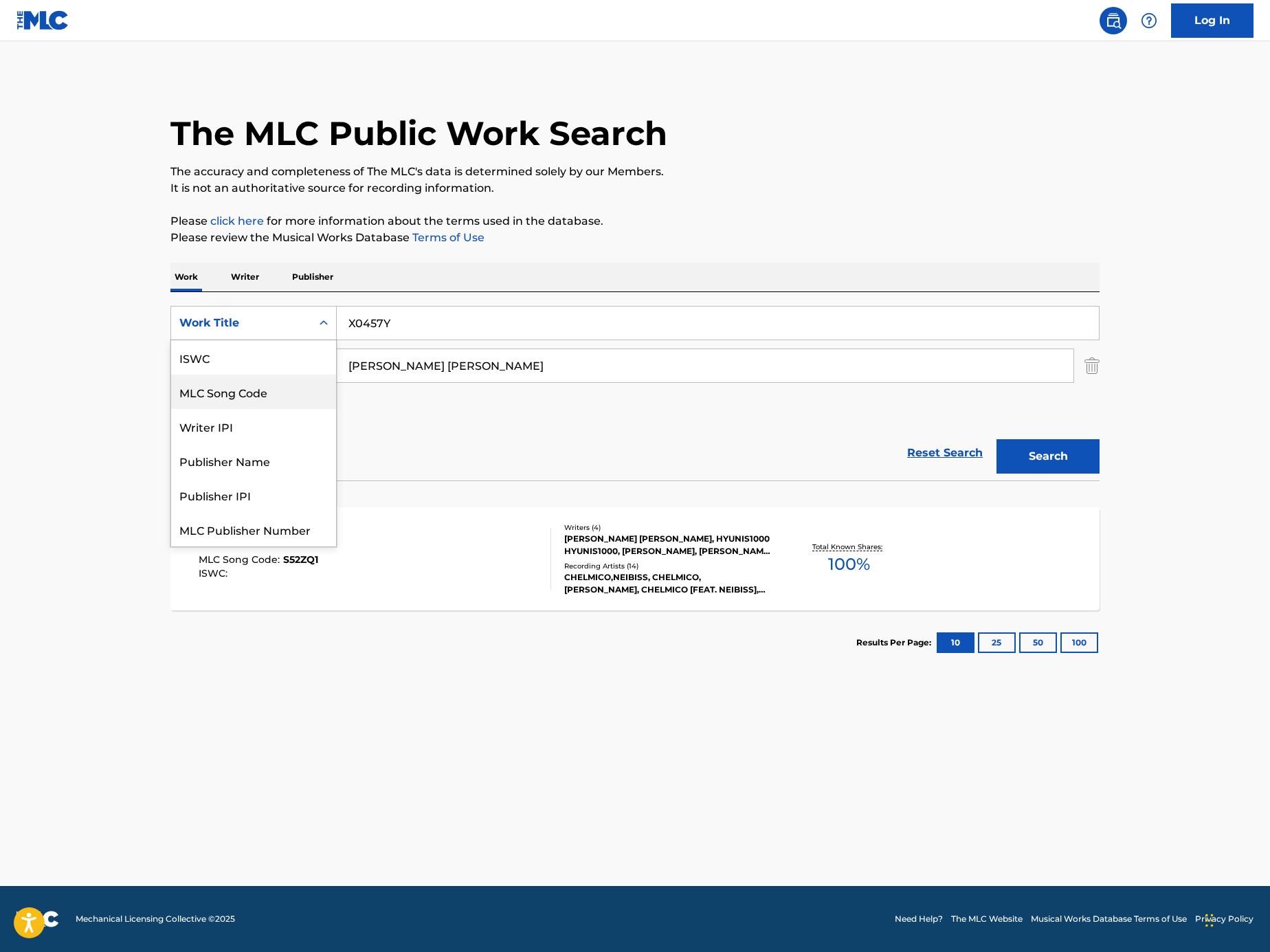
scroll to position [35, 0]
click at [269, 333] on div "Work Title" at bounding box center [241, 323] width 140 height 26
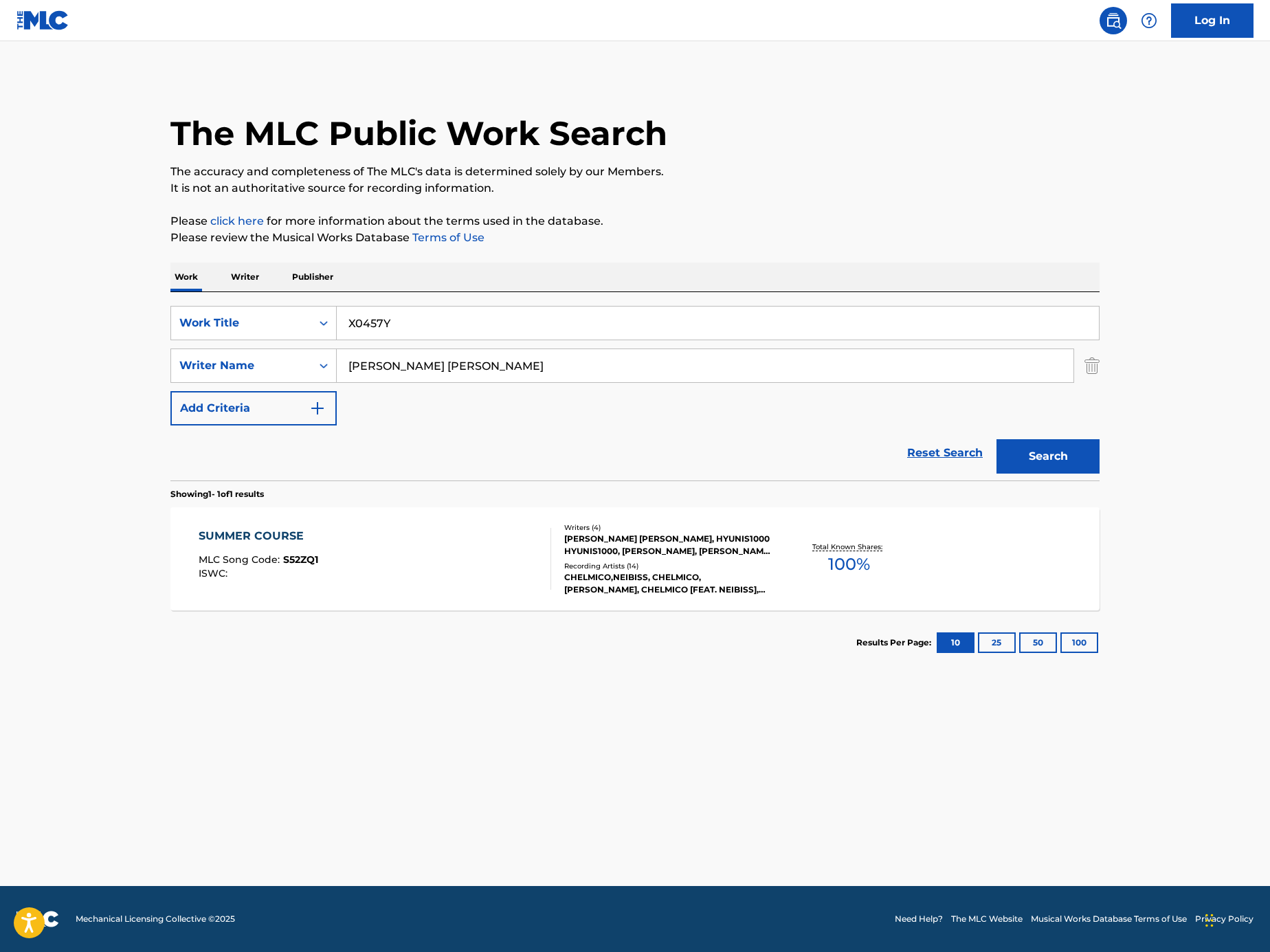
click at [290, 321] on div "Work Title" at bounding box center [242, 323] width 124 height 16
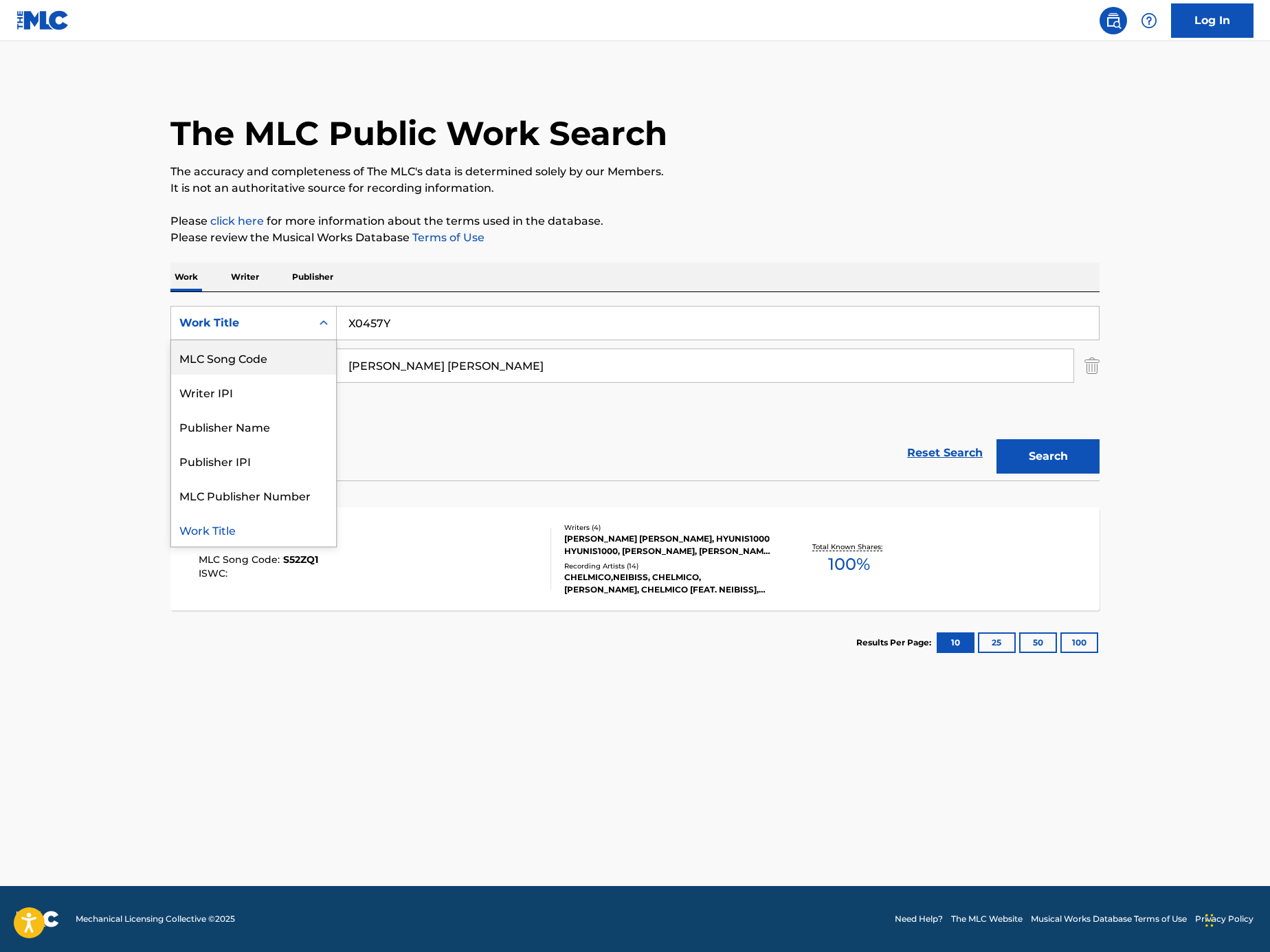
click at [283, 358] on div "MLC Song Code" at bounding box center [254, 357] width 165 height 35
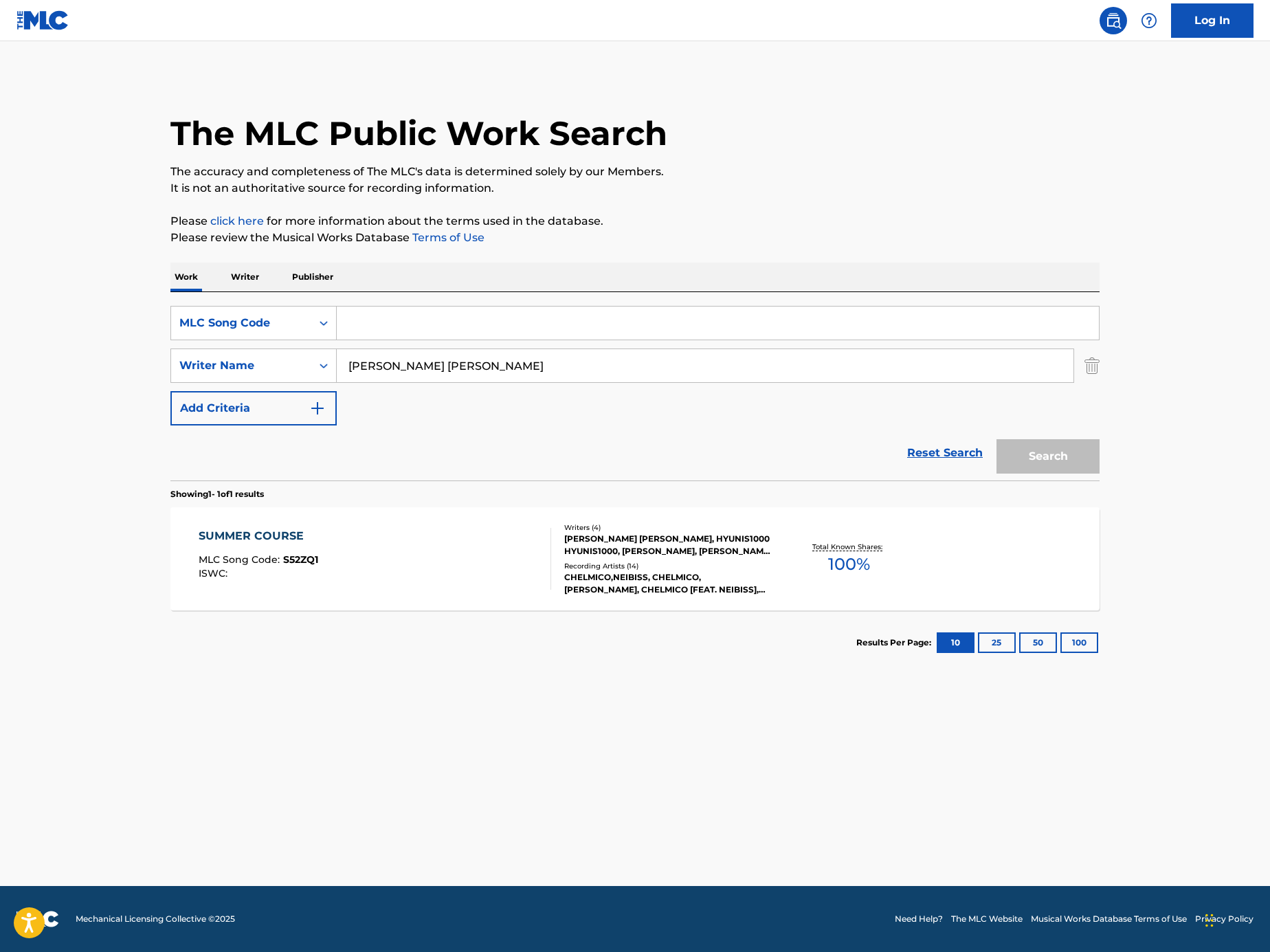
click at [1097, 359] on img "Search Form" at bounding box center [1092, 365] width 15 height 35
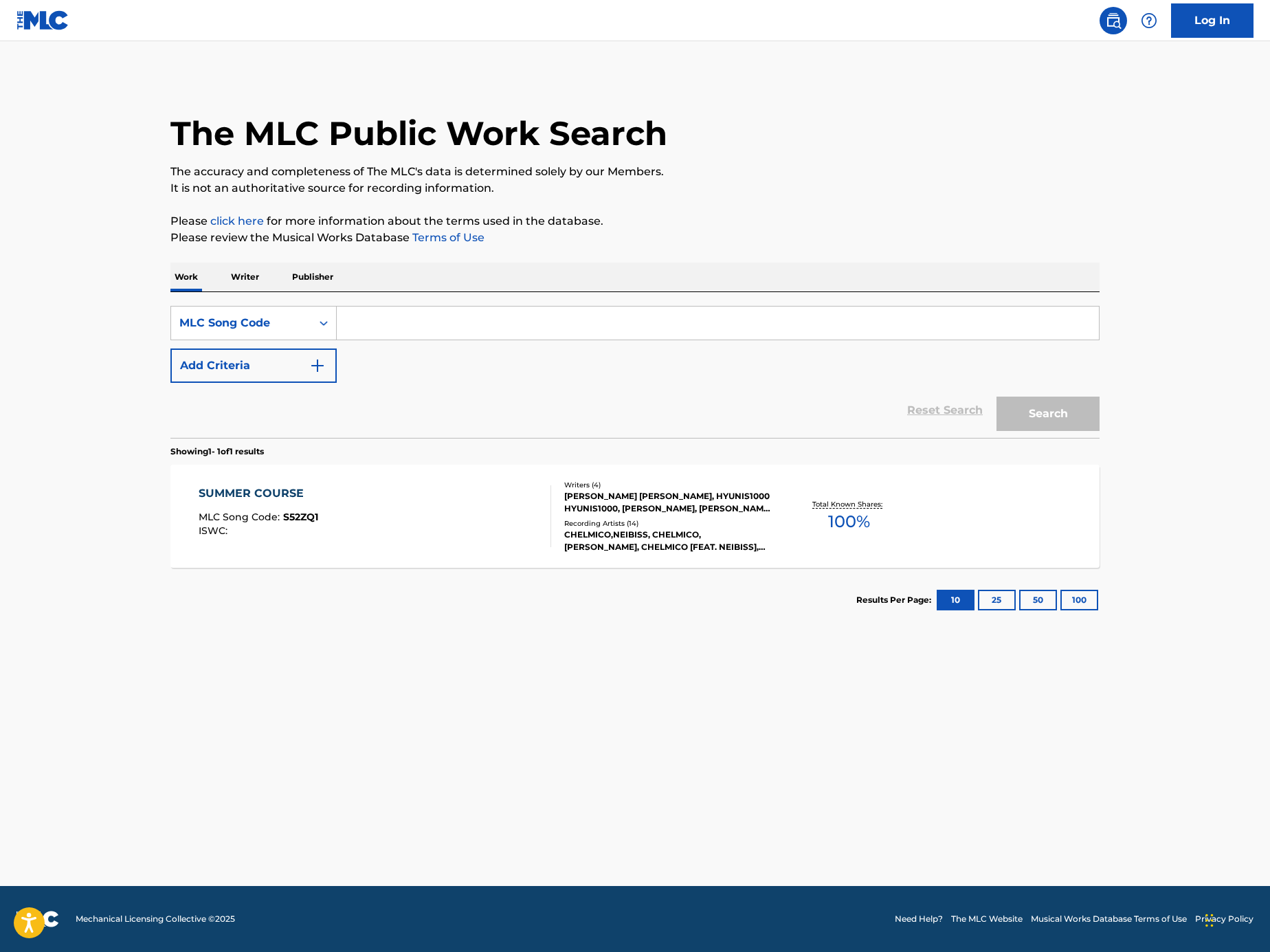
click at [1092, 397] on div "Search" at bounding box center [1044, 410] width 110 height 55
click at [870, 330] on input "Search Form" at bounding box center [718, 323] width 763 height 33
paste input "X0457Y"
type input "X0457Y"
click at [1062, 409] on button "Search" at bounding box center [1048, 414] width 103 height 35
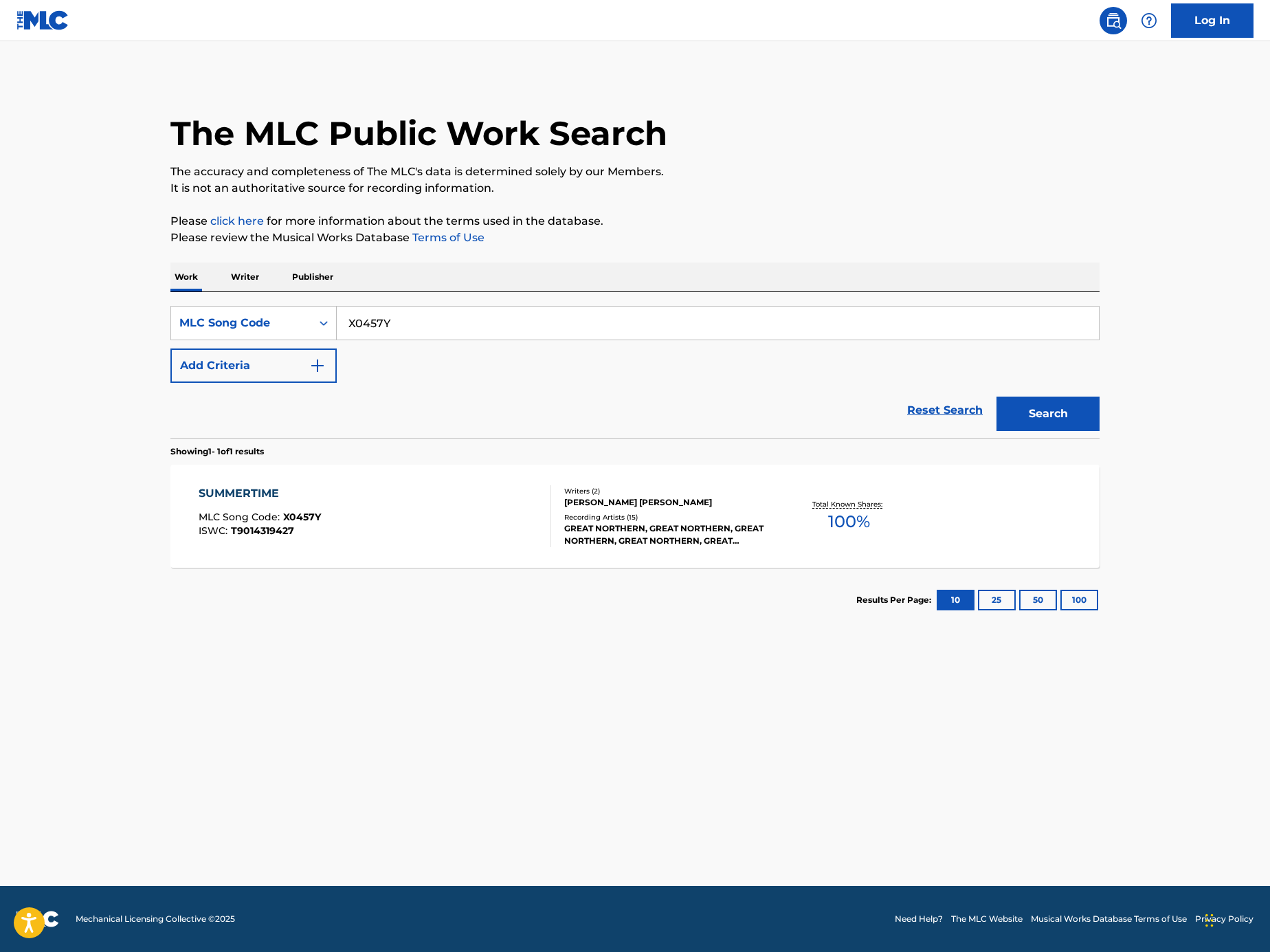
click at [458, 476] on div "SUMMERTIME MLC Song Code : X0457Y ISWC : T9014319427 Writers ( 2 ) [PERSON_NAME…" at bounding box center [635, 516] width 930 height 103
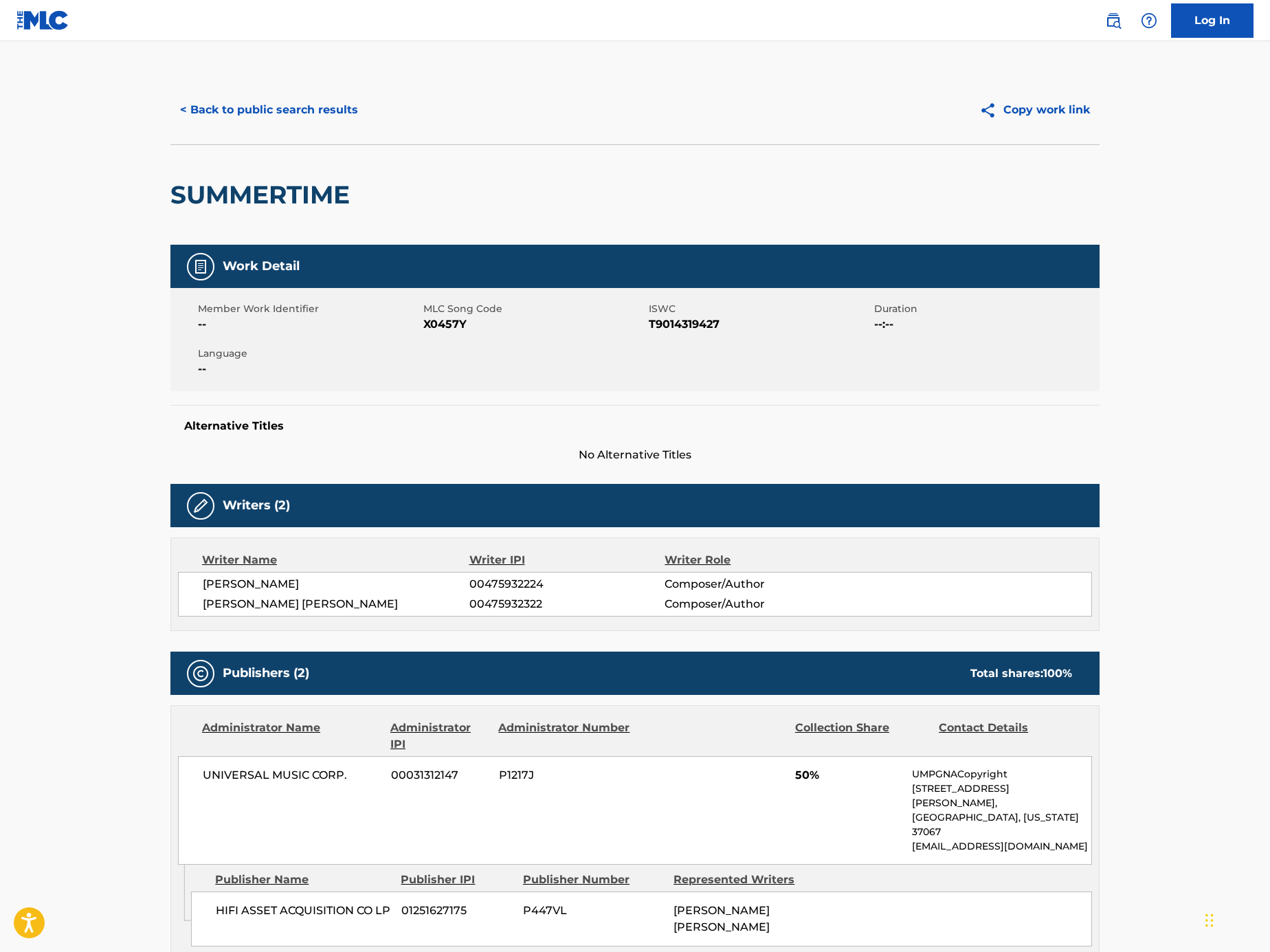
click at [339, 111] on button "< Back to public search results" at bounding box center [269, 110] width 197 height 35
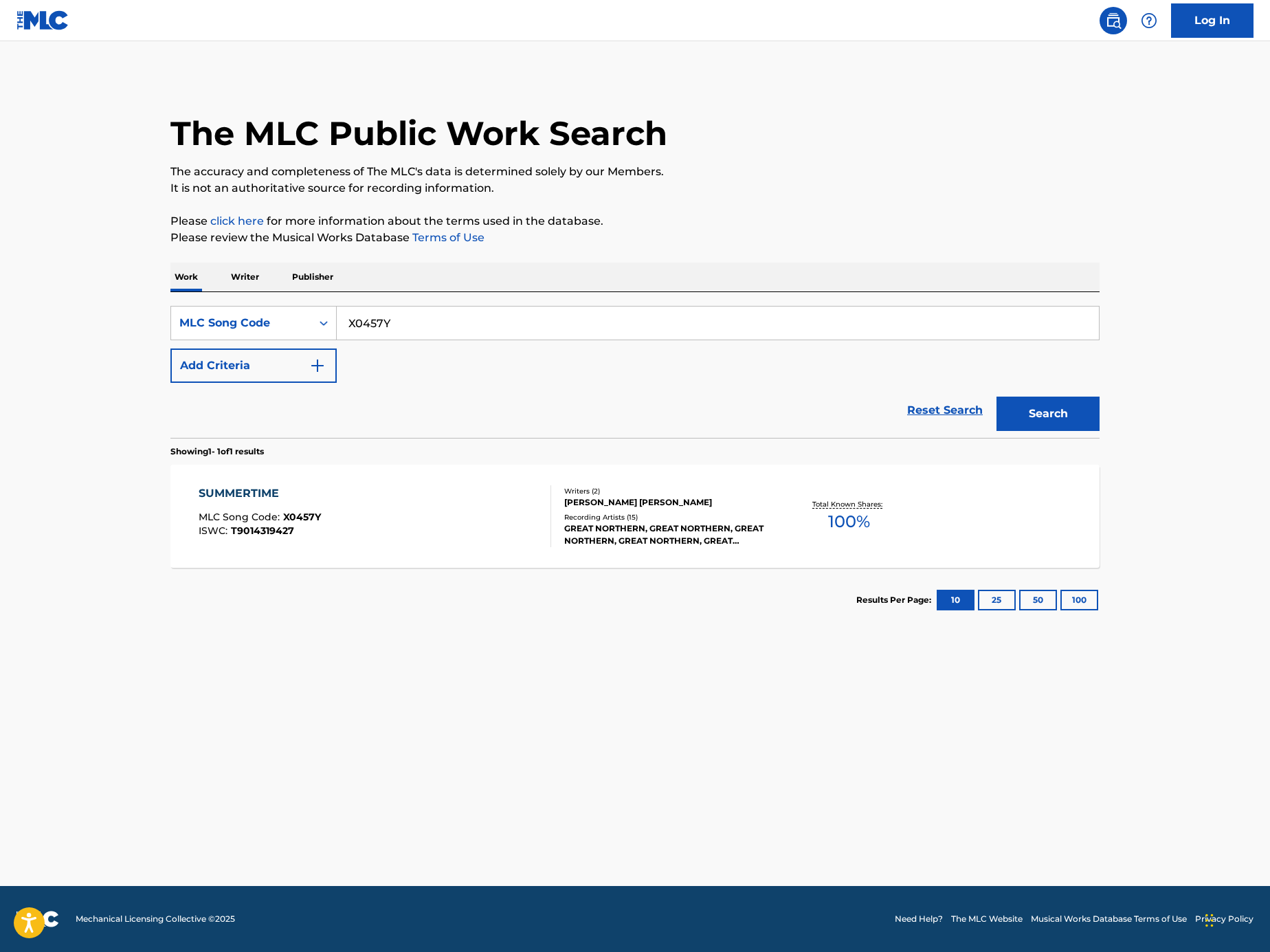
click at [536, 311] on input "X0457Y" at bounding box center [718, 323] width 763 height 33
paste input "Search Form"
click at [795, 326] on input "Search Form" at bounding box center [718, 323] width 763 height 33
paste input "Z00477"
type input "Z00477"
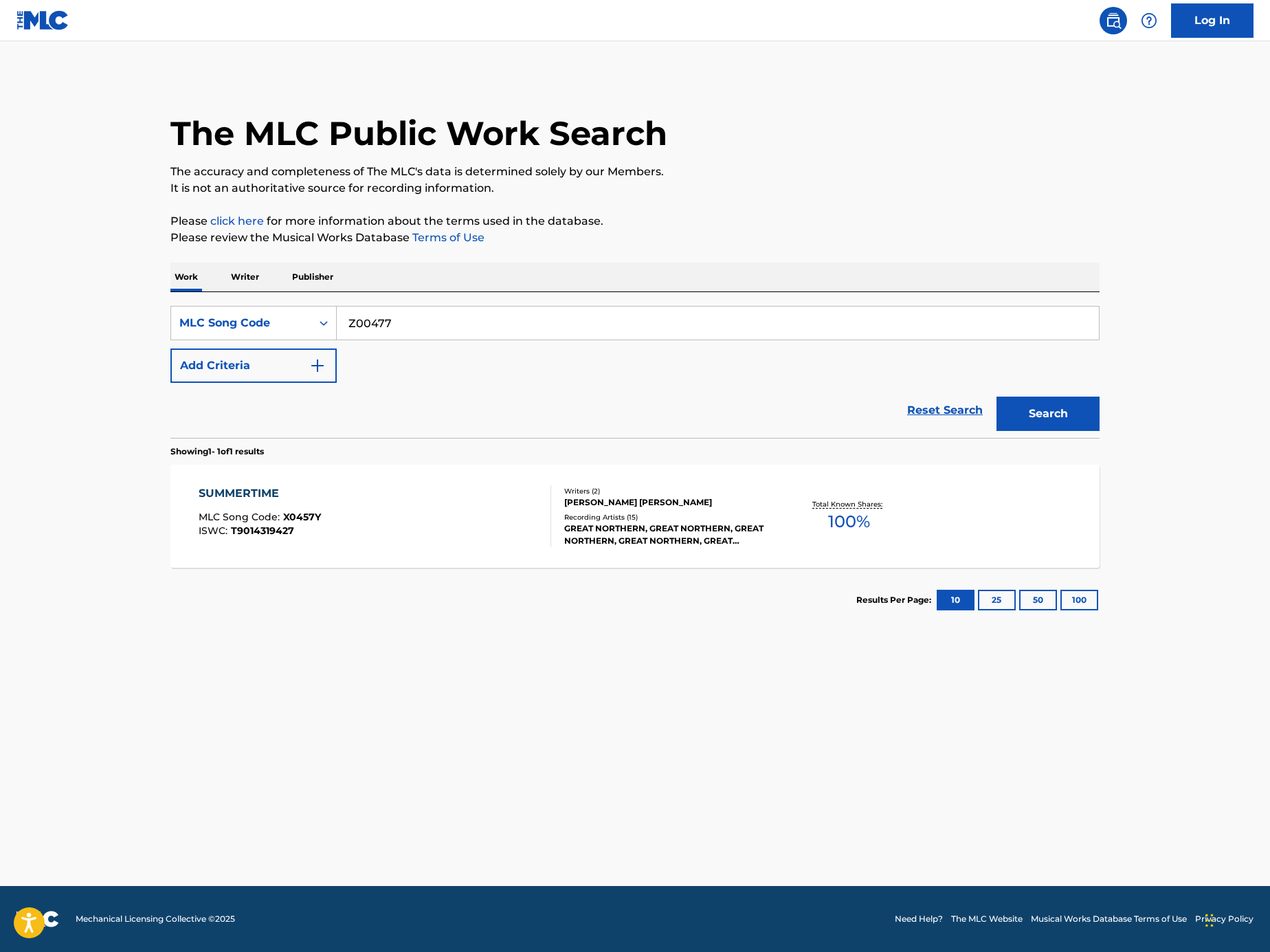
click at [1083, 412] on button "Search" at bounding box center [1048, 414] width 103 height 35
click at [469, 505] on div "ZANKOKU NA TENSHI NO THESIS MLC Song Code : Z00477 ISWC :" at bounding box center [375, 517] width 353 height 62
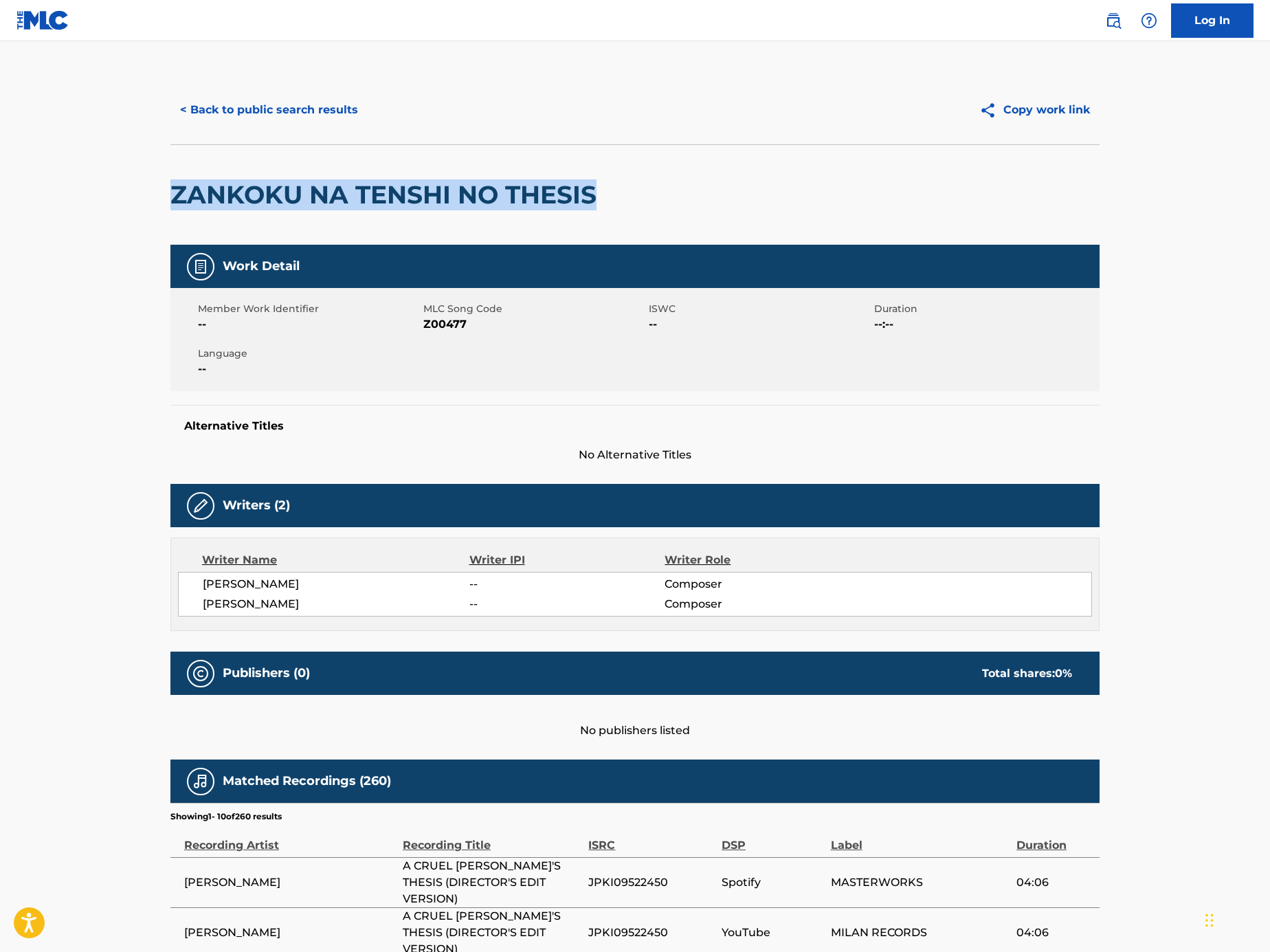
drag, startPoint x: 605, startPoint y: 183, endPoint x: 141, endPoint y: 191, distance: 464.1
click at [141, 191] on main "< Back to public search results Copy work link [PERSON_NAME] NA TENSHI NO THESI…" at bounding box center [635, 704] width 1270 height 1325
copy h2 "ZANKOKU NA TENSHI NO THESIS"
click at [314, 111] on button "< Back to public search results" at bounding box center [269, 110] width 197 height 35
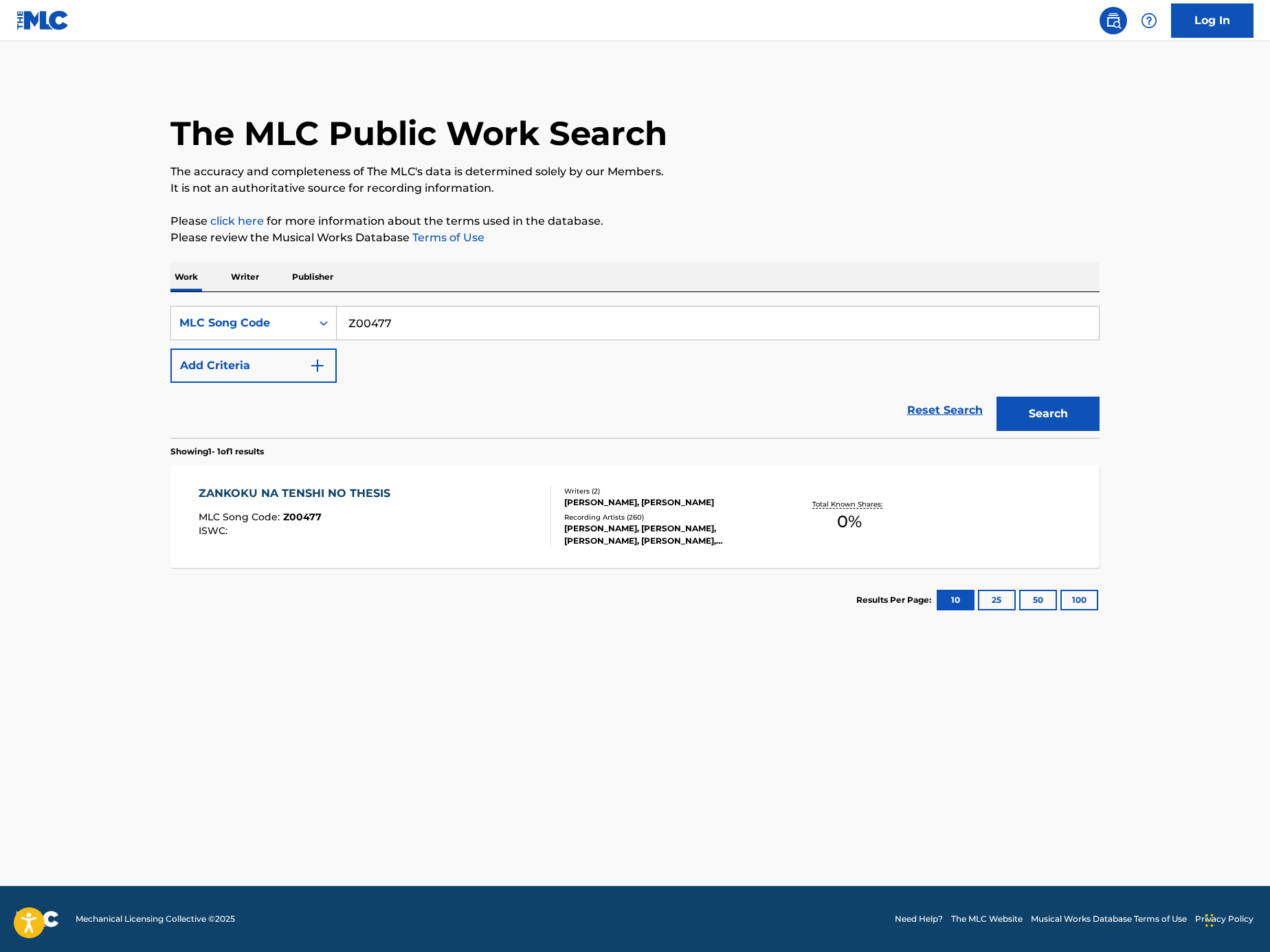
click at [449, 313] on input "Z00477" at bounding box center [718, 323] width 763 height 33
type input "aZ00477"
paste input "Search Form"
click at [813, 327] on input "Search Form" at bounding box center [718, 323] width 763 height 33
paste input "LE5QQE"
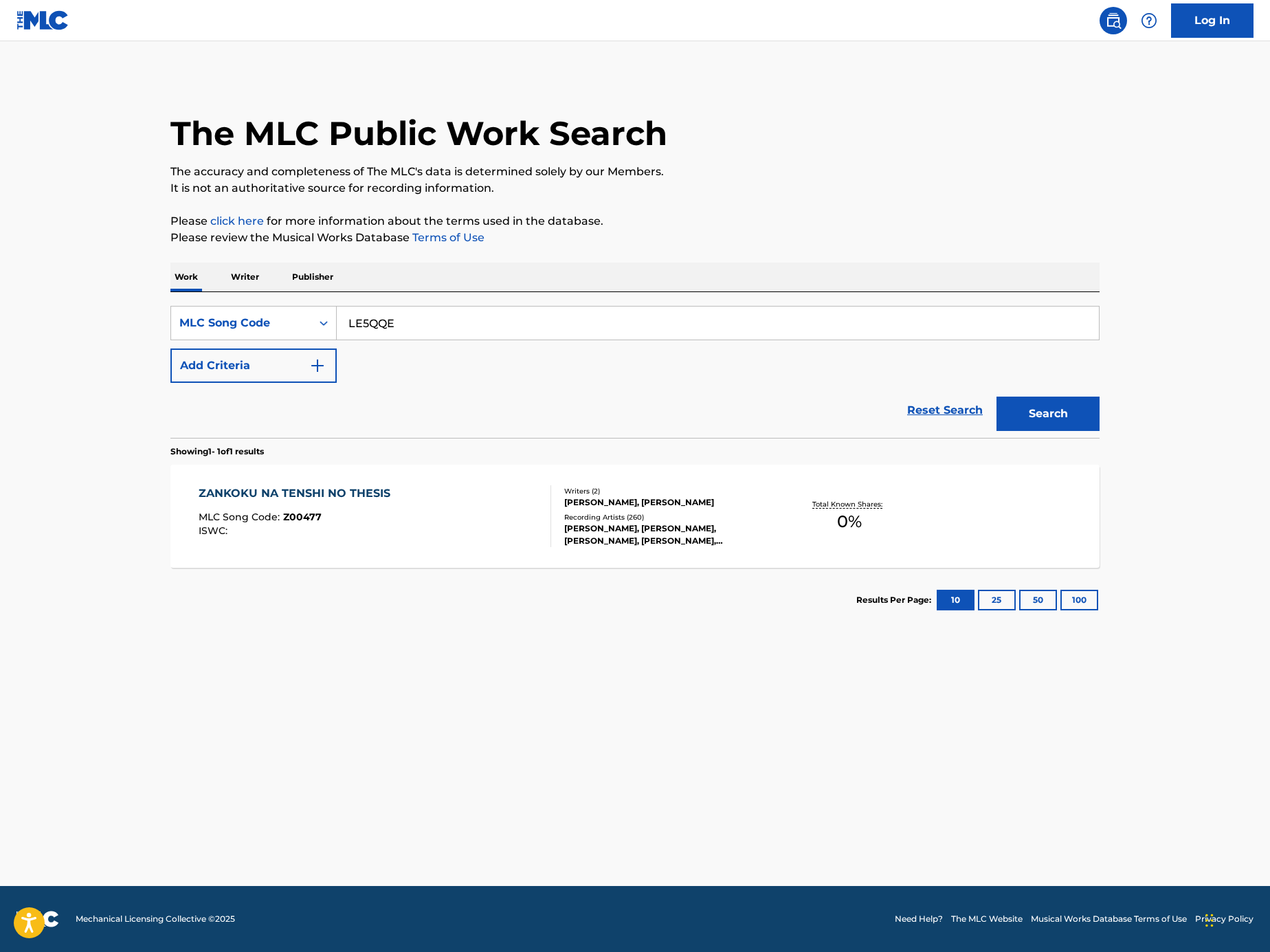
type input "LE5QQE"
click at [1118, 414] on main "The MLC Public Work Search The accuracy and completeness of The MLC's data is d…" at bounding box center [635, 464] width 1270 height 845
click at [1046, 424] on button "Search" at bounding box center [1048, 414] width 103 height 35
click at [383, 504] on div "LIKE AN ANIMAL MLC Song Code : LE5QQE ISWC : T9196866087" at bounding box center [375, 517] width 353 height 62
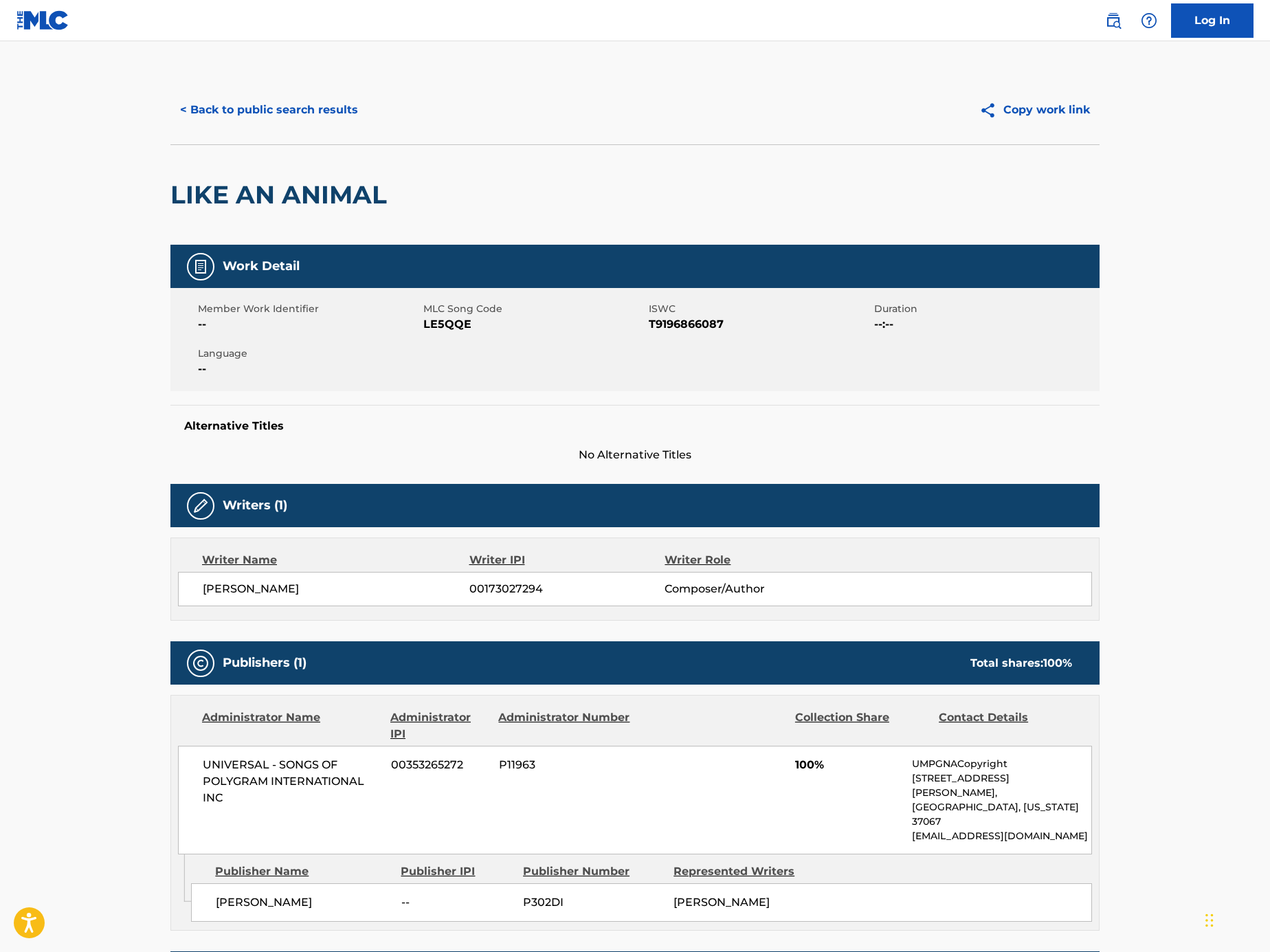
click at [322, 82] on div "< Back to public search results Copy work link" at bounding box center [635, 110] width 930 height 69
click at [330, 111] on button "< Back to public search results" at bounding box center [269, 110] width 197 height 35
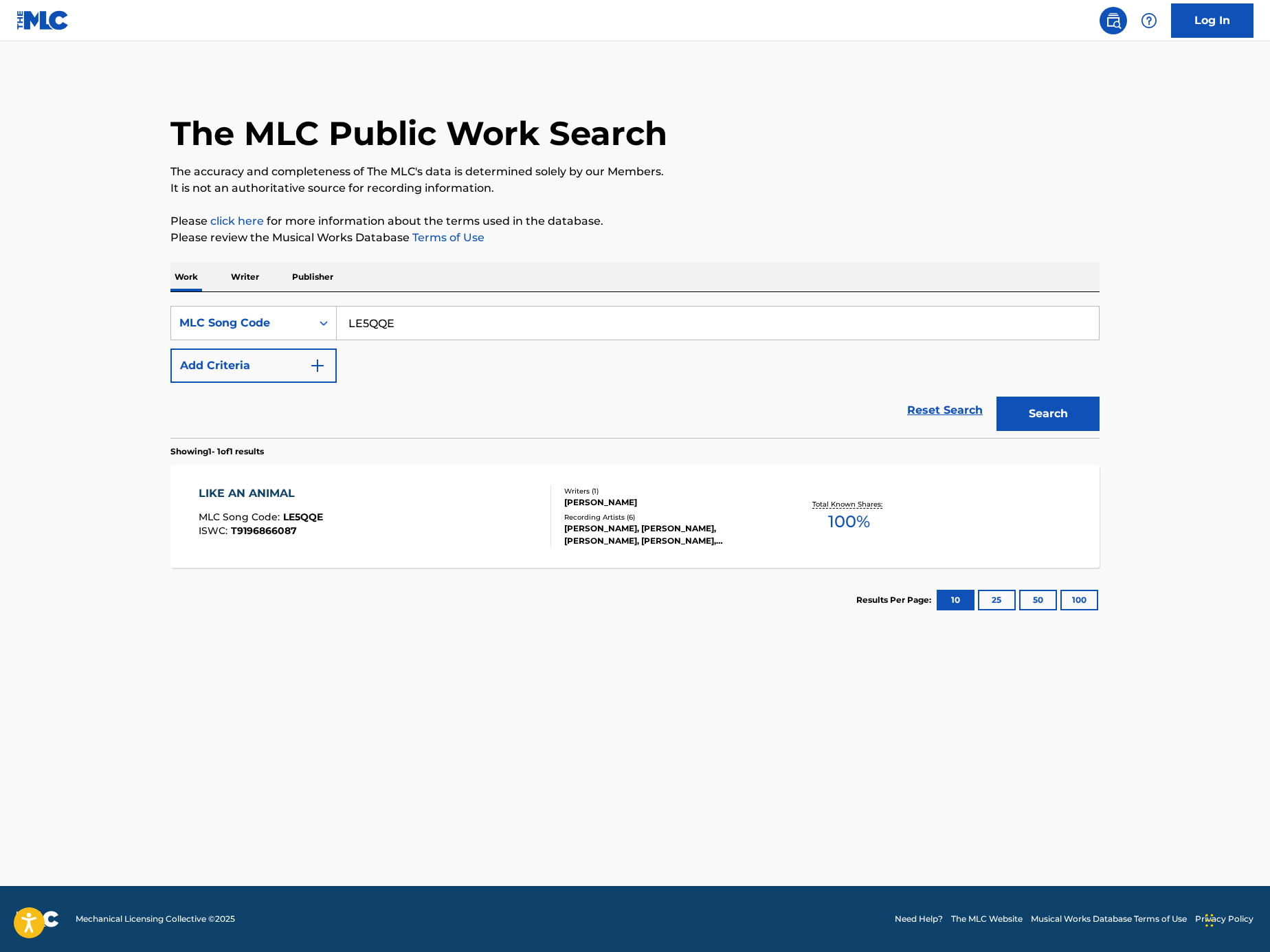
click at [506, 314] on div "SearchWithCriteriaf9b90c50-aeba-4196-aba1-1f1323d12051 MLC Song Code LE5QQE Add…" at bounding box center [635, 365] width 930 height 146
click at [506, 314] on input "LE5QQE" at bounding box center [718, 323] width 763 height 33
paste input "FH8DJI"
type input "FH8DJI"
click at [1091, 420] on button "Search" at bounding box center [1048, 414] width 103 height 35
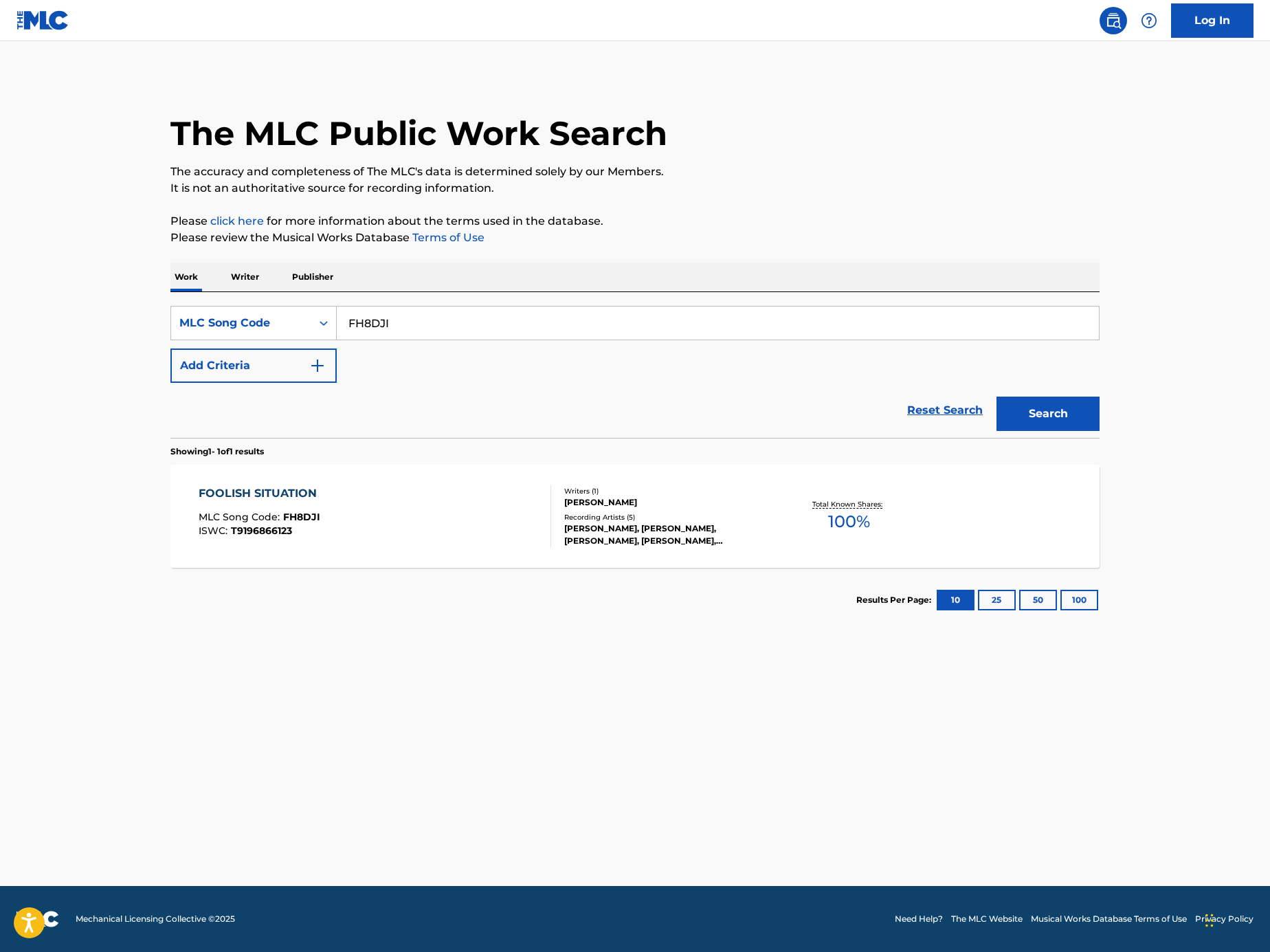
click at [469, 532] on div "FOOLISH SITUATION MLC Song Code : FH8DJI ISWC : T9196866123" at bounding box center [375, 517] width 353 height 62
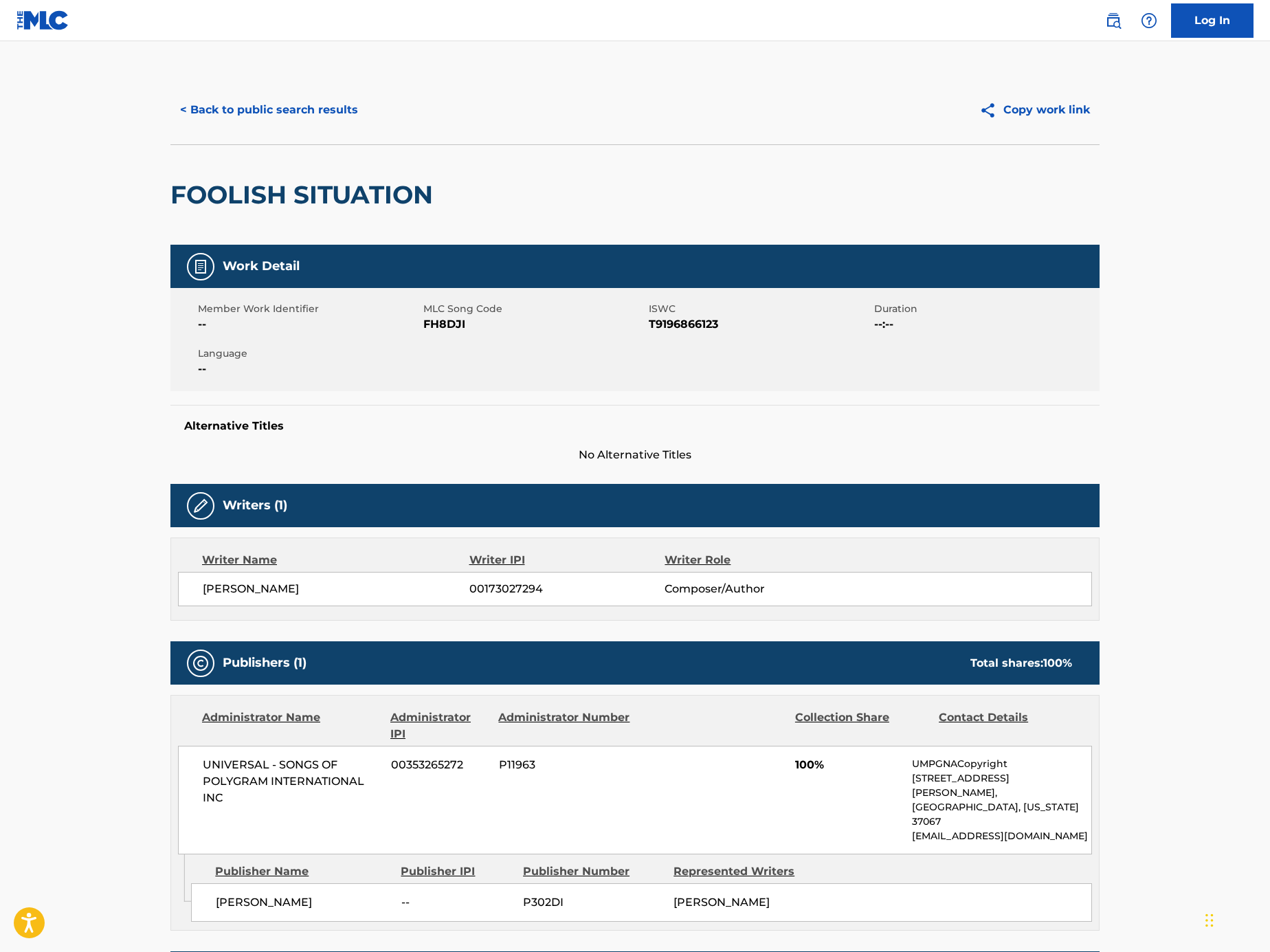
click at [340, 115] on button "< Back to public search results" at bounding box center [269, 110] width 197 height 35
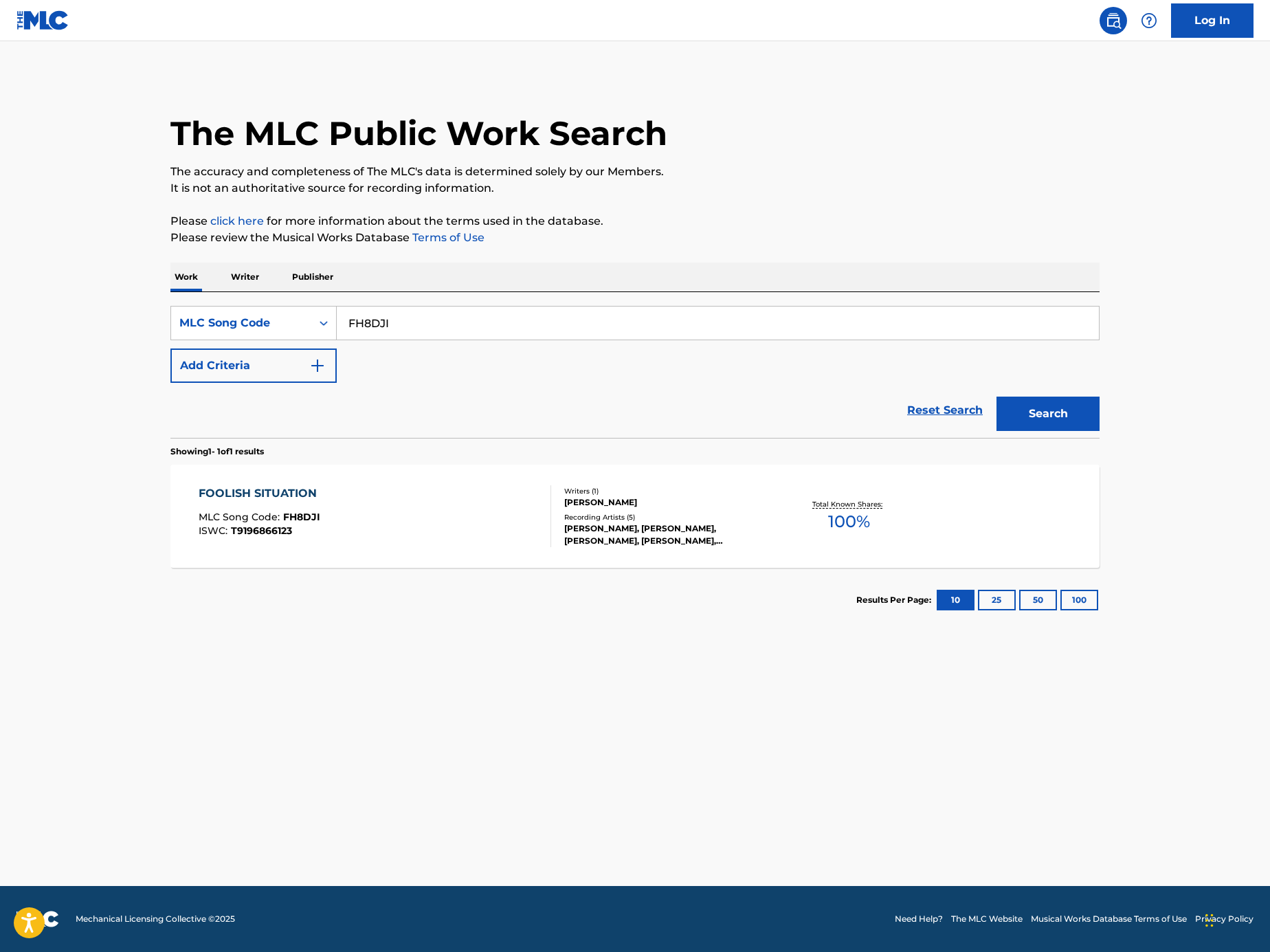
click at [534, 336] on input "FH8DJI" at bounding box center [718, 323] width 763 height 33
click at [534, 335] on input "FH8DJI" at bounding box center [718, 323] width 763 height 33
paste input "Search Form"
click at [808, 319] on input "Search Form" at bounding box center [718, 323] width 763 height 33
paste input "SC2QU7"
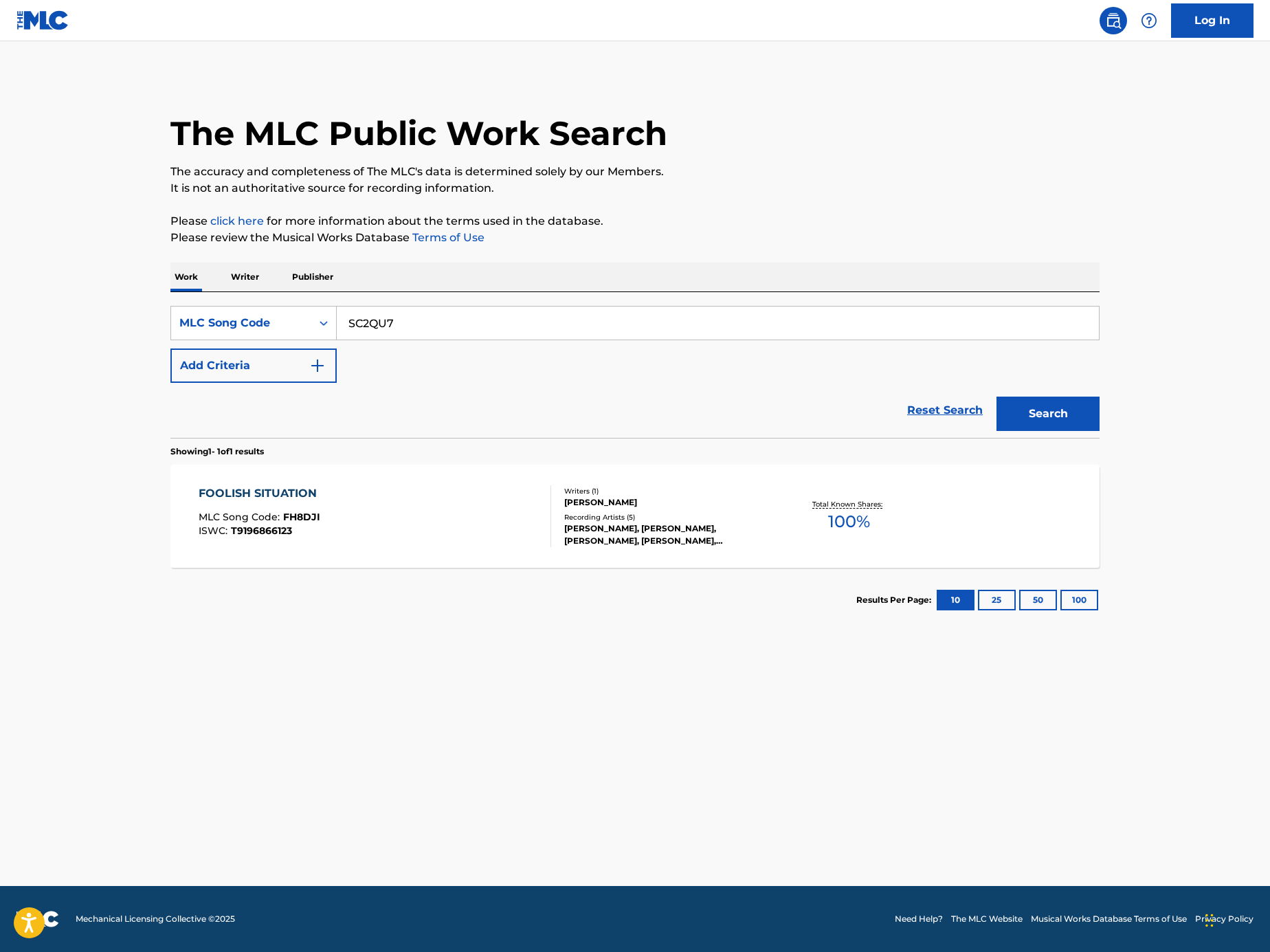
type input "SC2QU7"
click at [1069, 411] on button "Search" at bounding box center [1048, 414] width 103 height 35
click at [493, 502] on div "SHORT N SWEET MLC Song Code : SC2QU7 ISWC :" at bounding box center [375, 517] width 353 height 62
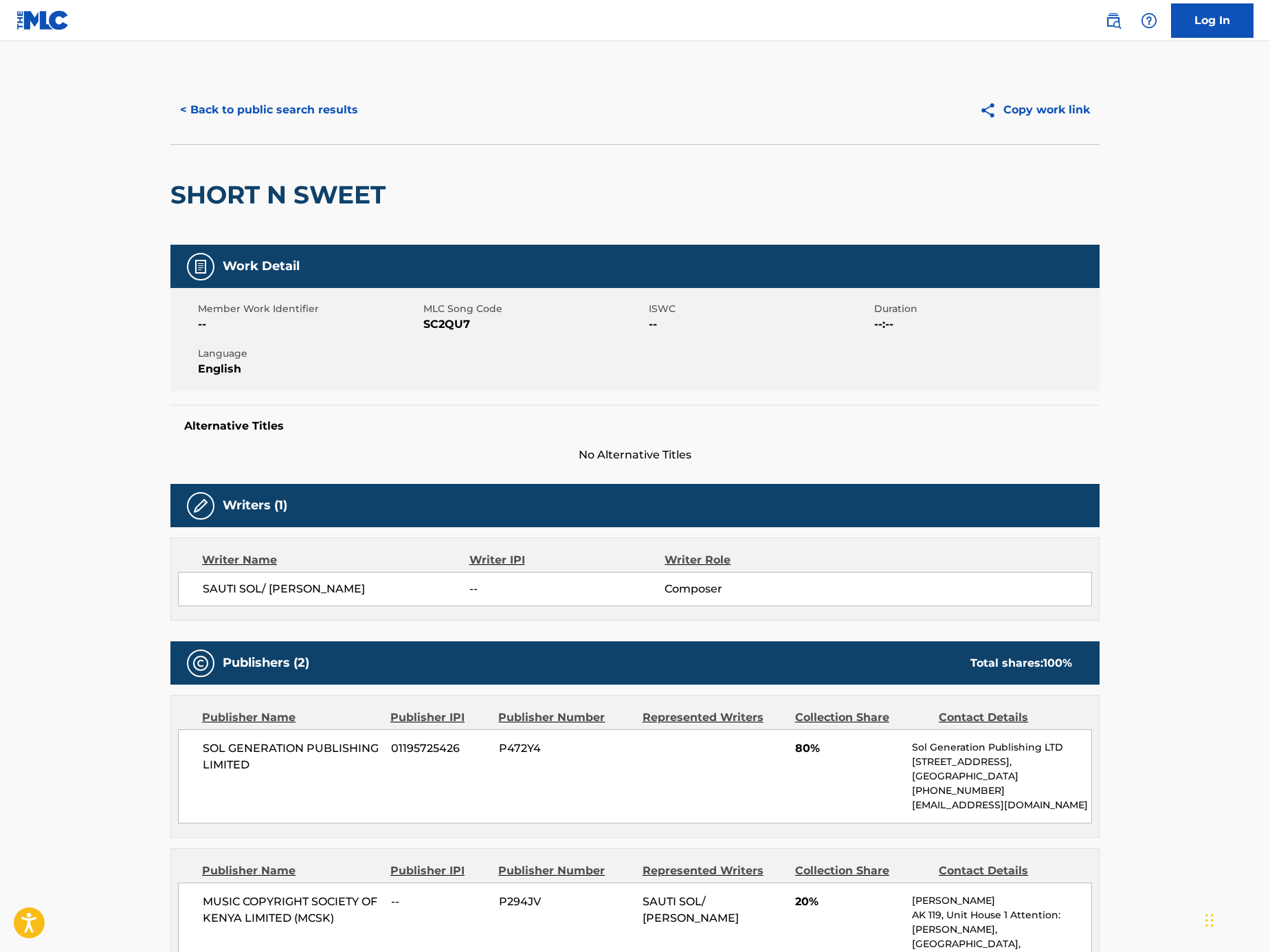
click at [252, 98] on button "< Back to public search results" at bounding box center [269, 110] width 197 height 35
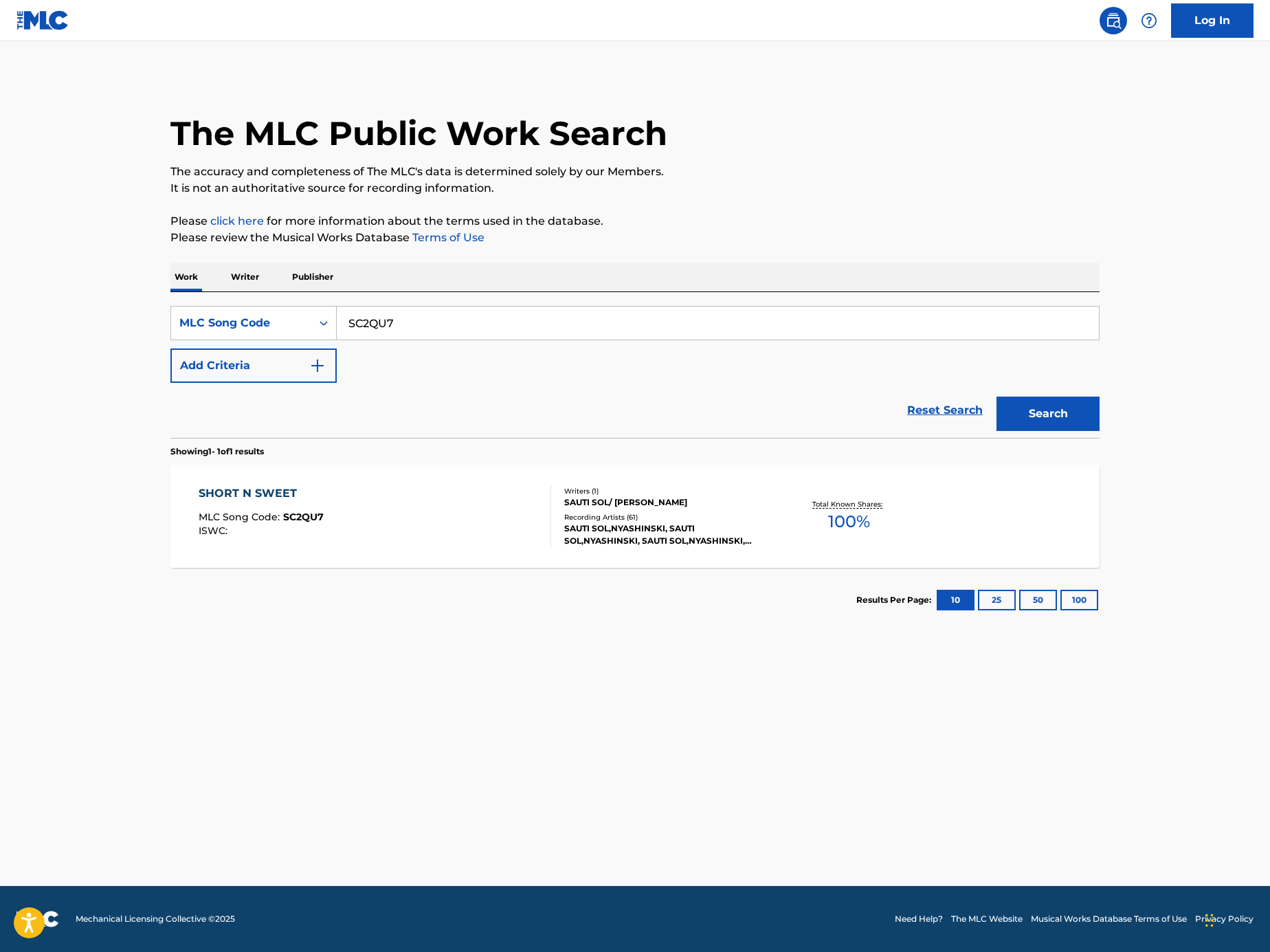
click at [432, 346] on div "SearchWithCriteriaf9b90c50-aeba-4196-aba1-1f1323d12051 MLC Song Code SC2QU7 Add…" at bounding box center [635, 344] width 930 height 77
click at [432, 333] on input "SC2QU7" at bounding box center [718, 323] width 763 height 33
paste input "Search Form"
click at [782, 334] on input "Search Form" at bounding box center [718, 323] width 763 height 33
paste input "A94283"
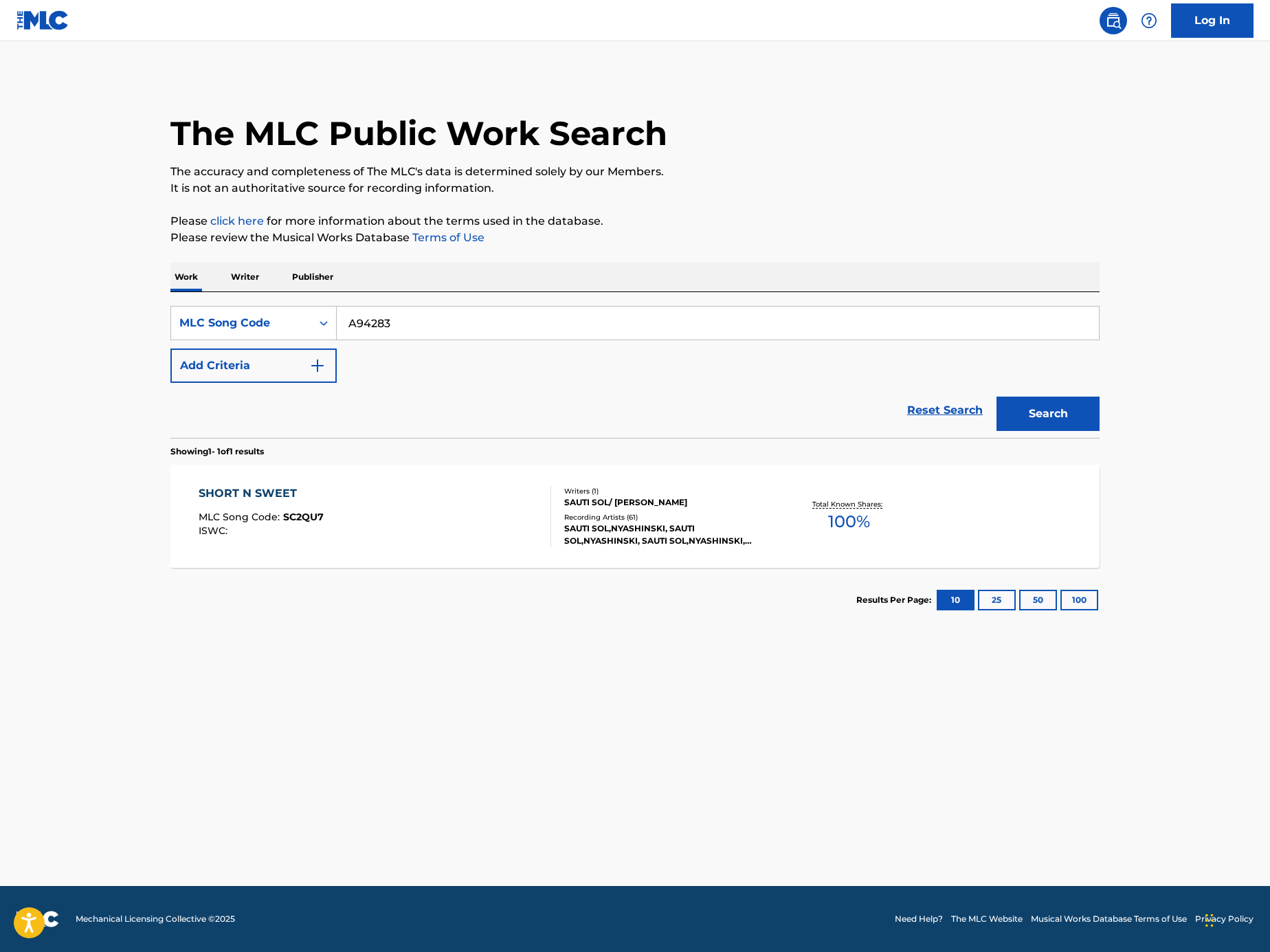
type input "A94283"
click at [1096, 420] on button "Search" at bounding box center [1048, 414] width 103 height 35
click at [422, 533] on div "AEIN ISSEOYO MLC Song Code : A94283 ISWC :" at bounding box center [375, 517] width 353 height 62
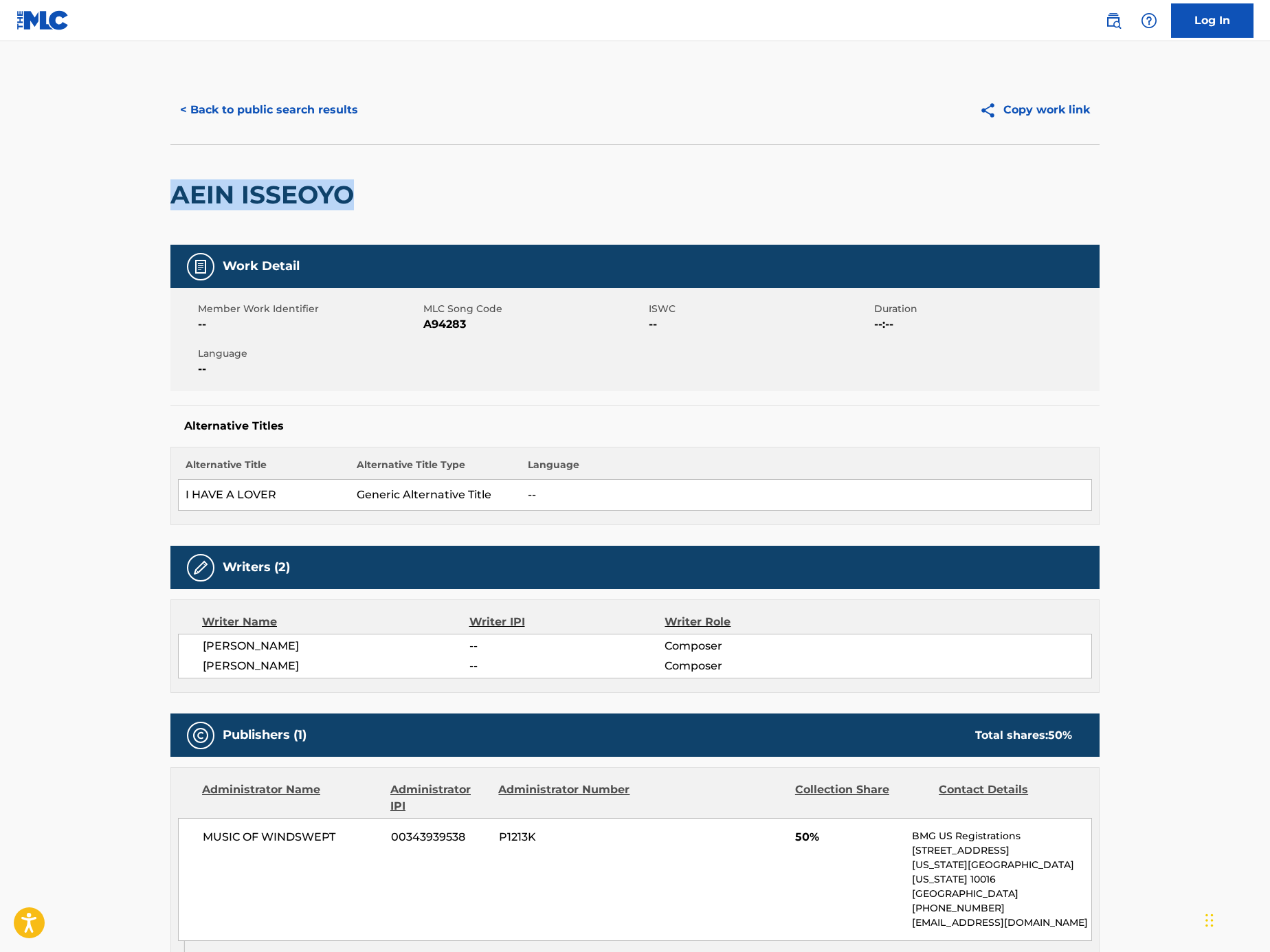
click at [127, 183] on main "< Back to public search results Copy work link AEIN ISSEOYO Work Detail Member …" at bounding box center [635, 796] width 1270 height 1509
click at [300, 118] on button "< Back to public search results" at bounding box center [269, 110] width 197 height 35
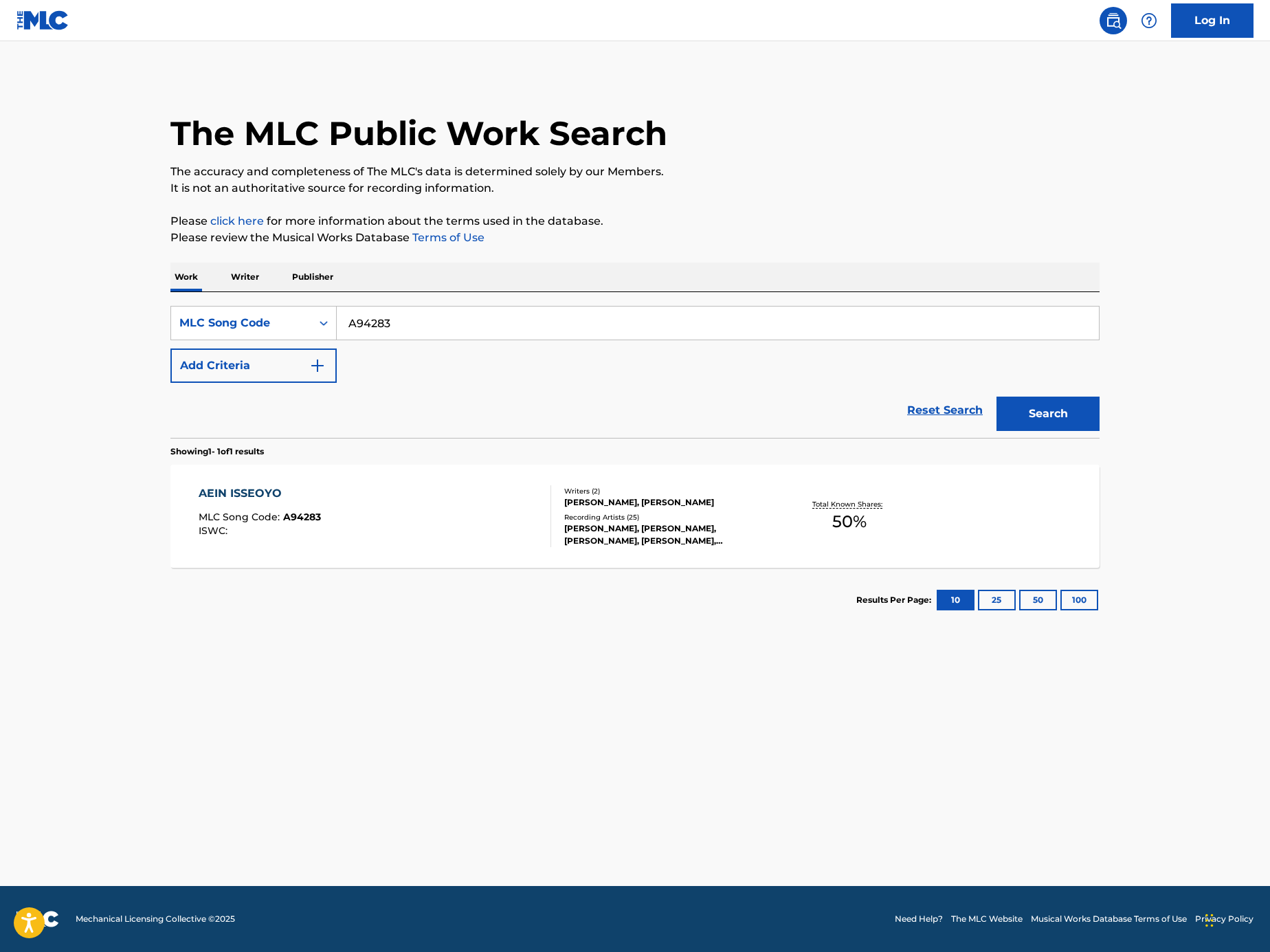
click at [444, 317] on input "A94283" at bounding box center [718, 323] width 763 height 33
paste input "Search Form"
click at [545, 315] on input "Search Form" at bounding box center [718, 323] width 763 height 33
paste input "JB7AOP"
type input "JB7AOP"
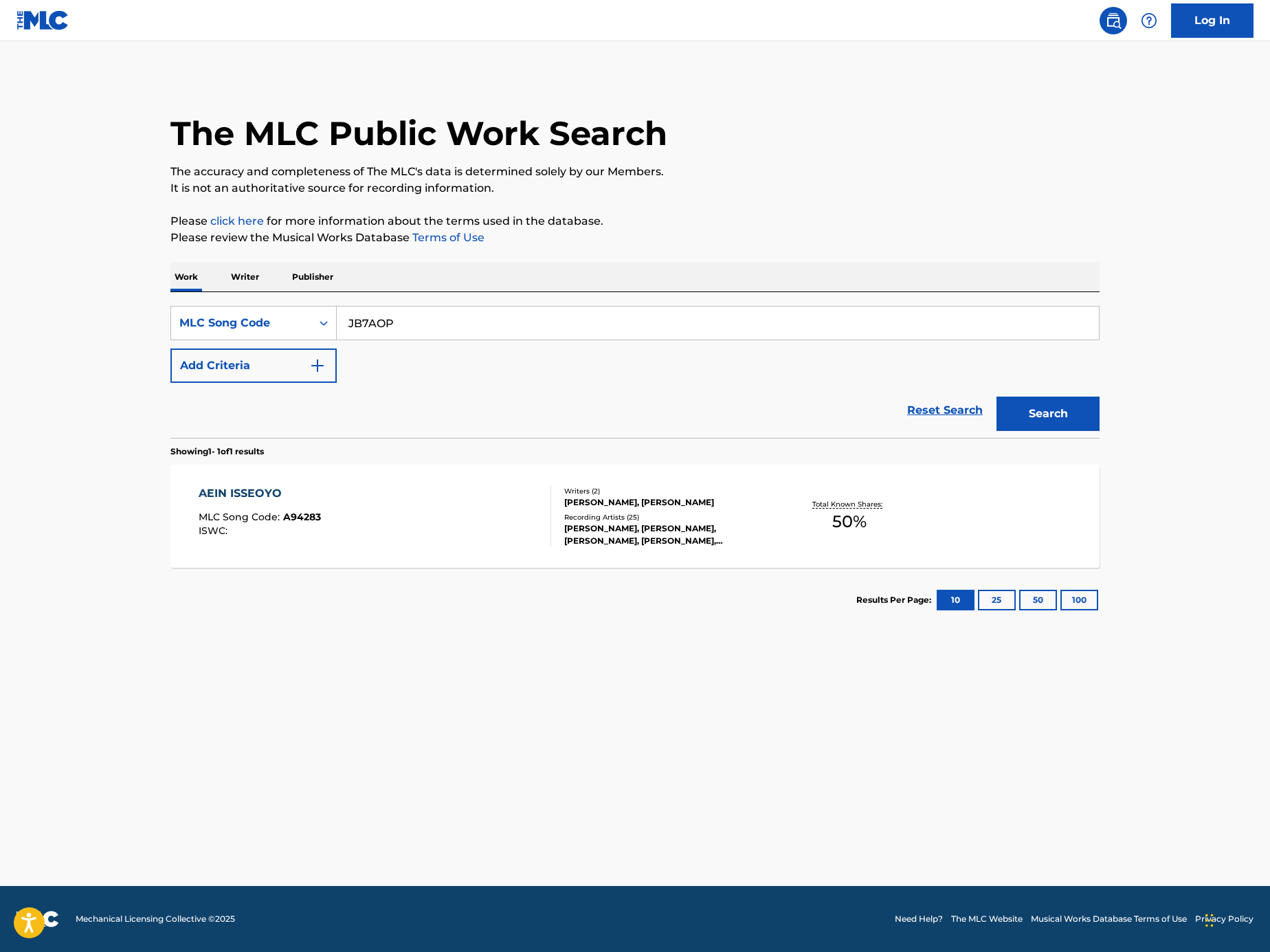
click at [1127, 404] on main "The MLC Public Work Search The accuracy and completeness of The MLC's data is d…" at bounding box center [635, 464] width 1270 height 845
click at [1066, 412] on button "Search" at bounding box center [1048, 414] width 103 height 35
click at [507, 532] on div "JUST STAY (FEAT. DEF., JUNNY) MLC Song Code : JB7AOP ISWC : T3014406287" at bounding box center [375, 517] width 353 height 62
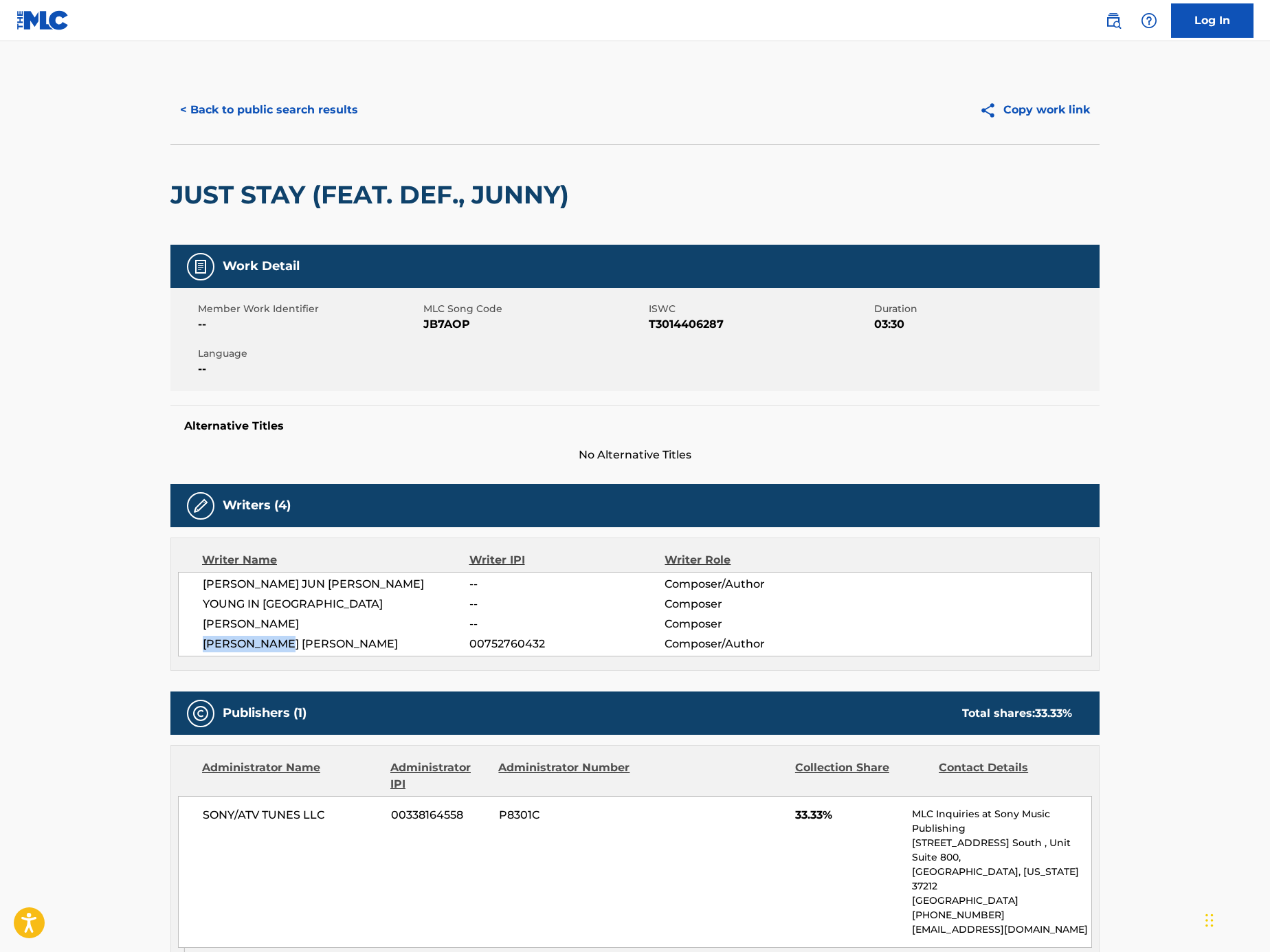
drag, startPoint x: 378, startPoint y: 640, endPoint x: 199, endPoint y: 643, distance: 179.0
click at [199, 643] on div "[PERSON_NAME] JUN [PERSON_NAME] -- Composer/Author [PERSON_NAME] IN HONG -- Com…" at bounding box center [635, 614] width 914 height 85
copy span "[PERSON_NAME] [PERSON_NAME]"
drag, startPoint x: 147, startPoint y: 191, endPoint x: 306, endPoint y: 206, distance: 159.7
click at [306, 206] on main "< Back to public search results Copy work link JUST STAY (FEAT. DEF., JUNNY) Wo…" at bounding box center [635, 806] width 1270 height 1529
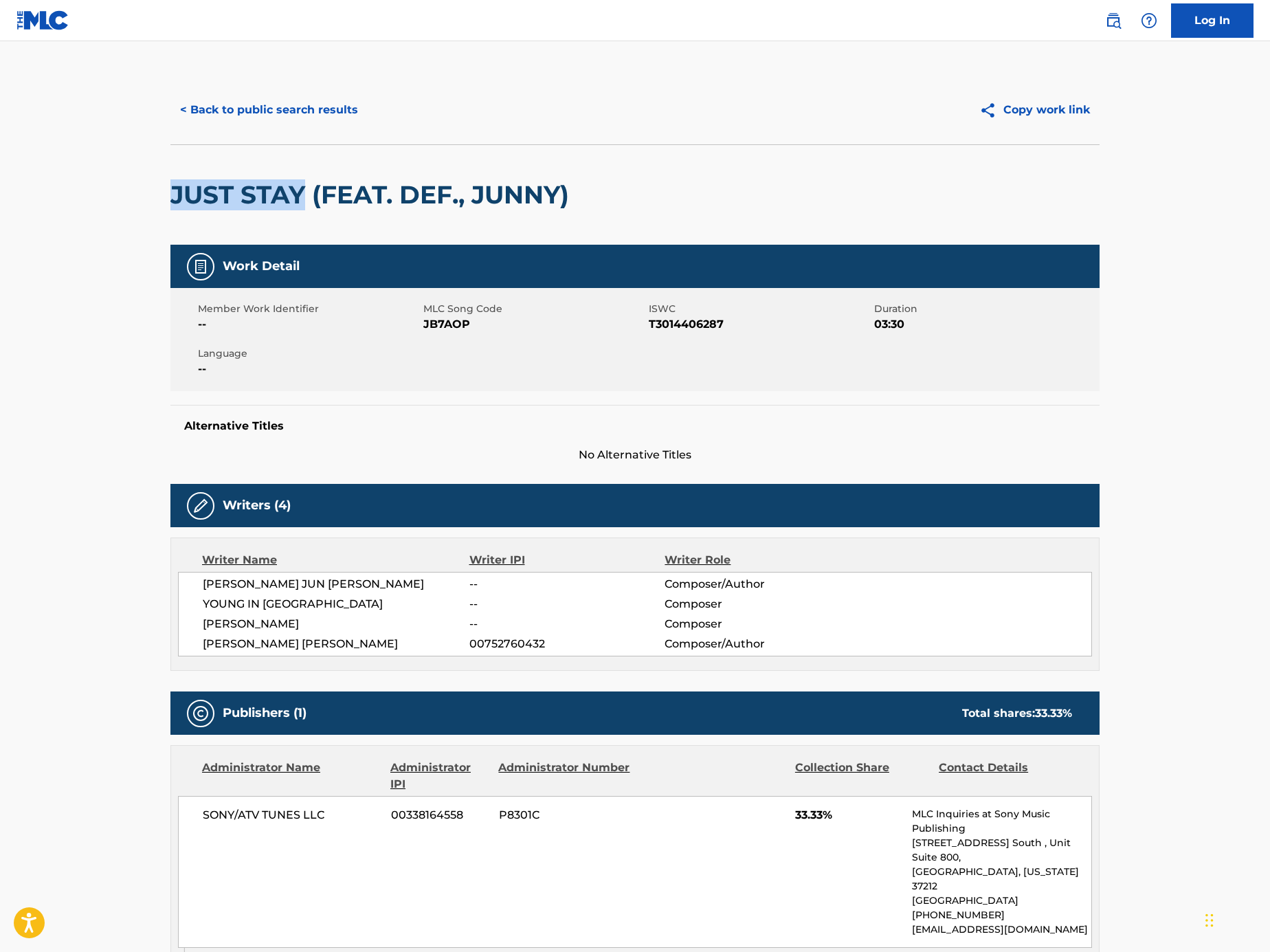
copy h2 "JUST STAY"
drag, startPoint x: 264, startPoint y: 582, endPoint x: 205, endPoint y: 585, distance: 59.1
click at [205, 585] on span "[PERSON_NAME] JUN [PERSON_NAME]" at bounding box center [336, 583] width 266 height 16
copy span "[PERSON_NAME] JUN [PERSON_NAME]"
click at [301, 103] on button "< Back to public search results" at bounding box center [269, 110] width 197 height 35
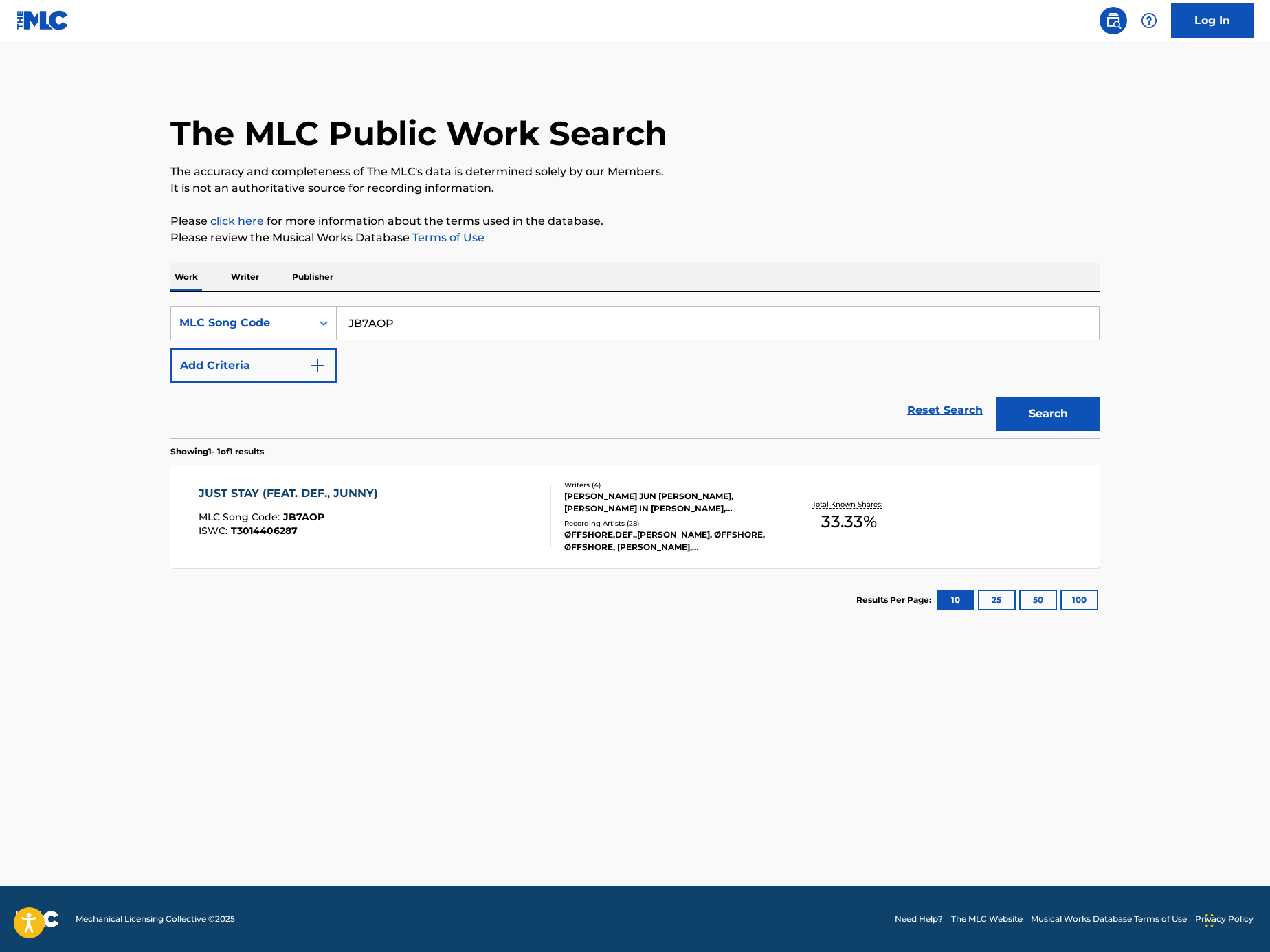
click at [579, 322] on input "JB7AOP" at bounding box center [718, 323] width 763 height 33
paste input "Search Form"
click at [615, 310] on input "Search Form" at bounding box center [718, 323] width 763 height 33
paste input "BD9B55"
type input "BD9B55"
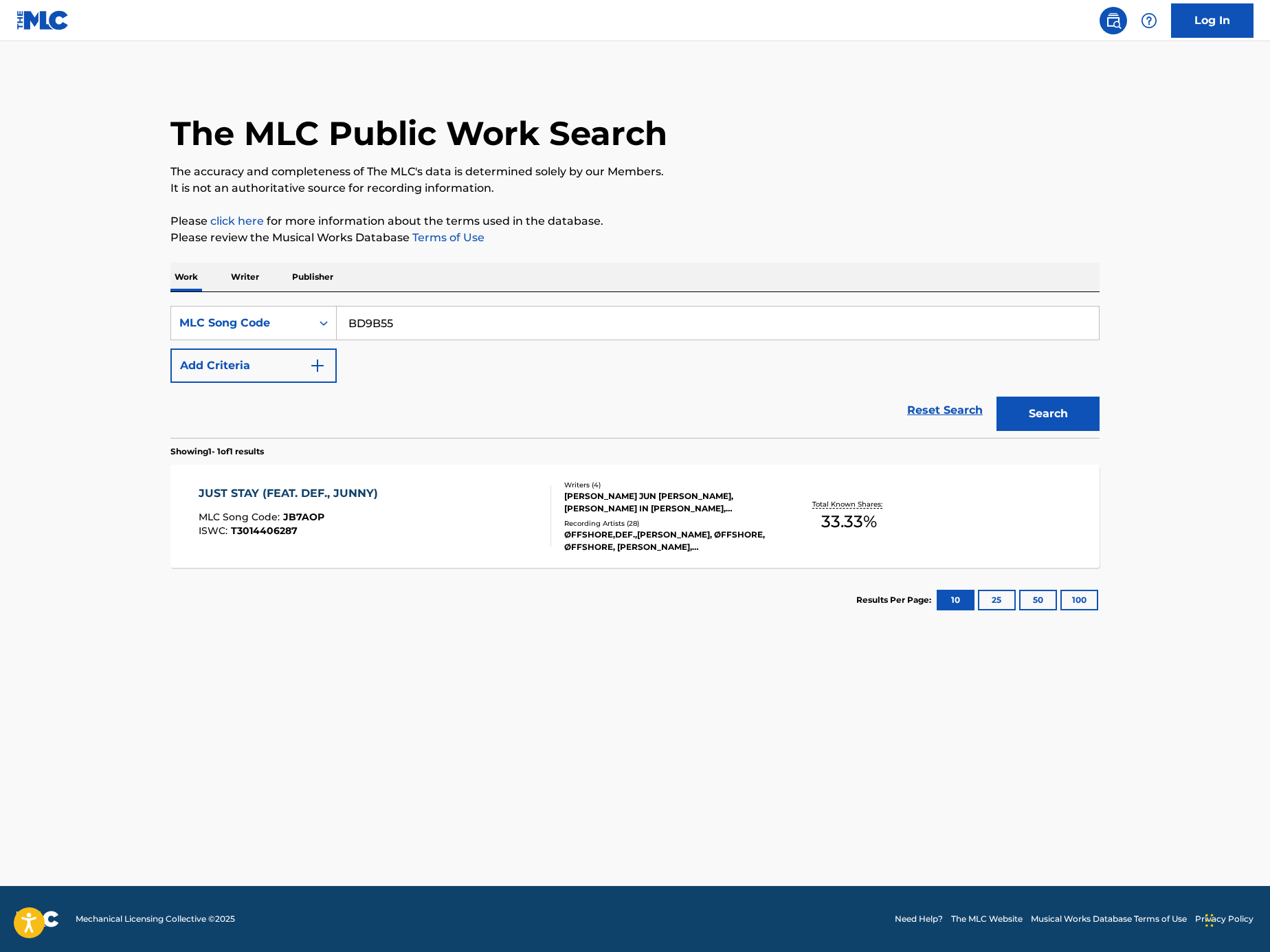
click at [1044, 400] on button "Search" at bounding box center [1048, 414] width 103 height 35
click at [502, 536] on div "BLUNDER (FEAT.RAD MUSEUM) MLC Song Code : BD9B55 ISWC :" at bounding box center [375, 517] width 353 height 62
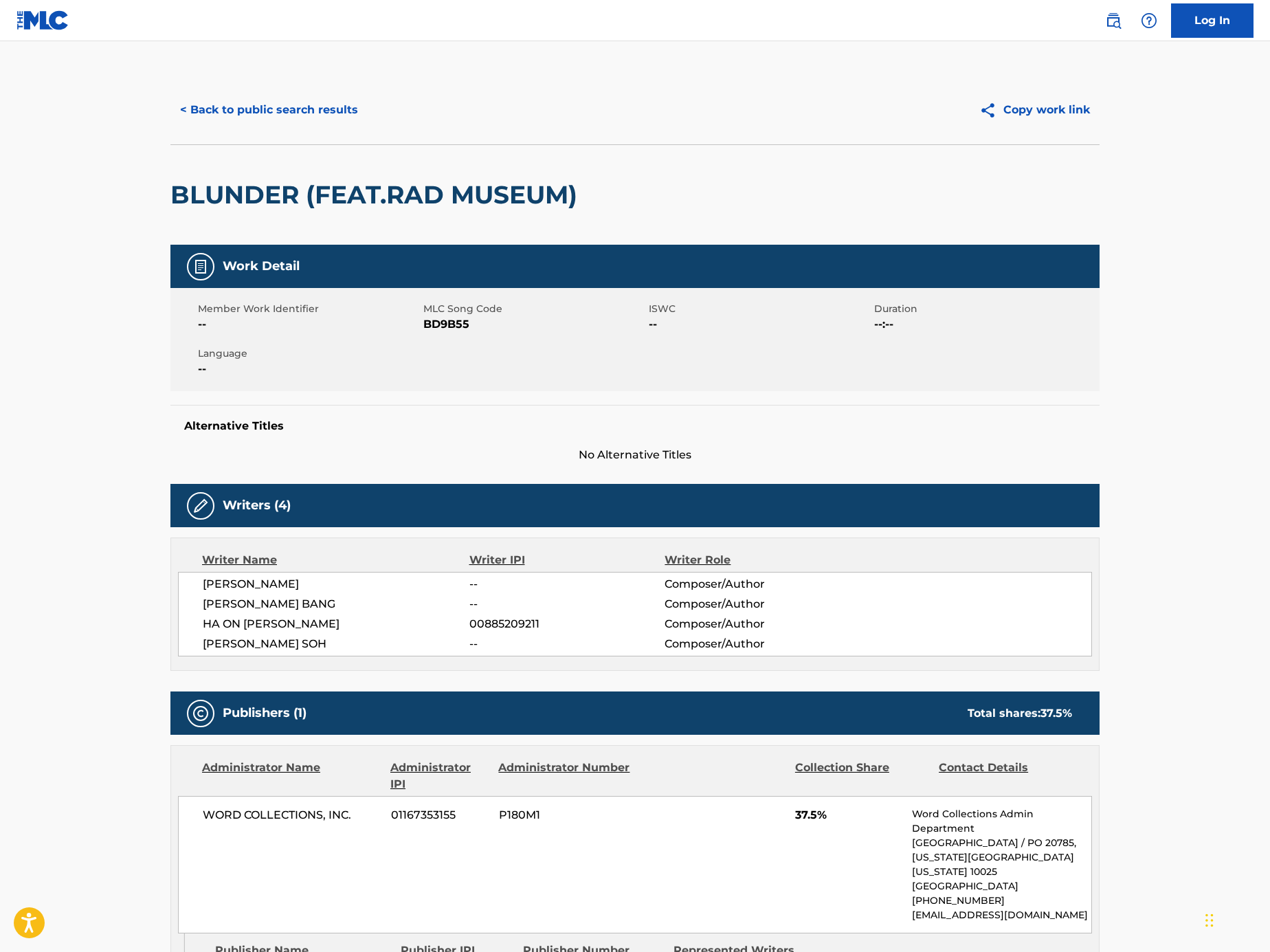
scroll to position [27, 0]
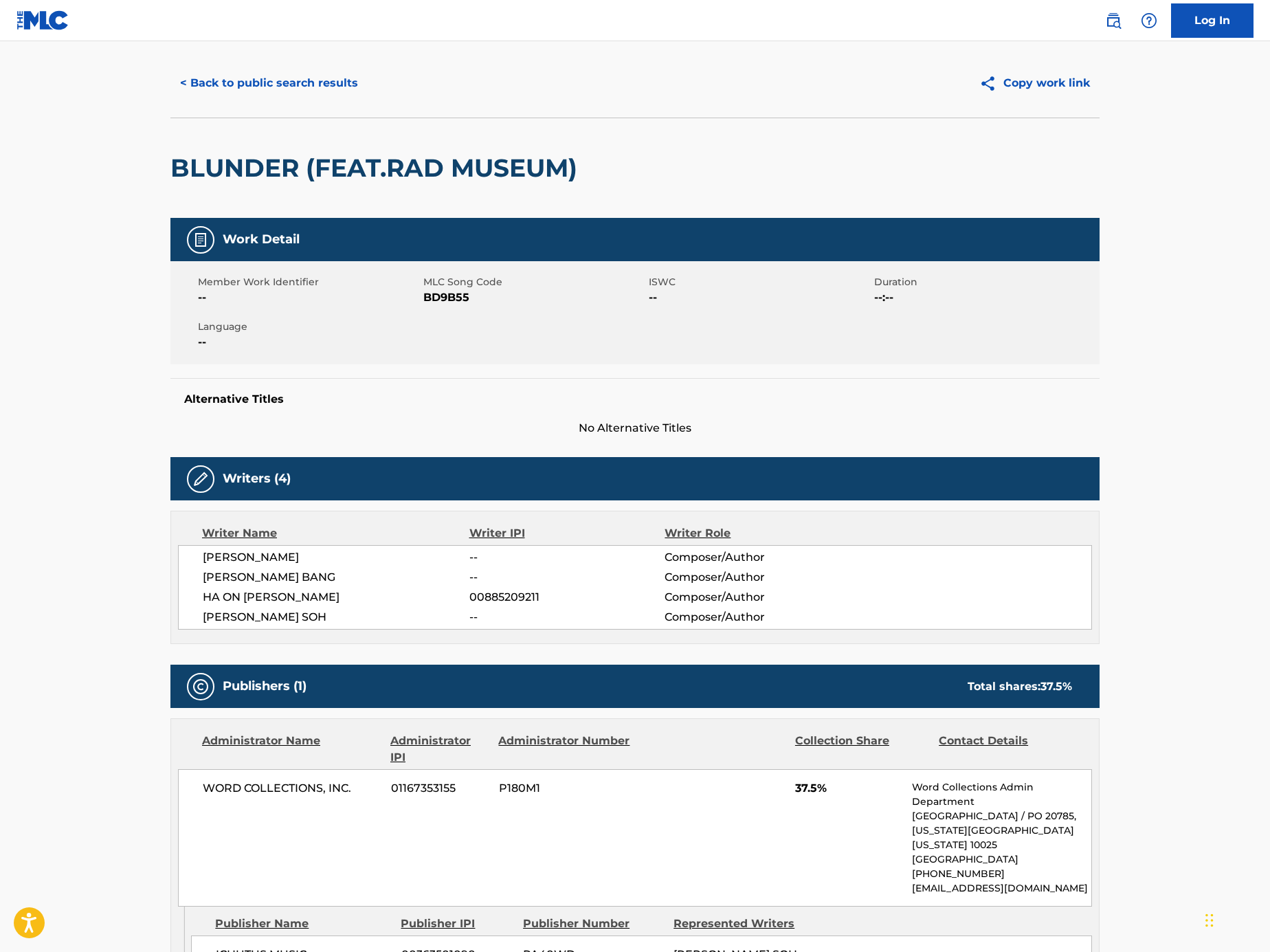
click at [321, 86] on button "< Back to public search results" at bounding box center [269, 83] width 197 height 35
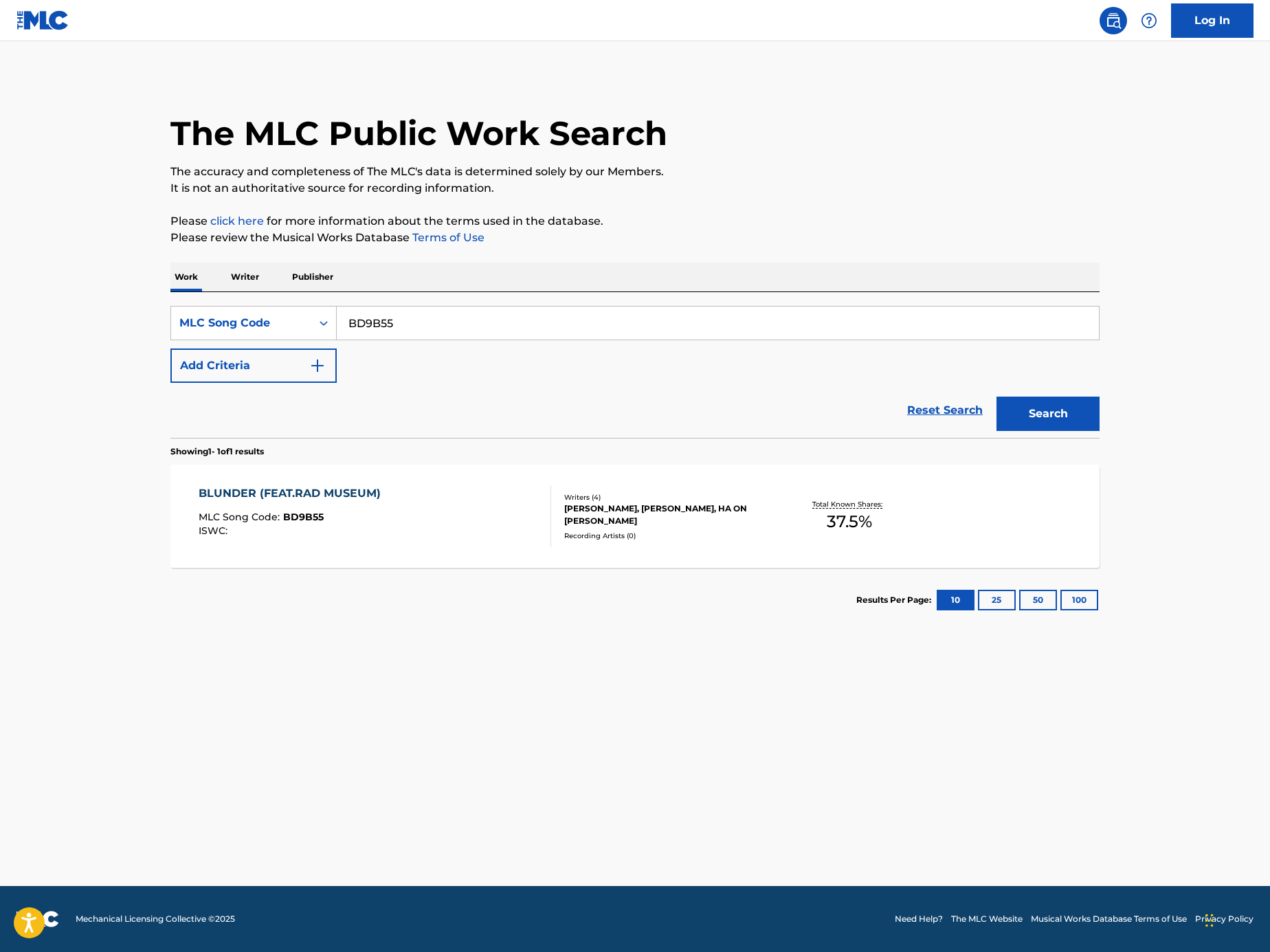
click at [417, 304] on div "SearchWithCriteriaf9b90c50-aeba-4196-aba1-1f1323d12051 MLC Song Code BD9B55 Add…" at bounding box center [635, 365] width 930 height 146
click at [426, 328] on input "BD9B55" at bounding box center [718, 323] width 763 height 33
paste input "Y04273"
click at [1093, 424] on button "Search" at bounding box center [1048, 414] width 103 height 35
click at [435, 334] on input "Y04273" at bounding box center [718, 323] width 763 height 33
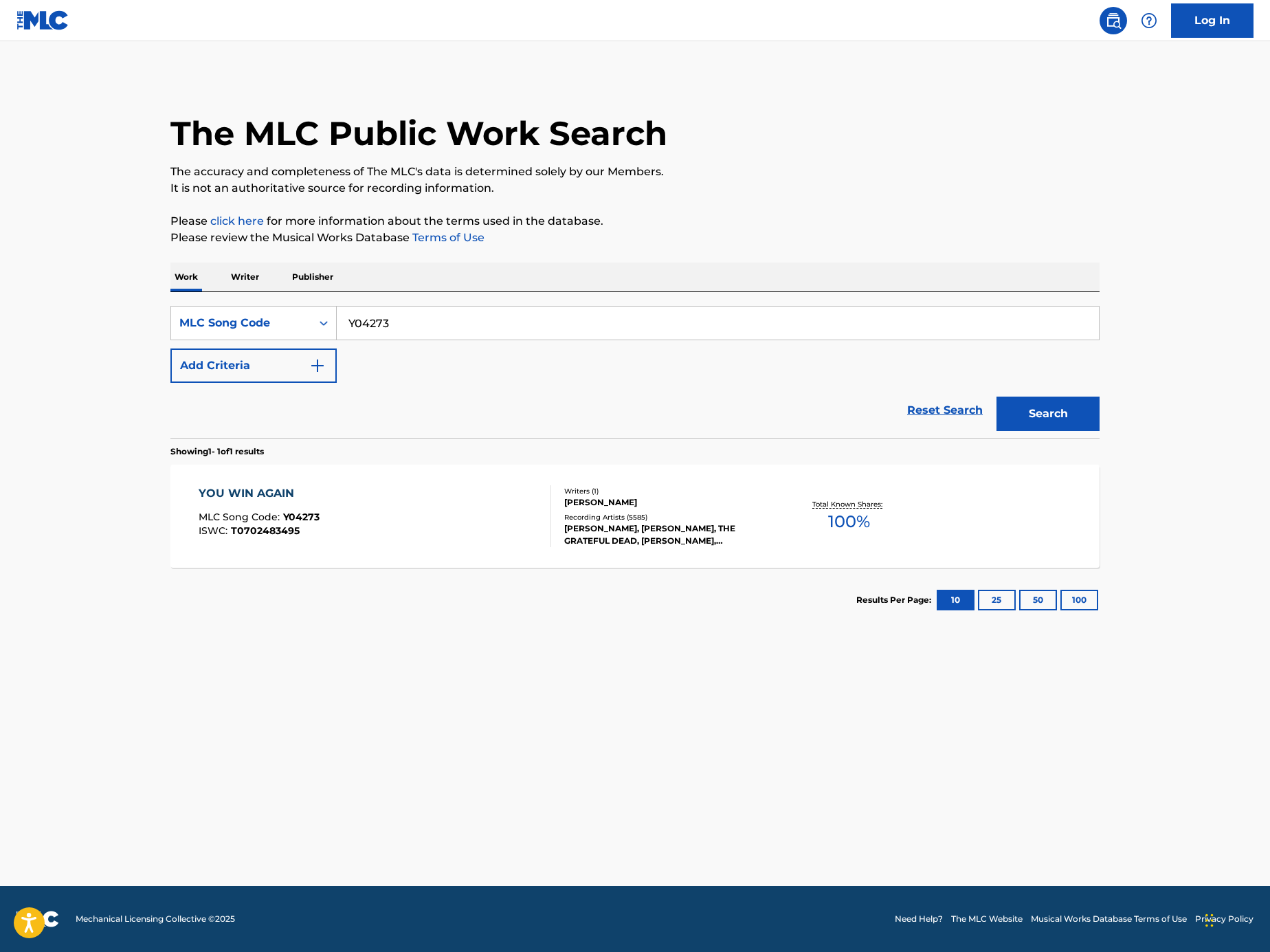
paste input "SB8KC8"
type input "SB8KC8"
click at [1019, 424] on button "Search" at bounding box center [1048, 414] width 103 height 35
click at [464, 542] on div "[PERSON_NAME] DOESN'T KNOW (ENGLISH VER) MLC Song Code : SB8KC8 ISWC : T9293735…" at bounding box center [375, 517] width 353 height 62
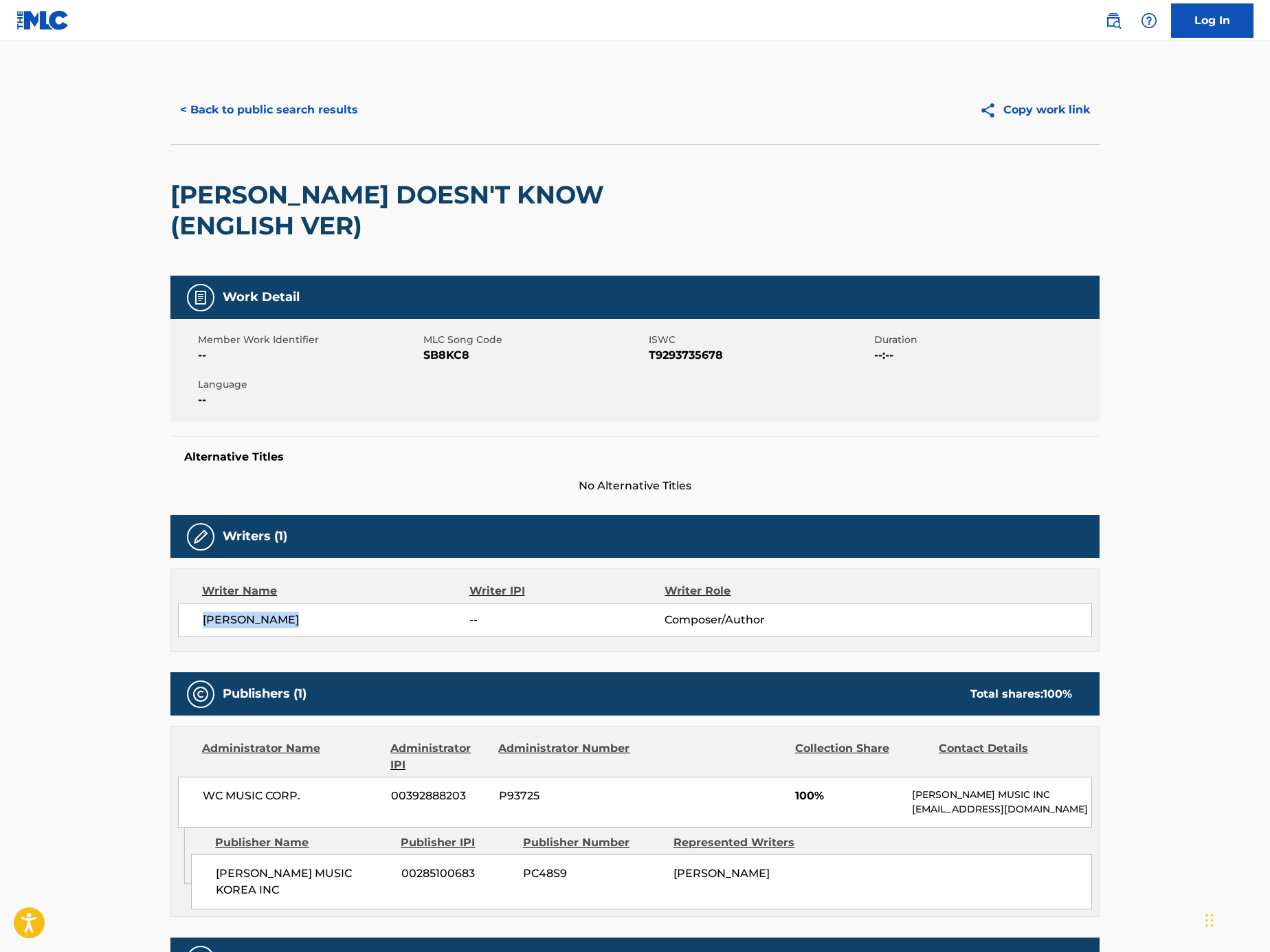
drag, startPoint x: 252, startPoint y: 600, endPoint x: 257, endPoint y: 565, distance: 35.4
click at [190, 602] on div "[PERSON_NAME] -- Composer/Author" at bounding box center [635, 619] width 914 height 35
copy span "[PERSON_NAME]"
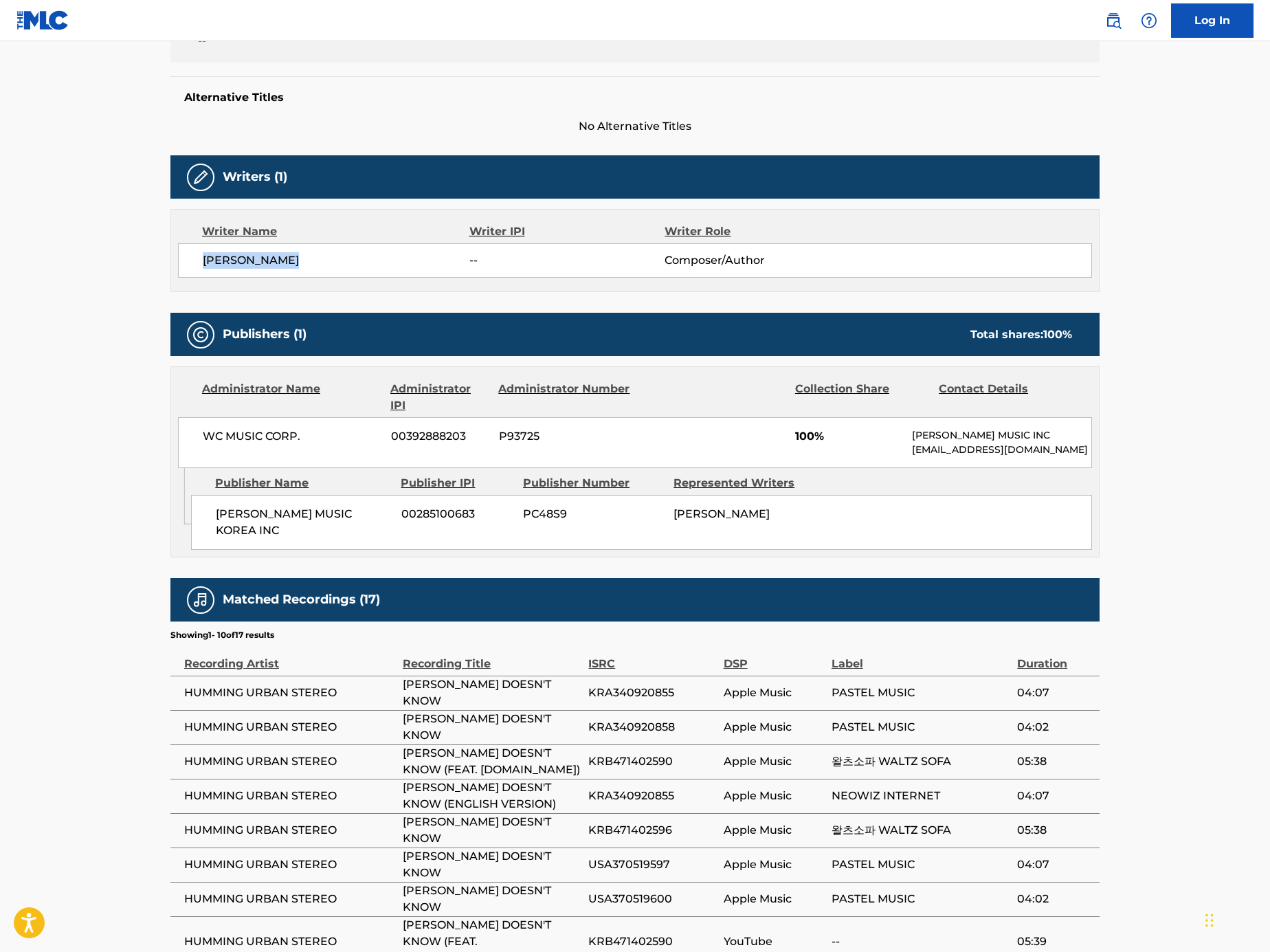
scroll to position [369, 0]
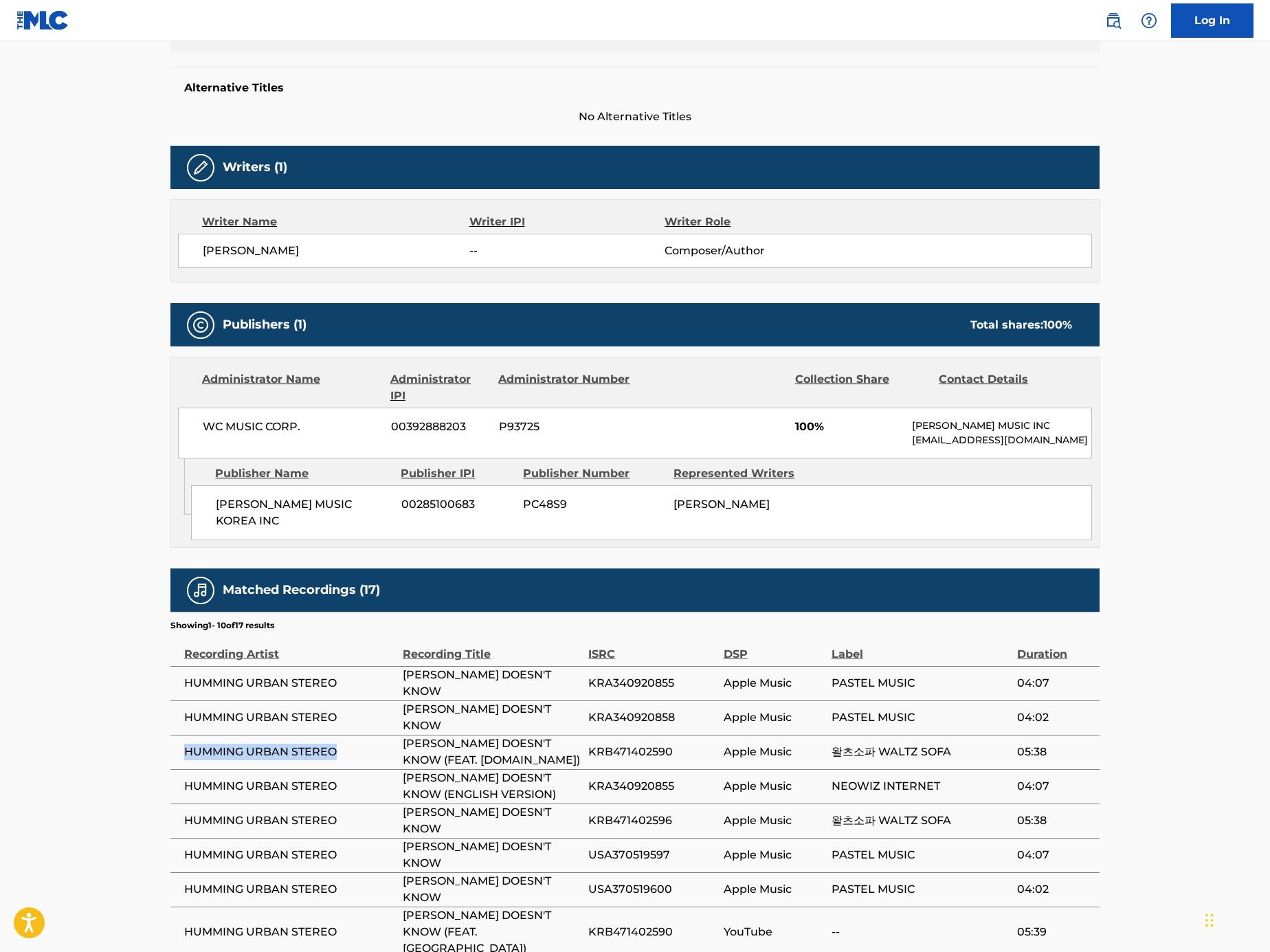
drag, startPoint x: 230, startPoint y: 736, endPoint x: 183, endPoint y: 734, distance: 47.0
click at [183, 735] on td "HUMMING URBAN STEREO" at bounding box center [287, 752] width 233 height 35
copy span "HUMMING URBAN STEREO"
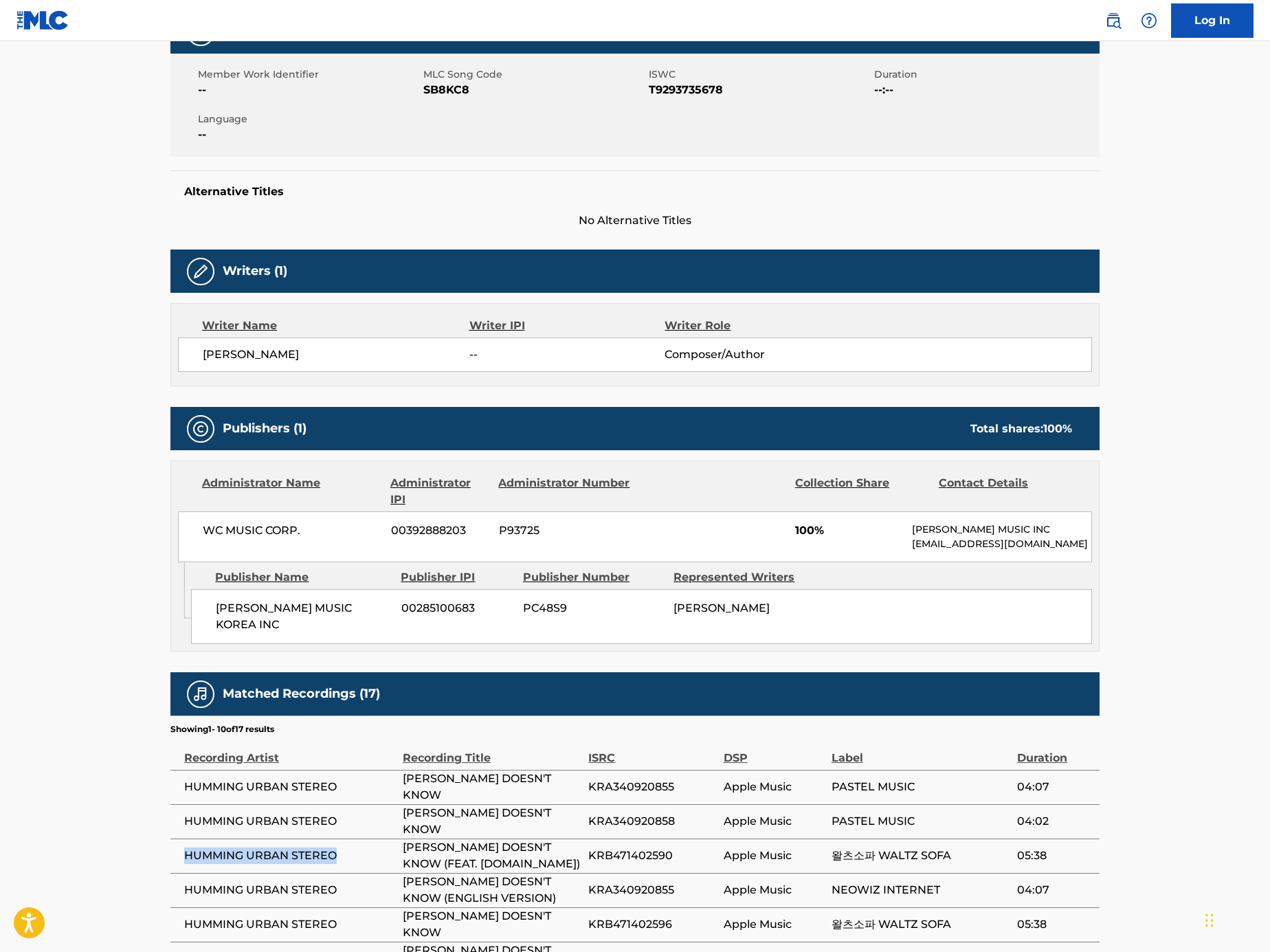
scroll to position [204, 0]
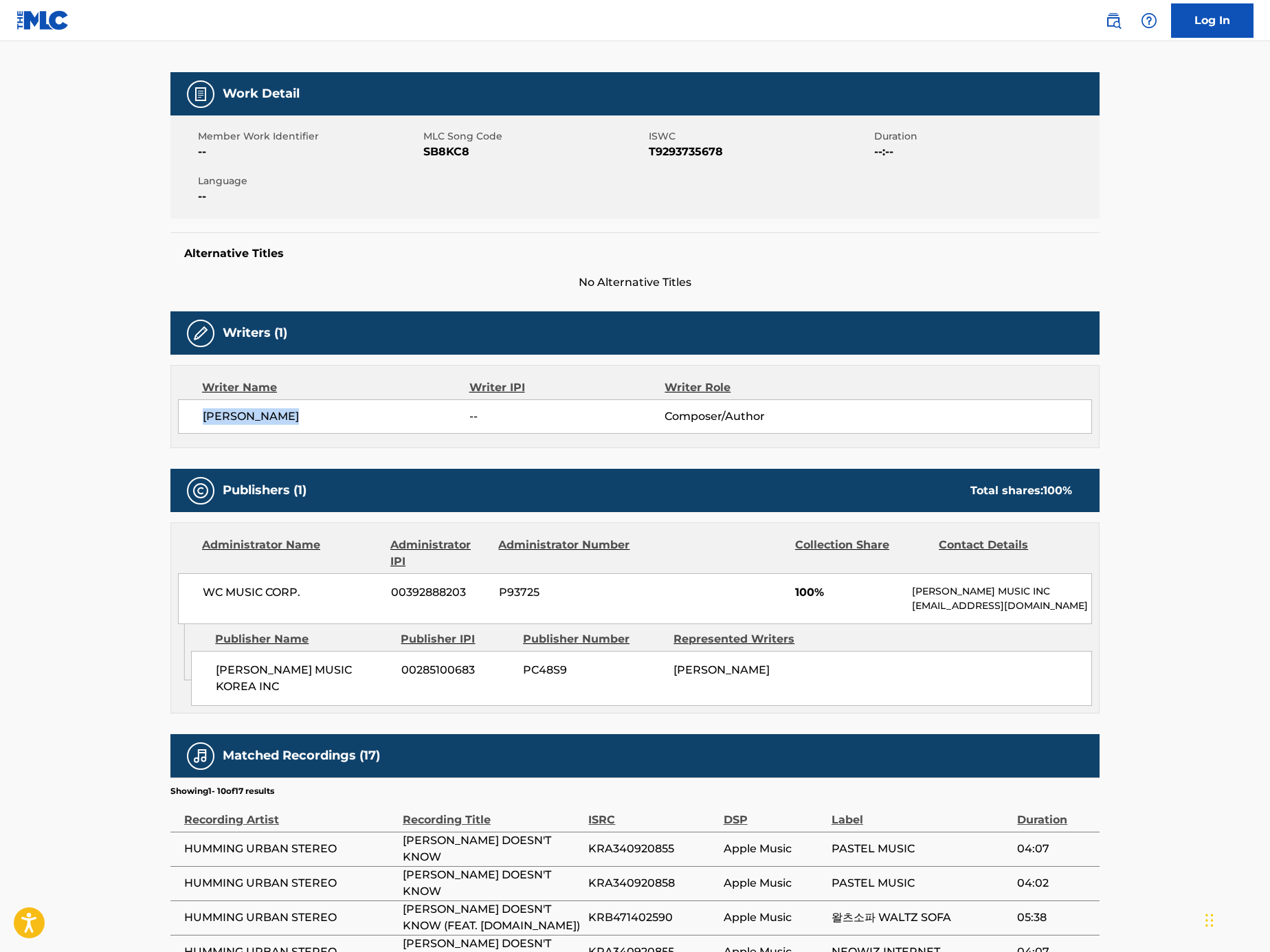
drag, startPoint x: 192, startPoint y: 390, endPoint x: 182, endPoint y: 390, distance: 10.0
click at [182, 400] on div "[PERSON_NAME] -- Composer/Author" at bounding box center [635, 416] width 914 height 35
copy span "[PERSON_NAME]"
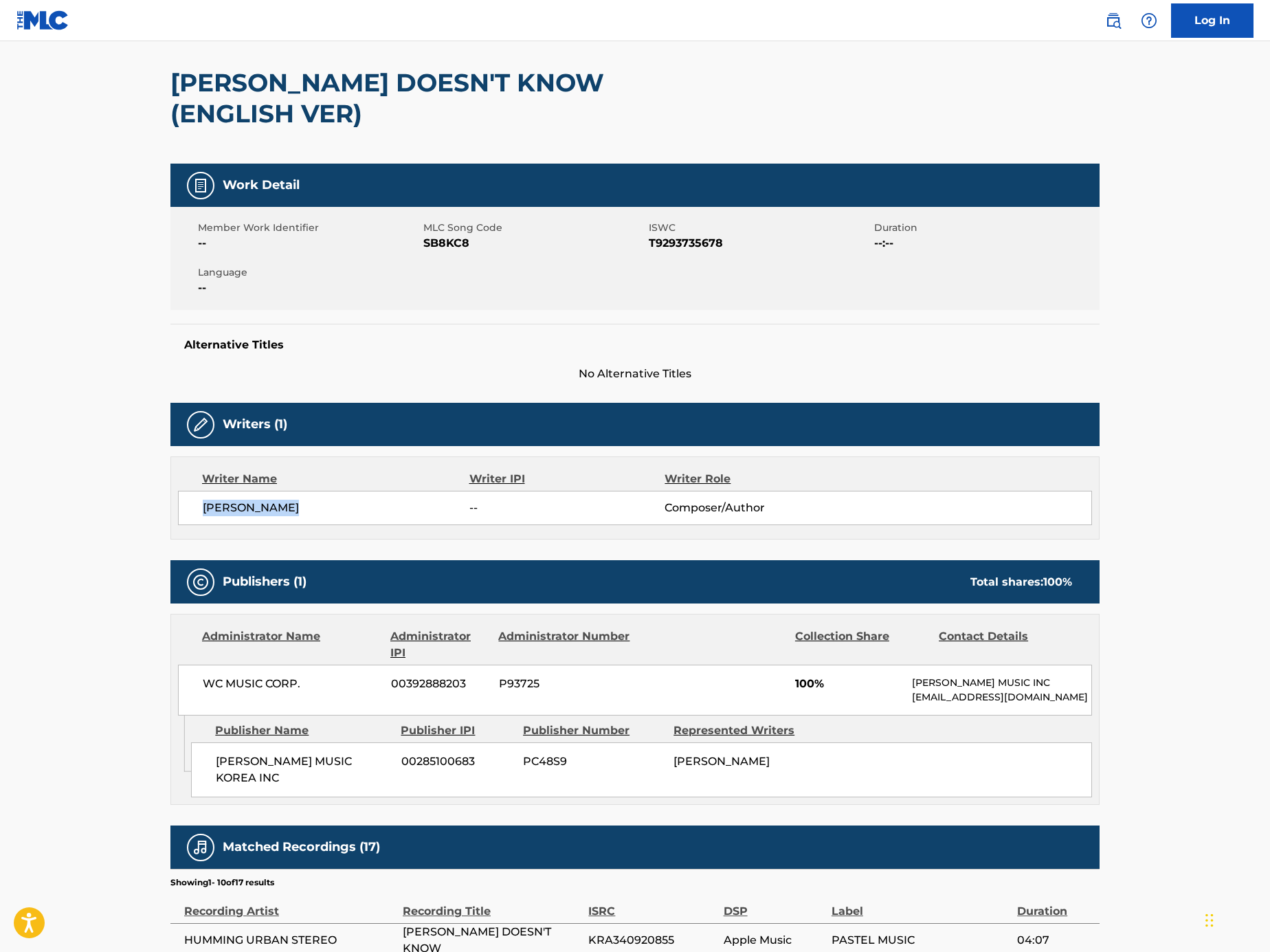
scroll to position [0, 0]
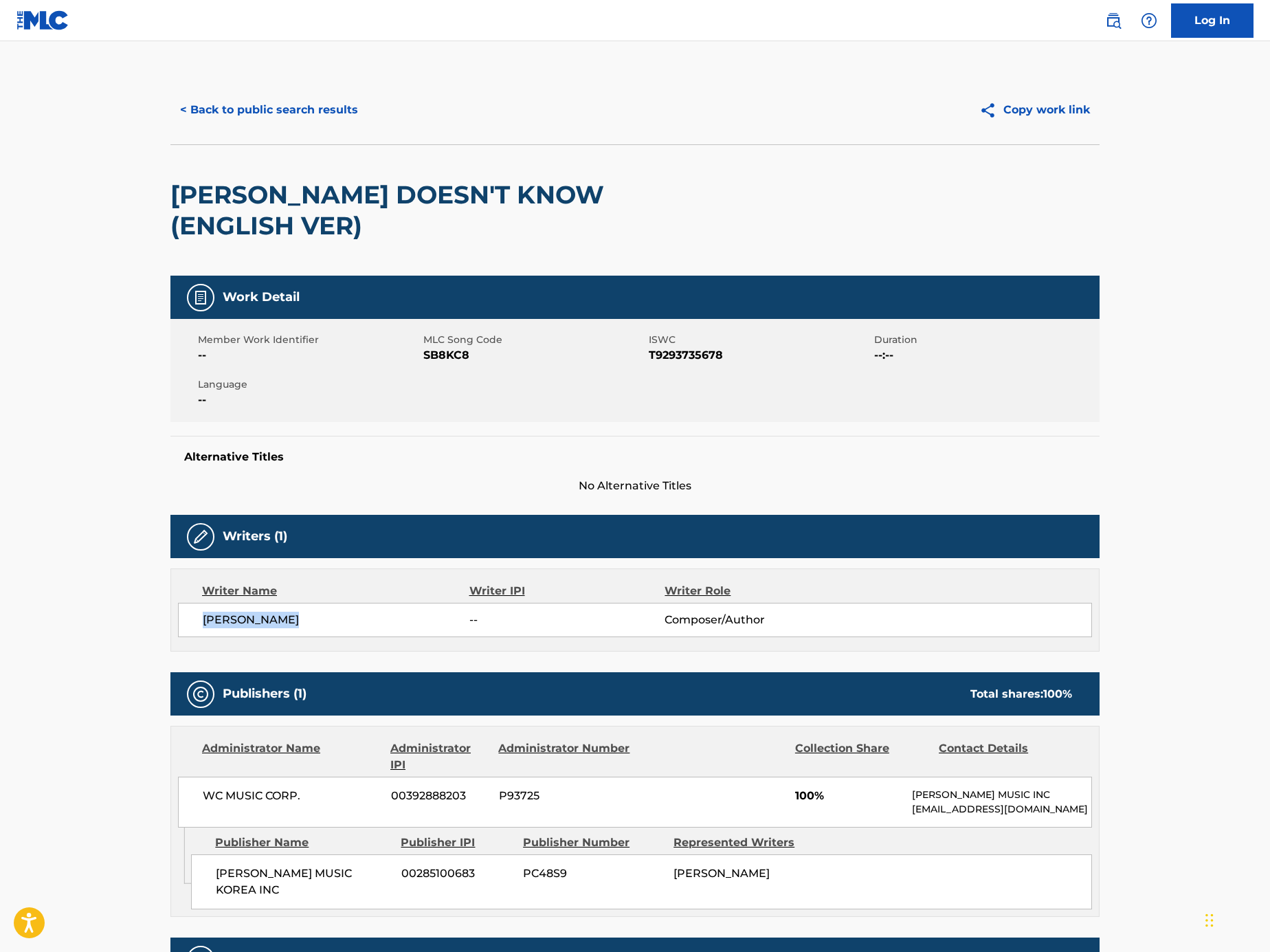
click at [259, 116] on button "< Back to public search results" at bounding box center [269, 110] width 197 height 35
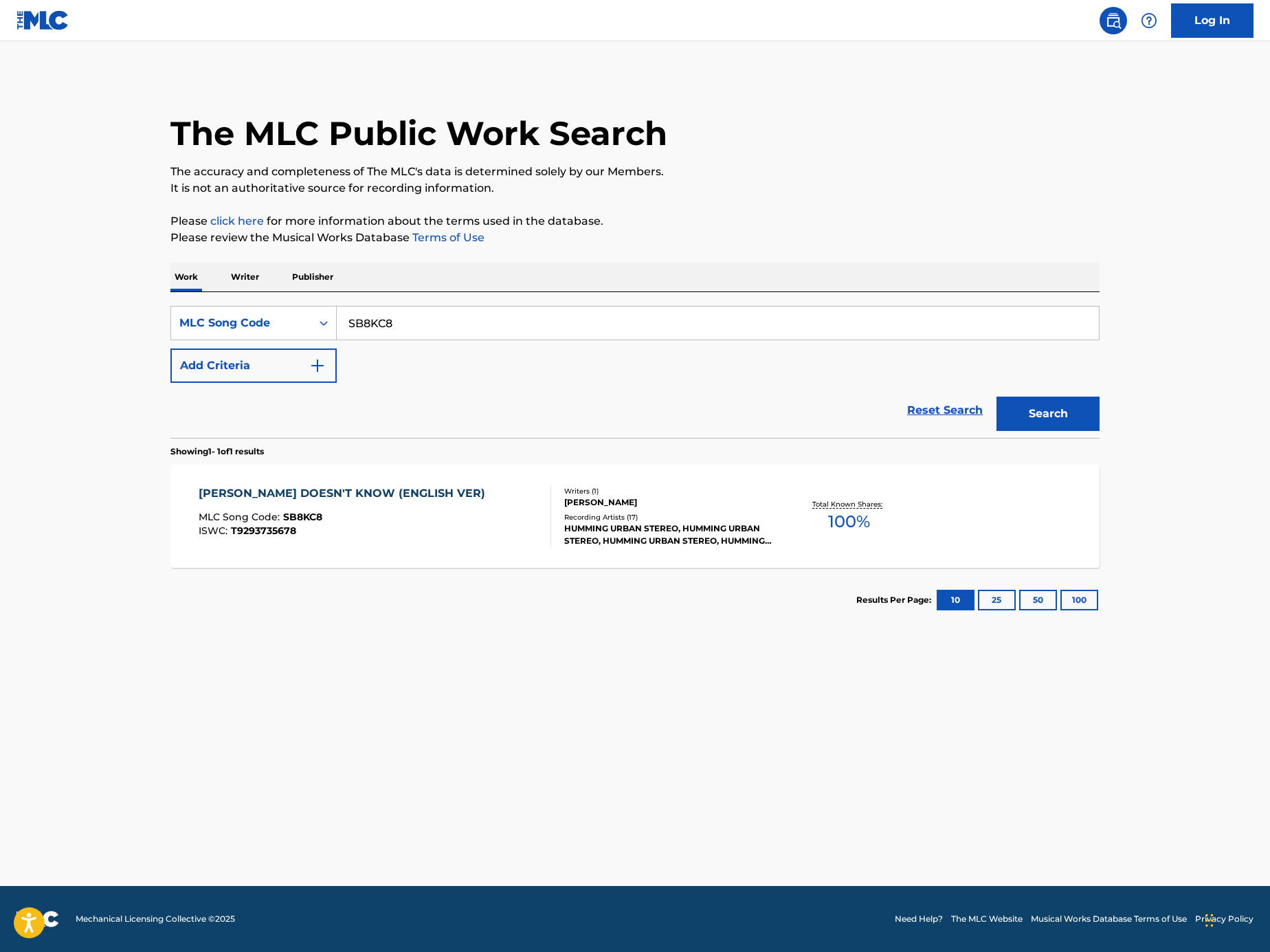
click at [321, 358] on img "Search Form" at bounding box center [317, 365] width 16 height 16
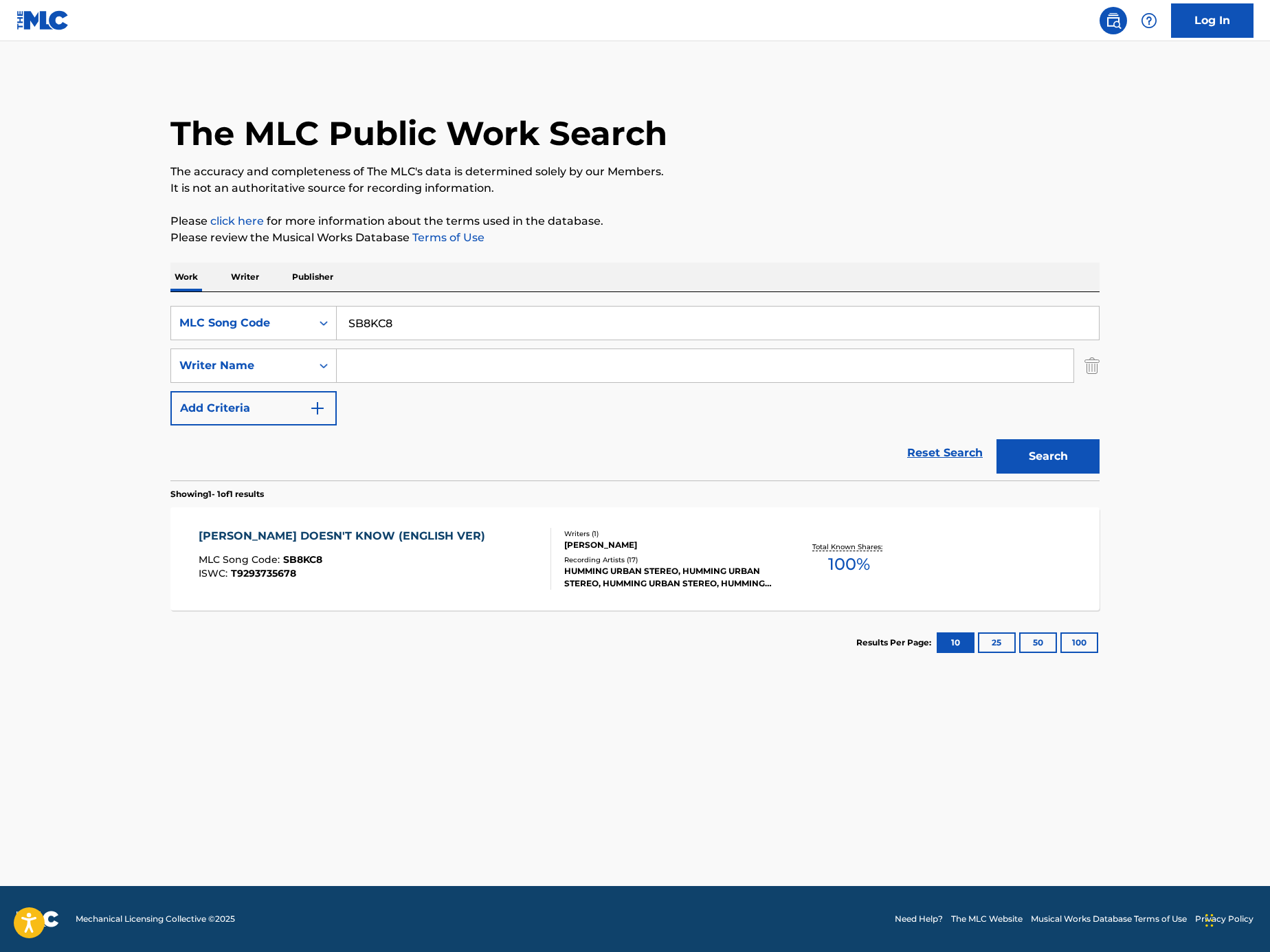
click at [410, 359] on input "Search Form" at bounding box center [705, 365] width 737 height 33
paste input "[PERSON_NAME]"
type input "[PERSON_NAME]"
click at [869, 306] on div "SB8KC8" at bounding box center [718, 323] width 763 height 35
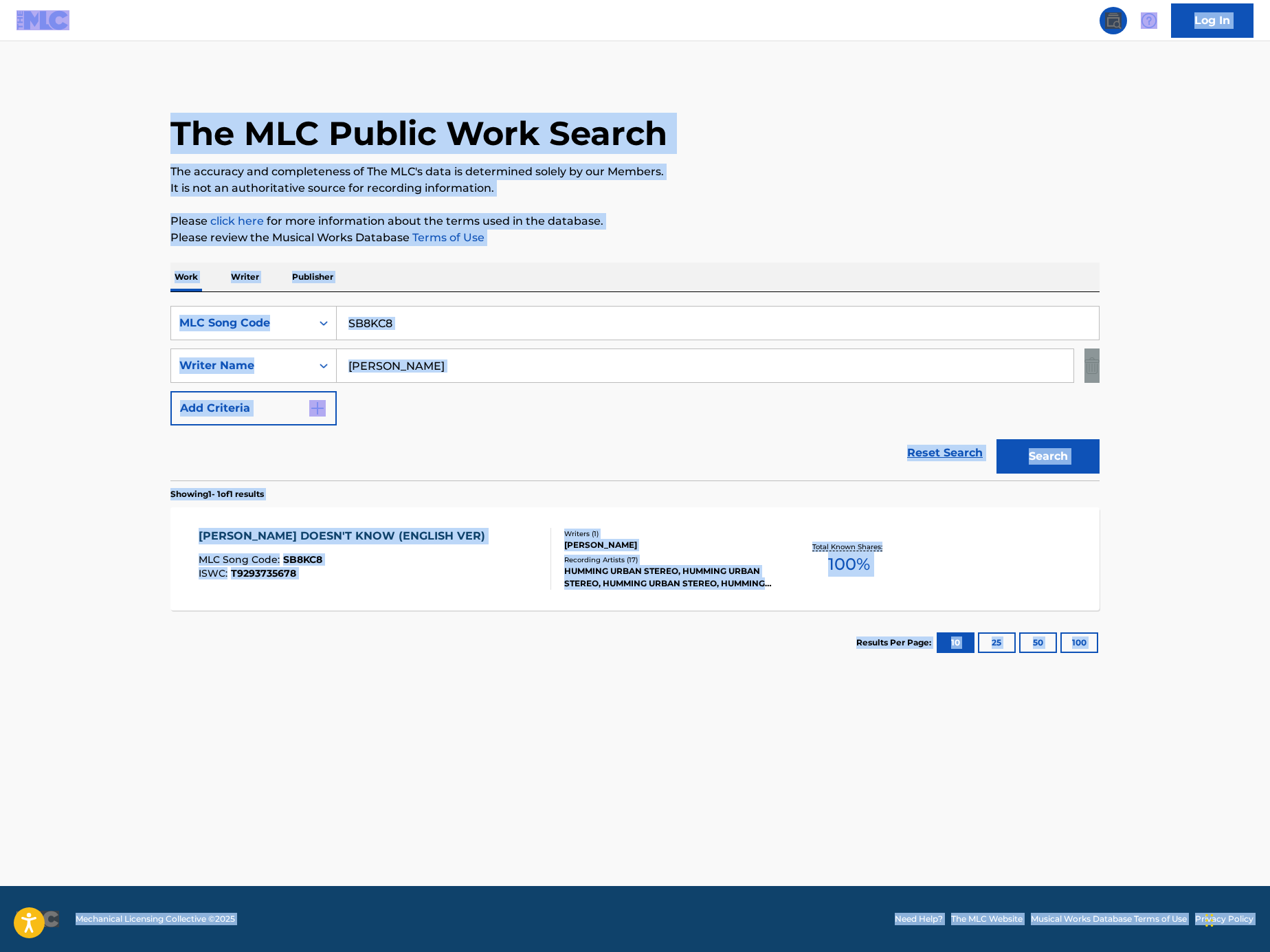
click at [916, 299] on div "SearchWithCriteriaf9b90c50-aeba-4196-aba1-1f1323d12051 MLC Song Code SB8KC8 Sea…" at bounding box center [635, 386] width 930 height 188
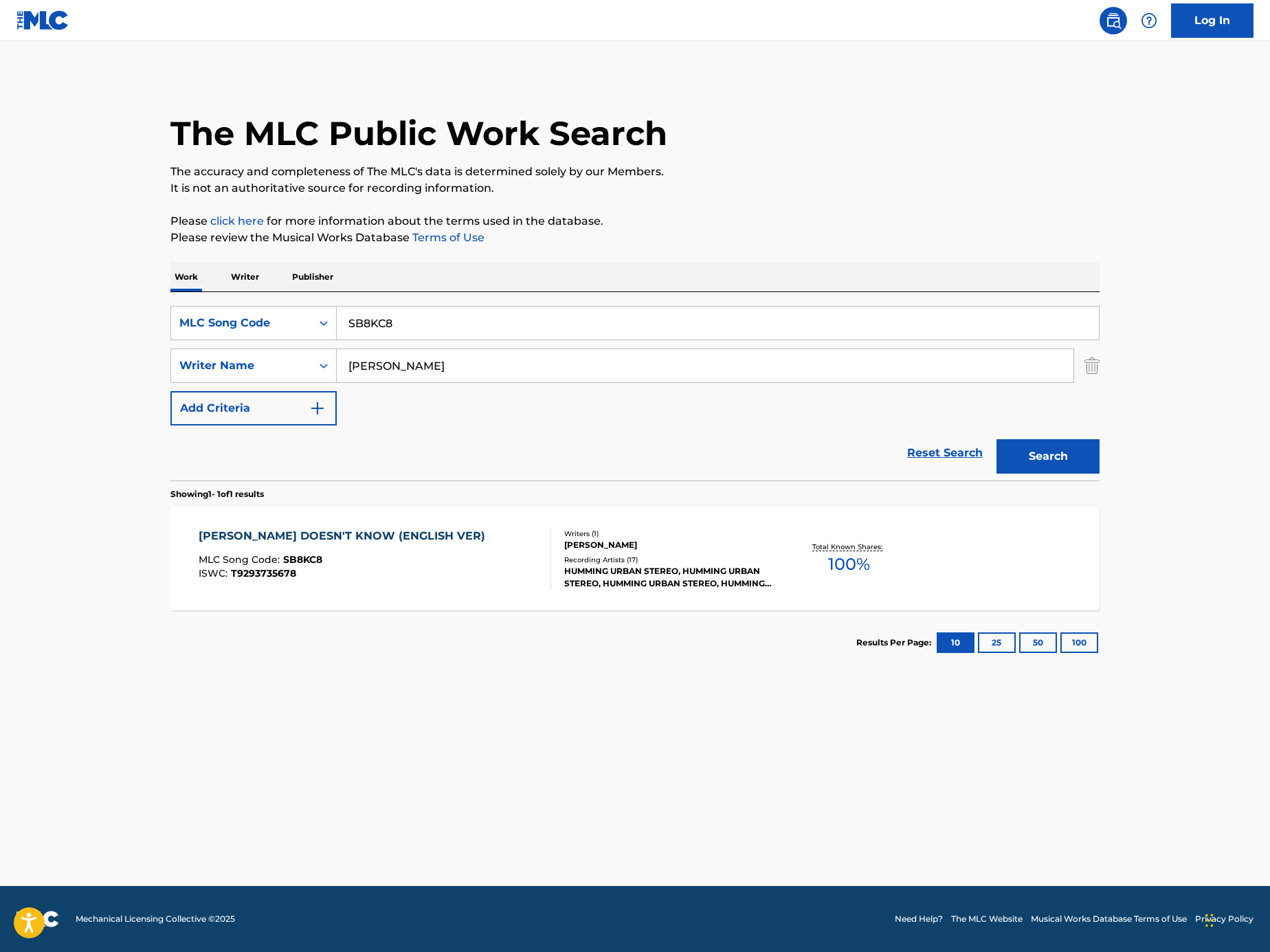
click at [919, 319] on input "SB8KC8" at bounding box center [718, 323] width 763 height 33
paste input "Search Form"
click at [900, 340] on div "Search Form" at bounding box center [718, 323] width 763 height 35
click at [764, 320] on input "Search Form" at bounding box center [718, 323] width 763 height 33
paste input "[PERSON_NAME] Doesn't Know"
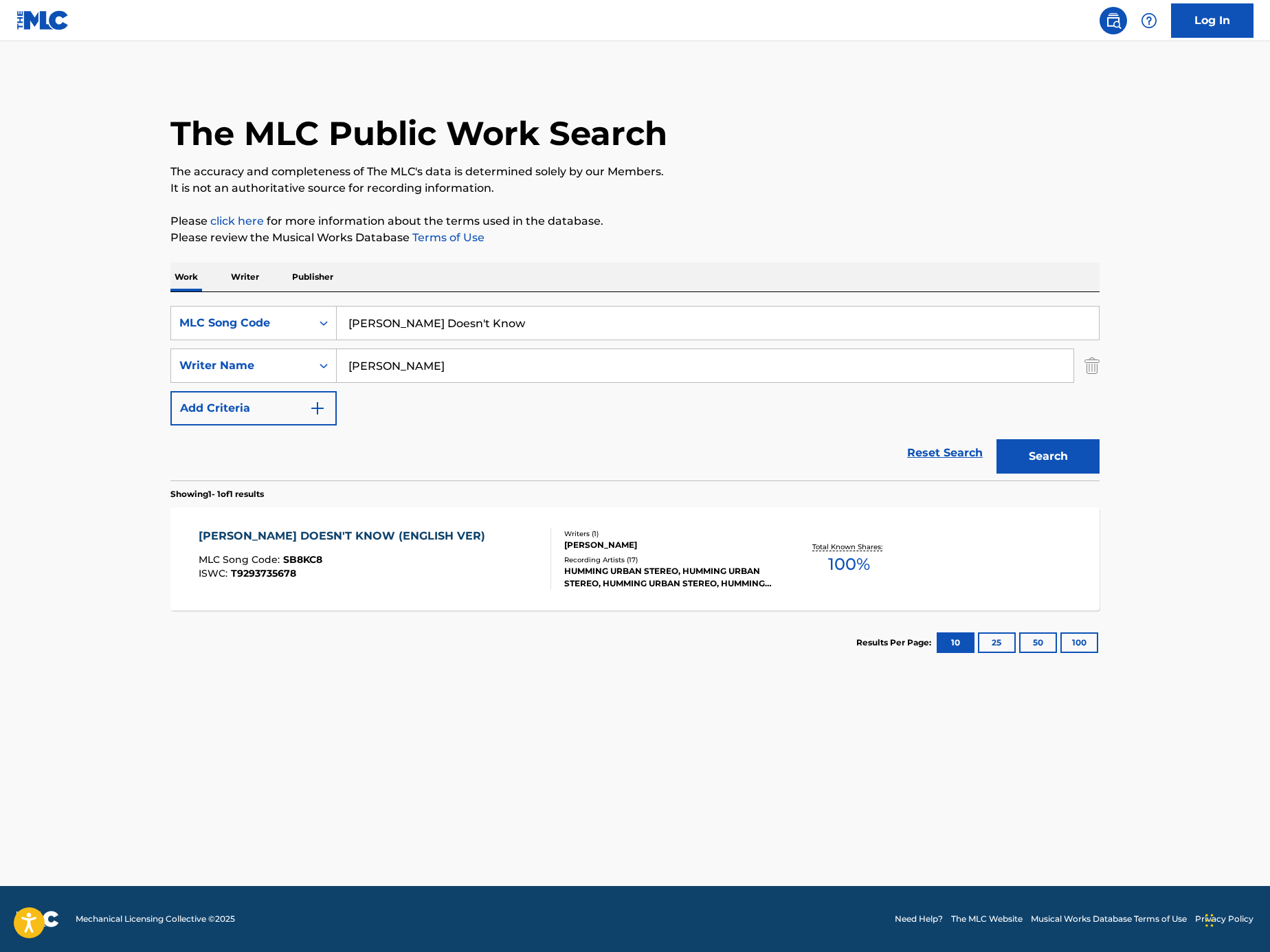
type input "[PERSON_NAME] Doesn't Know"
click at [1085, 464] on button "Search" at bounding box center [1048, 456] width 103 height 35
